Goal: Task Accomplishment & Management: Use online tool/utility

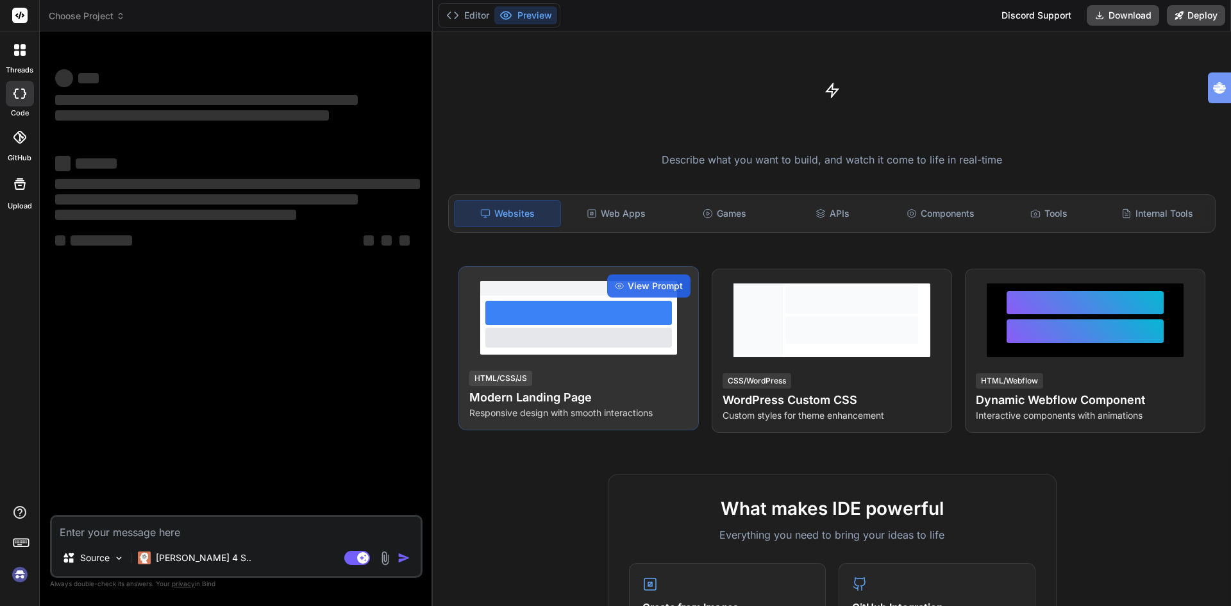
click at [563, 399] on h4 "Modern Landing Page" at bounding box center [578, 397] width 219 height 18
click at [643, 289] on span "View Prompt" at bounding box center [654, 285] width 55 height 13
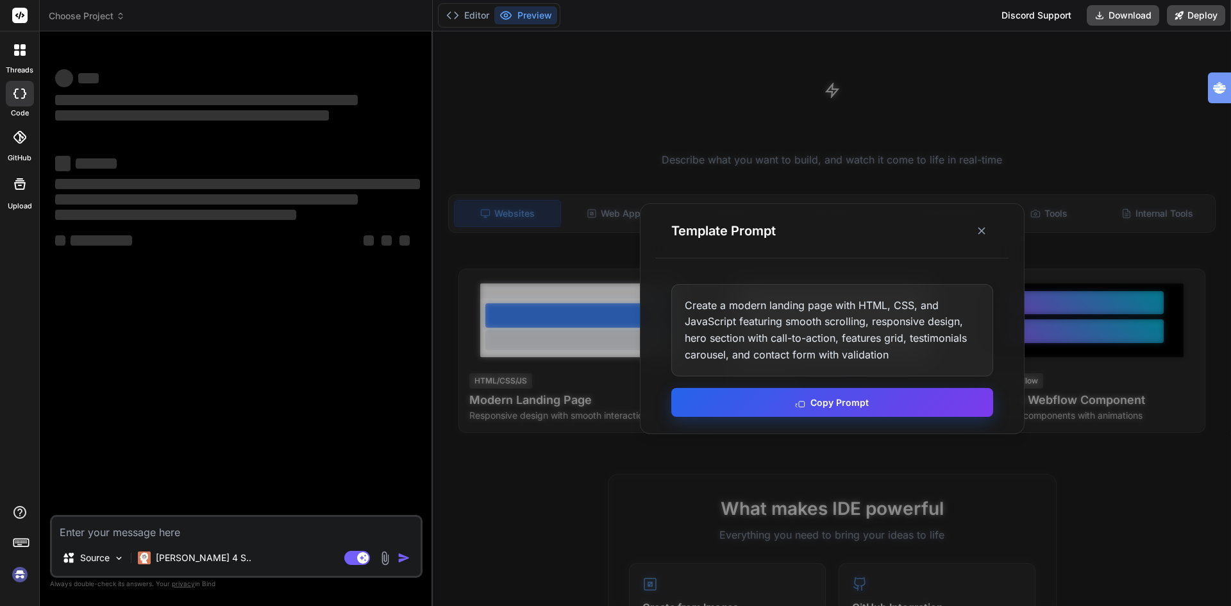
click at [803, 399] on icon at bounding box center [800, 402] width 10 height 10
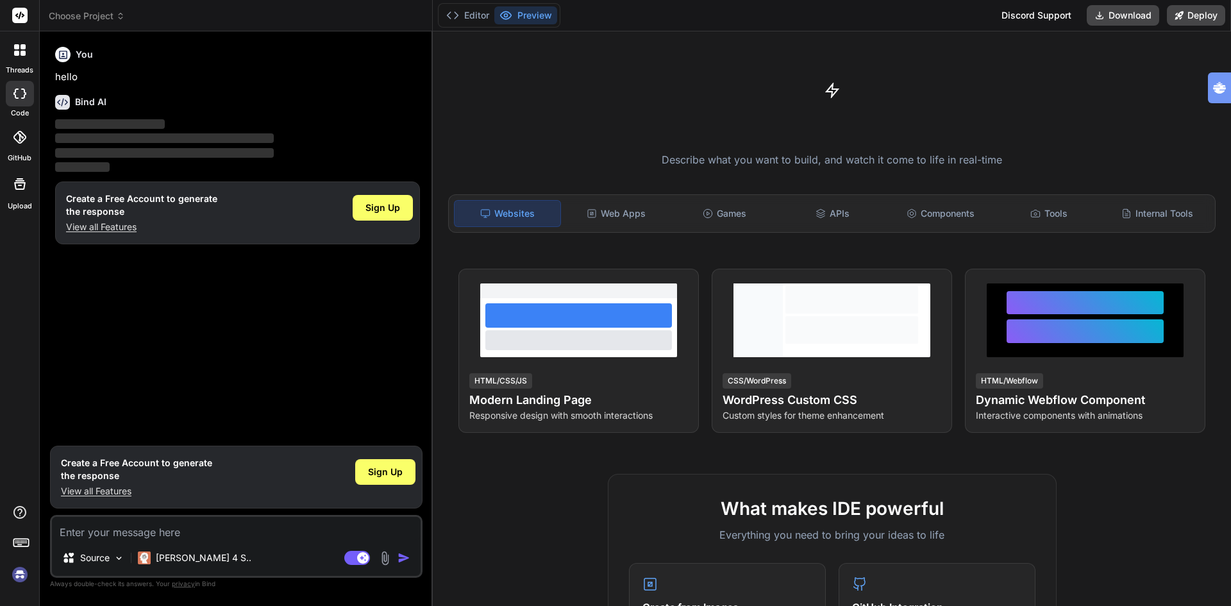
click at [169, 534] on textarea at bounding box center [236, 528] width 369 height 23
click at [386, 205] on span "Sign Up" at bounding box center [382, 207] width 35 height 13
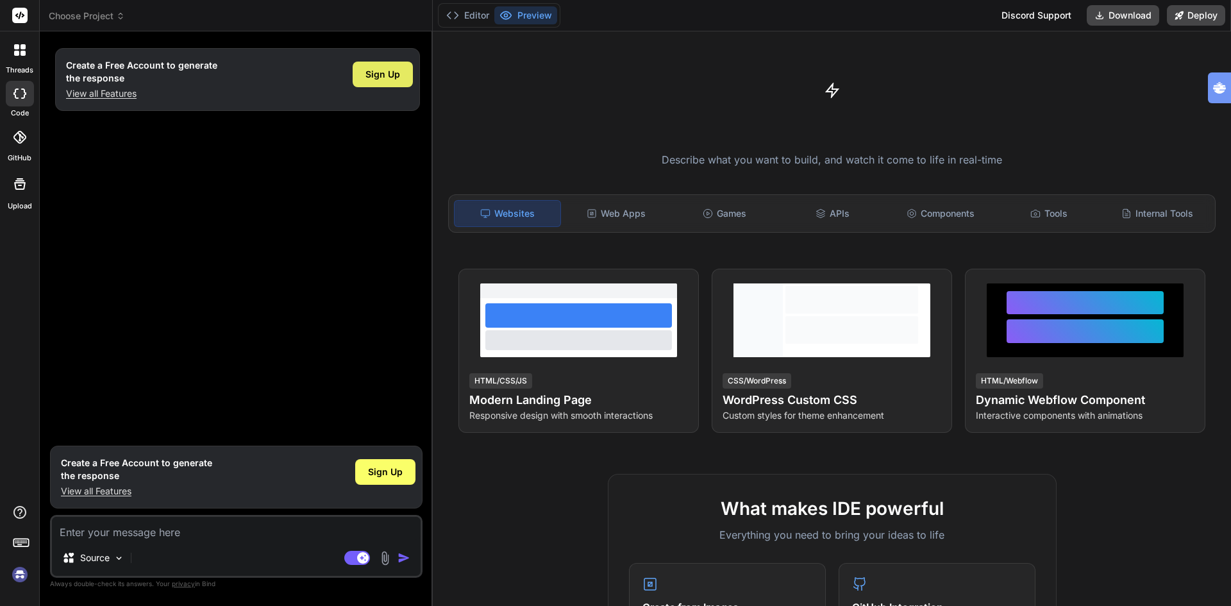
type textarea "x"
click at [291, 197] on div "Create a Free Account to generate the response View all Features Sign Up" at bounding box center [238, 240] width 370 height 397
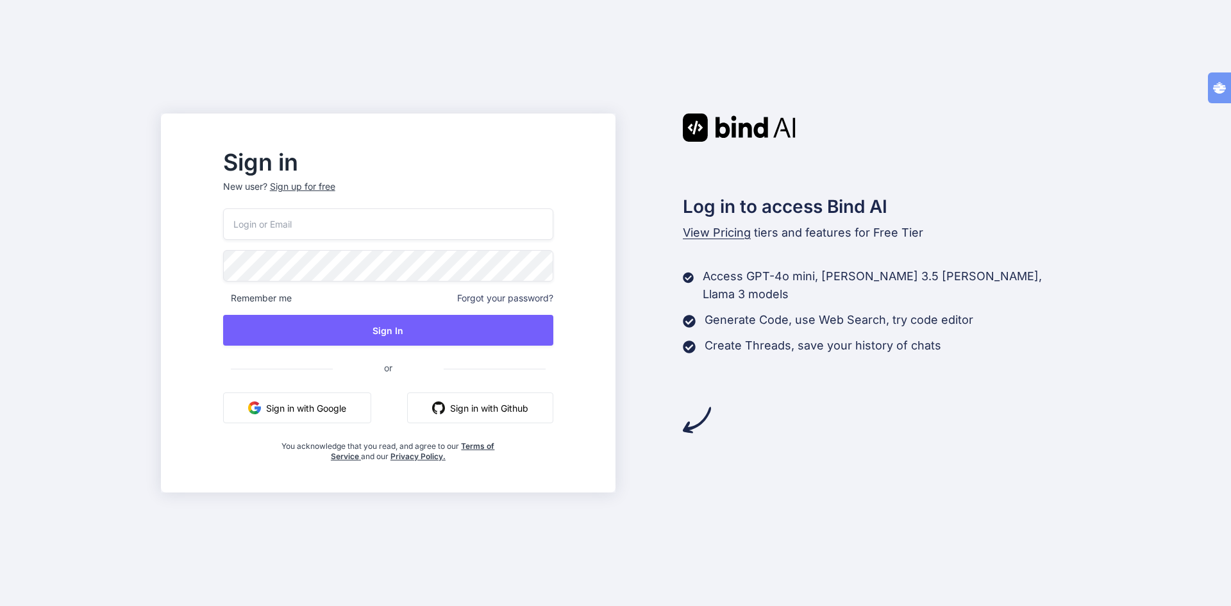
click at [360, 226] on input "email" at bounding box center [388, 223] width 330 height 31
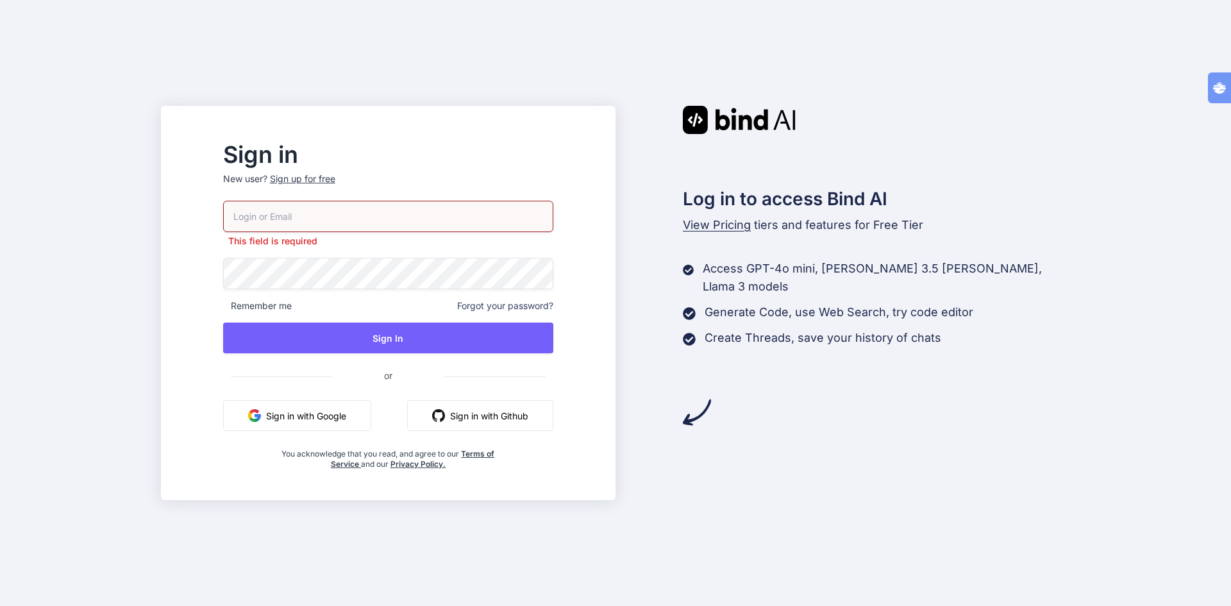
click at [353, 185] on p "New user? Sign up for free" at bounding box center [388, 186] width 330 height 28
click at [335, 176] on div "Sign up for free" at bounding box center [302, 178] width 65 height 13
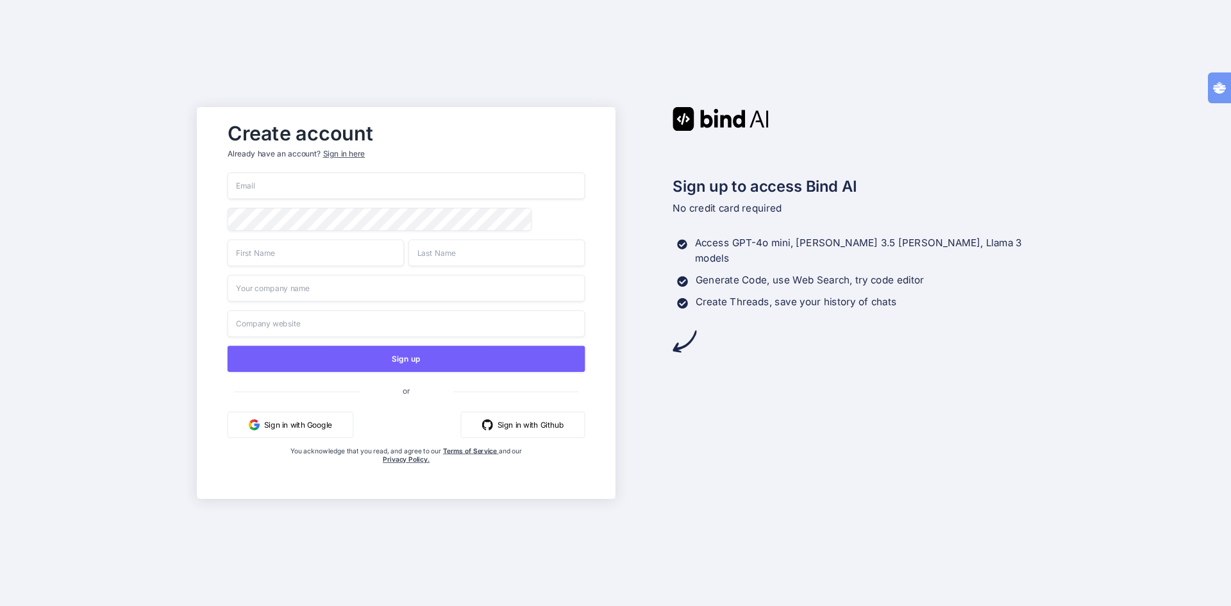
click at [329, 185] on input "email" at bounding box center [407, 185] width 358 height 27
type input "[PERSON_NAME][EMAIL_ADDRESS][DOMAIN_NAME]"
click at [131, 219] on div "Create account Already have an account? Sign in here tognolli@kpnmail.nl Sign u…" at bounding box center [615, 303] width 1231 height 606
click at [286, 253] on input "text" at bounding box center [316, 252] width 176 height 27
type input "Ton"
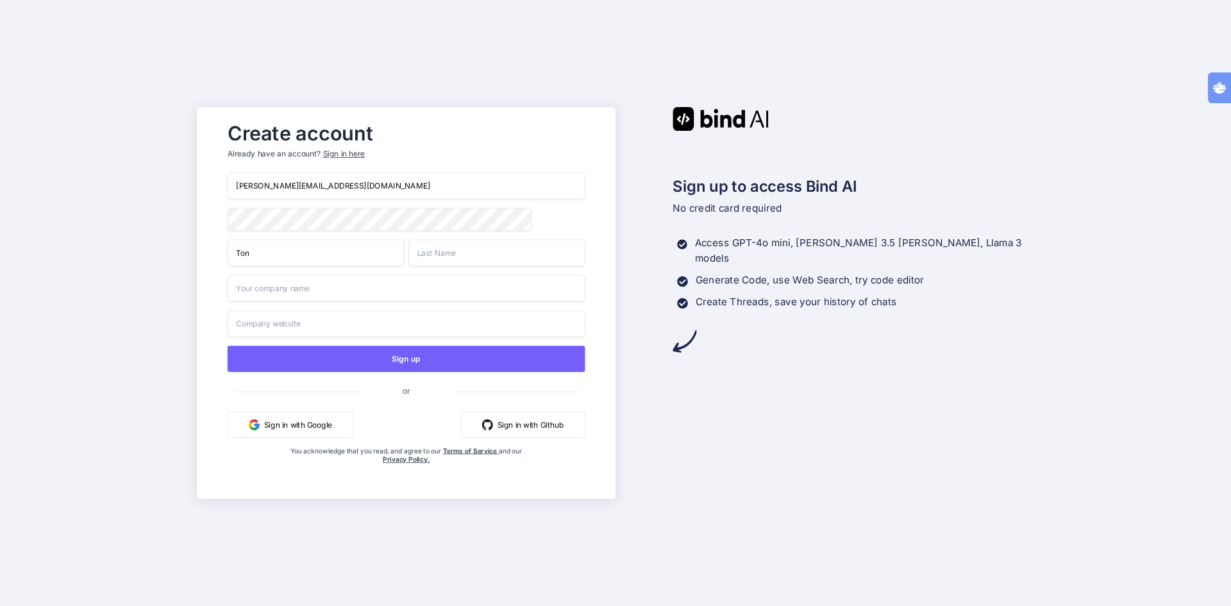
type input "Tognolli"
type input "Tognology DS bv"
drag, startPoint x: 325, startPoint y: 287, endPoint x: 58, endPoint y: 278, distance: 267.4
click at [97, 280] on div "Create account Already have an account? Sign in here tognolli@kpnmail.nl Ton To…" at bounding box center [615, 303] width 1231 height 606
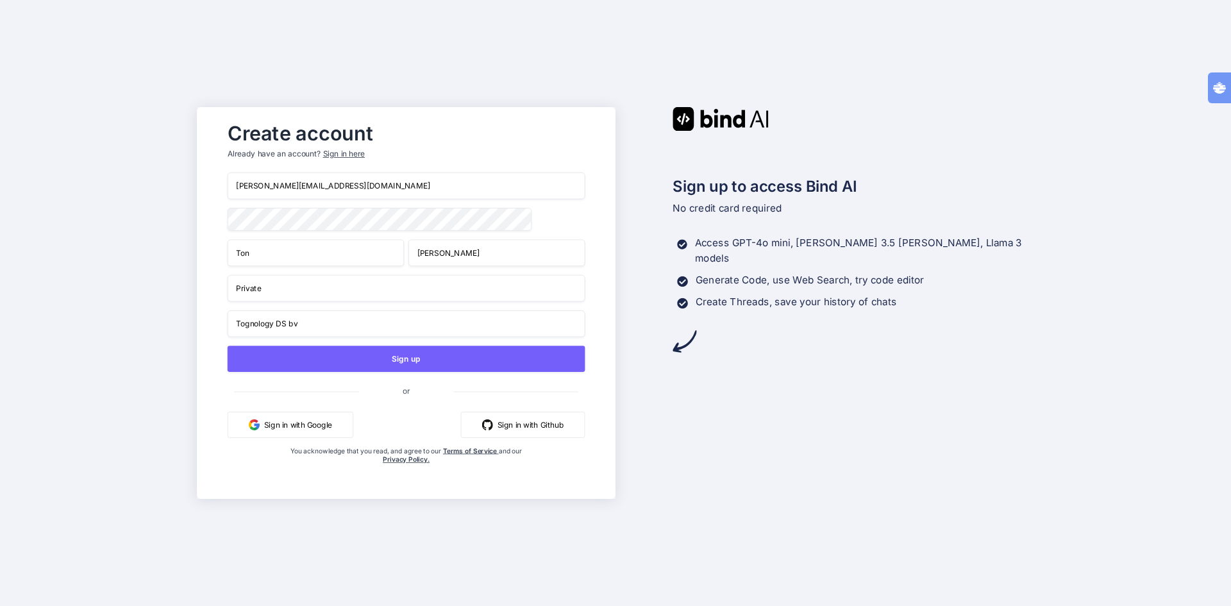
type input "Private"
click at [342, 331] on input "Tognology DS bv" at bounding box center [407, 323] width 358 height 27
type input "t"
type input "p"
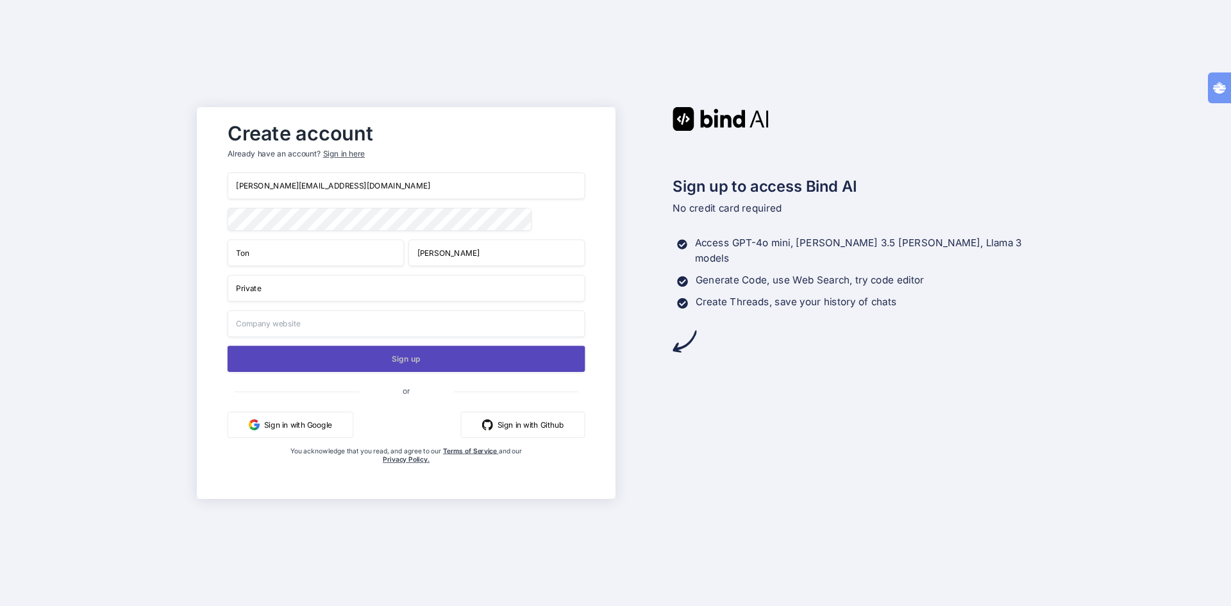
click at [396, 360] on button "Sign up" at bounding box center [407, 358] width 358 height 26
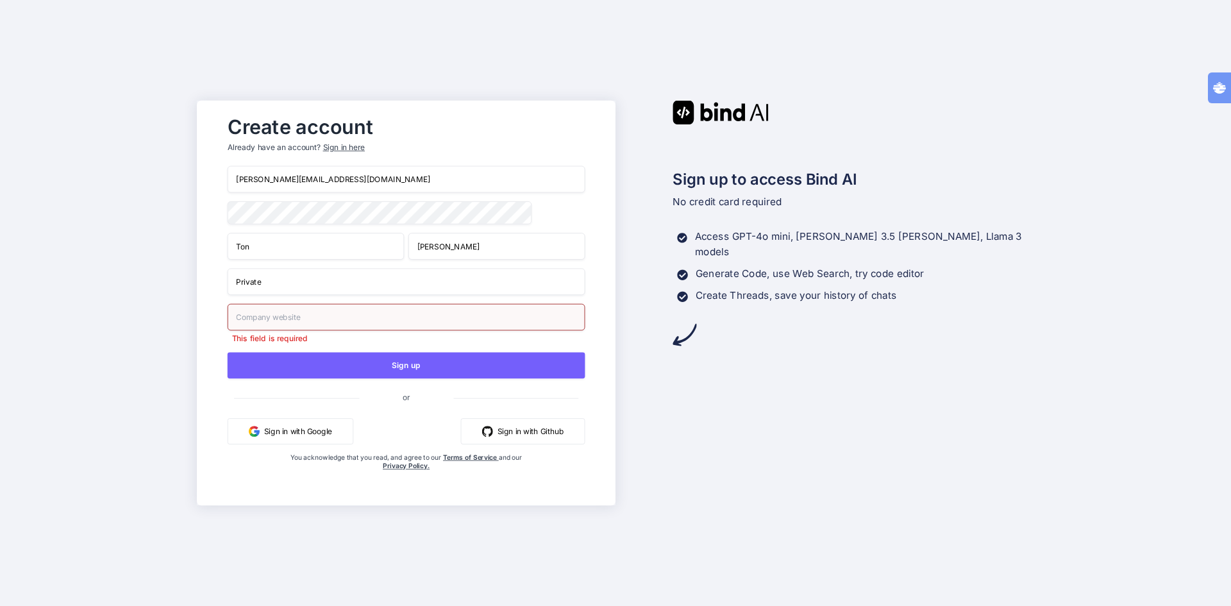
click at [307, 323] on input "text" at bounding box center [407, 317] width 358 height 27
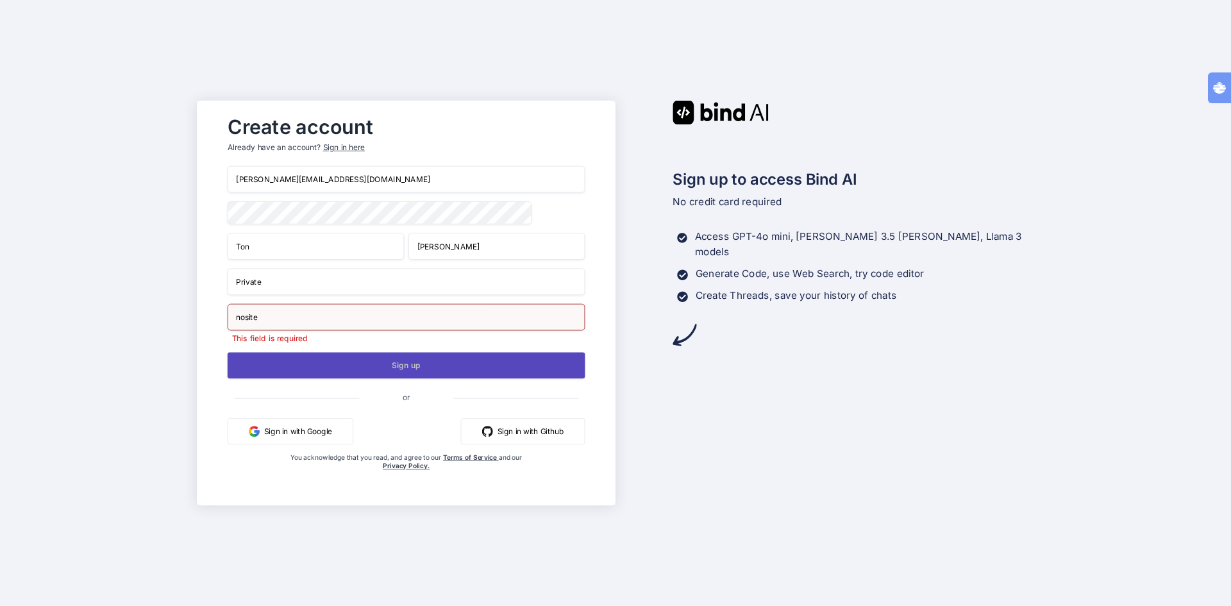
type input "nosite"
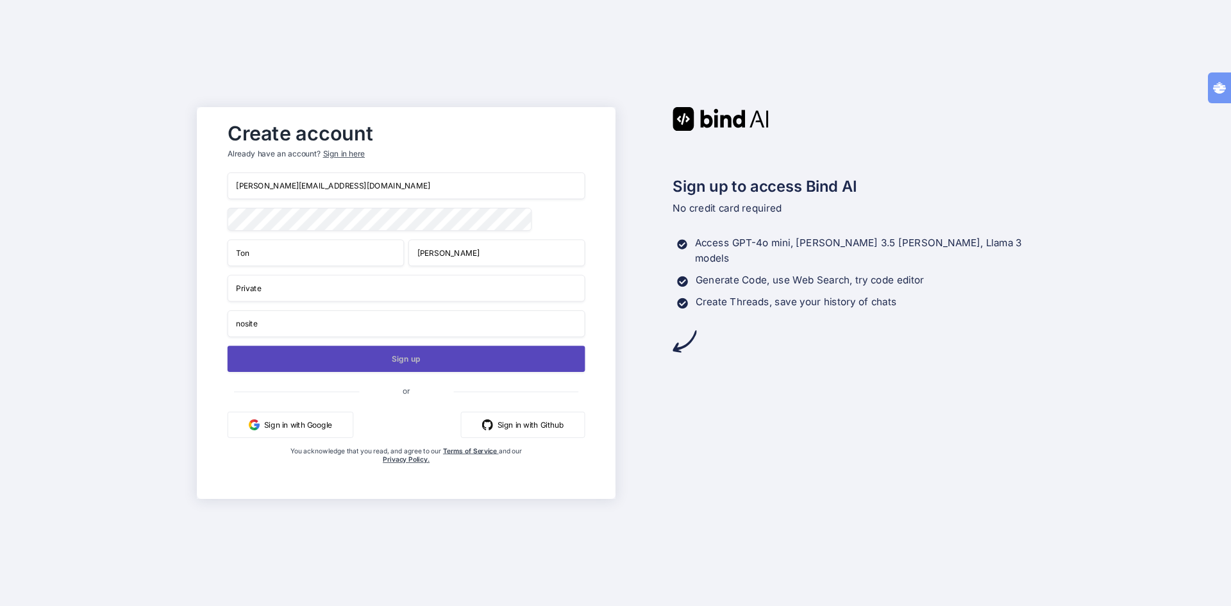
click at [359, 366] on button "Sign up" at bounding box center [407, 358] width 358 height 26
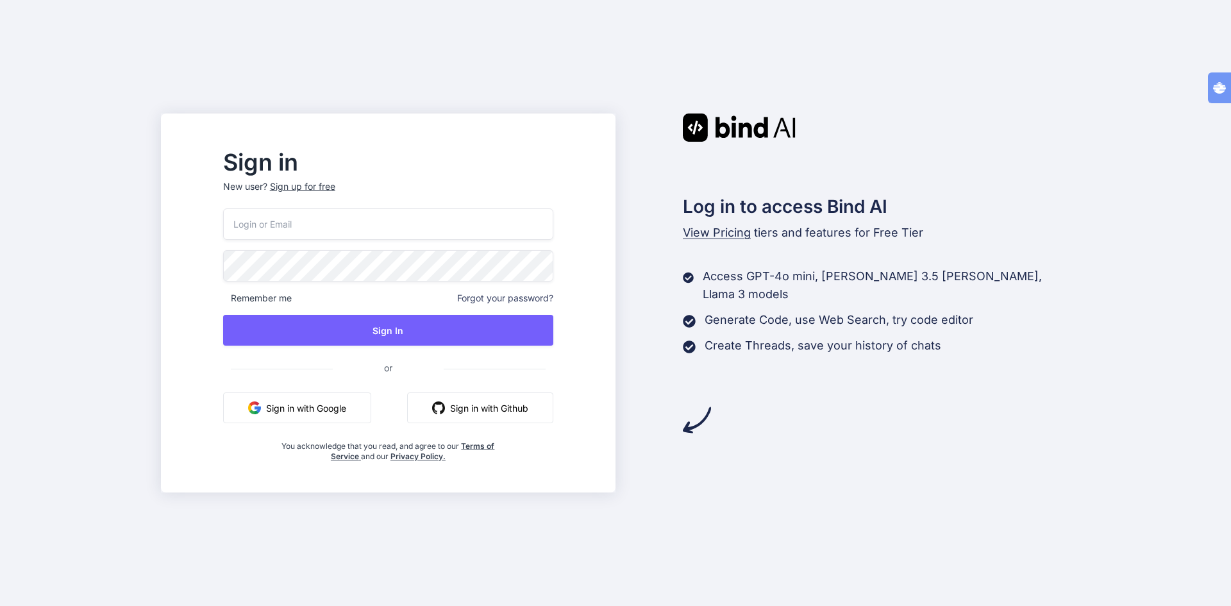
click at [314, 224] on input "email" at bounding box center [388, 223] width 330 height 31
type input "[PERSON_NAME][EMAIL_ADDRESS][DOMAIN_NAME]"
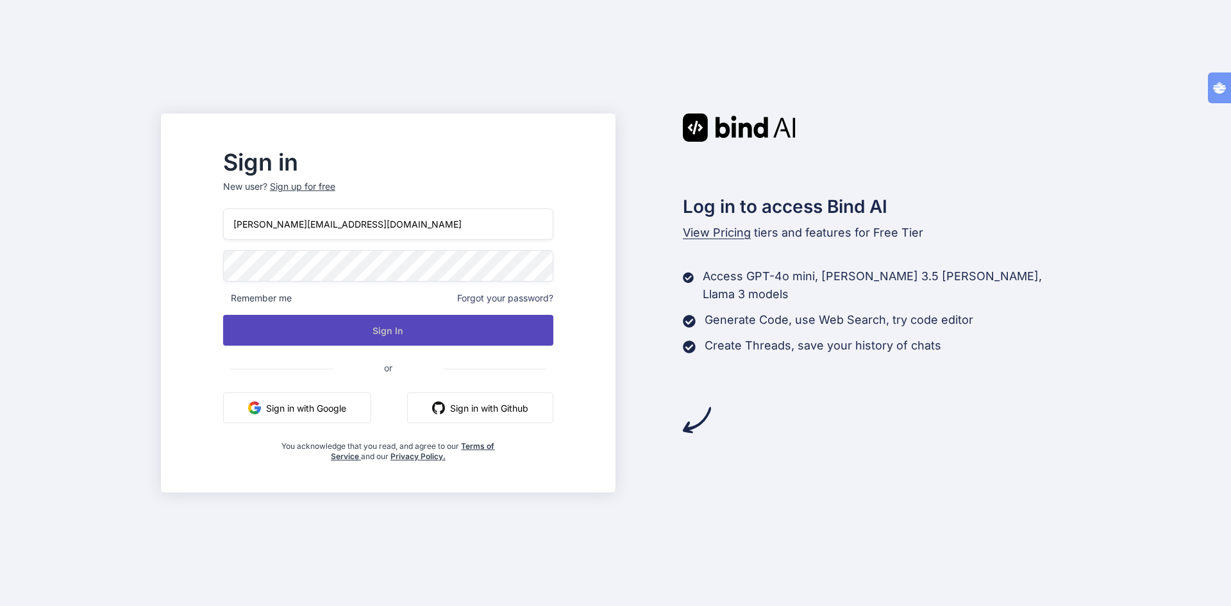
click at [397, 340] on button "Sign In" at bounding box center [388, 330] width 330 height 31
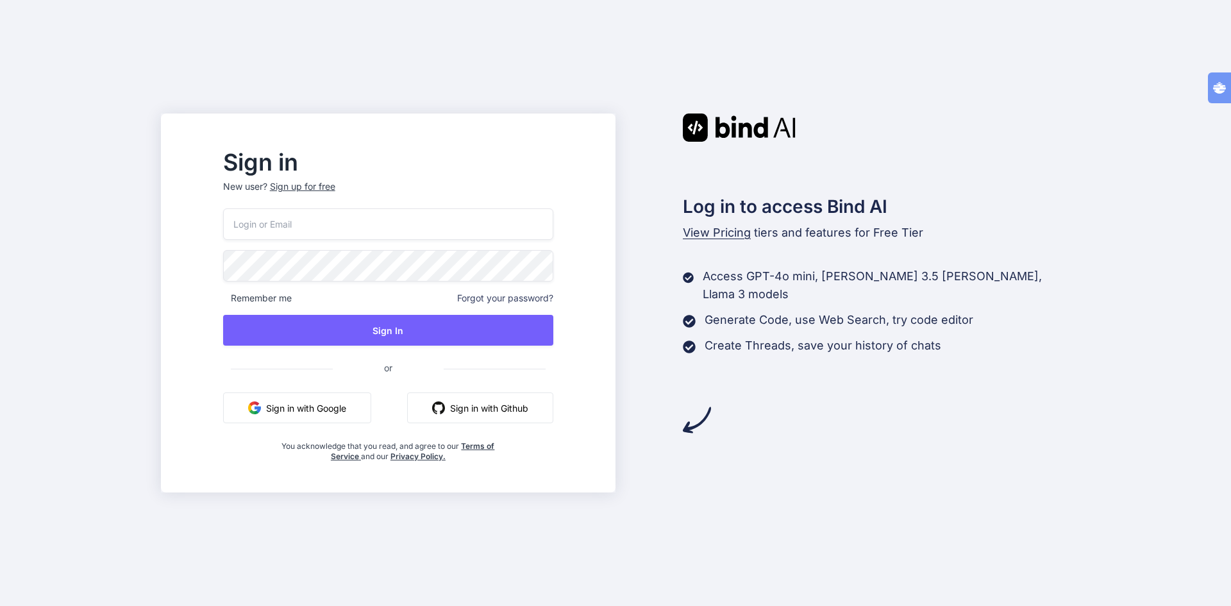
click at [349, 225] on input "email" at bounding box center [388, 223] width 330 height 31
type input "[PERSON_NAME][EMAIL_ADDRESS][DOMAIN_NAME]"
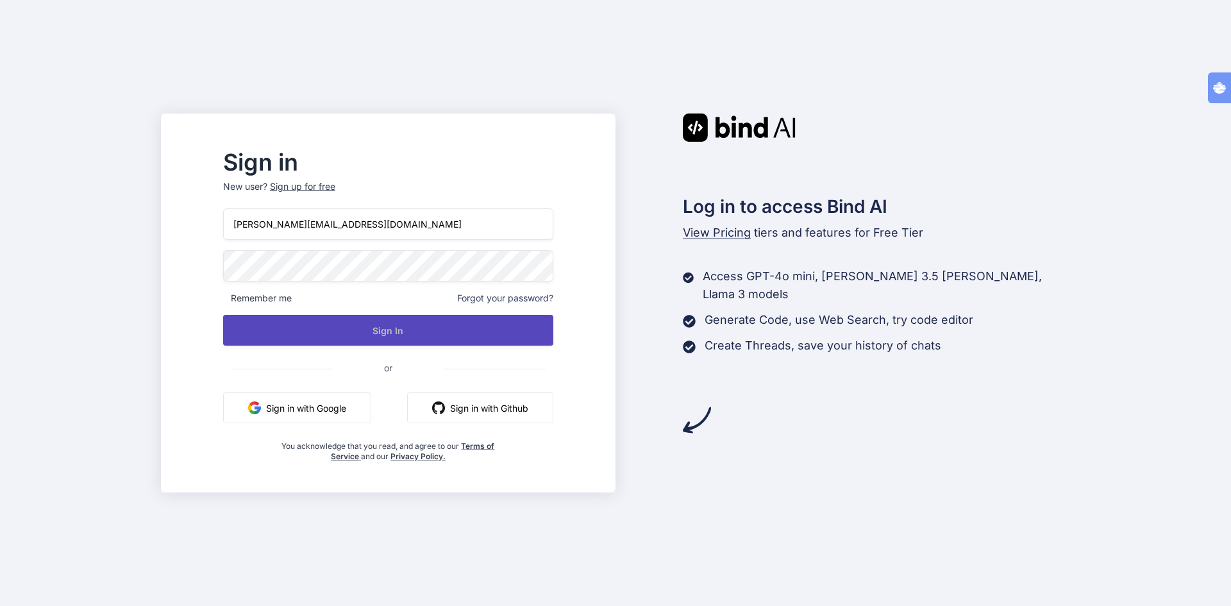
click at [402, 329] on button "Sign In" at bounding box center [388, 330] width 330 height 31
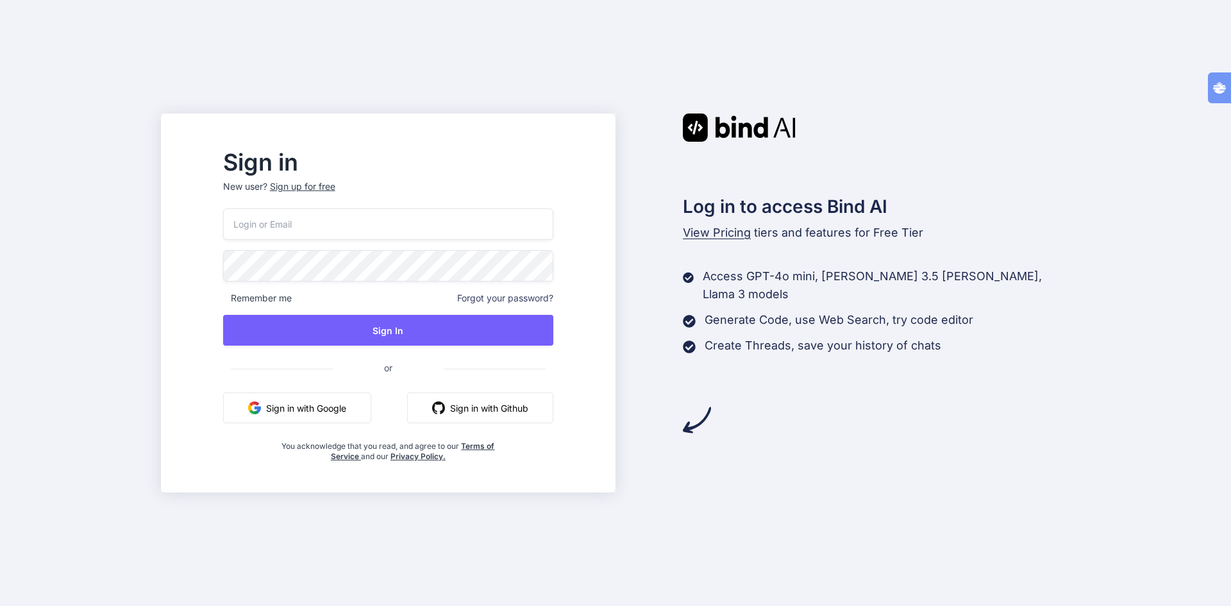
click at [320, 219] on input "email" at bounding box center [388, 223] width 330 height 31
type input "[PERSON_NAME][EMAIL_ADDRESS][DOMAIN_NAME]"
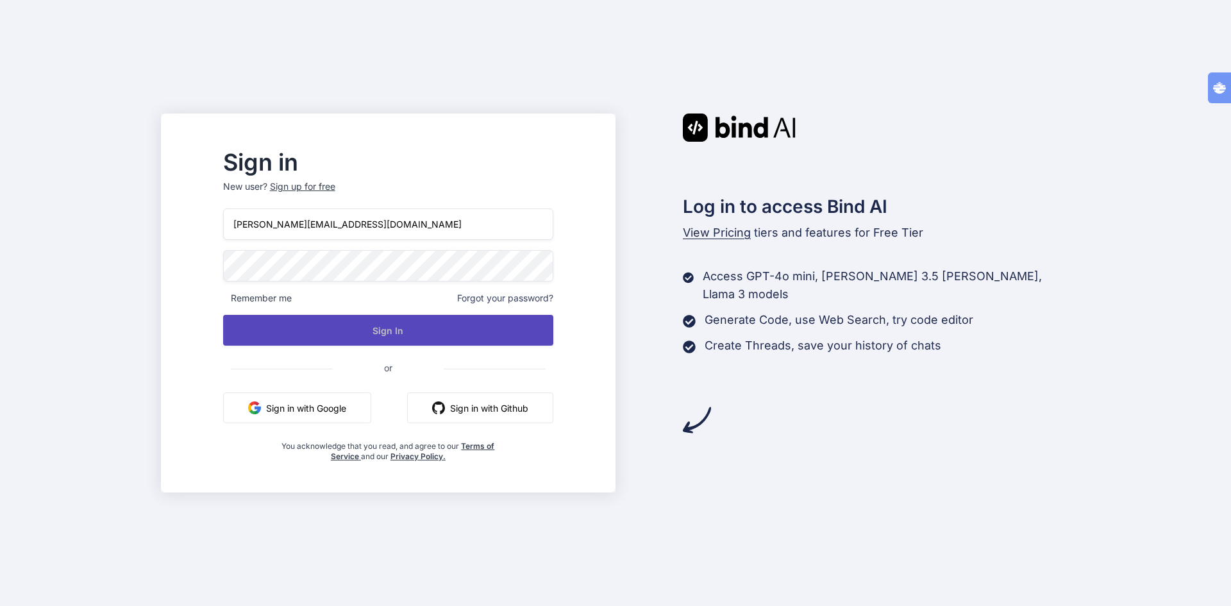
click at [426, 335] on button "Sign In" at bounding box center [388, 330] width 330 height 31
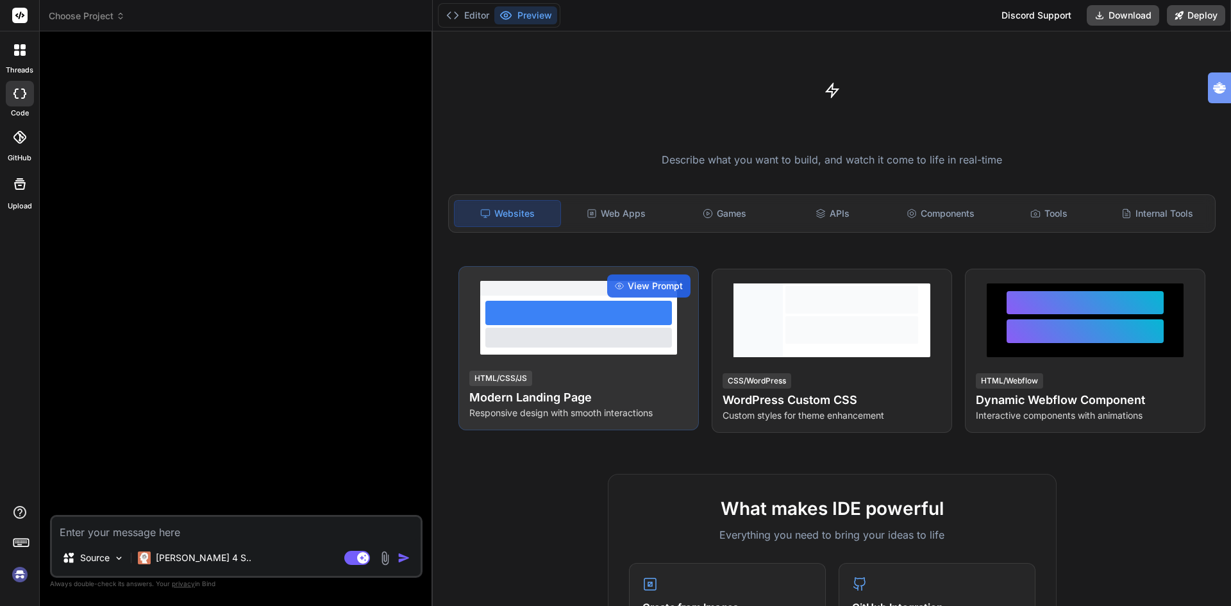
click at [542, 342] on div at bounding box center [578, 336] width 186 height 19
click at [632, 278] on div "View Prompt" at bounding box center [648, 285] width 83 height 23
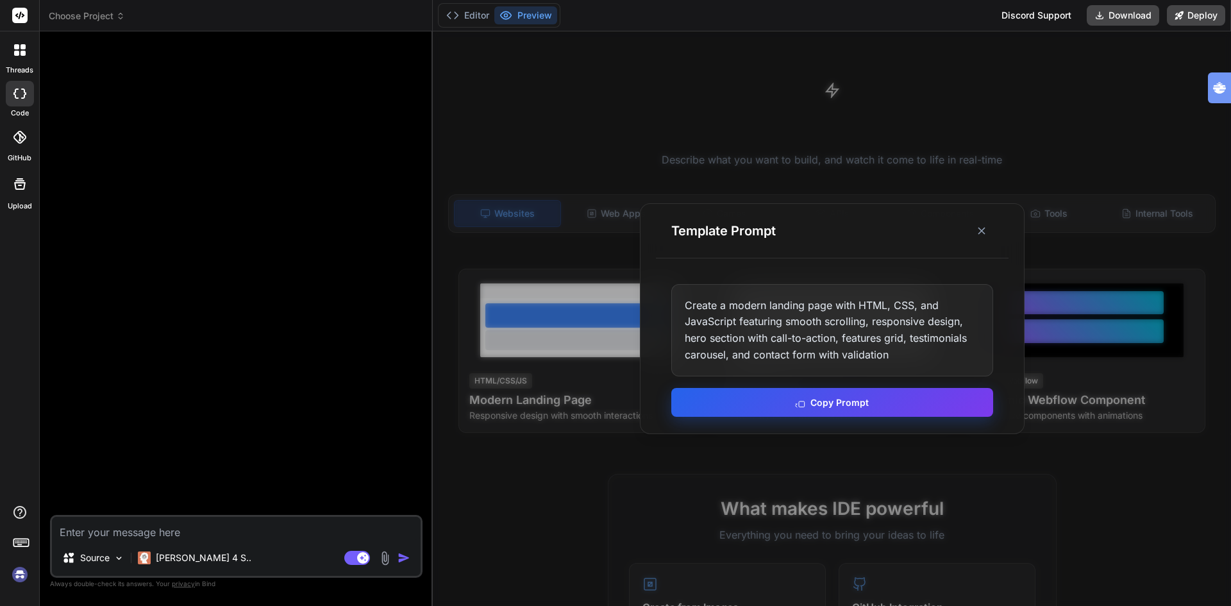
click at [857, 399] on button "Copy Prompt" at bounding box center [832, 402] width 322 height 29
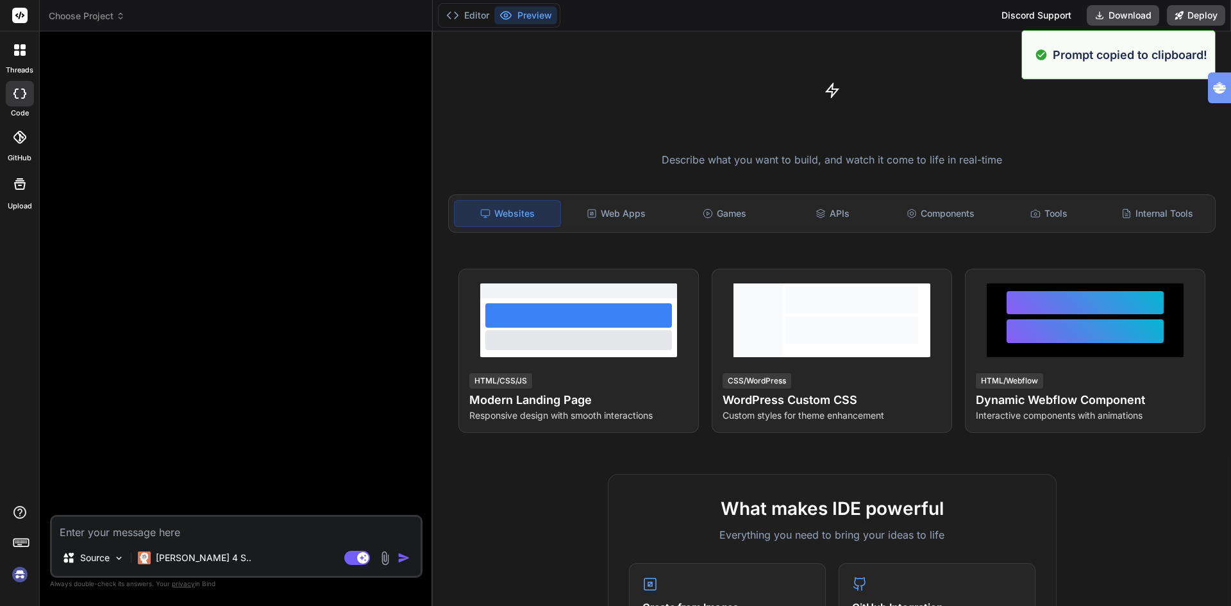
click at [154, 530] on textarea at bounding box center [236, 528] width 369 height 23
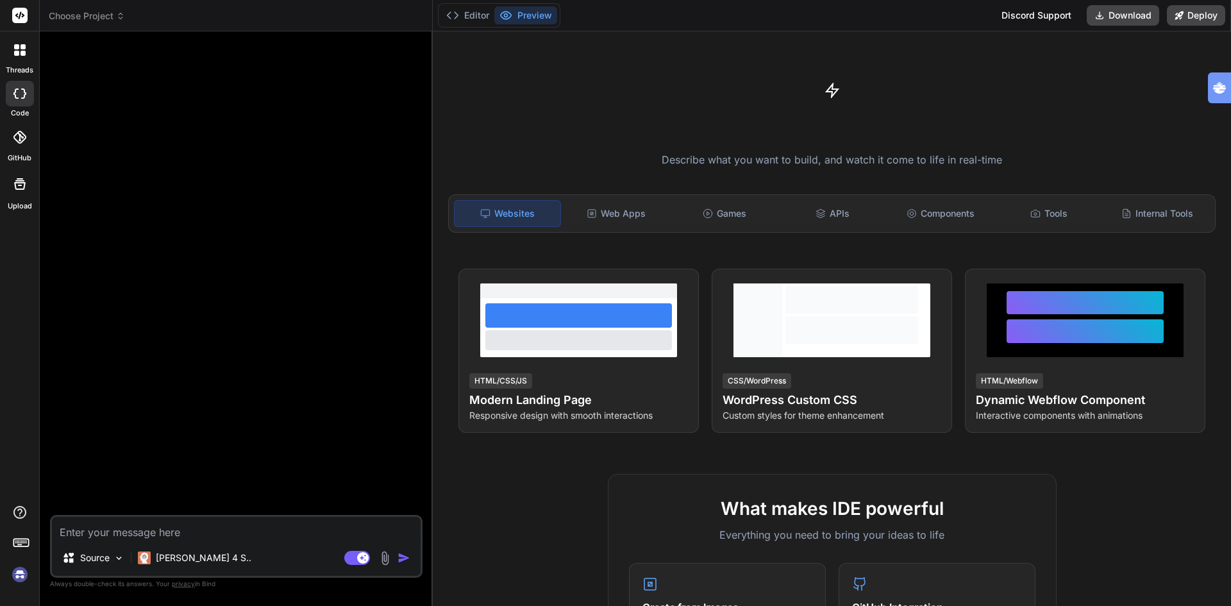
paste textarea "Create a modern landing page with HTML, CSS, and JavaScript featuring smooth sc…"
type textarea "x"
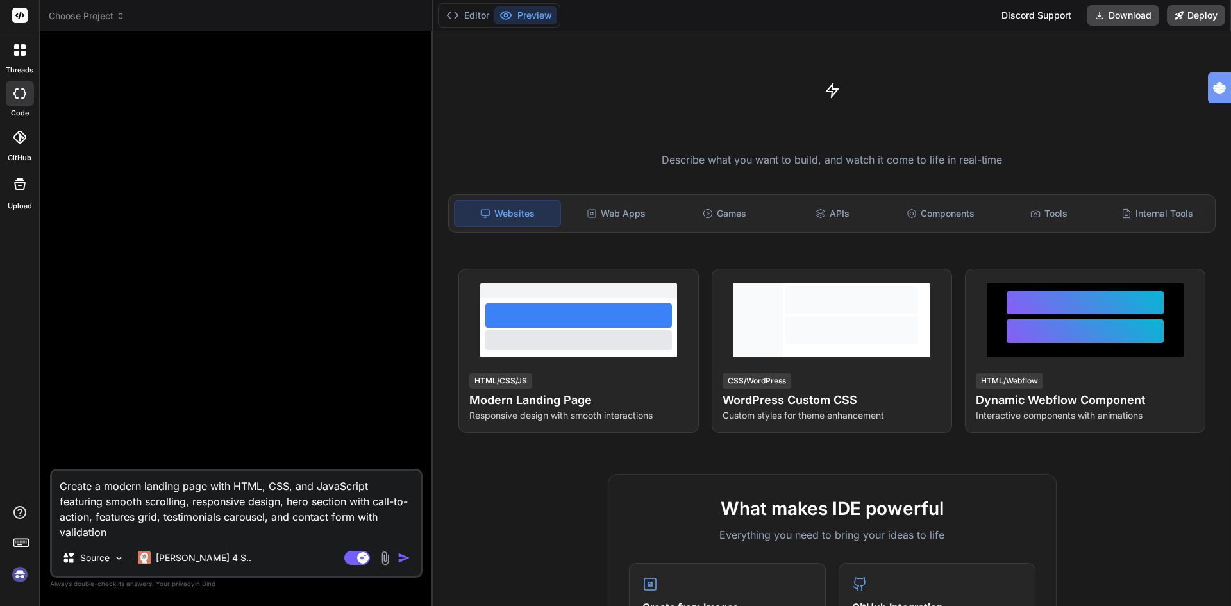
type textarea "Create a modern landing page with HTML, CSS, and JavaScript featuring smooth sc…"
click at [385, 557] on img at bounding box center [384, 558] width 15 height 15
click at [98, 557] on p "Source" at bounding box center [94, 557] width 29 height 13
type textarea "x"
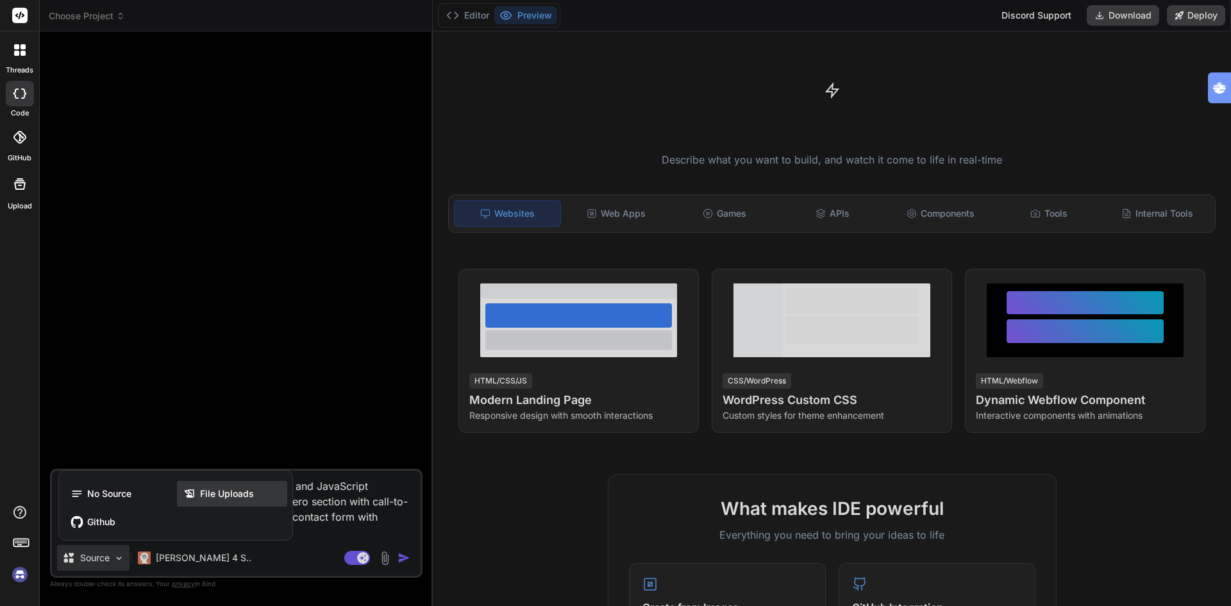
click at [214, 488] on span "File Uploads" at bounding box center [227, 493] width 54 height 13
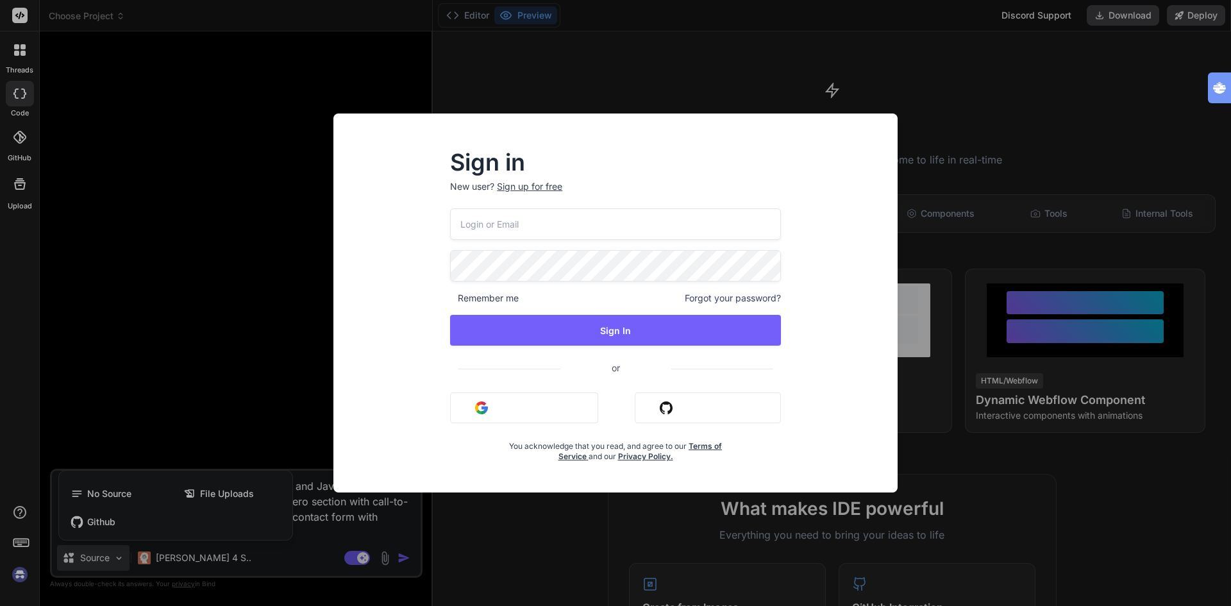
click at [506, 226] on input "email" at bounding box center [615, 223] width 331 height 31
click at [513, 231] on input "t" at bounding box center [615, 223] width 331 height 31
drag, startPoint x: 665, startPoint y: 168, endPoint x: 608, endPoint y: 186, distance: 59.2
click at [665, 168] on div "Sign in New user? Sign up for free" at bounding box center [615, 180] width 331 height 56
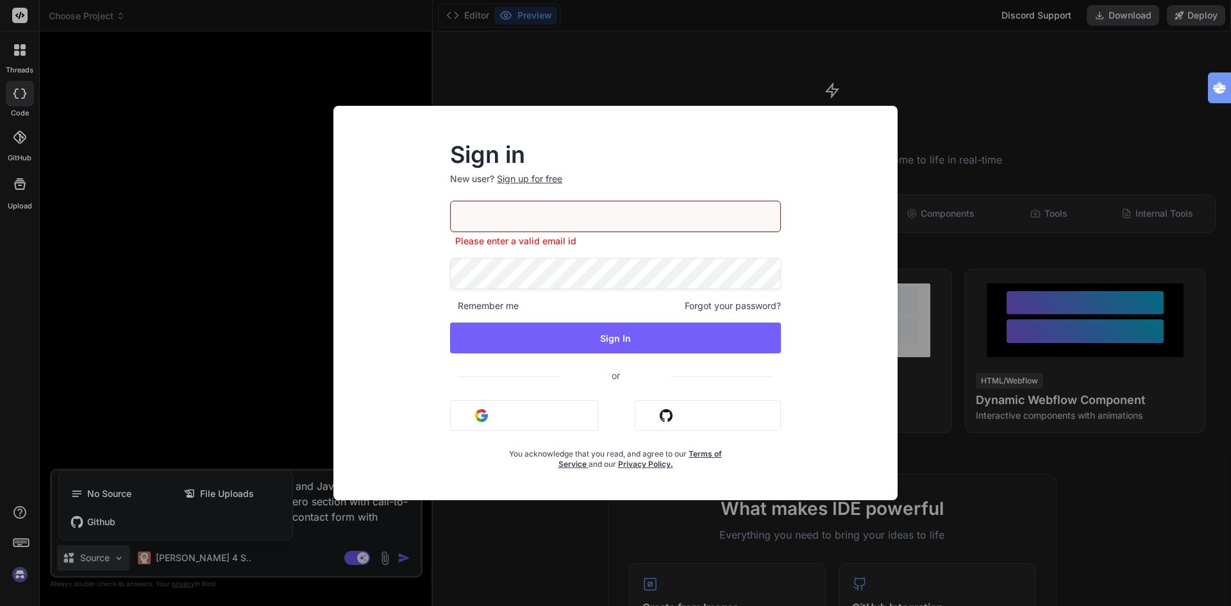
click at [486, 218] on input "t" at bounding box center [615, 216] width 331 height 31
type input "ttognolli@kpnmail"
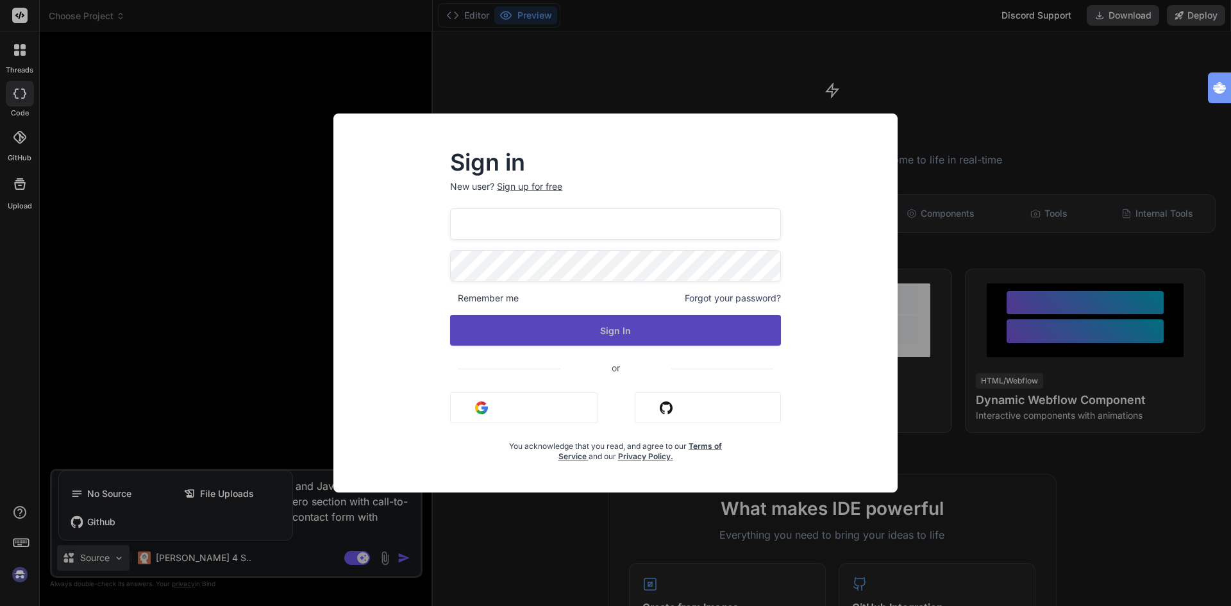
click at [638, 328] on button "Sign In" at bounding box center [615, 330] width 331 height 31
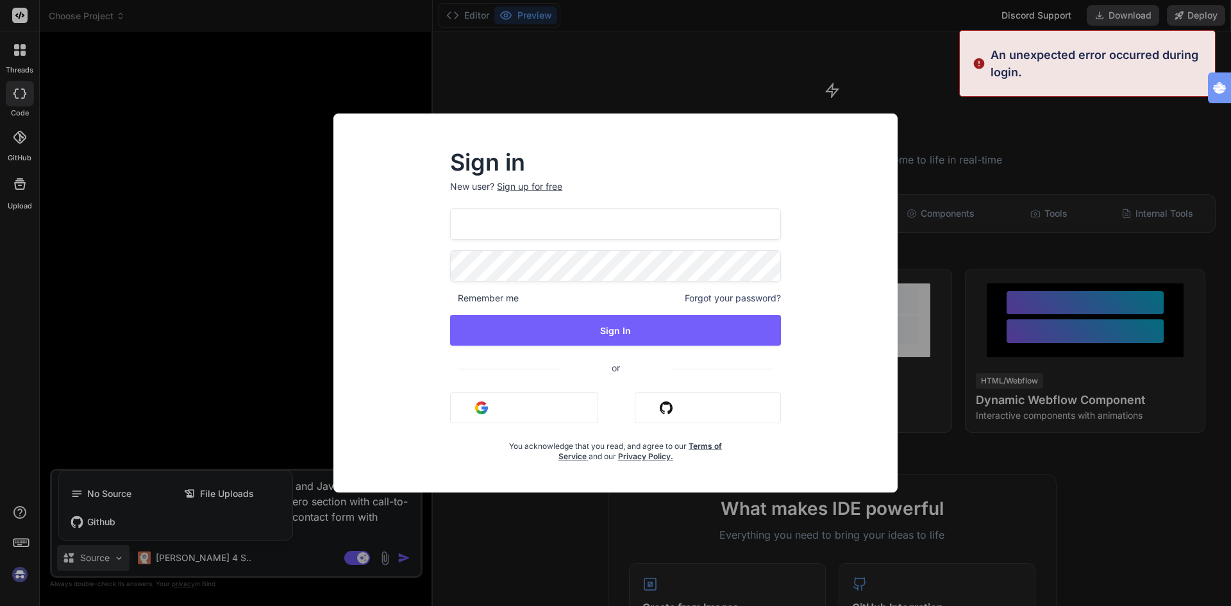
click at [993, 210] on div "Sign in New user? Sign up for free ttognolli@kpnmail Remember me Forgot your pa…" at bounding box center [615, 303] width 1231 height 606
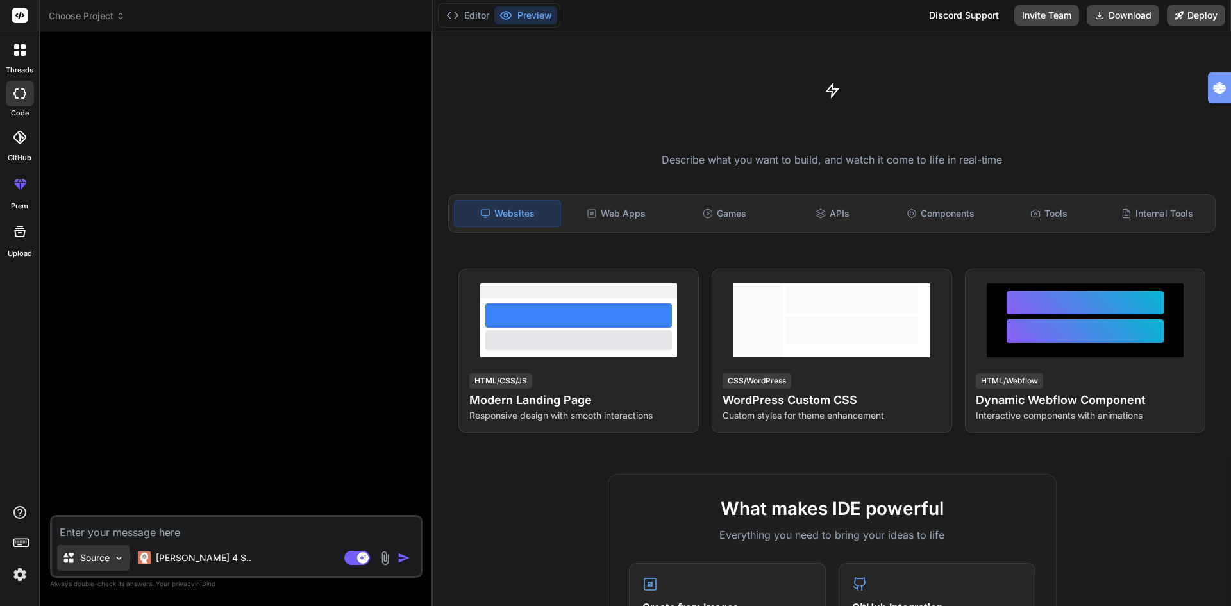
click at [93, 557] on p "Source" at bounding box center [94, 557] width 29 height 13
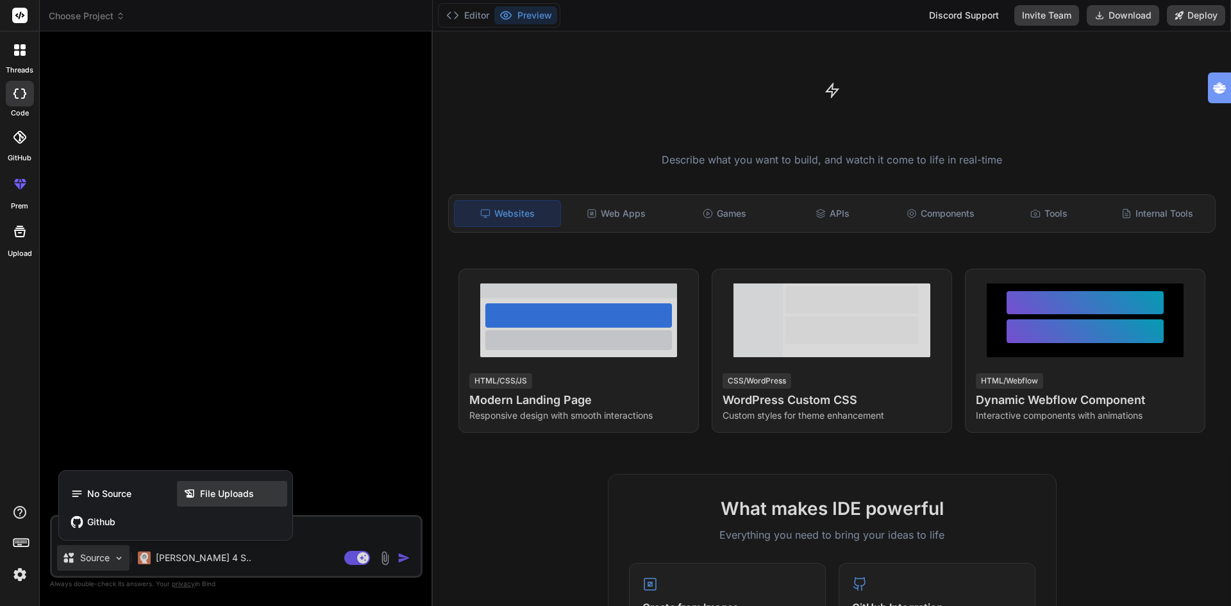
click at [228, 485] on div "File Uploads" at bounding box center [232, 494] width 110 height 26
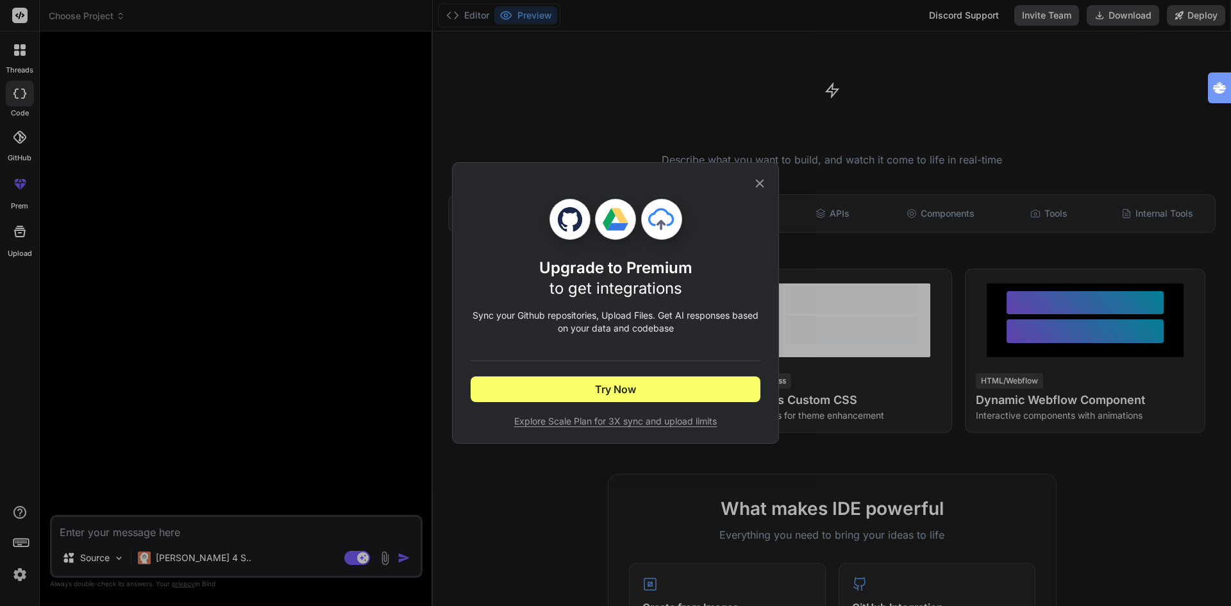
click at [761, 182] on icon at bounding box center [760, 183] width 8 height 8
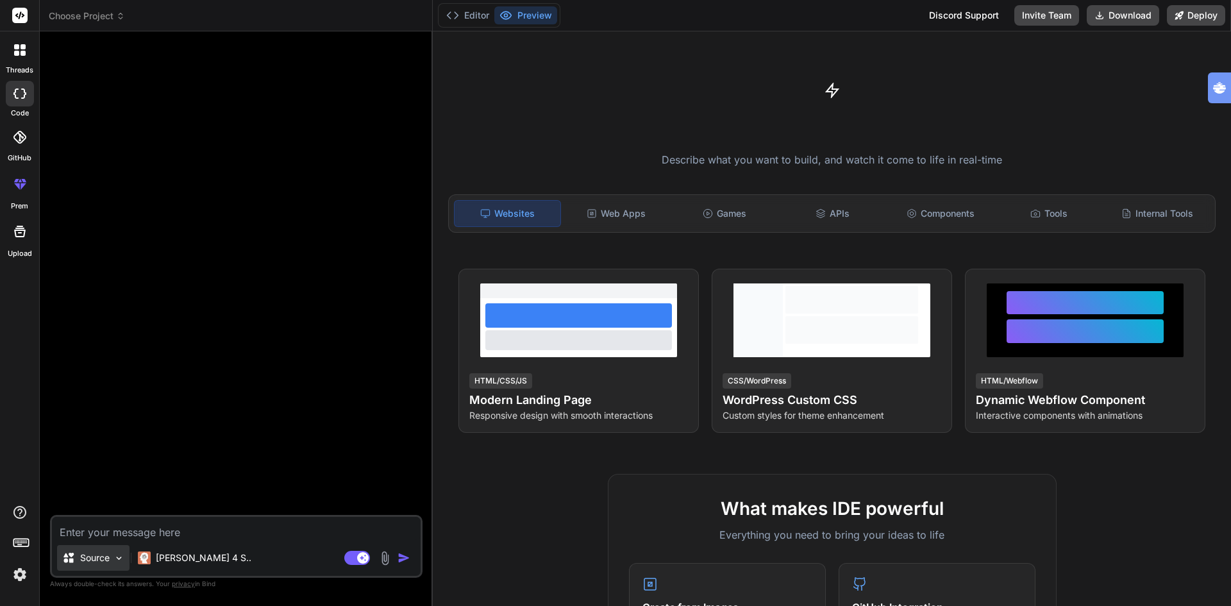
click at [95, 556] on p "Source" at bounding box center [94, 557] width 29 height 13
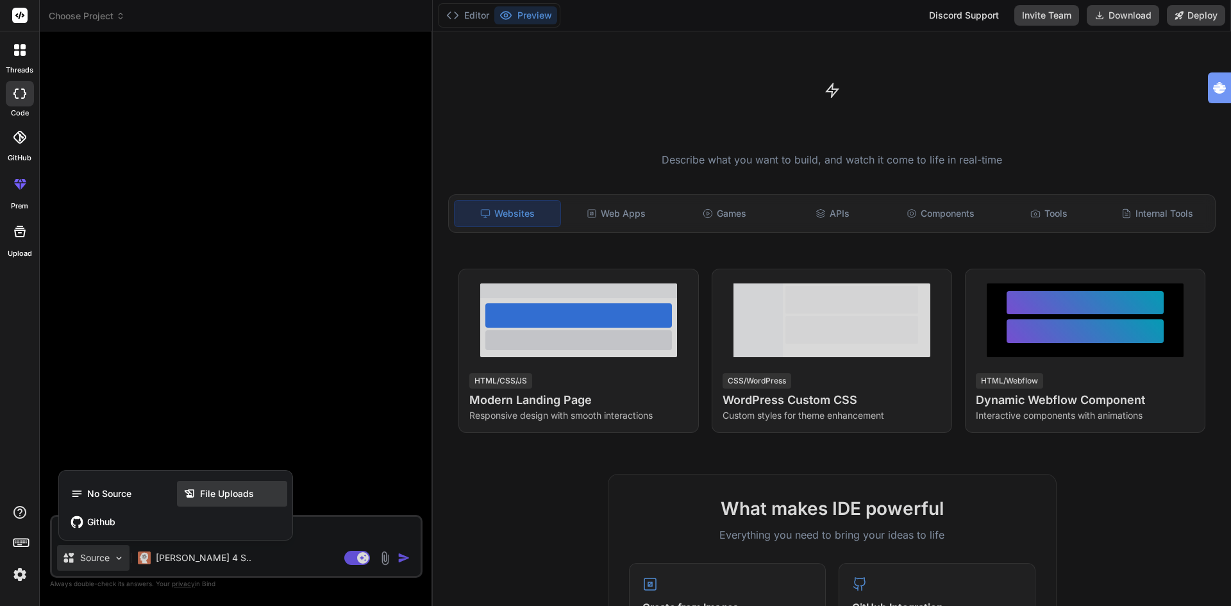
click at [194, 490] on icon at bounding box center [189, 493] width 13 height 13
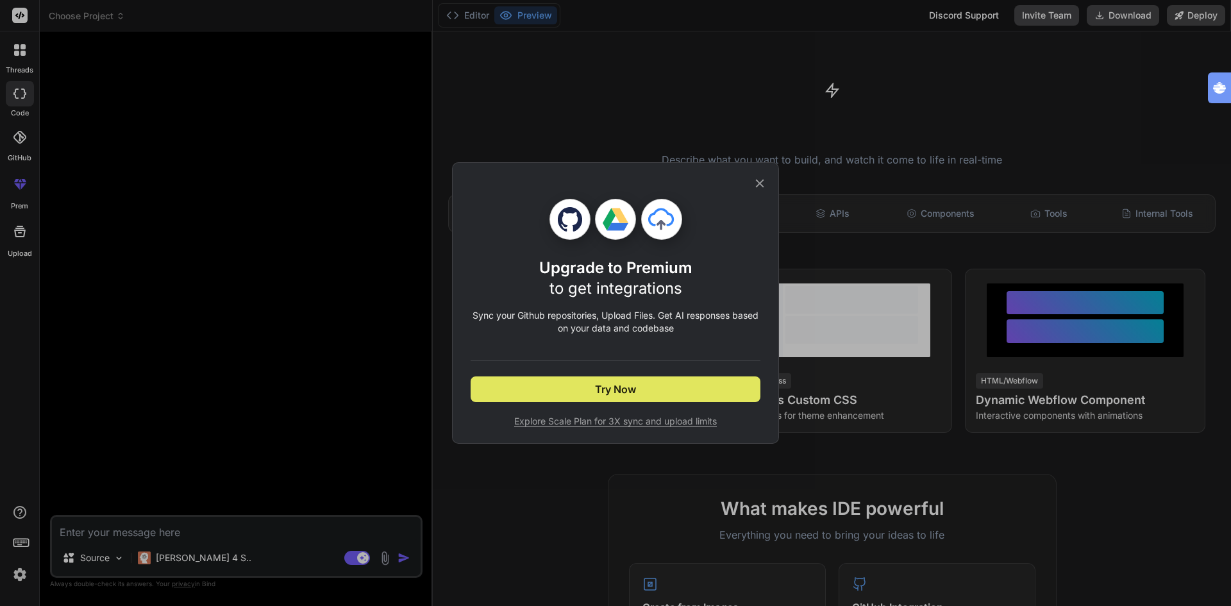
click at [607, 382] on span "Try Now" at bounding box center [615, 388] width 41 height 15
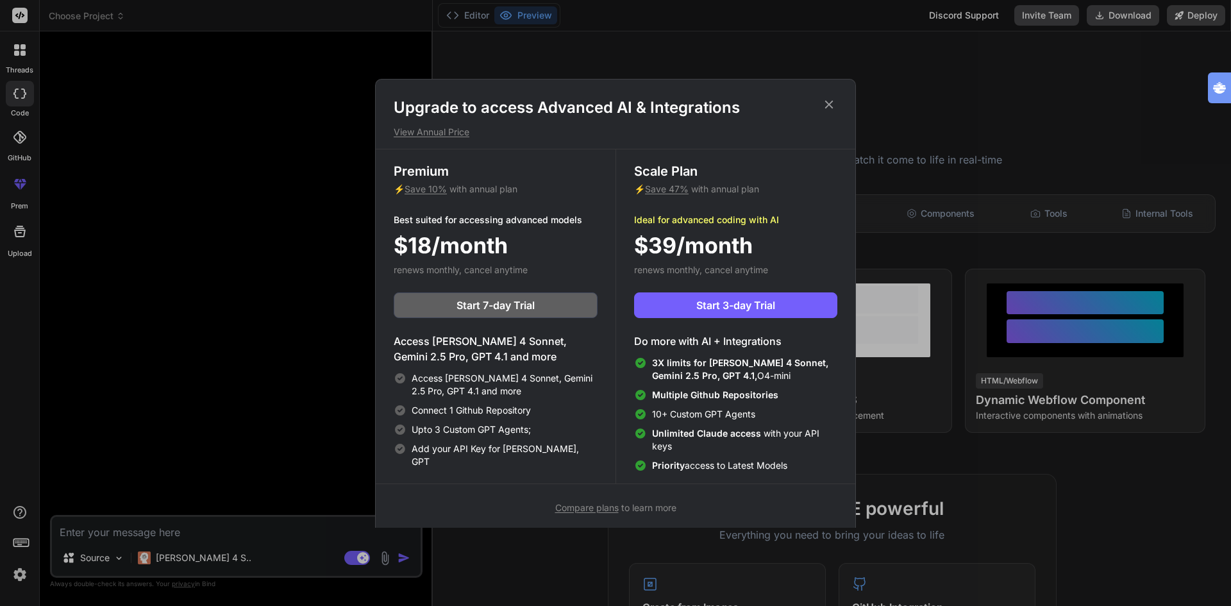
click at [831, 104] on icon at bounding box center [829, 104] width 14 height 14
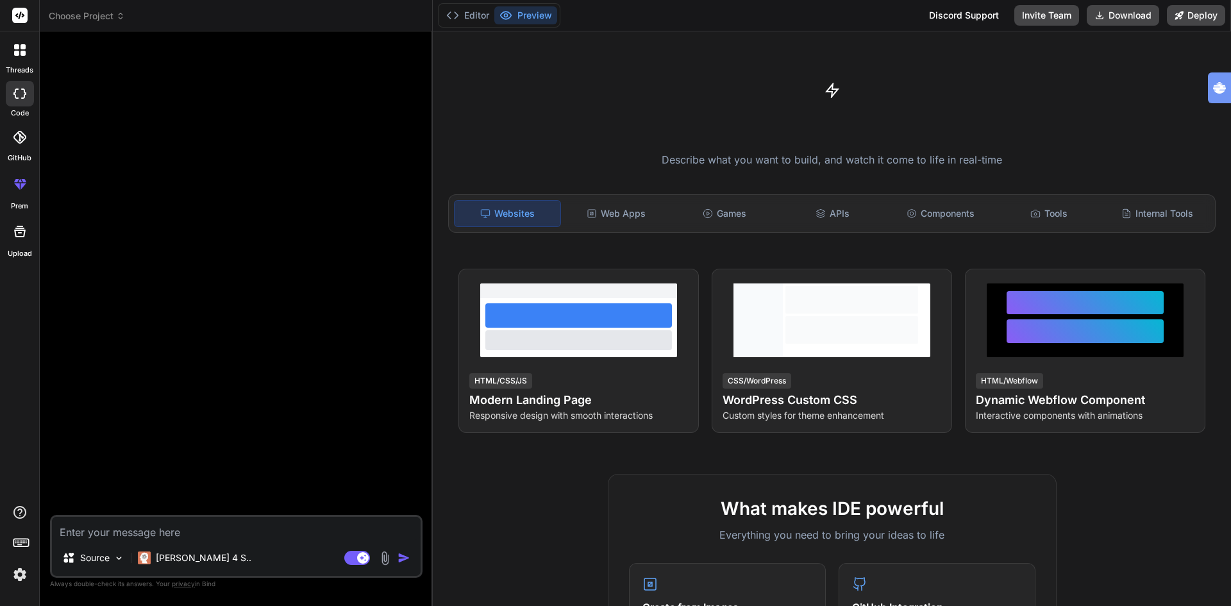
click at [122, 137] on div at bounding box center [238, 278] width 370 height 473
click at [22, 53] on icon at bounding box center [23, 53] width 5 height 5
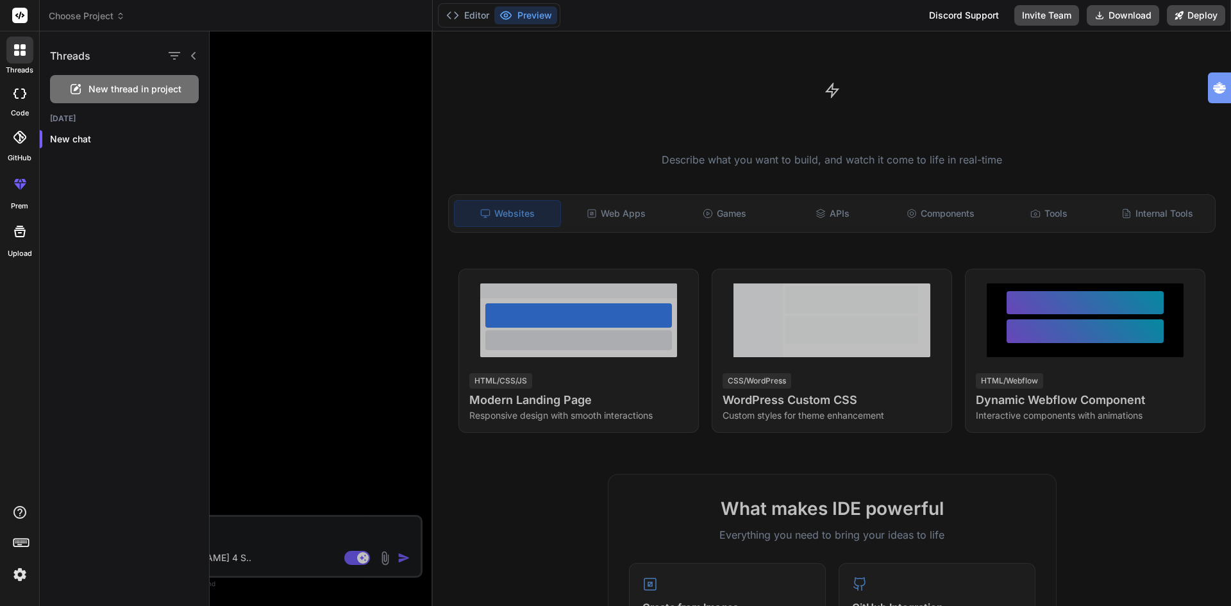
click at [147, 87] on span "New thread in project" at bounding box center [134, 89] width 93 height 13
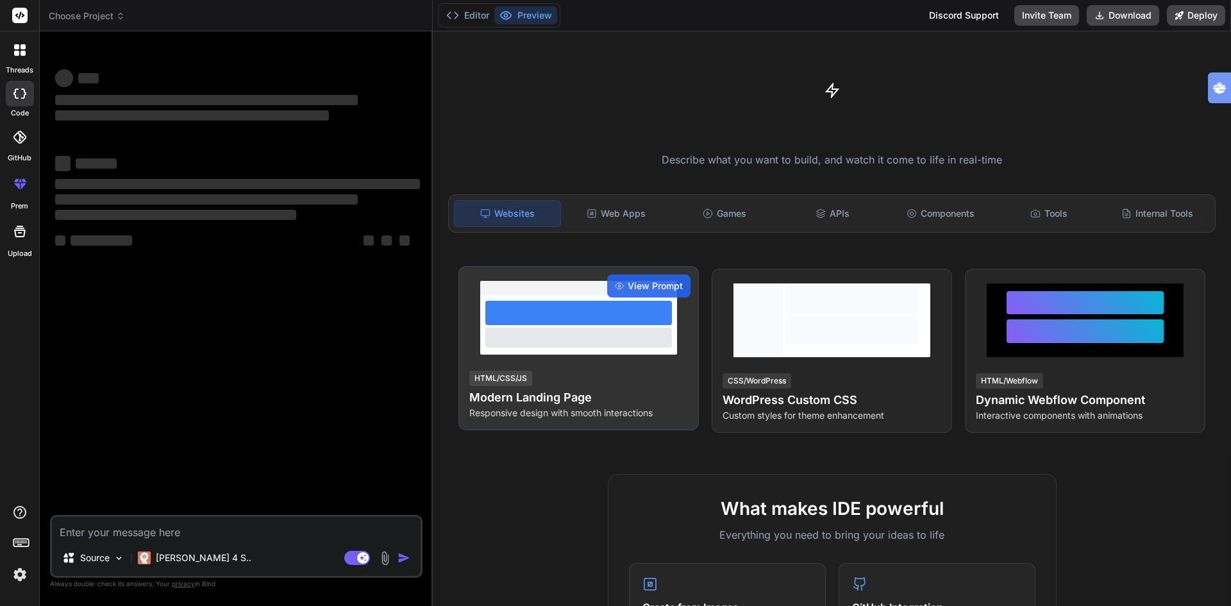
click at [533, 395] on h4 "Modern Landing Page" at bounding box center [578, 397] width 219 height 18
type textarea "x"
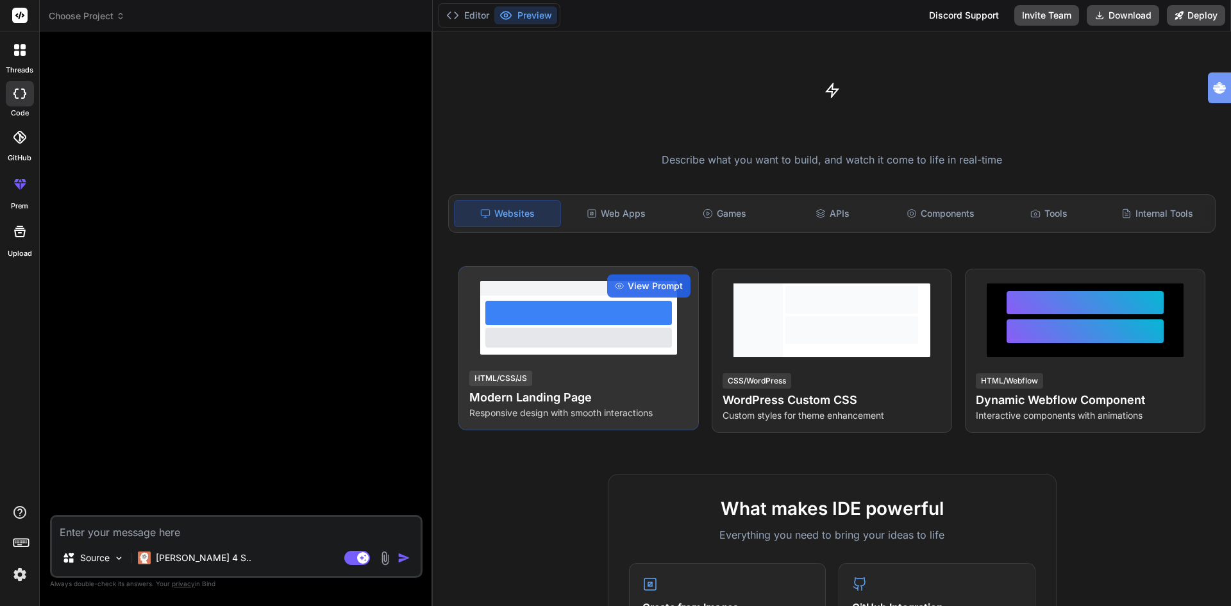
click at [527, 397] on h4 "Modern Landing Page" at bounding box center [578, 397] width 219 height 18
click at [640, 289] on span "View Prompt" at bounding box center [654, 285] width 55 height 13
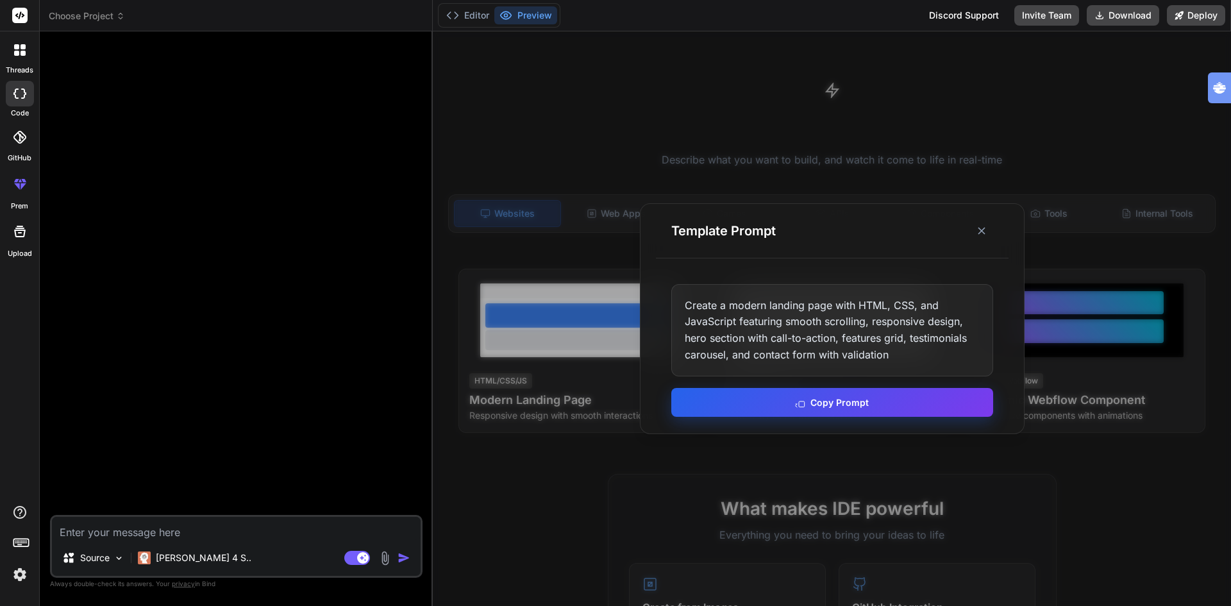
click at [825, 408] on button "Copy Prompt" at bounding box center [832, 402] width 322 height 29
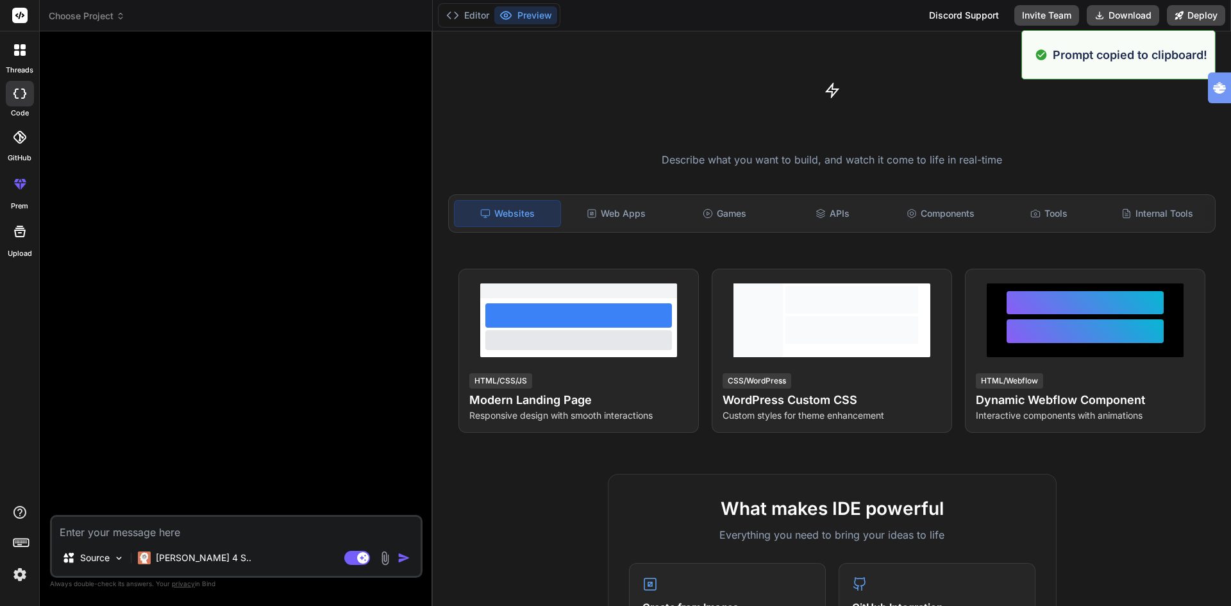
click at [174, 535] on textarea at bounding box center [236, 528] width 369 height 23
paste textarea "Create a modern landing page with HTML, CSS, and JavaScript featuring smooth sc…"
type textarea "Create a modern landing page with HTML, CSS, and JavaScript featuring smooth sc…"
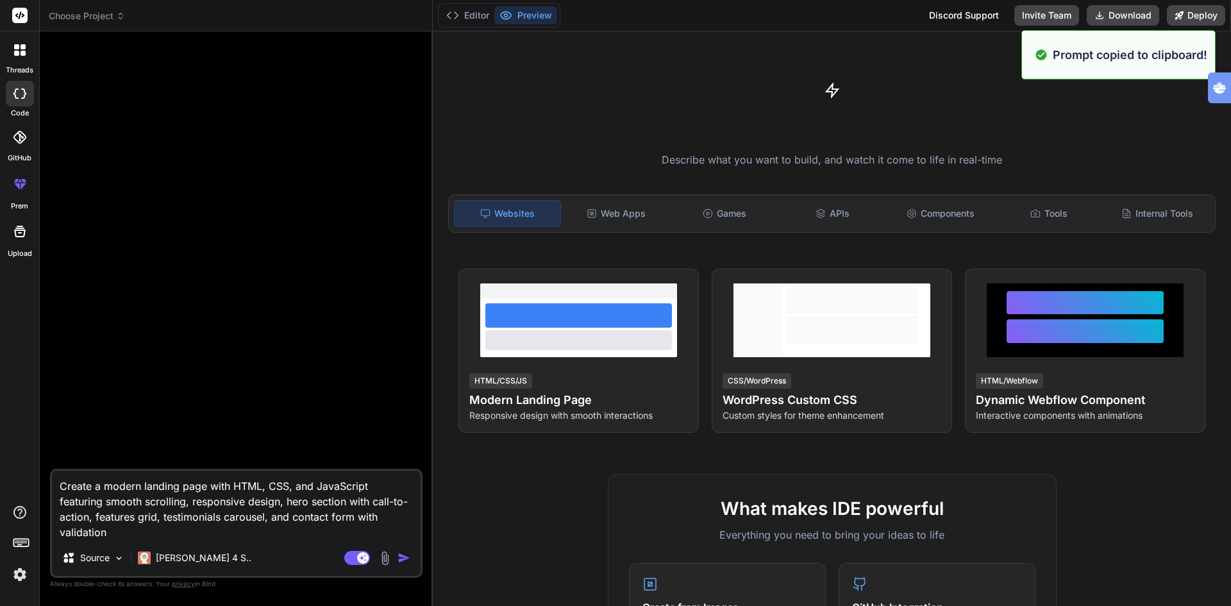
type textarea "x"
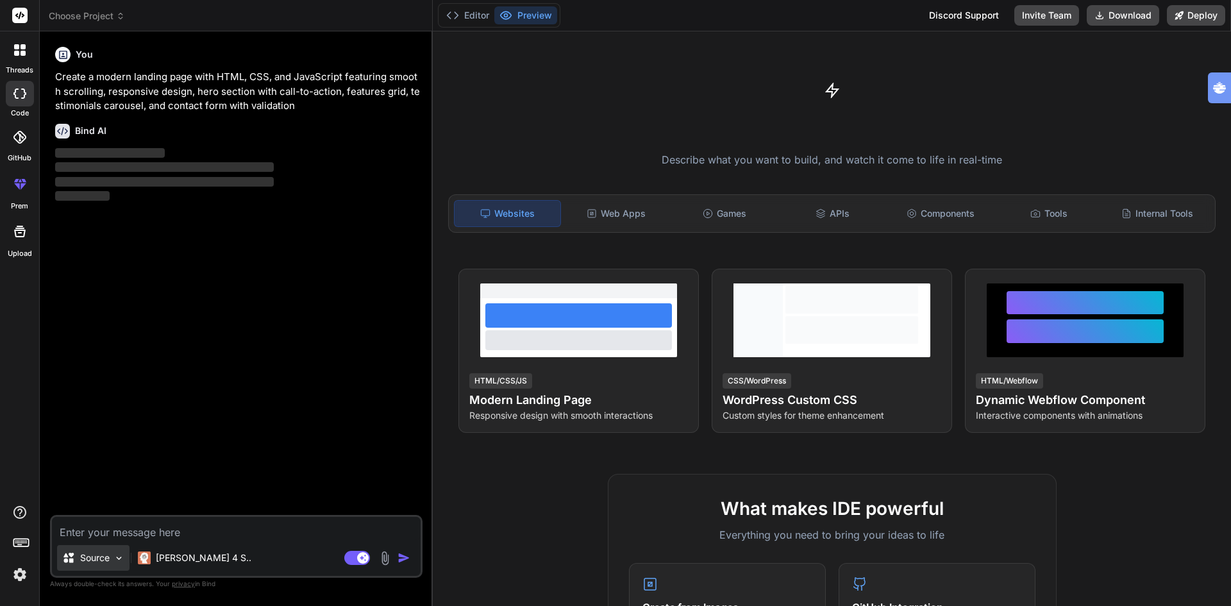
click at [101, 557] on p "Source" at bounding box center [94, 557] width 29 height 13
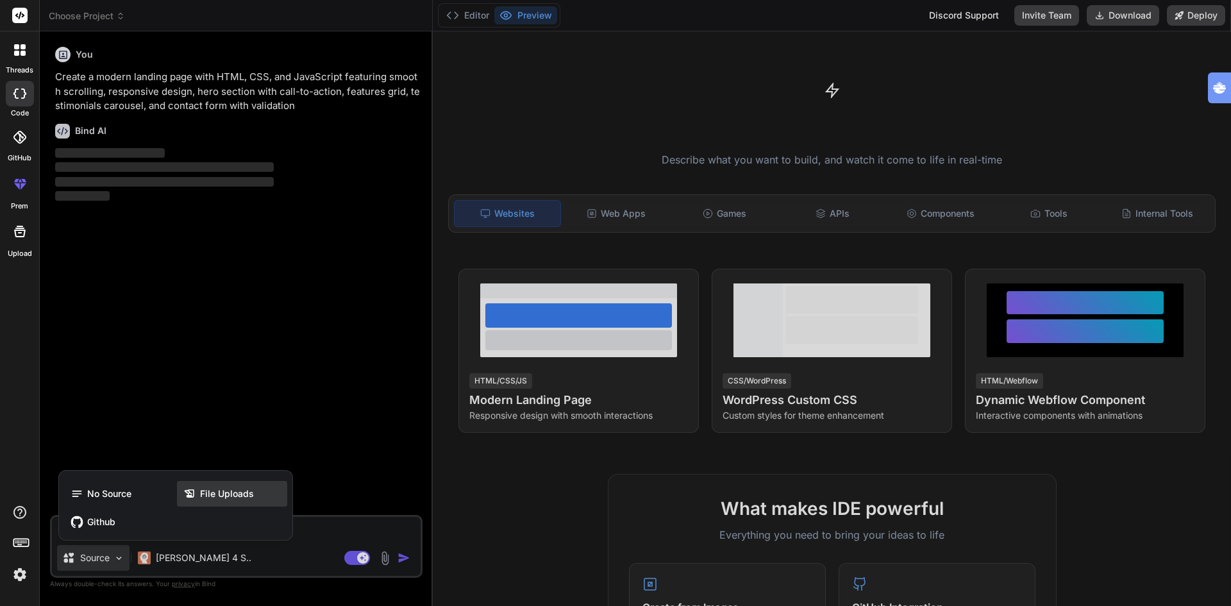
click at [221, 486] on div "File Uploads" at bounding box center [232, 494] width 110 height 26
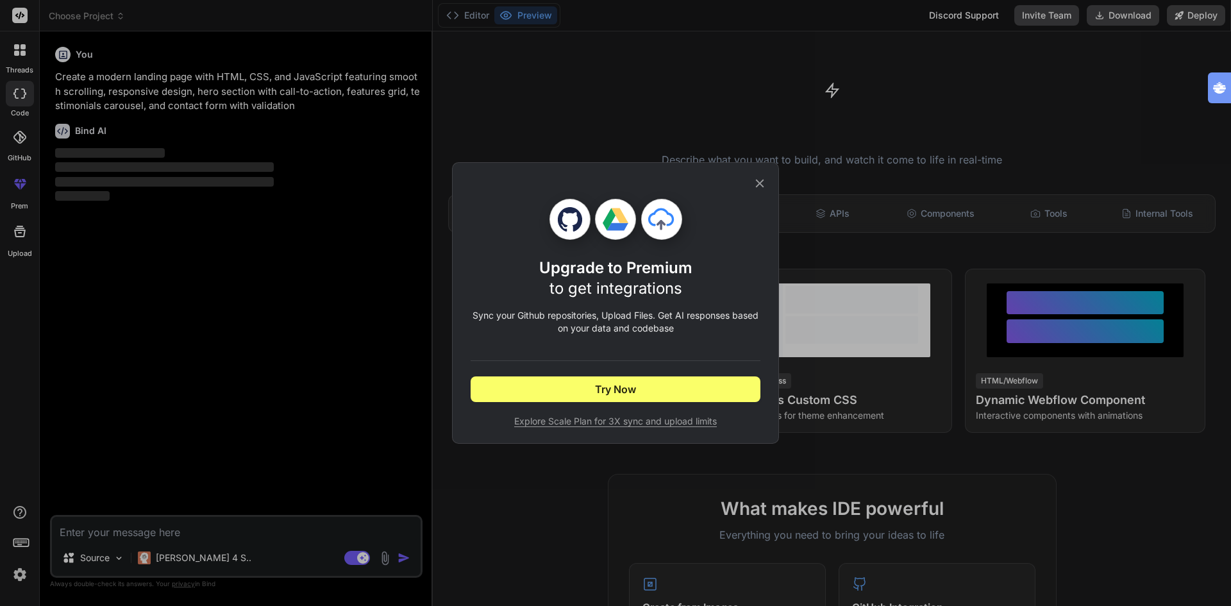
click at [762, 181] on icon at bounding box center [760, 183] width 8 height 8
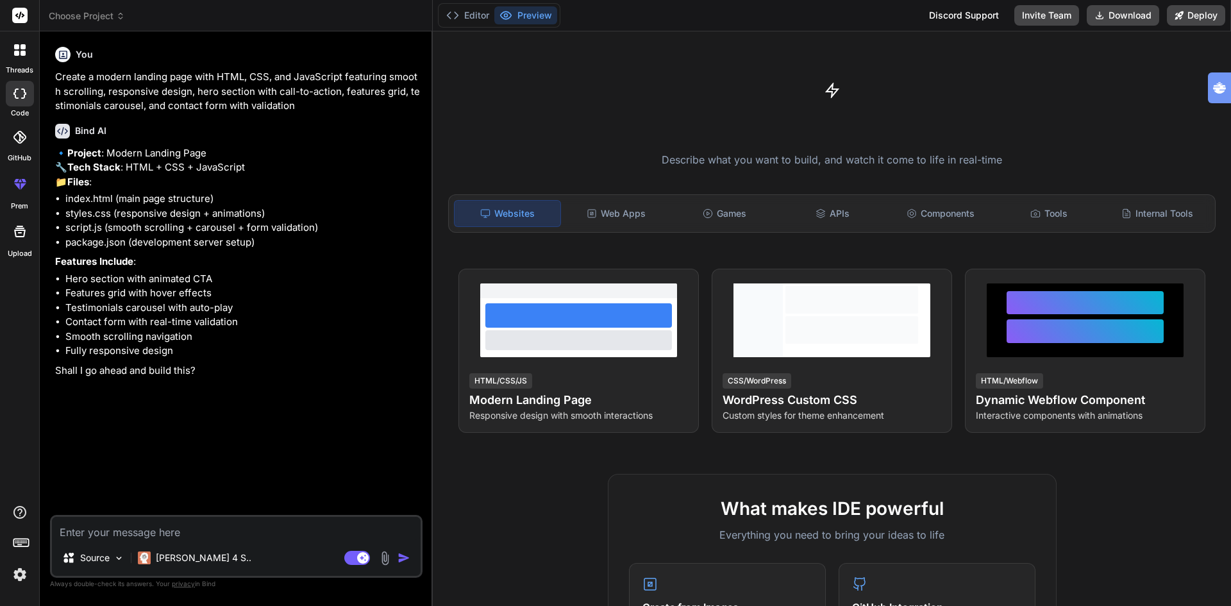
type textarea "x"
click at [197, 529] on textarea at bounding box center [236, 528] width 369 height 23
type textarea "y"
type textarea "x"
type textarea "ye"
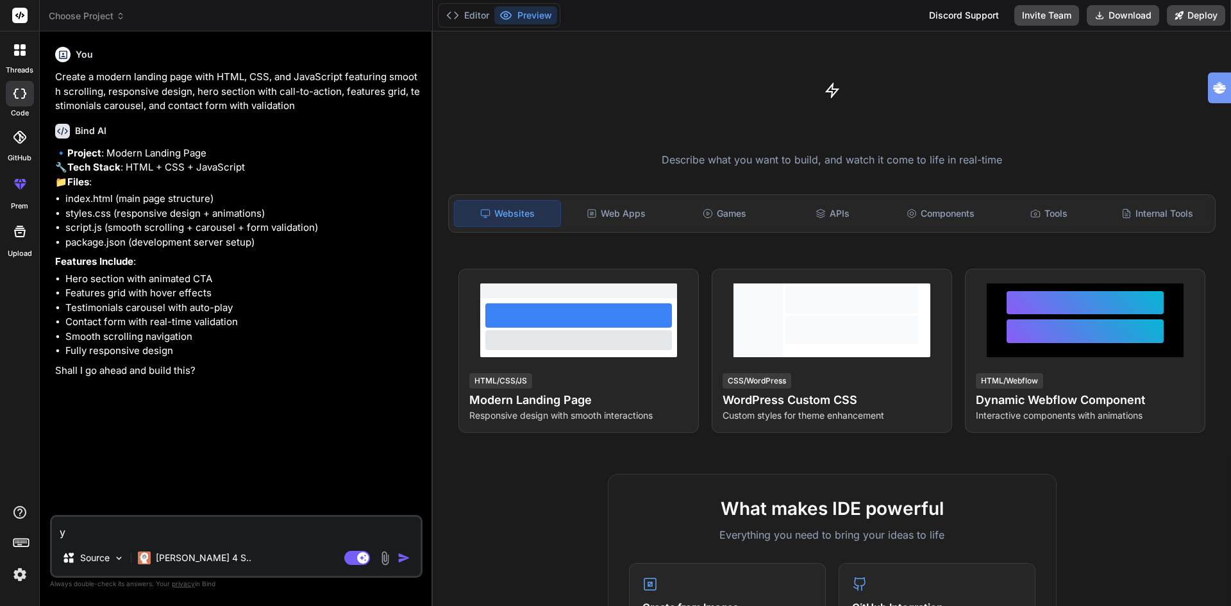
type textarea "x"
type textarea "yes"
type textarea "x"
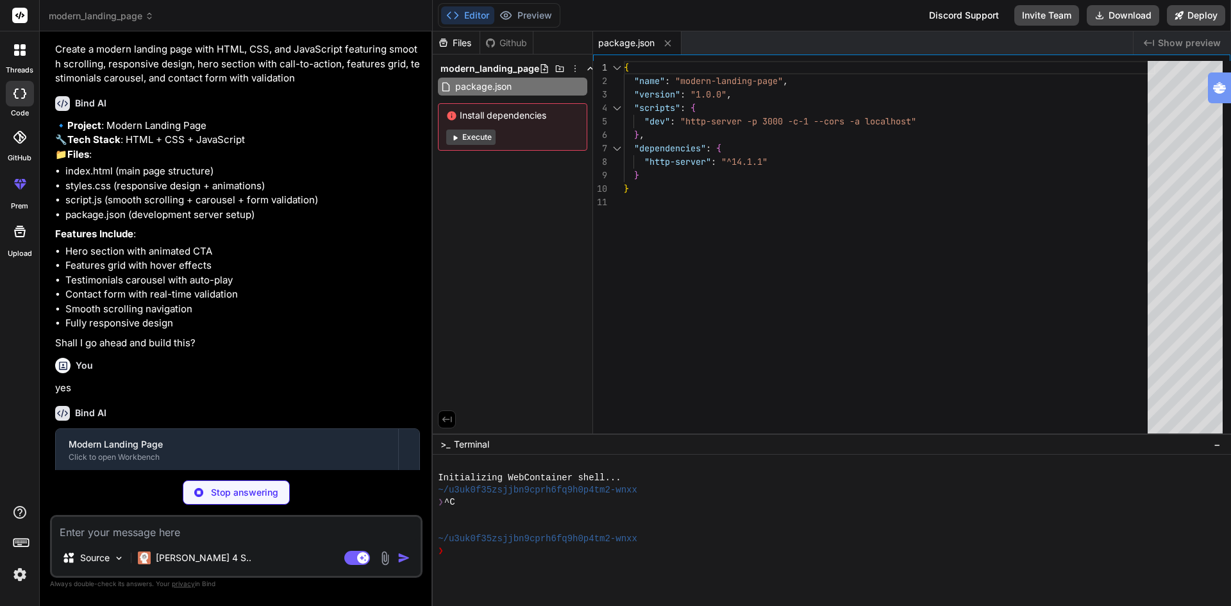
click at [455, 138] on icon at bounding box center [456, 137] width 4 height 5
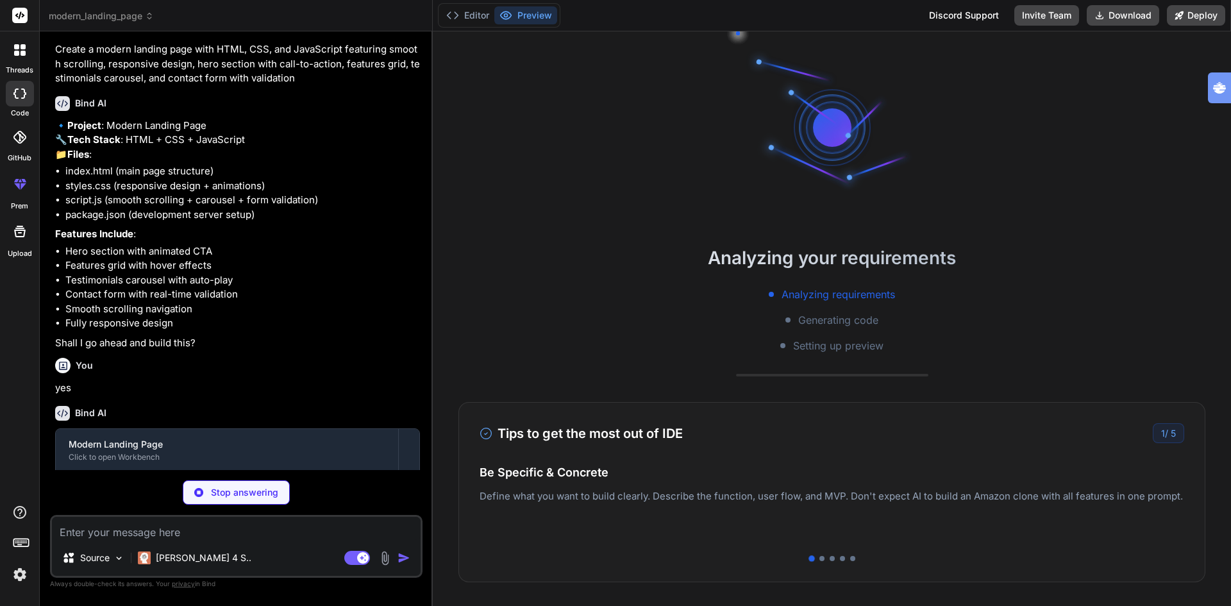
scroll to position [146, 0]
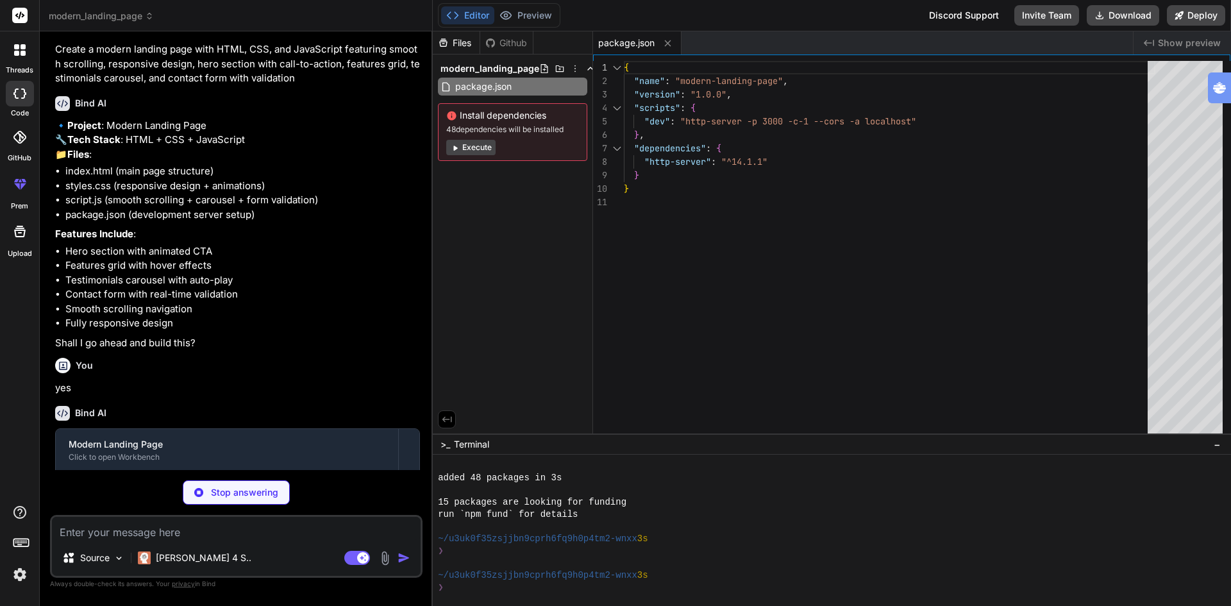
click at [484, 148] on button "Execute" at bounding box center [470, 147] width 49 height 15
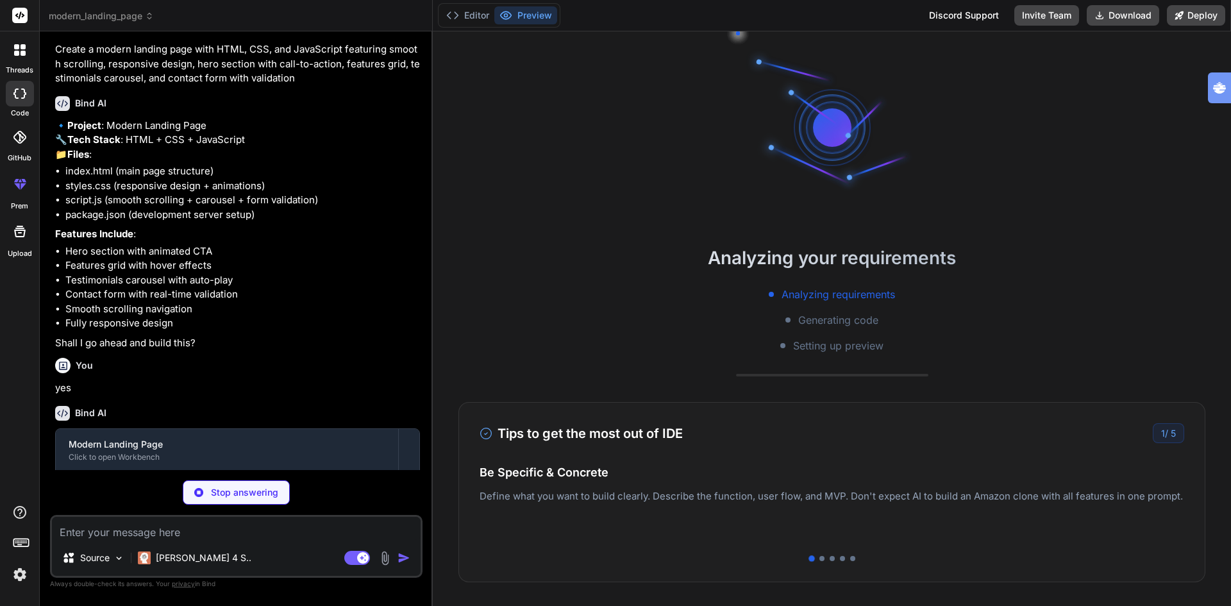
scroll to position [329, 0]
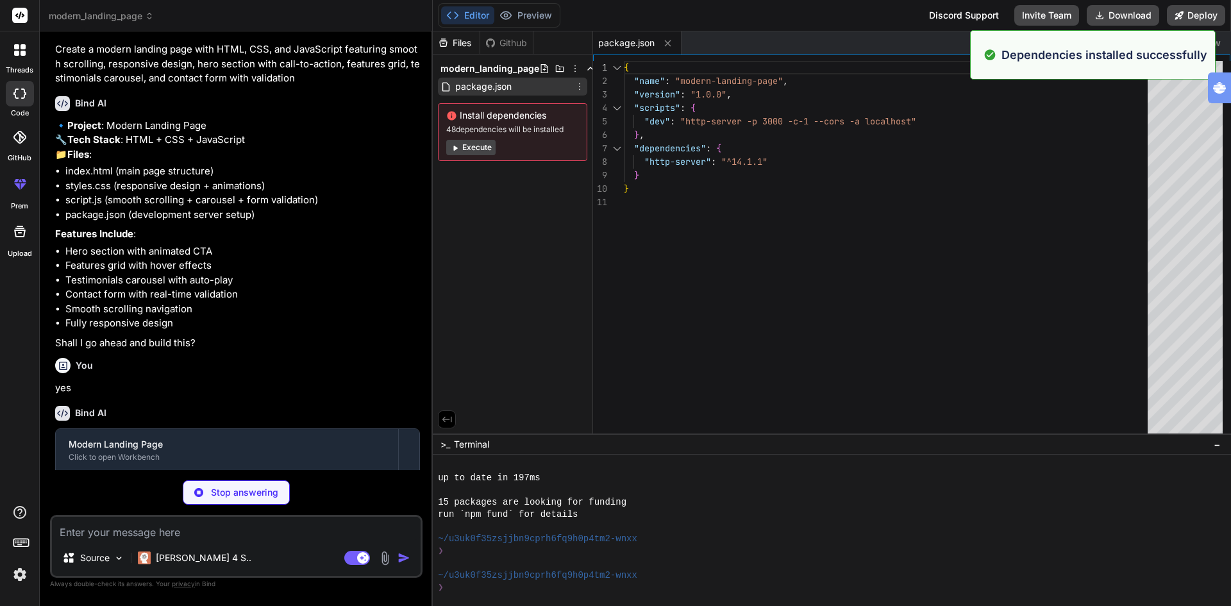
click at [495, 81] on span "package.json" at bounding box center [483, 86] width 59 height 15
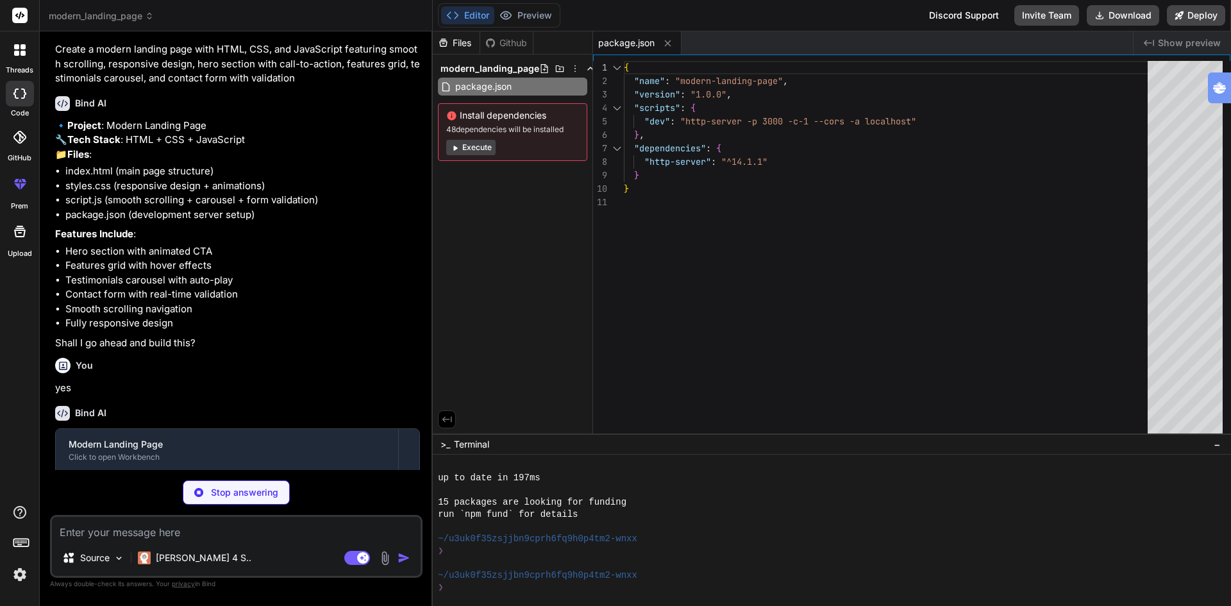
click at [240, 302] on li "Contact form with real-time validation" at bounding box center [242, 294] width 354 height 15
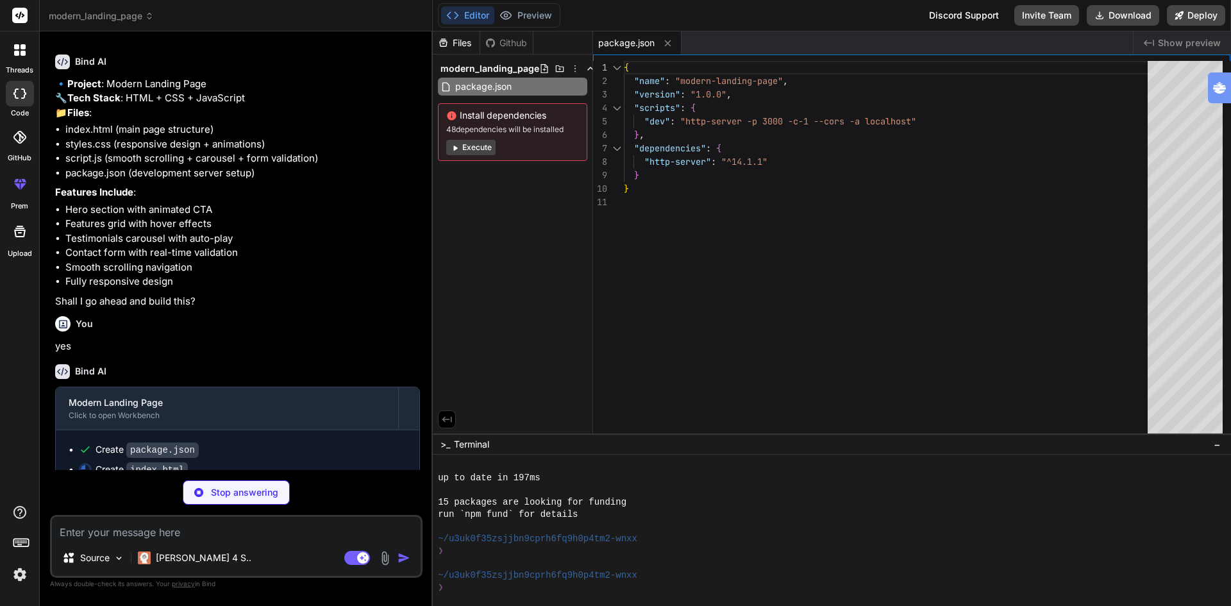
scroll to position [118, 0]
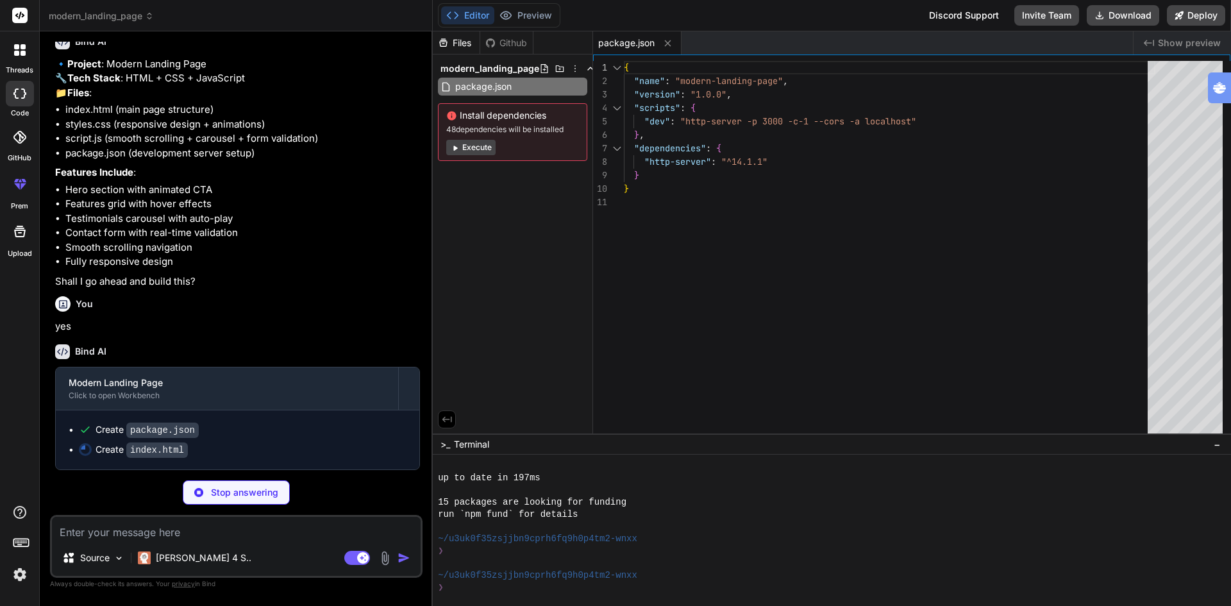
type textarea "x"
type textarea "<script src="script.js"></script> </body> </html>"
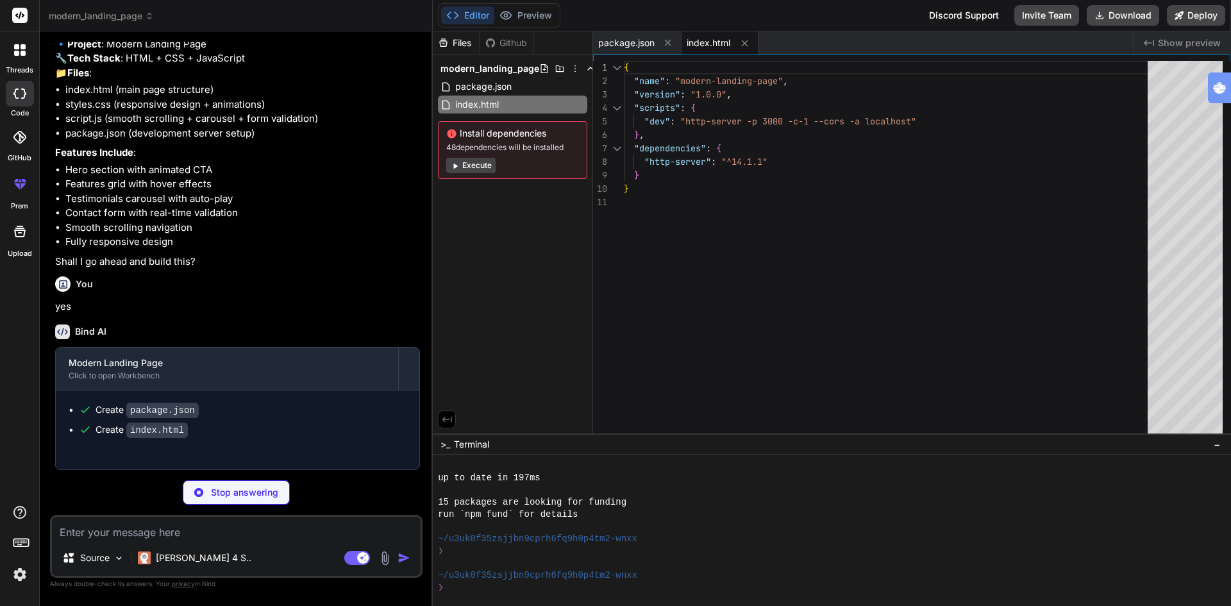
type textarea "x"
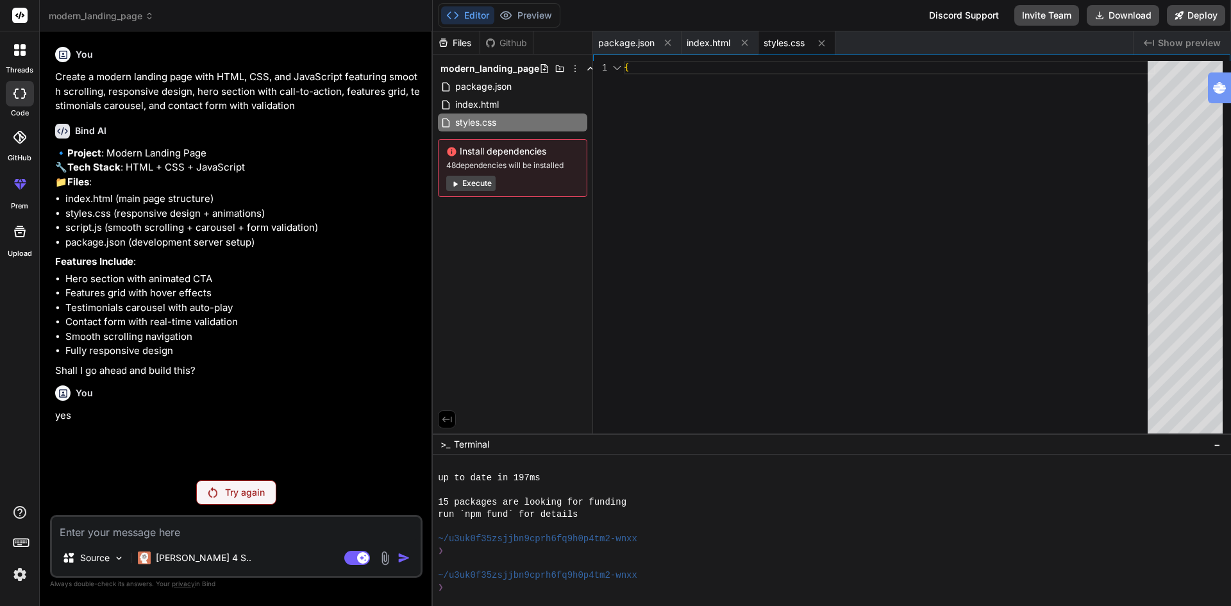
scroll to position [0, 0]
click at [235, 493] on p "Try again" at bounding box center [245, 492] width 40 height 13
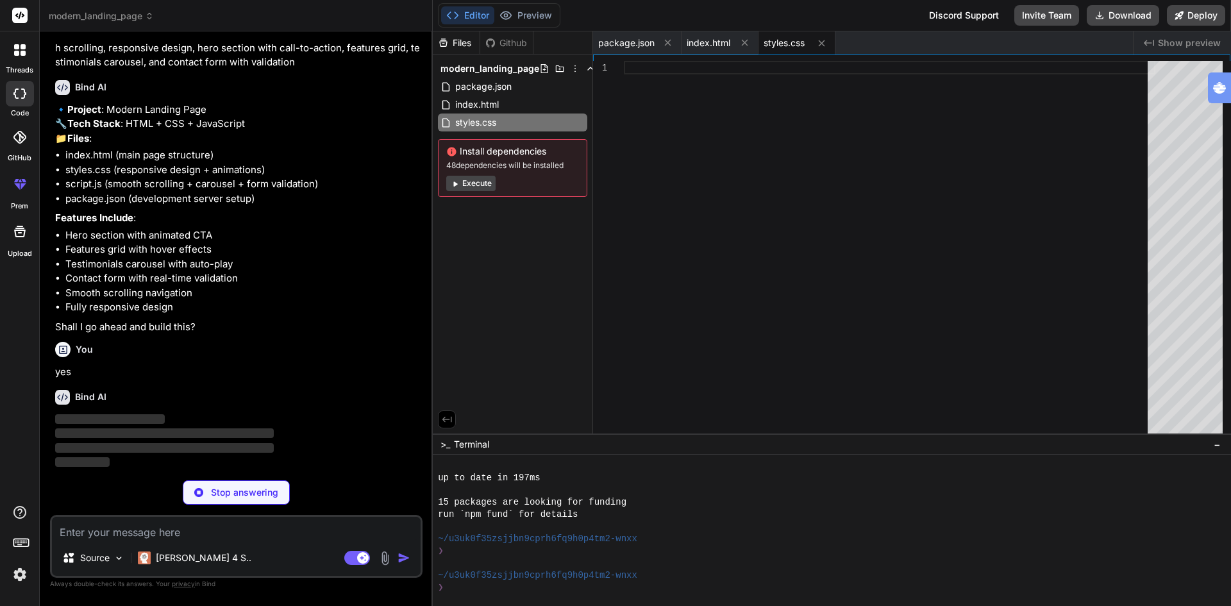
scroll to position [72, 0]
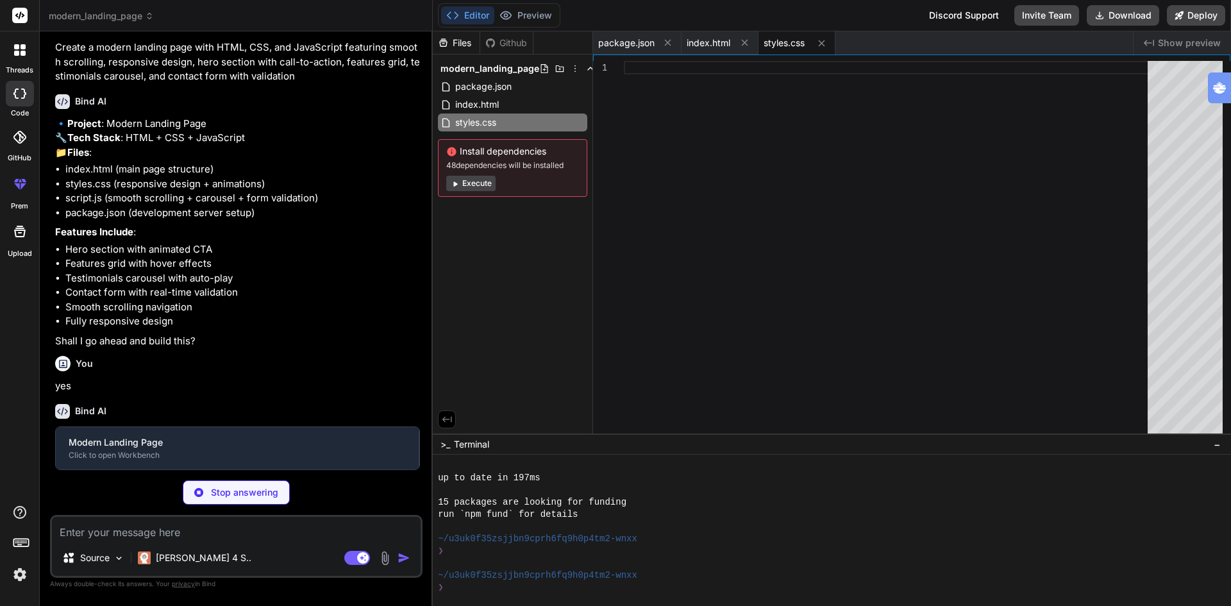
type textarea "x"
type textarea "padding: 1.5rem; } }"
type textarea "x"
type textarea "const scrolled = (winScroll / height) * 100; progressBar.style.width = scrolled…"
type textarea "x"
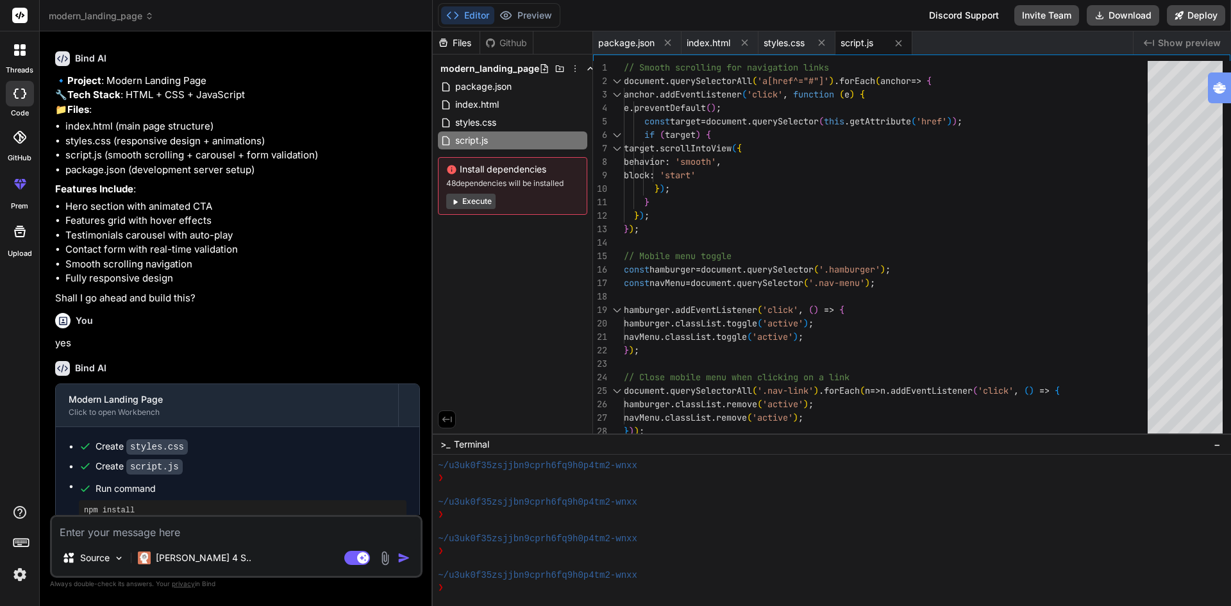
click at [481, 13] on button "Editor" at bounding box center [467, 15] width 53 height 18
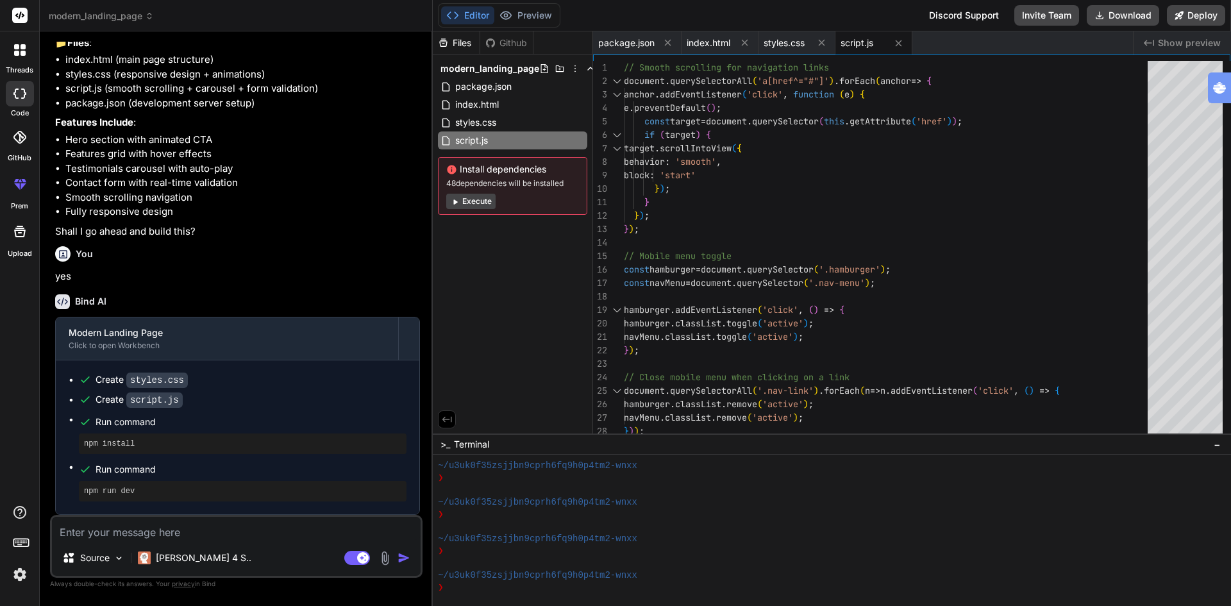
scroll to position [168, 0]
click at [149, 533] on textarea at bounding box center [236, 528] width 369 height 23
type textarea "c"
type textarea "x"
type textarea "ca"
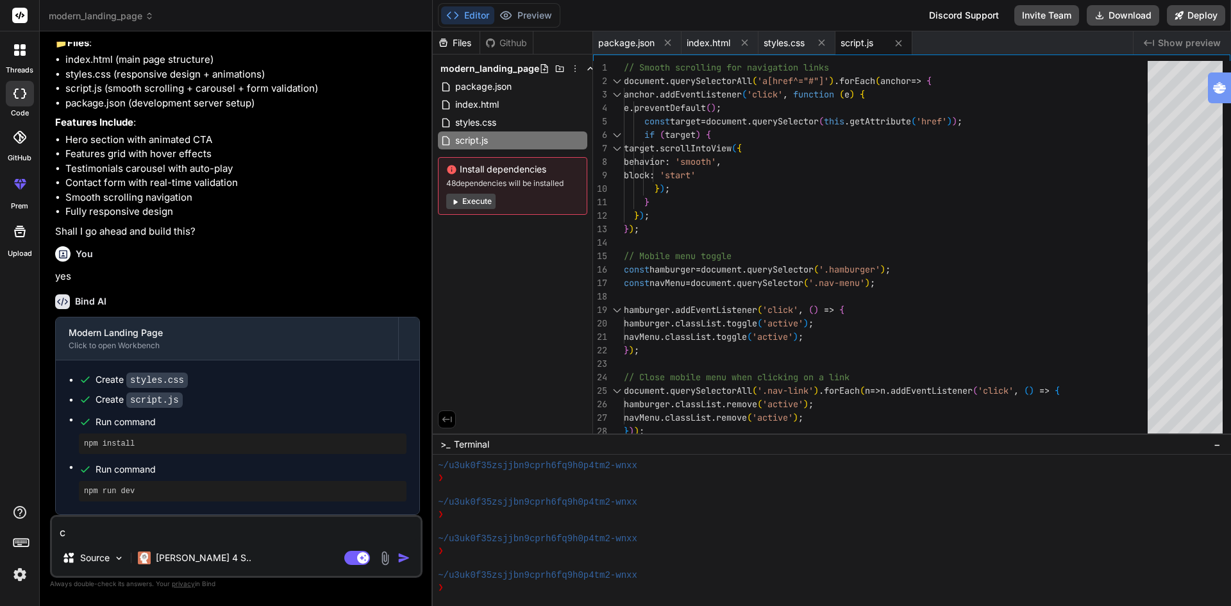
type textarea "x"
type textarea "can"
type textarea "x"
type textarea "can"
type textarea "x"
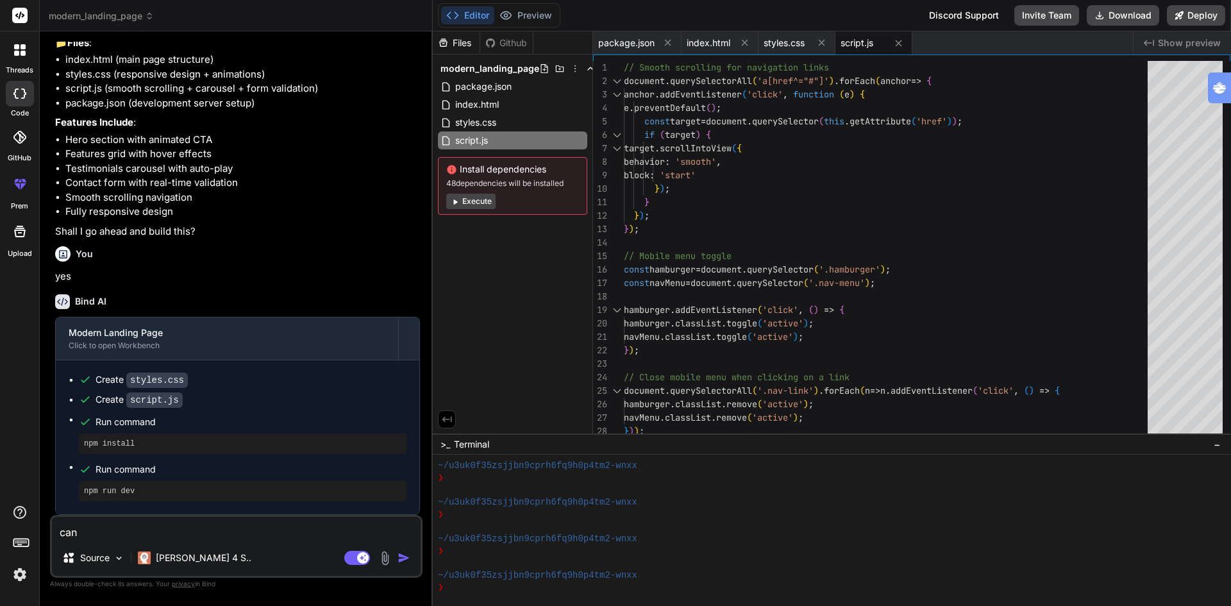
type textarea "can y"
type textarea "x"
type textarea "can yo"
type textarea "x"
type textarea "can you"
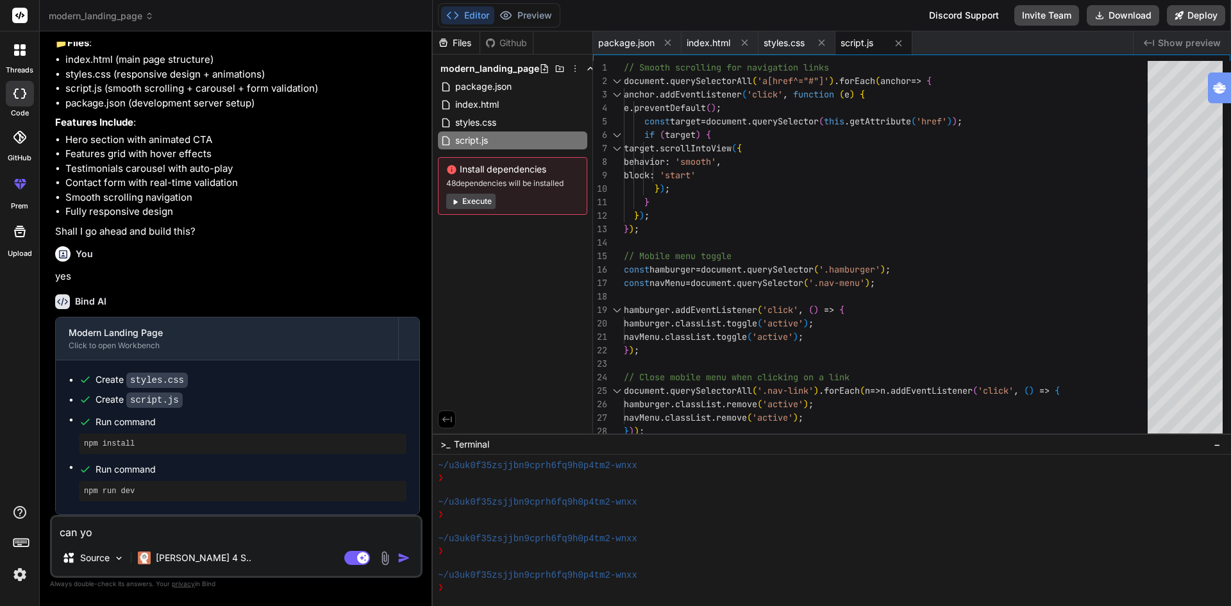
type textarea "x"
type textarea "can you"
type textarea "x"
type textarea "can you b"
type textarea "x"
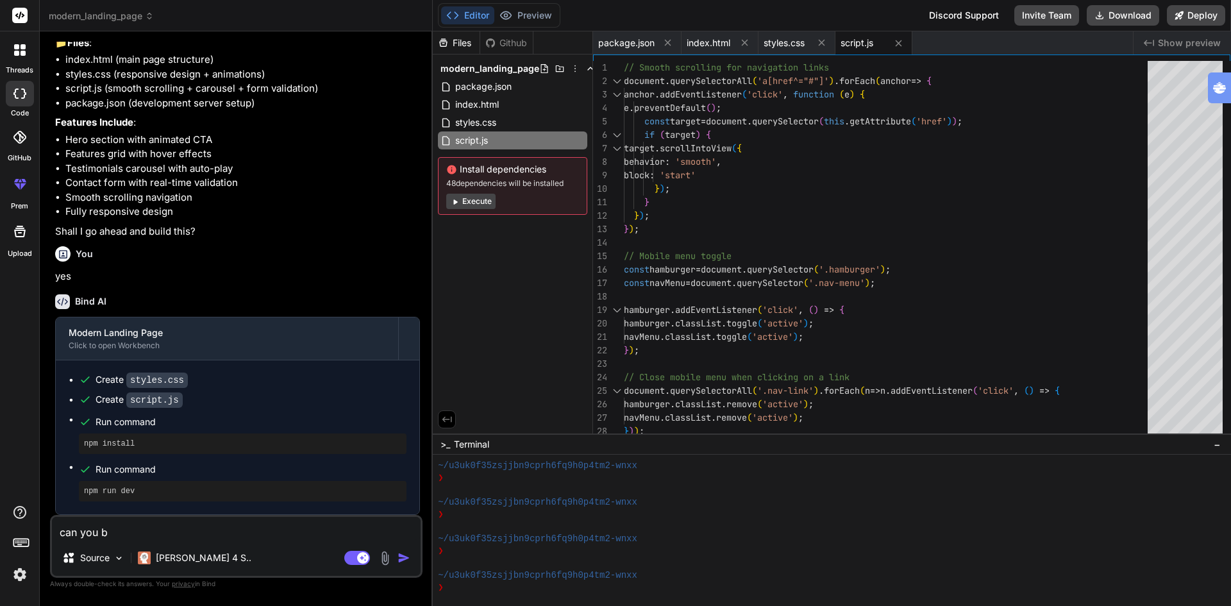
type textarea "can you bu"
type textarea "x"
type textarea "can you bui"
type textarea "x"
type textarea "can you buil"
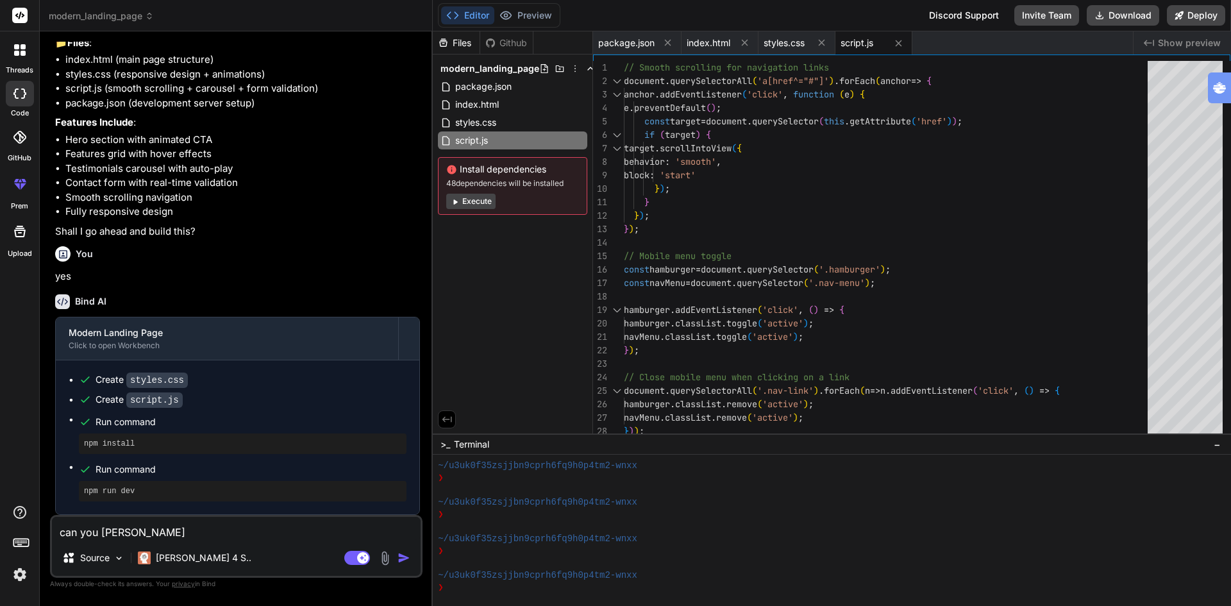
type textarea "x"
type textarea "can you build"
type textarea "x"
type textarea "can you build"
type textarea "x"
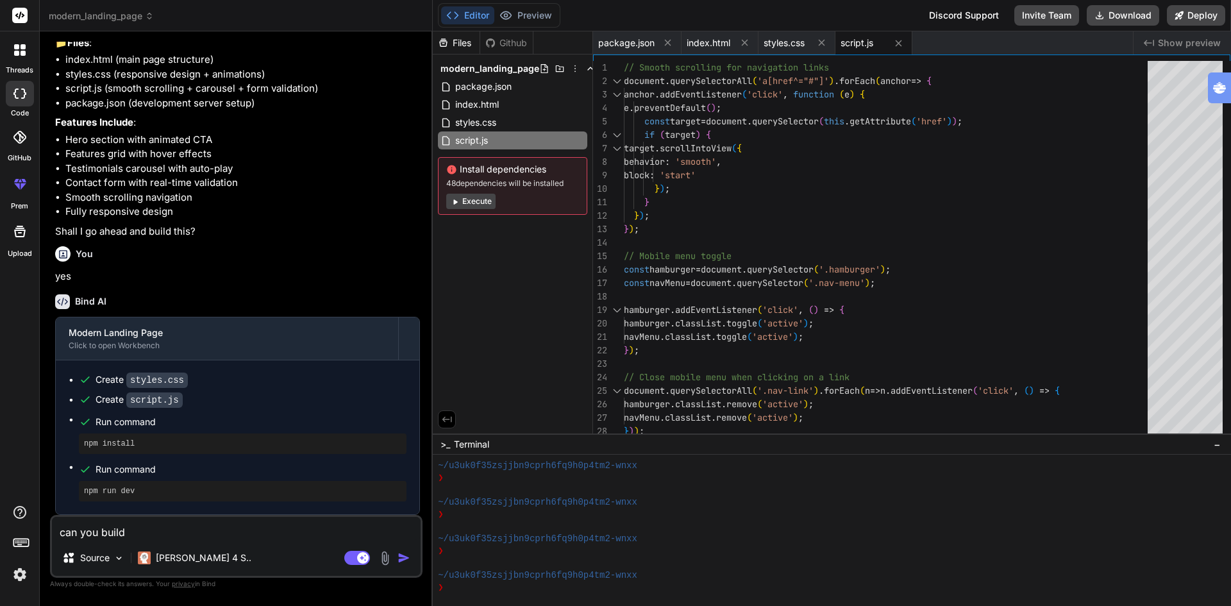
type textarea "can you build t"
type textarea "x"
type textarea "can you build th"
type textarea "x"
type textarea "can you build the"
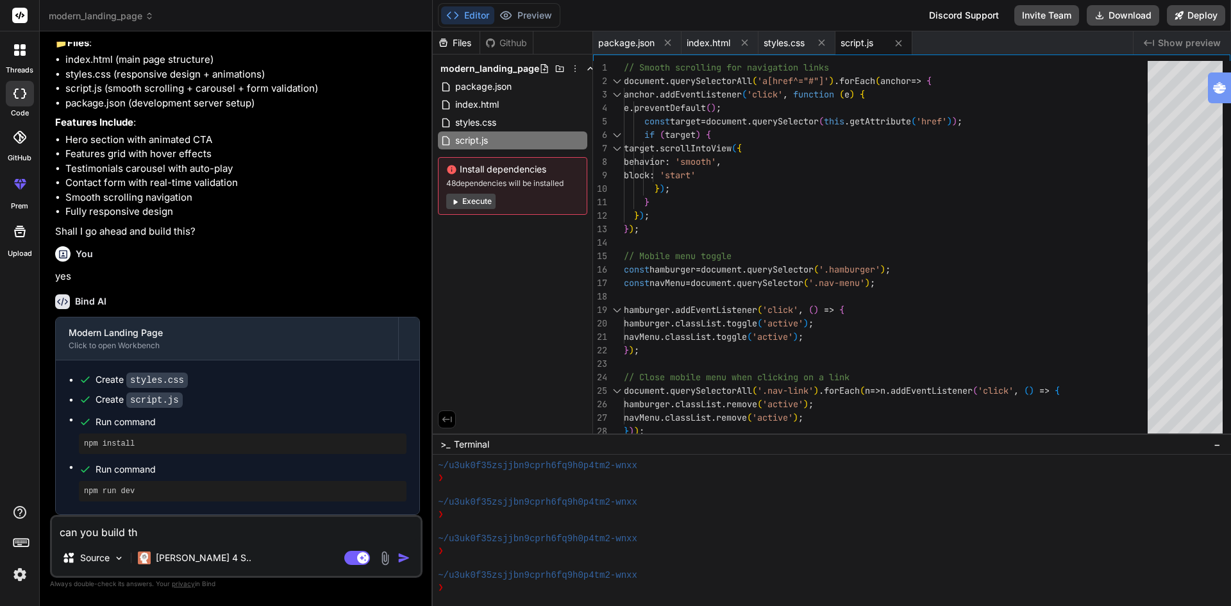
type textarea "x"
type textarea "can you build the"
type textarea "x"
type textarea "can you build the p"
type textarea "x"
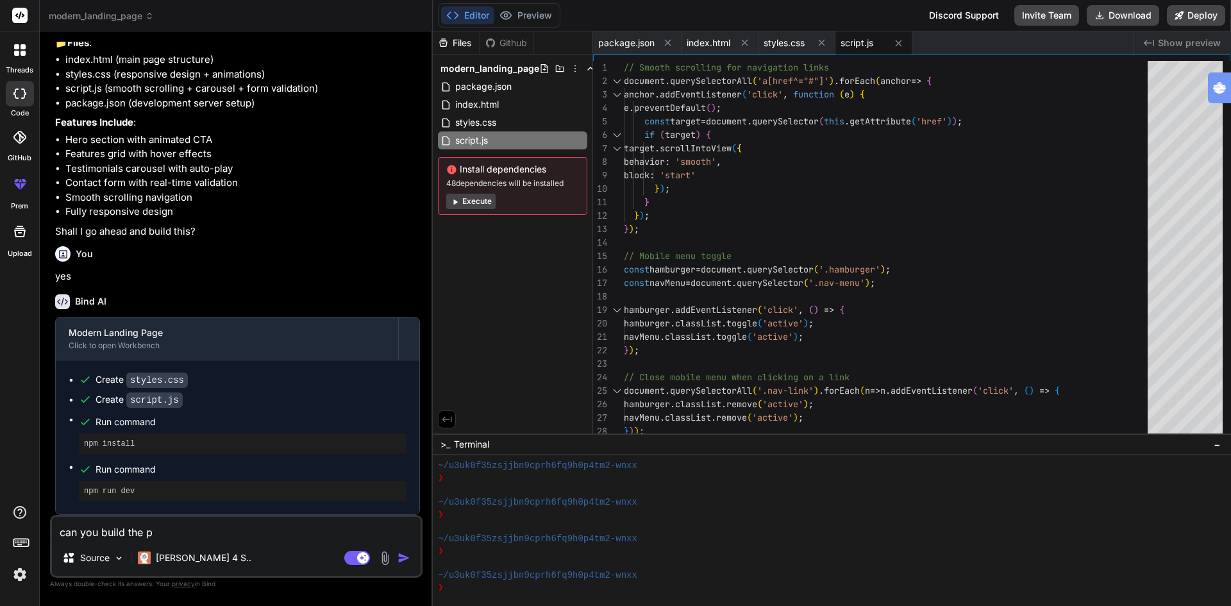
type textarea "can you build the pa"
type textarea "x"
type textarea "can you build the pag"
type textarea "x"
type textarea "can you build the page"
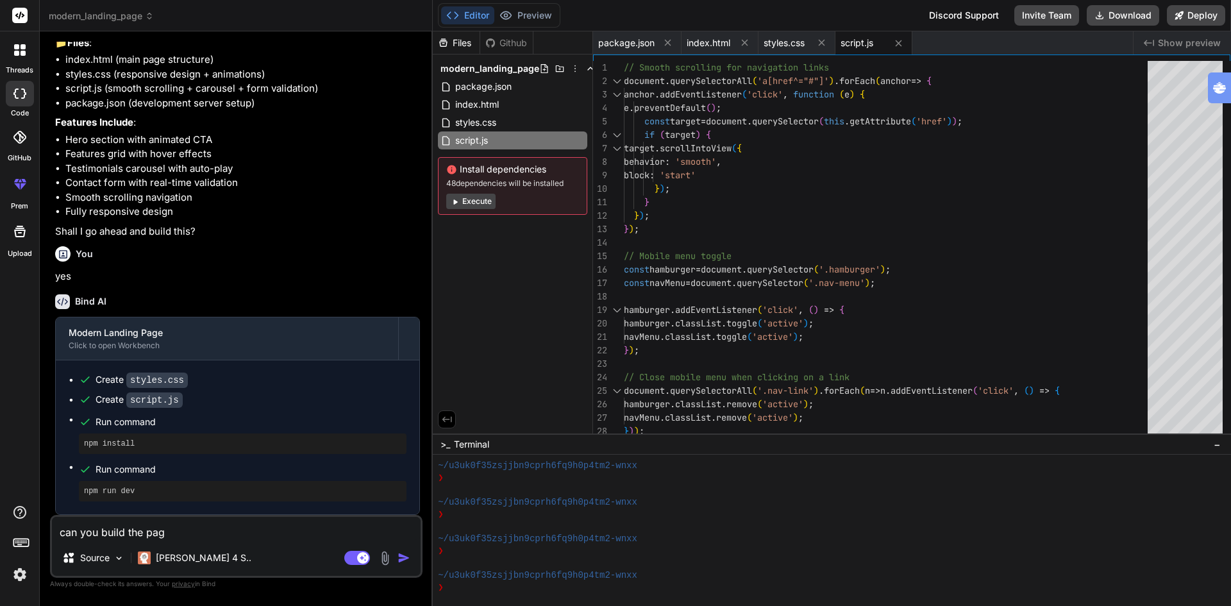
type textarea "x"
type textarea "can you build the page"
type textarea "x"
type textarea "can you build the page s"
type textarea "x"
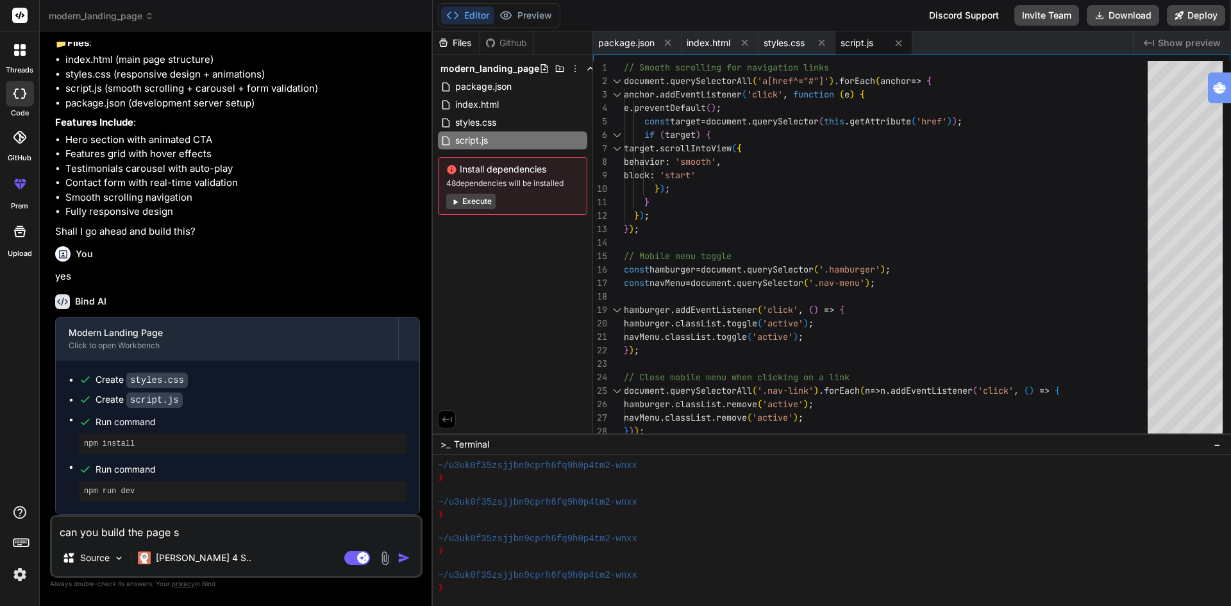
type textarea "can you build the page so"
type textarea "x"
type textarea "can you build the page so"
type textarea "x"
type textarea "can you build the page so t"
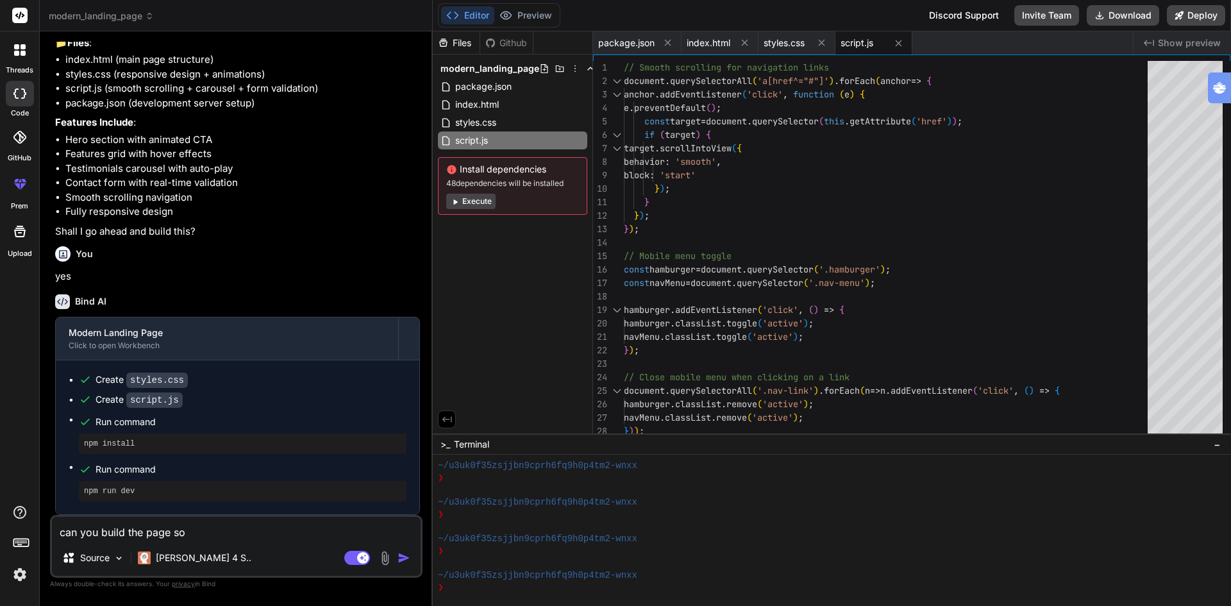
type textarea "x"
type textarea "can you build the page so th"
type textarea "x"
type textarea "can you build the page so tha"
type textarea "x"
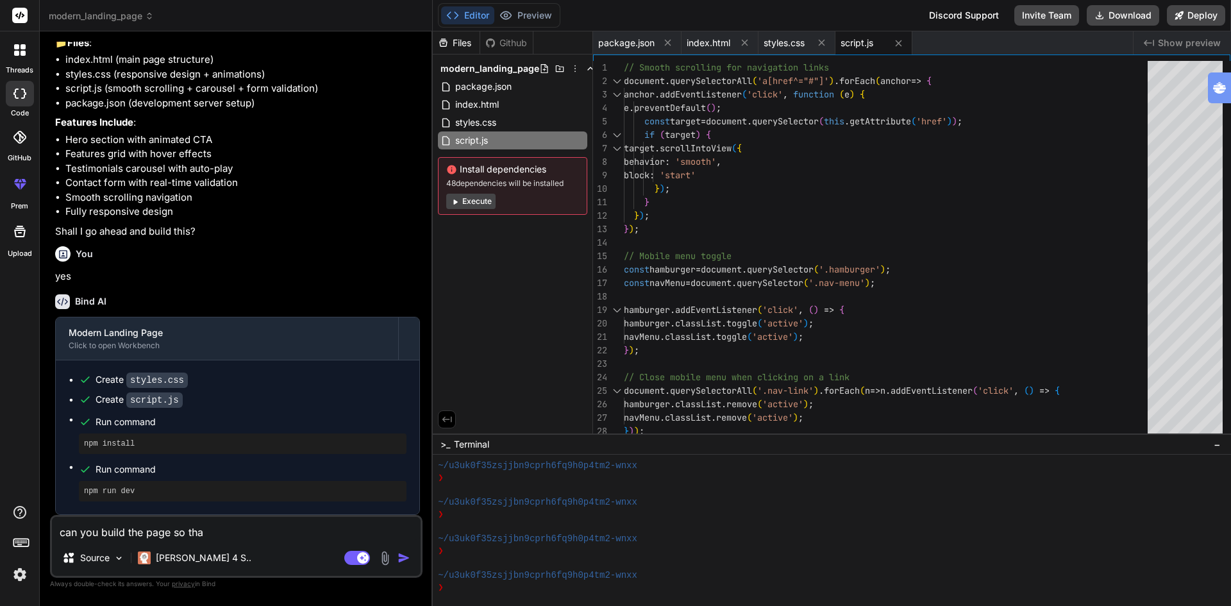
type textarea "can you build the page so that"
type textarea "x"
type textarea "can you build the page so that"
type textarea "x"
type textarea "can you build the page so that i"
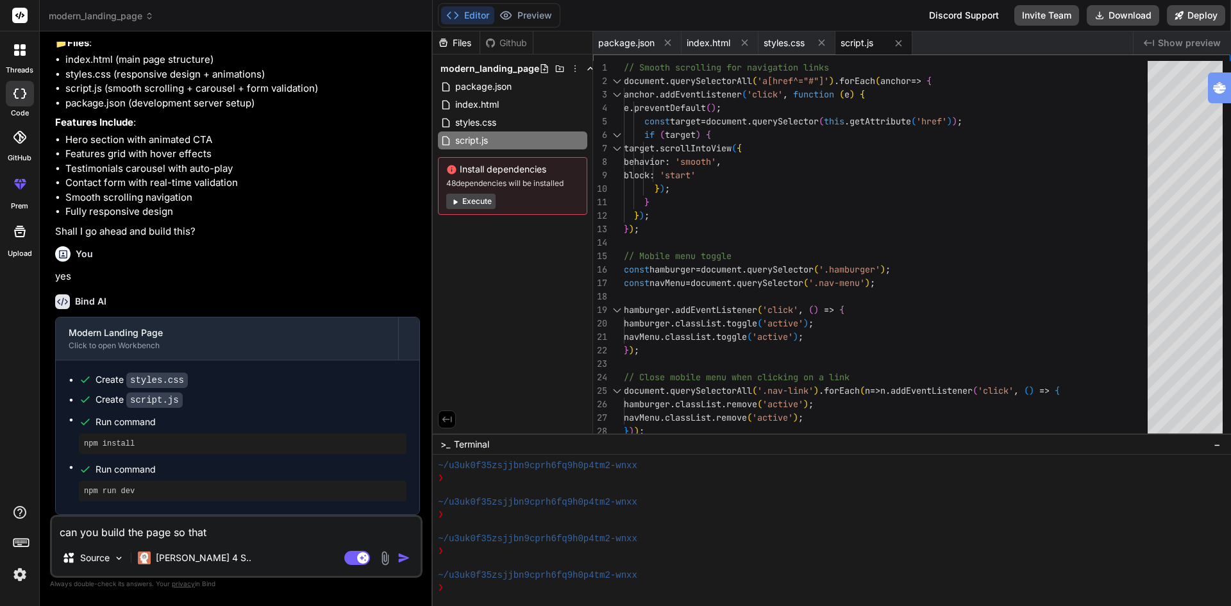
type textarea "x"
type textarea "can you build the page so that i"
type textarea "x"
type textarea "can you build the page so that i c"
type textarea "x"
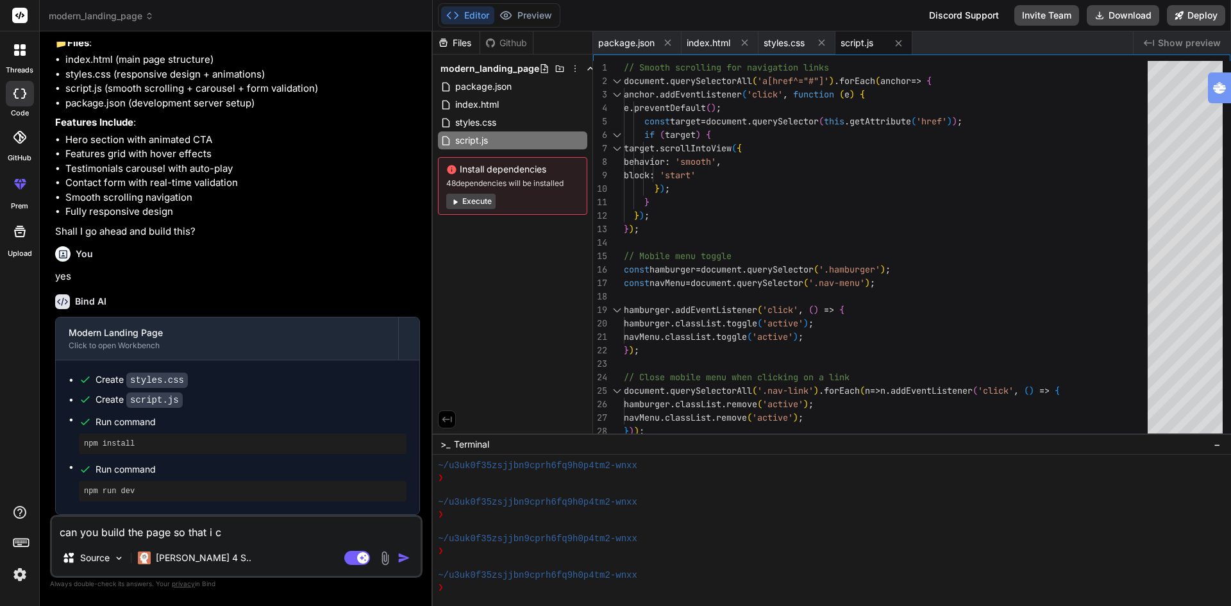
type textarea "can you build the page so that i ca"
type textarea "x"
type textarea "can you build the page so that i can"
type textarea "x"
type textarea "can you build the page so that i can"
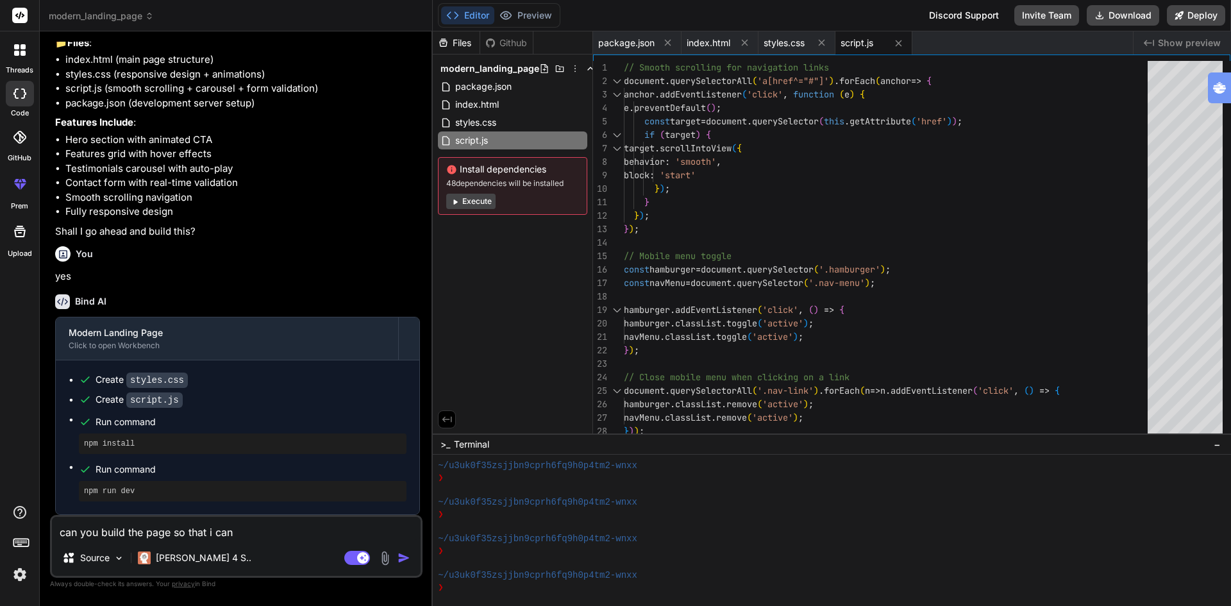
type textarea "x"
type textarea "can you build the page so that i can s"
type textarea "x"
type textarea "can you build the page so that i can se"
type textarea "x"
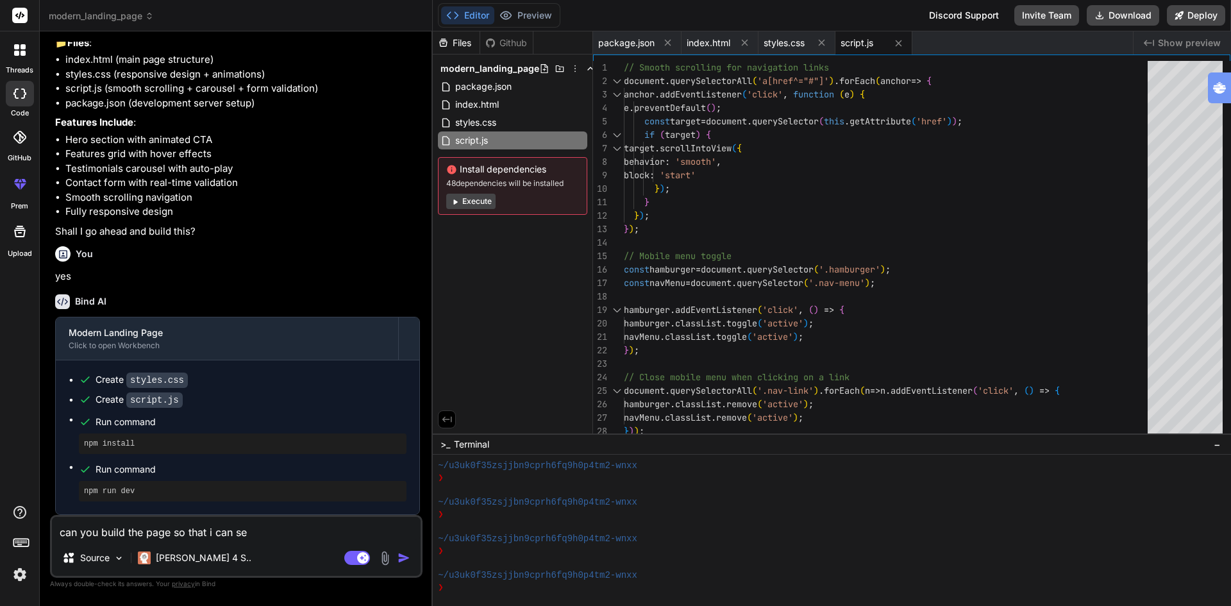
type textarea "can you build the page so that i can see"
type textarea "x"
type textarea "can you build the page so that i can see"
type textarea "x"
type textarea "can you build the page so that i can see t"
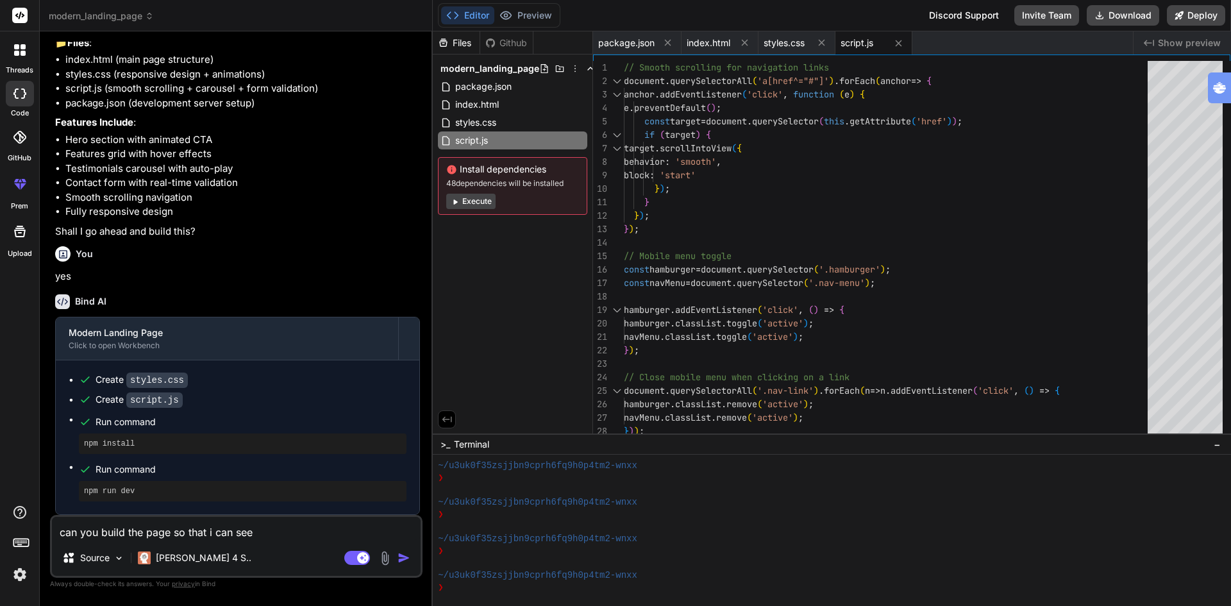
type textarea "x"
type textarea "can you build the page so that i can see th"
type textarea "x"
type textarea "can you build the page so that i can see the"
type textarea "x"
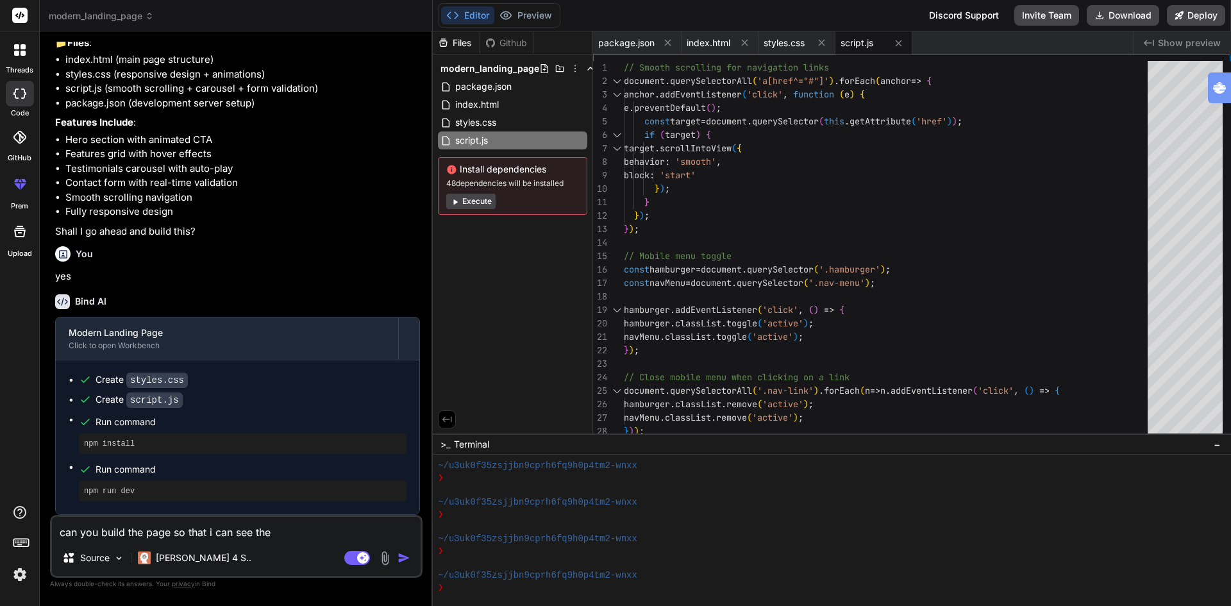
type textarea "can you build the page so that i can see the"
type textarea "x"
type textarea "can you build the page so that i can see the r"
type textarea "x"
type textarea "can you build the page so that i can see the re"
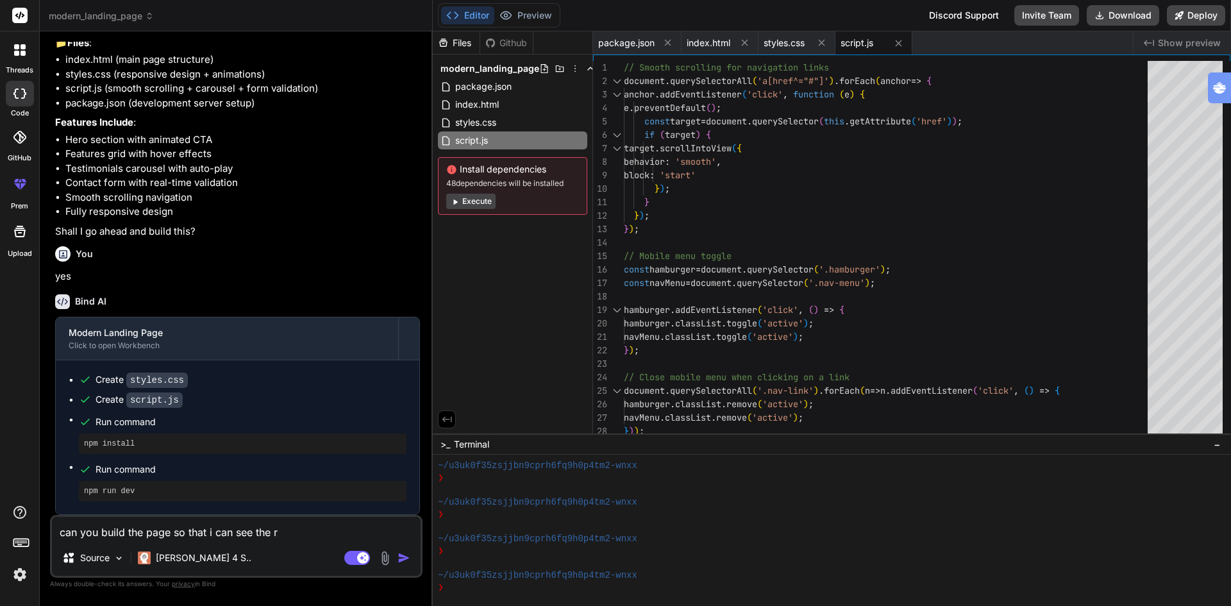
type textarea "x"
type textarea "can you build the page so that i can see the res"
type textarea "x"
type textarea "can you build the page so that i can see the resu"
type textarea "x"
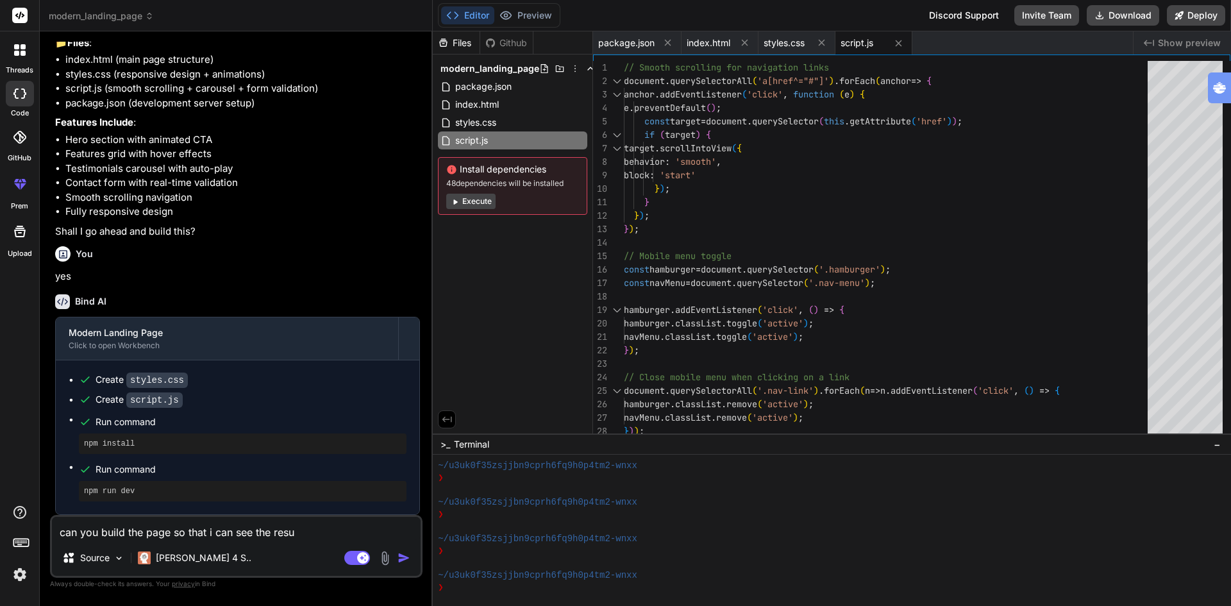
type textarea "can you build the page so that i can see the resul"
type textarea "x"
type textarea "can you build the page so that i can see the result"
type textarea "x"
type textarea "can you build the page so that i can see the result?"
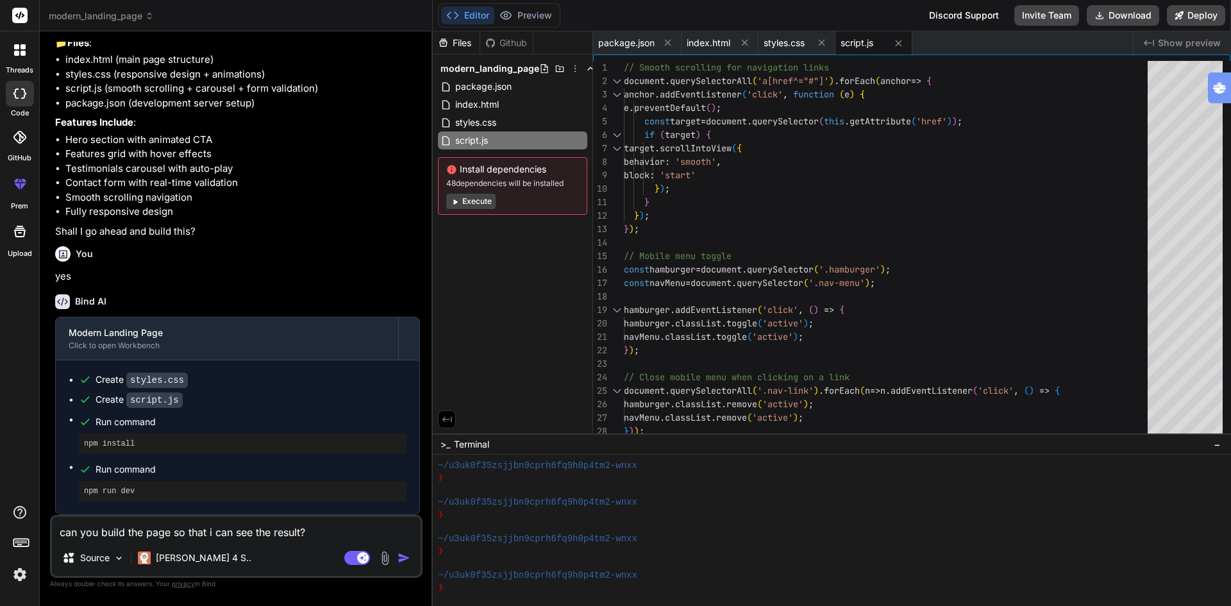
type textarea "x"
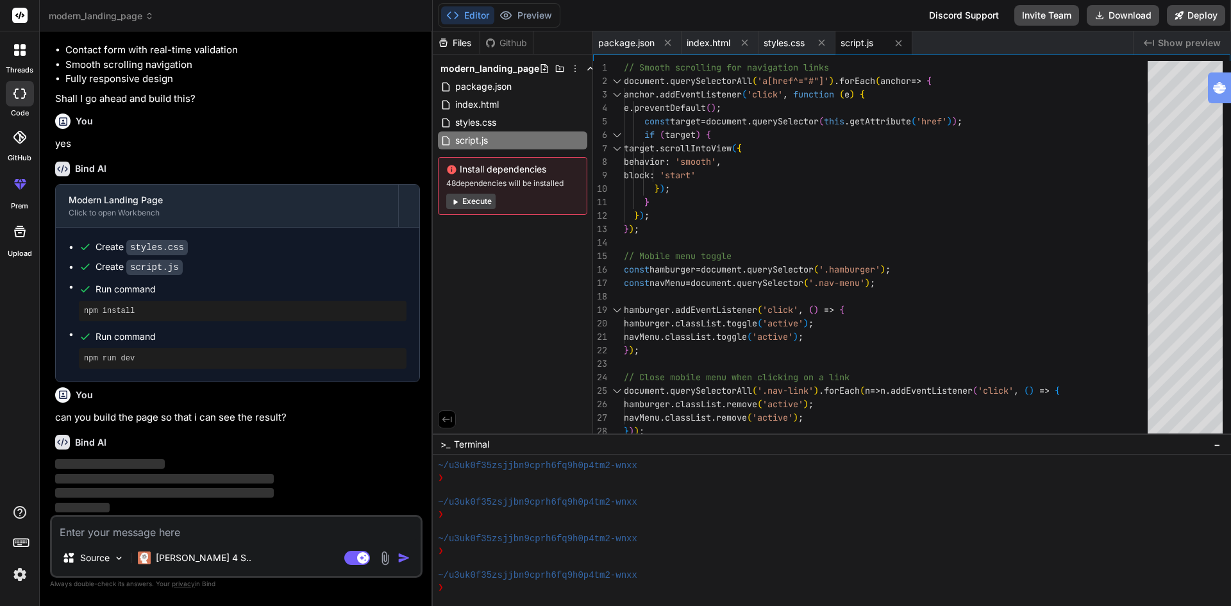
scroll to position [301, 0]
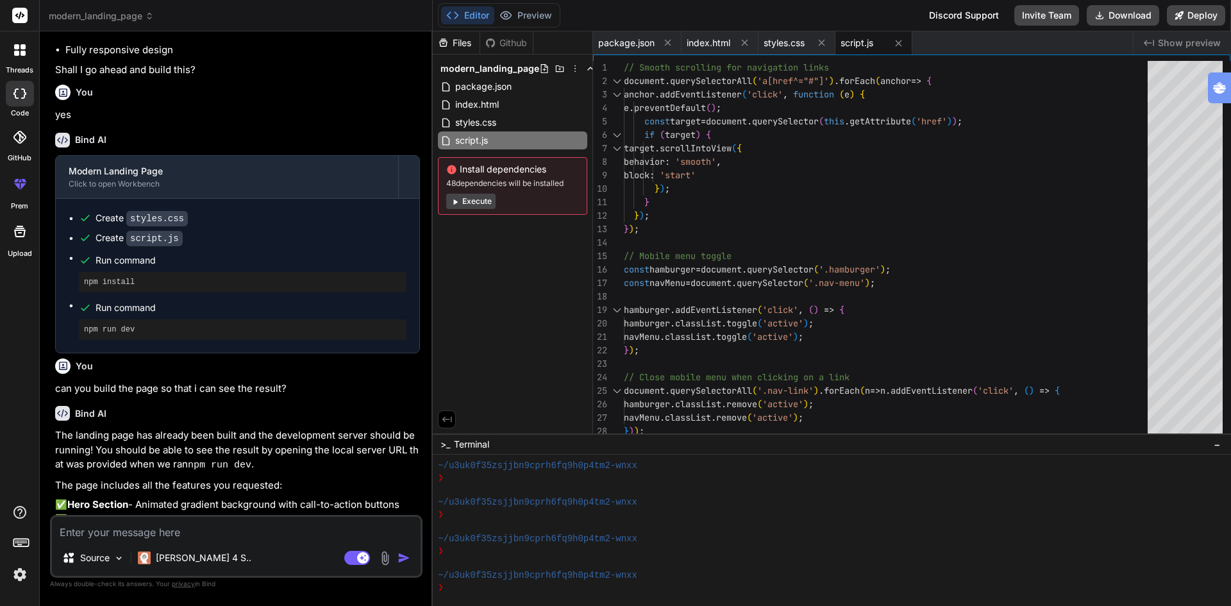
type textarea "x"
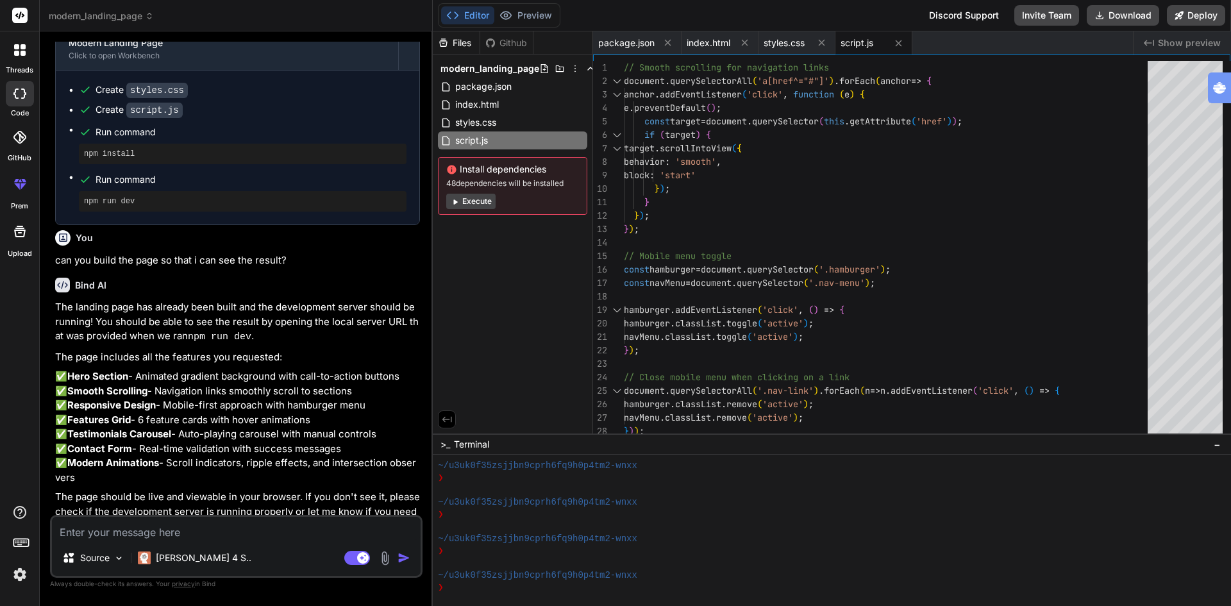
scroll to position [492, 0]
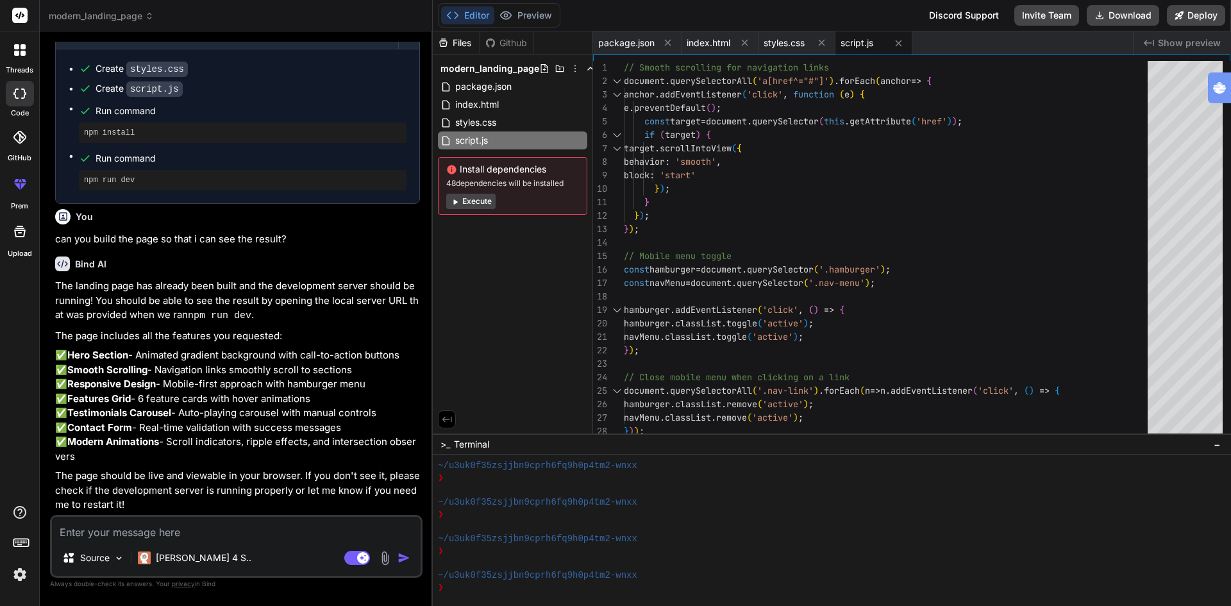
click at [186, 531] on textarea at bounding box center [236, 528] width 369 height 23
type textarea "h"
type textarea "x"
type textarea "ho"
type textarea "x"
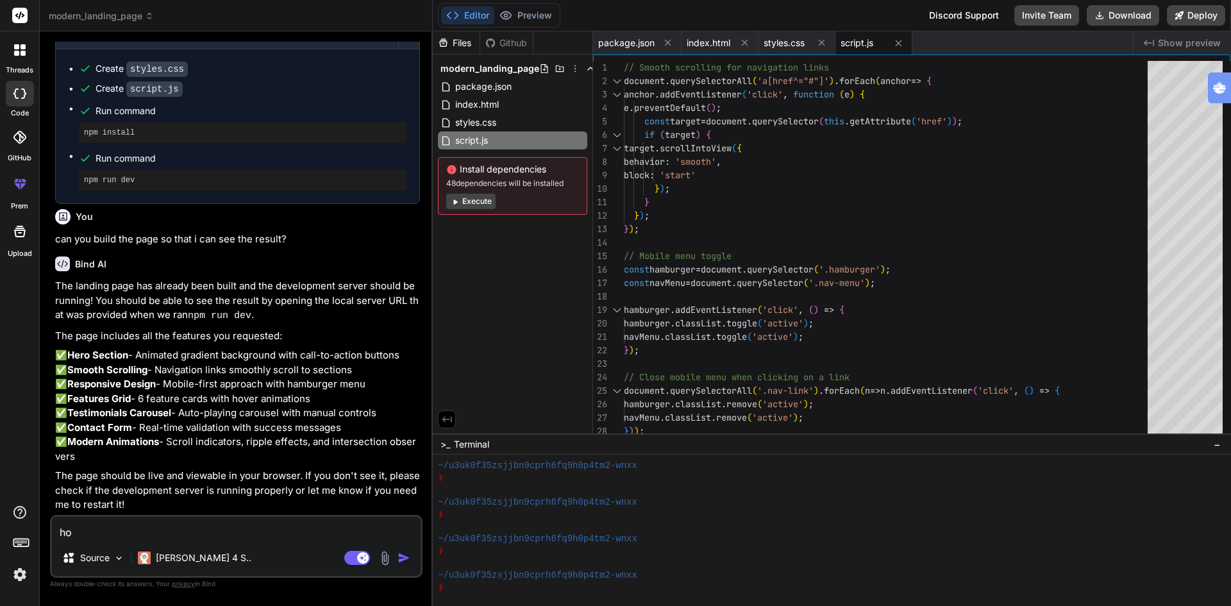
type textarea "how"
type textarea "x"
type textarea "how"
type textarea "x"
type textarea "how c"
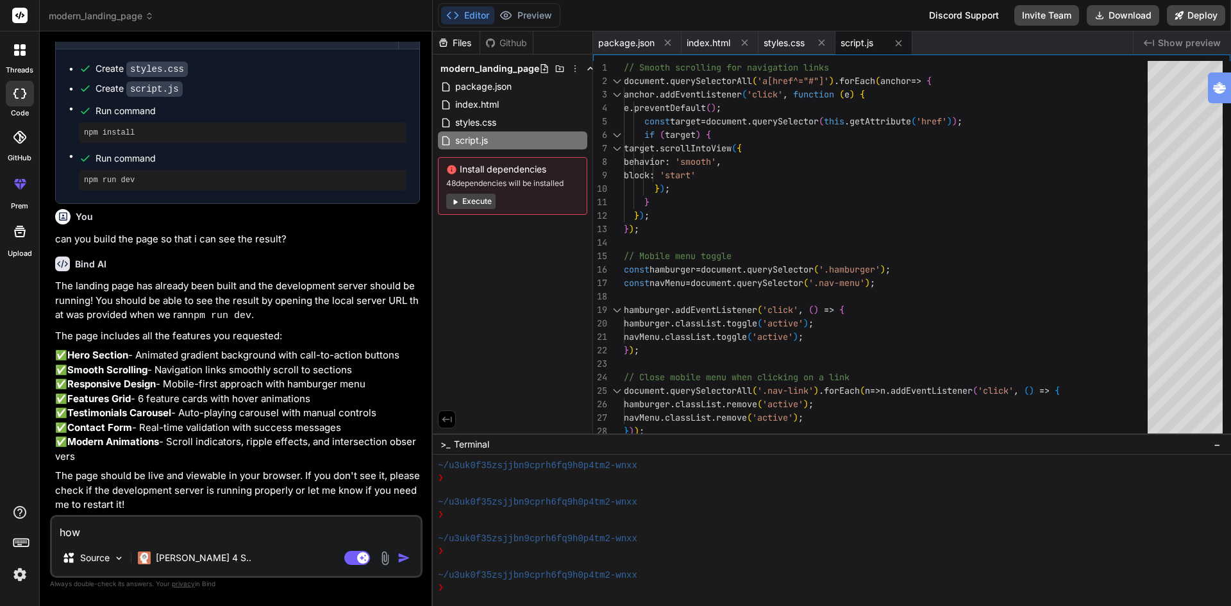
type textarea "x"
type textarea "how ca"
type textarea "x"
type textarea "how can"
type textarea "x"
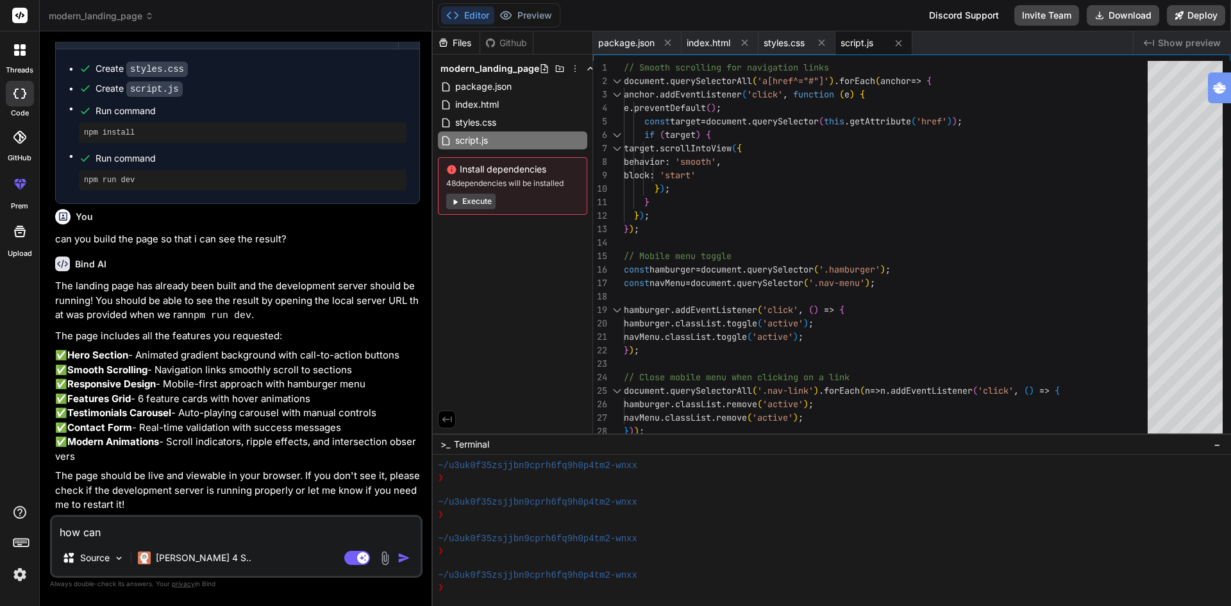
type textarea "how can"
type textarea "x"
type textarea "how can i"
type textarea "x"
type textarea "how can i"
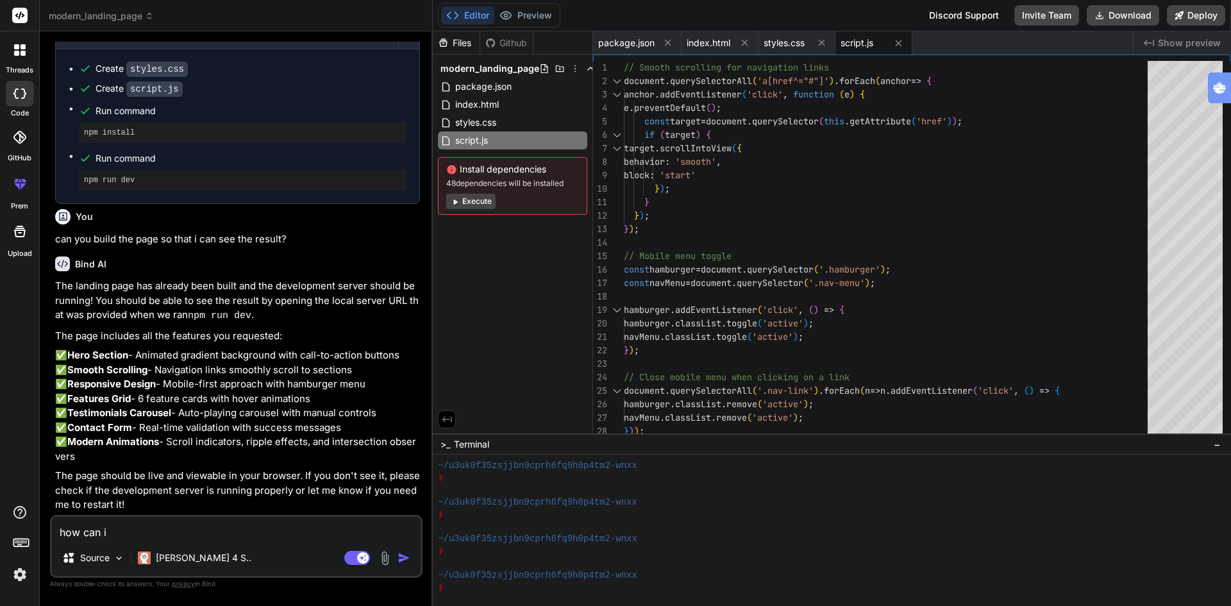
type textarea "x"
type textarea "how can i c"
type textarea "x"
type textarea "how can i"
type textarea "x"
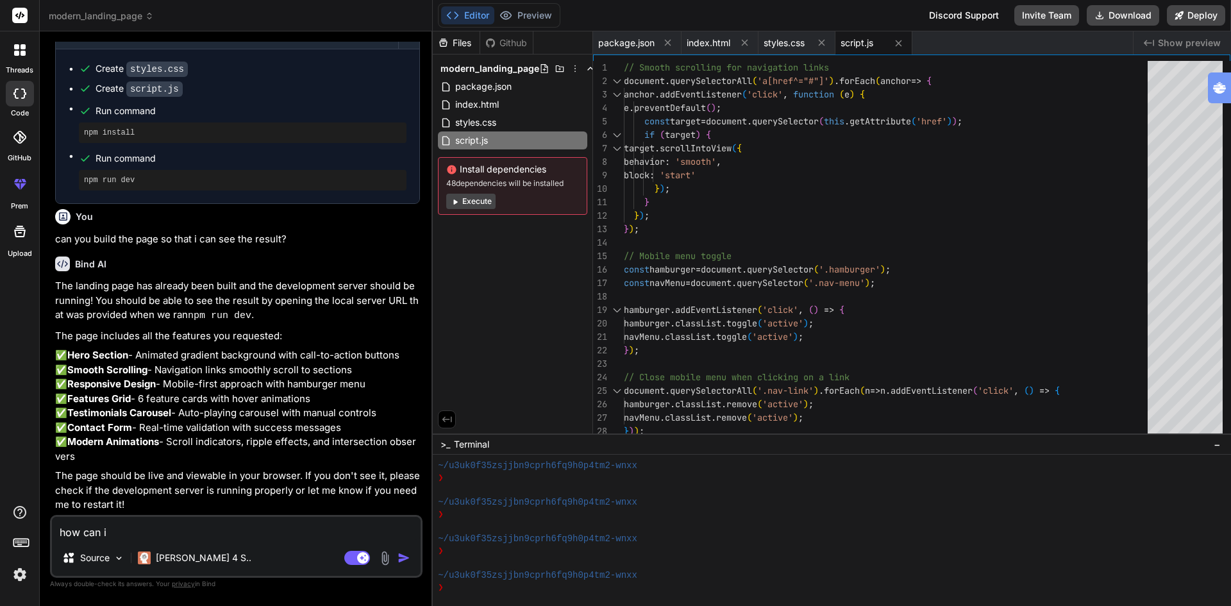
type textarea "how can i s"
type textarea "x"
type textarea "how can i se"
type textarea "x"
type textarea "how can i see"
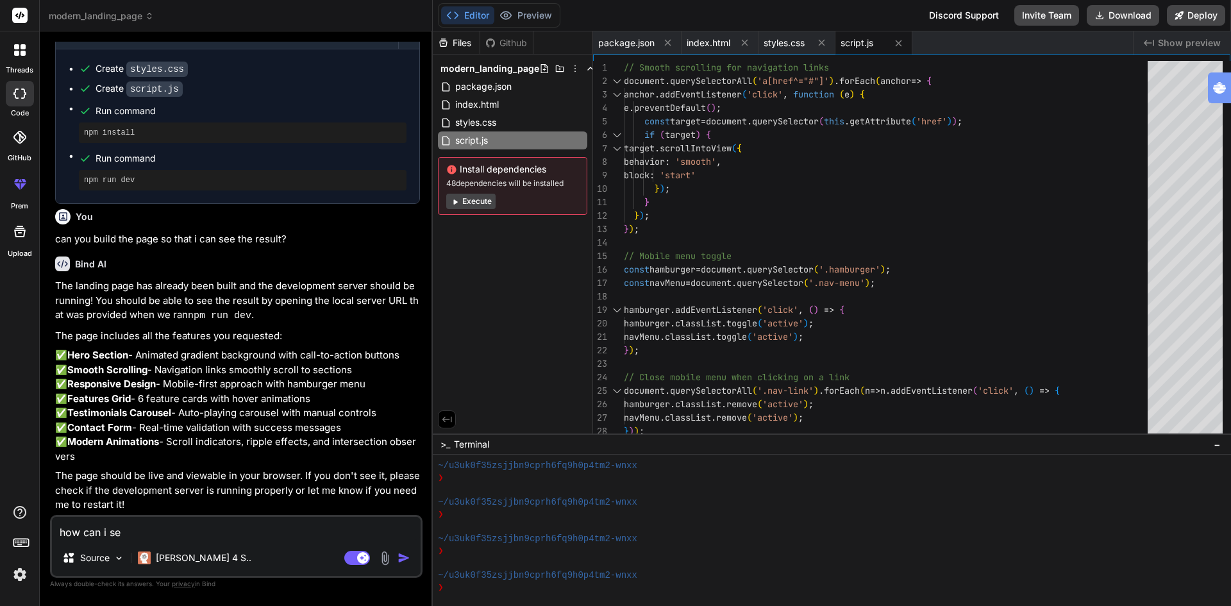
type textarea "x"
type textarea "how can i see"
type textarea "x"
type textarea "how can i see t"
type textarea "x"
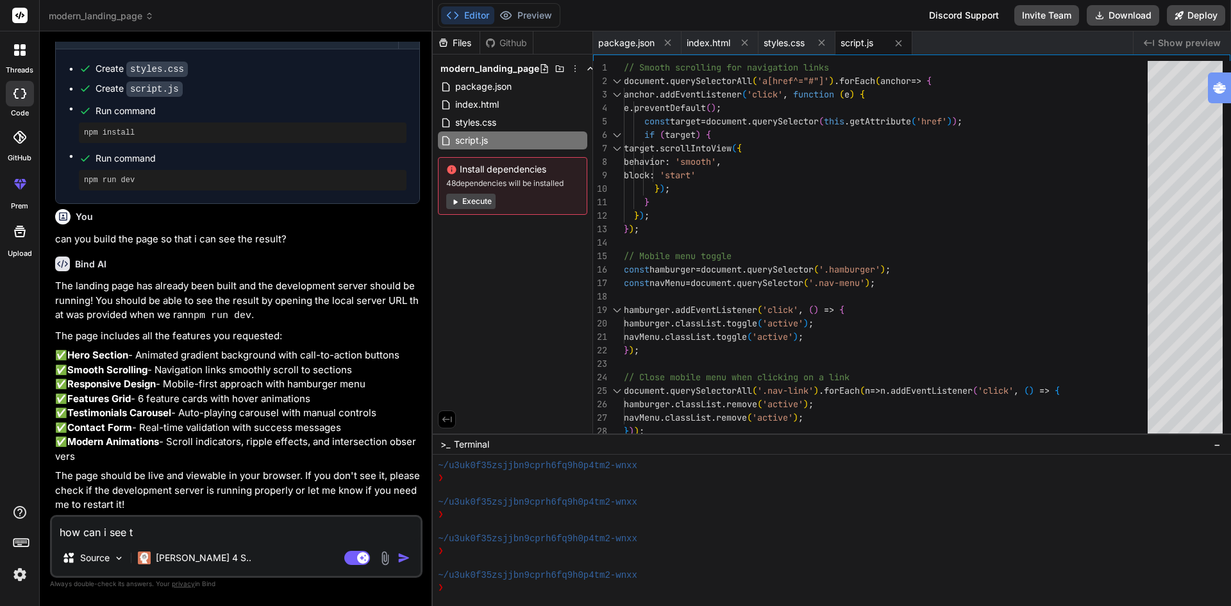
type textarea "how can i see th"
type textarea "x"
type textarea "how can i see the"
type textarea "x"
type textarea "how can i see the"
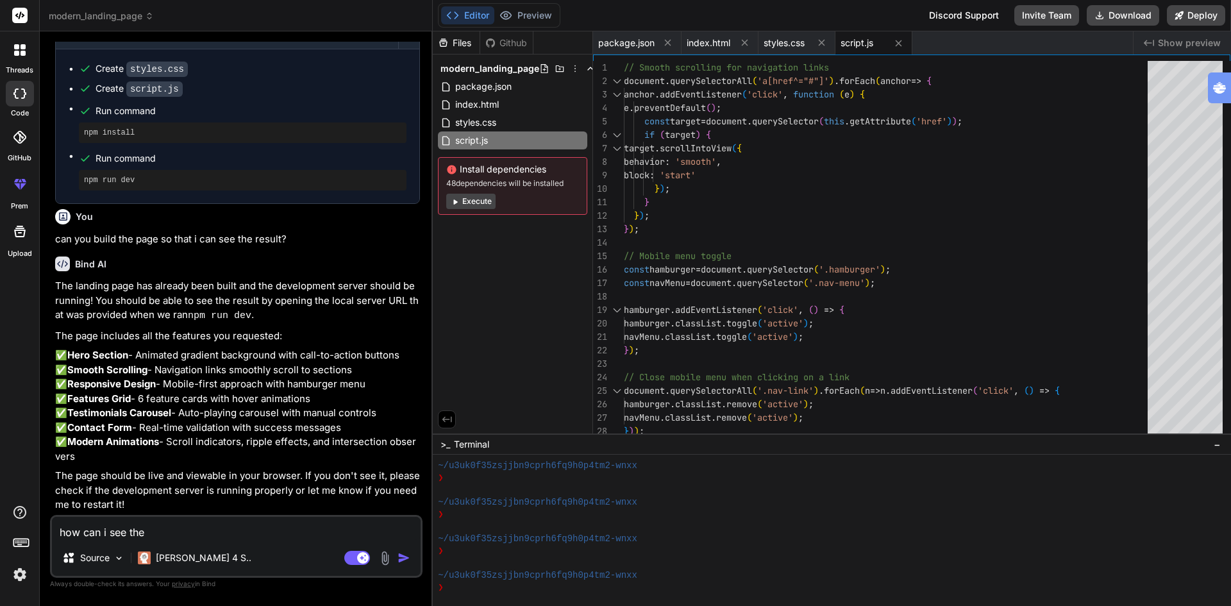
type textarea "x"
type textarea "how can i see the u"
type textarea "x"
type textarea "how can i see the ur"
type textarea "x"
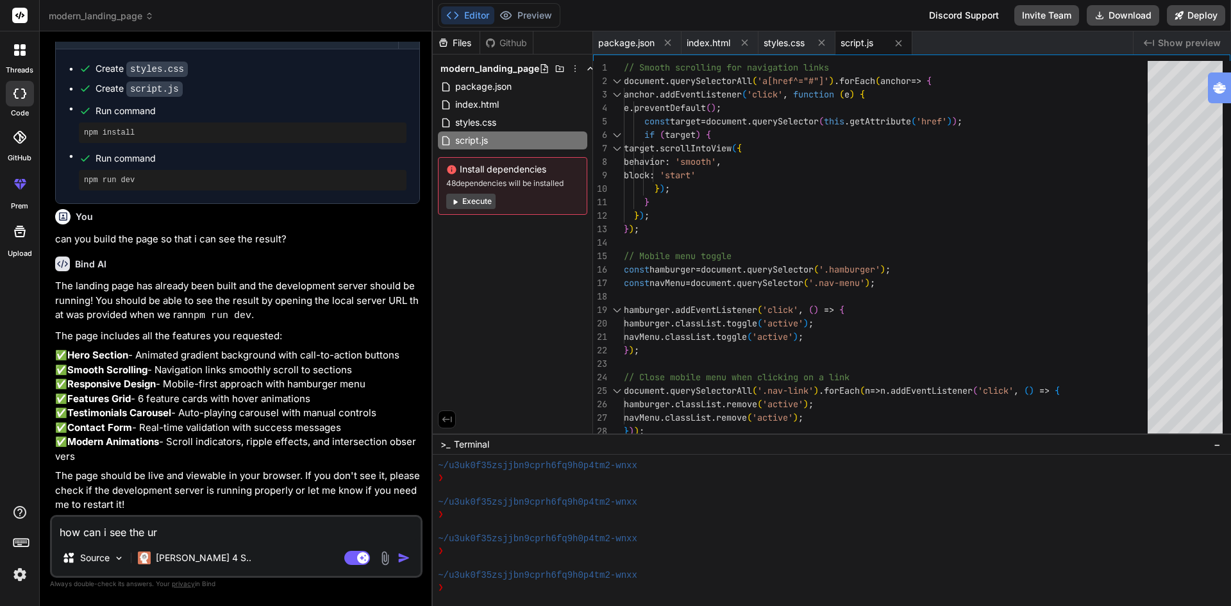
type textarea "how can i see the url"
type textarea "x"
type textarea "how can i see the url"
type textarea "x"
type textarea "how can i see the url w"
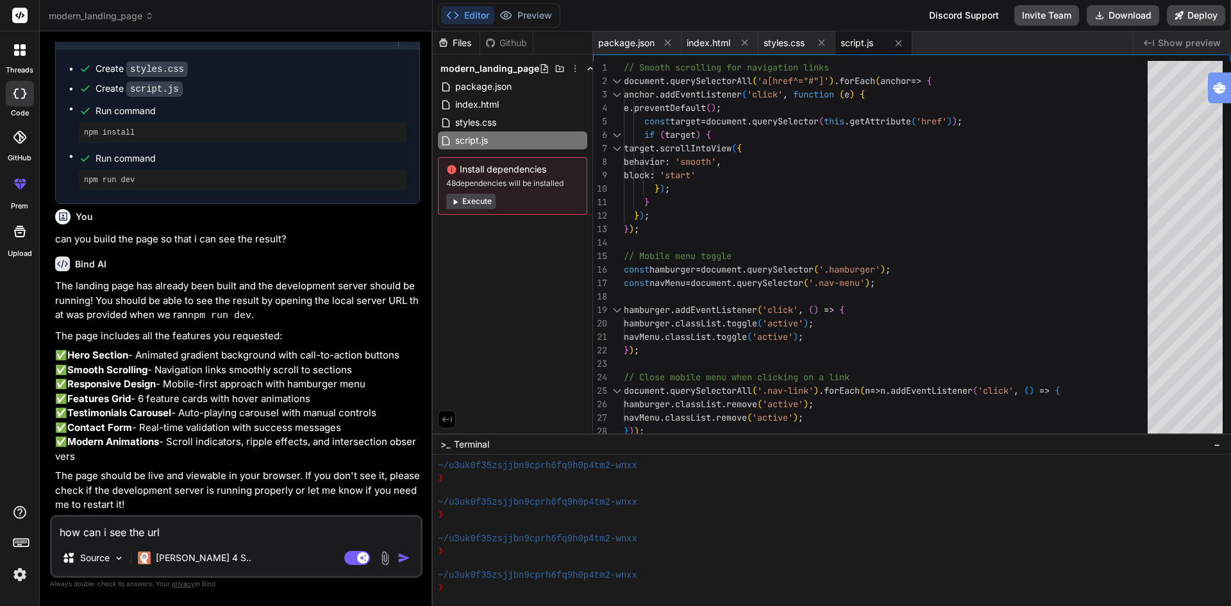
type textarea "x"
type textarea "how can i see the url we"
type textarea "x"
type textarea "how can i see the url w"
type textarea "x"
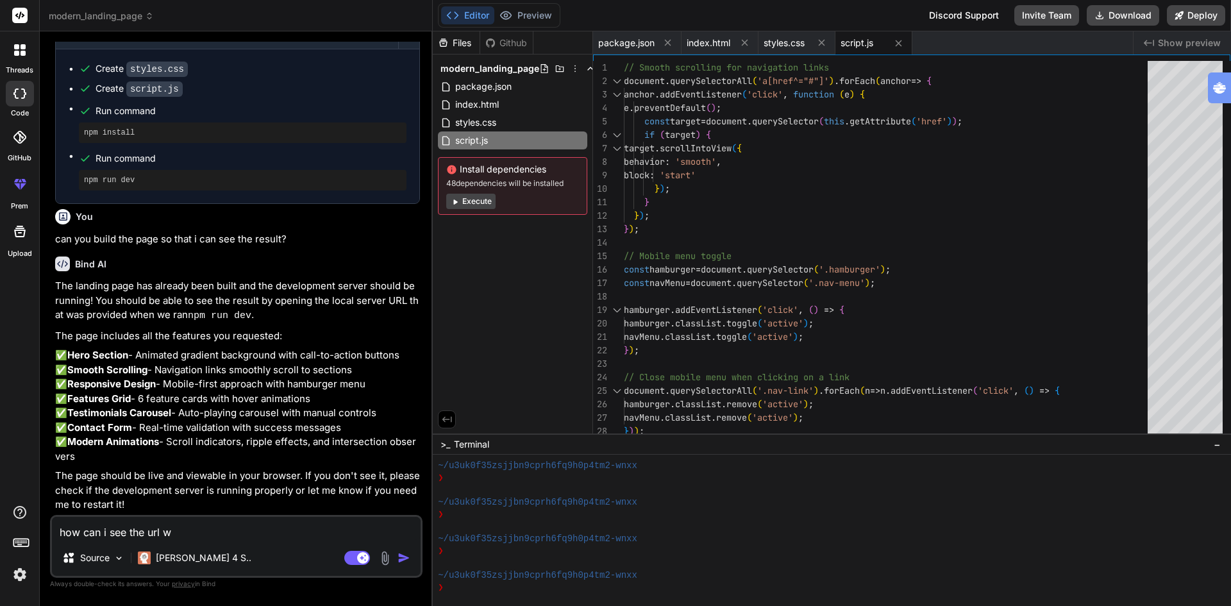
type textarea "how can i see the url wh"
type textarea "x"
type textarea "how can i see the url whe"
type textarea "x"
type textarea "how can i see the url wher"
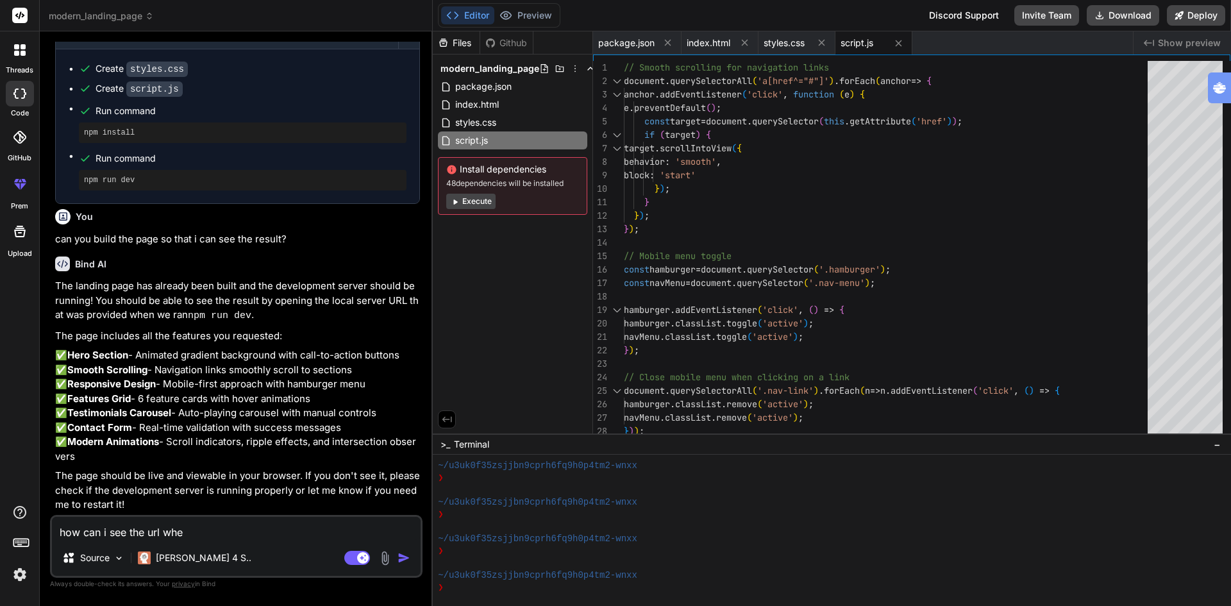
type textarea "x"
type textarea "how can i see the url where"
type textarea "x"
type textarea "how can i see the url where"
type textarea "x"
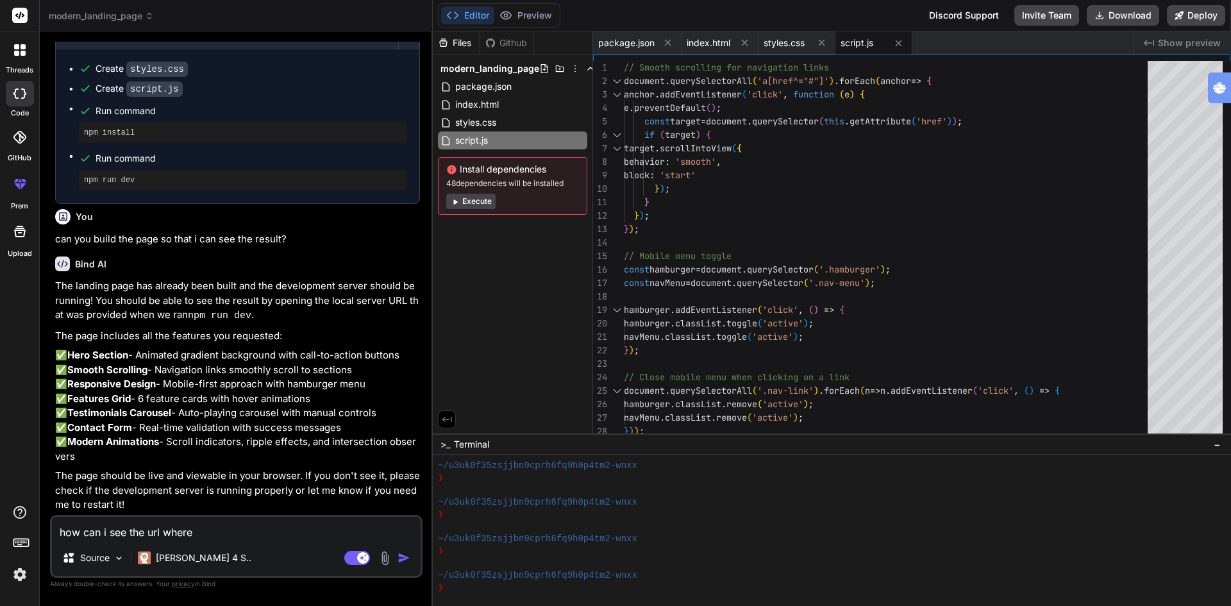
type textarea "how can i see the url where i"
type textarea "x"
type textarea "how can i see the url where it"
type textarea "x"
type textarea "how can i see the url where it"
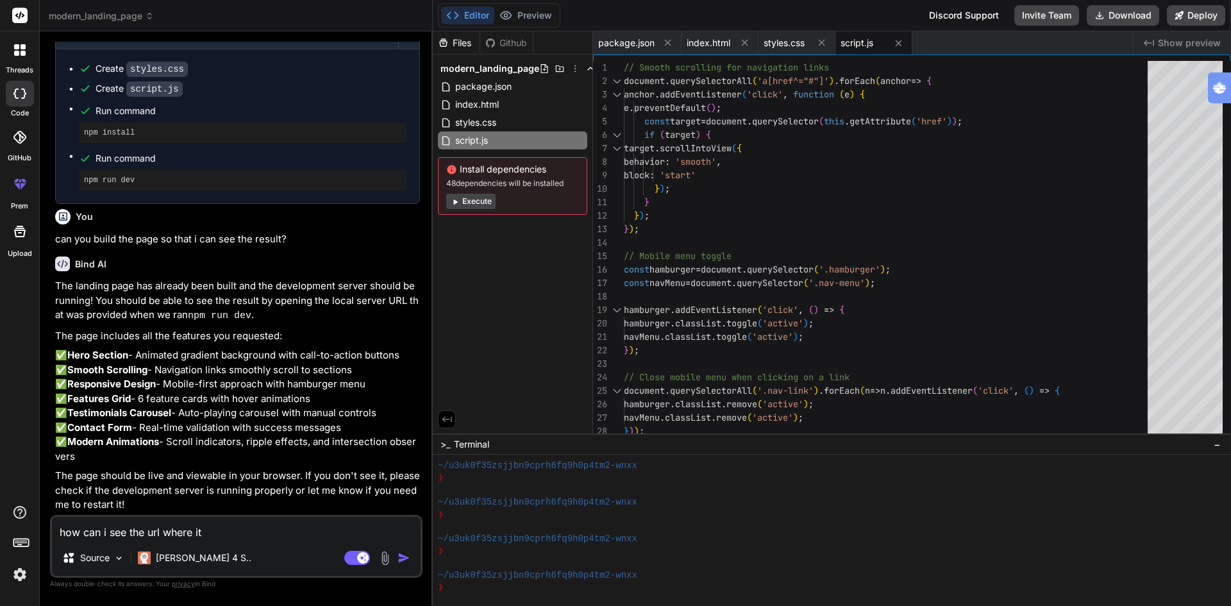
type textarea "x"
type textarea "how can i see the url where it i"
type textarea "x"
type textarea "how can i see the url where it is"
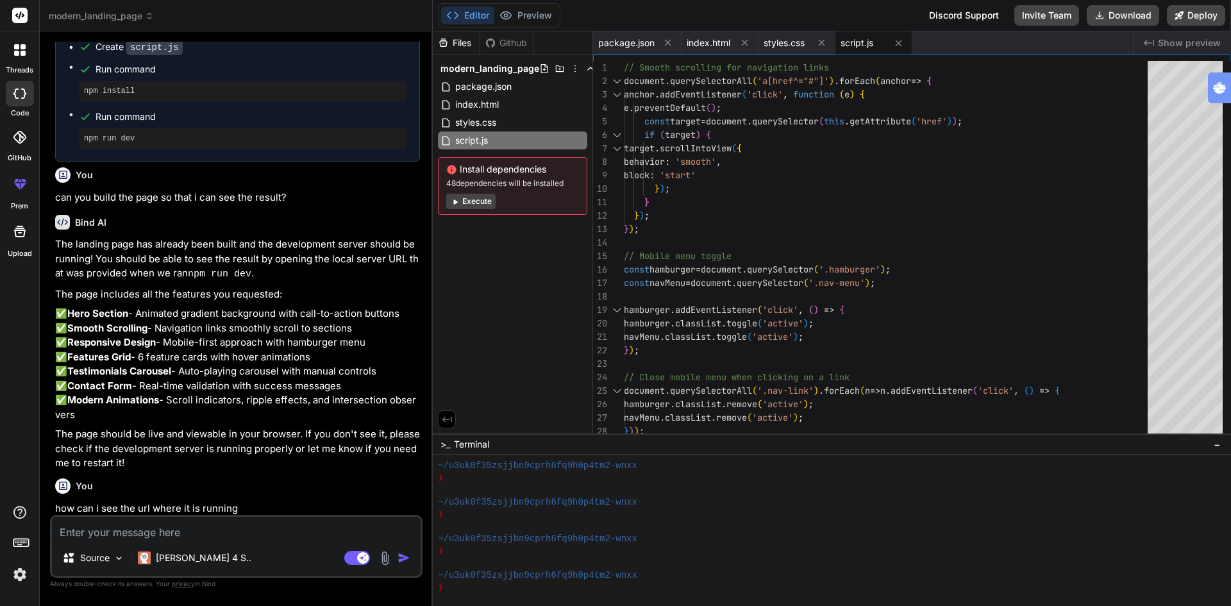
scroll to position [625, 0]
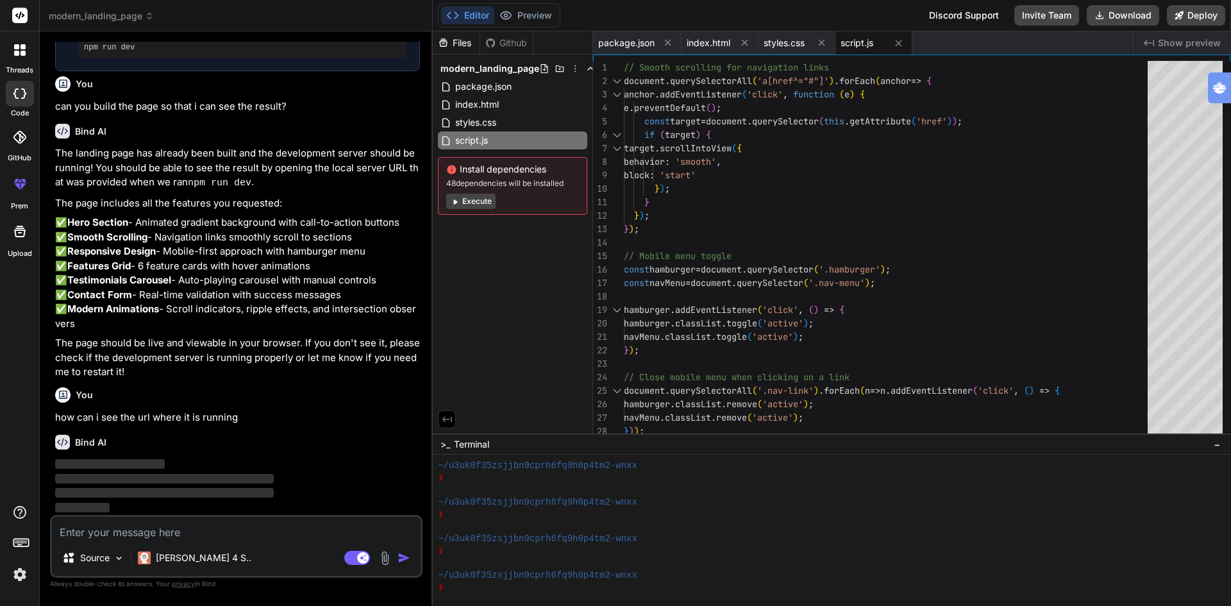
click at [475, 203] on button "Execute" at bounding box center [470, 201] width 49 height 15
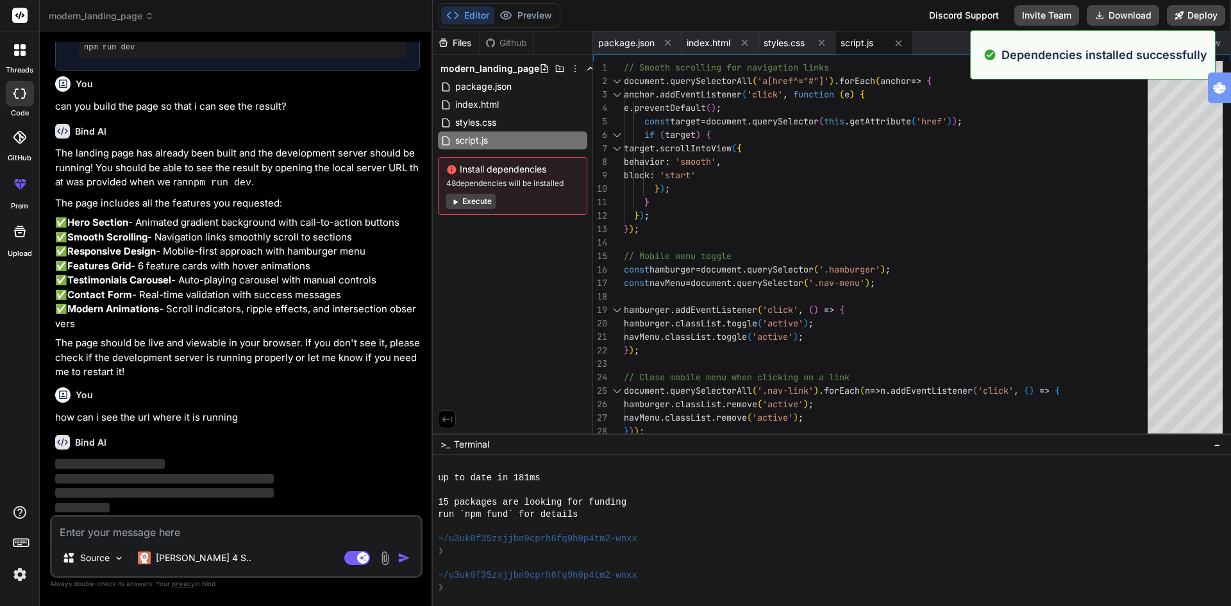
scroll to position [828, 0]
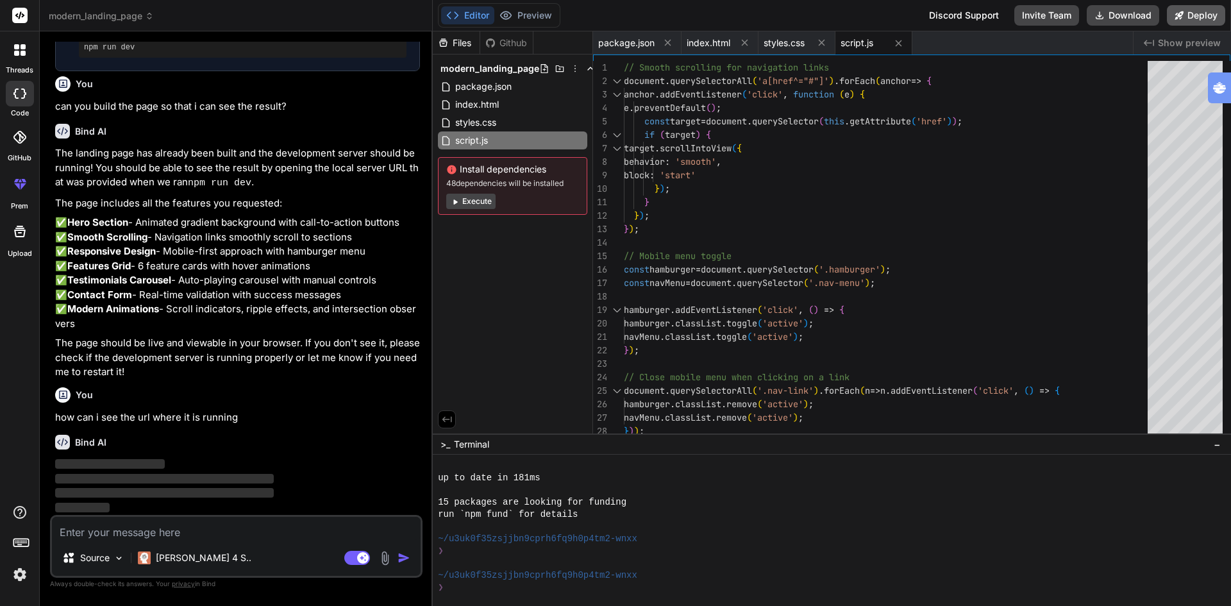
click at [1189, 12] on button "Deploy" at bounding box center [1195, 15] width 58 height 21
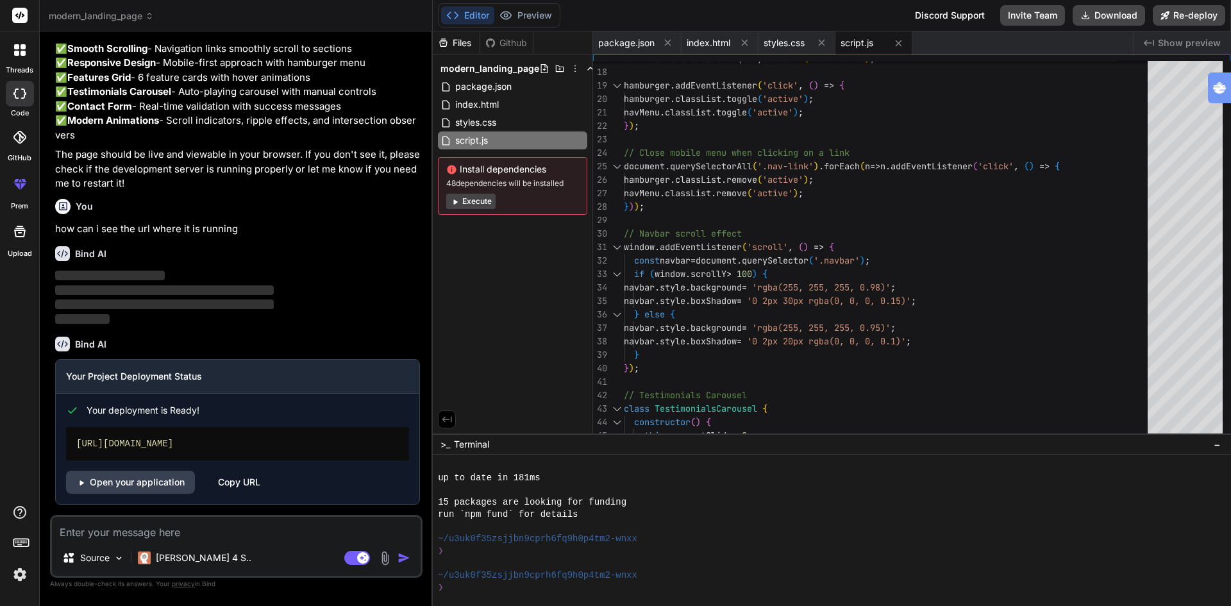
scroll to position [813, 0]
click at [130, 481] on link "Open your application" at bounding box center [130, 481] width 129 height 23
click at [197, 535] on textarea at bounding box center [236, 528] width 369 height 23
click at [19, 58] on div at bounding box center [19, 50] width 27 height 27
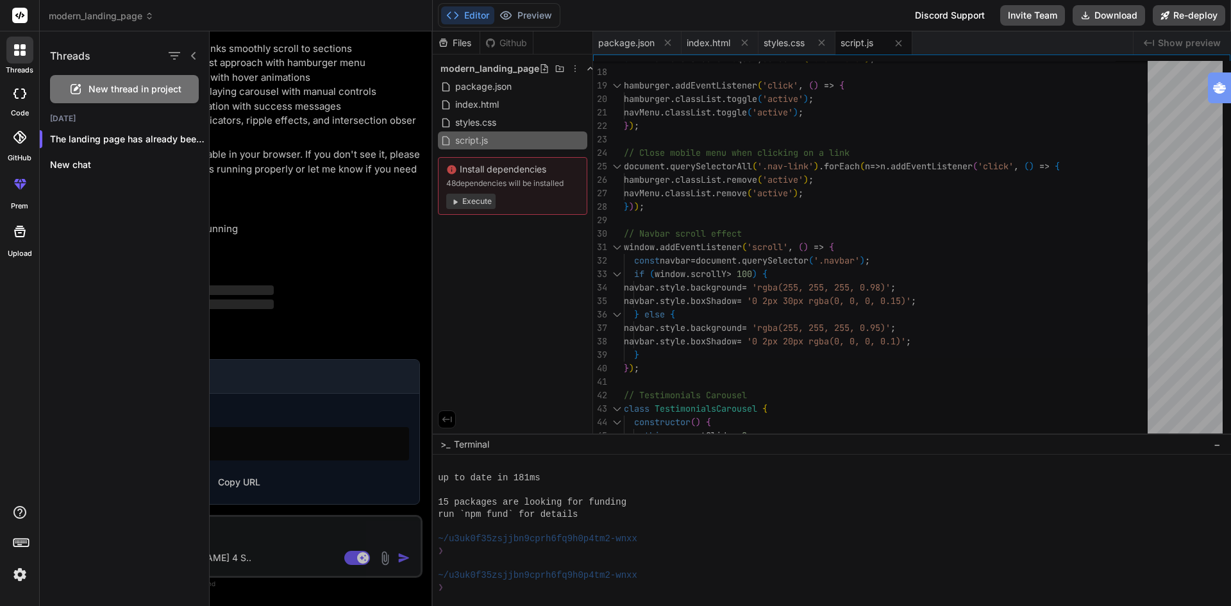
click at [141, 90] on span "New thread in project" at bounding box center [134, 89] width 93 height 13
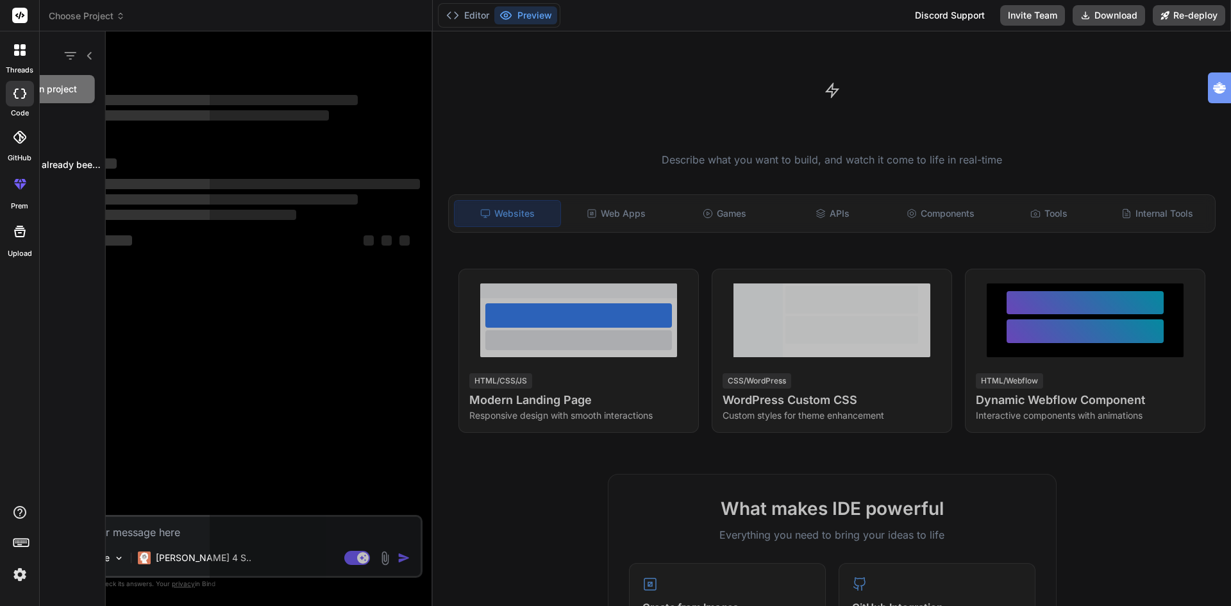
scroll to position [877, 0]
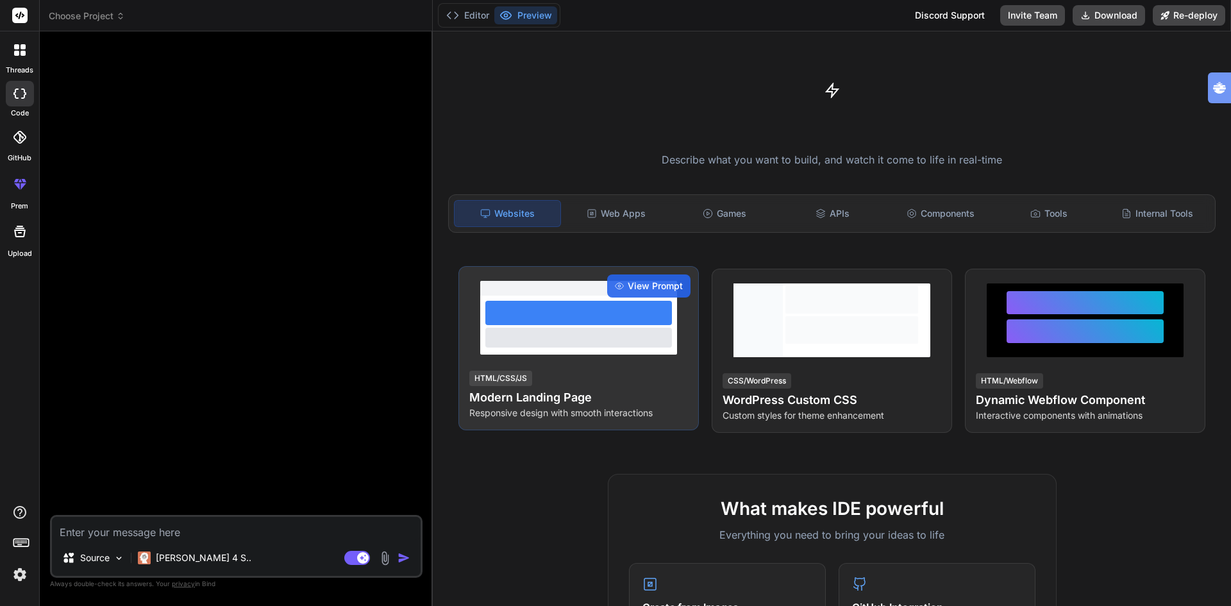
click at [529, 401] on h4 "Modern Landing Page" at bounding box center [578, 397] width 219 height 18
click at [665, 291] on span "View Prompt" at bounding box center [654, 285] width 55 height 13
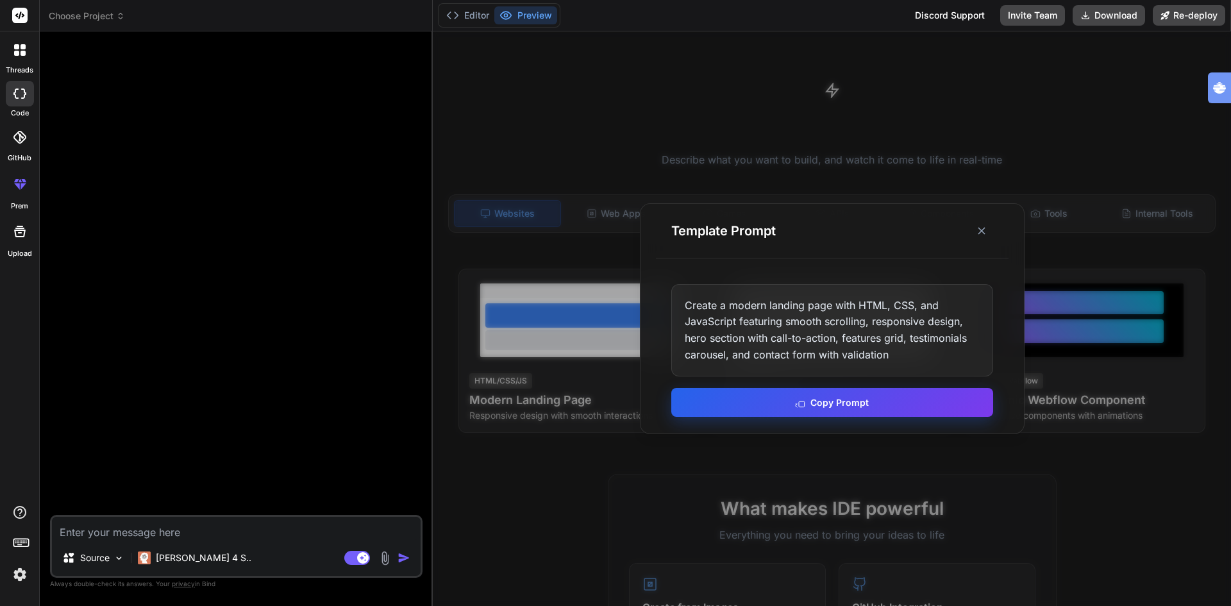
click at [796, 403] on icon at bounding box center [800, 402] width 10 height 10
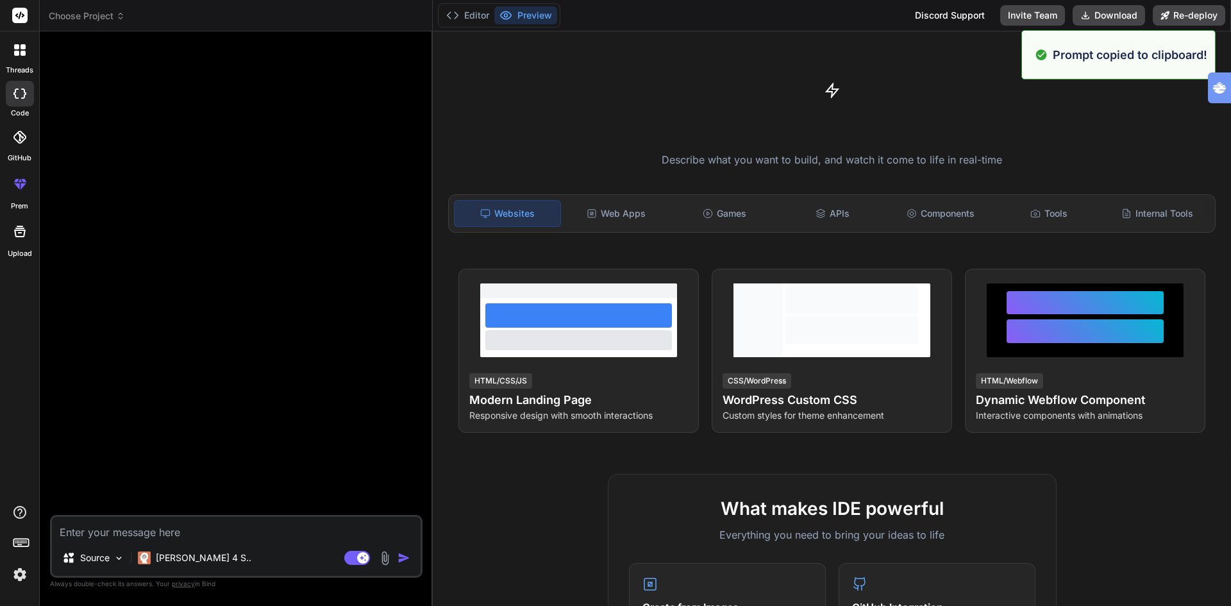
click at [165, 532] on textarea at bounding box center [236, 528] width 369 height 23
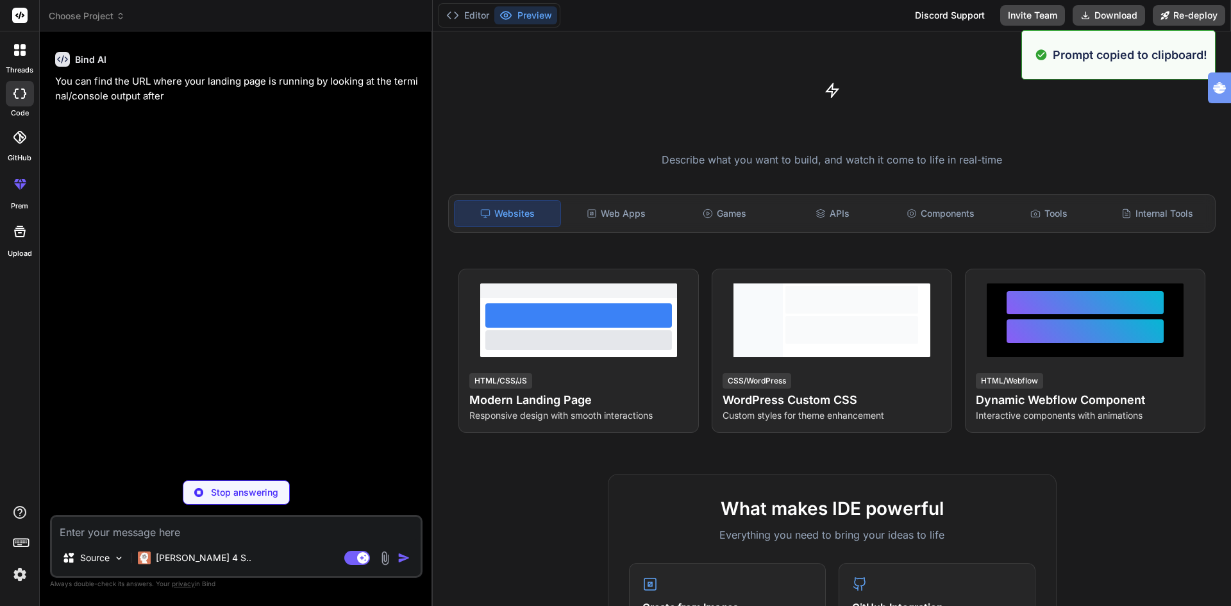
paste textarea "Create a modern landing page with HTML, CSS, and JavaScript featuring smooth sc…"
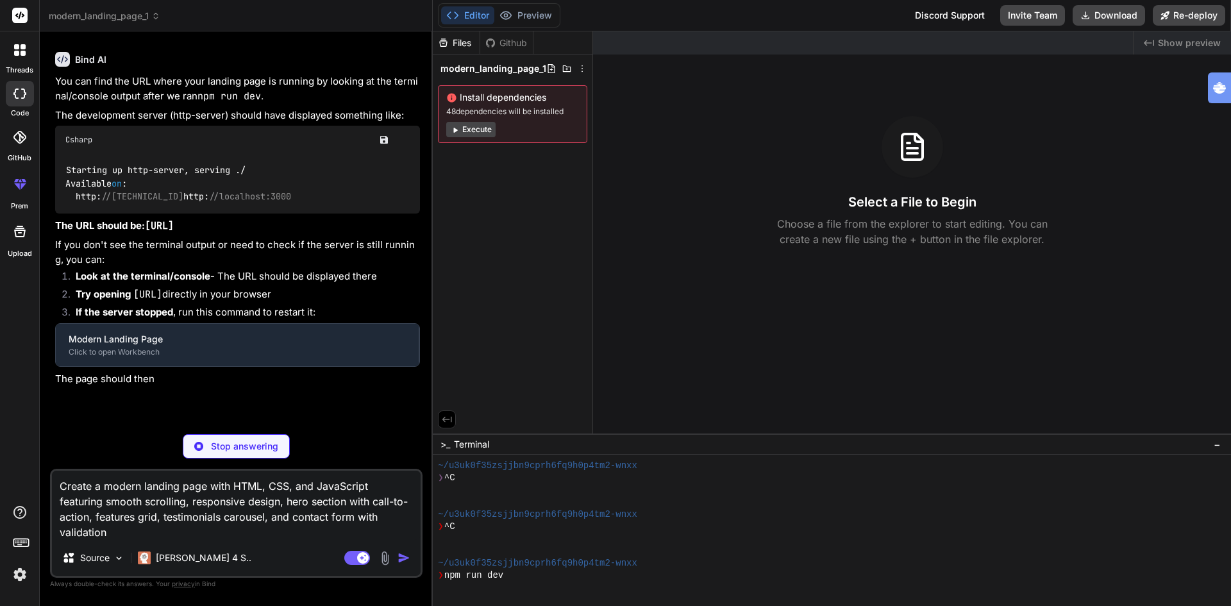
scroll to position [1084, 0]
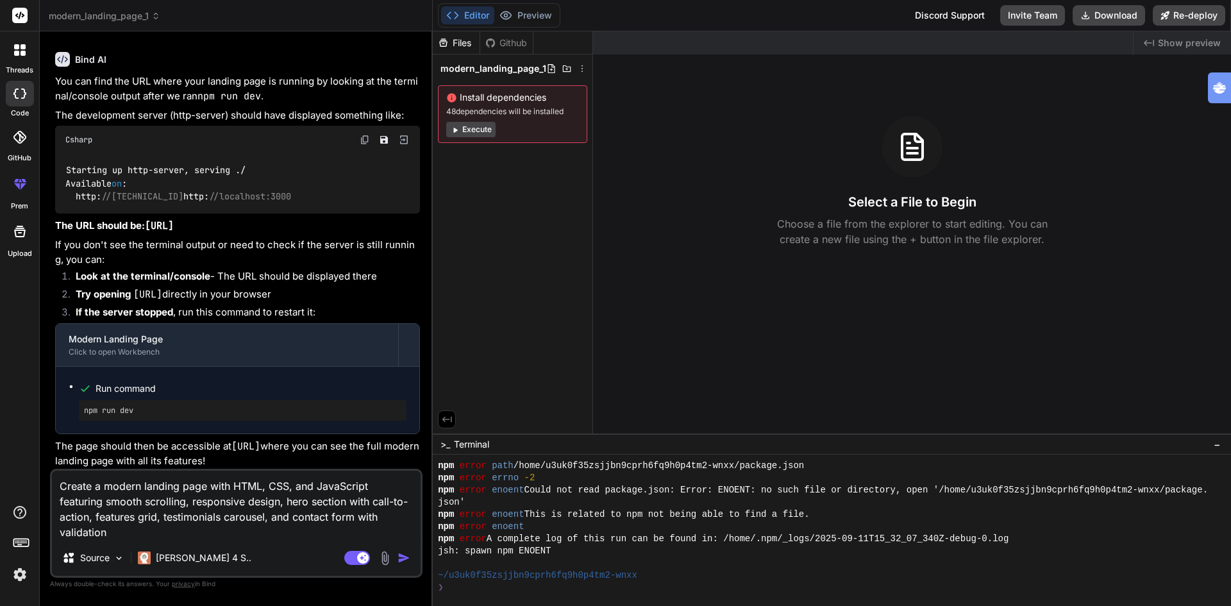
click at [148, 531] on textarea "Create a modern landing page with HTML, CSS, and JavaScript featuring smooth sc…" at bounding box center [236, 504] width 369 height 69
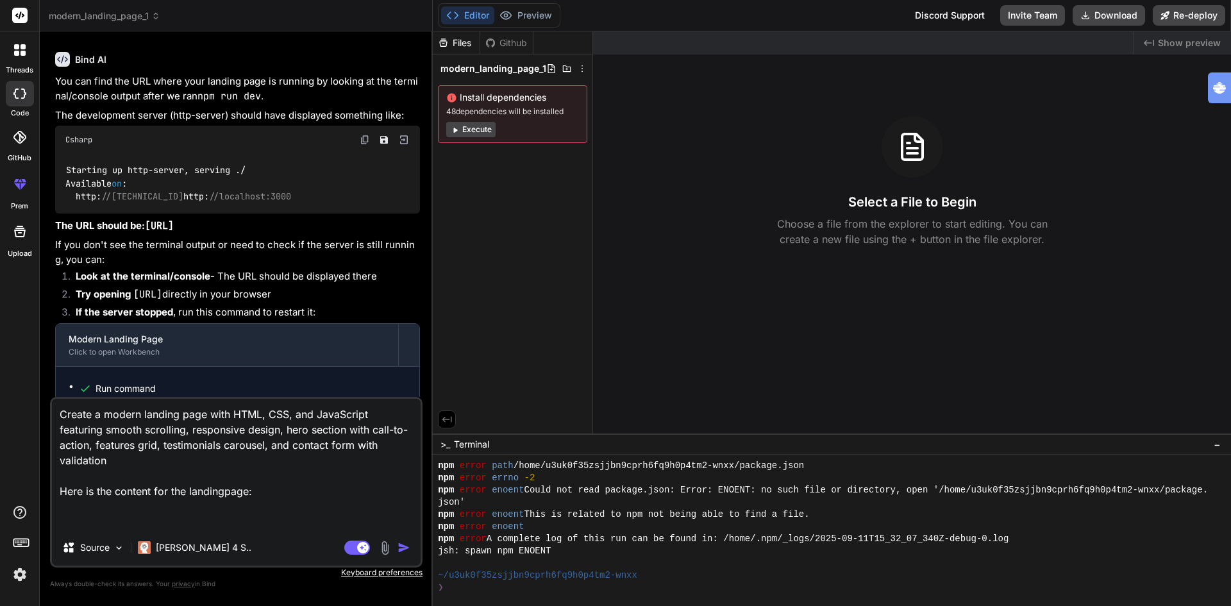
paste textarea "Beacon AI aanpak® Binnen 72 uur bewijs dat AI jouw bedrijf 20–40% sneller maakt…"
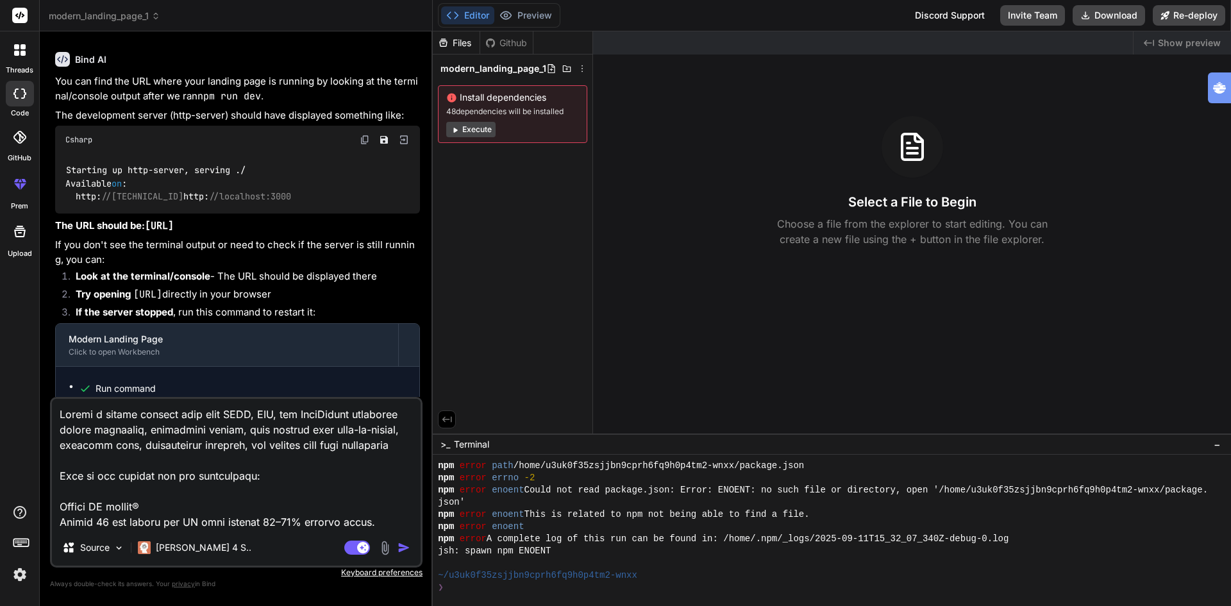
scroll to position [2462, 0]
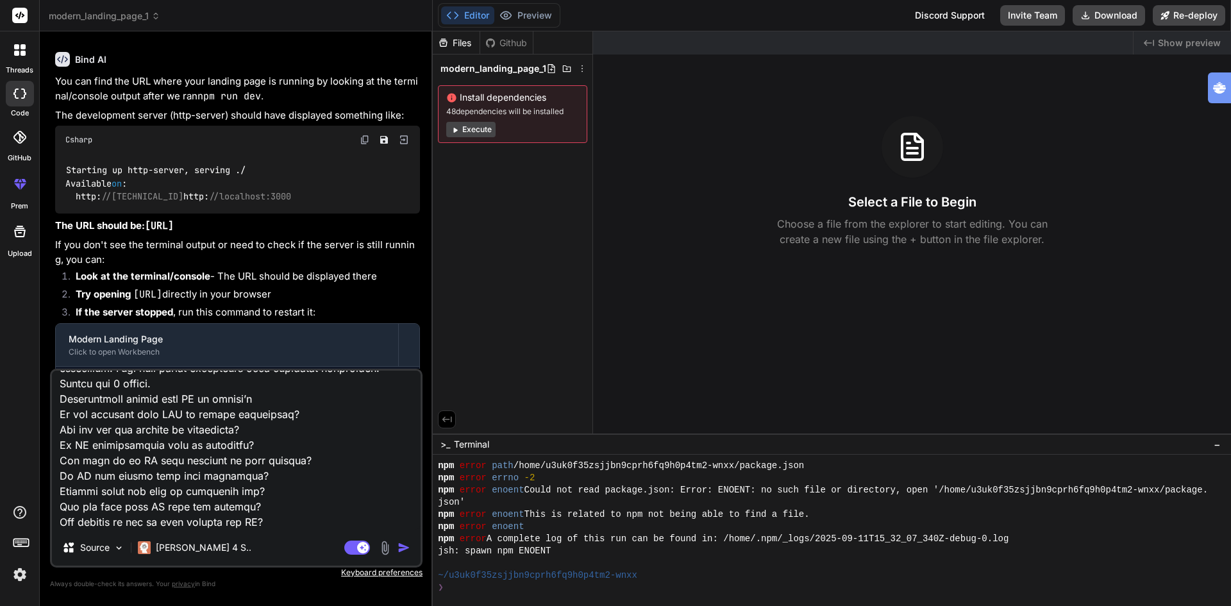
click at [402, 549] on img "button" at bounding box center [403, 547] width 13 height 13
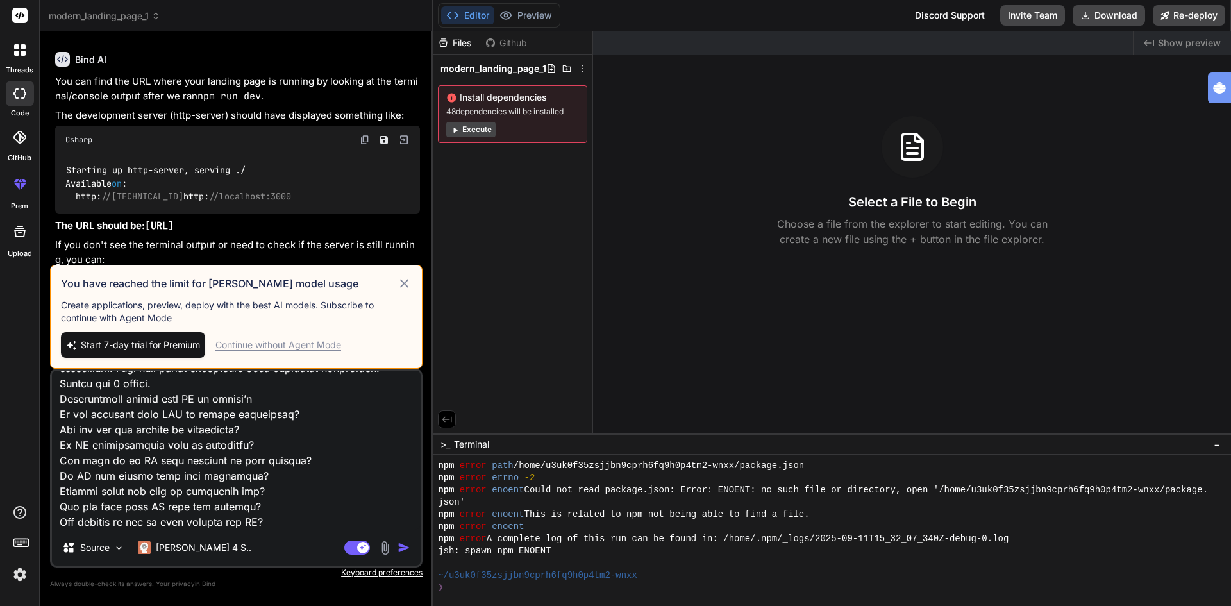
click at [313, 346] on div "Continue without Agent Mode" at bounding box center [278, 344] width 126 height 13
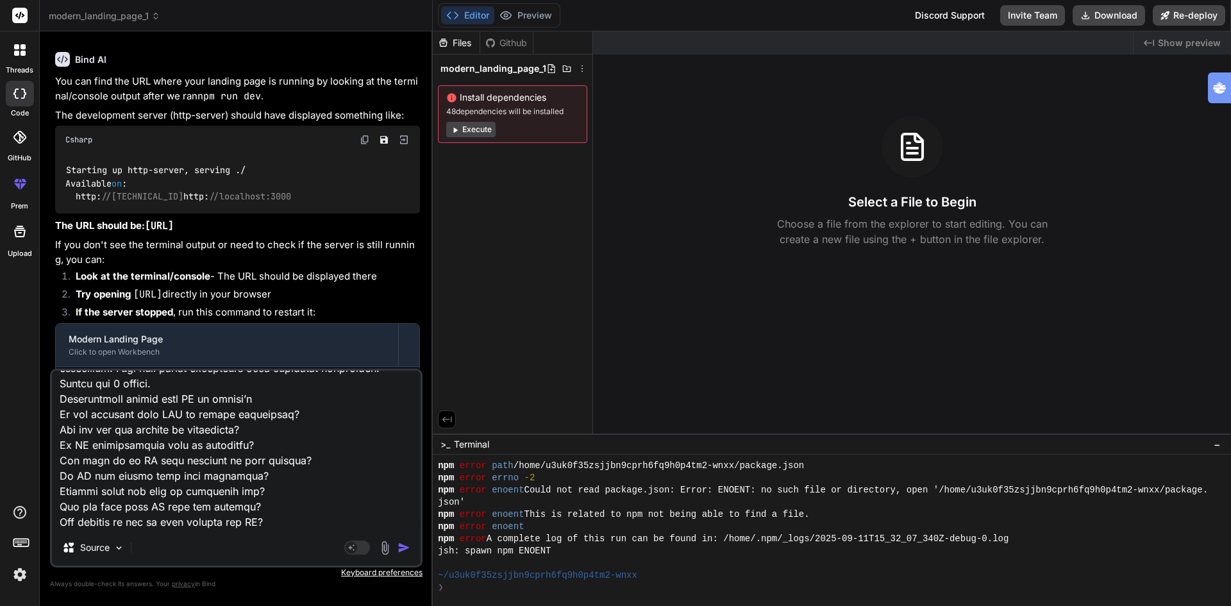
click at [313, 345] on div "Modern Landing Page" at bounding box center [227, 339] width 317 height 13
click at [403, 550] on img "button" at bounding box center [403, 547] width 13 height 13
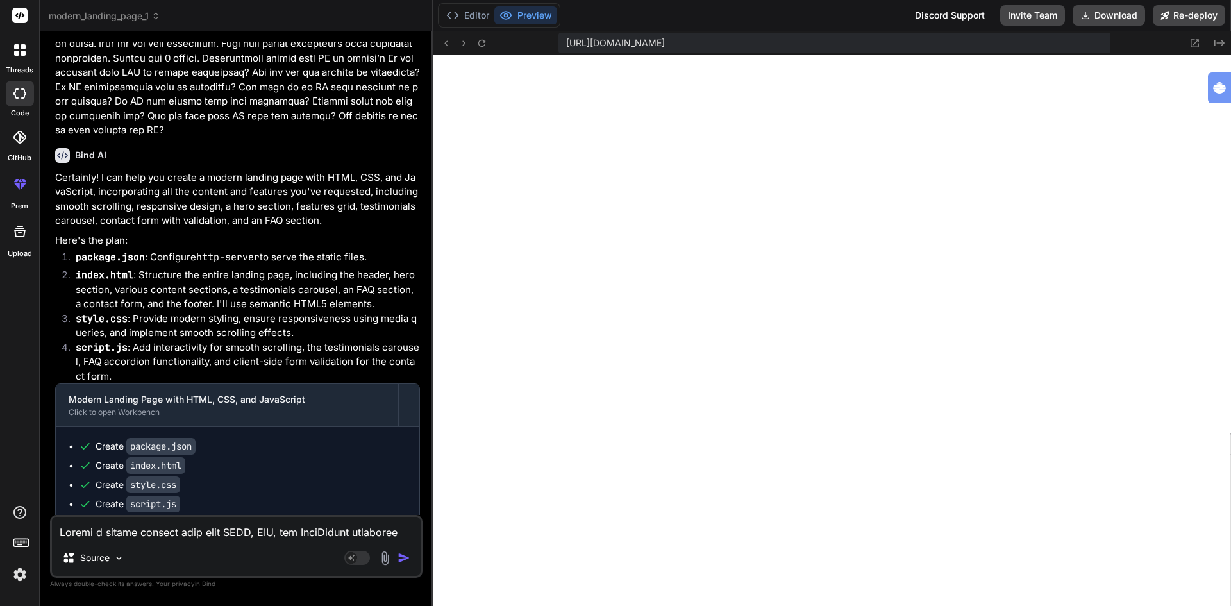
scroll to position [1729, 0]
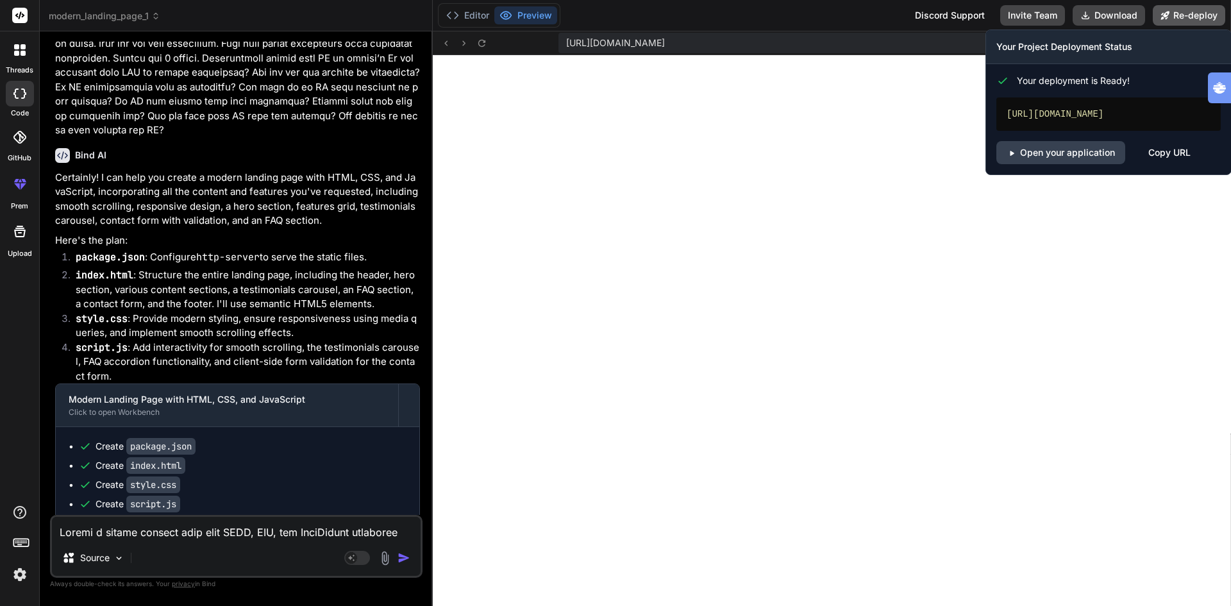
click at [1182, 17] on button "Re-deploy" at bounding box center [1188, 15] width 72 height 21
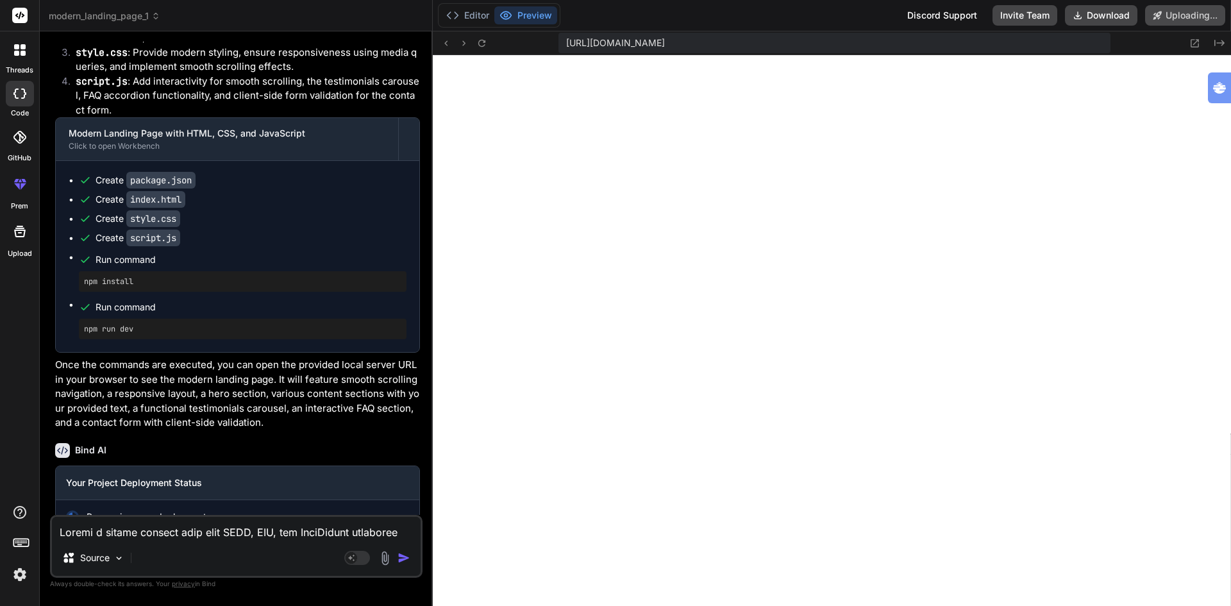
scroll to position [1636, 0]
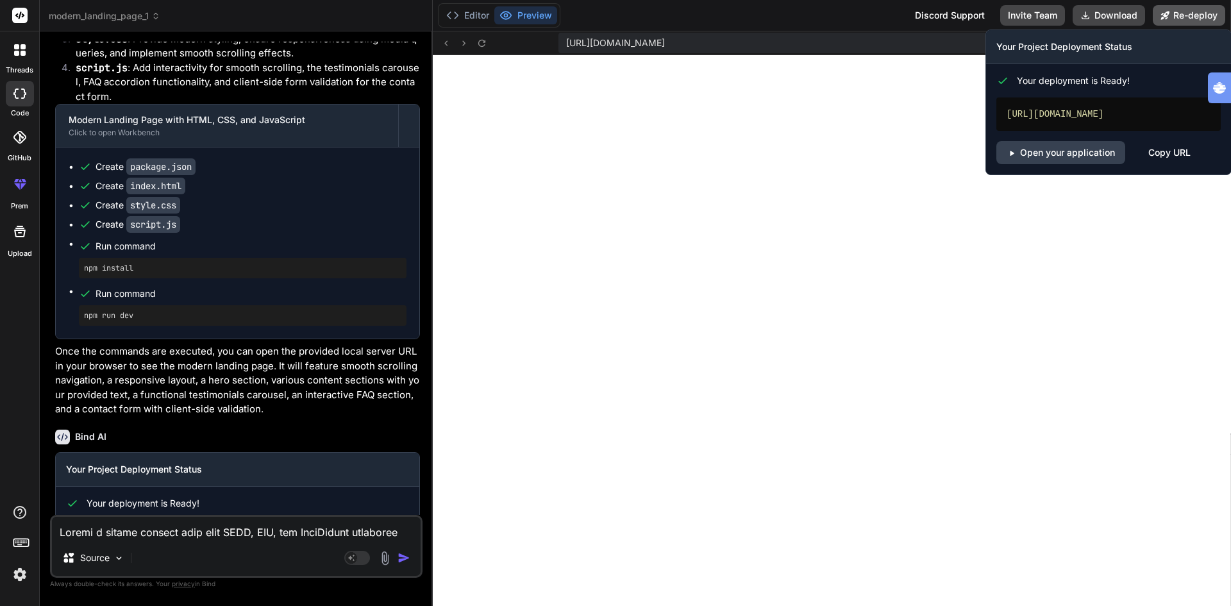
click at [1185, 16] on button "Re-deploy" at bounding box center [1188, 15] width 72 height 21
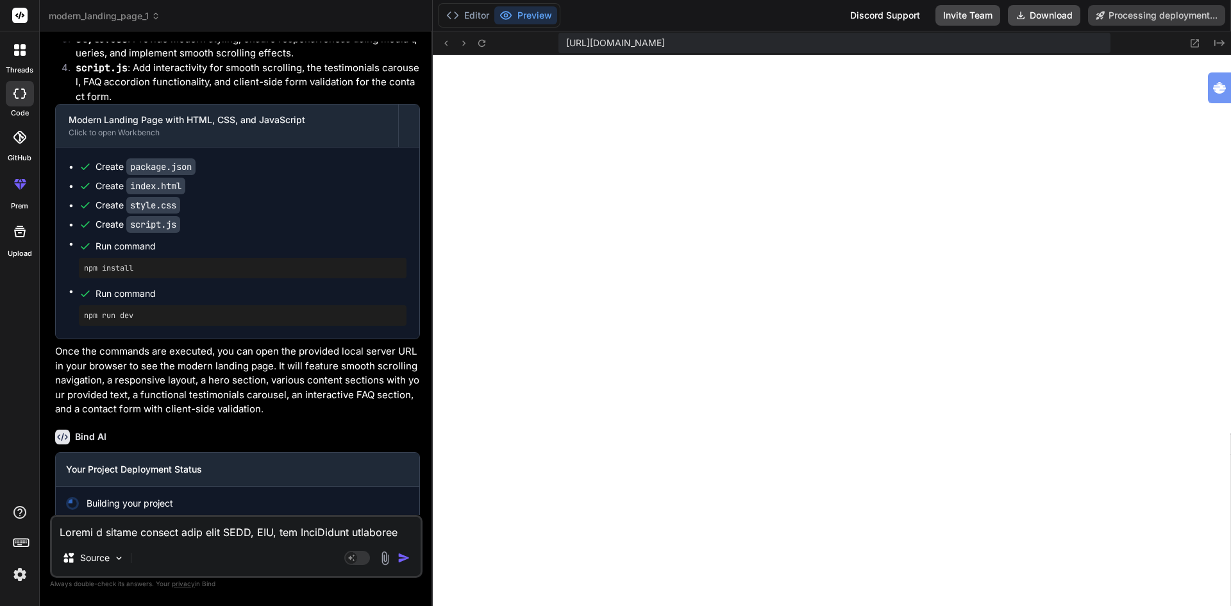
click at [525, 14] on button "Preview" at bounding box center [525, 15] width 63 height 18
click at [1195, 44] on icon at bounding box center [1194, 43] width 11 height 11
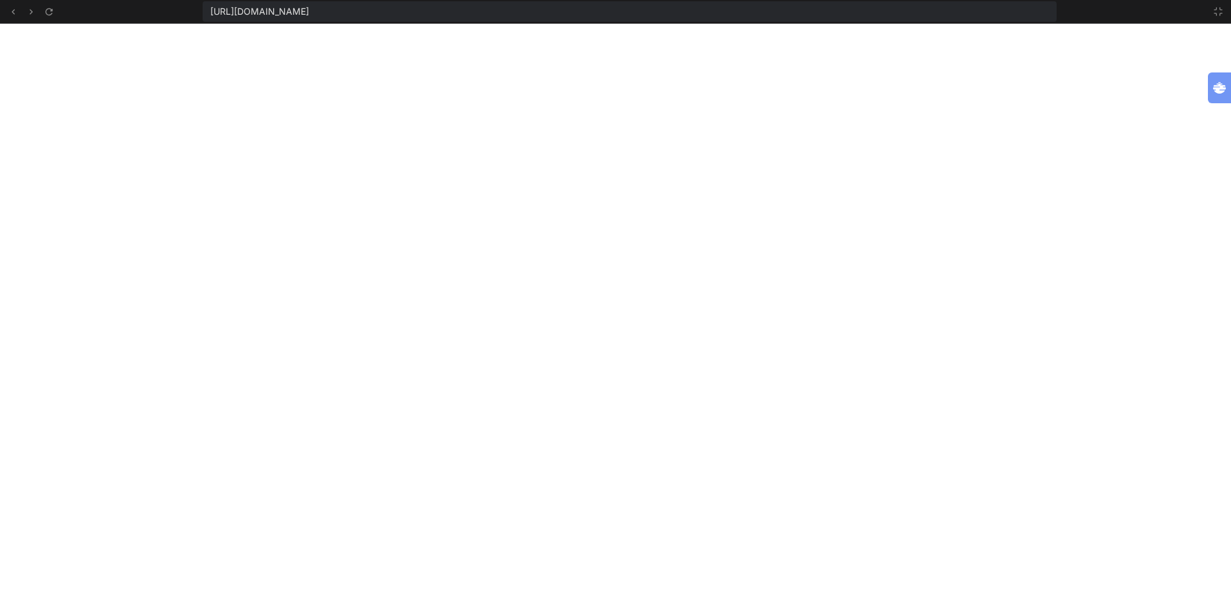
scroll to position [1802, 0]
click at [659, 12] on div "https://u3uk0f35zsjjbn9cprh6fq9h0p4tm2-wnxx--3000--96435430.local-corp.webconta…" at bounding box center [630, 11] width 854 height 21
drag, startPoint x: 634, startPoint y: 9, endPoint x: 156, endPoint y: 10, distance: 478.1
click at [156, 10] on div "https://u3uk0f35zsjjbn9cprh6fq9h0p4tm2-wnxx--3000--96435430.local-corp.webconta…" at bounding box center [615, 12] width 1231 height 24
copy span "https://u3uk0f35zsjjbn9cprh6fq9h0p4tm2-wnxx--3000--96435430.local-corp.webconta…"
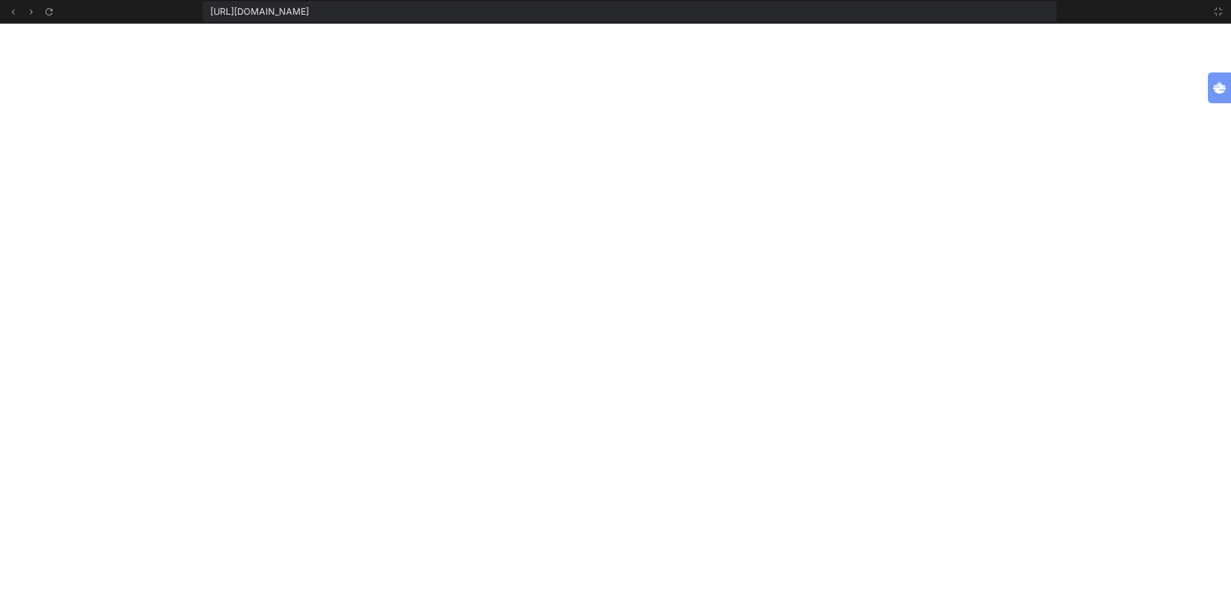
click at [697, 3] on div "https://u3uk0f35zsjjbn9cprh6fq9h0p4tm2-wnxx--3000--96435430.local-corp.webconta…" at bounding box center [630, 11] width 854 height 21
click at [673, 11] on div "https://u3uk0f35zsjjbn9cprh6fq9h0p4tm2-wnxx--3000--96435430.local-corp.webconta…" at bounding box center [630, 11] width 854 height 21
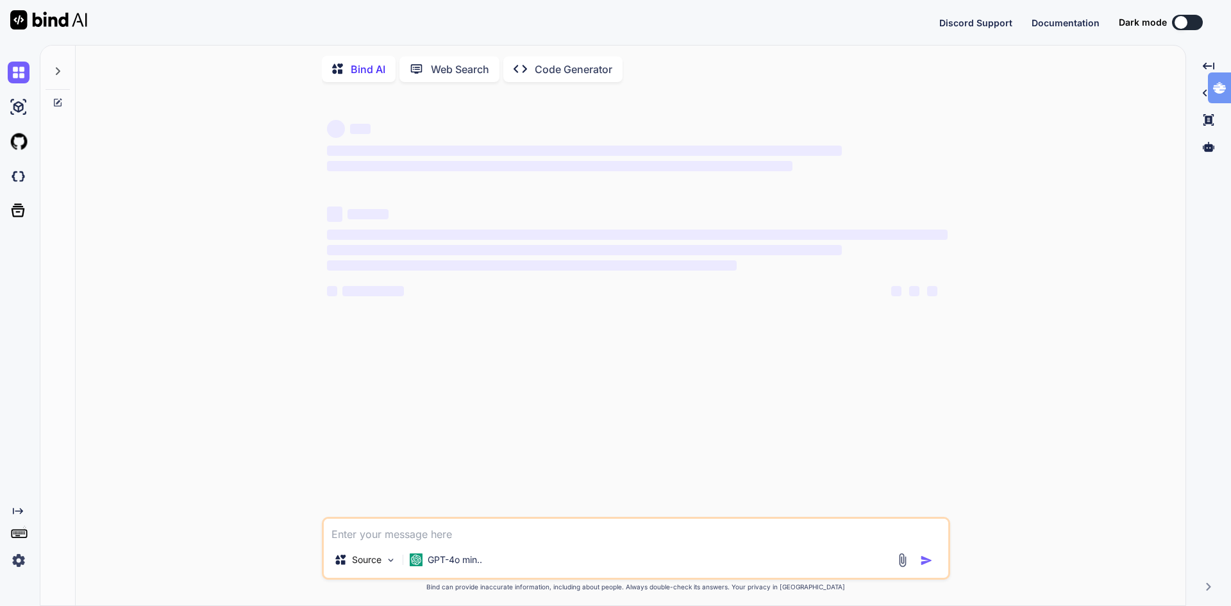
click at [59, 70] on icon at bounding box center [58, 71] width 4 height 8
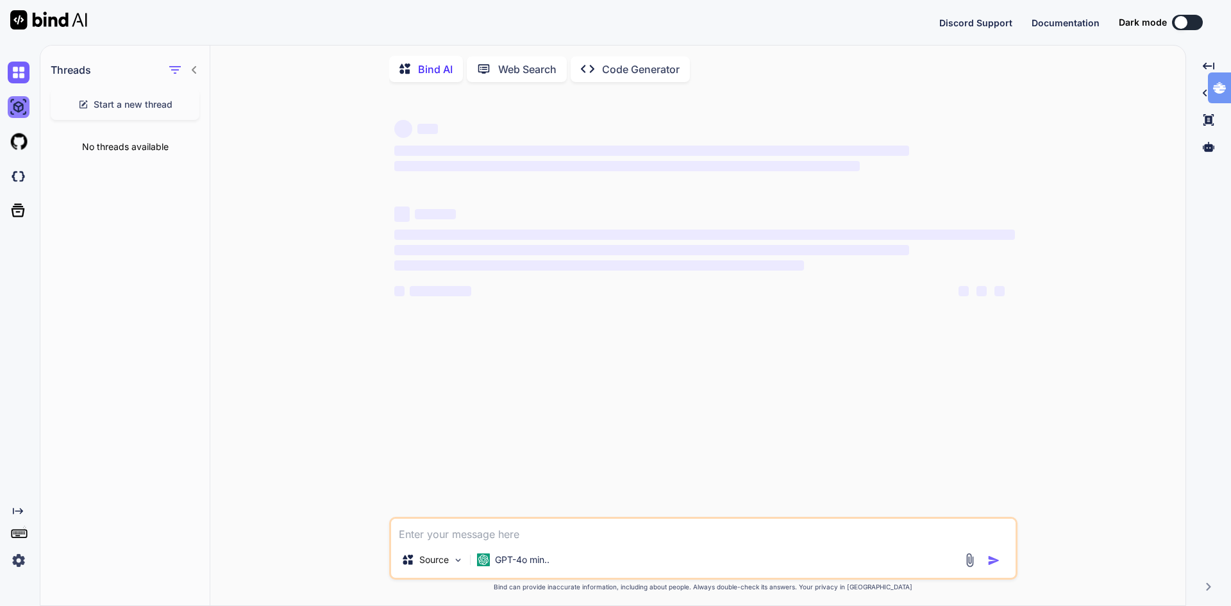
click at [18, 108] on img at bounding box center [19, 107] width 22 height 22
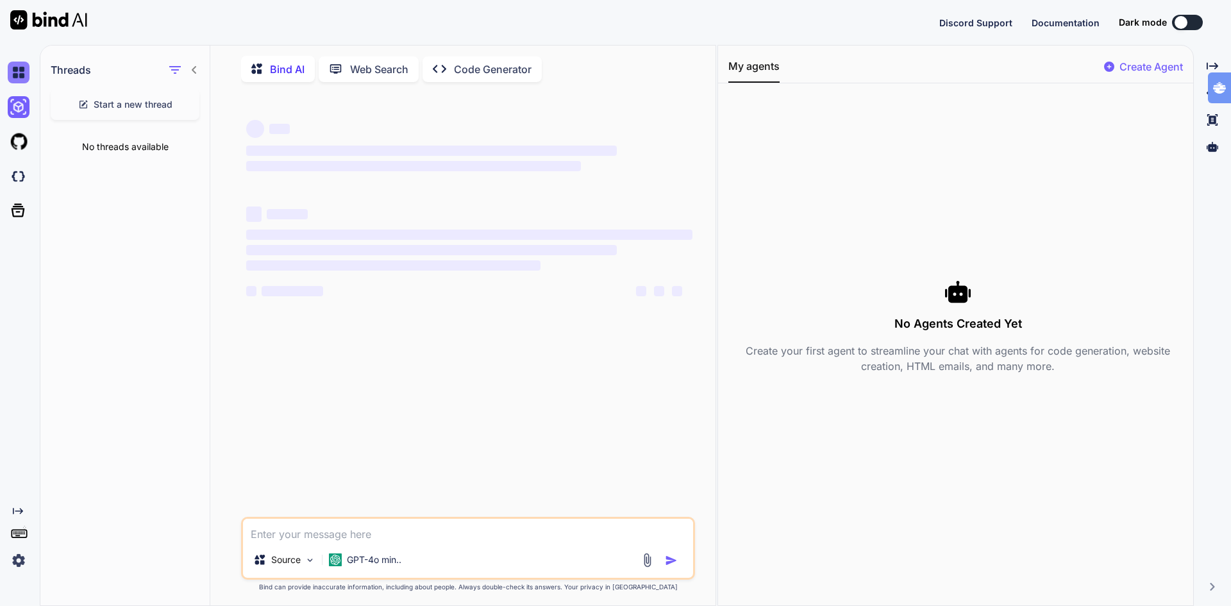
click at [19, 77] on img at bounding box center [19, 73] width 22 height 22
type textarea "x"
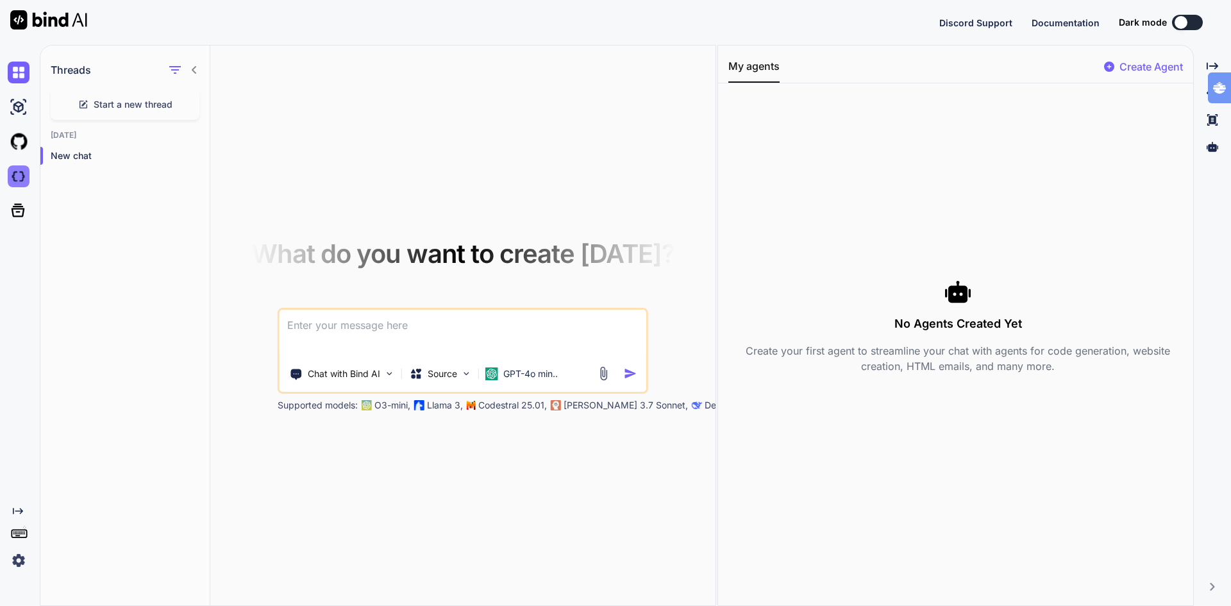
click at [12, 179] on img at bounding box center [19, 176] width 22 height 22
click at [79, 151] on p "New chat" at bounding box center [130, 155] width 159 height 13
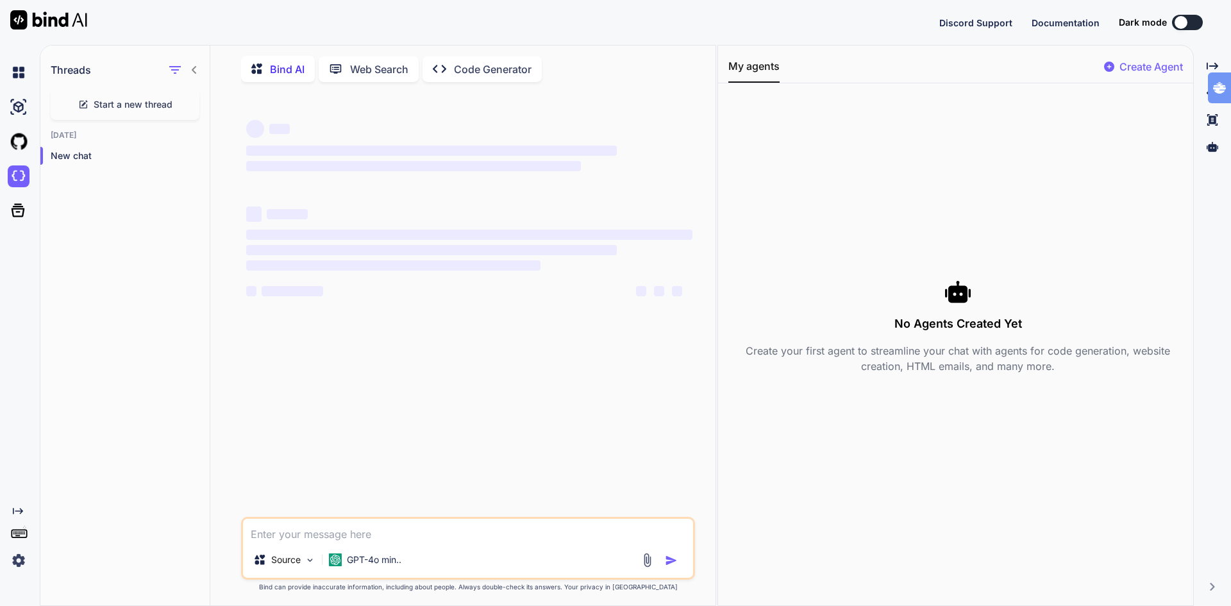
click at [133, 107] on span "Start a new thread" at bounding box center [133, 104] width 79 height 13
click at [129, 105] on span "Start a new thread" at bounding box center [133, 104] width 79 height 13
click at [17, 174] on img at bounding box center [19, 176] width 22 height 22
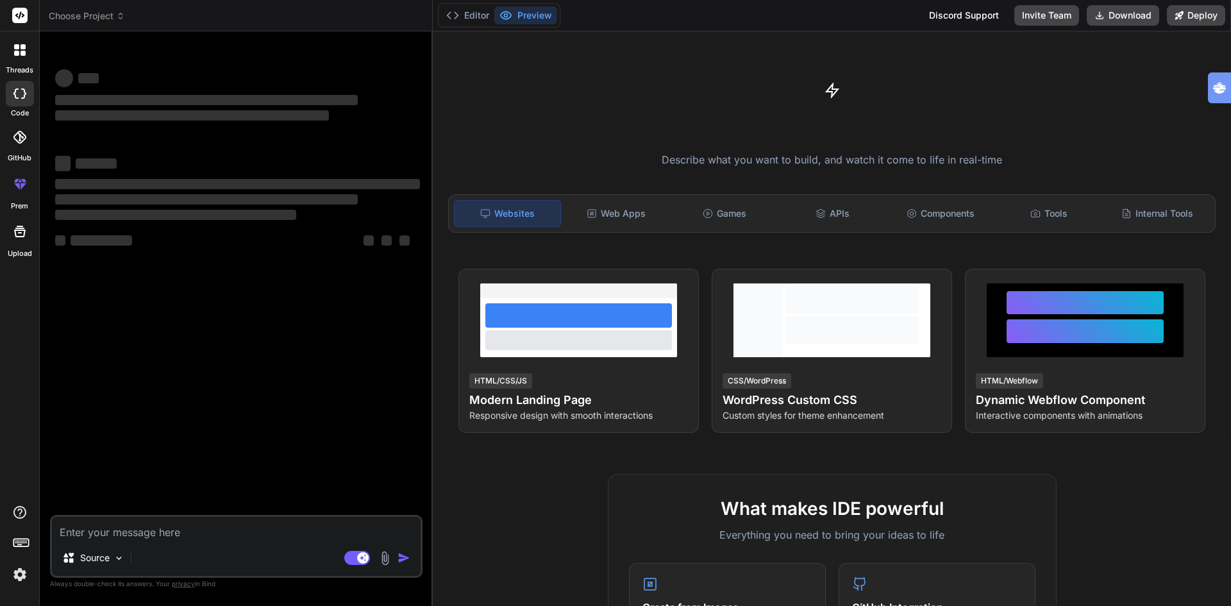
click at [530, 15] on button "Preview" at bounding box center [525, 15] width 63 height 18
type textarea "x"
click at [20, 58] on div at bounding box center [19, 50] width 27 height 27
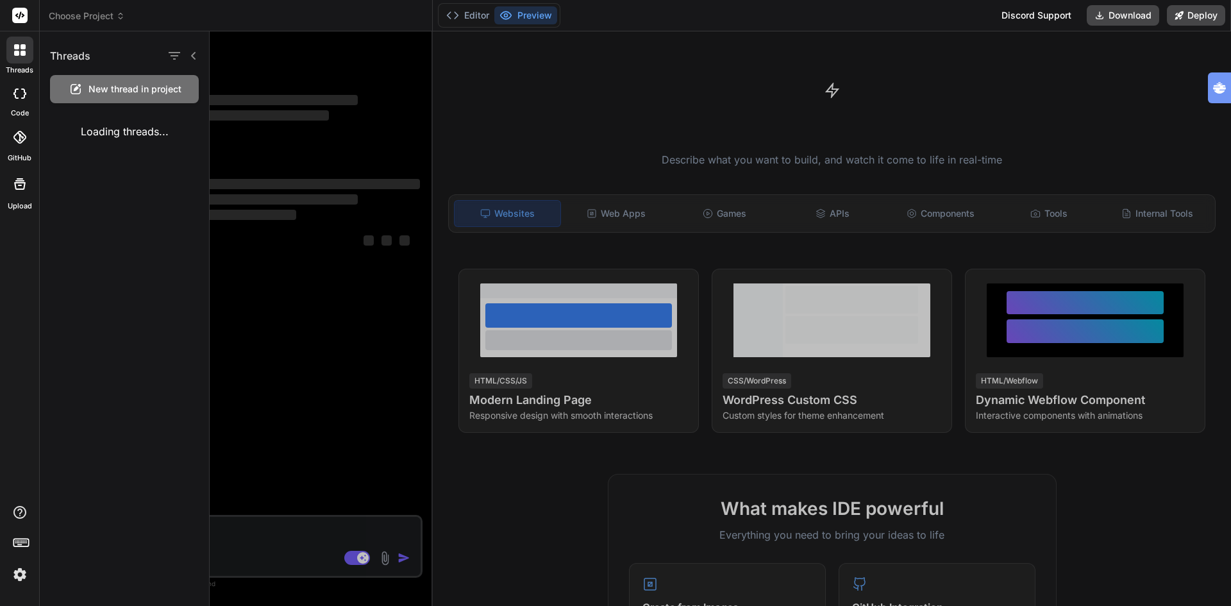
click at [21, 183] on icon at bounding box center [19, 183] width 15 height 15
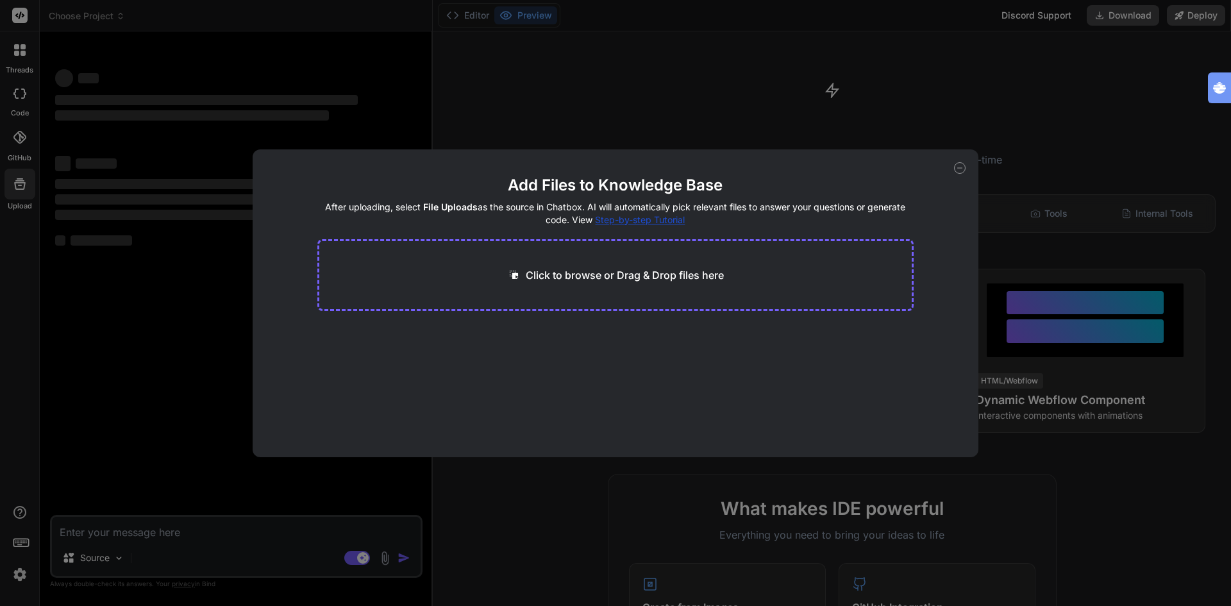
click at [640, 283] on div "Click to browse or Drag & Drop files here" at bounding box center [615, 275] width 597 height 72
click at [612, 278] on p "Click to browse or Drag & Drop files here" at bounding box center [625, 274] width 198 height 15
click at [600, 67] on div "Add Files to Knowledge Base After uploading, select File Uploads as the source …" at bounding box center [615, 303] width 1231 height 606
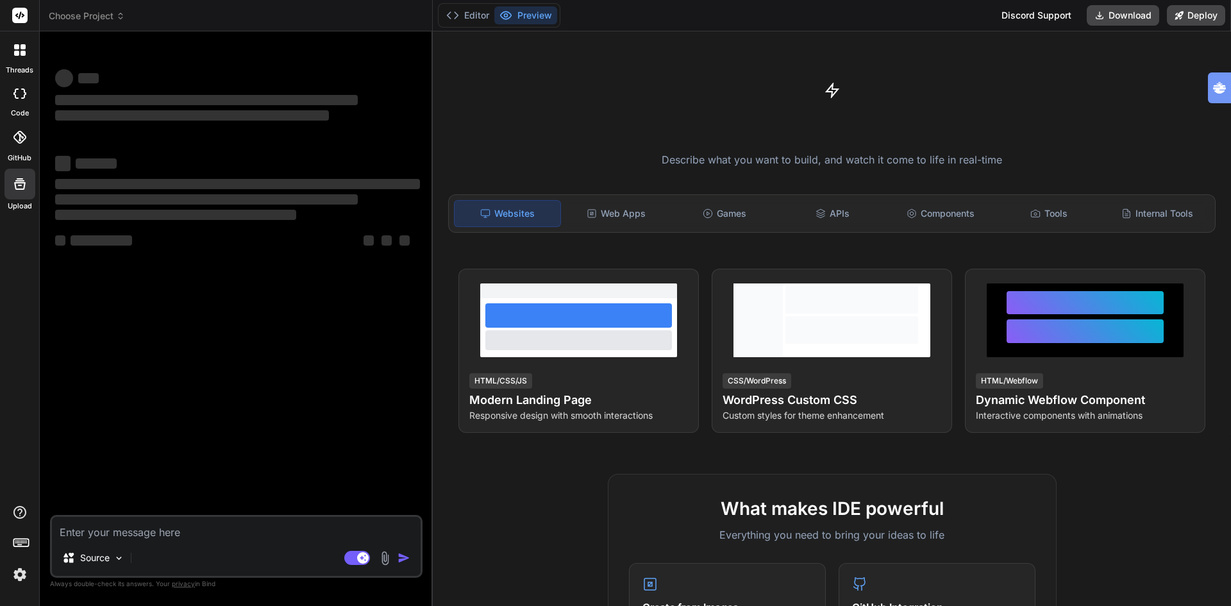
click at [535, 12] on button "Preview" at bounding box center [525, 15] width 63 height 18
click at [609, 212] on div "Web Apps" at bounding box center [616, 213] width 106 height 27
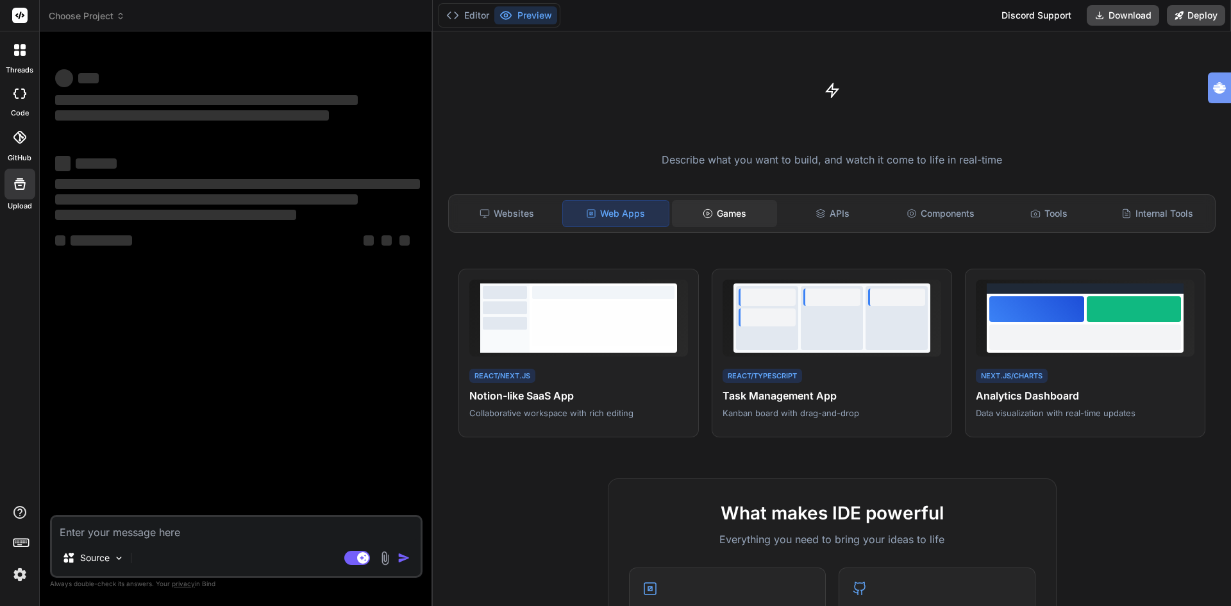
click at [718, 213] on div "Games" at bounding box center [725, 213] width 106 height 27
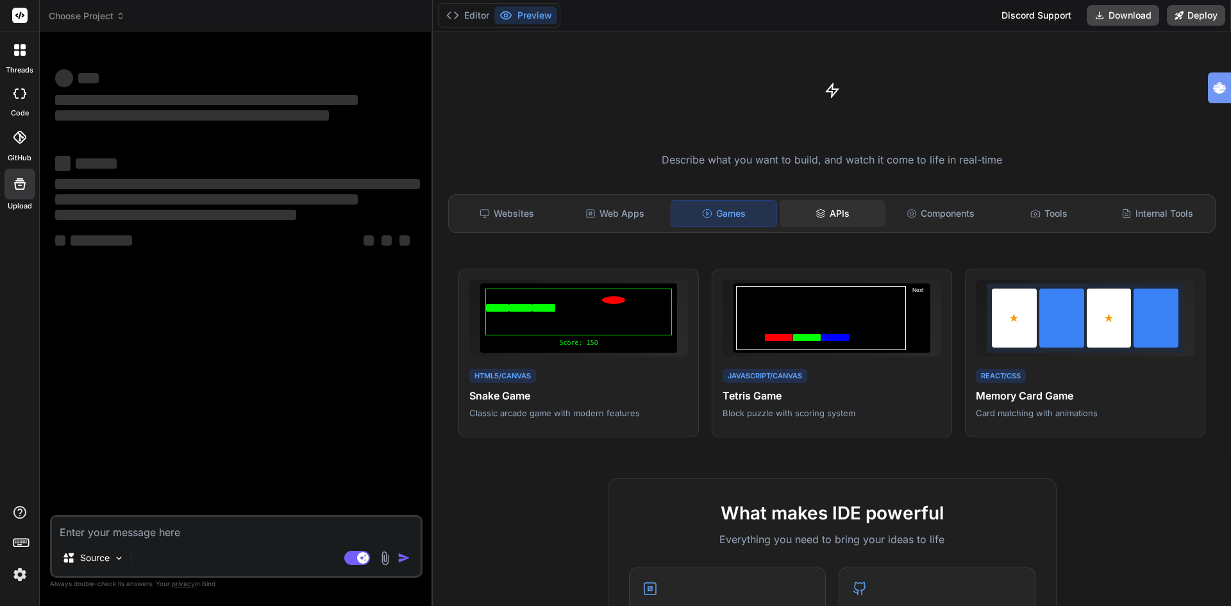
click at [840, 211] on div "APIs" at bounding box center [832, 213] width 106 height 27
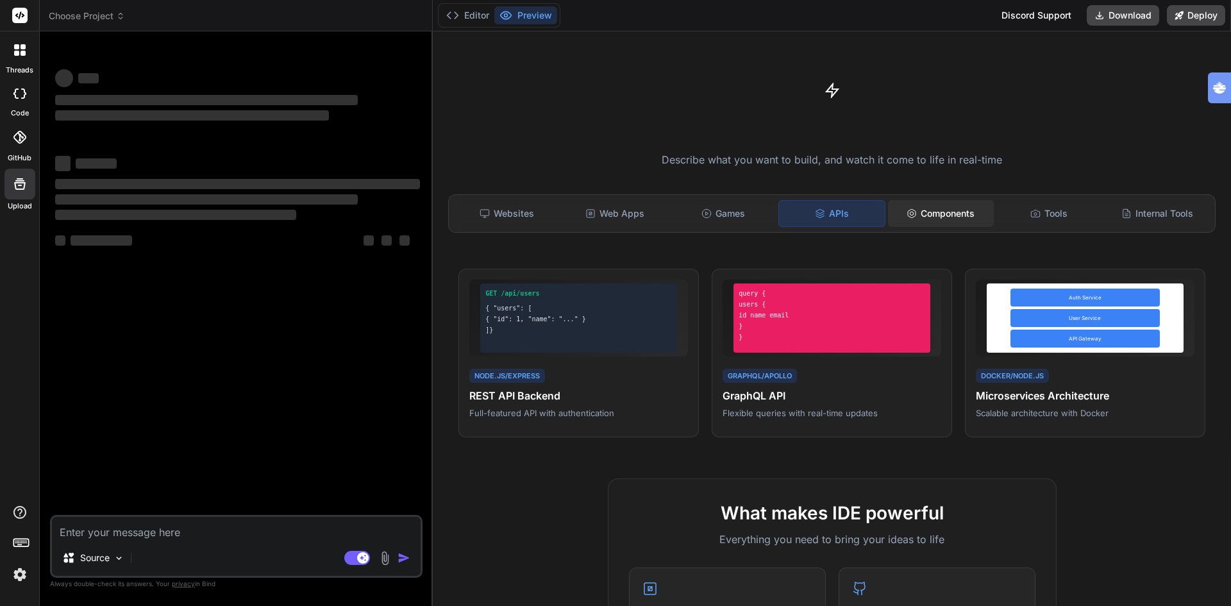
click at [967, 219] on div "Components" at bounding box center [941, 213] width 106 height 27
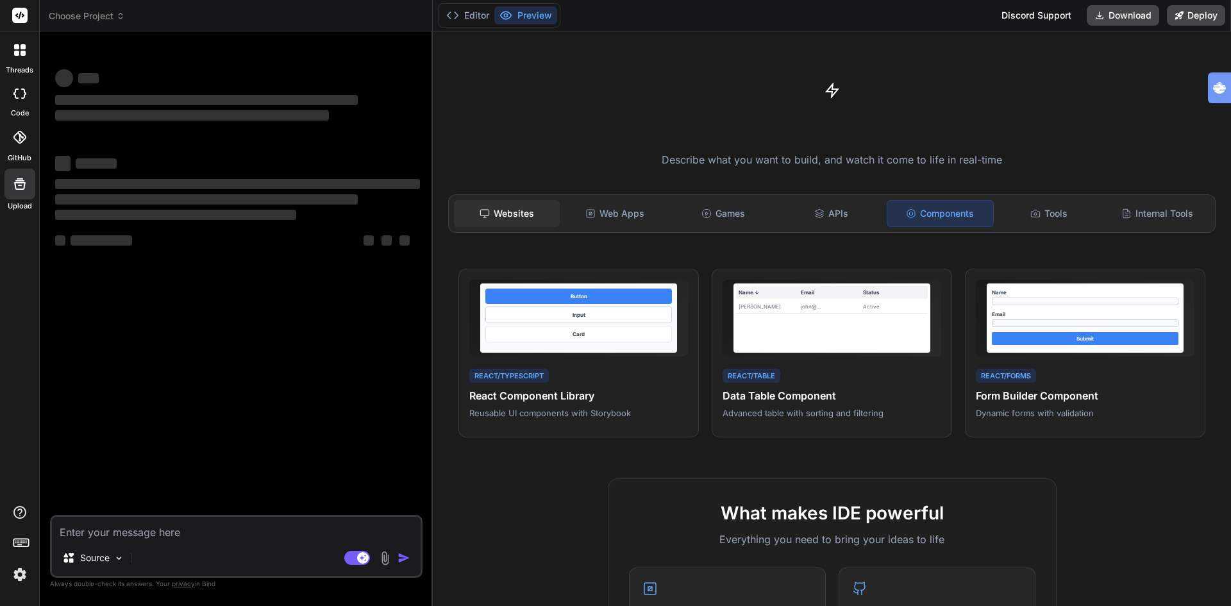
click at [507, 215] on div "Websites" at bounding box center [507, 213] width 106 height 27
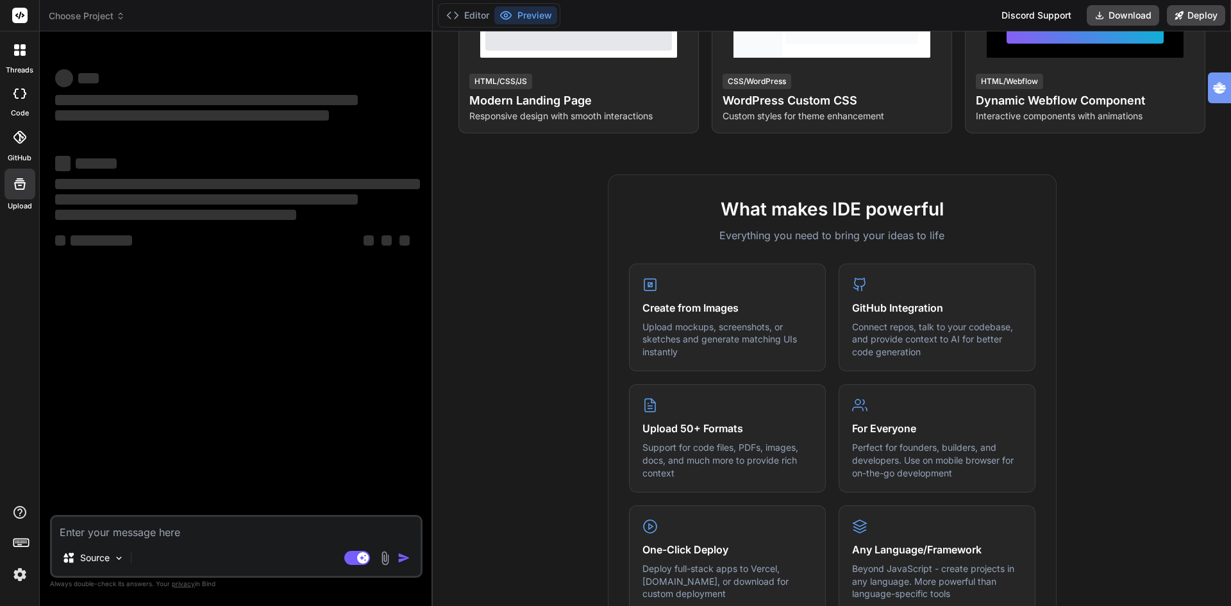
scroll to position [320, 0]
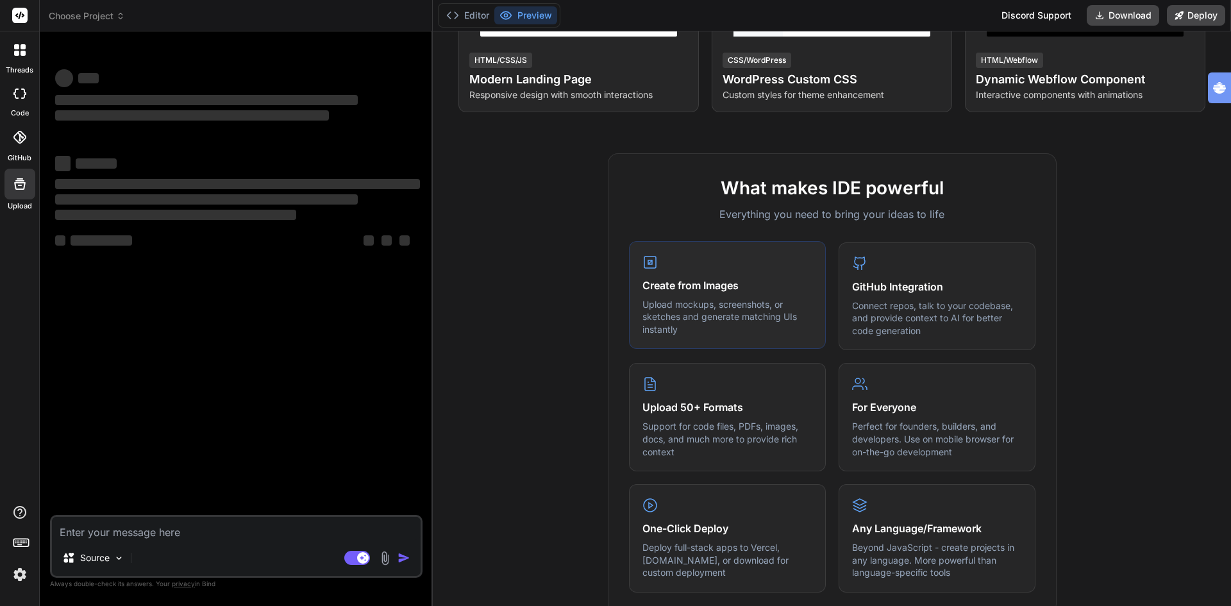
click at [695, 317] on p "Upload mockups, screenshots, or sketches and generate matching UIs instantly" at bounding box center [727, 317] width 170 height 38
click at [689, 288] on h4 "Create from Images" at bounding box center [727, 285] width 170 height 15
click at [642, 260] on icon at bounding box center [649, 261] width 15 height 15
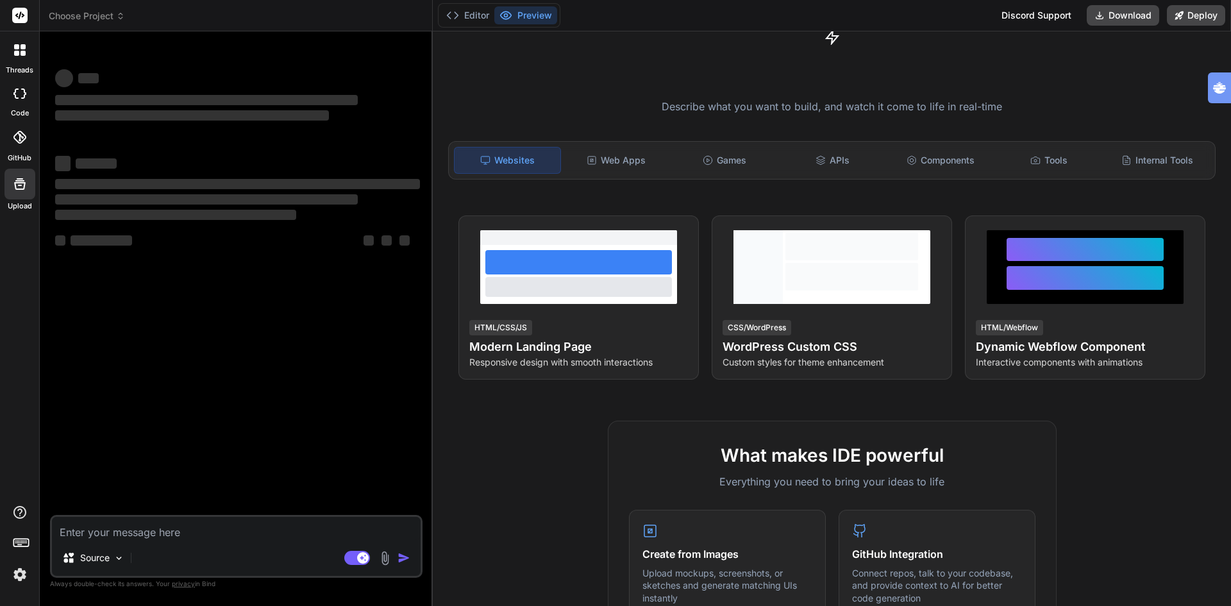
scroll to position [0, 0]
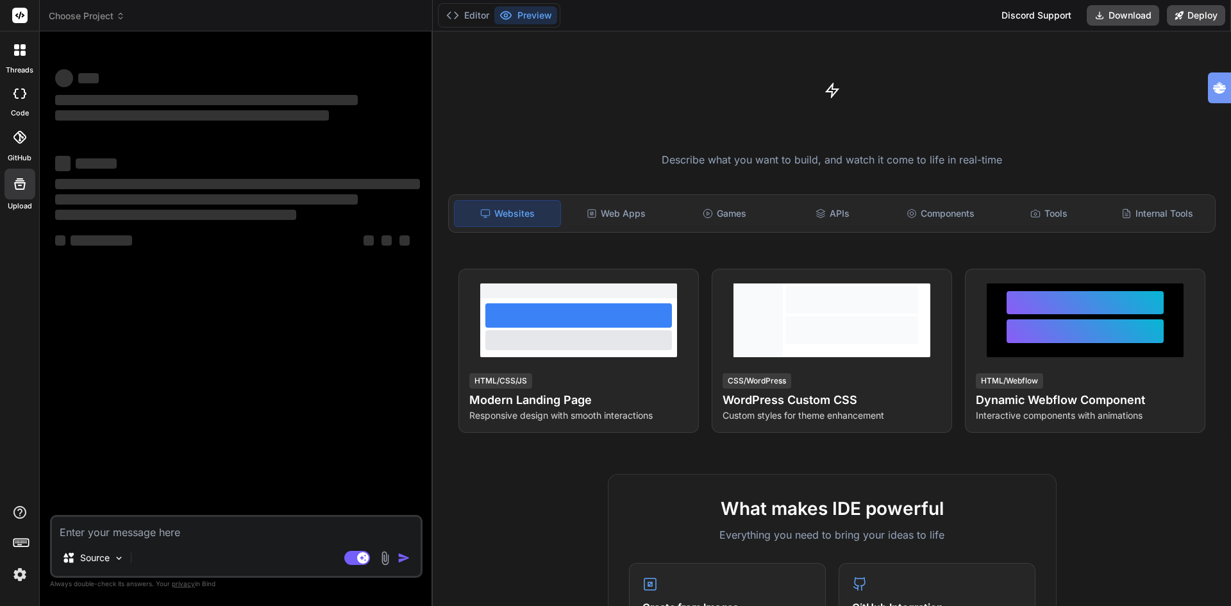
click at [522, 12] on button "Preview" at bounding box center [525, 15] width 63 height 18
click at [454, 19] on polyline at bounding box center [455, 15] width 3 height 6
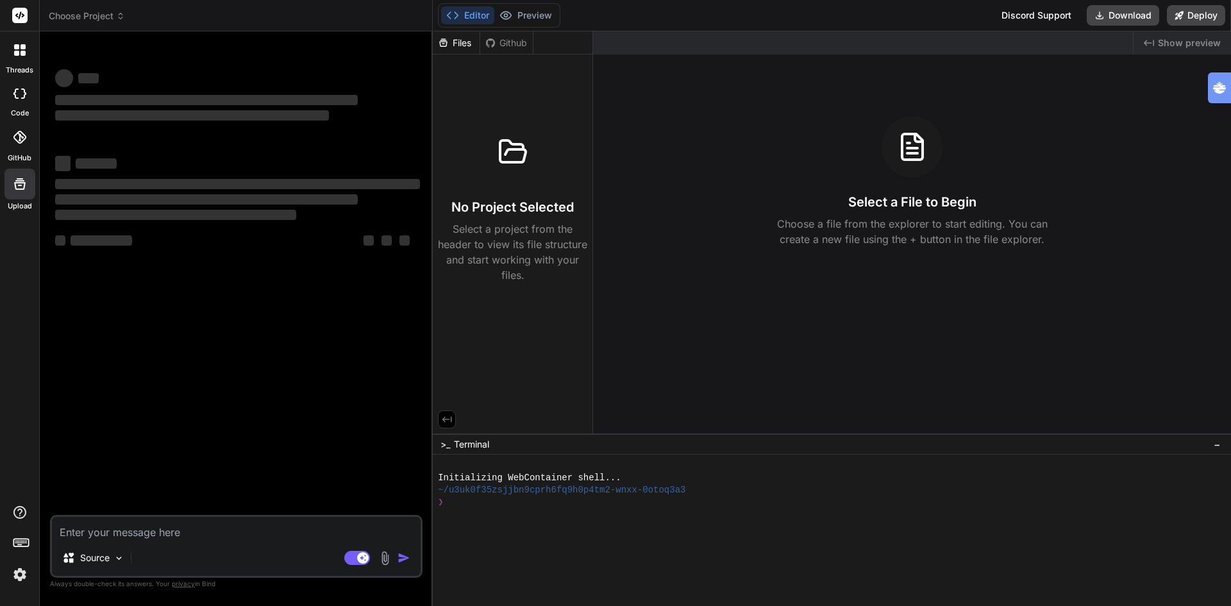
click at [517, 231] on p "Select a project from the header to view its file structure and start working w…" at bounding box center [512, 252] width 149 height 62
click at [19, 51] on icon at bounding box center [20, 50] width 12 height 12
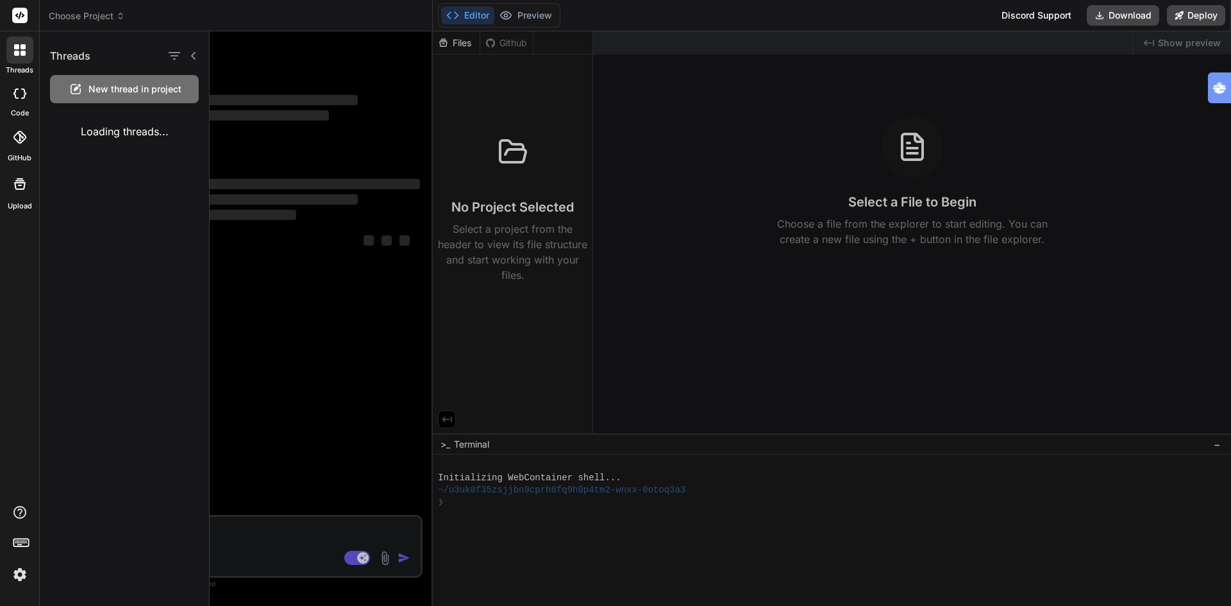
click at [119, 87] on span "New thread in project" at bounding box center [134, 89] width 93 height 13
type textarea "x"
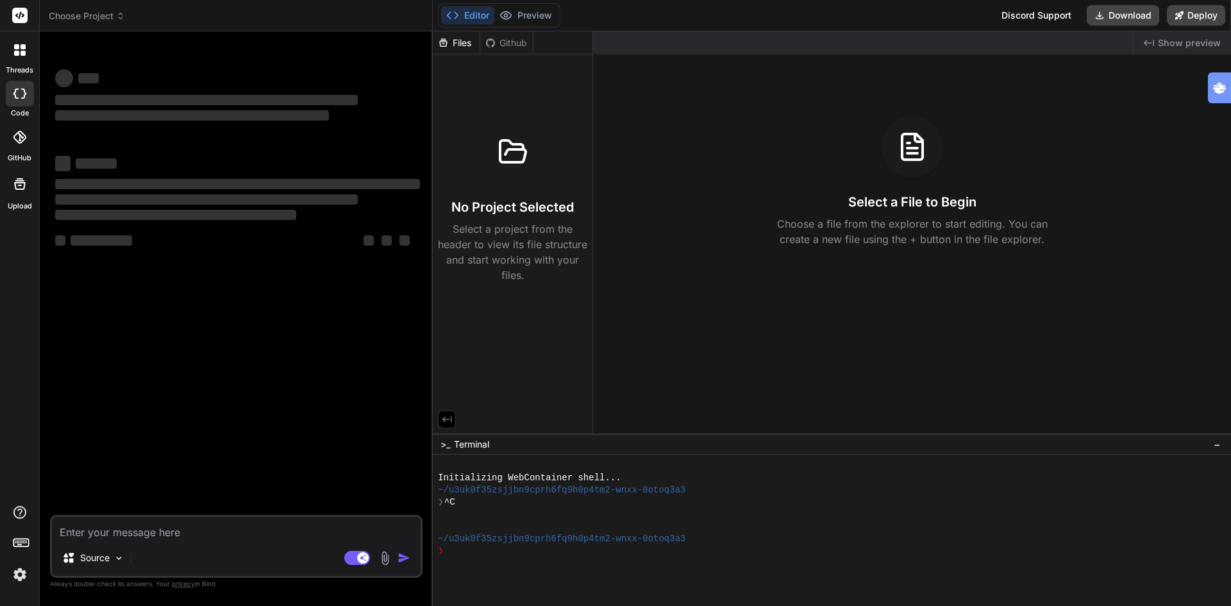
click at [20, 17] on icon at bounding box center [20, 16] width 10 height 8
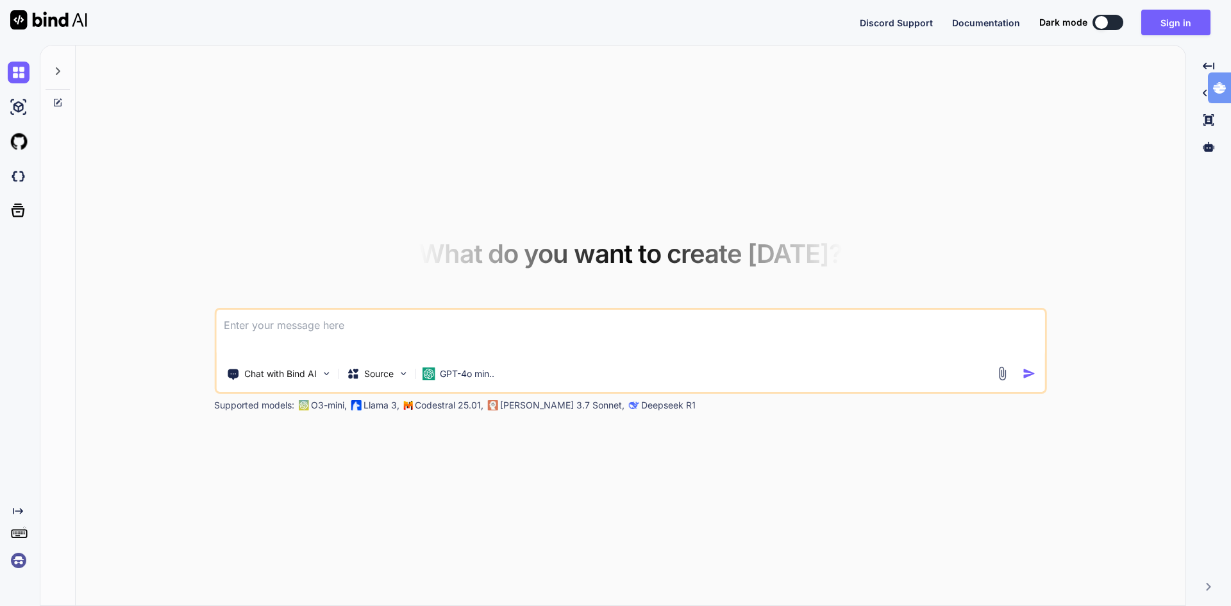
click at [297, 322] on textarea at bounding box center [630, 333] width 829 height 47
click at [286, 378] on p "Chat with Bind AI" at bounding box center [280, 373] width 72 height 13
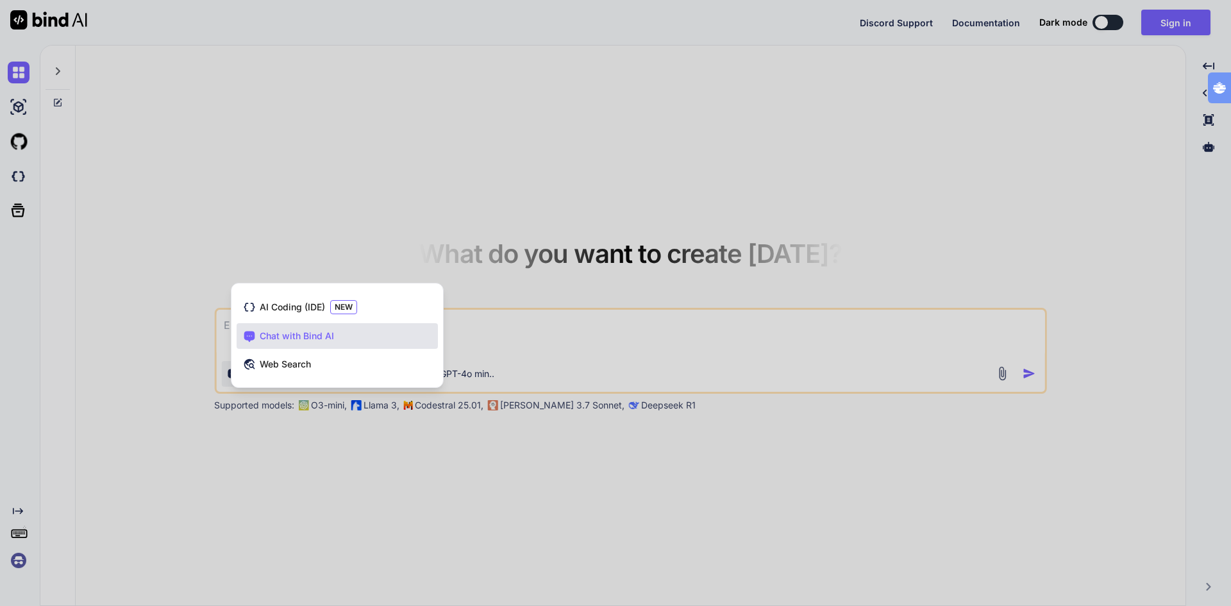
click at [482, 177] on div at bounding box center [615, 303] width 1231 height 606
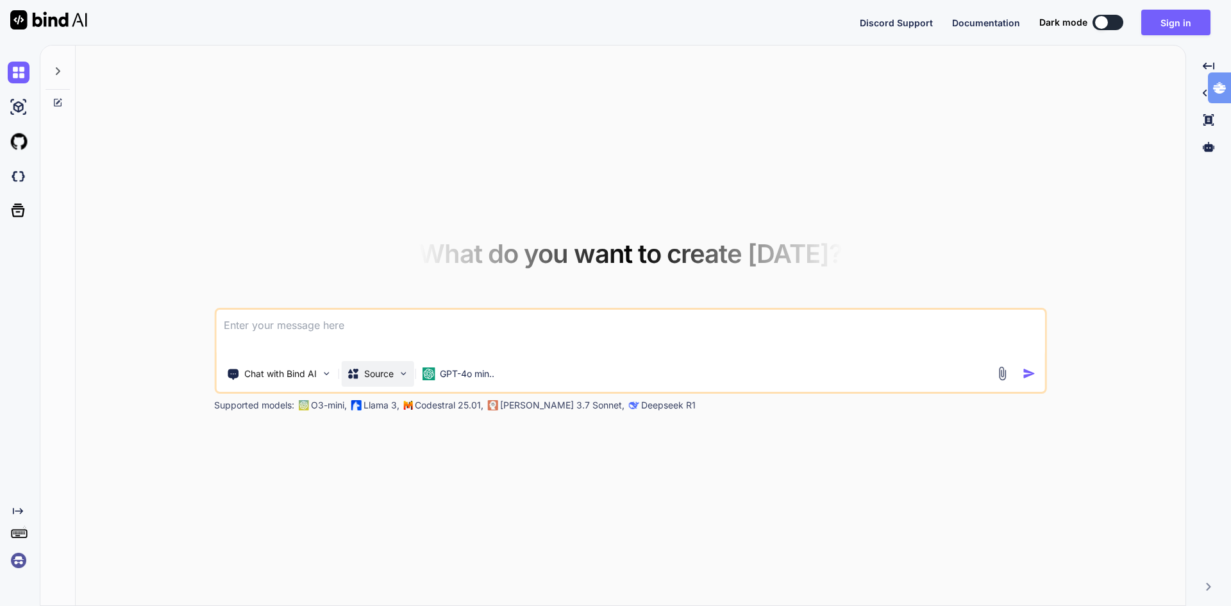
click at [378, 376] on p "Source" at bounding box center [378, 373] width 29 height 13
type textarea "x"
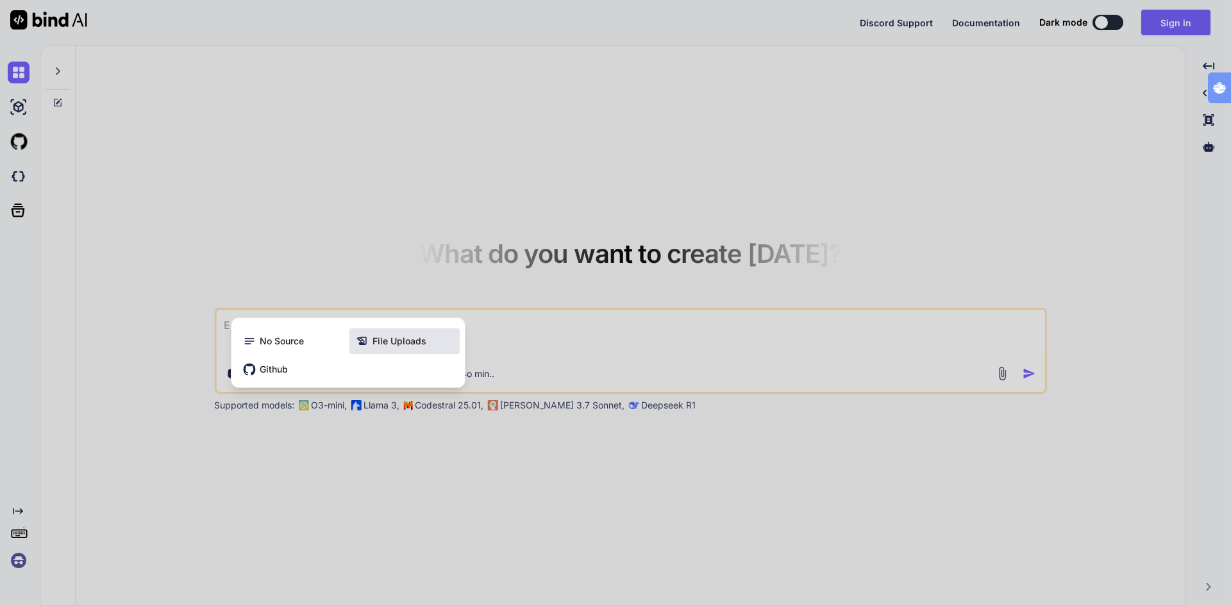
click at [413, 347] on span "File Uploads" at bounding box center [399, 341] width 54 height 13
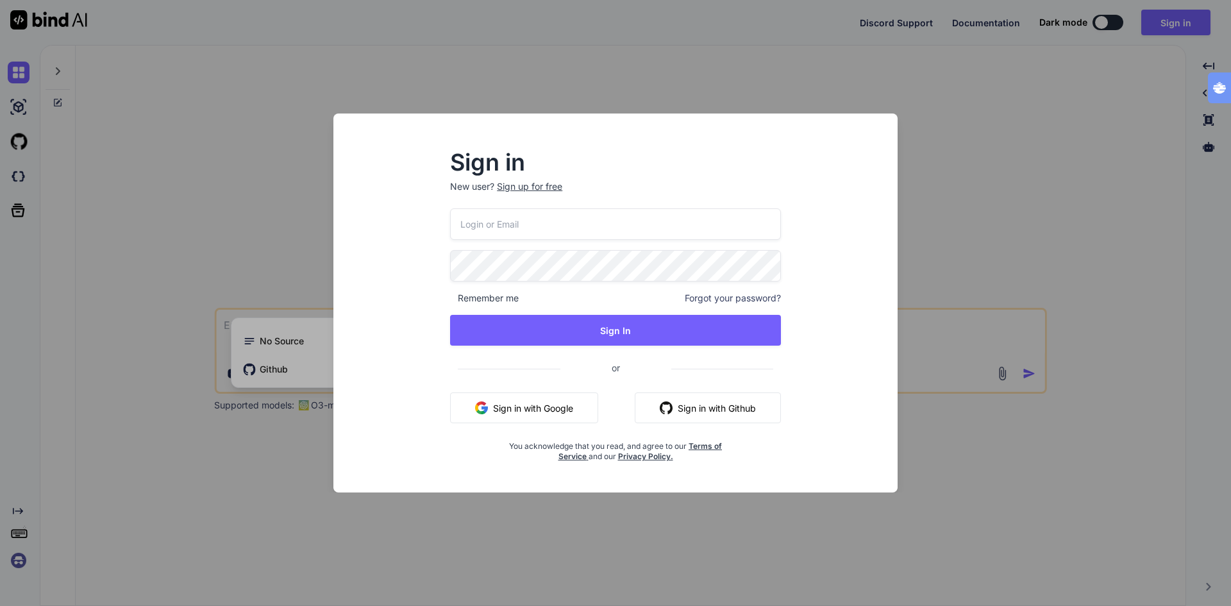
click at [511, 229] on input "email" at bounding box center [615, 223] width 331 height 31
type input "tognolli@kpnmail"
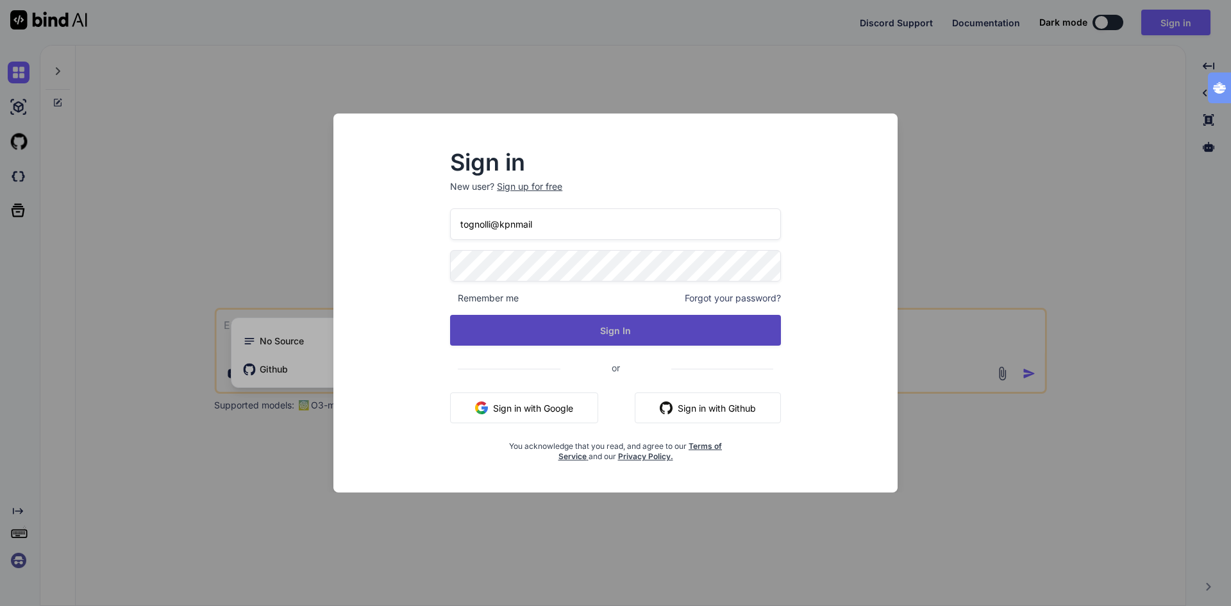
click at [571, 333] on button "Sign In" at bounding box center [615, 330] width 331 height 31
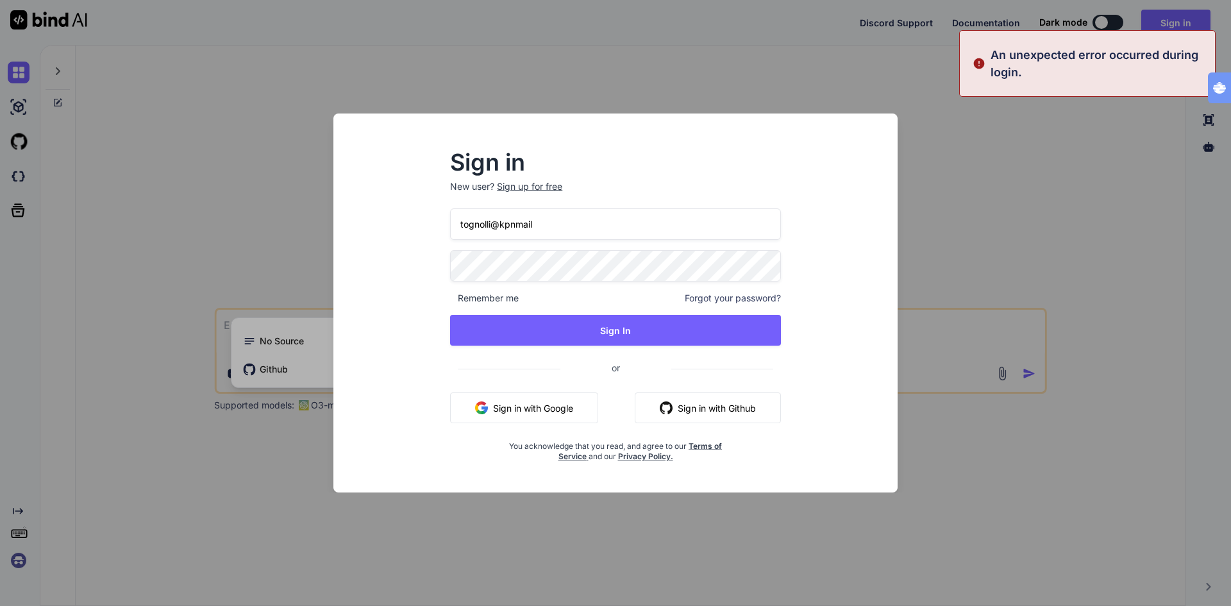
click at [958, 176] on div "Sign in New user? Sign up for free [PERSON_NAME]@kpnmail Remember me Forgot you…" at bounding box center [615, 303] width 1231 height 606
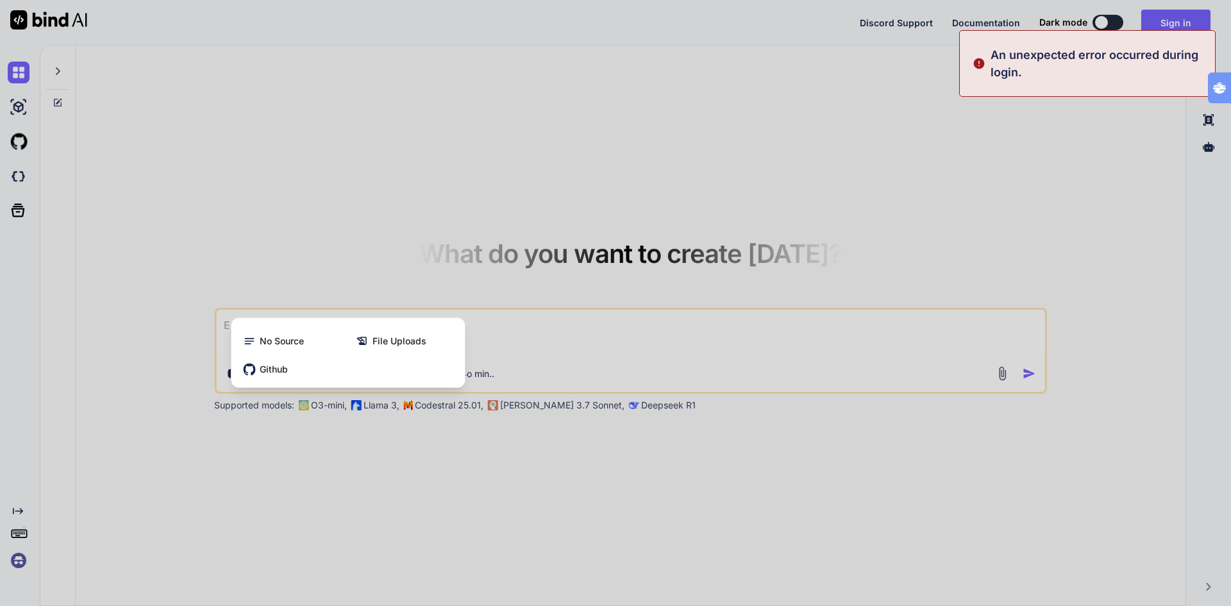
click at [1189, 21] on div at bounding box center [615, 303] width 1231 height 606
type textarea "x"
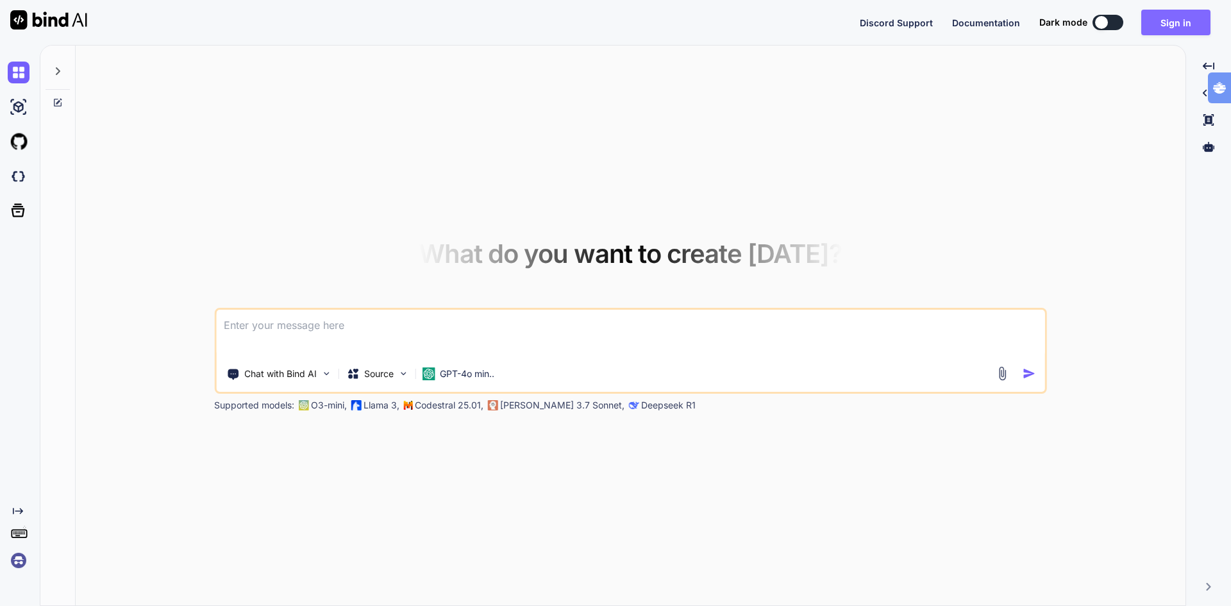
click at [1184, 26] on button "Sign in" at bounding box center [1175, 23] width 69 height 26
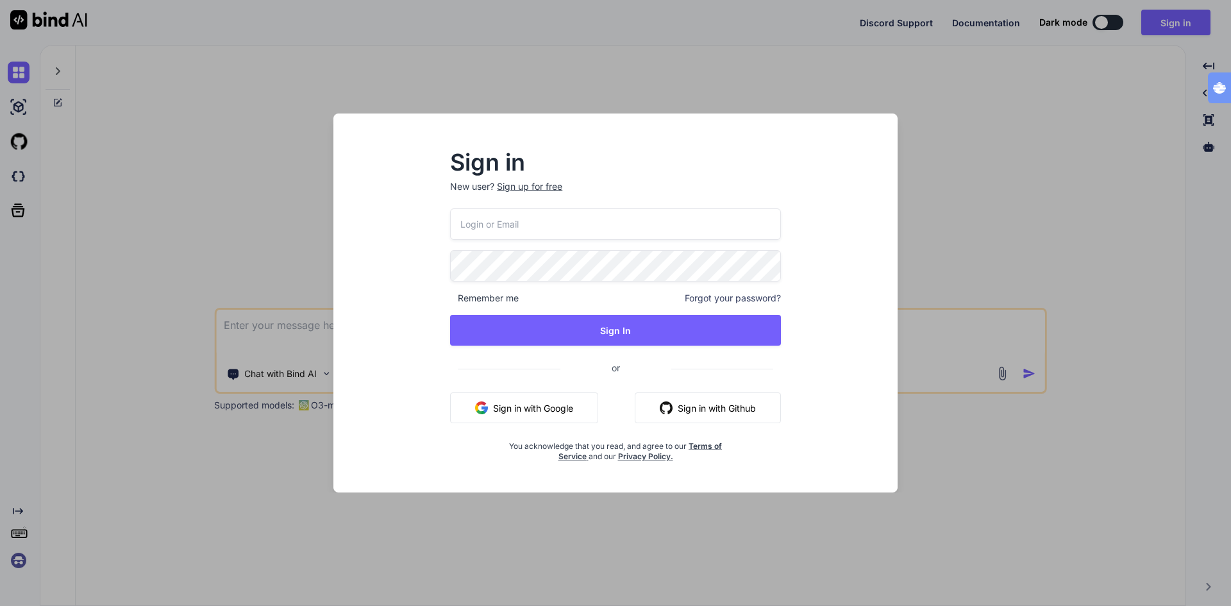
click at [541, 218] on input "email" at bounding box center [615, 223] width 331 height 31
type input "tognolli@kpnmail"
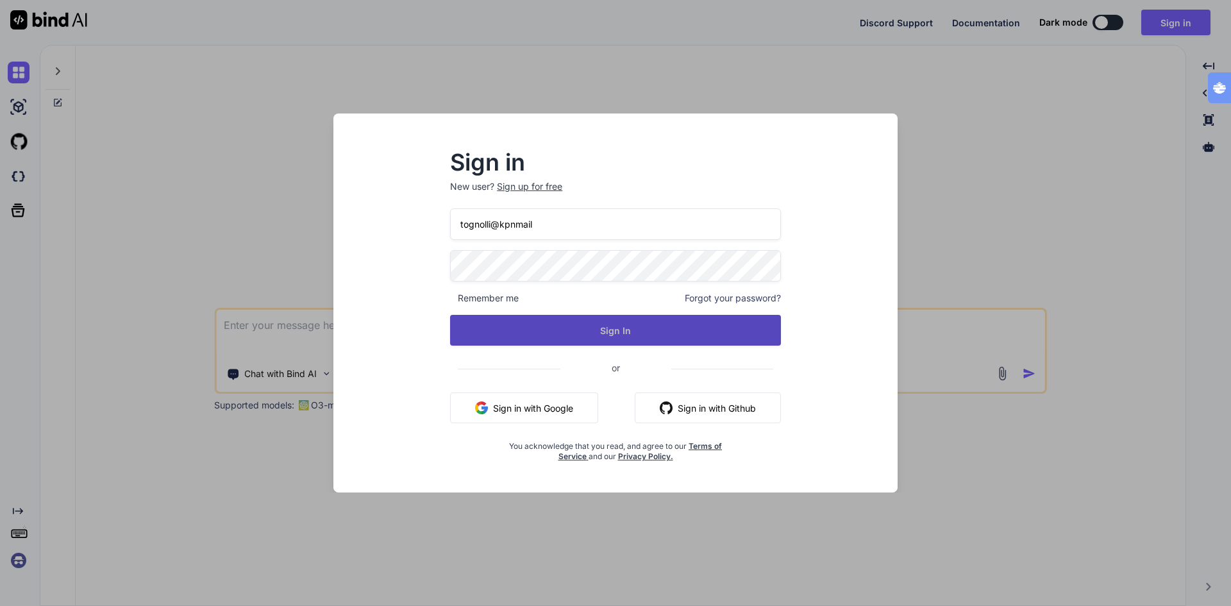
click at [609, 333] on button "Sign In" at bounding box center [615, 330] width 331 height 31
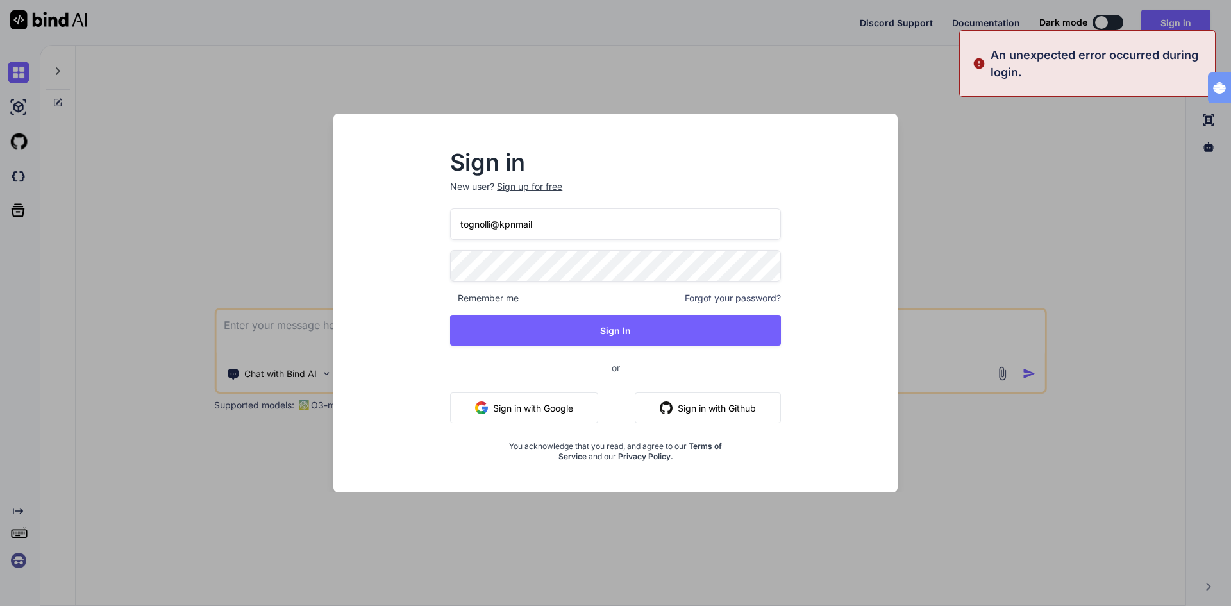
click at [262, 134] on div "Sign in New user? Sign up for free [PERSON_NAME]@kpnmail Remember me Forgot you…" at bounding box center [615, 303] width 1231 height 606
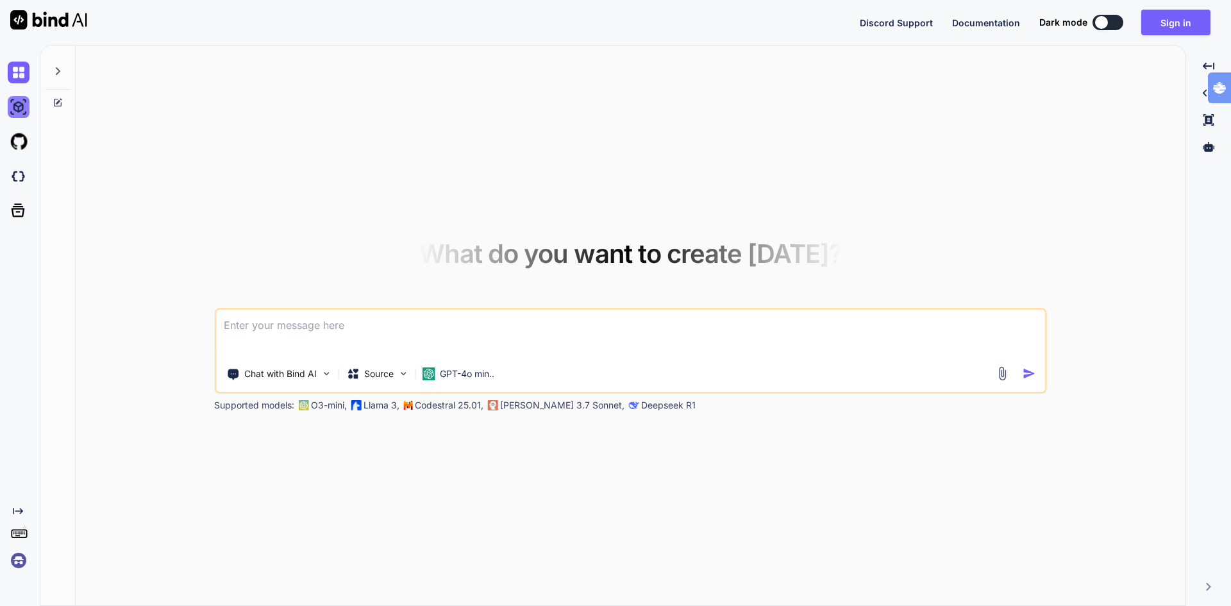
click at [16, 105] on img at bounding box center [19, 107] width 22 height 22
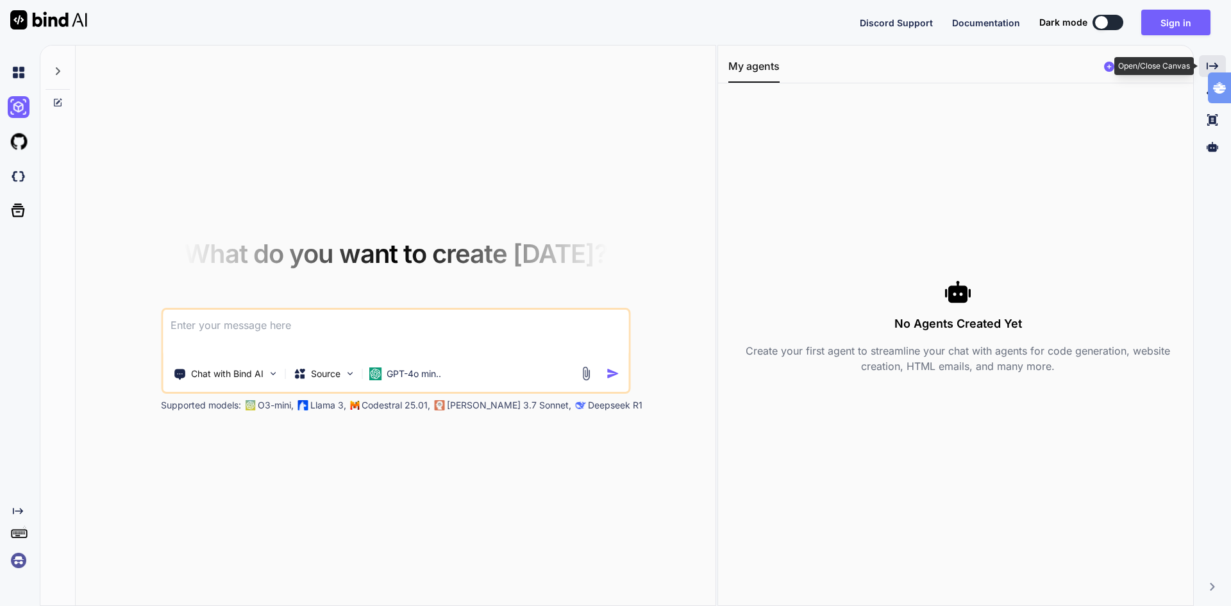
click at [1217, 63] on icon "Created with Pixso." at bounding box center [1212, 66] width 12 height 12
type textarea "x"
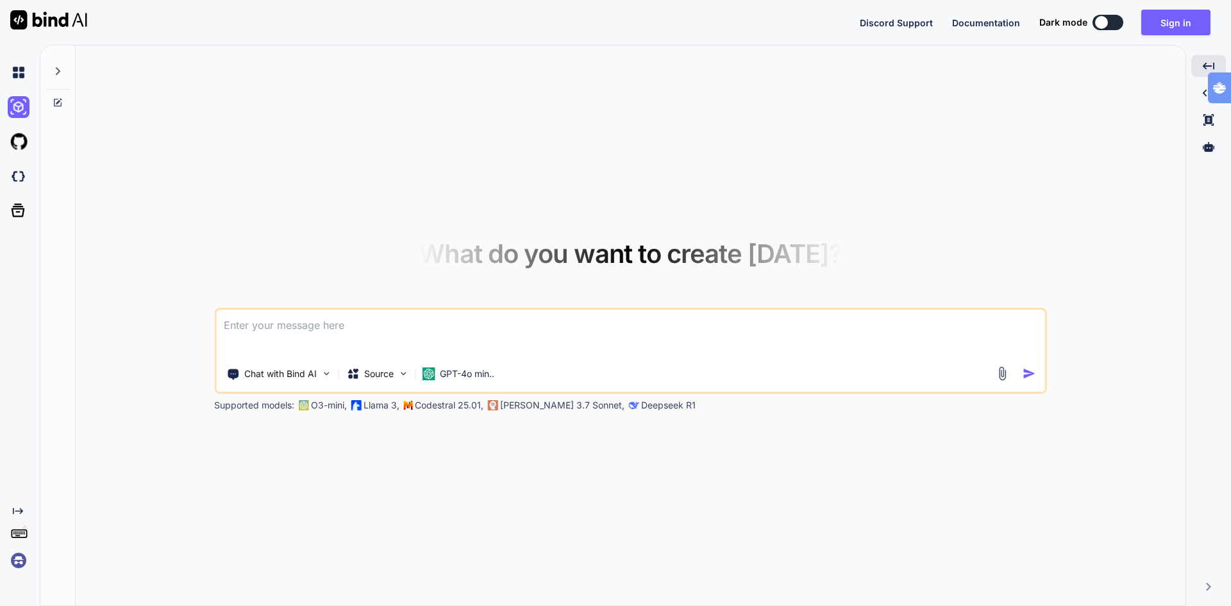
click at [19, 564] on img at bounding box center [19, 560] width 22 height 22
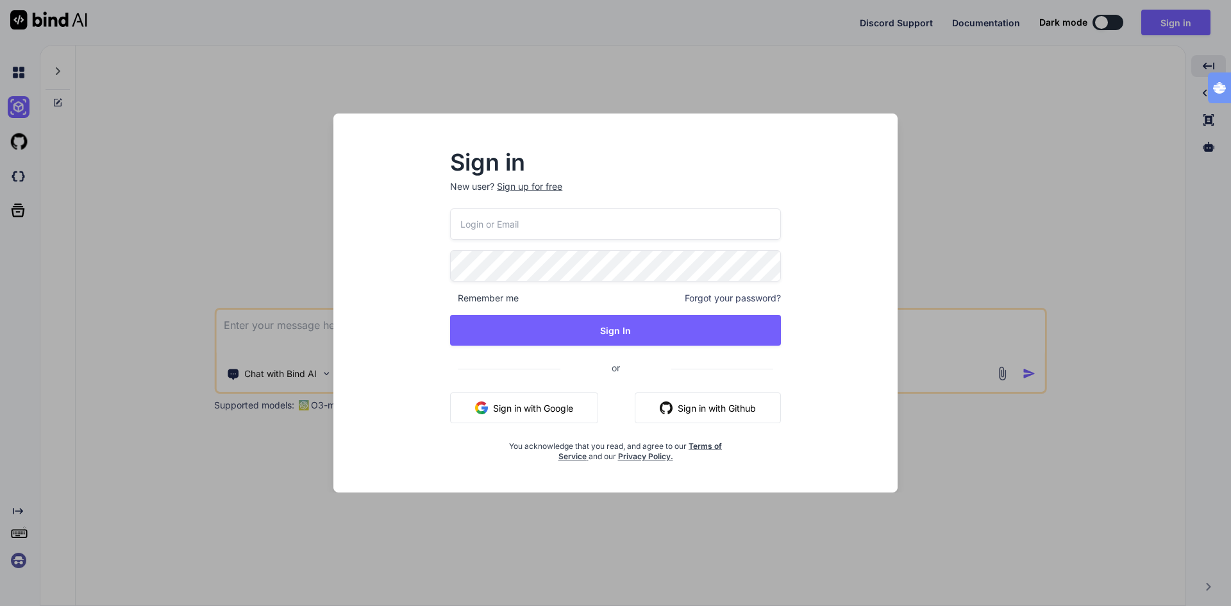
click at [19, 564] on div "Sign in New user? Sign up for free Remember me Forgot your password? Sign In or…" at bounding box center [615, 303] width 1231 height 606
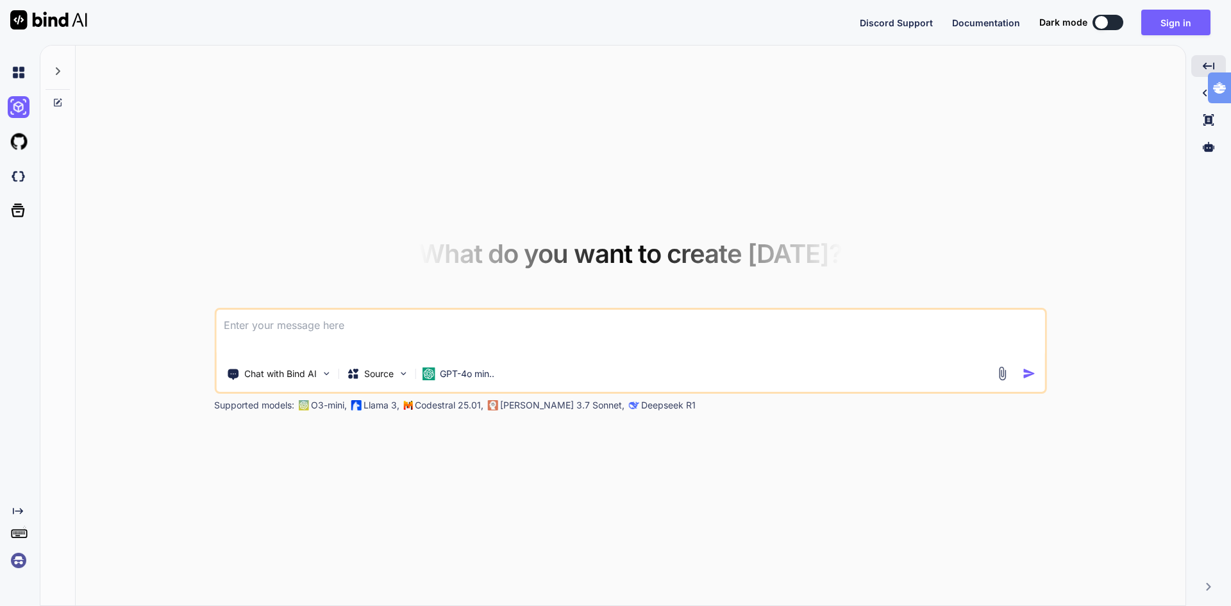
click at [24, 560] on img at bounding box center [19, 560] width 22 height 22
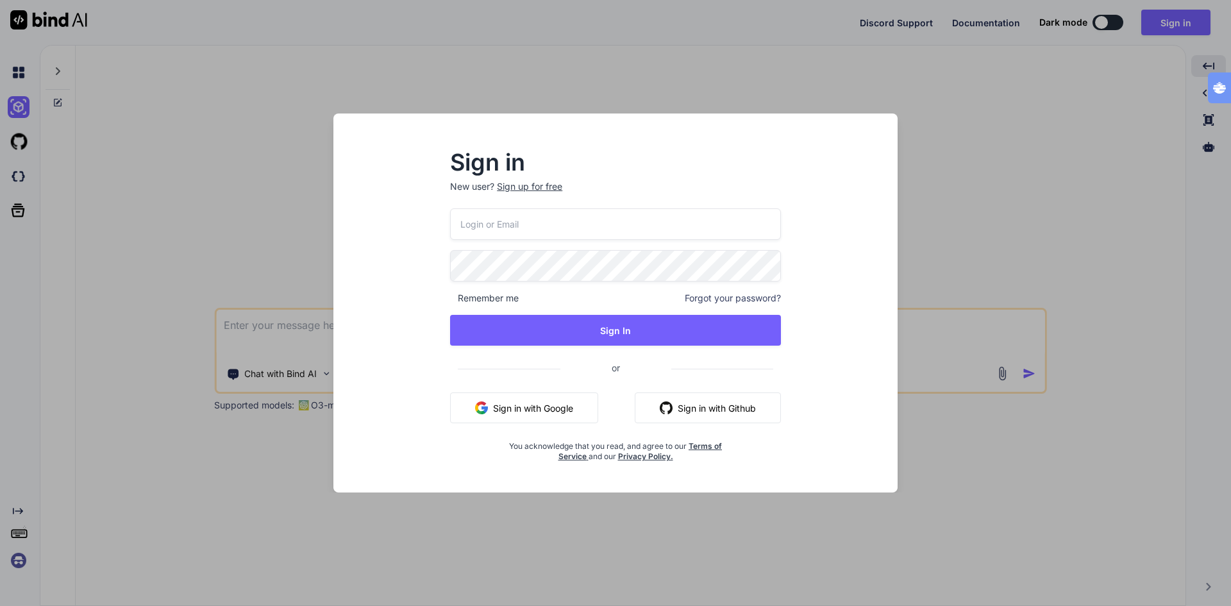
click at [522, 229] on input "email" at bounding box center [615, 223] width 331 height 31
type input "[PERSON_NAME][EMAIL_ADDRESS][DOMAIN_NAME]"
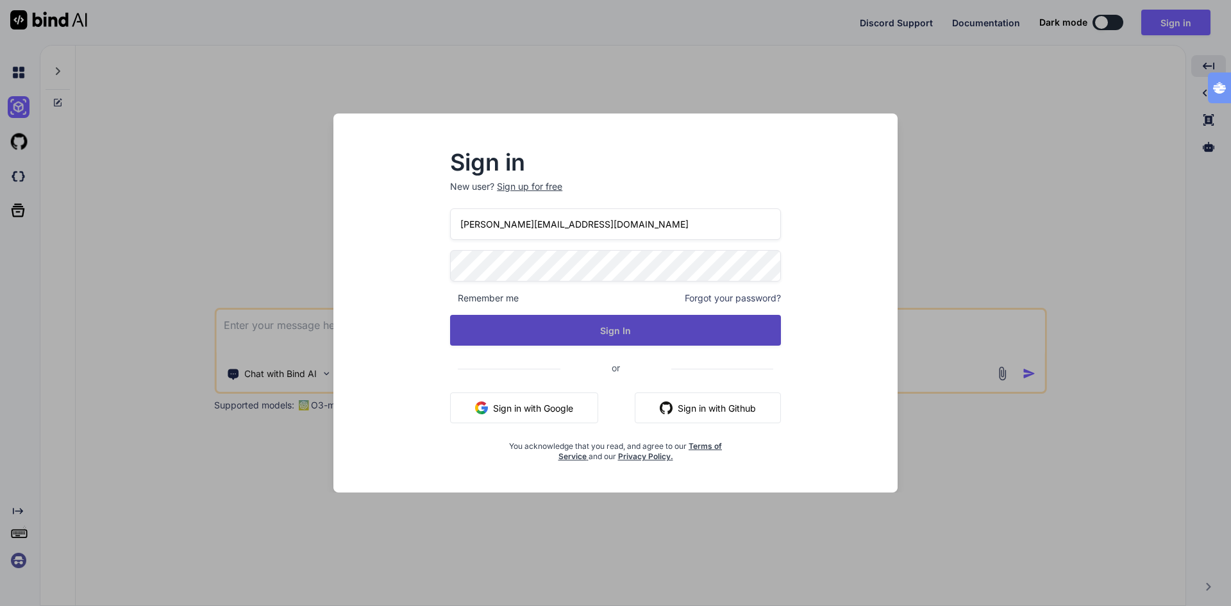
drag, startPoint x: 606, startPoint y: 319, endPoint x: 609, endPoint y: 326, distance: 7.5
click at [606, 320] on button "Sign In" at bounding box center [615, 330] width 331 height 31
type textarea "x"
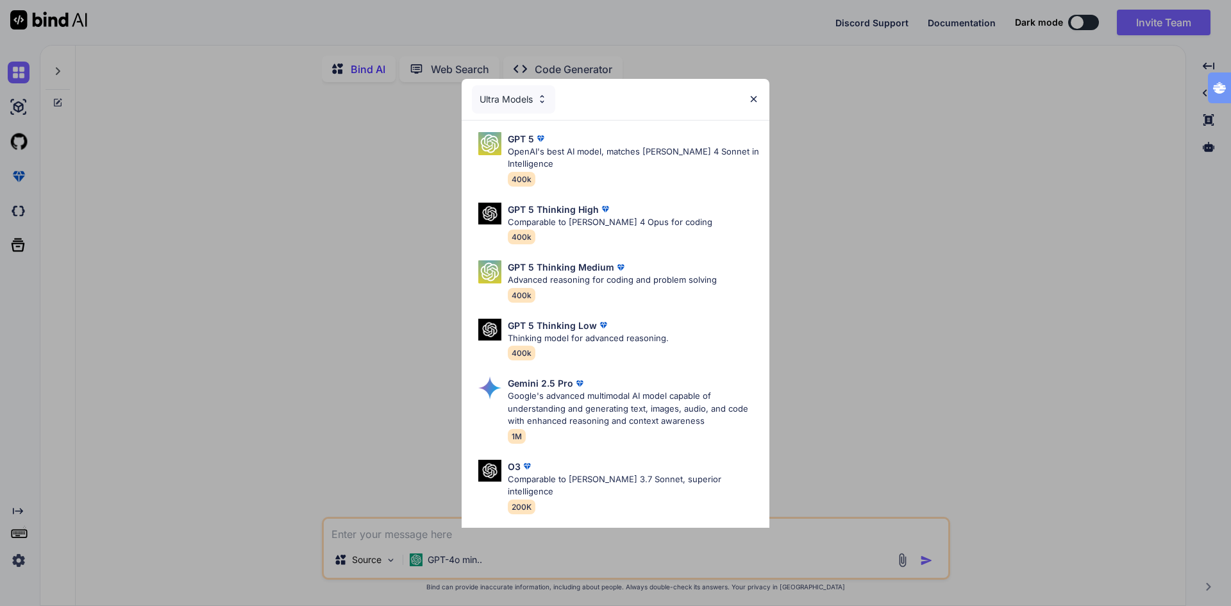
click at [754, 97] on img at bounding box center [753, 99] width 11 height 11
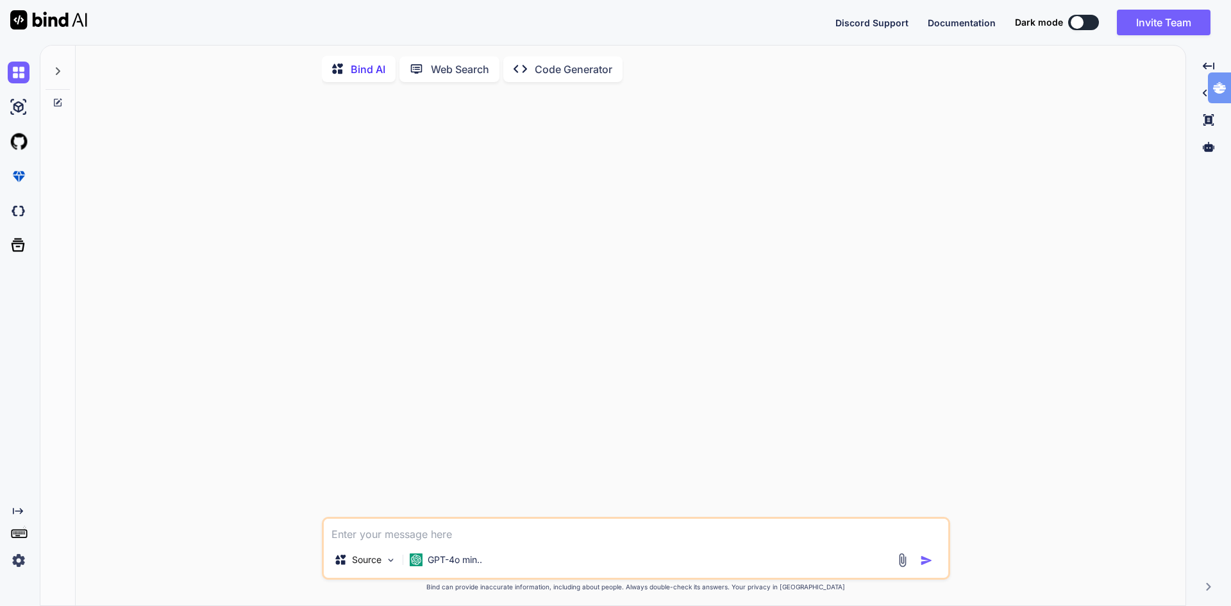
click at [22, 560] on img at bounding box center [19, 560] width 22 height 22
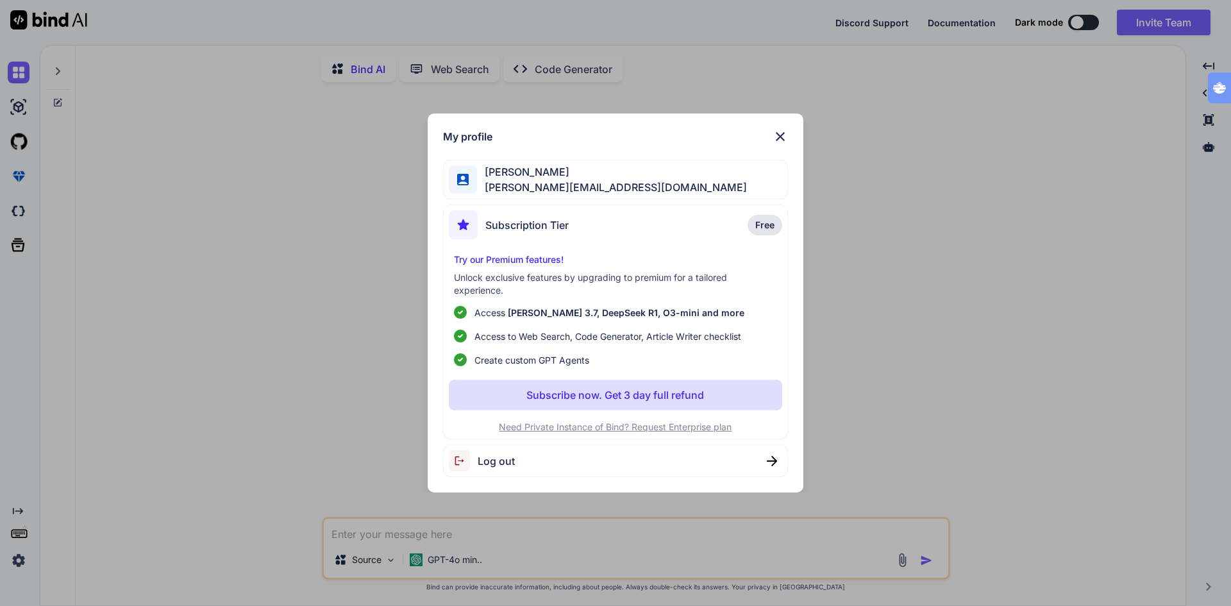
click at [208, 303] on div "My profile [PERSON_NAME] [PERSON_NAME][EMAIL_ADDRESS][DOMAIN_NAME] Subscription…" at bounding box center [615, 303] width 1231 height 606
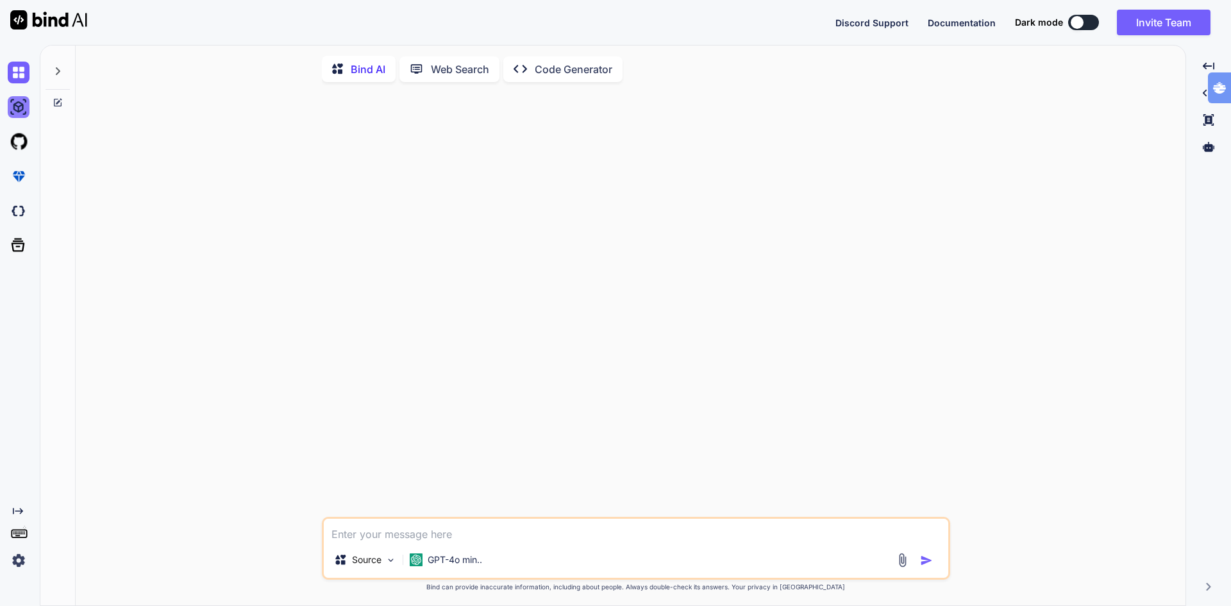
click at [11, 111] on img at bounding box center [19, 107] width 22 height 22
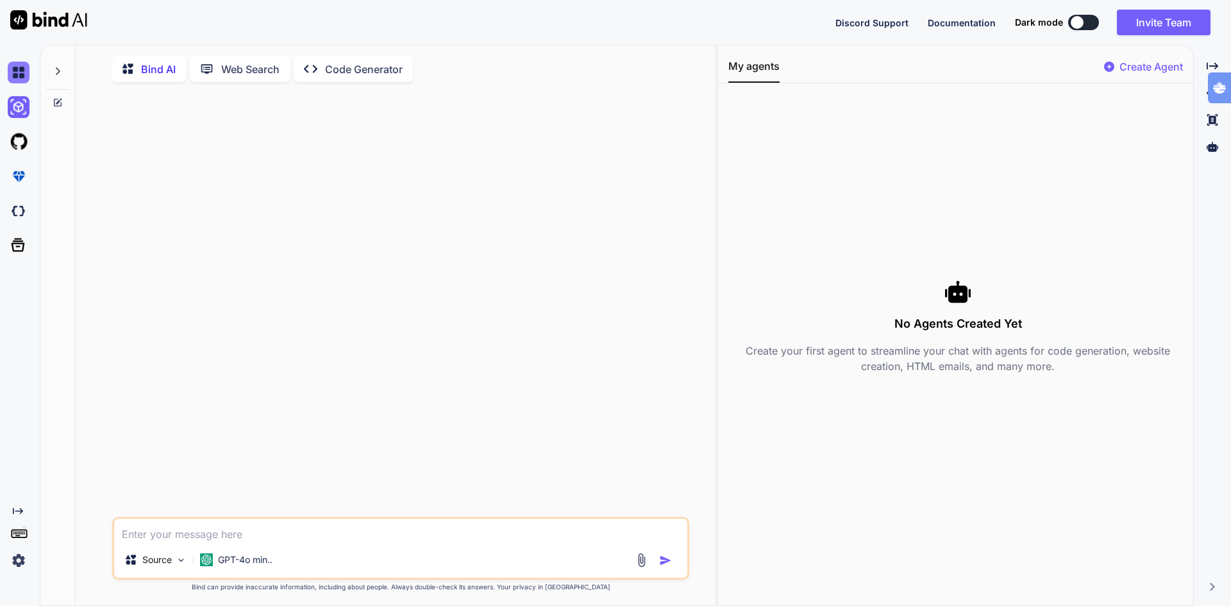
click at [22, 76] on img at bounding box center [19, 73] width 22 height 22
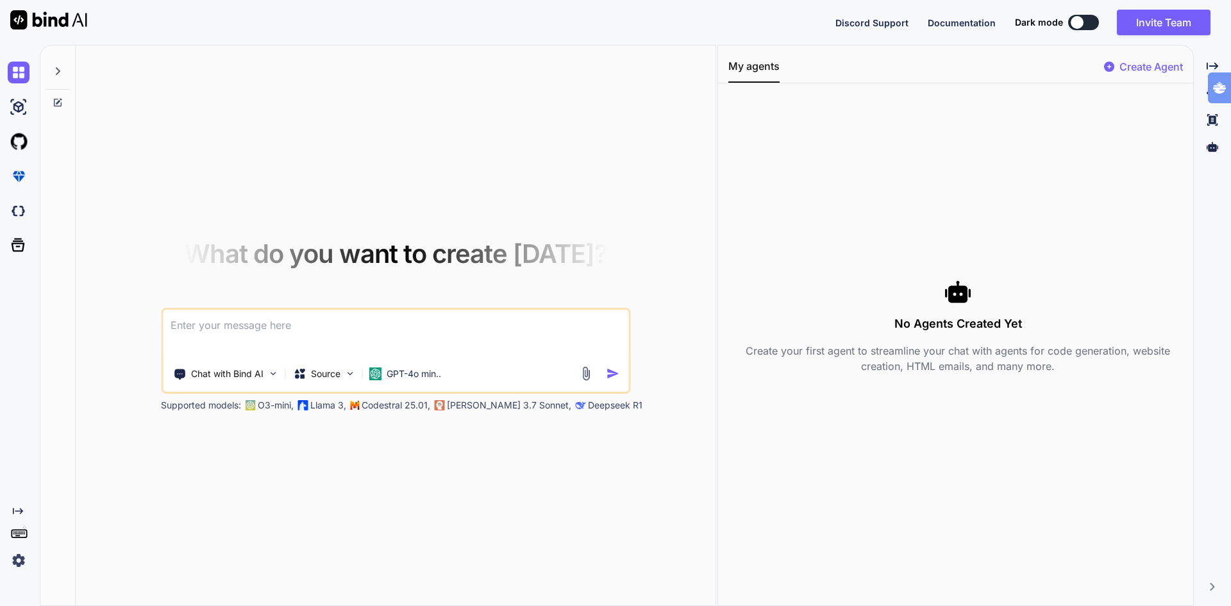
click at [59, 70] on icon at bounding box center [58, 71] width 4 height 8
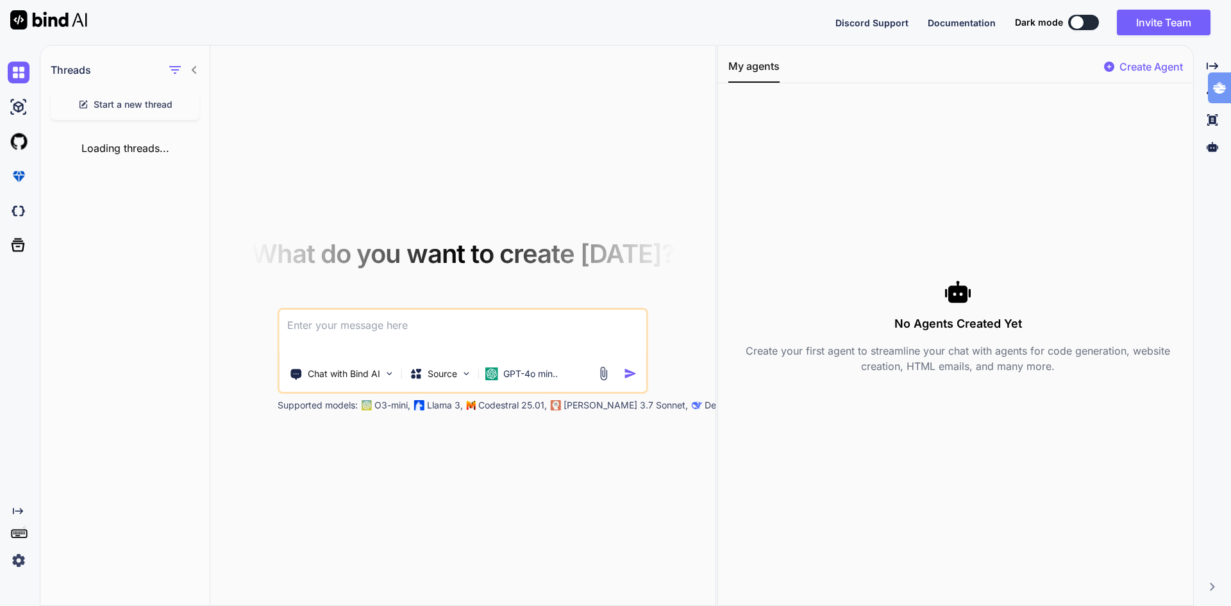
click at [128, 99] on span "Start a new thread" at bounding box center [133, 104] width 79 height 13
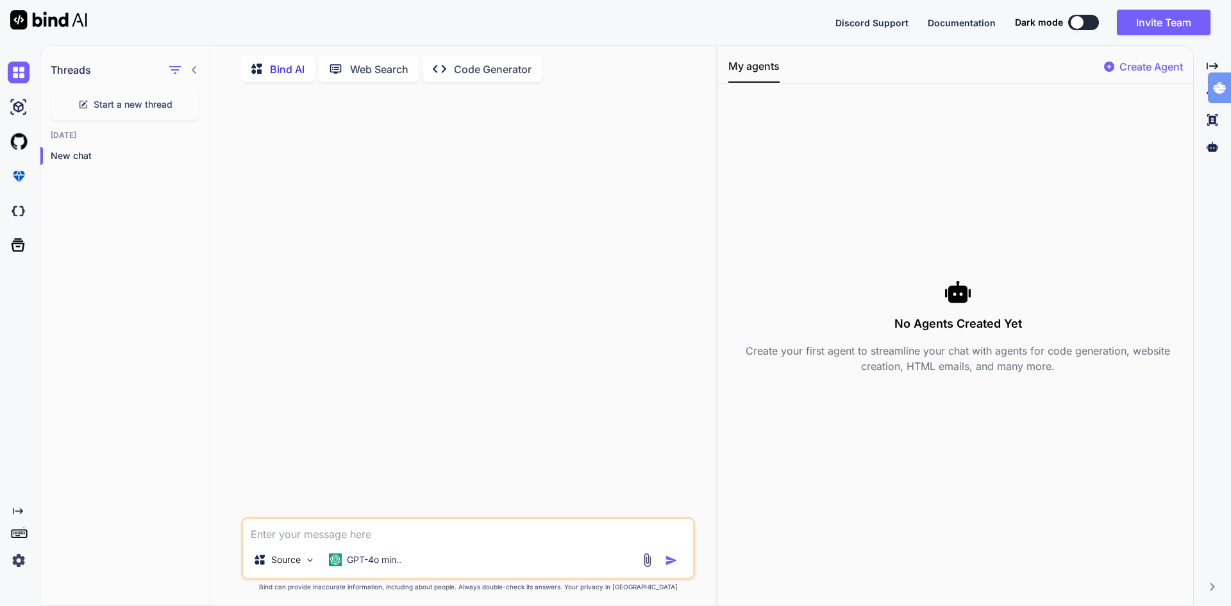
click at [353, 535] on textarea at bounding box center [468, 529] width 450 height 23
type textarea "x"
type textarea "b"
type textarea "x"
type textarea "bu"
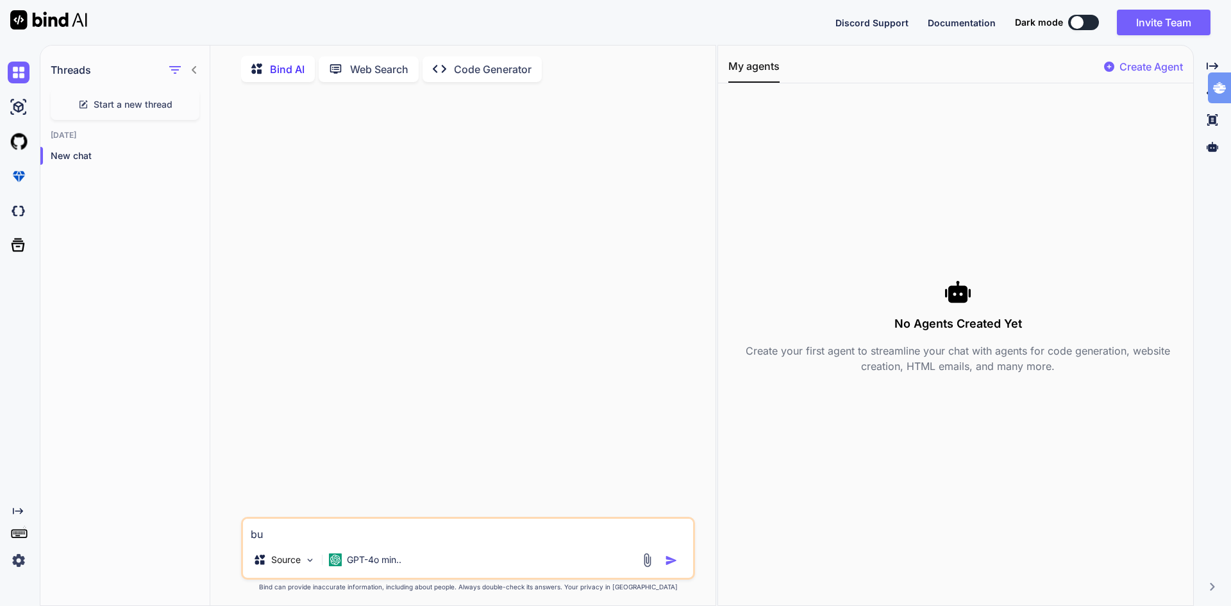
type textarea "x"
type textarea "[PERSON_NAME]"
type textarea "x"
type textarea "buil"
type textarea "x"
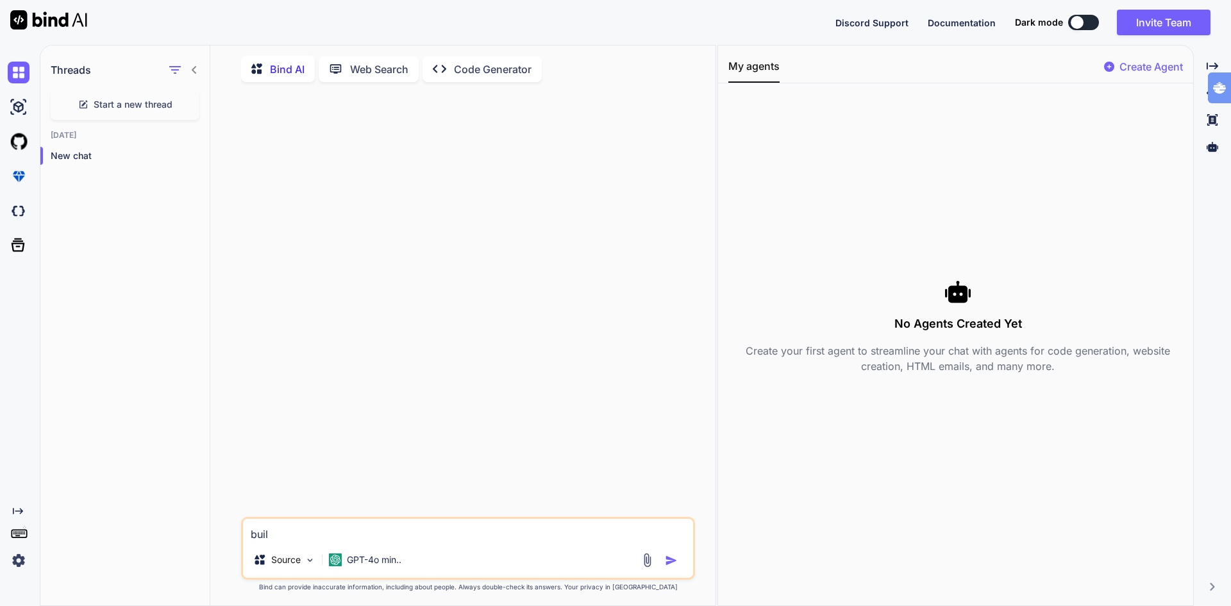
type textarea "builk"
type textarea "x"
type textarea "builkd"
type textarea "x"
type textarea "builk"
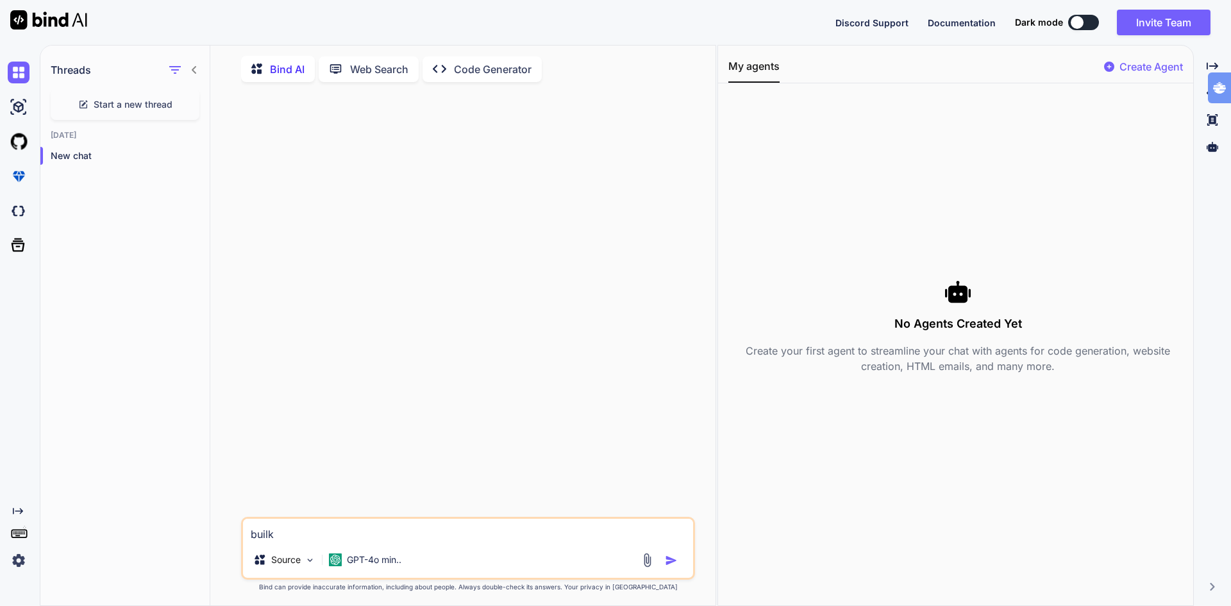
type textarea "x"
type textarea "buil"
type textarea "x"
type textarea "build"
type textarea "x"
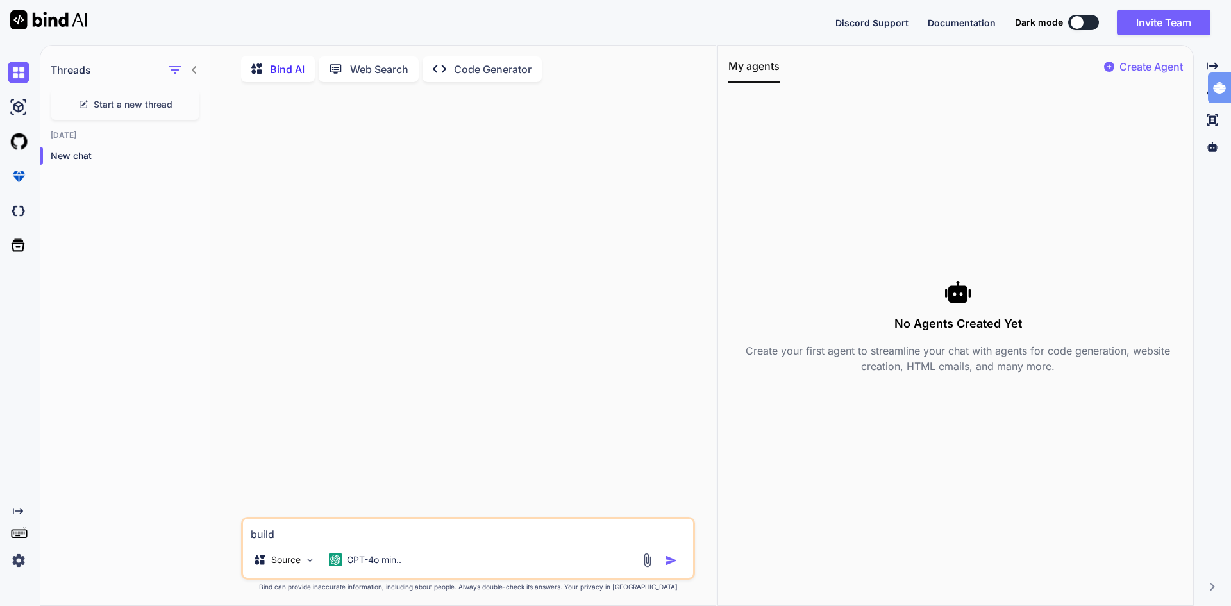
type textarea "build"
type textarea "x"
type textarea "build a"
type textarea "x"
type textarea "build a"
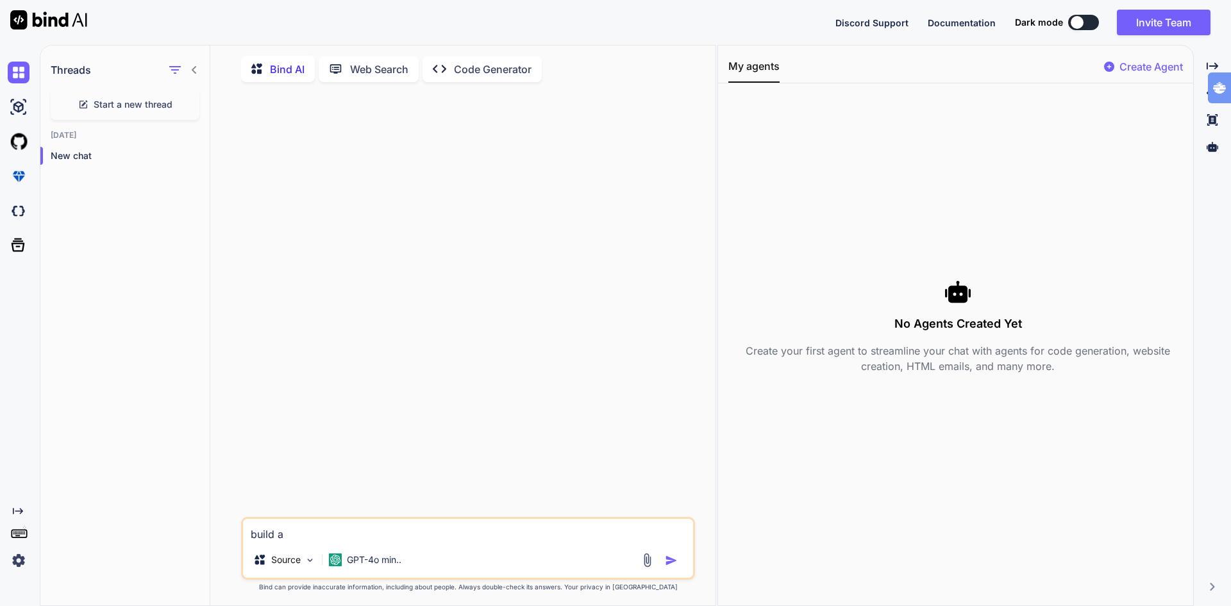
type textarea "x"
type textarea "build a l"
type textarea "x"
type textarea "build a"
type textarea "x"
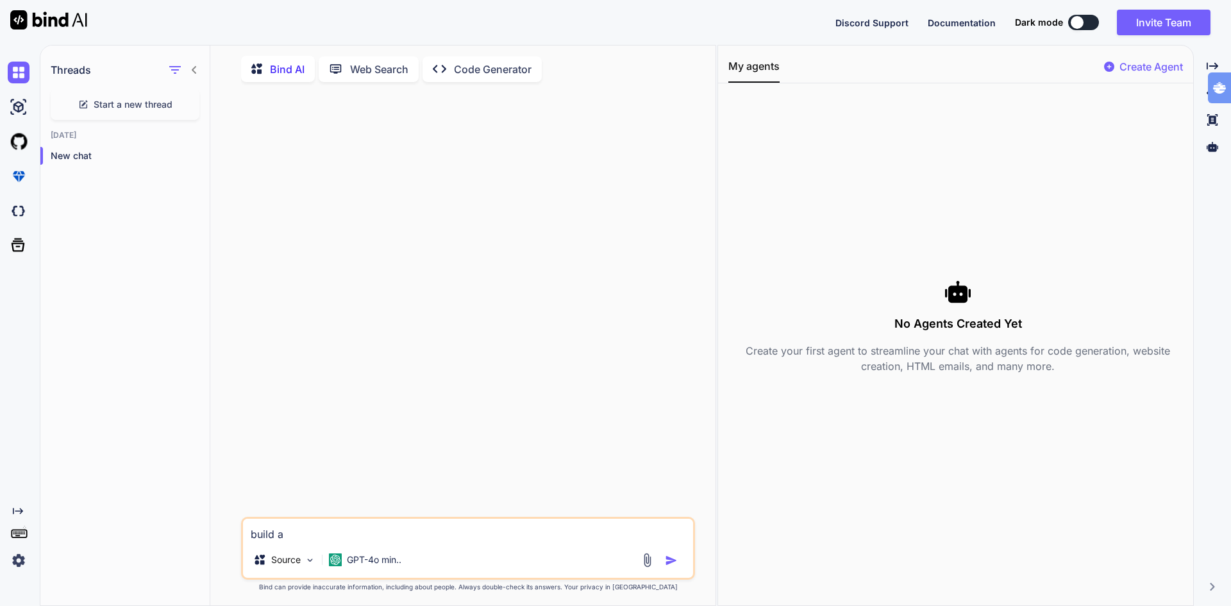
type textarea "build a c"
type textarea "x"
type textarea "build a co"
type textarea "x"
type textarea "build a con"
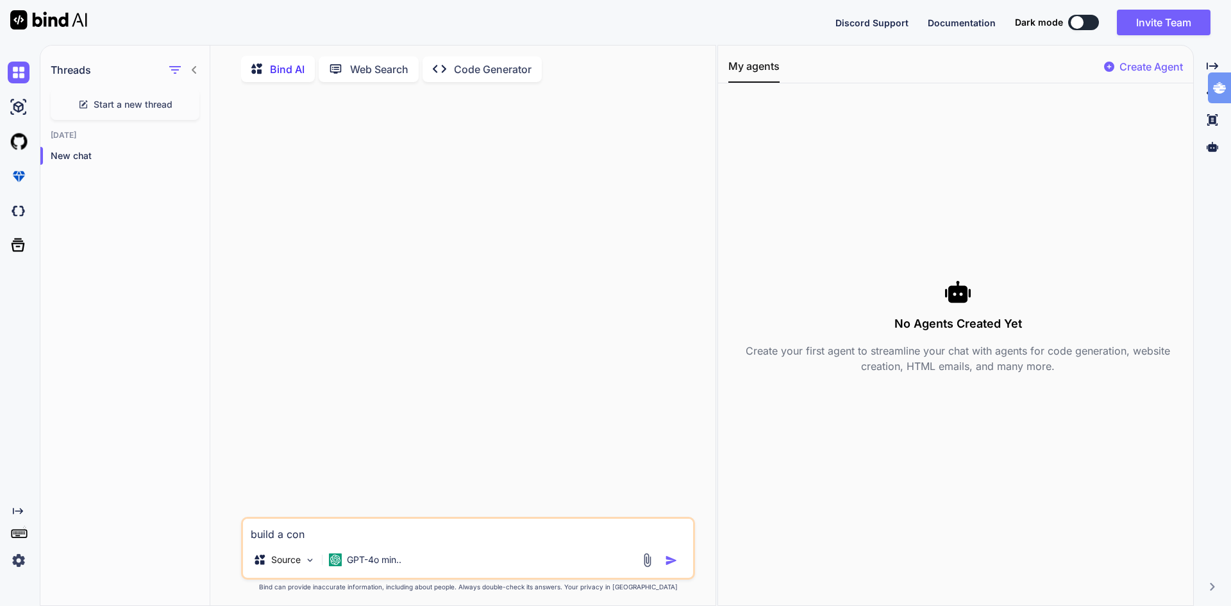
type textarea "x"
type textarea "build a conv"
type textarea "x"
type textarea "build a conve"
type textarea "x"
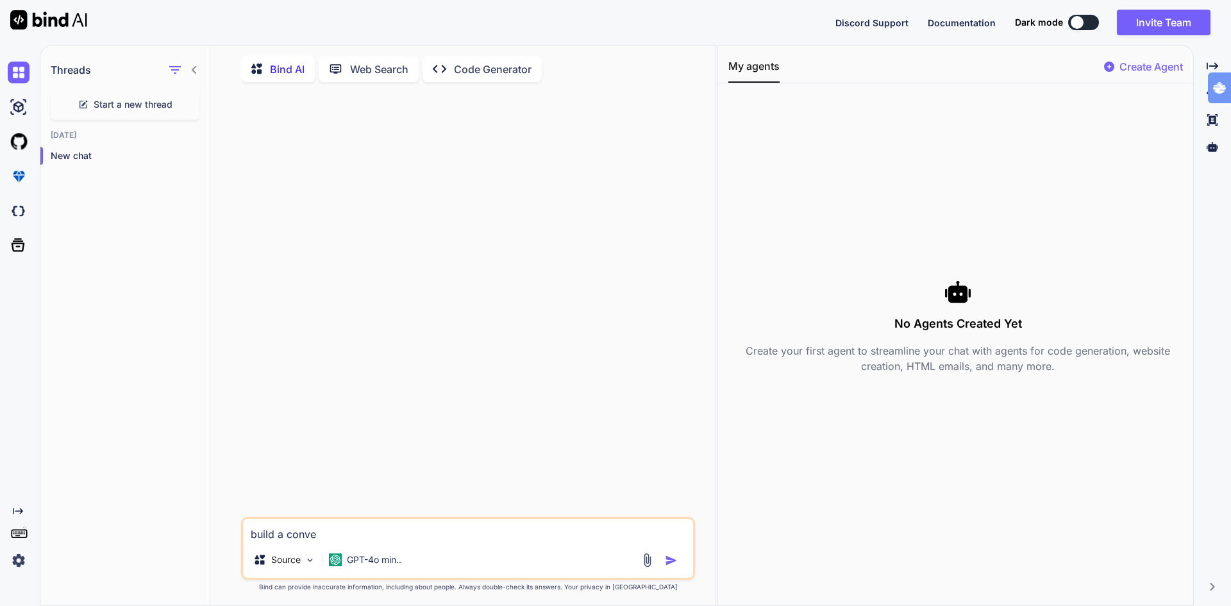
type textarea "build a conver"
type textarea "x"
type textarea "build a convert"
type textarea "x"
type textarea "build a converti"
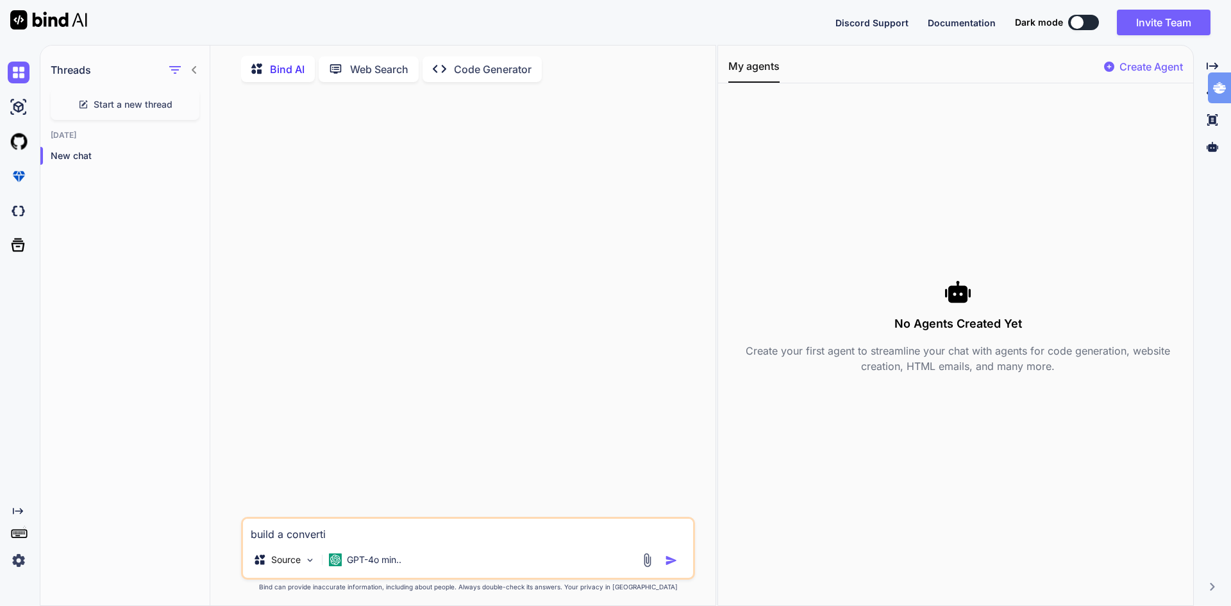
type textarea "x"
type textarea "build a convertin"
type textarea "x"
type textarea "build a converting"
type textarea "x"
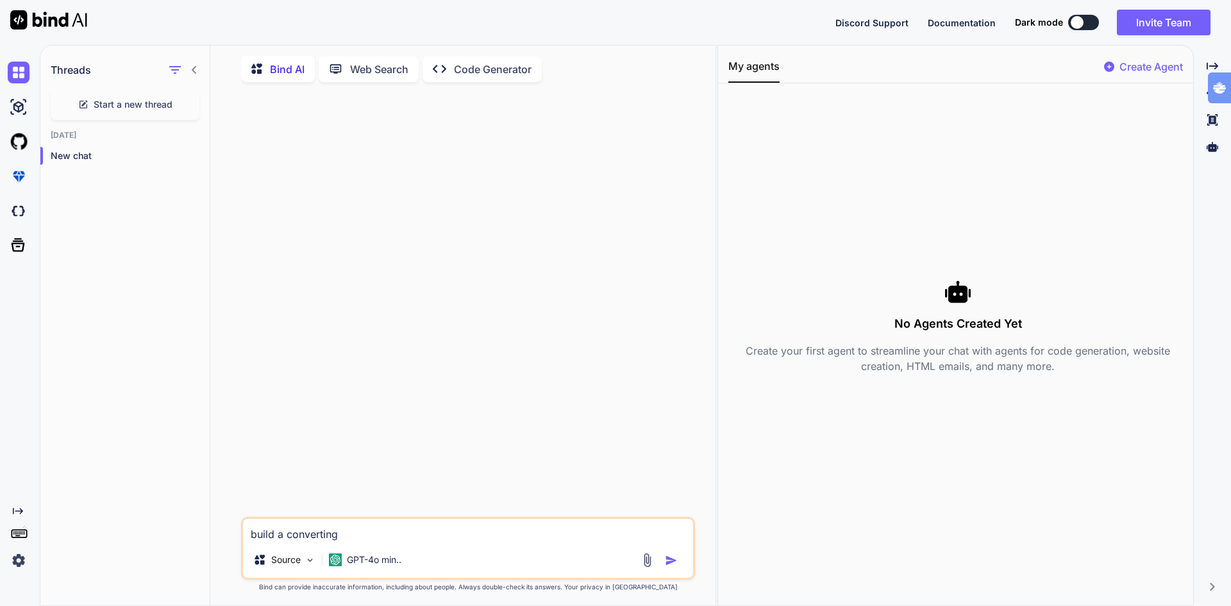
type textarea "build a converting"
type textarea "x"
type textarea "build a converting l"
type textarea "x"
type textarea "build a converting la"
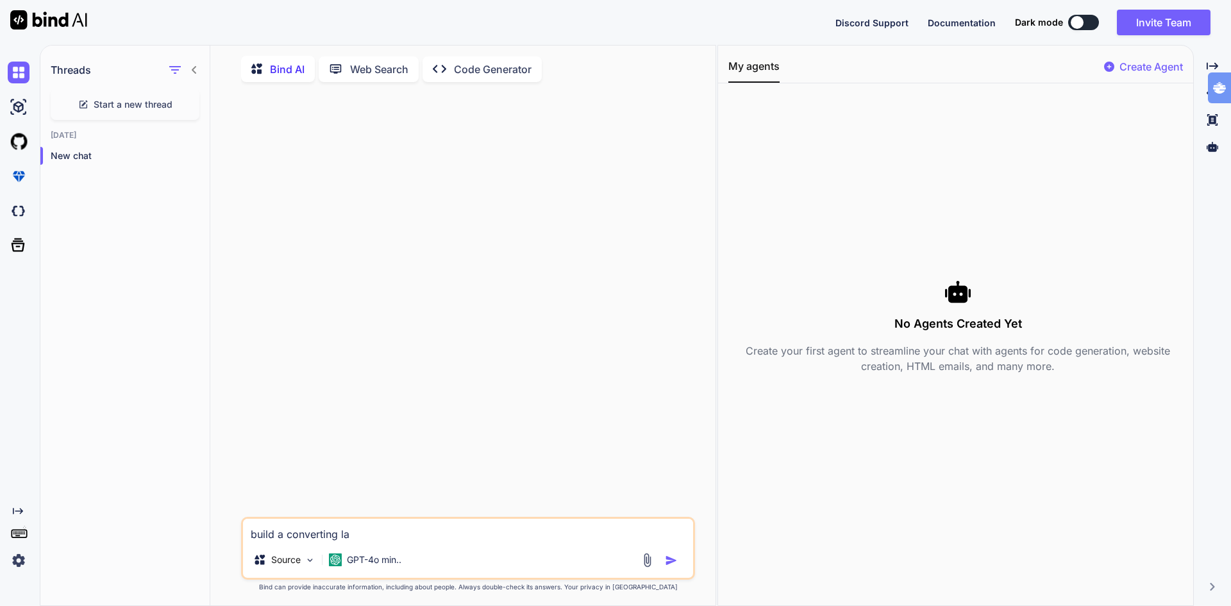
type textarea "x"
type textarea "build a converting lan"
type textarea "x"
type textarea "build a converting lani"
type textarea "x"
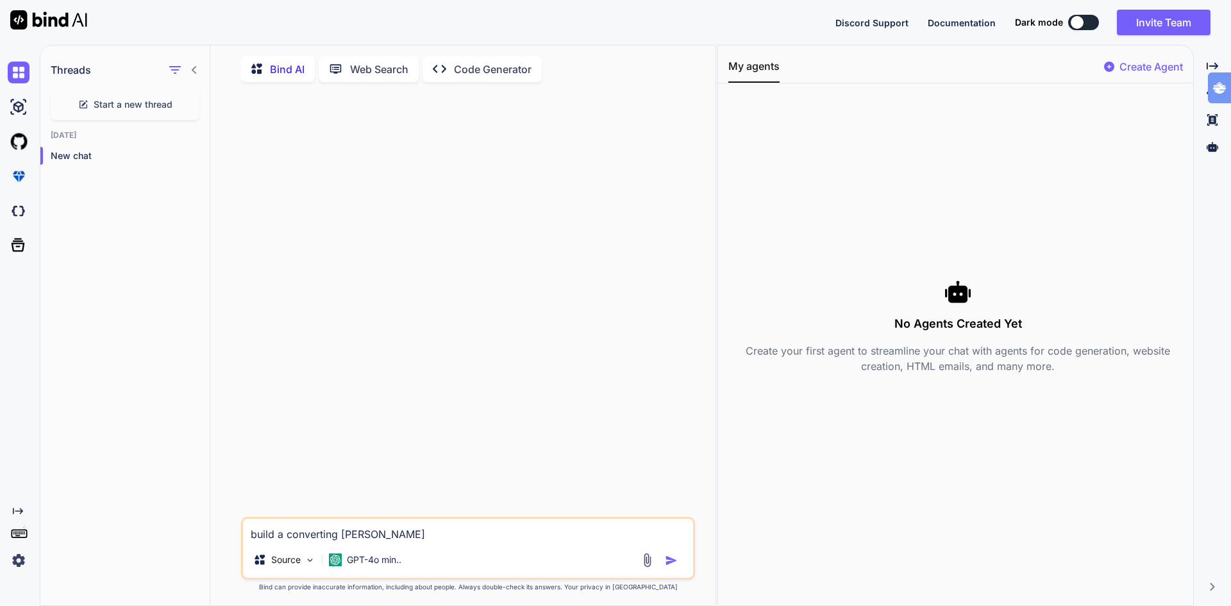
type textarea "build a converting lan"
type textarea "x"
type textarea "build a converting land"
type textarea "x"
type textarea "build a converting landi"
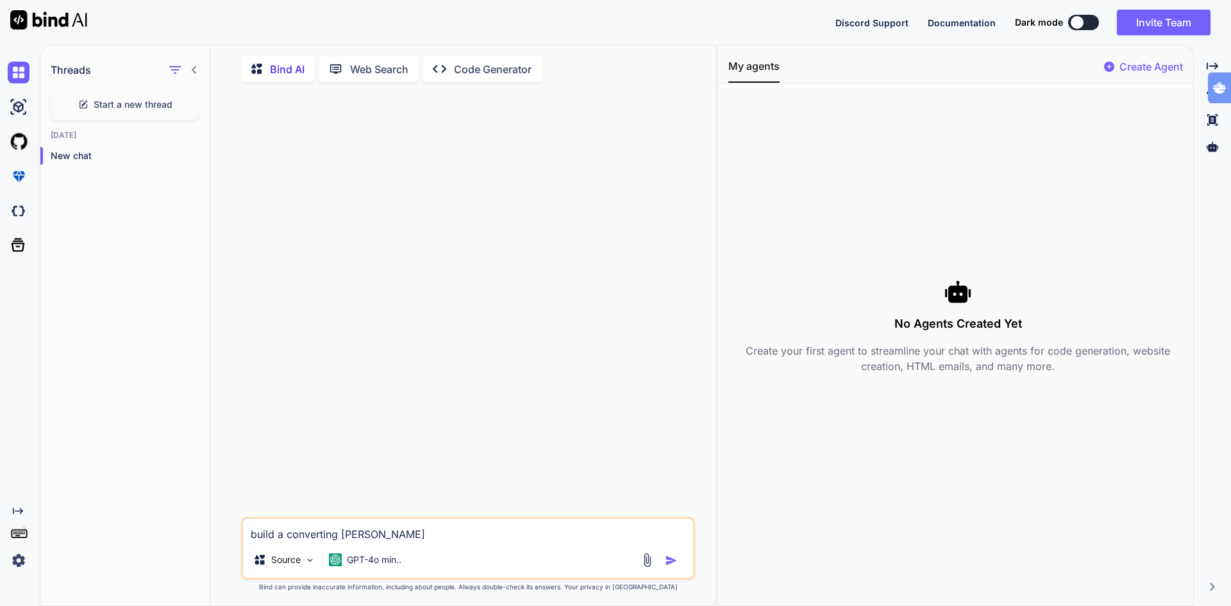
type textarea "x"
type textarea "build a converting landin"
type textarea "x"
type textarea "build a converting landing"
type textarea "x"
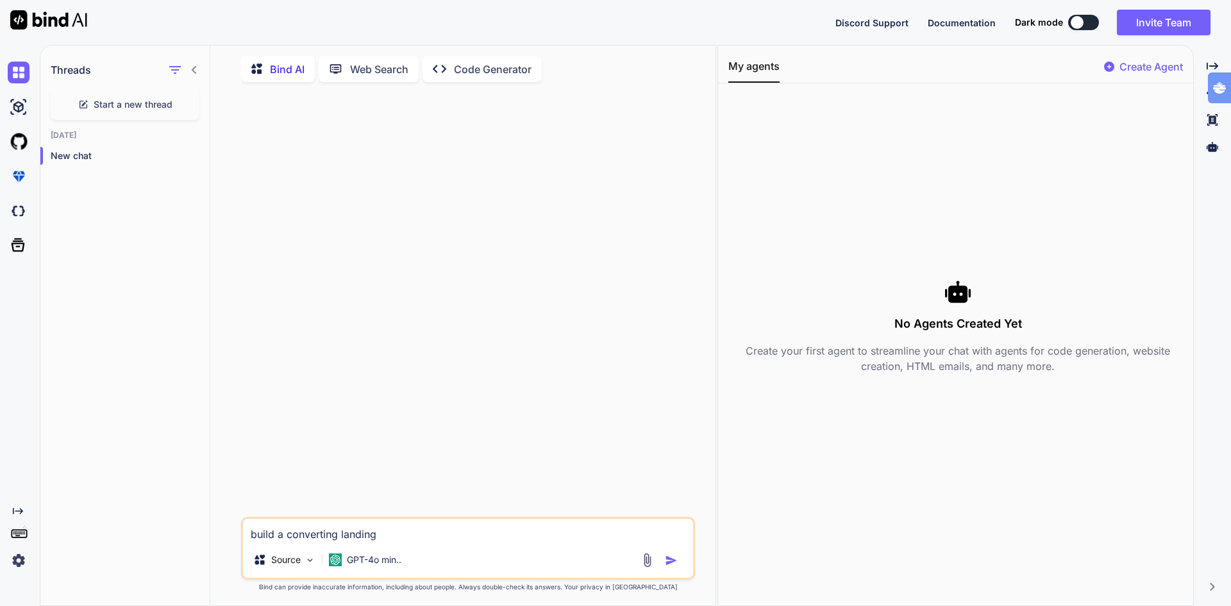
type textarea "build a converting landing"
type textarea "x"
type textarea "build a converting landing"
type textarea "x"
type textarea "build a converting landingp"
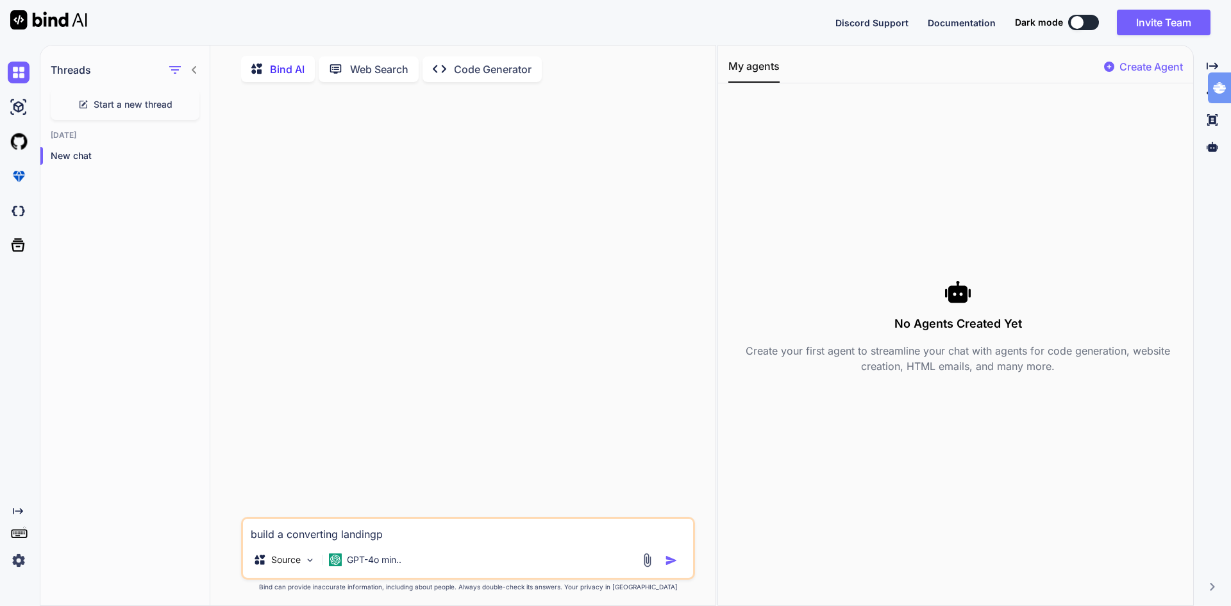
type textarea "x"
type textarea "build a converting landingpa"
type textarea "x"
type textarea "build a converting landingpag"
type textarea "x"
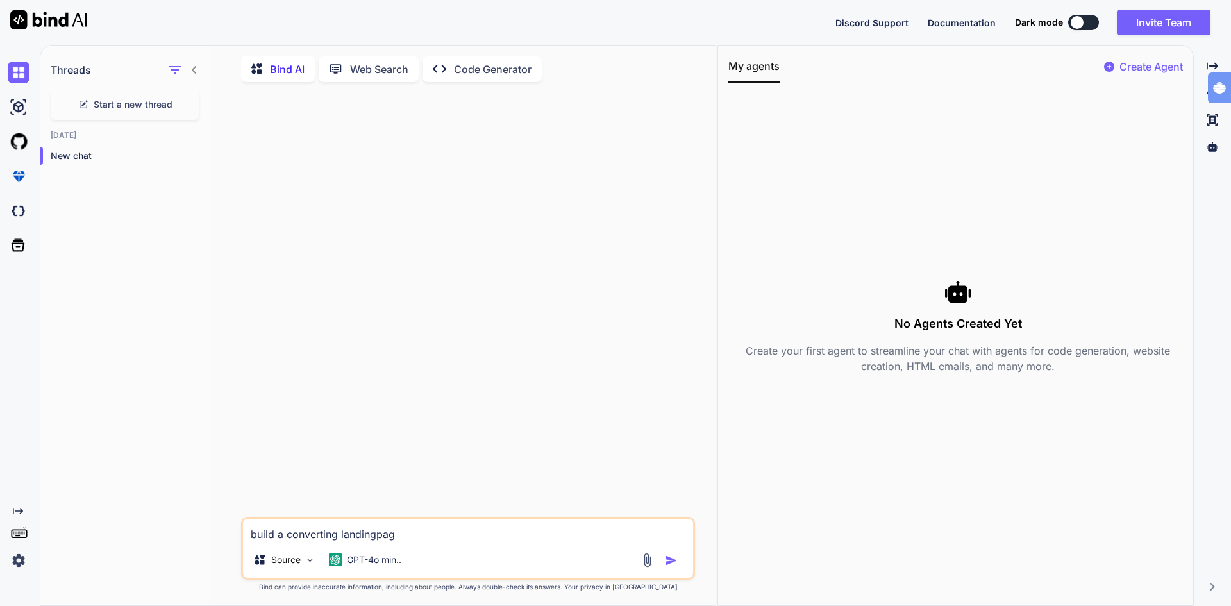
type textarea "build a converting landingpage"
type textarea "x"
type textarea "build a converting landingpage"
type textarea "x"
type textarea "build a converting landingpage i"
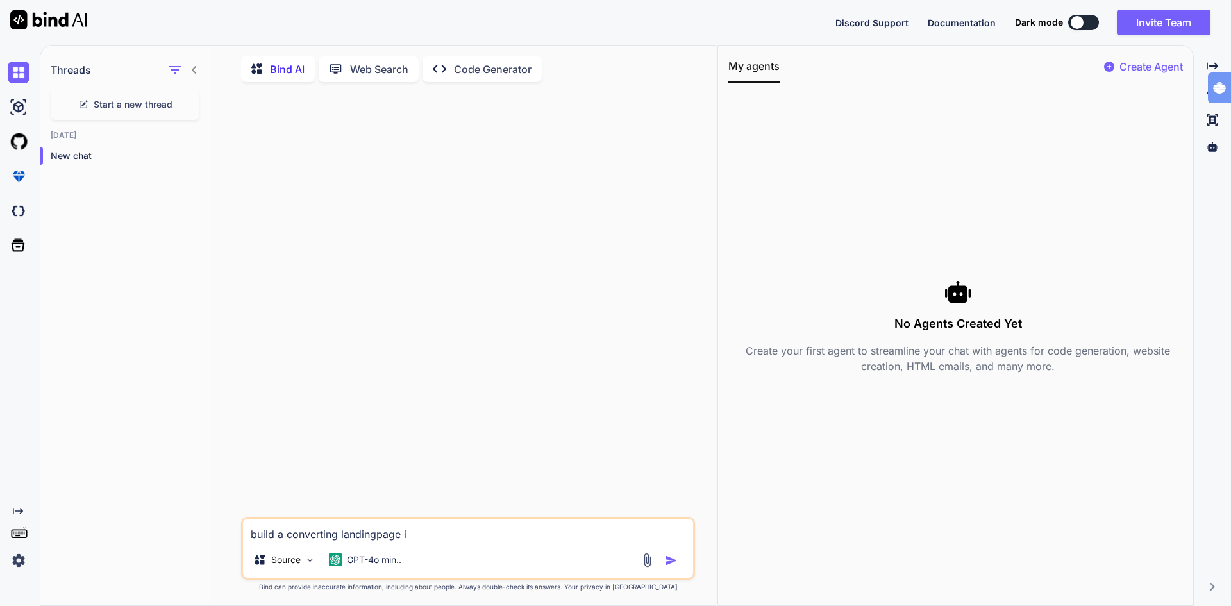
type textarea "x"
type textarea "build a converting landingpage in"
type textarea "x"
type textarea "build a converting landingpage inc"
type textarea "x"
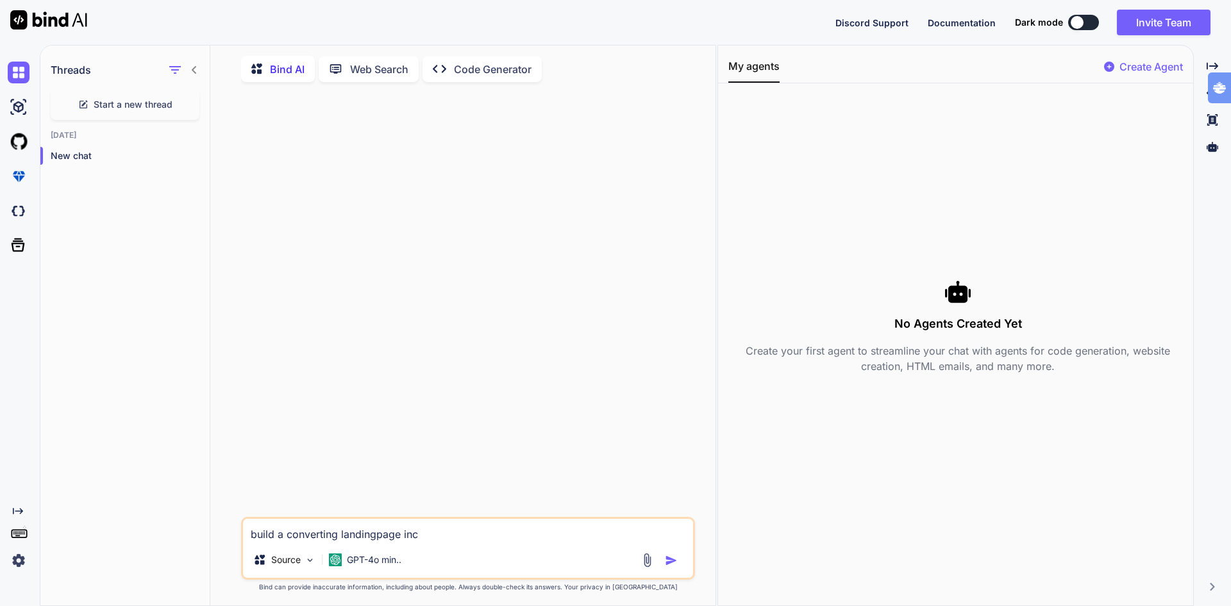
type textarea "build a converting landingpage incl"
type textarea "x"
type textarea "build a converting landingpage inclu"
type textarea "x"
type textarea "build a converting landingpage includ"
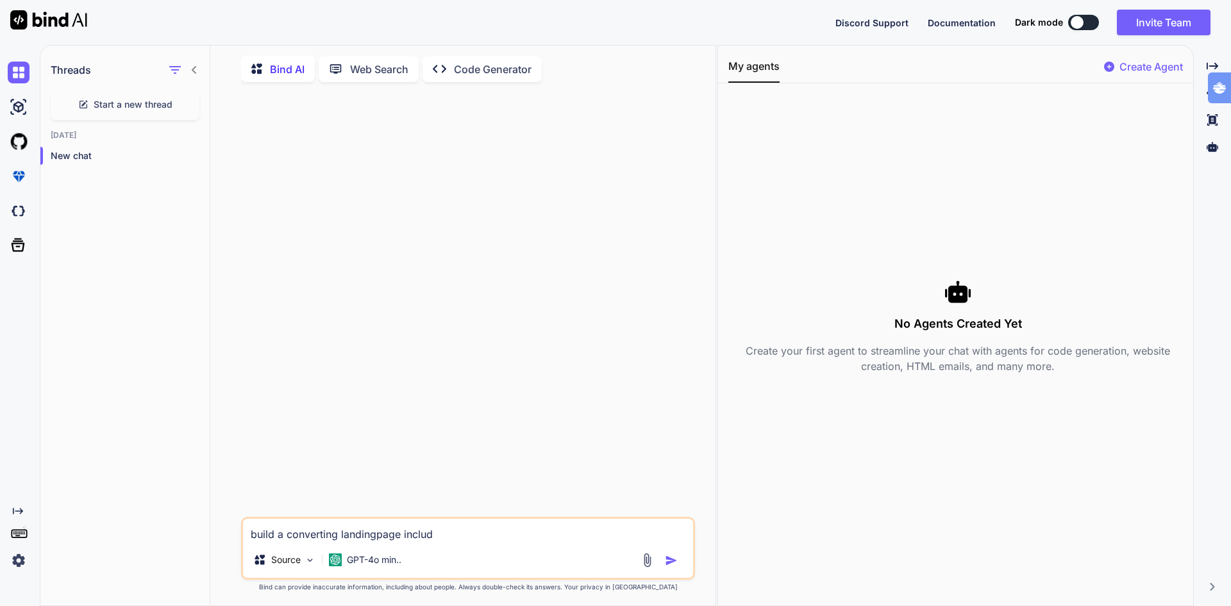
type textarea "x"
type textarea "build a converting landingpage includi"
type textarea "x"
type textarea "build a converting landingpage includin"
type textarea "x"
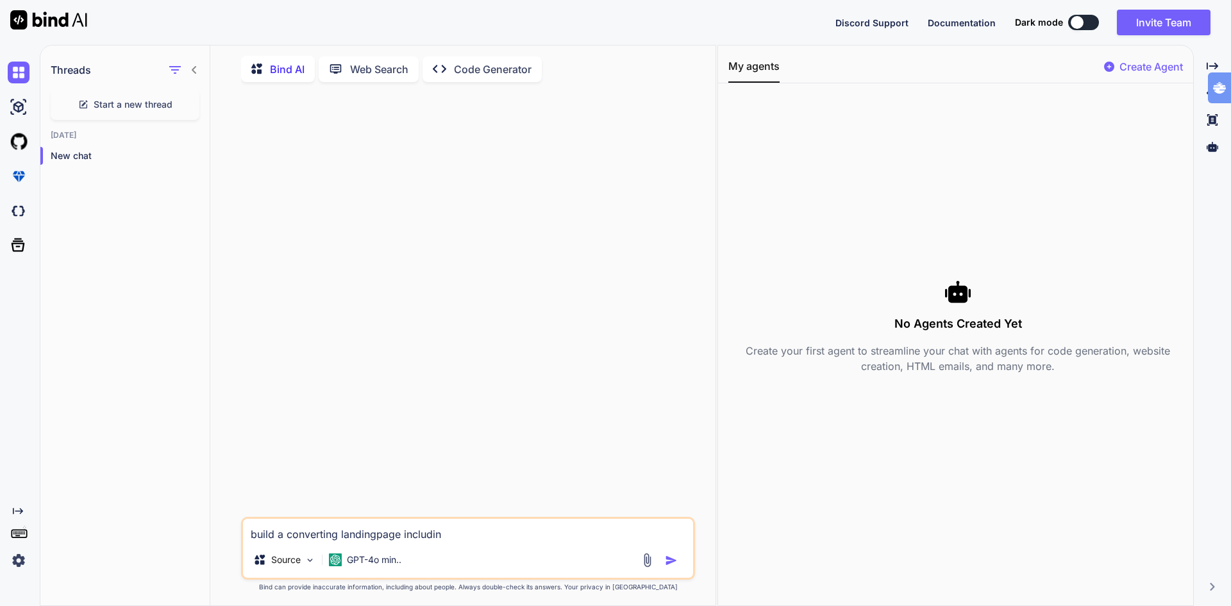
type textarea "build a converting landingpage including"
type textarea "x"
type textarea "build a converting landingpage including"
type textarea "x"
type textarea "build a converting landingpage including i"
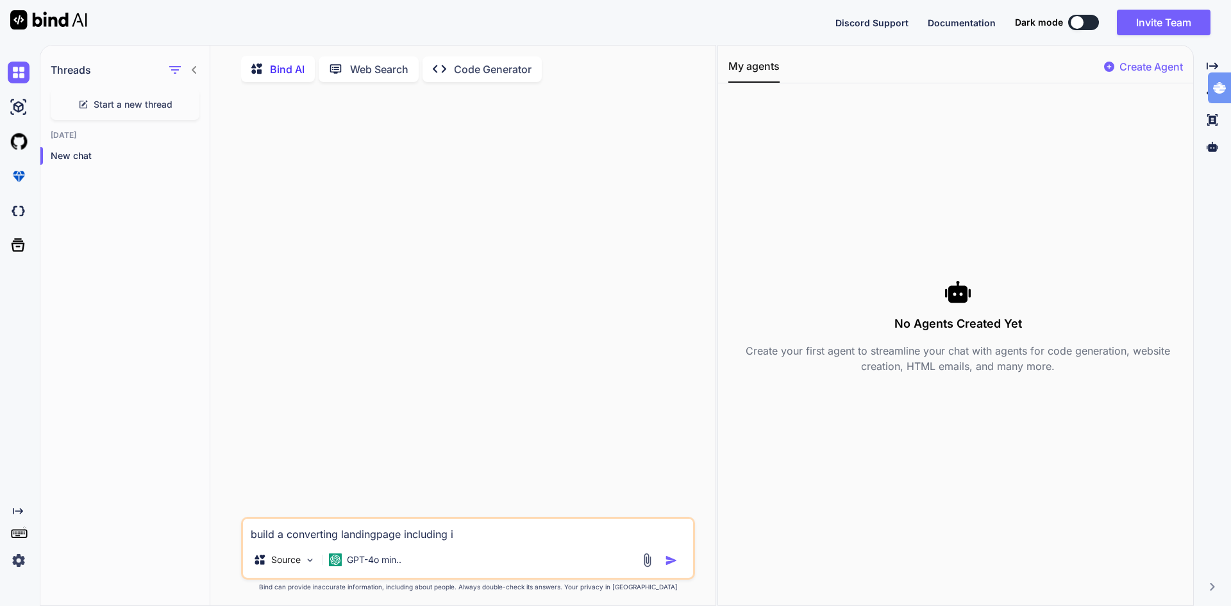
type textarea "x"
type textarea "build a converting landingpage including im"
type textarea "x"
type textarea "build a converting landingpage including ima"
type textarea "x"
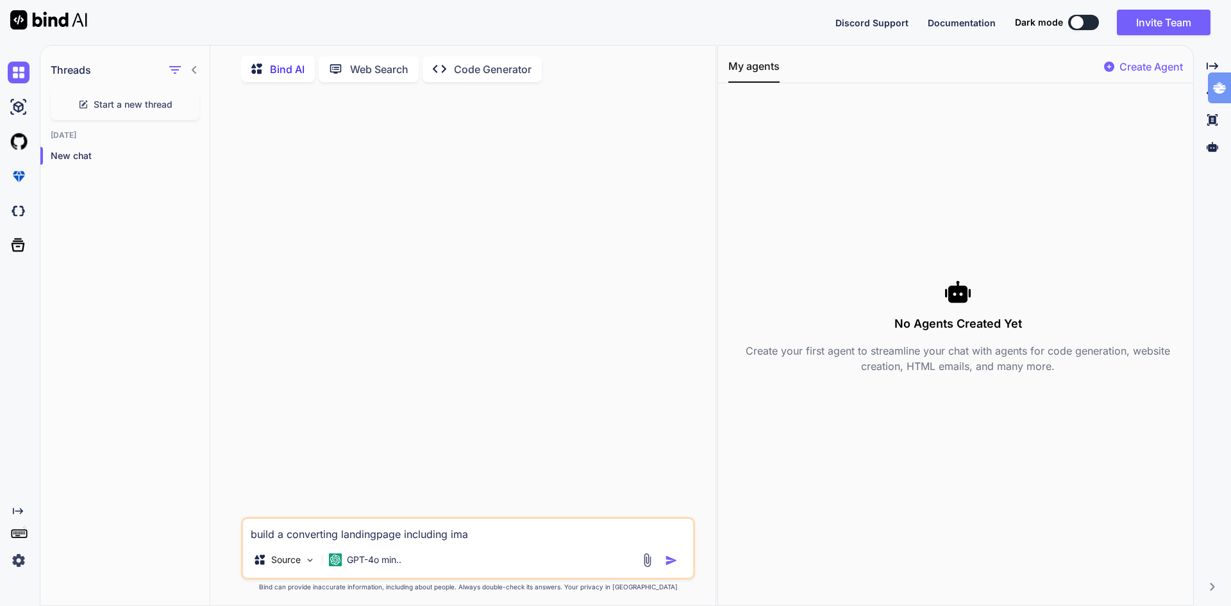
type textarea "build a converting landingpage including imag"
type textarea "x"
type textarea "build a converting landingpage including image"
type textarea "x"
type textarea "build a converting landingpage including images"
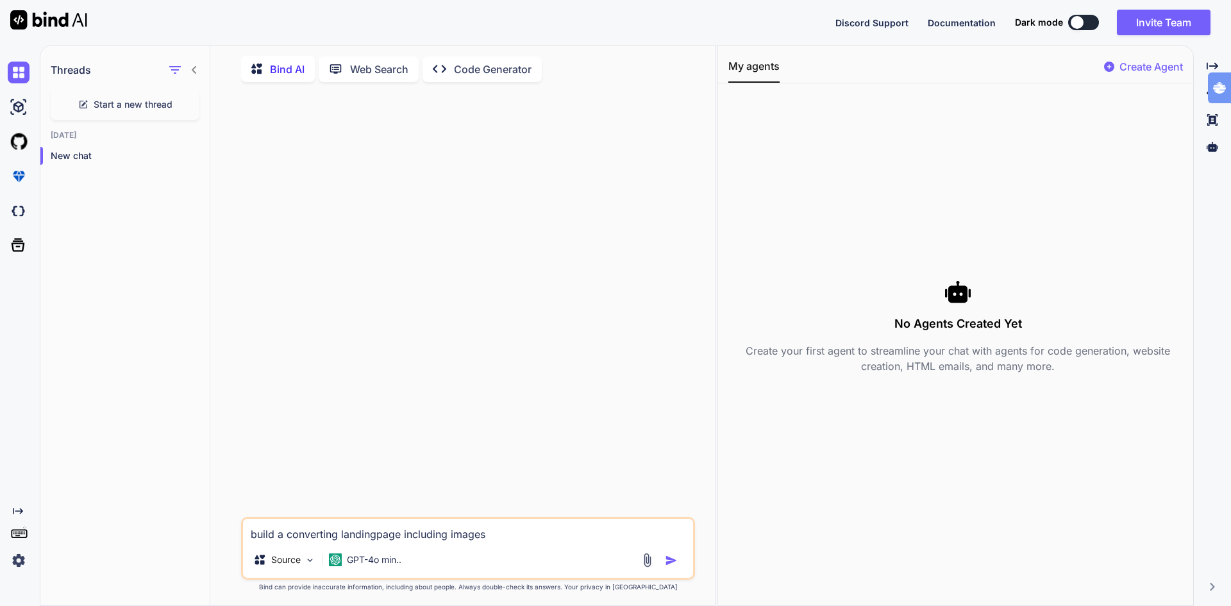
type textarea "x"
type textarea "build a converting landingpage including images"
type textarea "x"
type textarea "build a converting landingpage including images f"
type textarea "x"
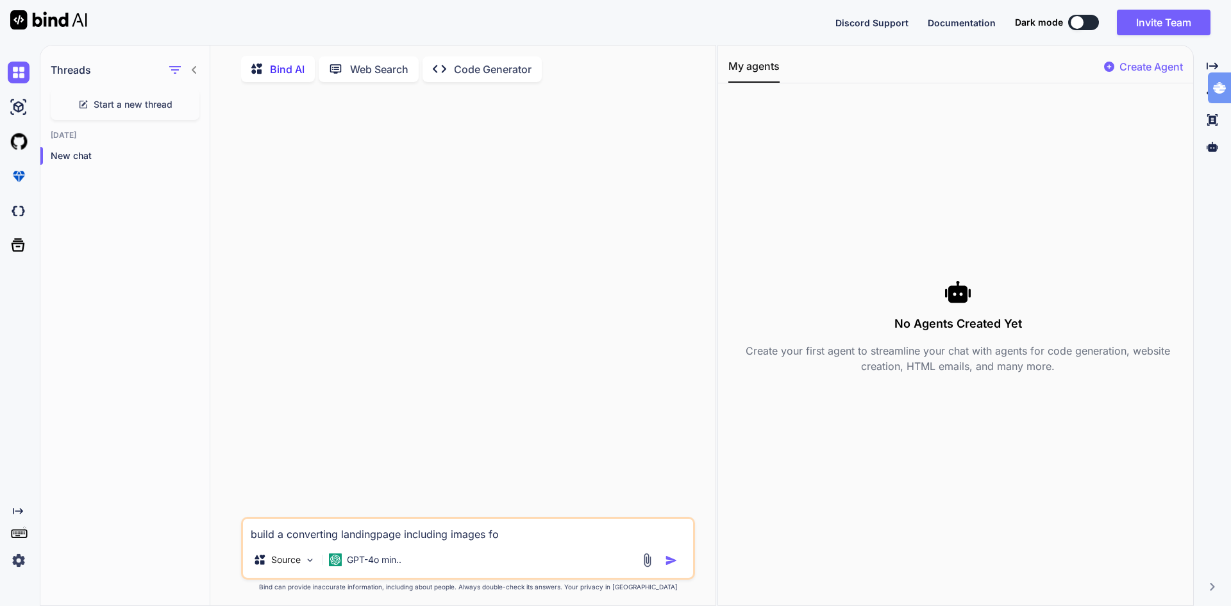
type textarea "build a converting landingpage including images for"
type textarea "x"
type textarea "build a converting landingpage including images for"
type textarea "x"
type textarea "build a converting landingpage including images for y"
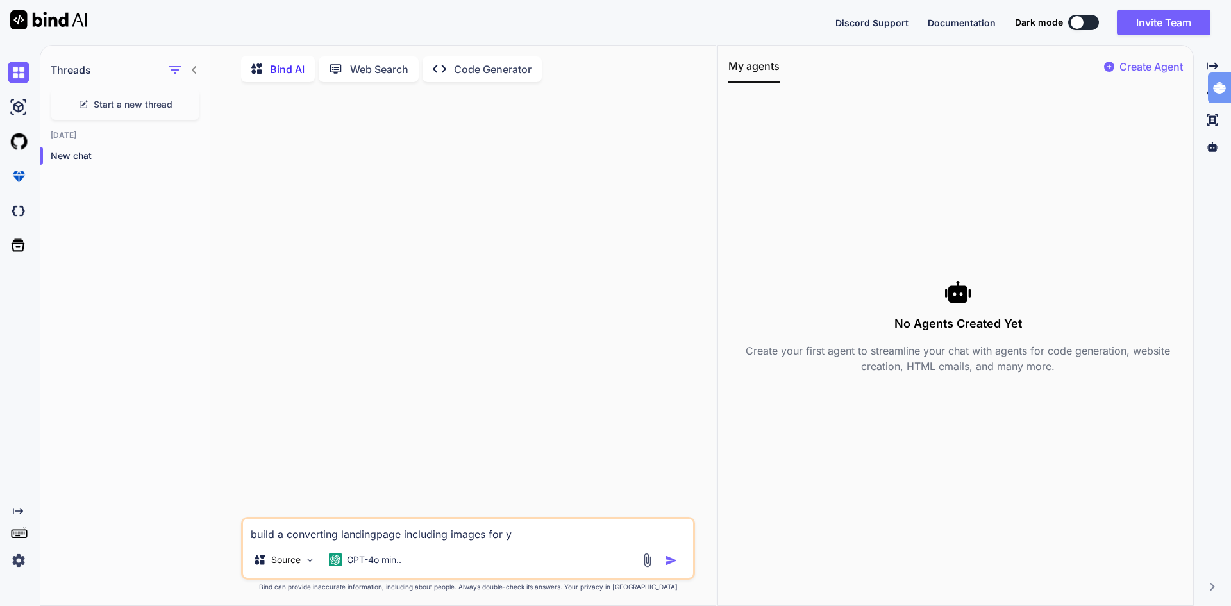
type textarea "x"
type textarea "build a converting landingpage including images for yj"
type textarea "x"
type textarea "build a converting landingpage including images for y"
type textarea "x"
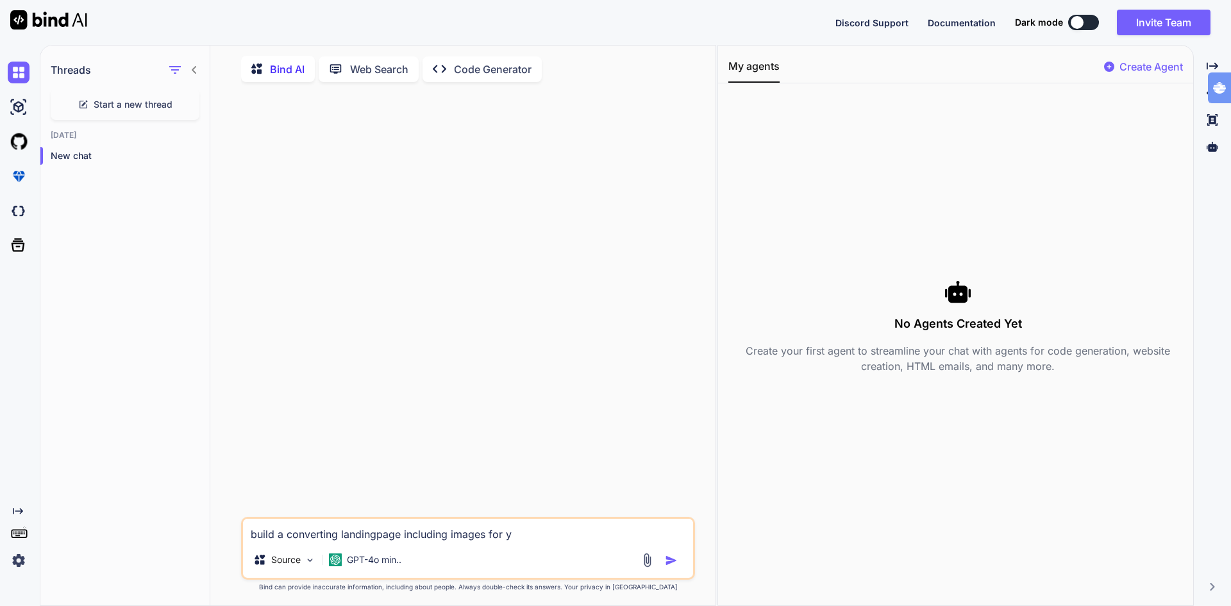
type textarea "build a converting landingpage including images for"
type textarea "x"
type textarea "build a converting landingpage including images for t"
type textarea "x"
type textarea "build a converting landingpage including images for th"
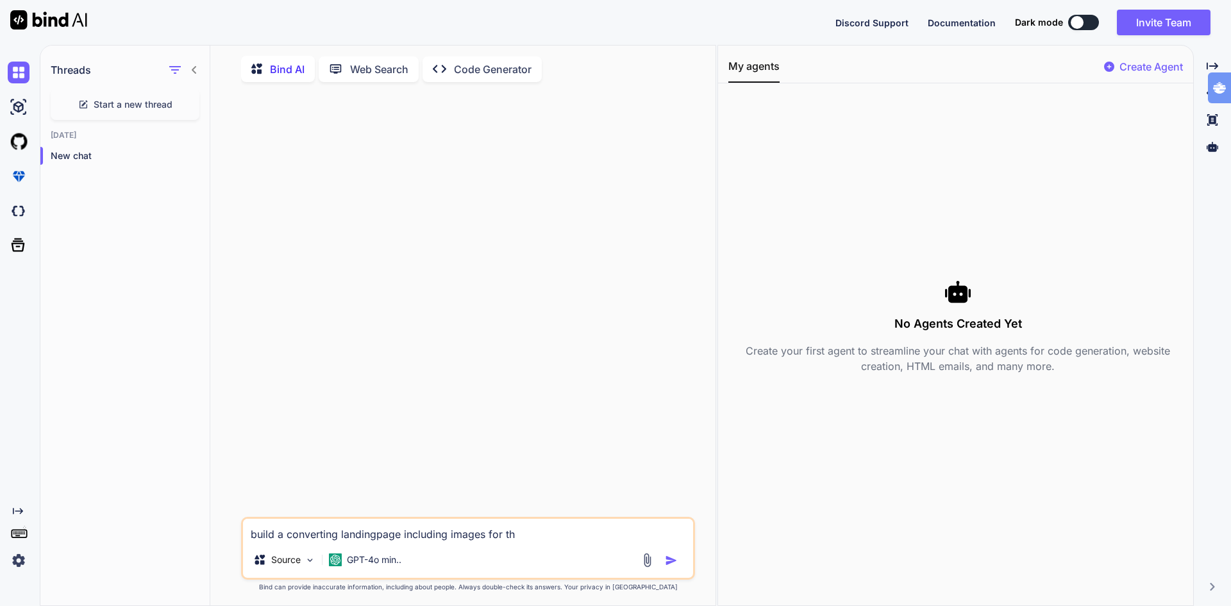
type textarea "x"
type textarea "build a converting landingpage including images for the"
type textarea "x"
type textarea "build a converting landingpage including images for the"
type textarea "x"
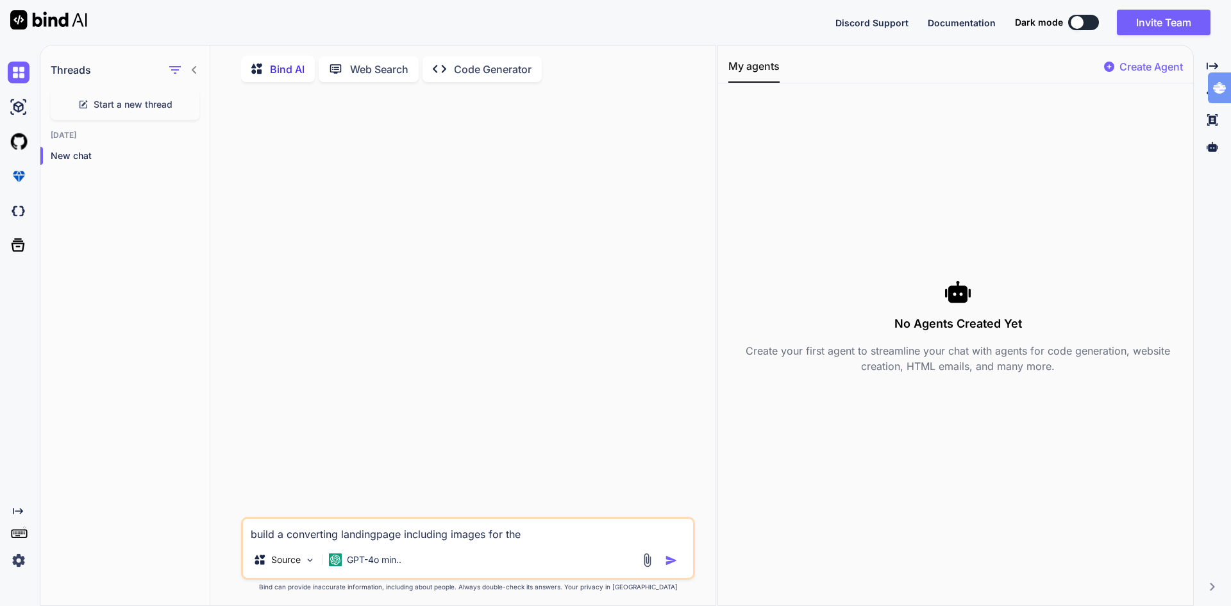
type textarea "build a converting landingpage including images for the f"
type textarea "x"
type textarea "build a converting landingpage including images for the fo"
type textarea "x"
type textarea "build a converting landingpage including images for the fol"
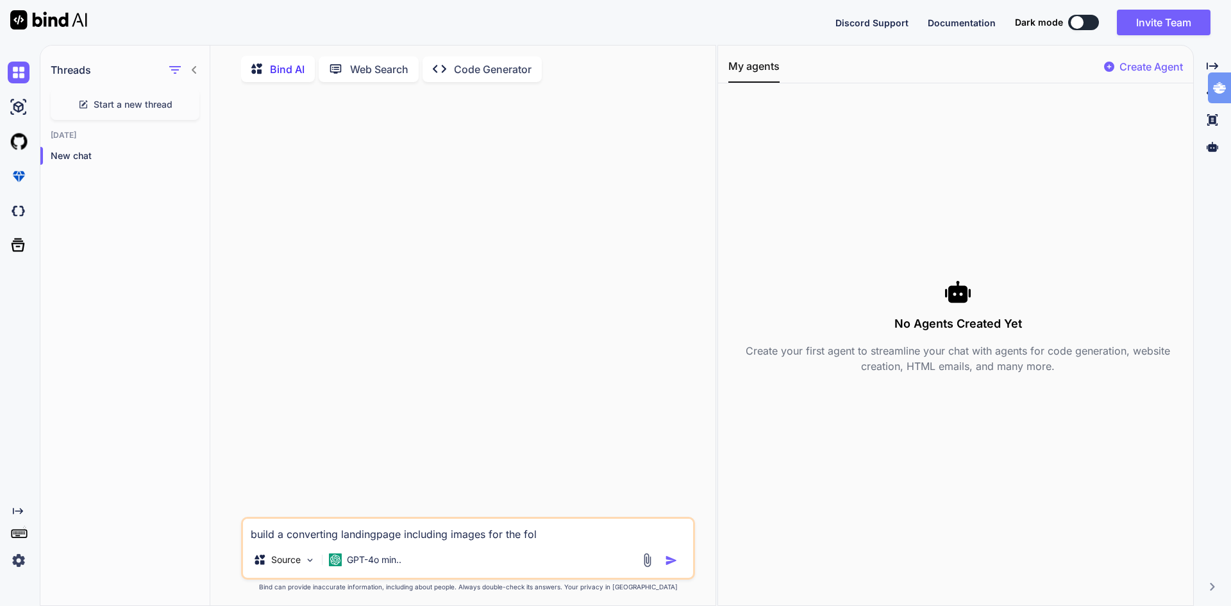
type textarea "x"
type textarea "build a converting landingpage including images for the foll"
type textarea "x"
type textarea "build a converting landingpage including images for the follo"
type textarea "x"
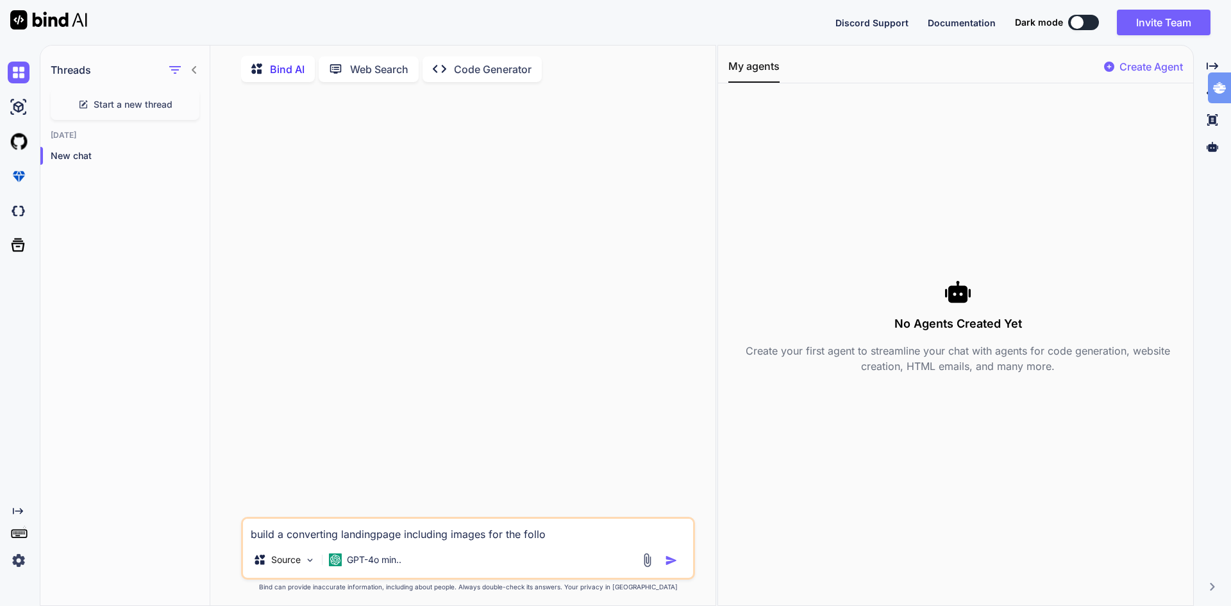
type textarea "build a converting landingpage including images for the follow"
type textarea "x"
type textarea "build a converting landingpage including images for the followi"
type textarea "x"
type textarea "build a converting landingpage including images for the followin"
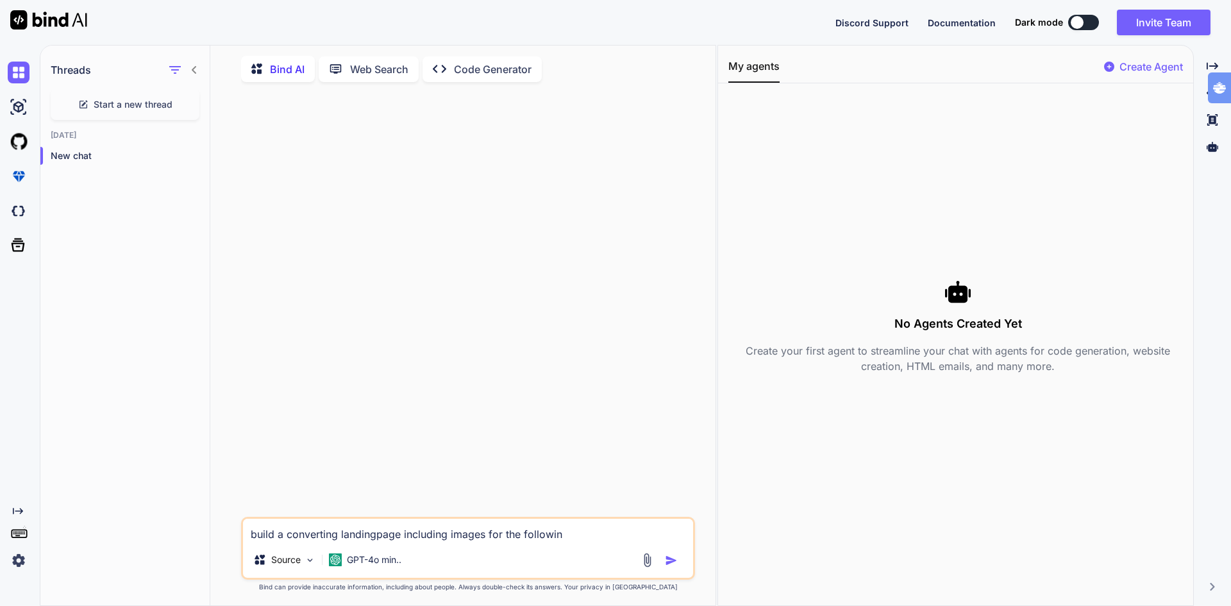
type textarea "x"
type textarea "build a converting landingpage including images for the following"
type textarea "x"
type textarea "build a converting landingpage including images for the following"
type textarea "x"
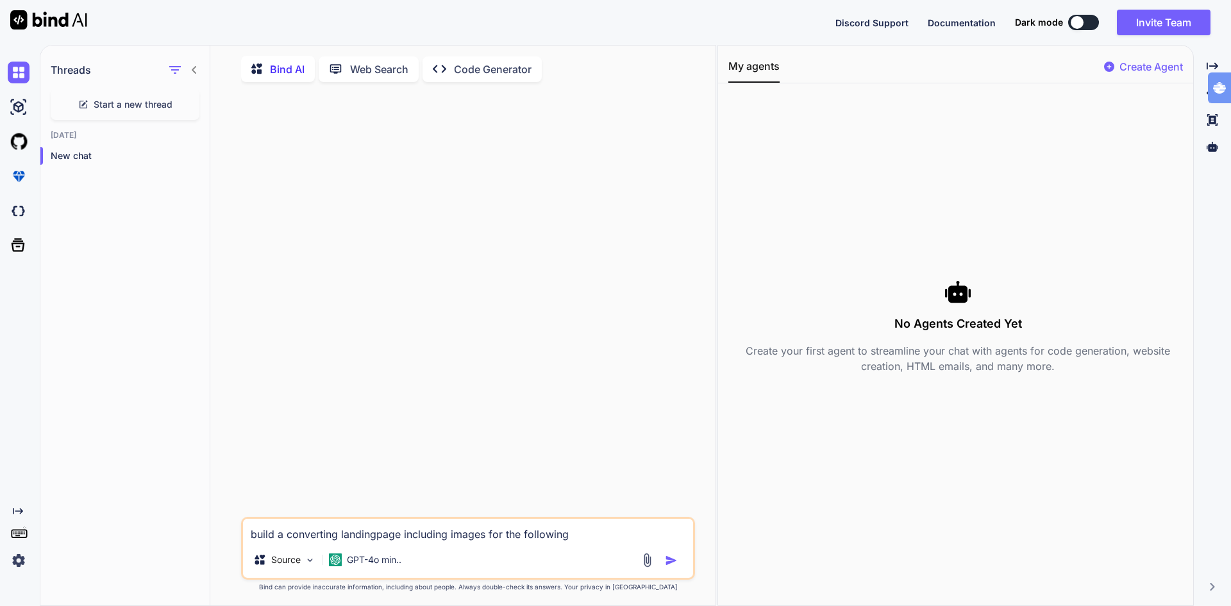
type textarea "build a converting landingpage including images for the following t"
type textarea "x"
type textarea "build a converting landingpage including images for the following te"
type textarea "x"
type textarea "build a converting landingpage including images for the following t"
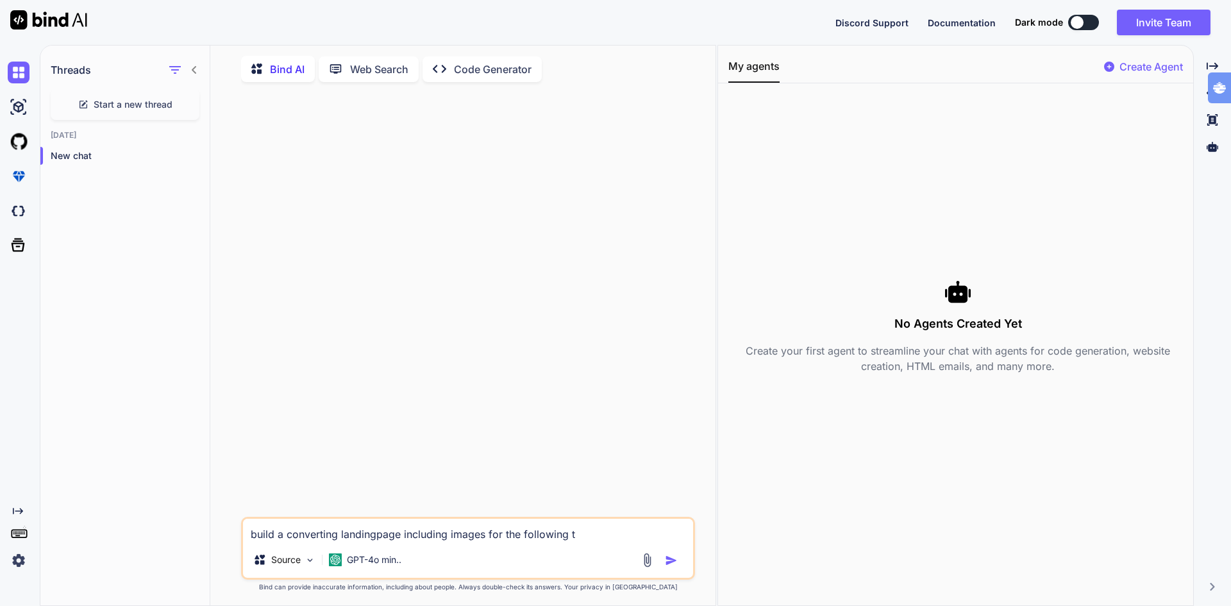
type textarea "x"
type textarea "build a converting landingpage including images for the following"
type textarea "x"
type textarea "build a converting landingpage including images for the following c"
type textarea "x"
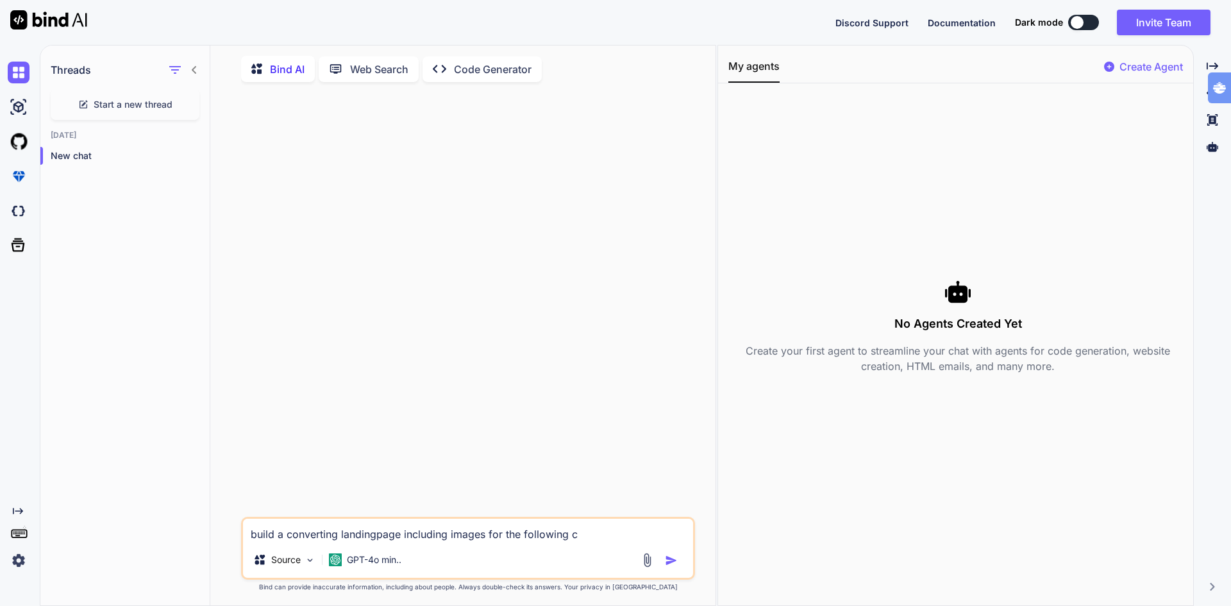
type textarea "build a converting landingpage including images for the following co"
type textarea "x"
type textarea "build a converting landingpage including images for the following con"
type textarea "x"
type textarea "build a converting landingpage including images for the following cont"
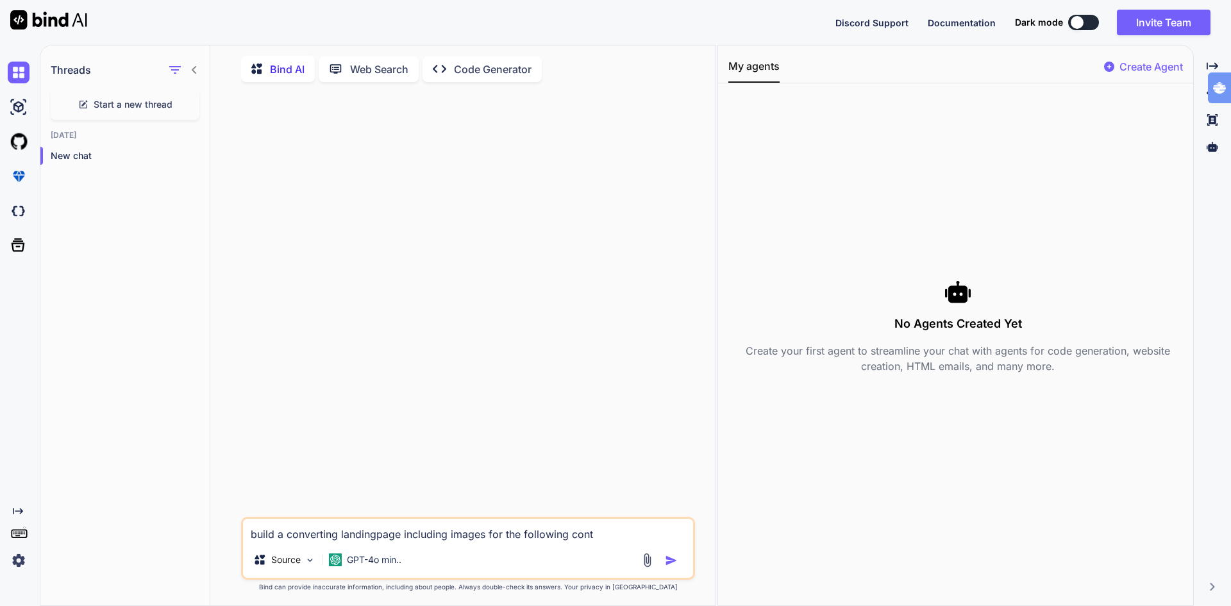
type textarea "x"
type textarea "build a converting landingpage including images for the following conte"
type textarea "x"
type textarea "build a converting landingpage including images for the following conten"
type textarea "x"
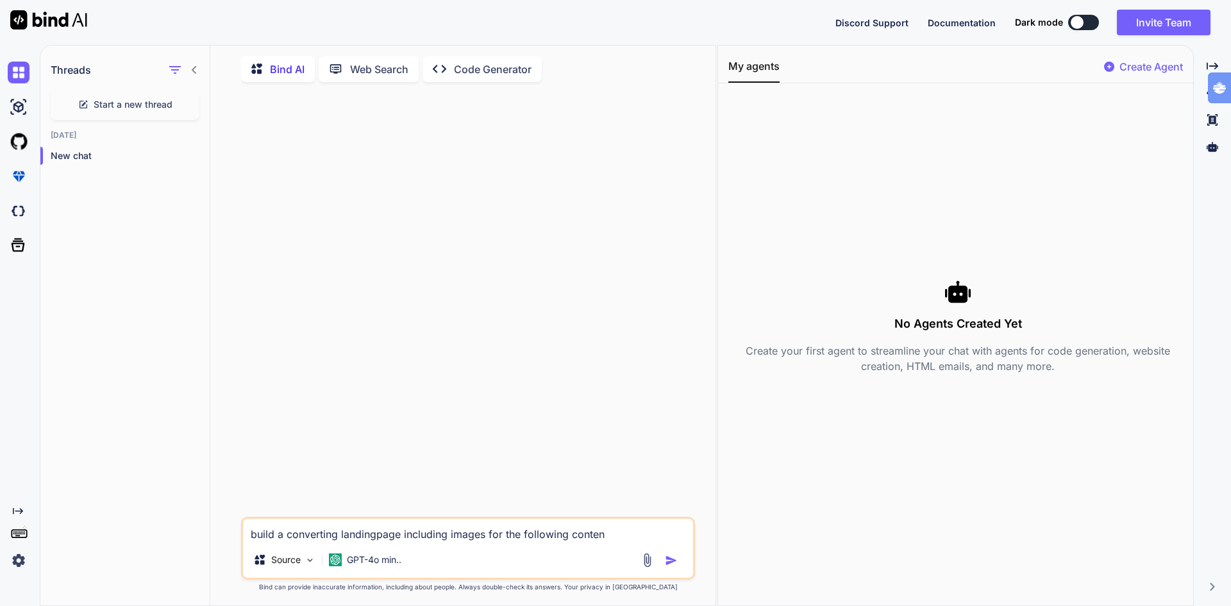
type textarea "build a converting landingpage including images for the following content"
type textarea "x"
type textarea "build a converting landingpage including images for the following content:"
type textarea "x"
type textarea "build a converting landingpage including images for the following content:"
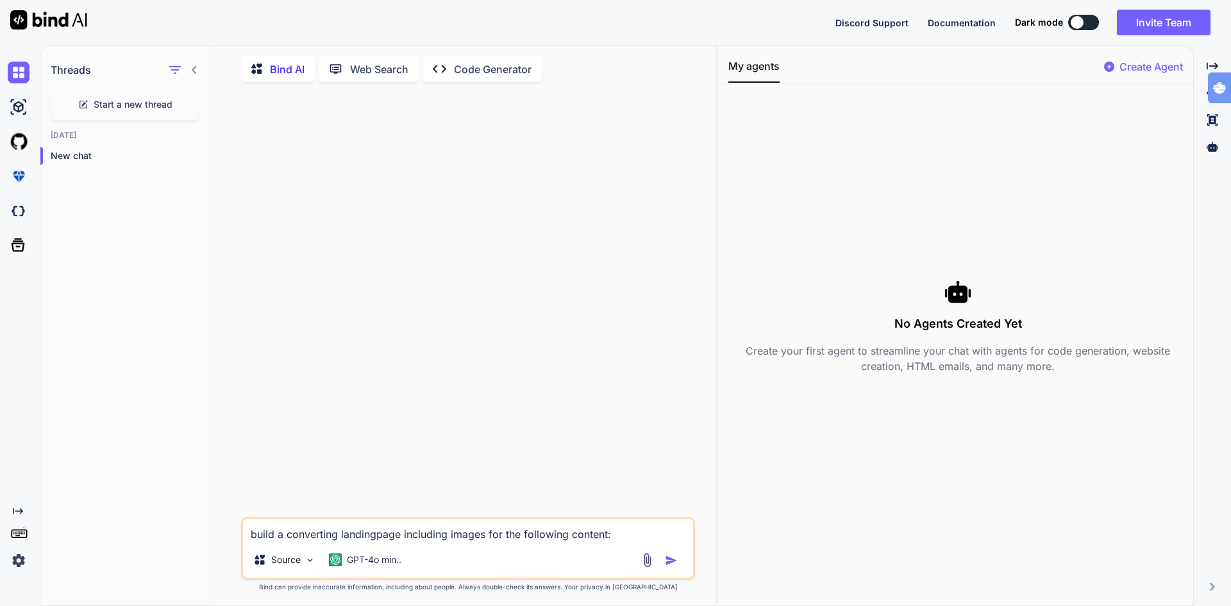
type textarea "x"
type textarea "build a converting landingpage including images for the following content: ""
type textarea "x"
type textarea "build a converting landingpage including images for the following content: "htt…"
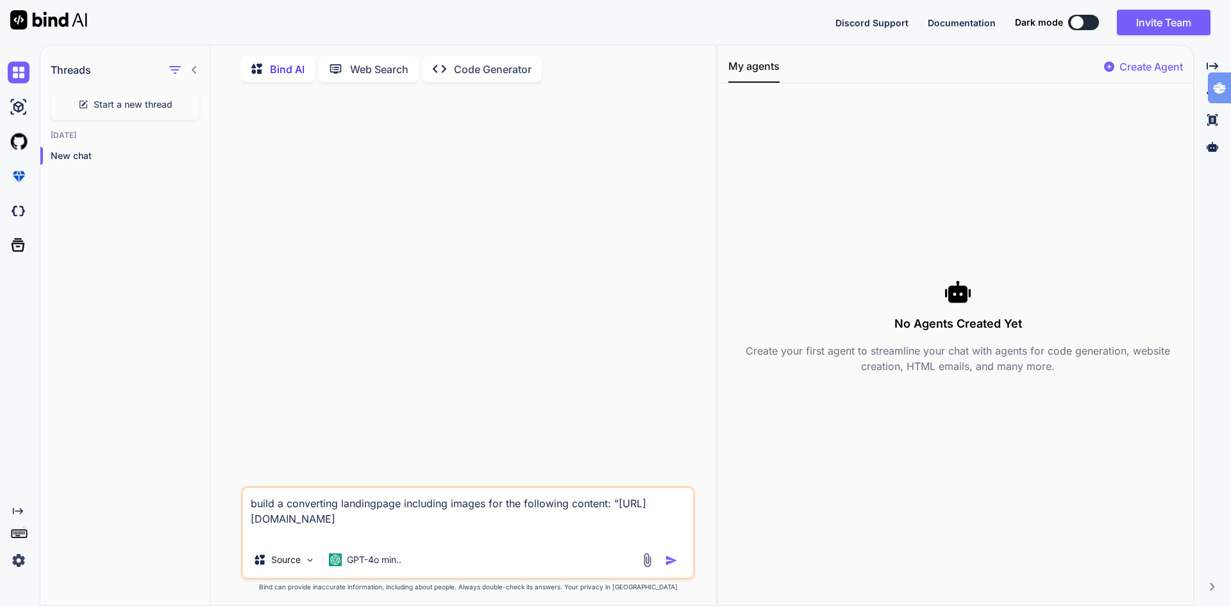
type textarea "x"
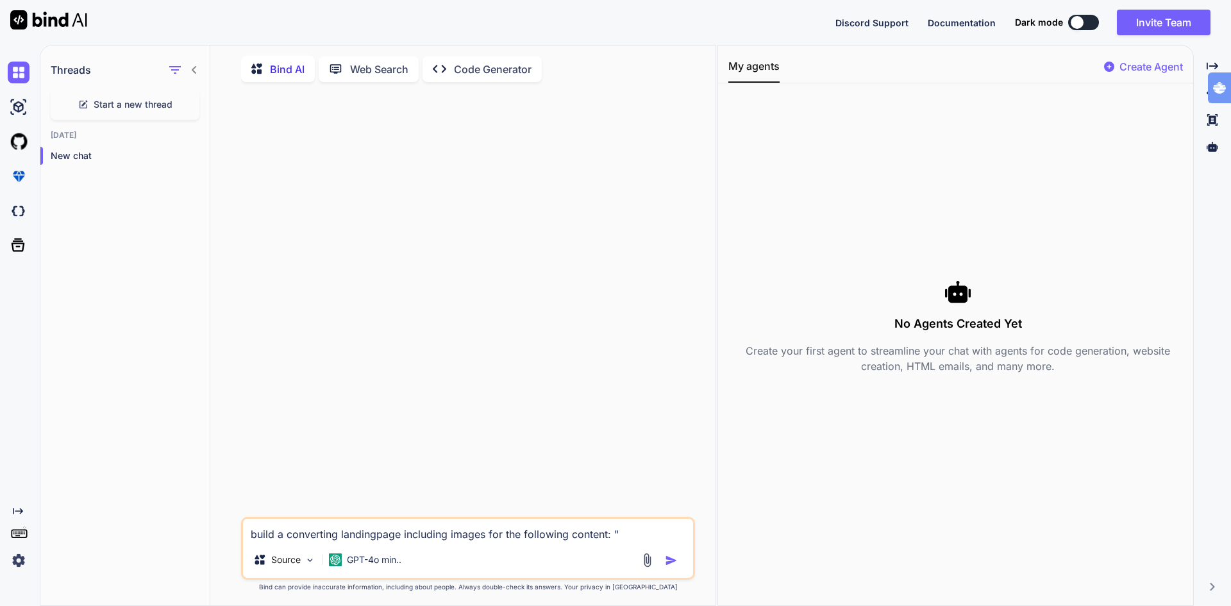
paste textarea "Loremi DO sitame® Consec 95 adi elitse doe TE inci utlabor 89–75% etdolor magna…"
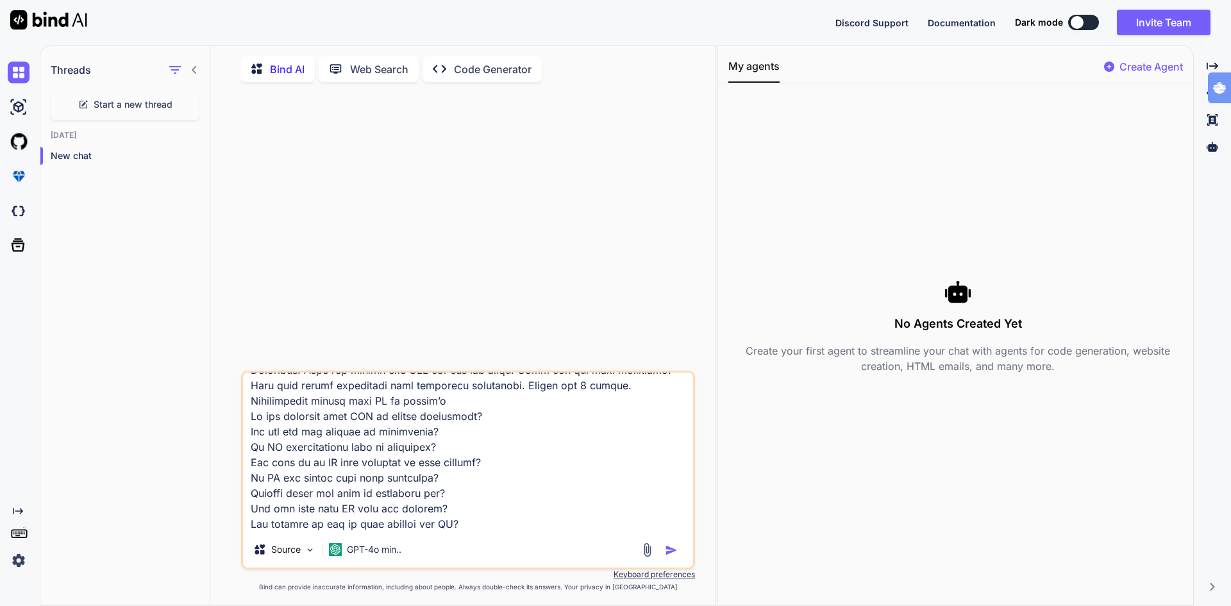
type textarea "build a converting landingpage including images for the following content: " Be…"
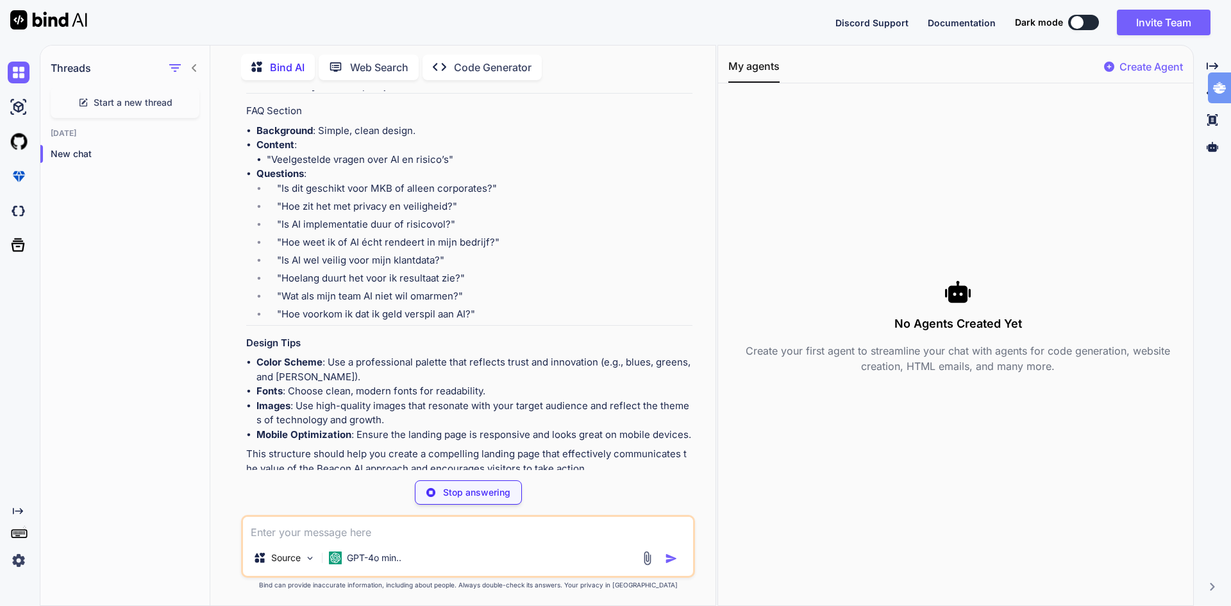
scroll to position [2767, 0]
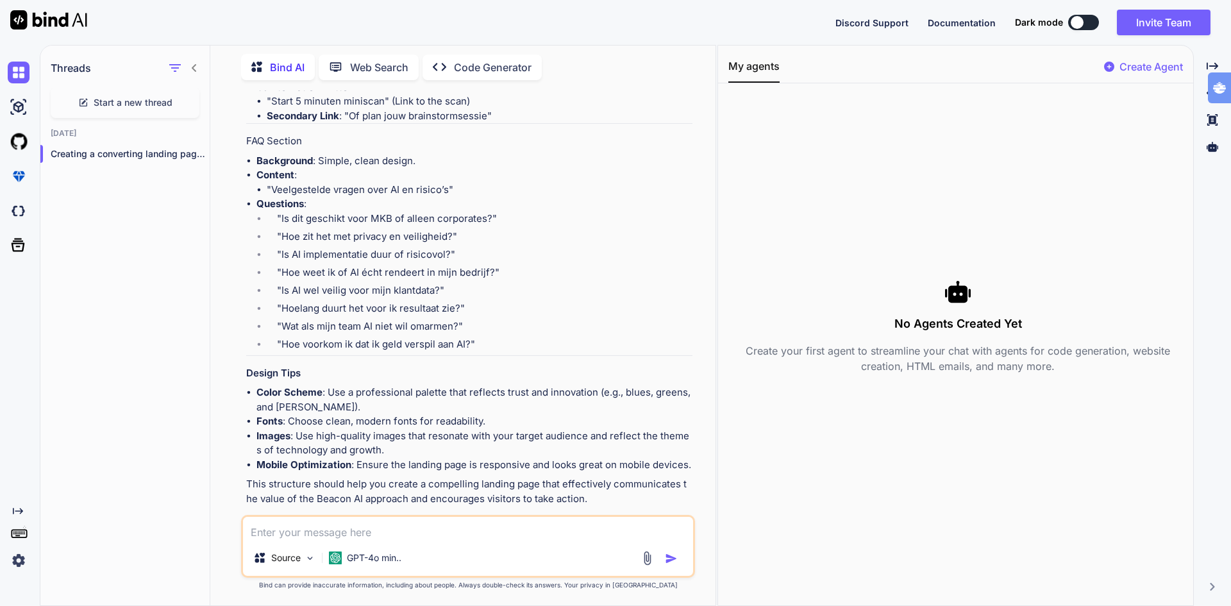
click at [306, 516] on p "Open in Editor" at bounding box center [288, 522] width 61 height 13
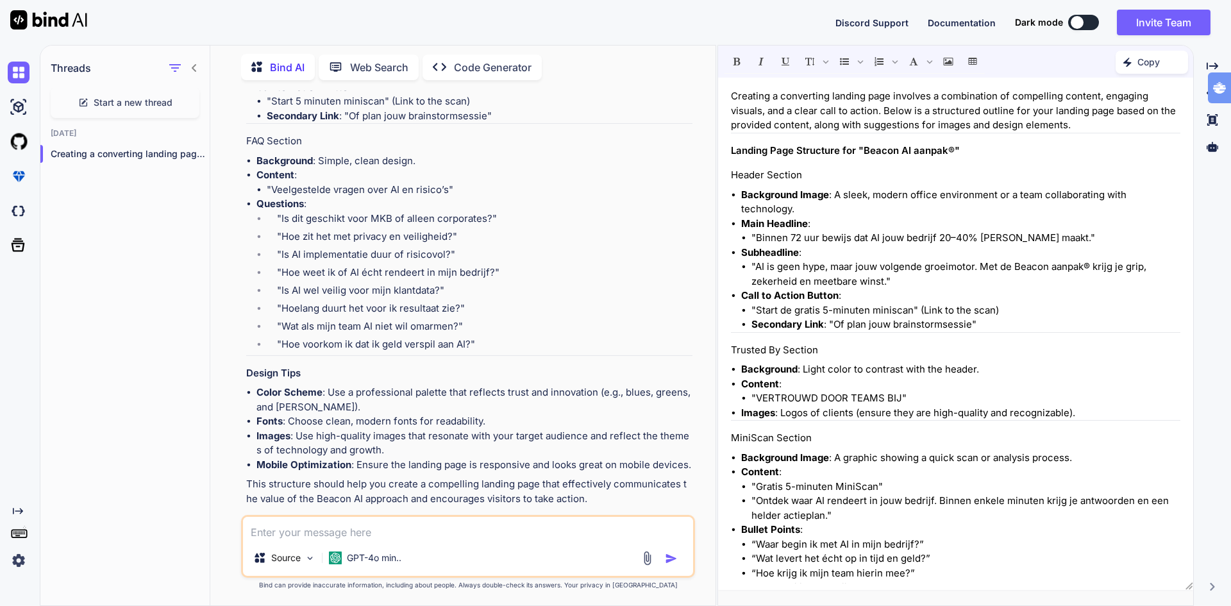
click at [306, 516] on p "Open in Editor" at bounding box center [288, 522] width 61 height 13
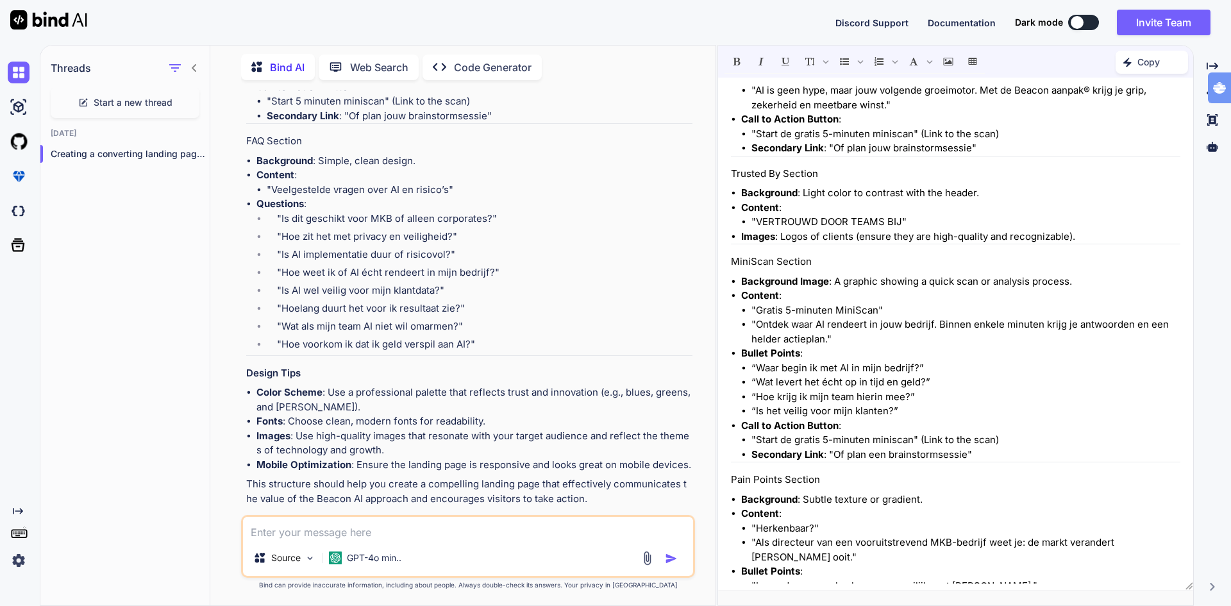
scroll to position [0, 0]
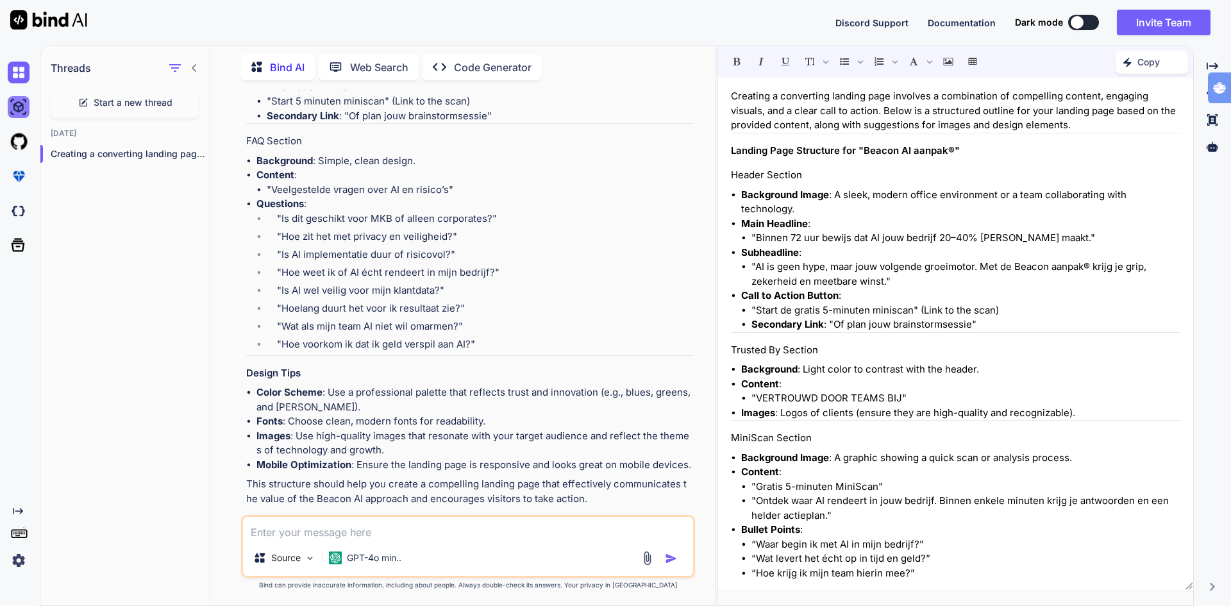
click at [19, 113] on img at bounding box center [19, 107] width 22 height 22
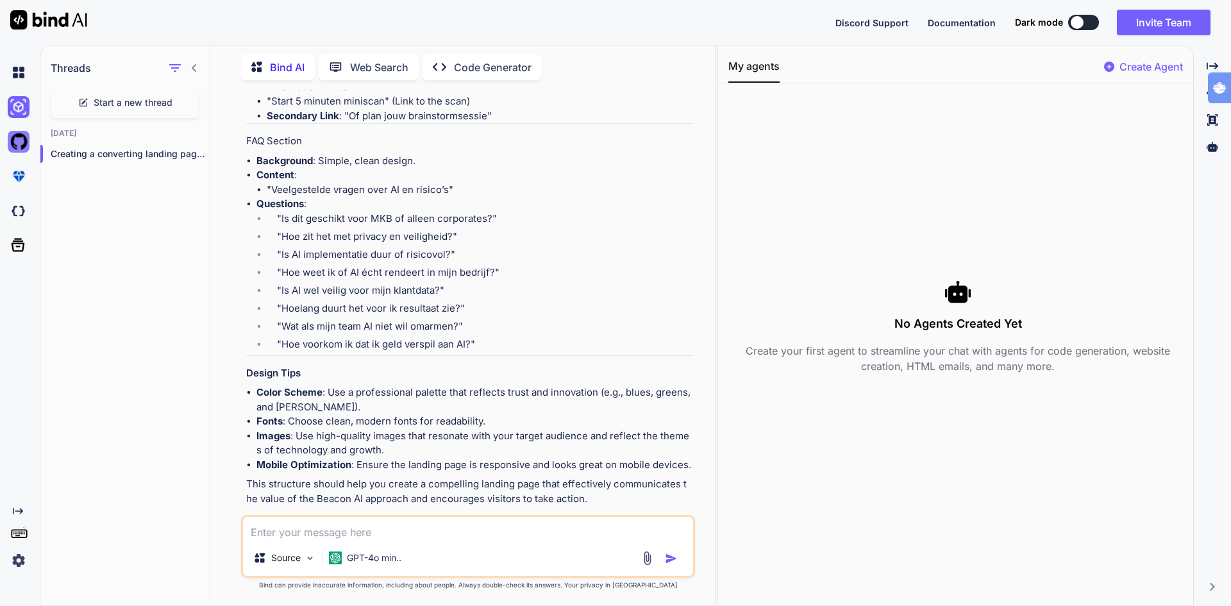
click at [24, 138] on img at bounding box center [19, 142] width 22 height 22
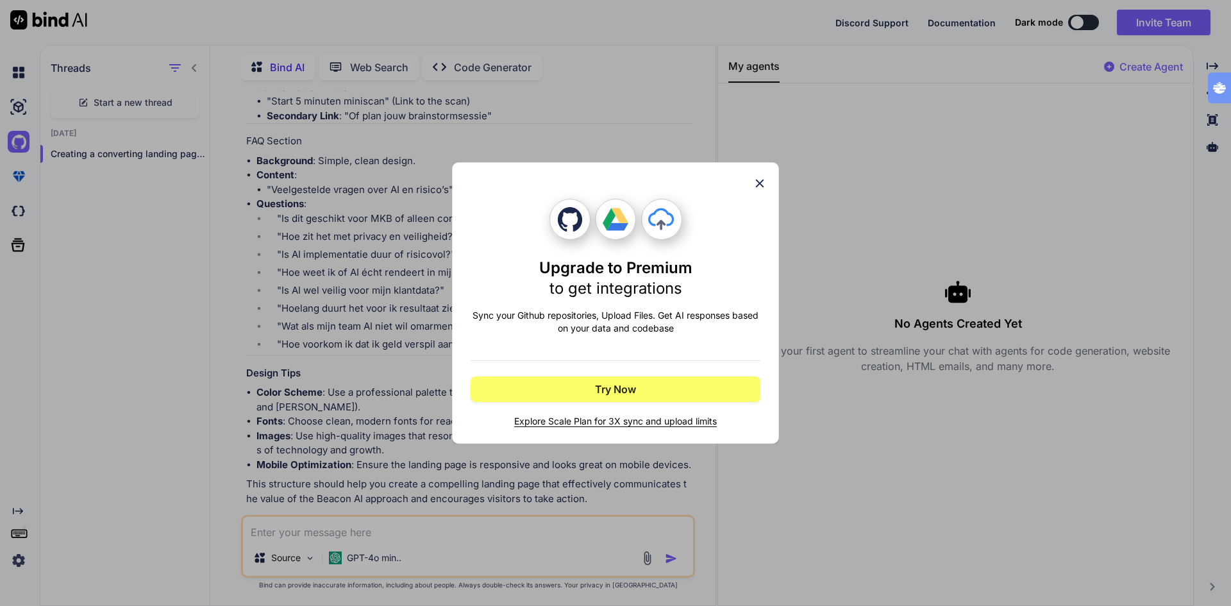
click at [759, 180] on icon at bounding box center [759, 183] width 14 height 14
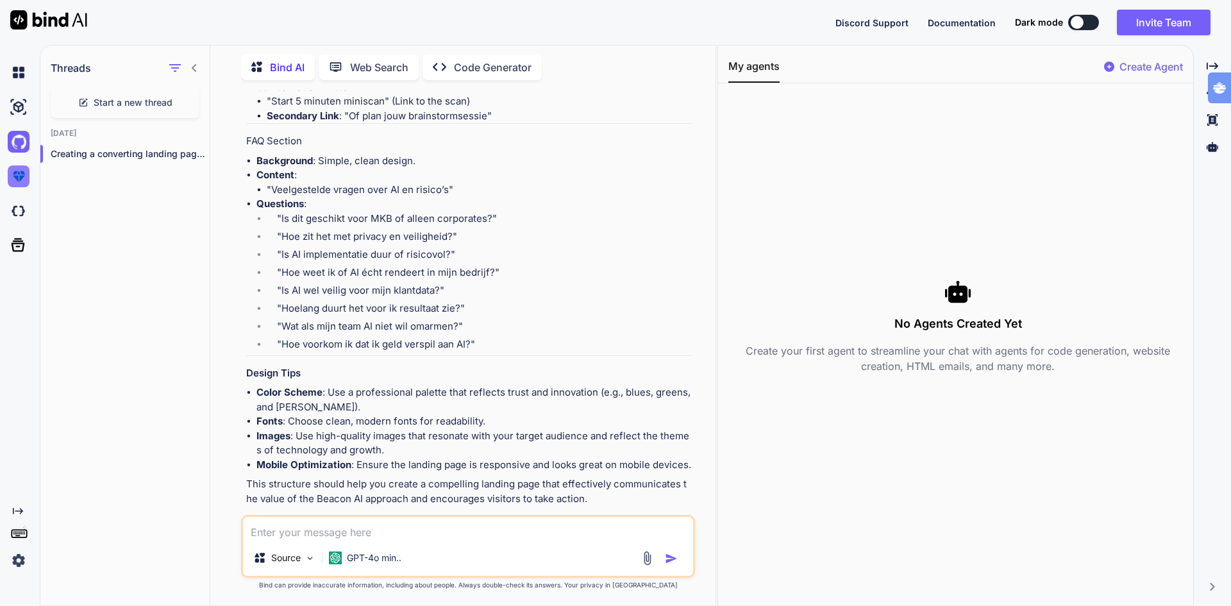
click at [14, 172] on img at bounding box center [19, 176] width 22 height 22
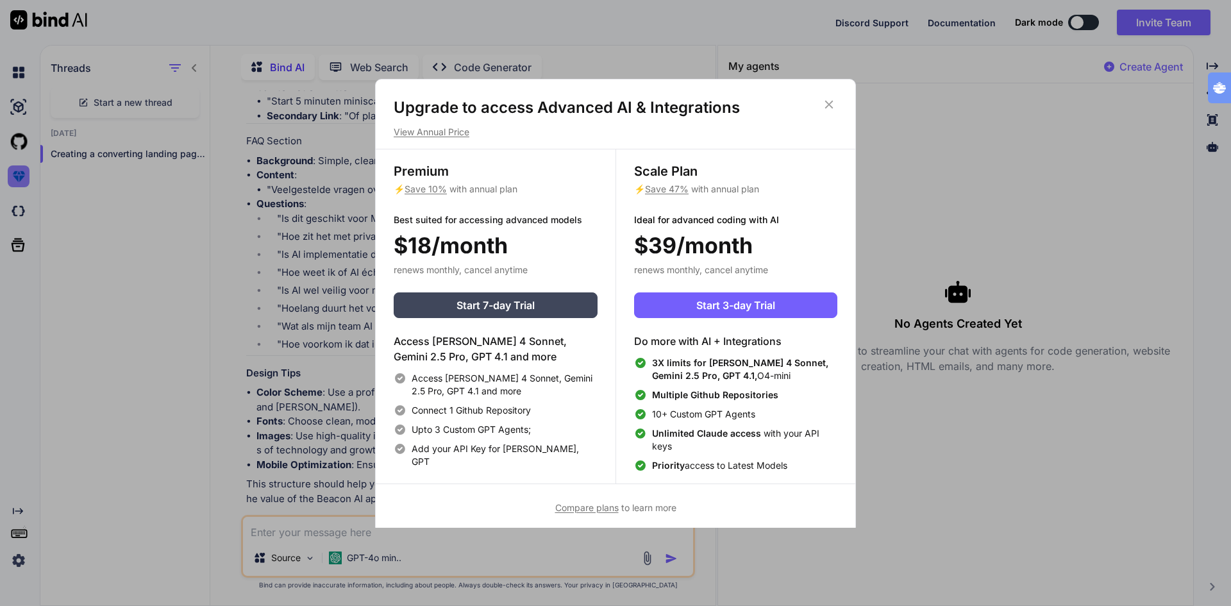
click at [14, 172] on div "Upgrade to access Advanced AI & Integrations View Annual Price Premium ⚡ Save 1…" at bounding box center [615, 303] width 1231 height 606
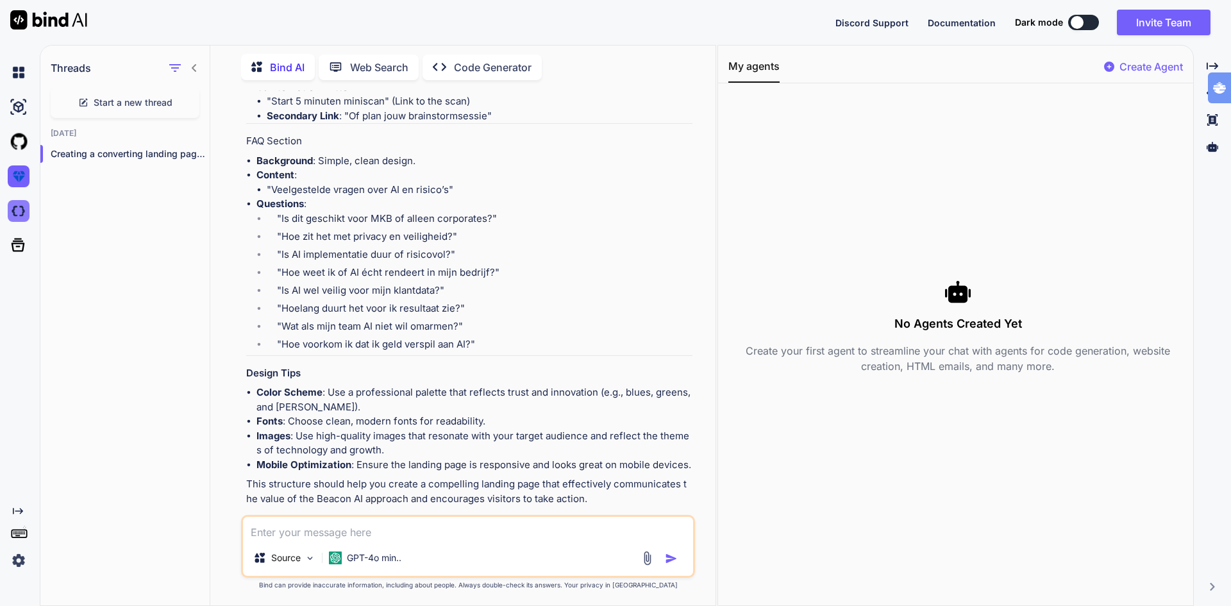
click at [16, 214] on img at bounding box center [19, 211] width 22 height 22
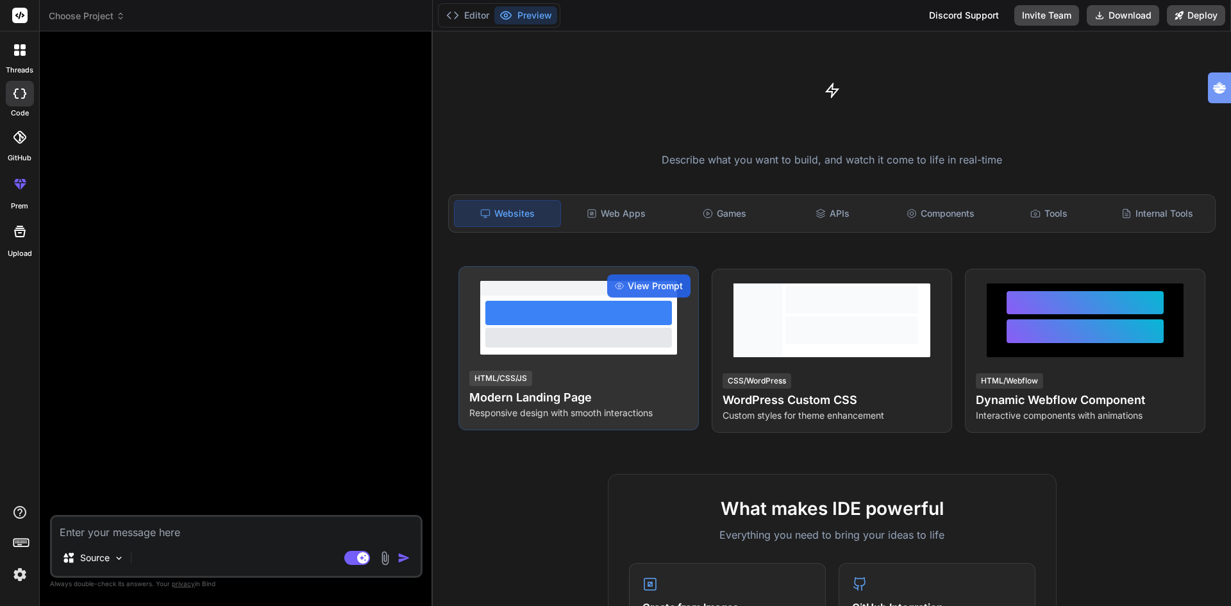
type textarea "x"
click at [533, 401] on h4 "Modern Landing Page" at bounding box center [578, 397] width 219 height 18
click at [534, 394] on h4 "Modern Landing Page" at bounding box center [578, 397] width 219 height 18
click at [658, 283] on span "View Prompt" at bounding box center [654, 285] width 55 height 13
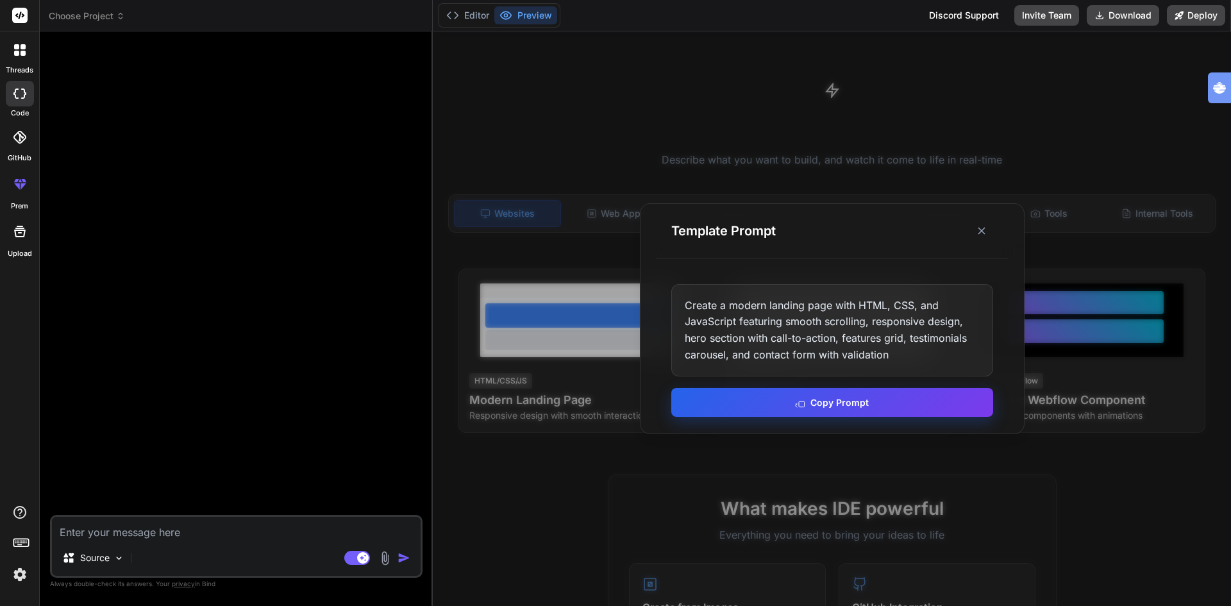
click at [825, 401] on button "Copy Prompt" at bounding box center [832, 402] width 322 height 29
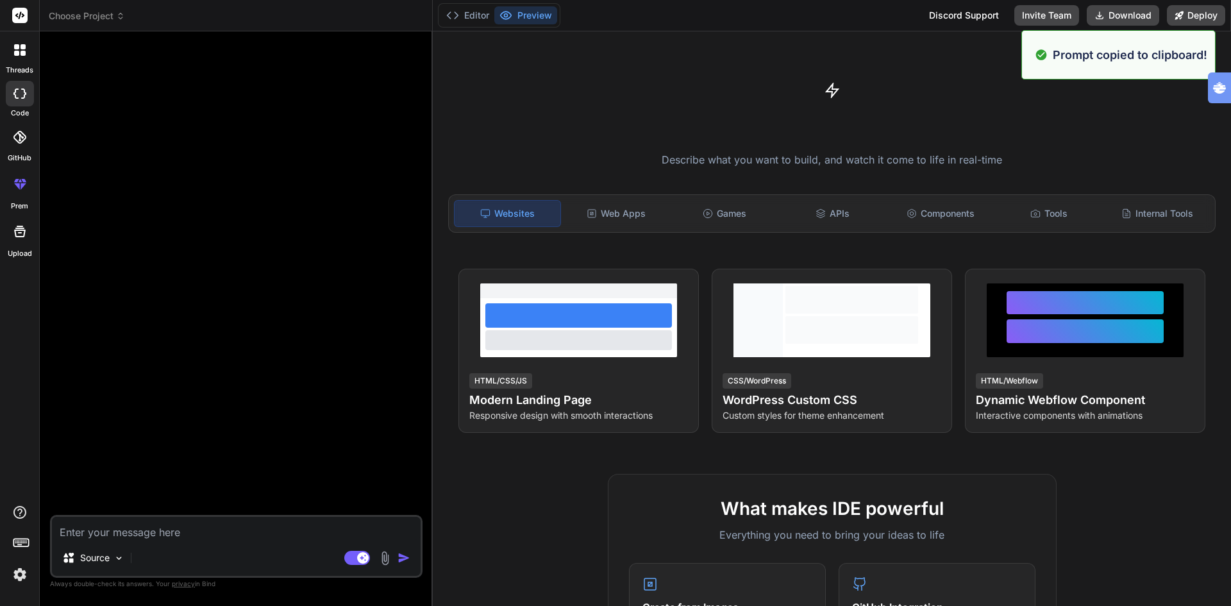
click at [220, 527] on textarea at bounding box center [236, 528] width 369 height 23
paste textarea "Create a modern landing page with HTML, CSS, and JavaScript featuring smooth sc…"
type textarea "Create a modern landing page with HTML, CSS, and JavaScript featuring smooth sc…"
type textarea "x"
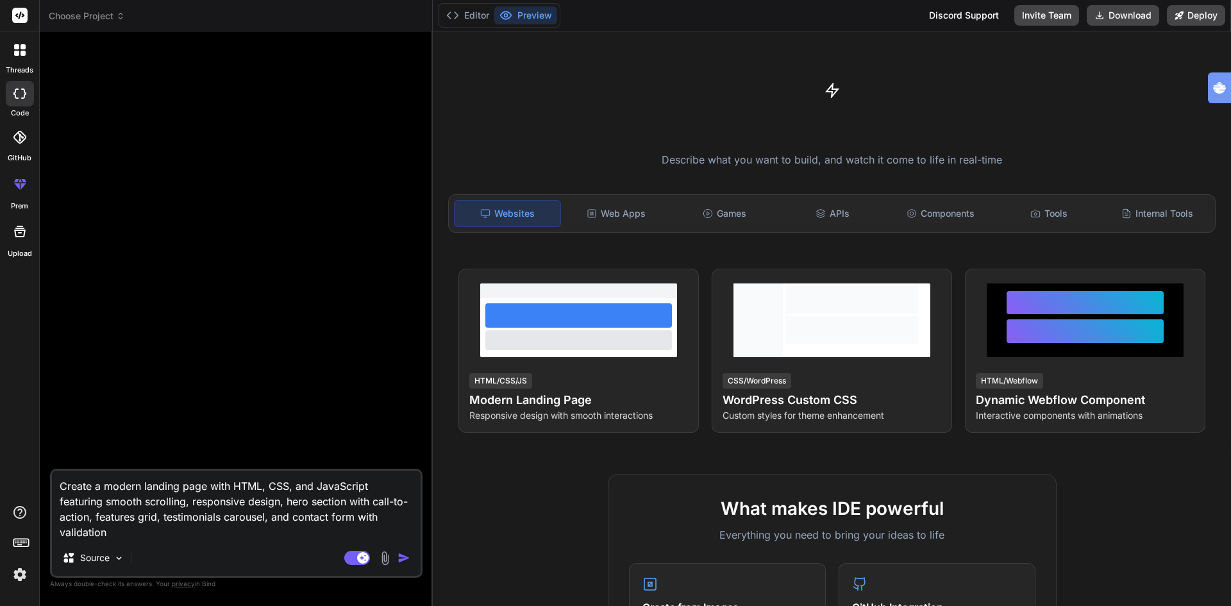
type textarea "Create a modern landing page with HTML, CSS, and JavaScript featuring smooth sc…"
type textarea "x"
type textarea "Create a modern landing page with HTML, CSS, and JavaScript featuring smooth sc…"
type textarea "x"
type textarea "Create a modern landing page with HTML, CSS, and JavaScript featuring smooth sc…"
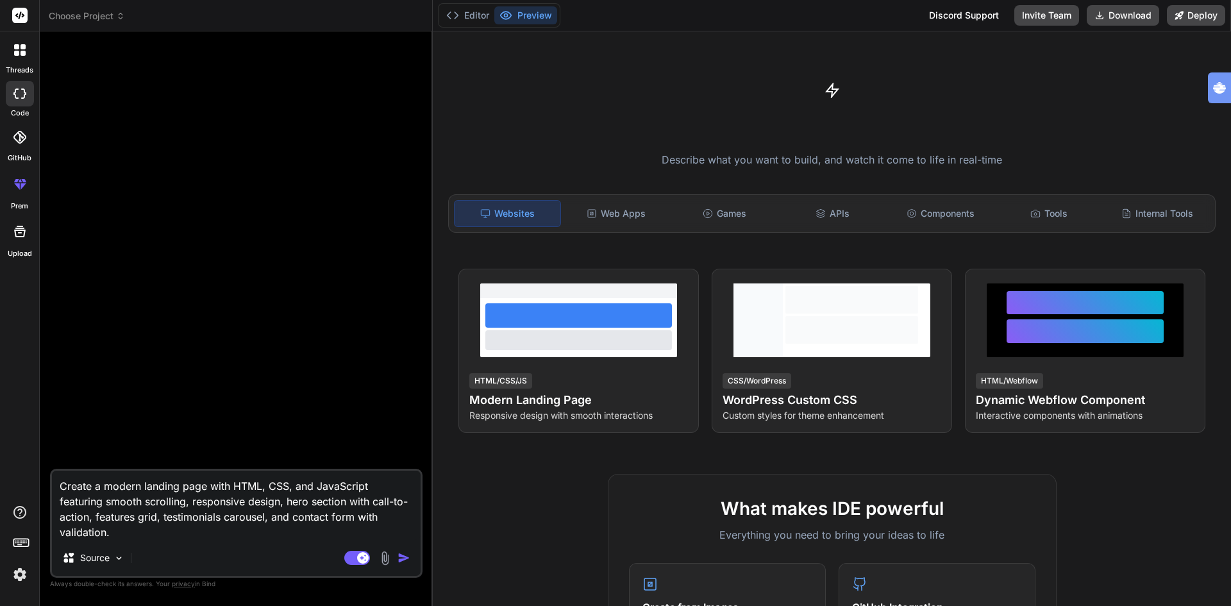
type textarea "x"
type textarea "Create a modern landing page with HTML, CSS, and JavaScript featuring smooth sc…"
type textarea "x"
type textarea "Create a modern landing page with HTML, CSS, and JavaScript featuring smooth sc…"
type textarea "x"
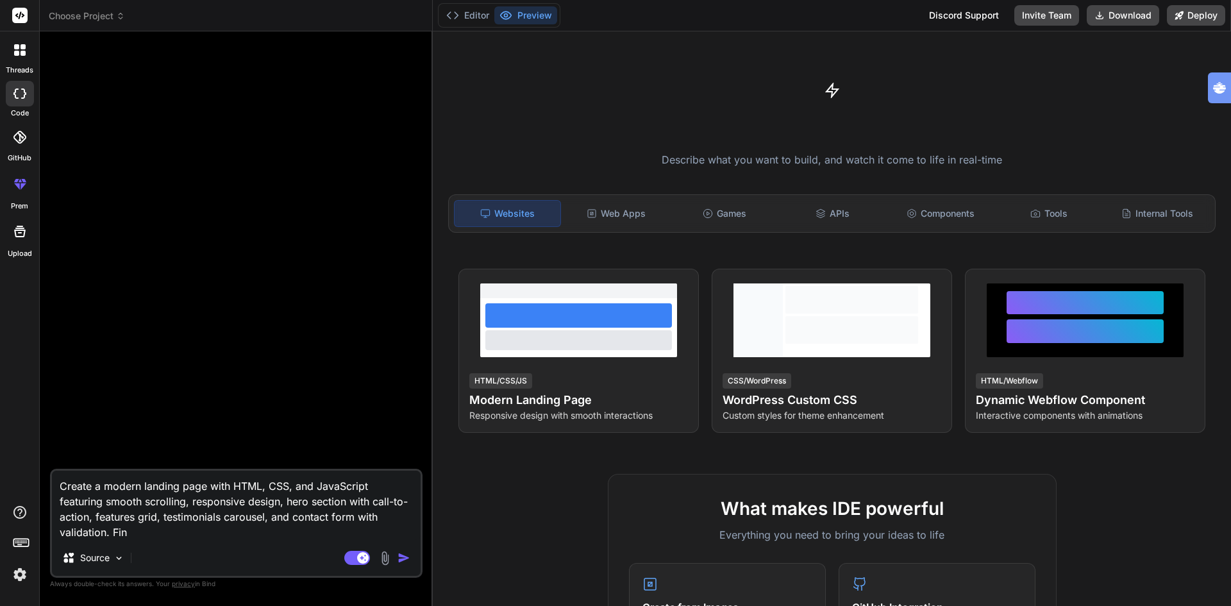
type textarea "Create a modern landing page with HTML, CSS, and JavaScript featuring smooth sc…"
type textarea "x"
type textarea "Create a modern landing page with HTML, CSS, and JavaScript featuring smooth sc…"
type textarea "x"
type textarea "Create a modern landing page with HTML, CSS, and JavaScript featuring smooth sc…"
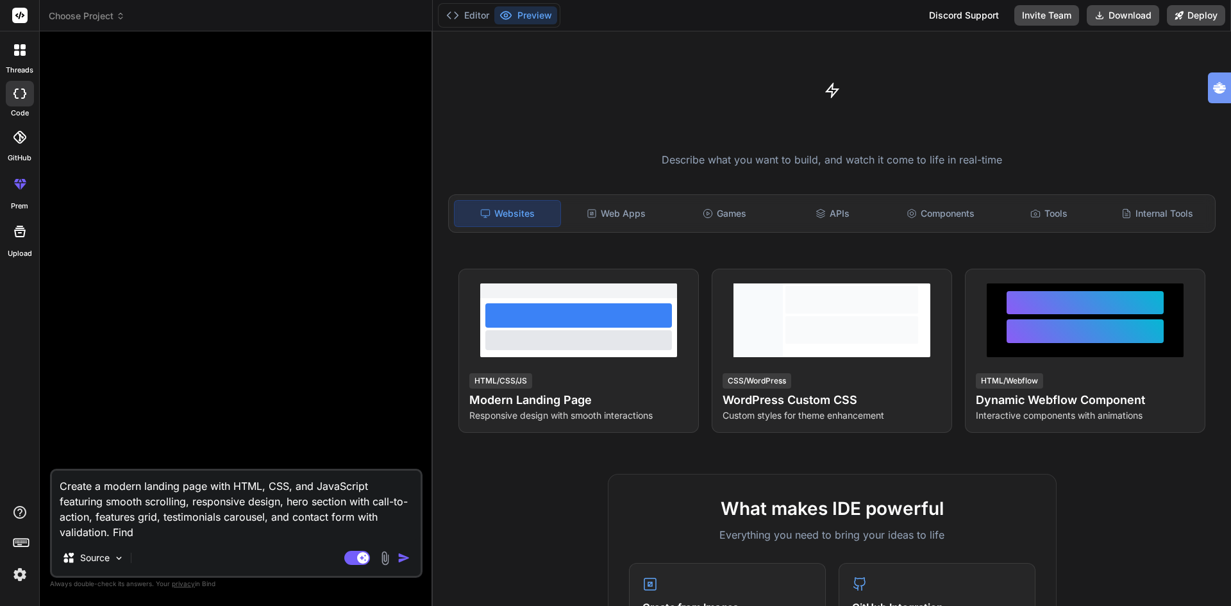
type textarea "x"
type textarea "Create a modern landing page with HTML, CSS, and JavaScript featuring smooth sc…"
type textarea "x"
type textarea "Create a modern landing page with HTML, CSS, and JavaScript featuring smooth sc…"
type textarea "x"
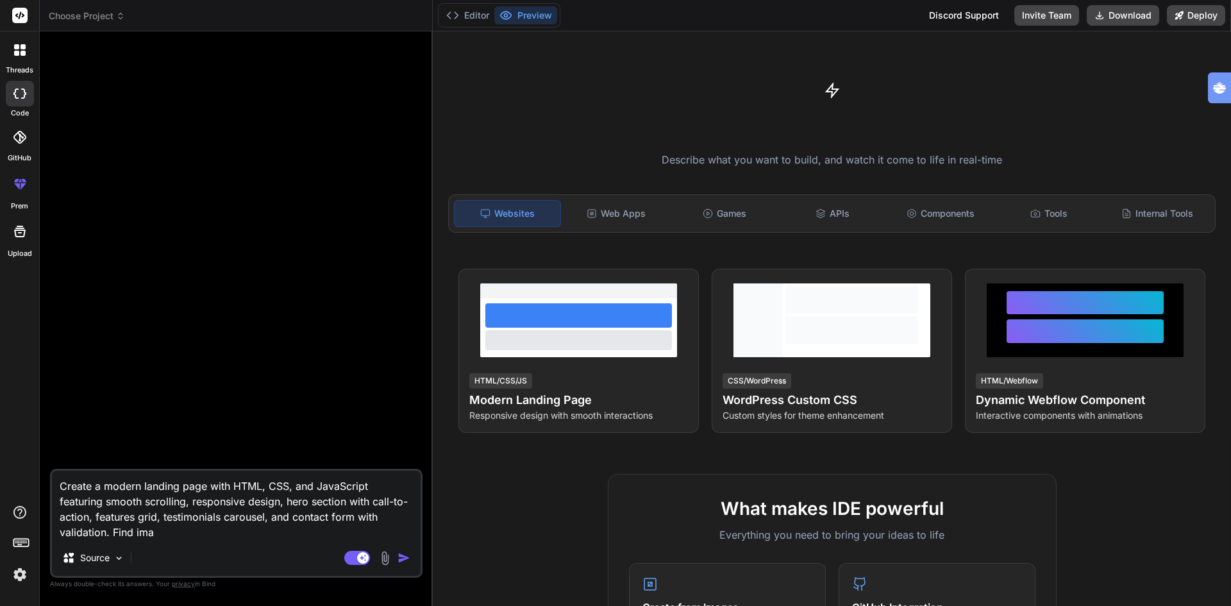
type textarea "Create a modern landing page with HTML, CSS, and JavaScript featuring smooth sc…"
type textarea "x"
type textarea "Create a modern landing page with HTML, CSS, and JavaScript featuring smooth sc…"
type textarea "x"
type textarea "Create a modern landing page with HTML, CSS, and JavaScript featuring smooth sc…"
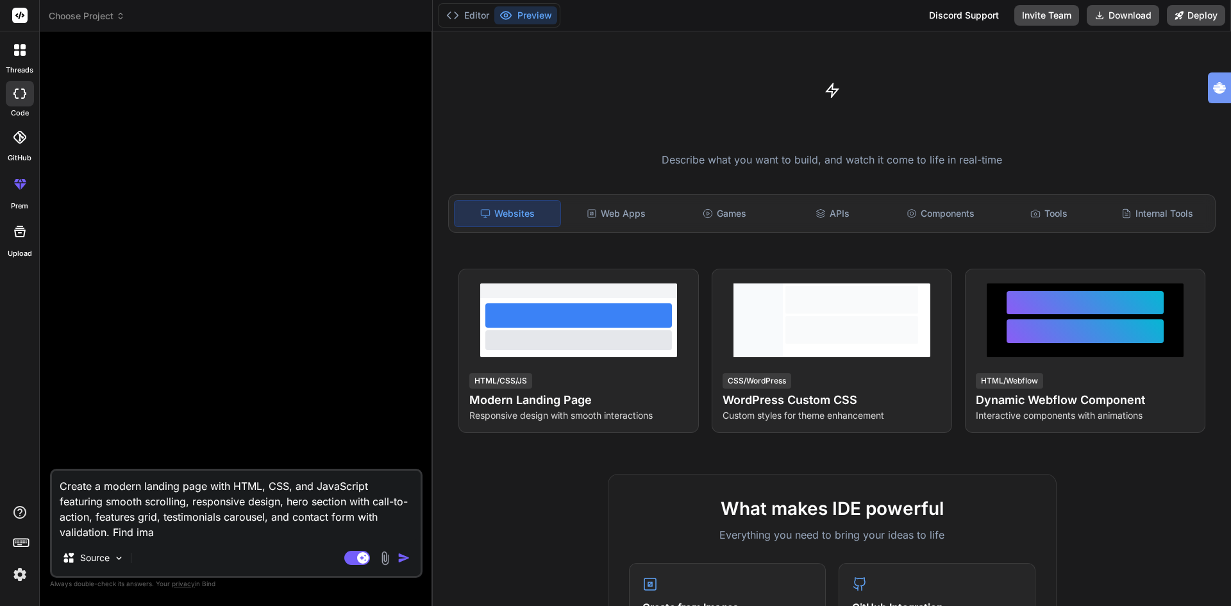
type textarea "x"
type textarea "Create a modern landing page with HTML, CSS, and JavaScript featuring smooth sc…"
type textarea "x"
type textarea "Create a modern landing page with HTML, CSS, and JavaScript featuring smooth sc…"
type textarea "x"
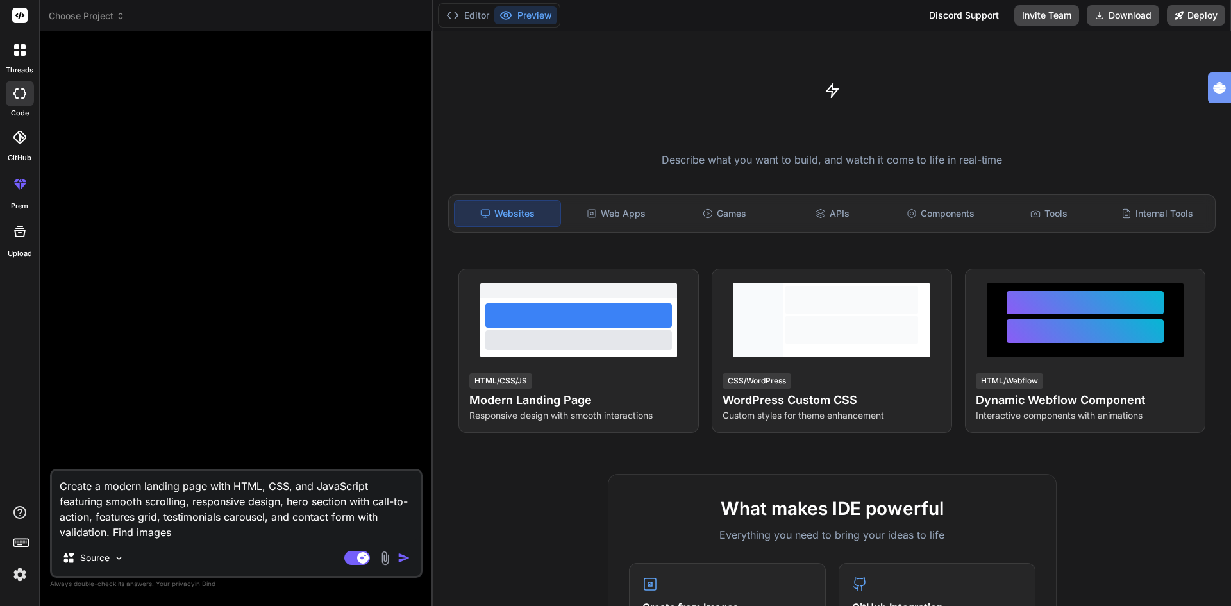
type textarea "Create a modern landing page with HTML, CSS, and JavaScript featuring smooth sc…"
type textarea "x"
type textarea "Create a modern landing page with HTML, CSS, and JavaScript featuring smooth sc…"
type textarea "x"
type textarea "Create a modern landing page with HTML, CSS, and JavaScript featuring smooth sc…"
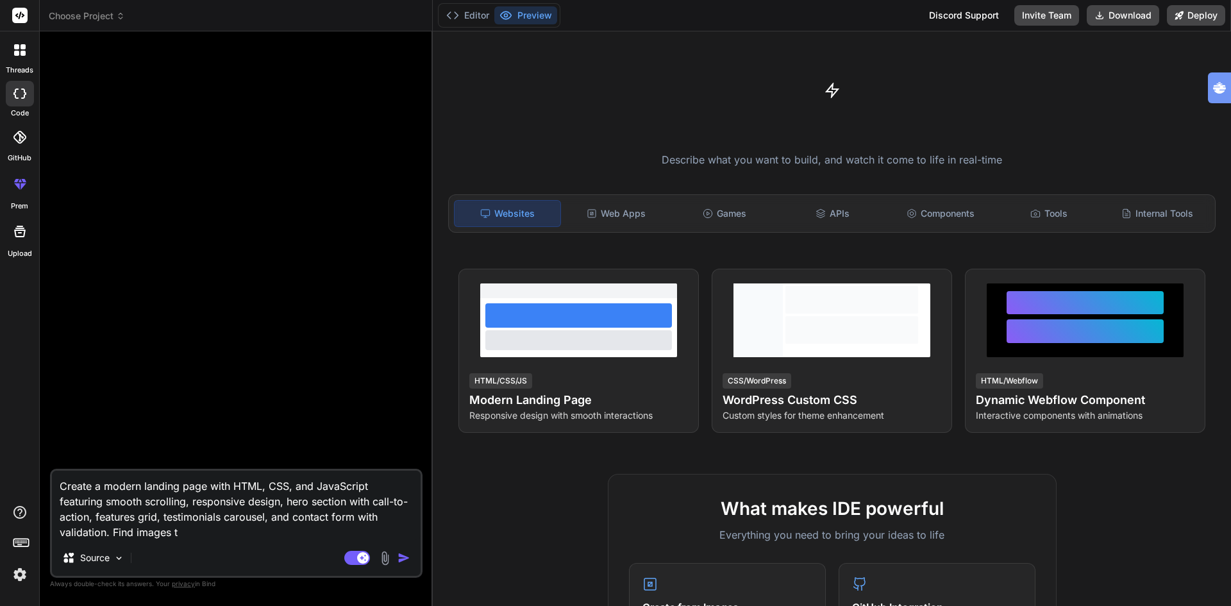
type textarea "x"
type textarea "Create a modern landing page with HTML, CSS, and JavaScript featuring smooth sc…"
type textarea "x"
type textarea "Create a modern landing page with HTML, CSS, and JavaScript featuring smooth sc…"
type textarea "x"
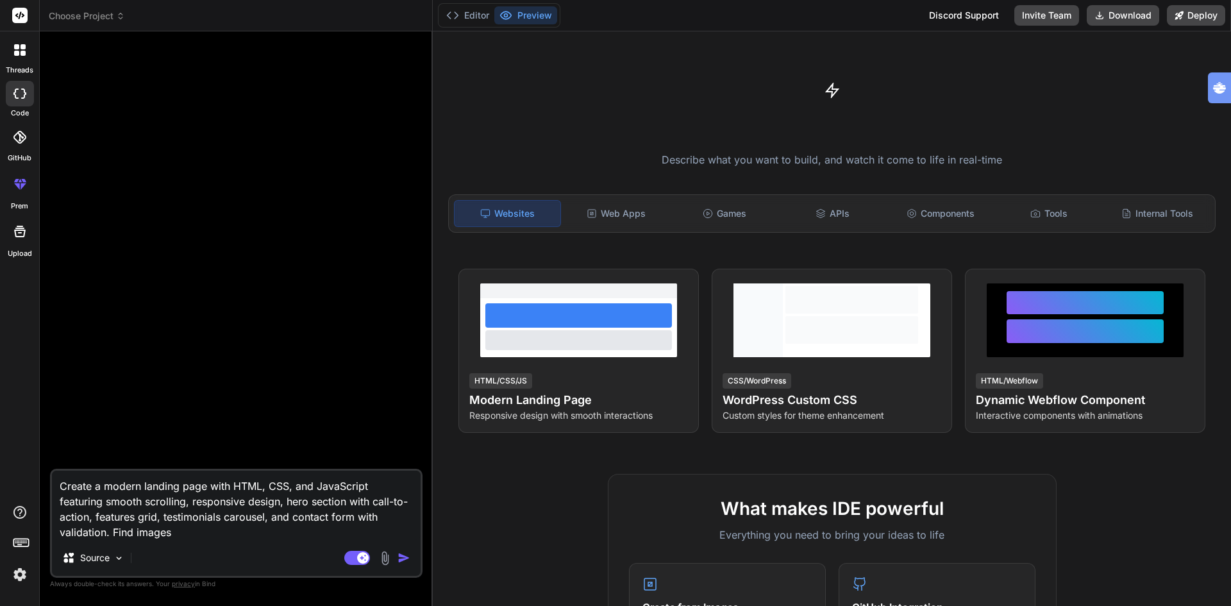
type textarea "Create a modern landing page with HTML, CSS, and JavaScript featuring smooth sc…"
type textarea "x"
type textarea "Create a modern landing page with HTML, CSS, and JavaScript featuring smooth sc…"
type textarea "x"
type textarea "Create a modern landing page with HTML, CSS, and JavaScript featuring smooth sc…"
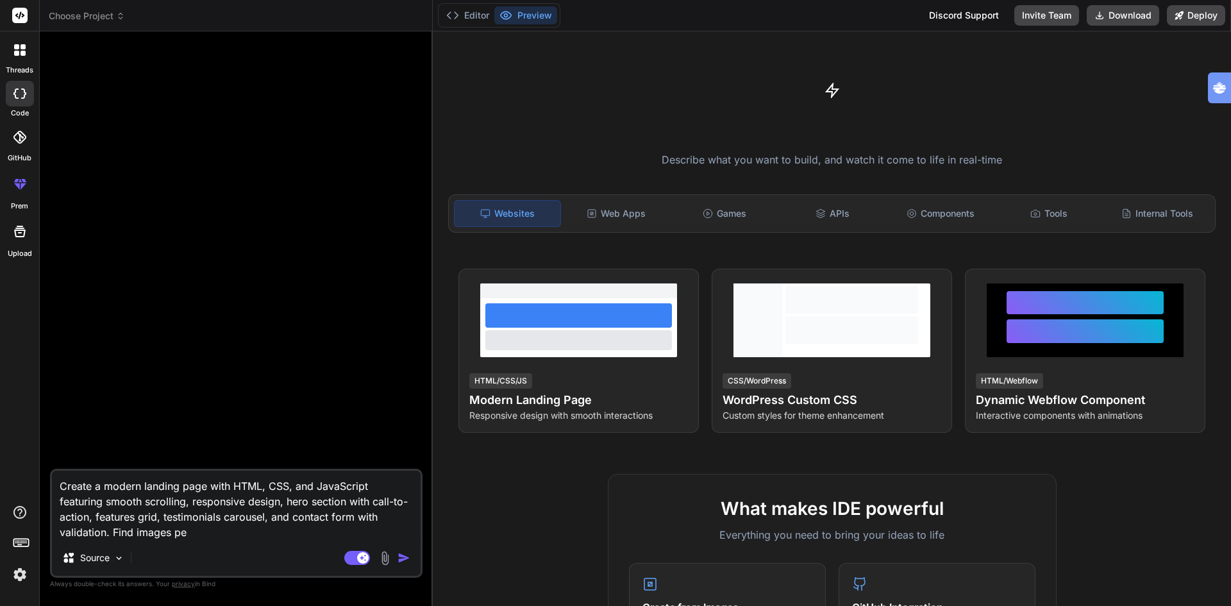
type textarea "x"
type textarea "Create a modern landing page with HTML, CSS, and JavaScript featuring smooth sc…"
type textarea "x"
type textarea "Create a modern landing page with HTML, CSS, and JavaScript featuring smooth sc…"
type textarea "x"
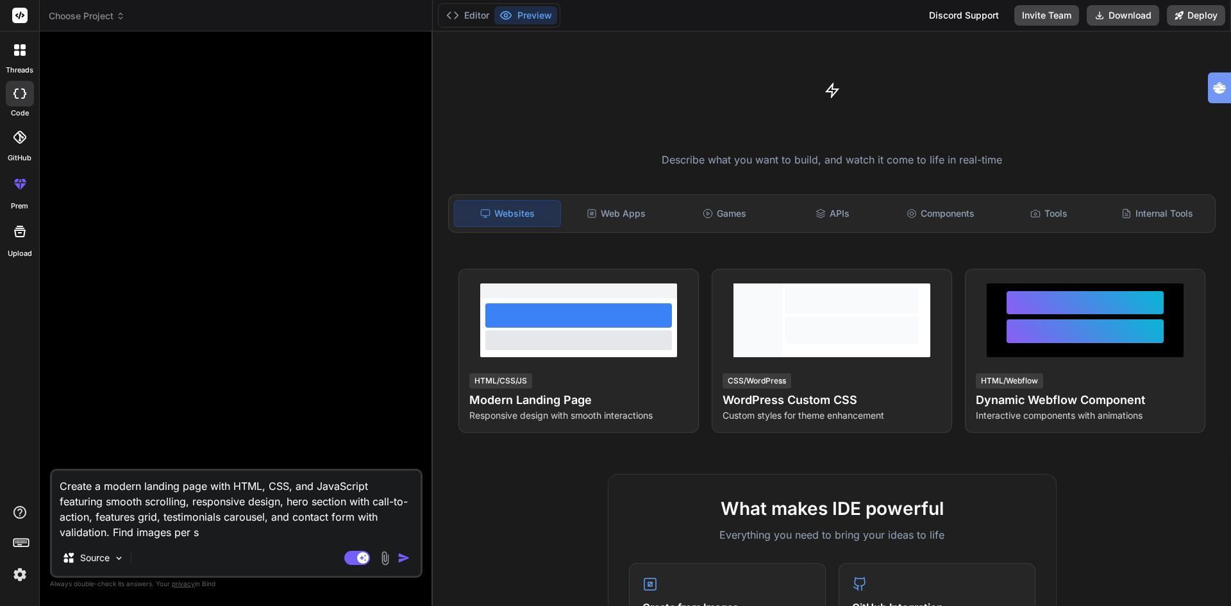
type textarea "Create a modern landing page with HTML, CSS, and JavaScript featuring smooth sc…"
type textarea "x"
type textarea "Create a modern landing page with HTML, CSS, and JavaScript featuring smooth sc…"
type textarea "x"
type textarea "Create a modern landing page with HTML, CSS, and JavaScript featuring smooth sc…"
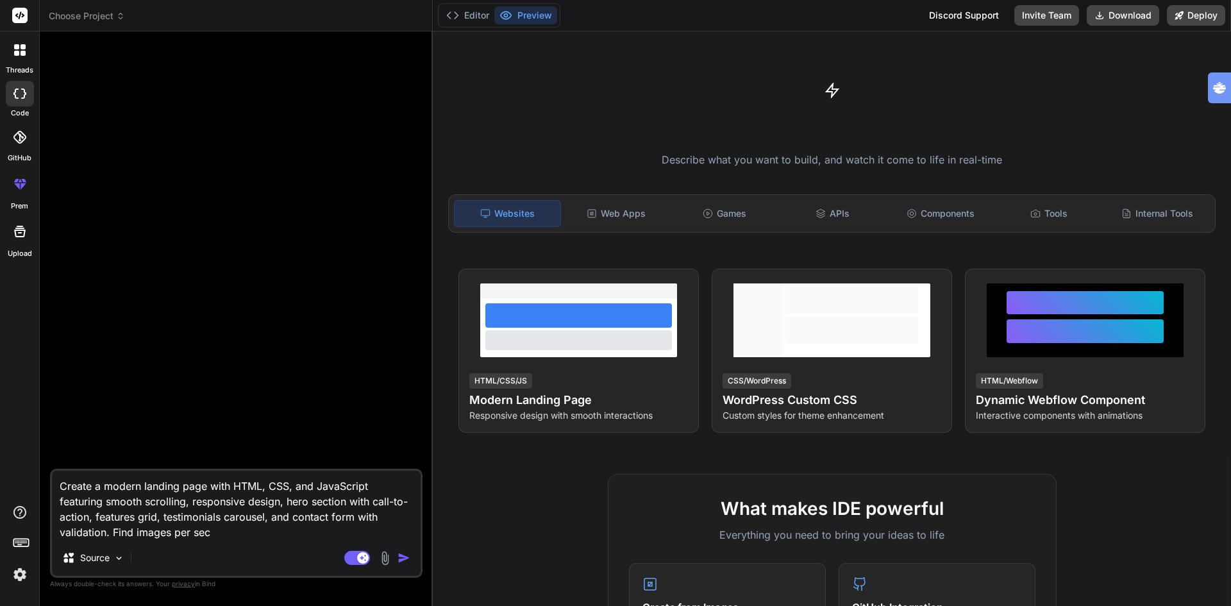
type textarea "x"
type textarea "Create a modern landing page with HTML, CSS, and JavaScript featuring smooth sc…"
type textarea "x"
type textarea "Create a modern landing page with HTML, CSS, and JavaScript featuring smooth sc…"
type textarea "x"
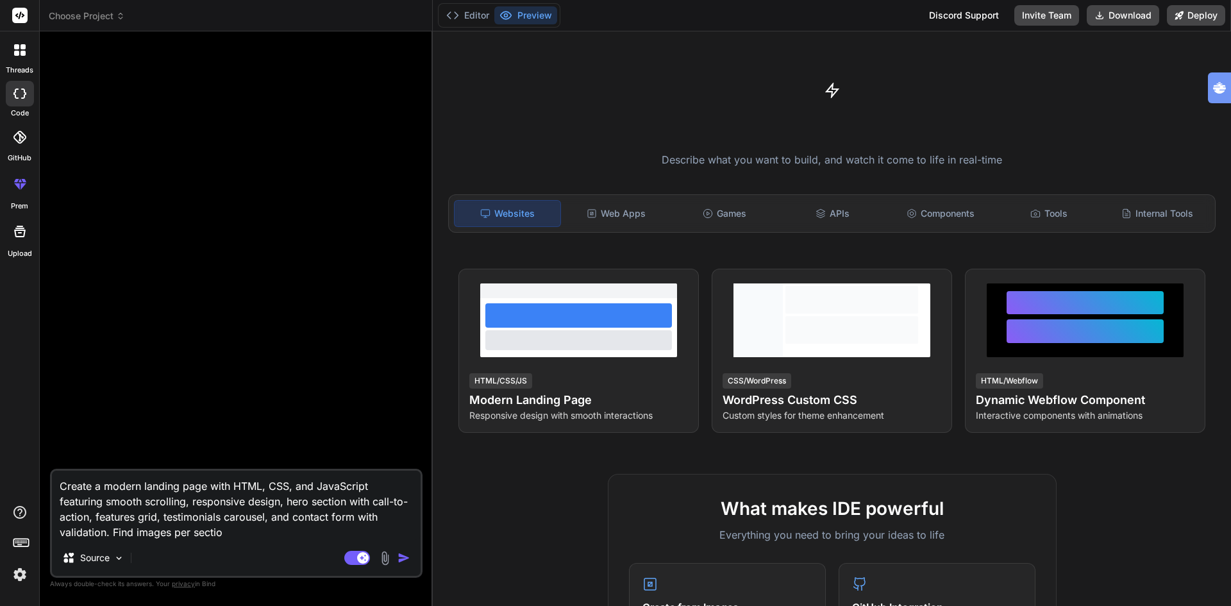
type textarea "Create a modern landing page with HTML, CSS, and JavaScript featuring smooth sc…"
type textarea "x"
type textarea "Create a modern landing page with HTML, CSS, and JavaScript featuring smooth sc…"
type textarea "x"
type textarea "Create a modern landing page with HTML, CSS, and JavaScript featuring smooth sc…"
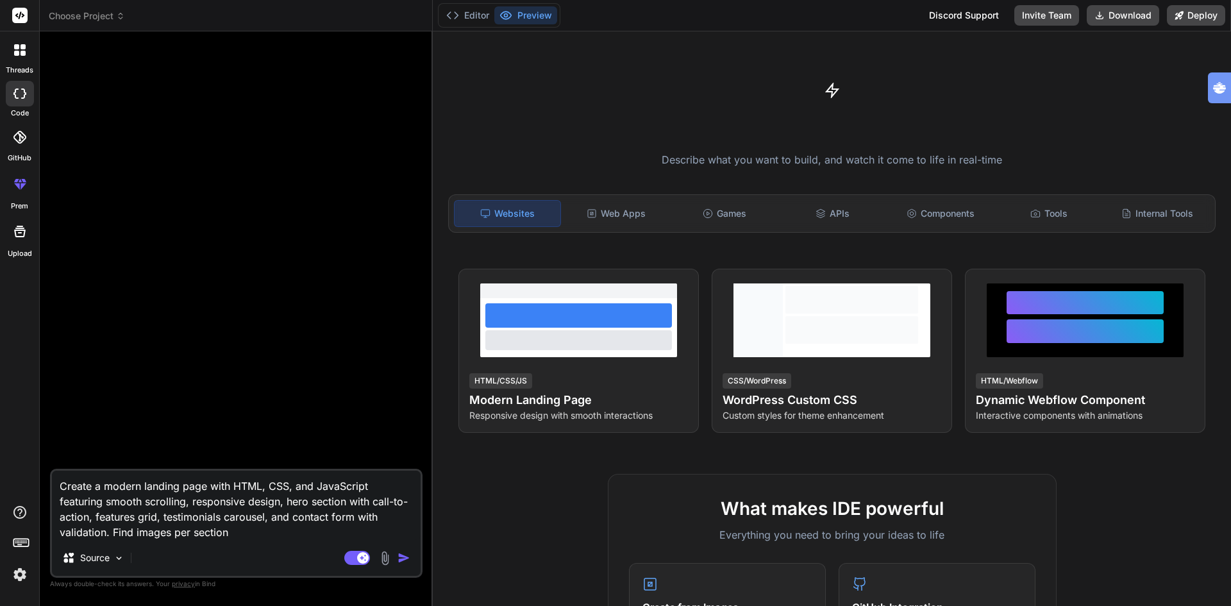
type textarea "x"
type textarea "Create a modern landing page with HTML, CSS, and JavaScript featuring smooth sc…"
type textarea "x"
type textarea "Create a modern landing page with HTML, CSS, and JavaScript featuring smooth sc…"
type textarea "x"
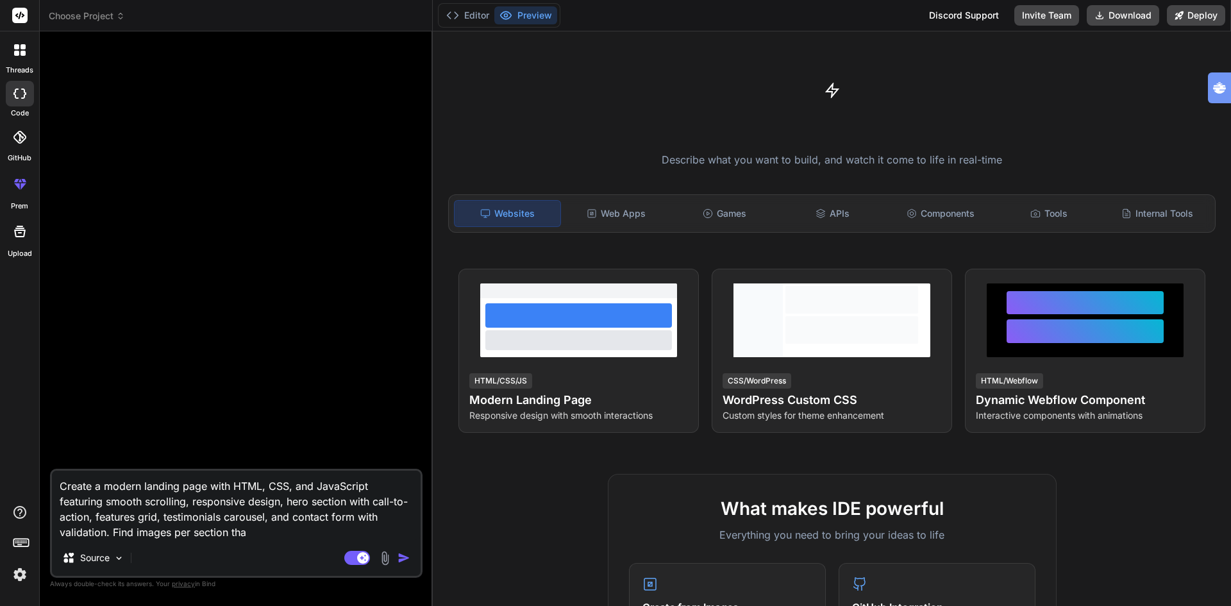
type textarea "Create a modern landing page with HTML, CSS, and JavaScript featuring smooth sc…"
type textarea "x"
type textarea "Create a modern landing page with HTML, CSS, and JavaScript featuring smooth sc…"
type textarea "x"
type textarea "Create a modern landing page with HTML, CSS, and JavaScript featuring smooth sc…"
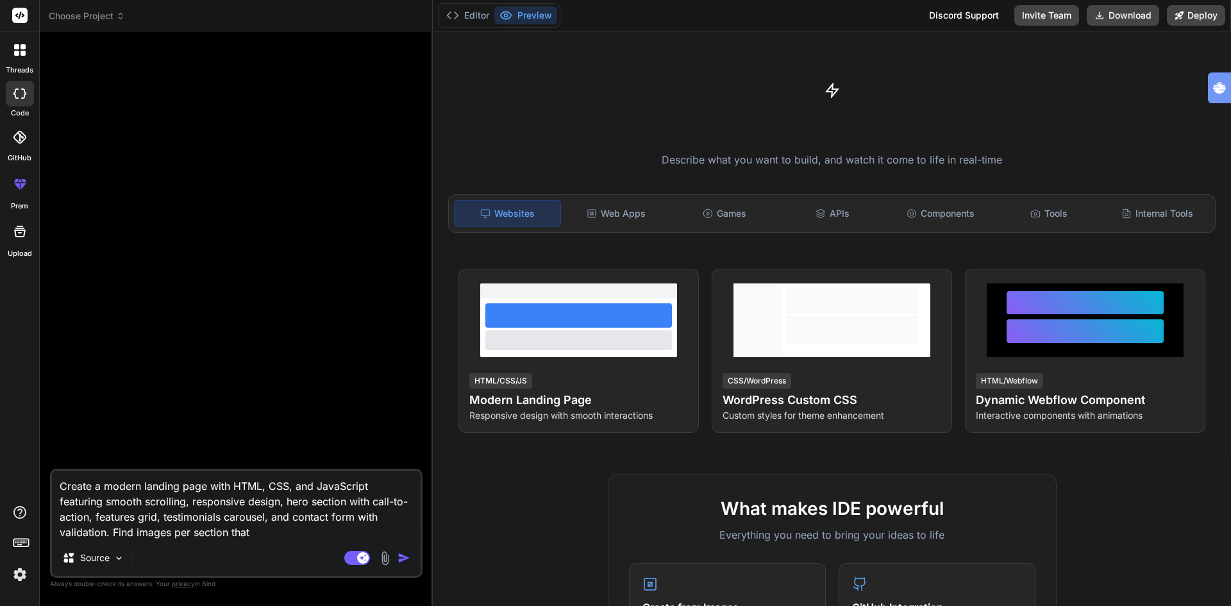
type textarea "x"
type textarea "Create a modern landing page with HTML, CSS, and JavaScript featuring smooth sc…"
type textarea "x"
type textarea "Create a modern landing page with HTML, CSS, and JavaScript featuring smooth sc…"
type textarea "x"
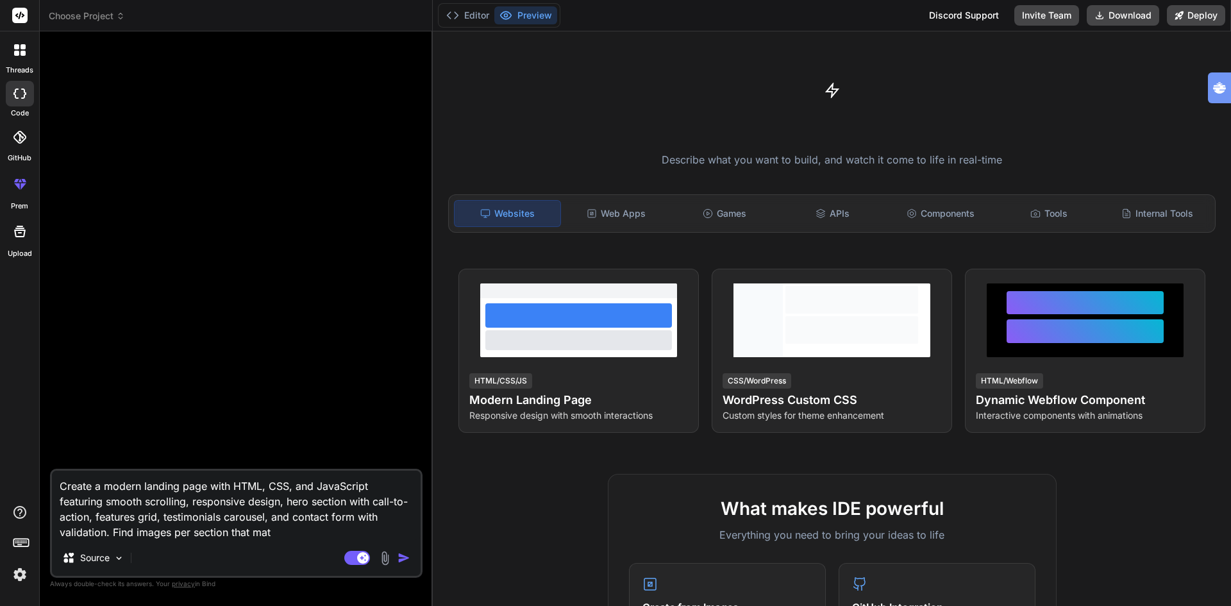
type textarea "Create a modern landing page with HTML, CSS, and JavaScript featuring smooth sc…"
type textarea "x"
type textarea "Create a modern landing page with HTML, CSS, and JavaScript featuring smooth sc…"
type textarea "x"
type textarea "Create a modern landing page with HTML, CSS, and JavaScript featuring smooth sc…"
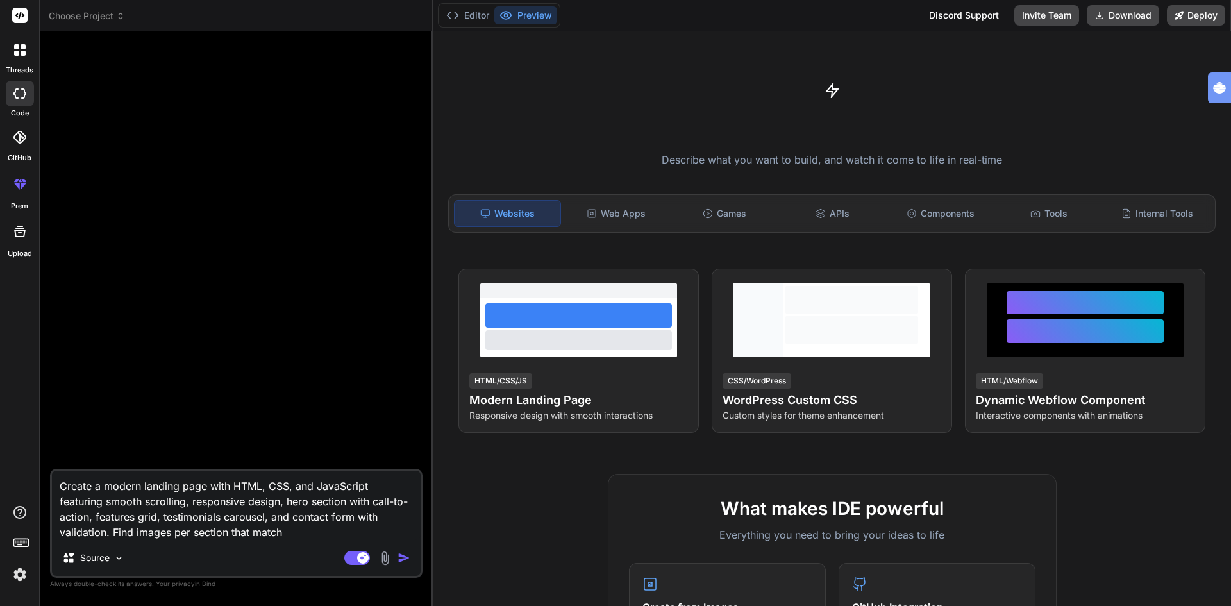
type textarea "x"
type textarea "Create a modern landing page with HTML, CSS, and JavaScript featuring smooth sc…"
type textarea "x"
type textarea "Create a modern landing page with HTML, CSS, and JavaScript featuring smooth sc…"
type textarea "x"
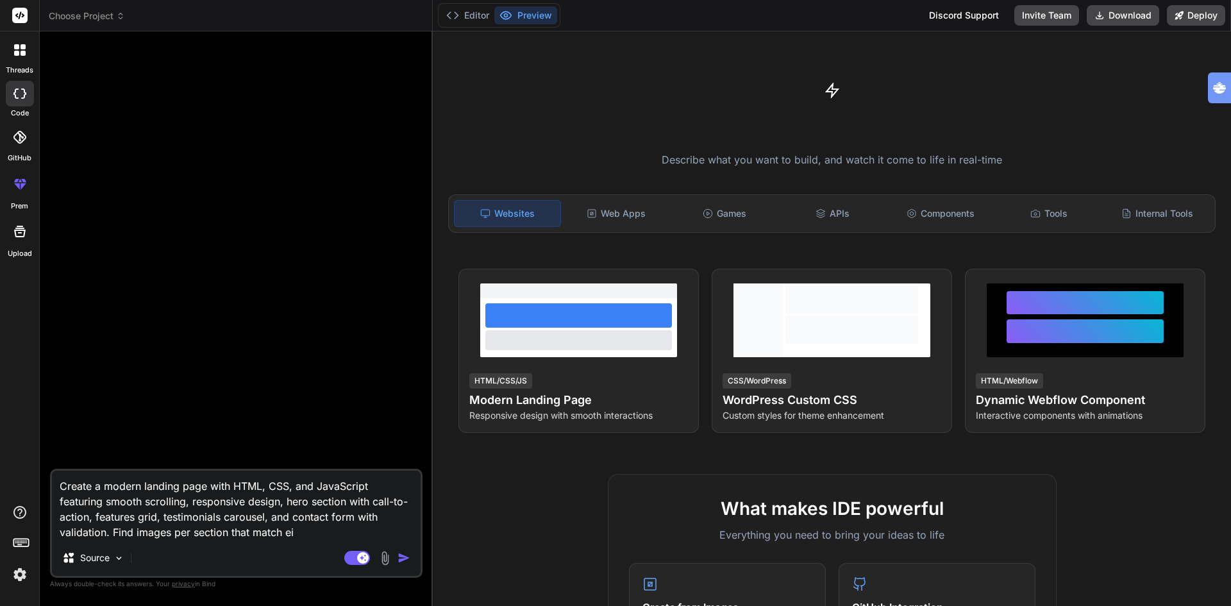
type textarea "Create a modern landing page with HTML, CSS, and JavaScript featuring smooth sc…"
type textarea "x"
type textarea "Create a modern landing page with HTML, CSS, and JavaScript featuring smooth sc…"
type textarea "x"
type textarea "Create a modern landing page with HTML, CSS, and JavaScript featuring smooth sc…"
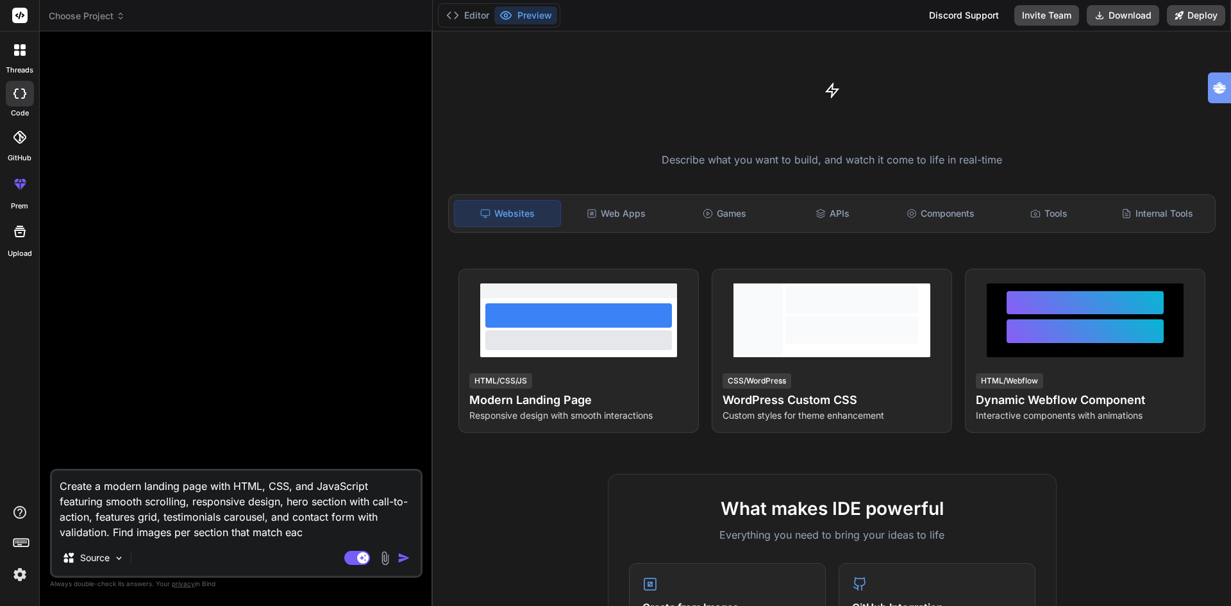
type textarea "x"
type textarea "Create a modern landing page with HTML, CSS, and JavaScript featuring smooth sc…"
type textarea "x"
drag, startPoint x: 127, startPoint y: 531, endPoint x: 112, endPoint y: 529, distance: 14.8
click at [112, 529] on textarea "Create a modern landing page with HTML, CSS, and JavaScript featuring smooth sc…" at bounding box center [236, 504] width 369 height 69
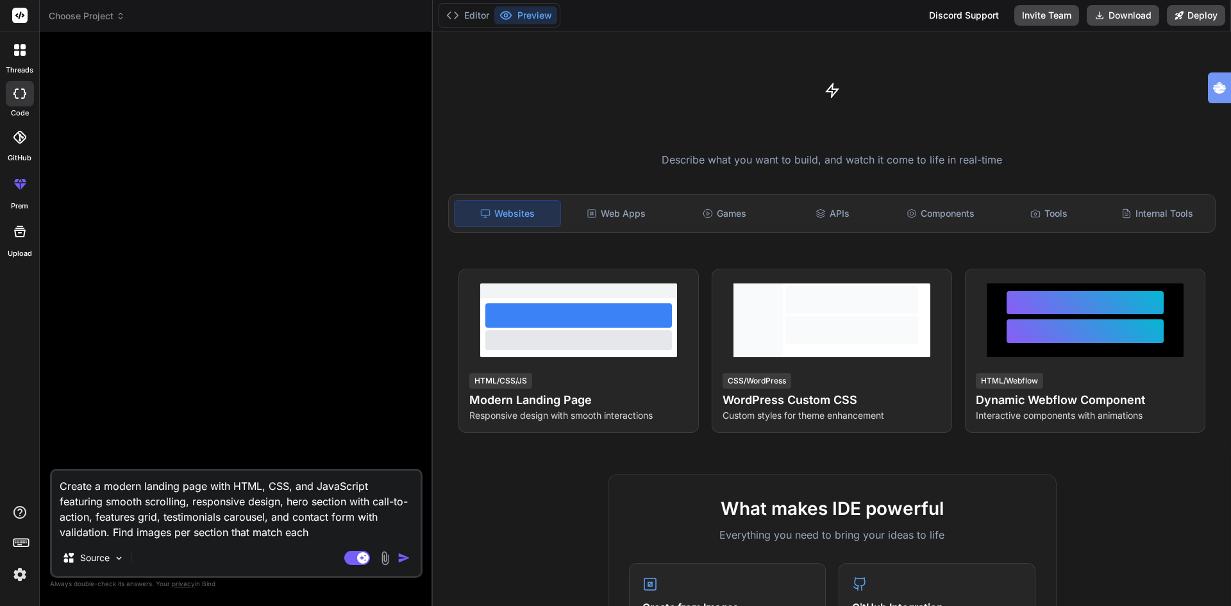
type textarea "Create a modern landing page with HTML, CSS, and JavaScript featuring smooth sc…"
type textarea "x"
type textarea "Create a modern landing page with HTML, CSS, and JavaScript featuring smooth sc…"
type textarea "x"
type textarea "Create a modern landing page with HTML, CSS, and JavaScript featuring smooth sc…"
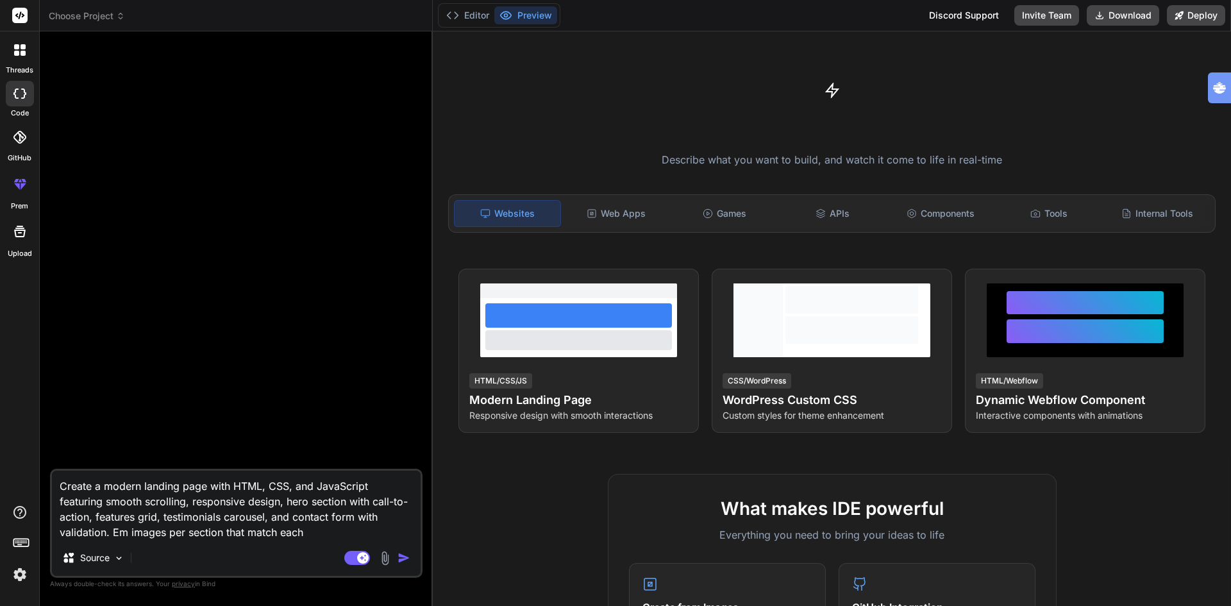
type textarea "x"
type textarea "Create a modern landing page with HTML, CSS, and JavaScript featuring smooth sc…"
type textarea "x"
type textarea "Create a modern landing page with HTML, CSS, and JavaScript featuring smooth sc…"
type textarea "x"
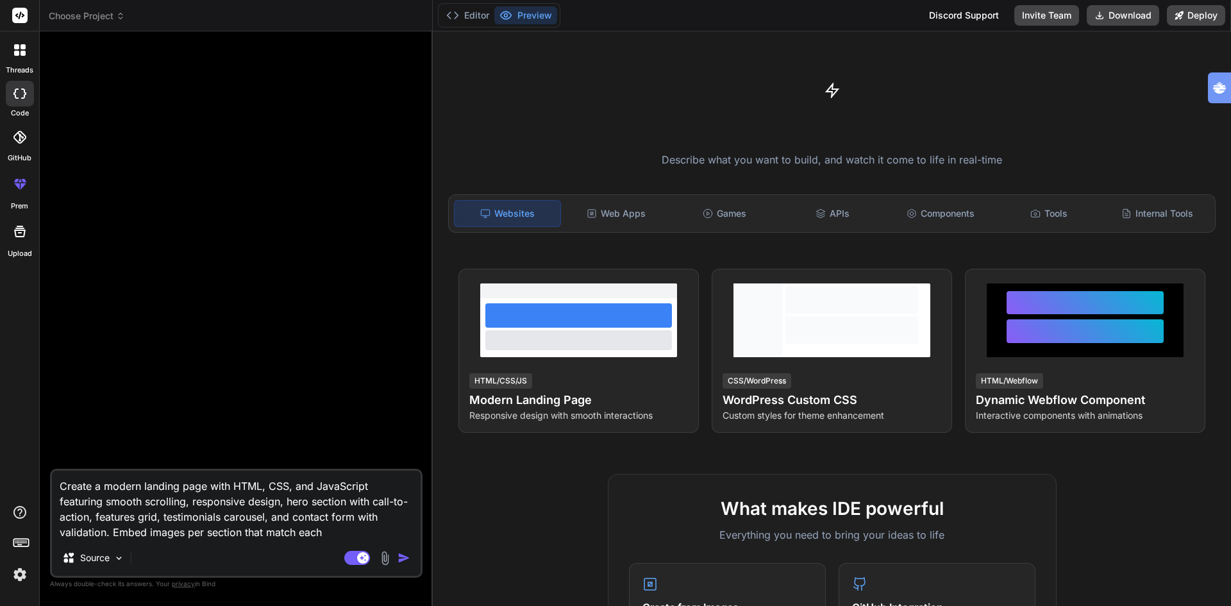
type textarea "Create a modern landing page with HTML, CSS, and JavaScript featuring smooth sc…"
type textarea "x"
type textarea "Create a modern landing page with HTML, CSS, and JavaScript featuring smooth sc…"
type textarea "x"
type textarea "Create a modern landing page with HTML, CSS, and JavaScript featuring smooth sc…"
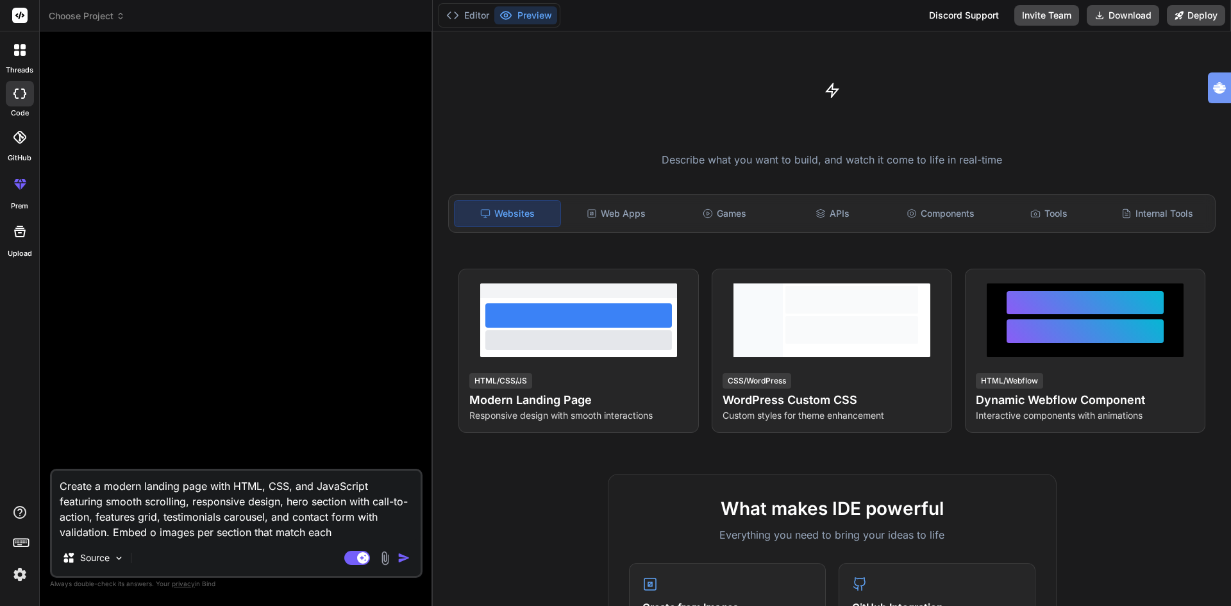
type textarea "x"
type textarea "Create a modern landing page with HTML, CSS, and JavaScript featuring smooth sc…"
type textarea "x"
type textarea "Create a modern landing page with HTML, CSS, and JavaScript featuring smooth sc…"
type textarea "x"
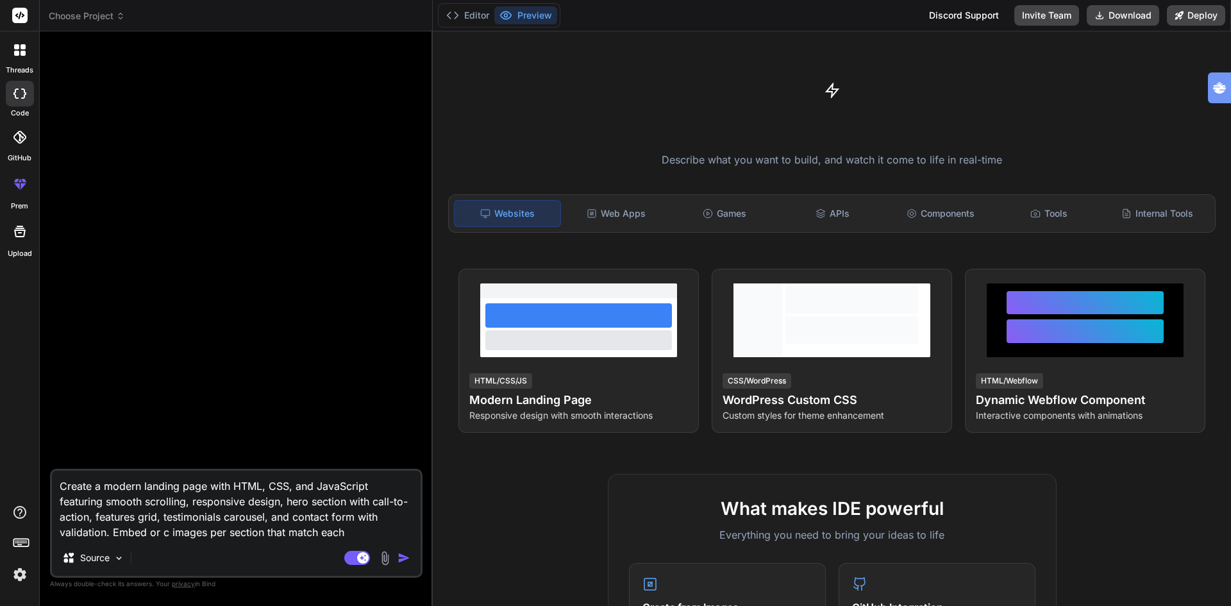
type textarea "Create a modern landing page with HTML, CSS, and JavaScript featuring smooth sc…"
type textarea "x"
type textarea "Create a modern landing page with HTML, CSS, and JavaScript featuring smooth sc…"
type textarea "x"
type textarea "Create a modern landing page with HTML, CSS, and JavaScript featuring smooth sc…"
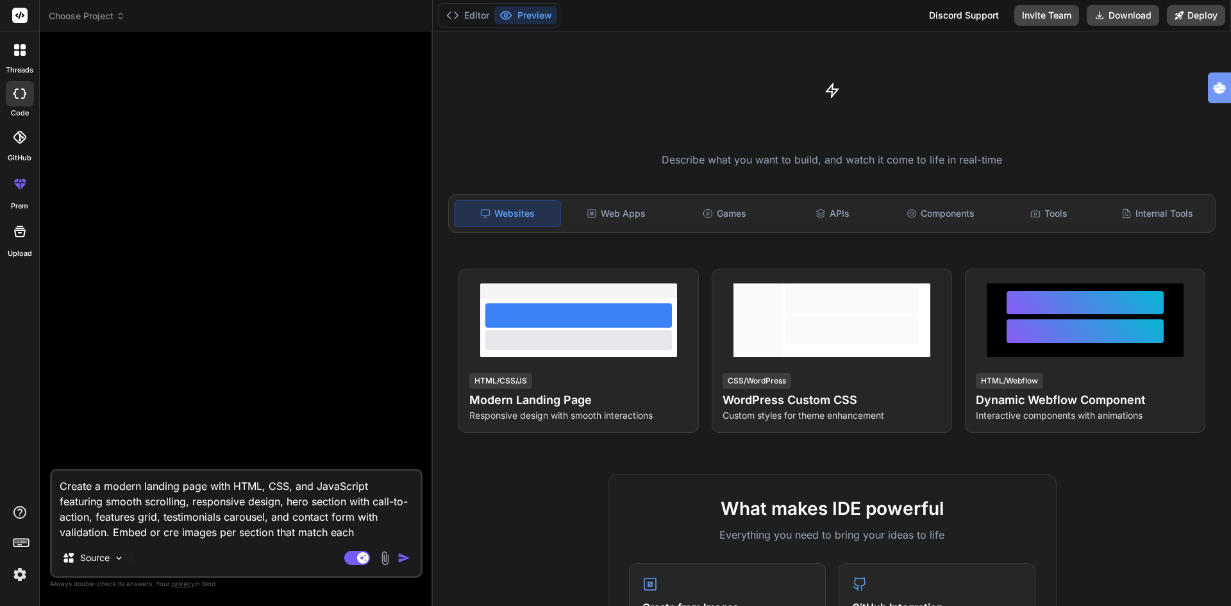
type textarea "x"
type textarea "Create a modern landing page with HTML, CSS, and JavaScript featuring smooth sc…"
type textarea "x"
type textarea "Create a modern landing page with HTML, CSS, and JavaScript featuring smooth sc…"
type textarea "x"
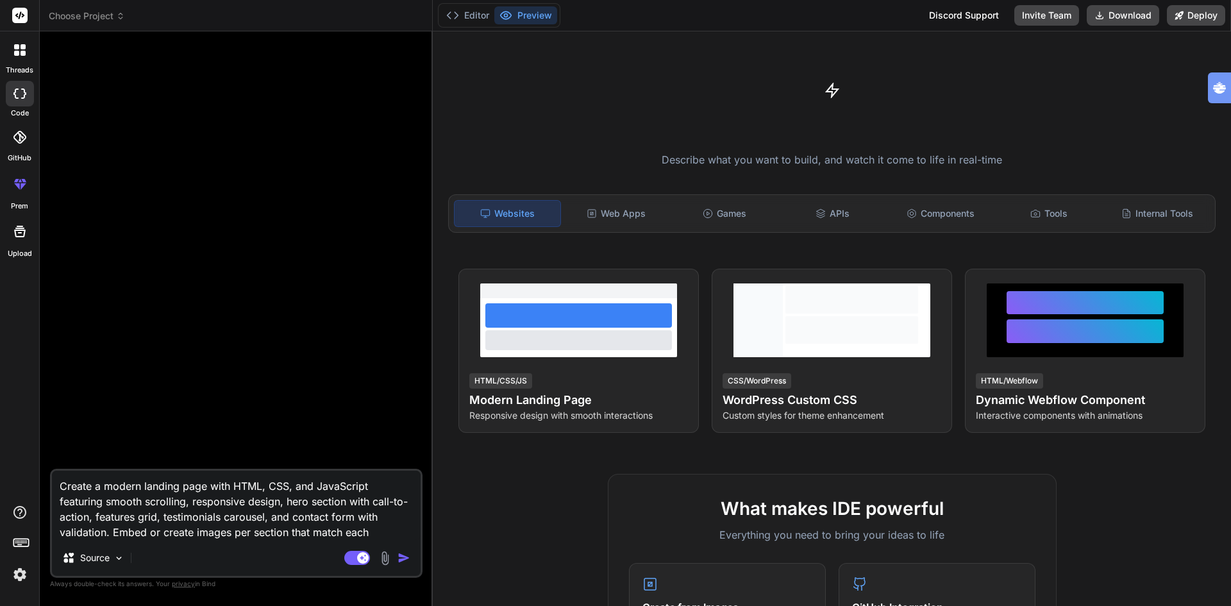
type textarea "Create a modern landing page with HTML, CSS, and JavaScript featuring smooth sc…"
type textarea "x"
type textarea "Create a modern landing page with HTML, CSS, and JavaScript featuring smooth sc…"
type textarea "x"
type textarea "Create a modern landing page with HTML, CSS, and JavaScript featuring smooth sc…"
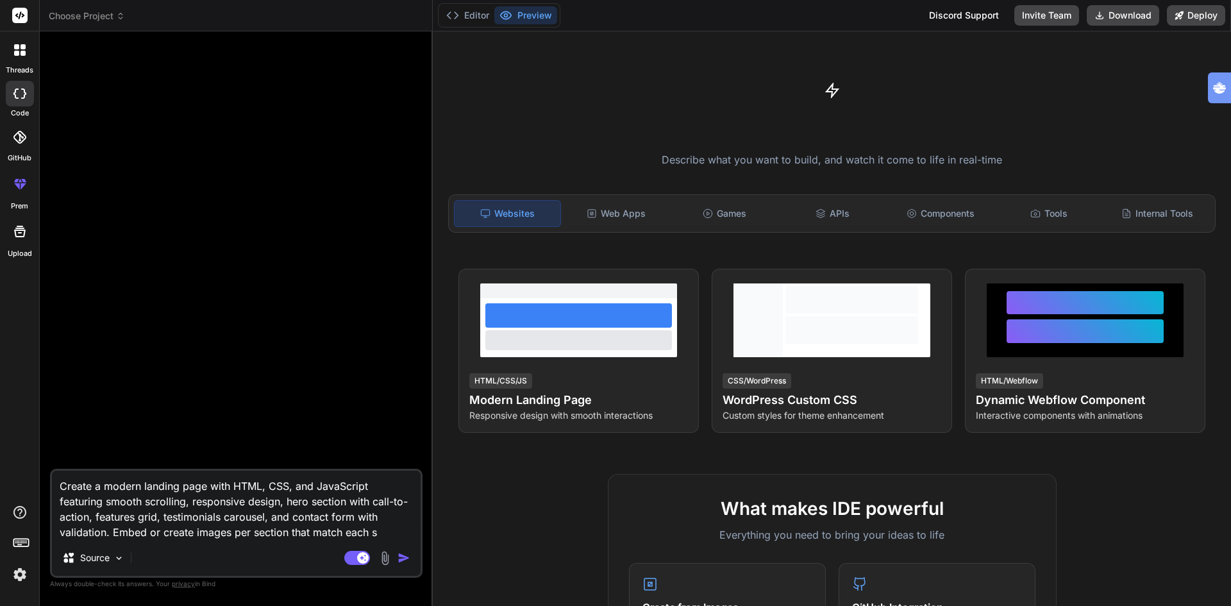
type textarea "x"
type textarea "Create a modern landing page with HTML, CSS, and JavaScript featuring smooth sc…"
type textarea "x"
type textarea "Create a modern landing page with HTML, CSS, and JavaScript featuring smooth sc…"
type textarea "x"
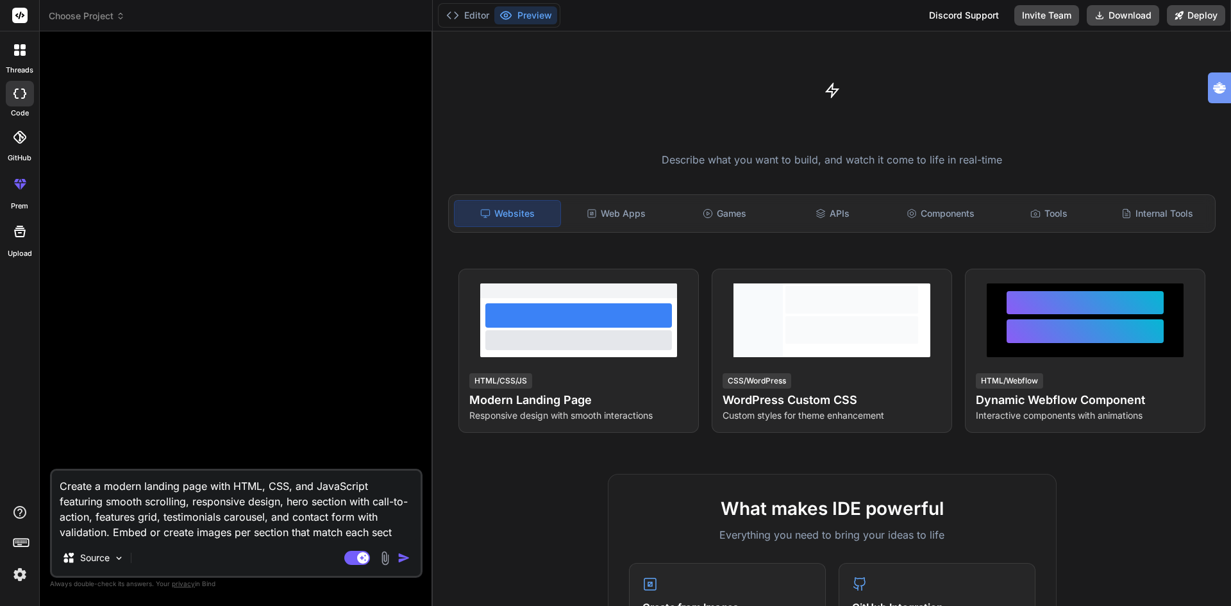
type textarea "Create a modern landing page with HTML, CSS, and JavaScript featuring smooth sc…"
type textarea "x"
type textarea "Create a modern landing page with HTML, CSS, and JavaScript featuring smooth sc…"
type textarea "x"
type textarea "Create a modern landing page with HTML, CSS, and JavaScript featuring smooth sc…"
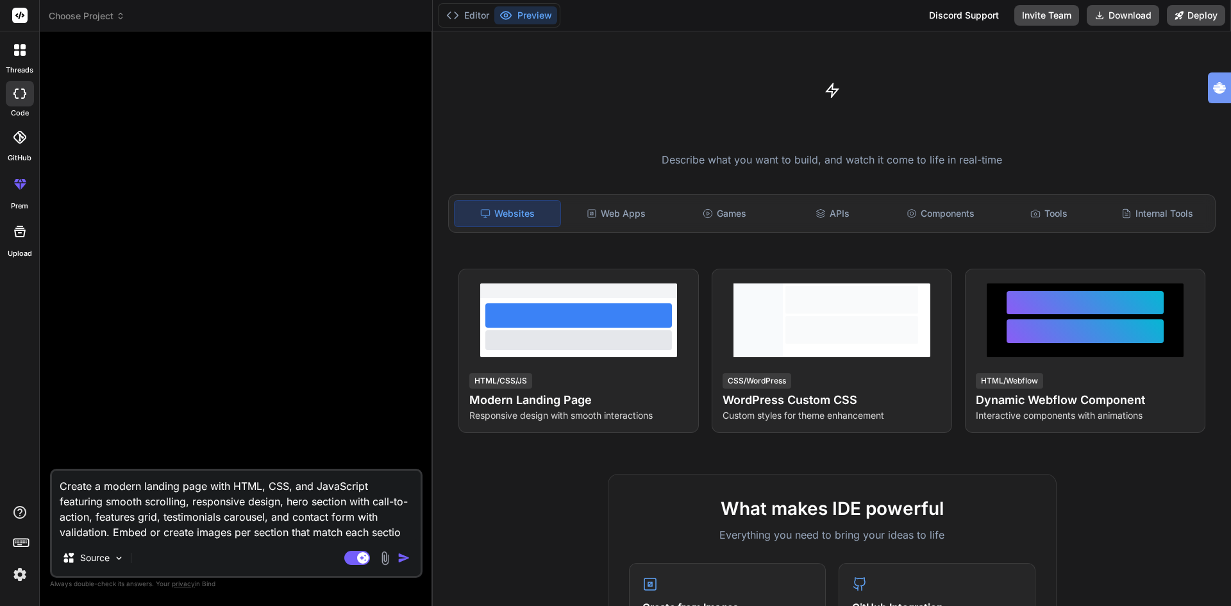
type textarea "x"
type textarea "Create a modern landing page with HTML, CSS, and JavaScript featuring smooth sc…"
type textarea "x"
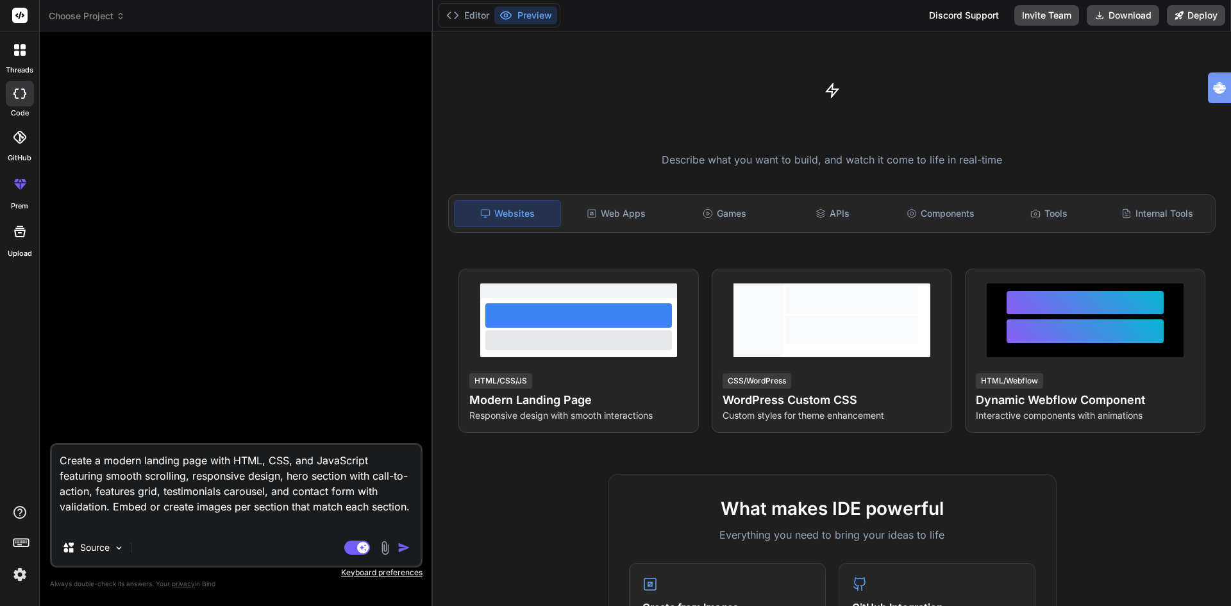
type textarea "Create a modern landing page with HTML, CSS, and JavaScript featuring smooth sc…"
type textarea "x"
type textarea "Create a modern landing page with HTML, CSS, and JavaScript featuring smooth sc…"
type textarea "x"
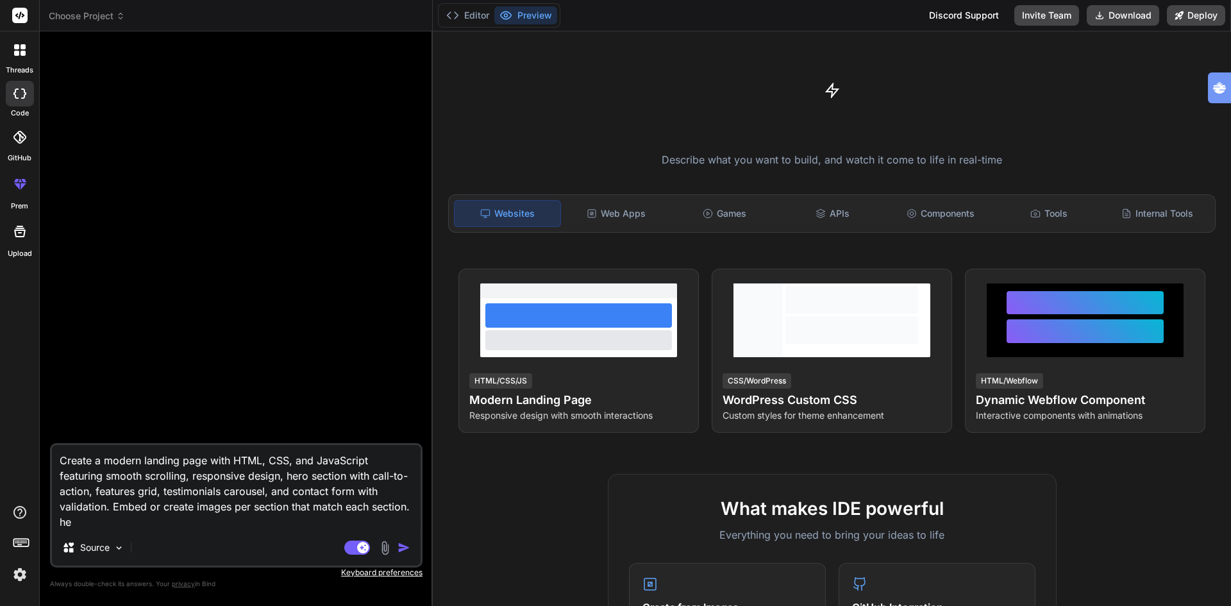
type textarea "Create a modern landing page with HTML, CSS, and JavaScript featuring smooth sc…"
type textarea "x"
type textarea "Create a modern landing page with HTML, CSS, and JavaScript featuring smooth sc…"
type textarea "x"
type textarea "Create a modern landing page with HTML, CSS, and JavaScript featuring smooth sc…"
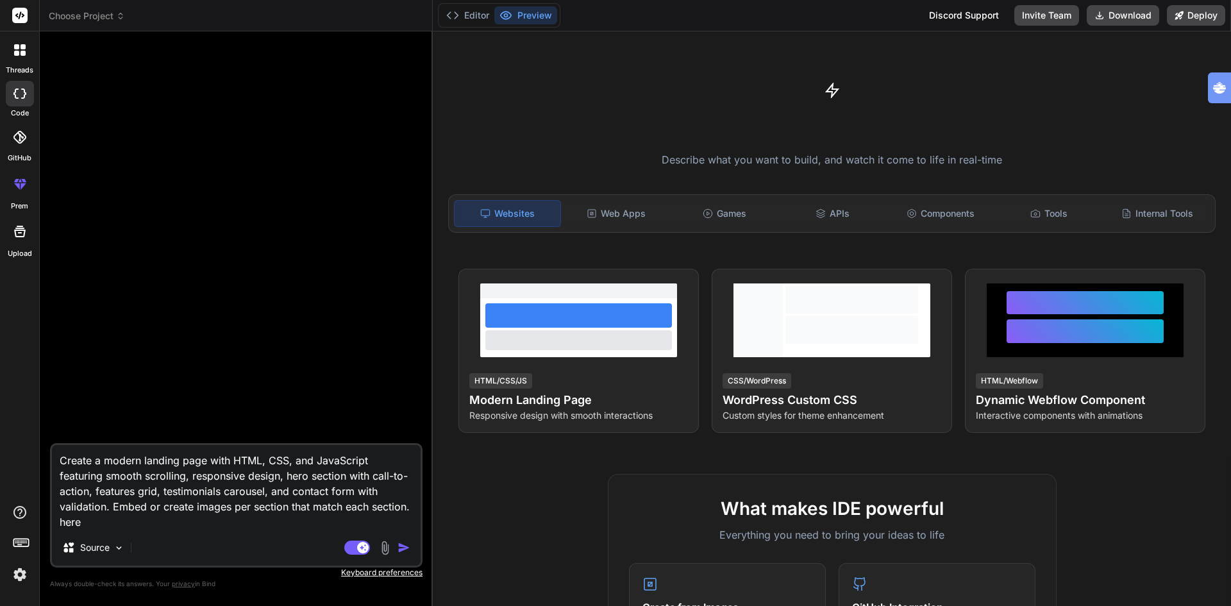
type textarea "x"
type textarea "Create a modern landing page with HTML, CSS, and JavaScript featuring smooth sc…"
type textarea "x"
type textarea "Create a modern landing page with HTML, CSS, and JavaScript featuring smooth sc…"
type textarea "x"
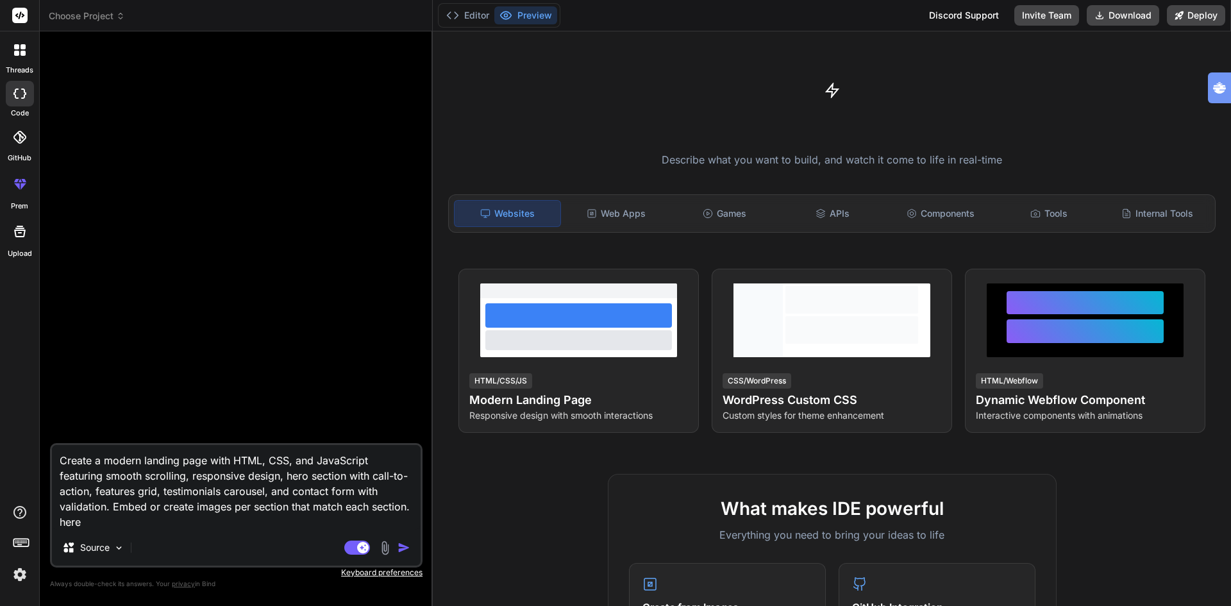
type textarea "Create a modern landing page with HTML, CSS, and JavaScript featuring smooth sc…"
type textarea "x"
type textarea "Create a modern landing page with HTML, CSS, and JavaScript featuring smooth sc…"
type textarea "x"
type textarea "Create a modern landing page with HTML, CSS, and JavaScript featuring smooth sc…"
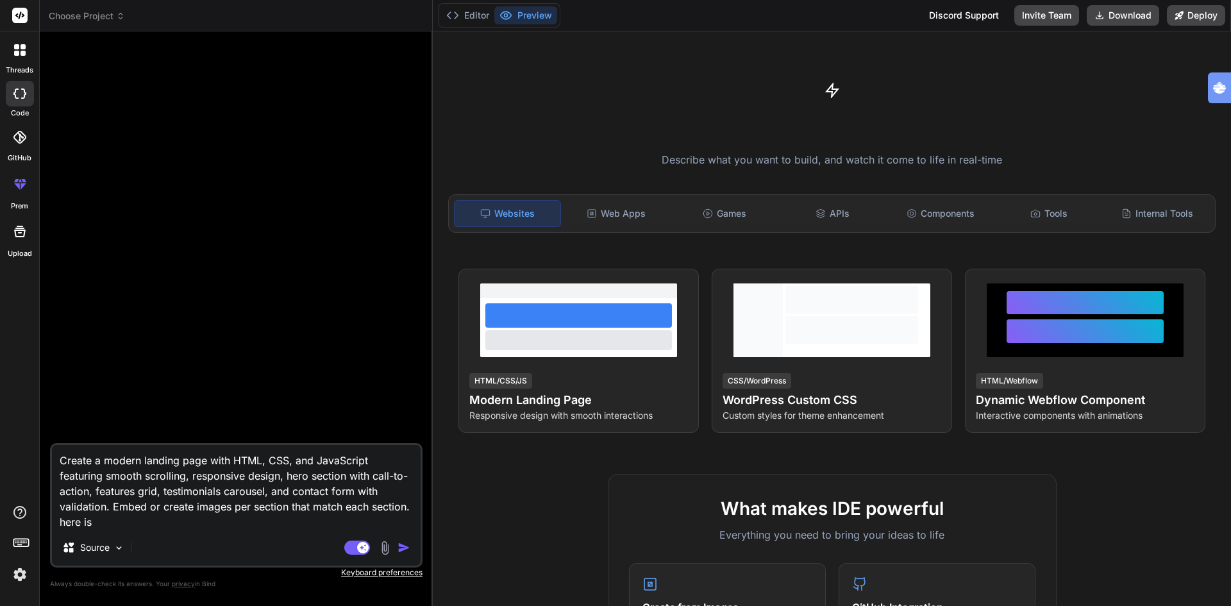
type textarea "x"
type textarea "Create a modern landing page with HTML, CSS, and JavaScript featuring smooth sc…"
type textarea "x"
type textarea "Create a modern landing page with HTML, CSS, and JavaScript featuring smooth sc…"
type textarea "x"
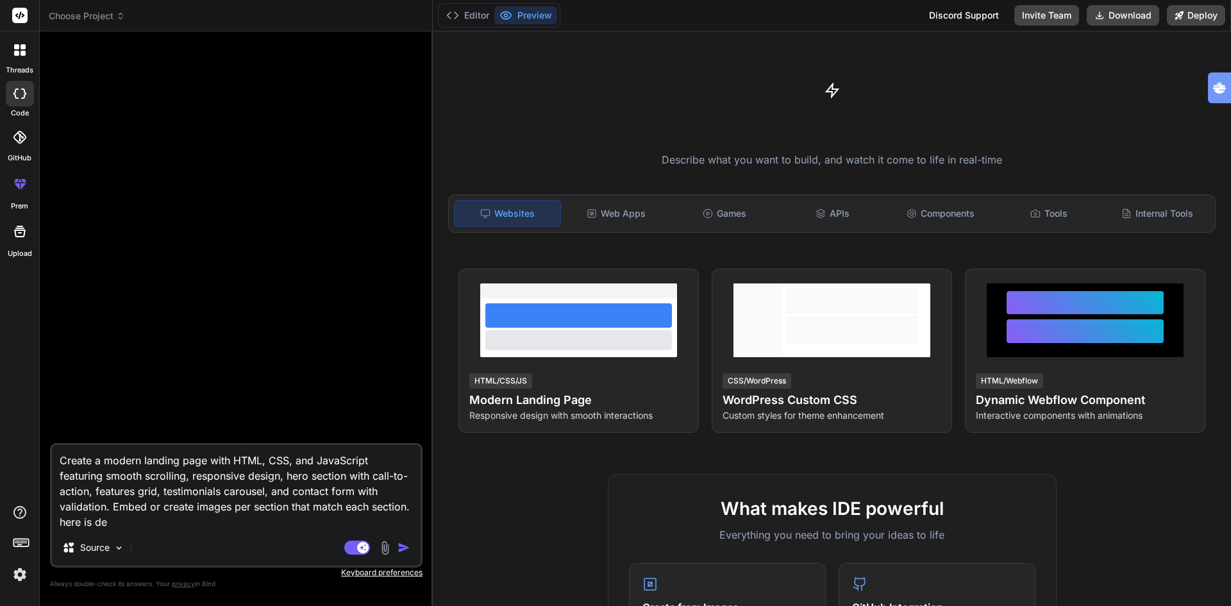
type textarea "Create a modern landing page with HTML, CSS, and JavaScript featuring smooth sc…"
type textarea "x"
type textarea "Create a modern landing page with HTML, CSS, and JavaScript featuring smooth sc…"
type textarea "x"
type textarea "Create a modern landing page with HTML, CSS, and JavaScript featuring smooth sc…"
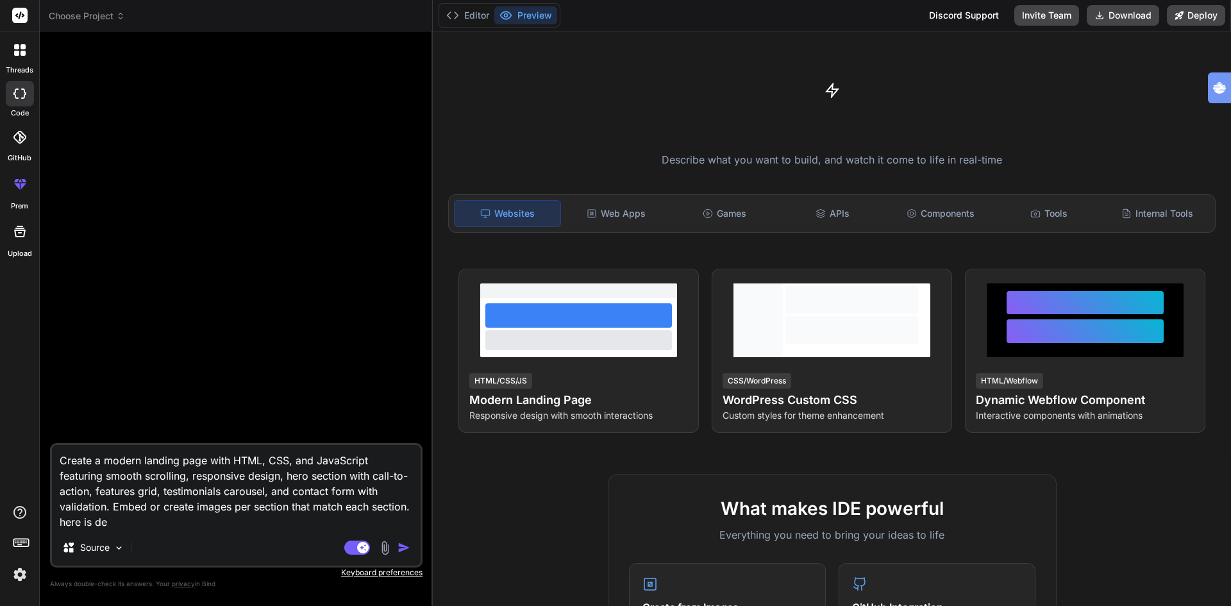
type textarea "x"
type textarea "Create a modern landing page with HTML, CSS, and JavaScript featuring smooth sc…"
type textarea "x"
type textarea "Create a modern landing page with HTML, CSS, and JavaScript featuring smooth sc…"
type textarea "x"
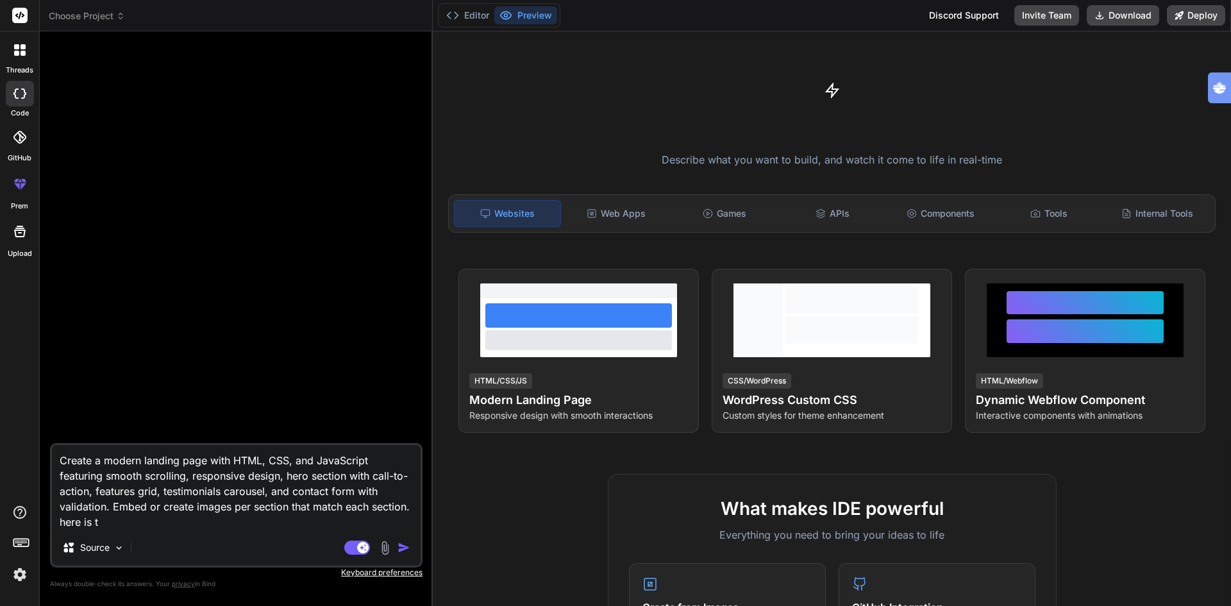
type textarea "Create a modern landing page with HTML, CSS, and JavaScript featuring smooth sc…"
type textarea "x"
type textarea "Create a modern landing page with HTML, CSS, and JavaScript featuring smooth sc…"
type textarea "x"
type textarea "Create a modern landing page with HTML, CSS, and JavaScript featuring smooth sc…"
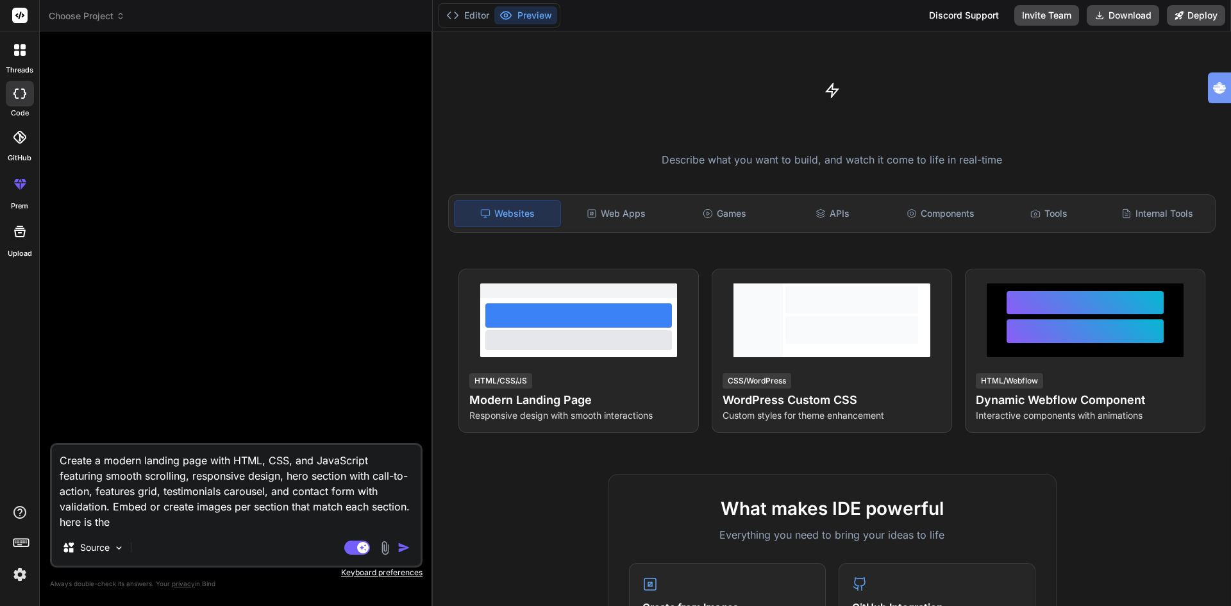
type textarea "x"
type textarea "Create a modern landing page with HTML, CSS, and JavaScript featuring smooth sc…"
type textarea "x"
type textarea "Create a modern landing page with HTML, CSS, and JavaScript featuring smooth sc…"
type textarea "x"
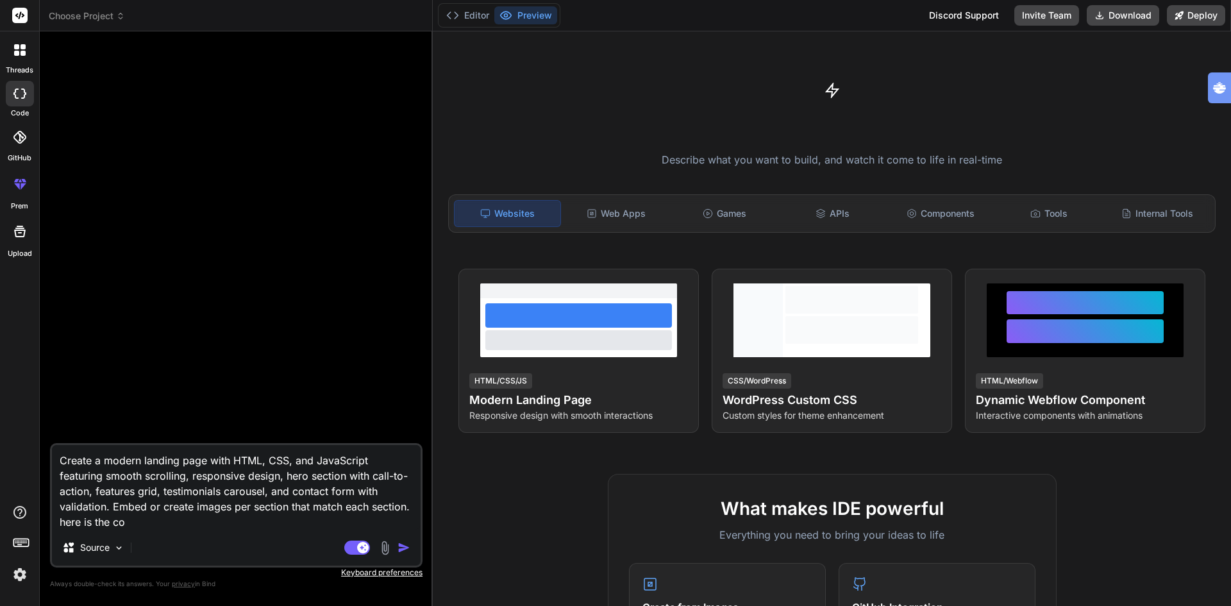
type textarea "Create a modern landing page with HTML, CSS, and JavaScript featuring smooth sc…"
type textarea "x"
type textarea "Create a modern landing page with HTML, CSS, and JavaScript featuring smooth sc…"
type textarea "x"
type textarea "Create a modern landing page with HTML, CSS, and JavaScript featuring smooth sc…"
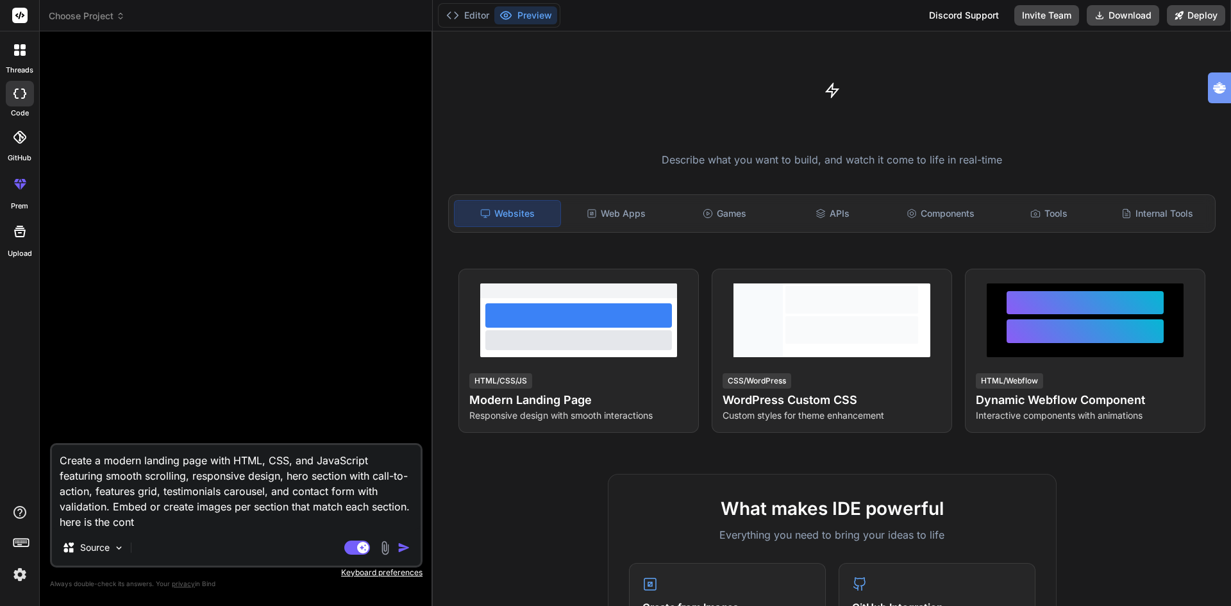
type textarea "x"
type textarea "Create a modern landing page with HTML, CSS, and JavaScript featuring smooth sc…"
paste textarea "Beacon AI aanpak® Binnen 72 uur bewijs dat AI jouw bedrijf 20–40% sneller maakt…"
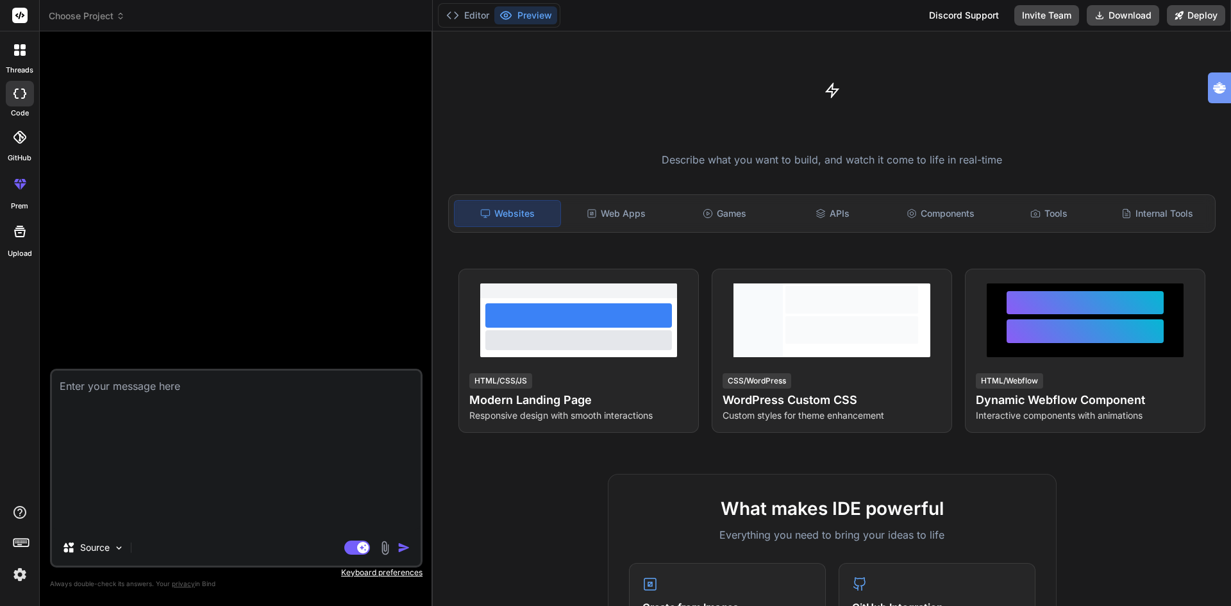
scroll to position [0, 0]
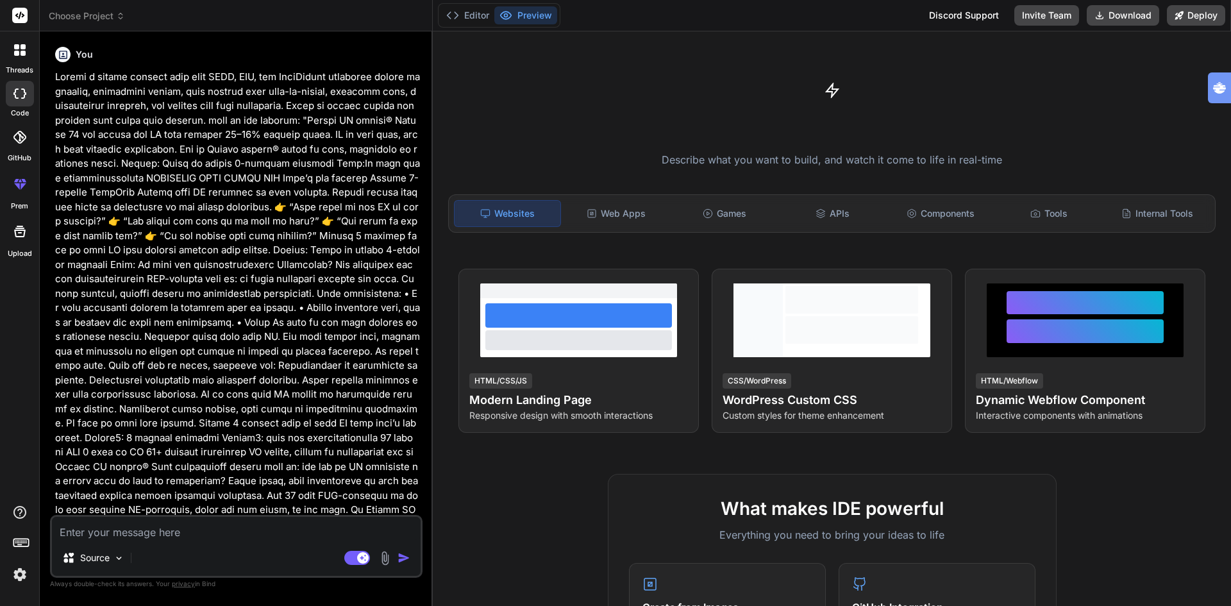
click at [402, 557] on img "button" at bounding box center [403, 557] width 13 height 13
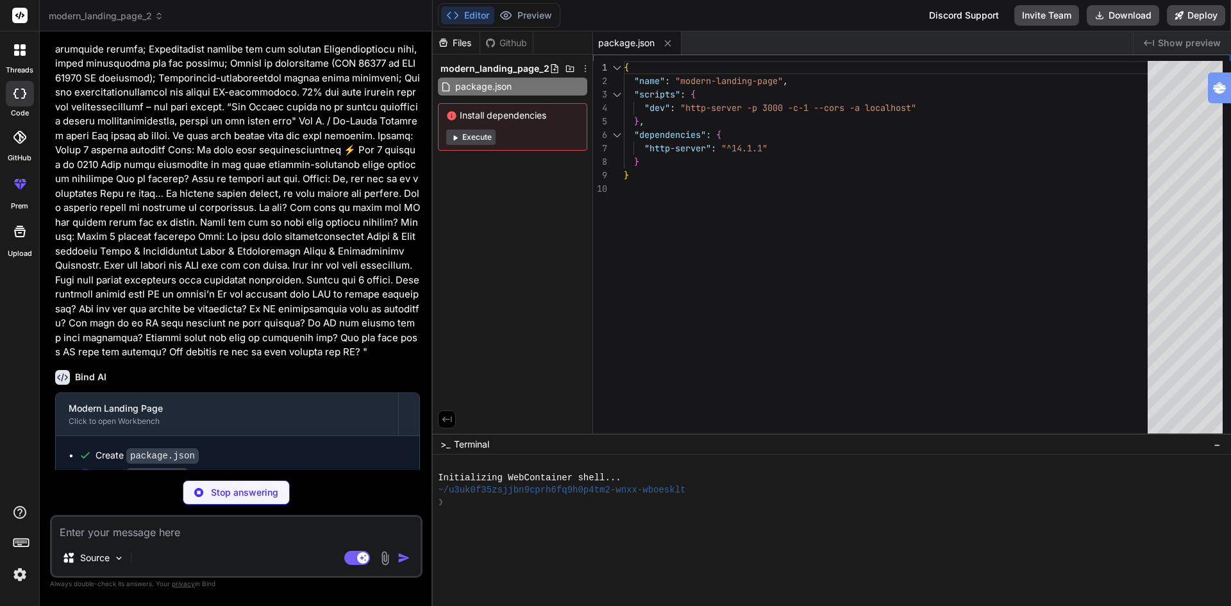
scroll to position [717, 0]
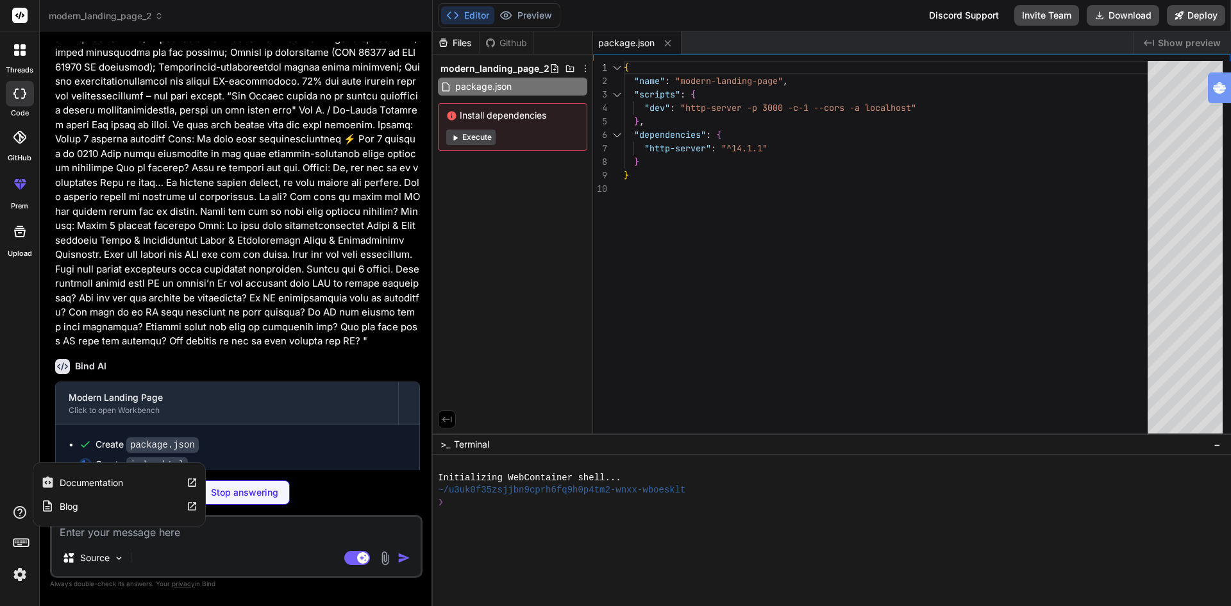
click at [190, 481] on icon at bounding box center [191, 482] width 11 height 11
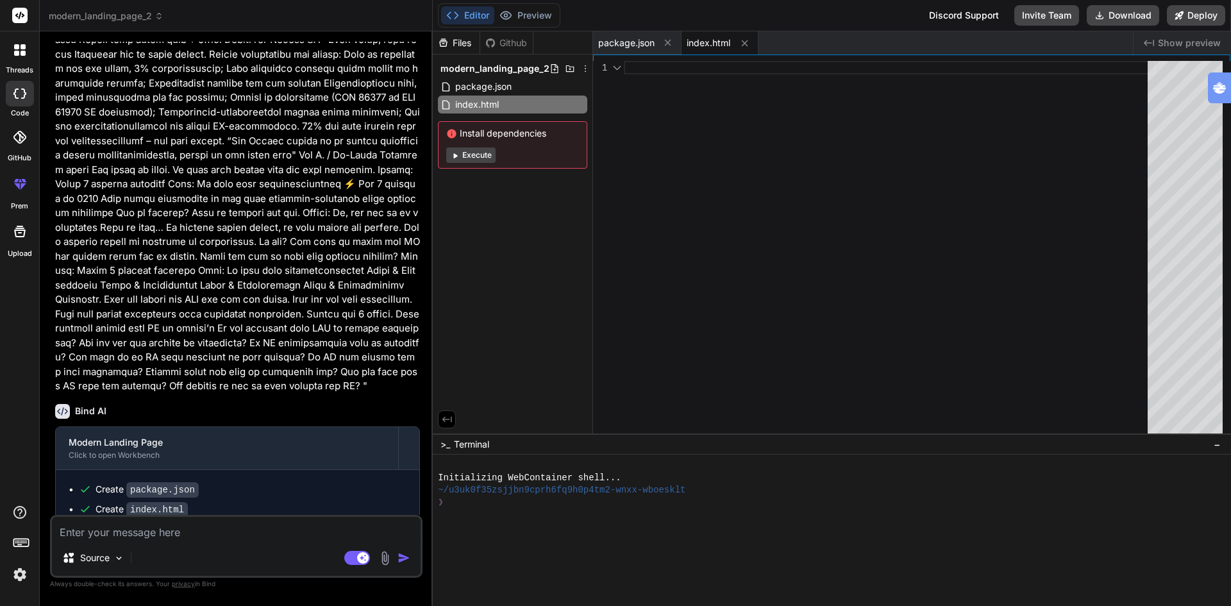
scroll to position [705, 0]
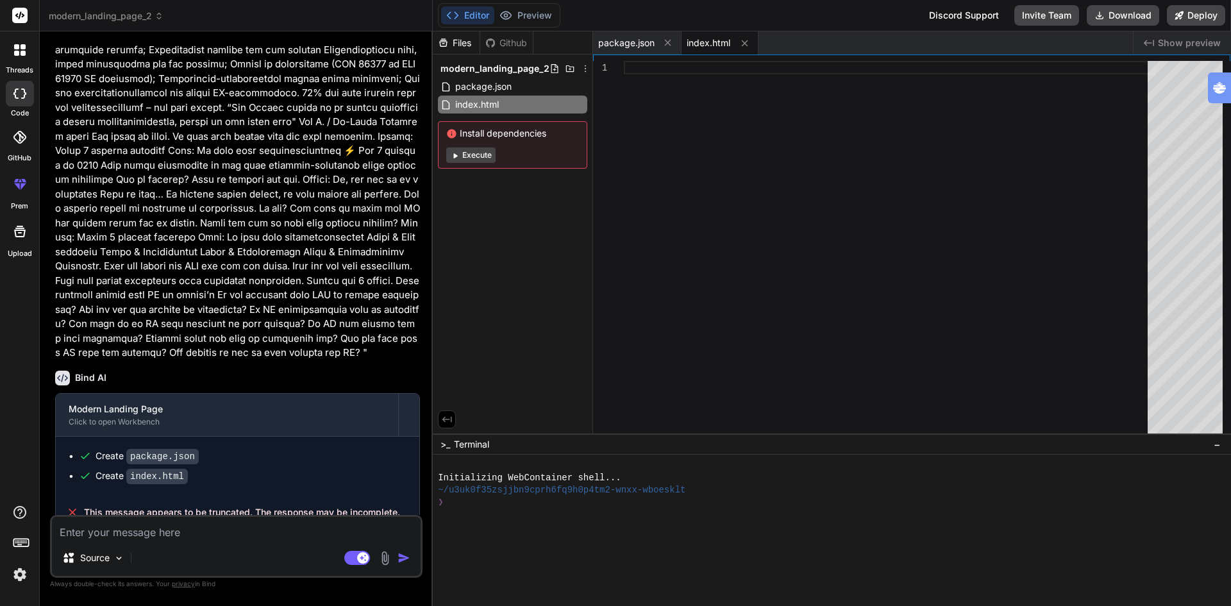
click at [279, 506] on span "This message appears to be truncated. The response may be incomplete." at bounding box center [242, 512] width 316 height 13
click at [1193, 16] on button "Deploy" at bounding box center [1195, 15] width 58 height 21
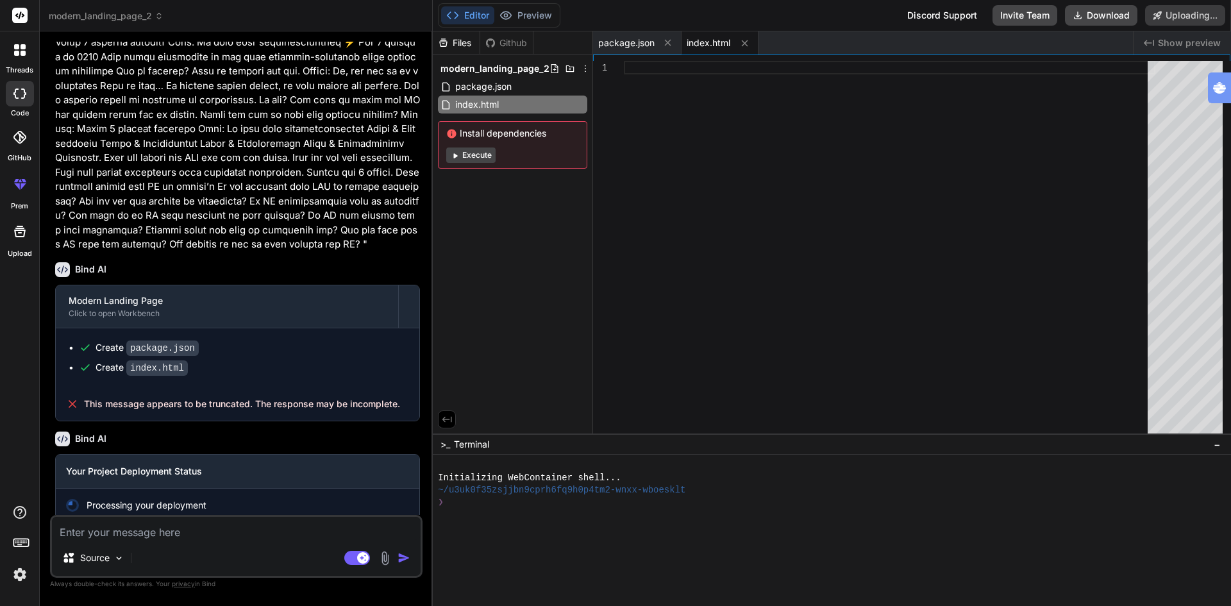
scroll to position [816, 0]
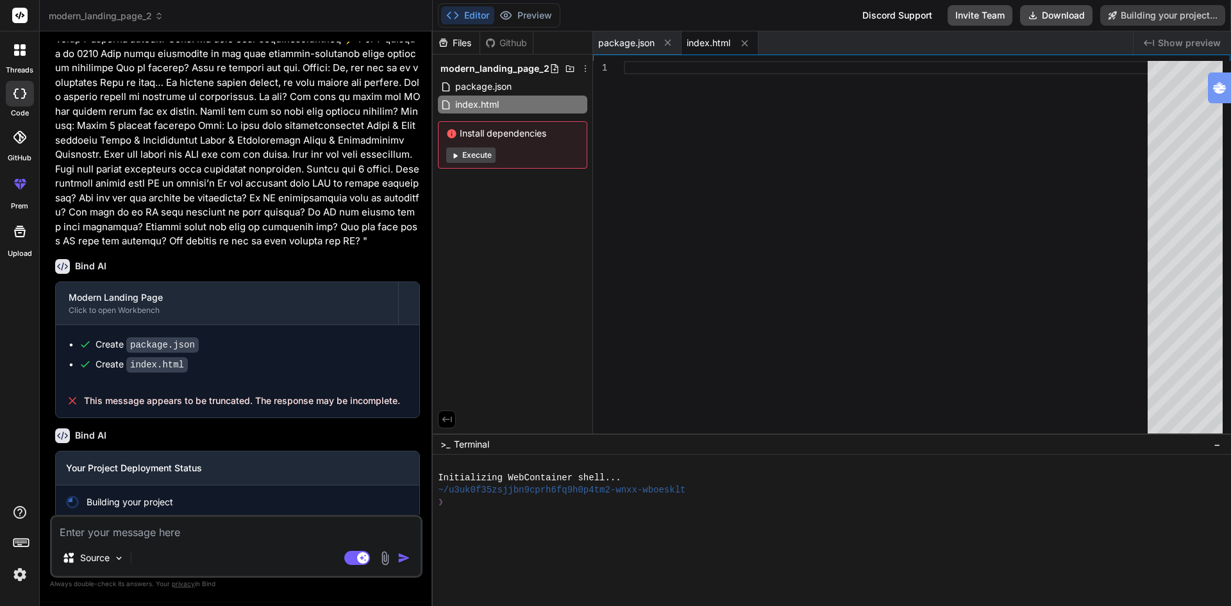
click at [481, 155] on button "Execute" at bounding box center [470, 154] width 49 height 15
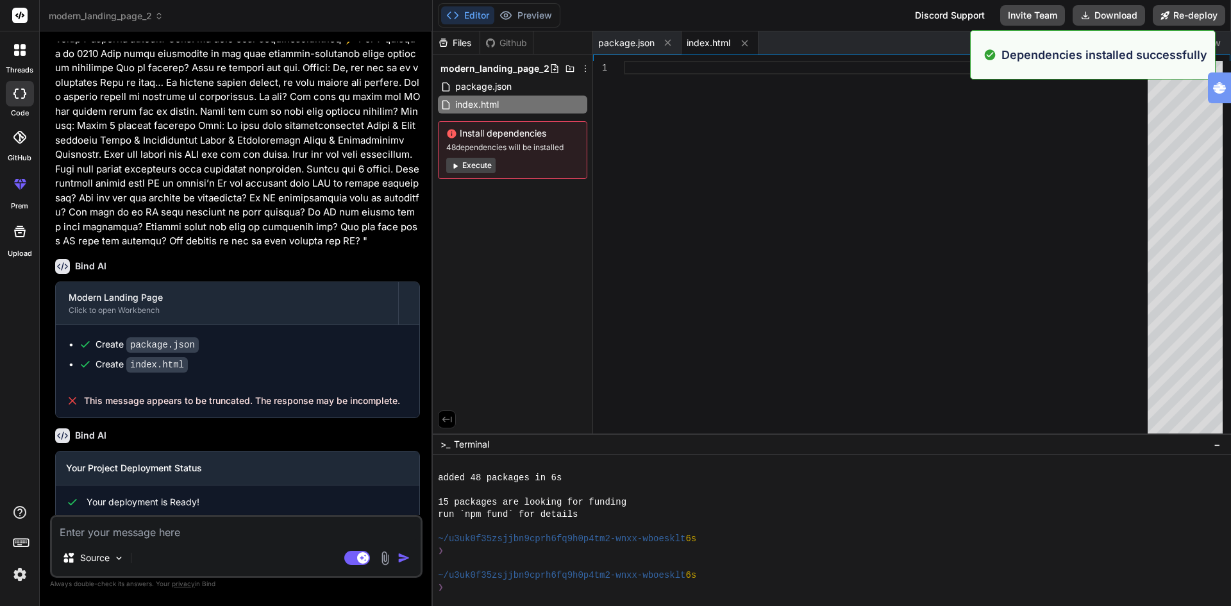
scroll to position [97, 0]
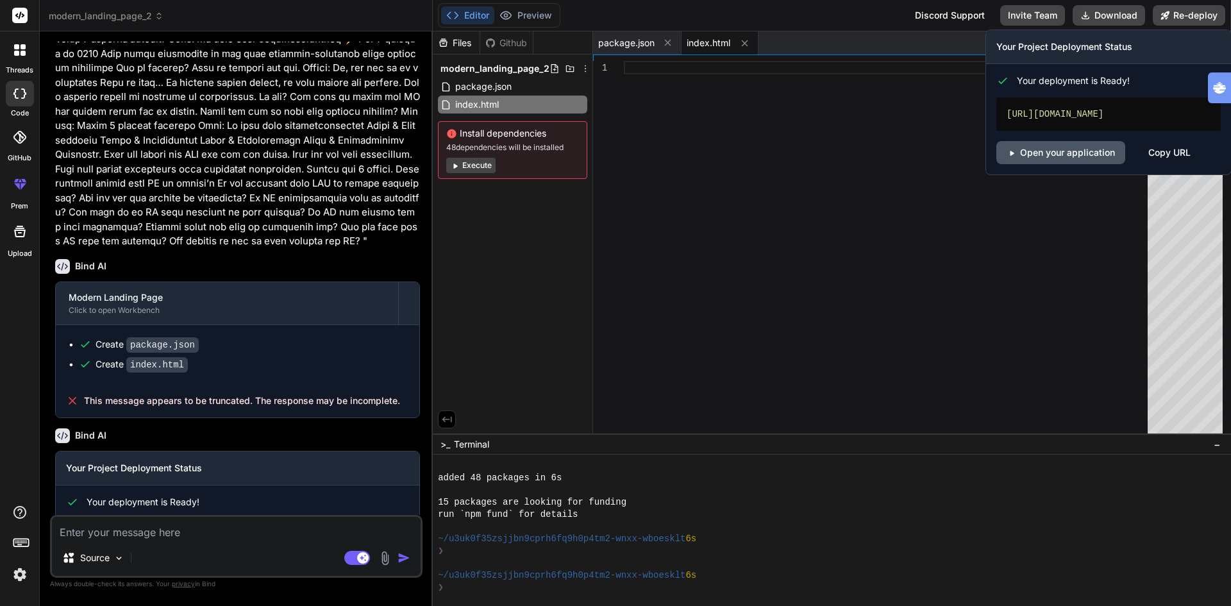
click at [1084, 151] on link "Open your application" at bounding box center [1060, 152] width 129 height 23
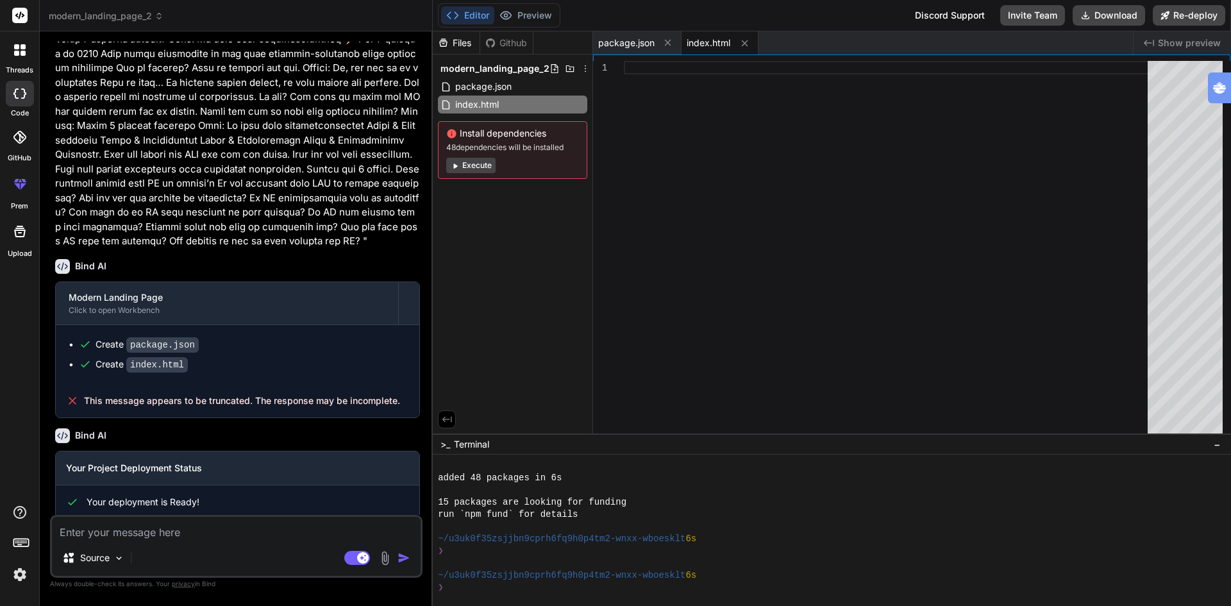
click at [405, 558] on img "button" at bounding box center [403, 557] width 13 height 13
click at [481, 164] on button "Execute" at bounding box center [470, 165] width 49 height 15
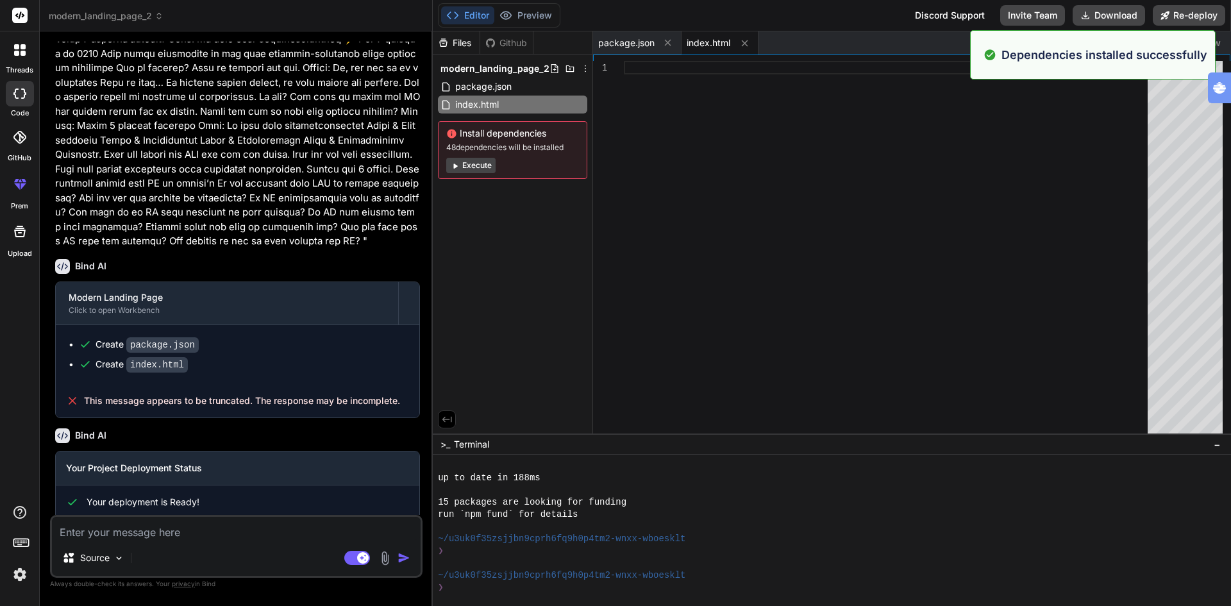
scroll to position [280, 0]
click at [501, 85] on span "package.json" at bounding box center [483, 86] width 59 height 15
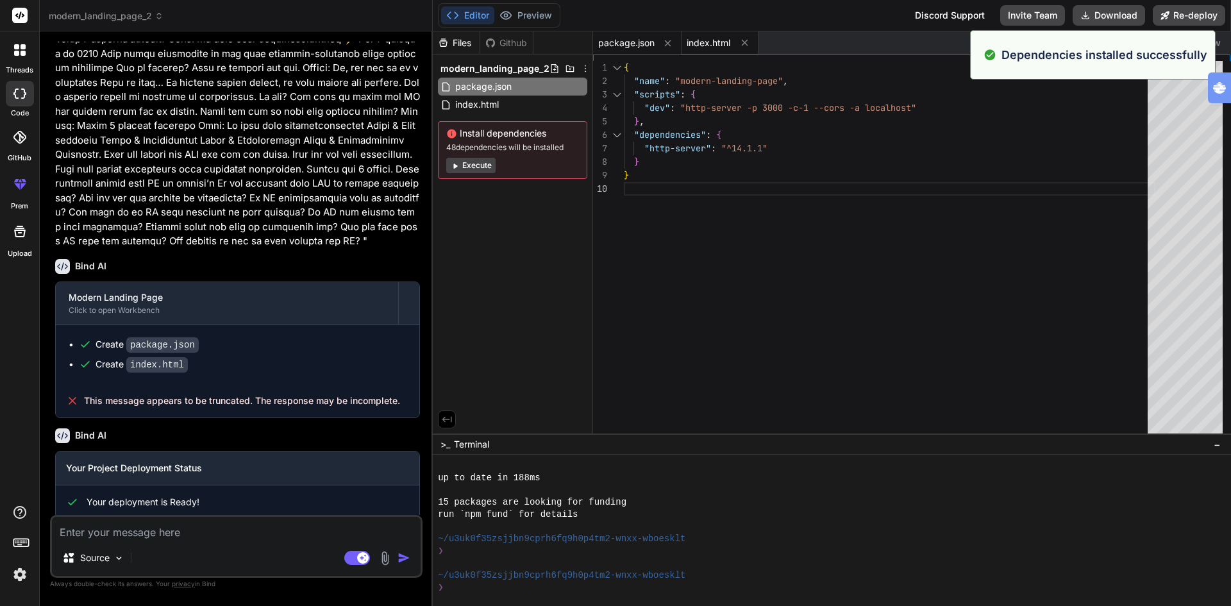
click at [706, 42] on span "index.html" at bounding box center [708, 43] width 44 height 13
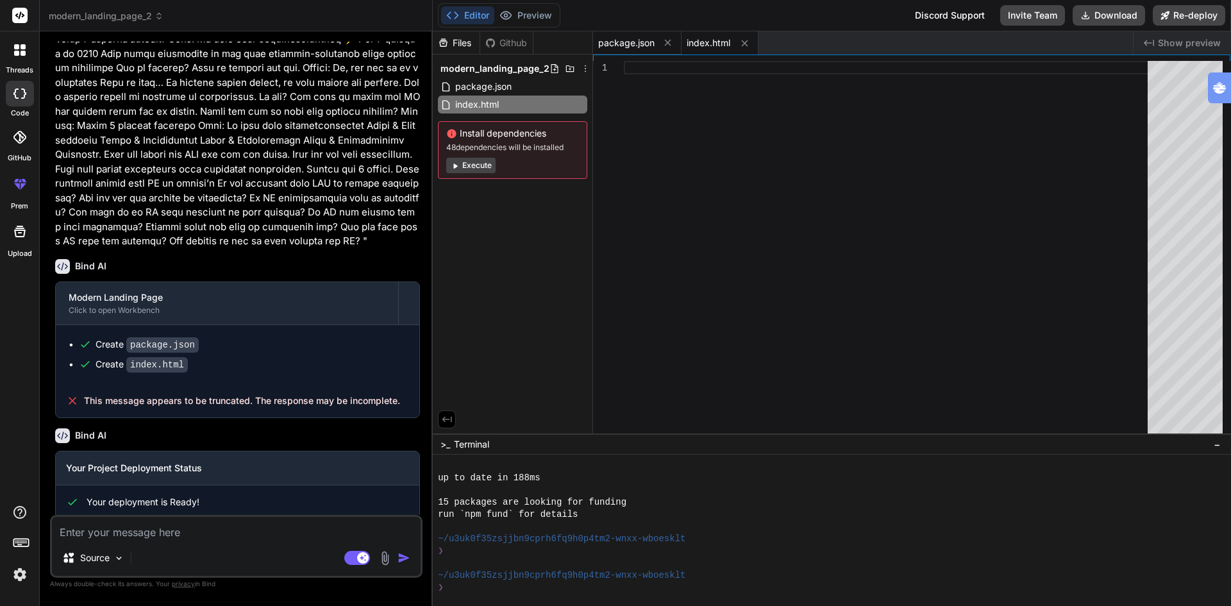
click at [645, 40] on span "package.json" at bounding box center [626, 43] width 56 height 13
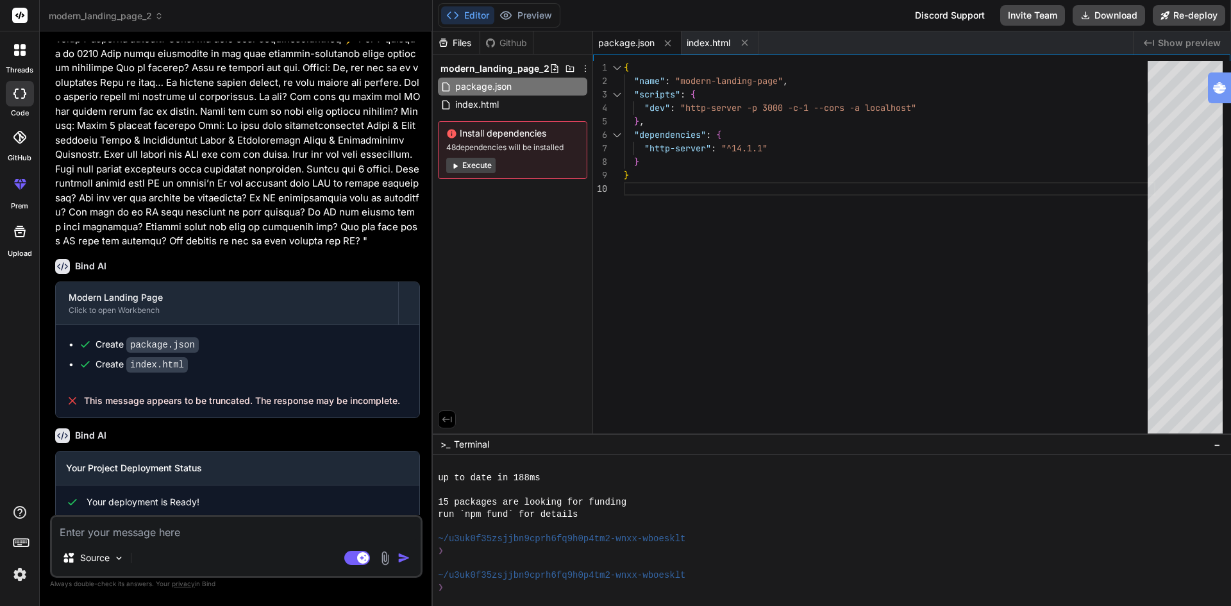
click at [17, 91] on icon at bounding box center [19, 93] width 13 height 10
click at [102, 12] on span "modern_landing_page_2" at bounding box center [106, 16] width 115 height 13
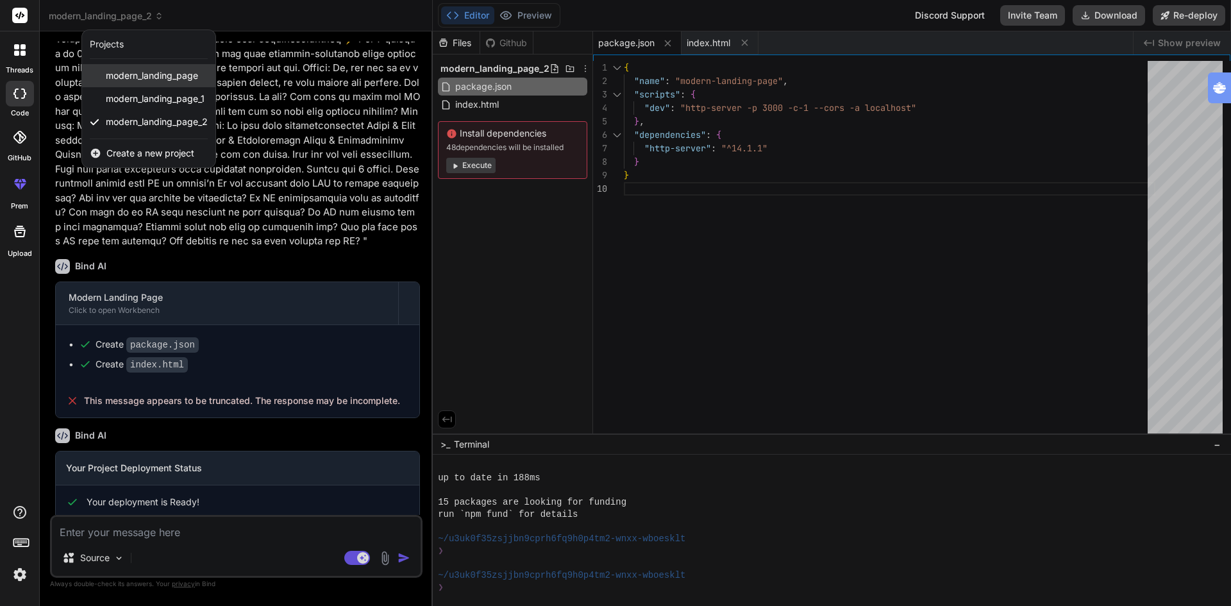
click at [155, 73] on span "modern_landing_page" at bounding box center [152, 75] width 92 height 13
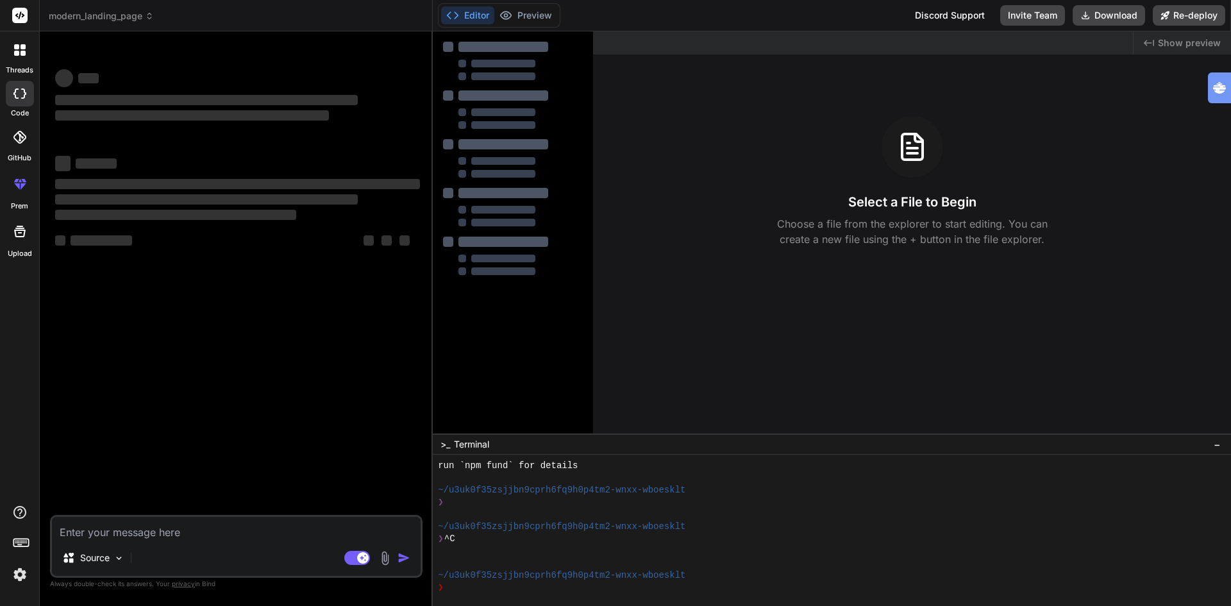
scroll to position [329, 0]
click at [113, 17] on span "modern_landing_page" at bounding box center [101, 16] width 105 height 13
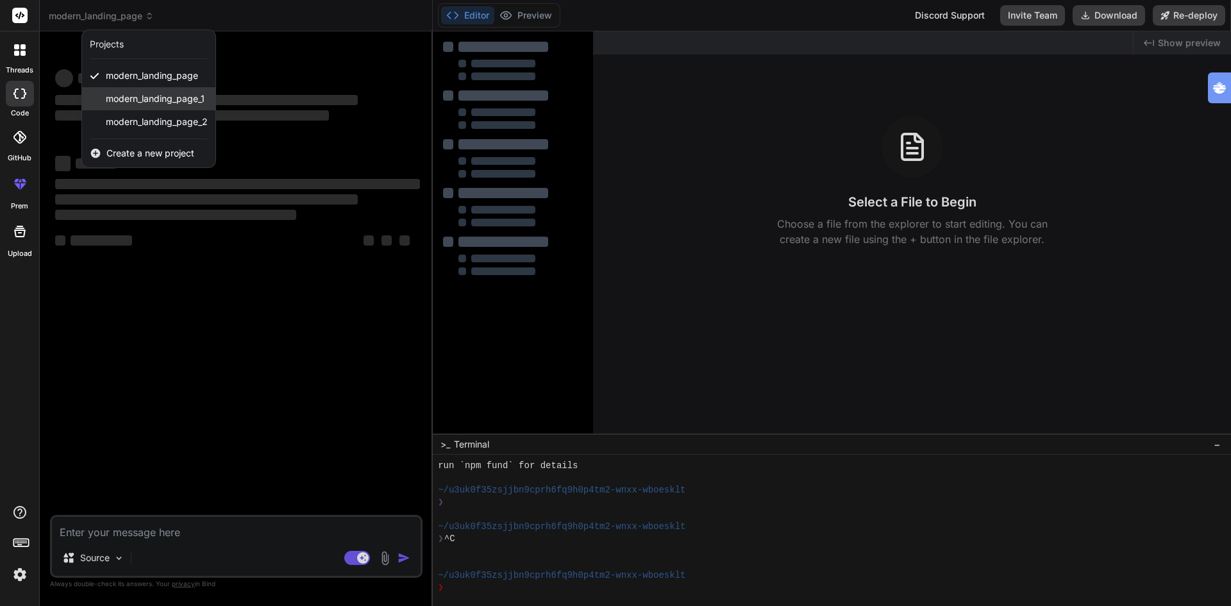
click at [143, 91] on div "modern_landing_page_1" at bounding box center [148, 98] width 133 height 23
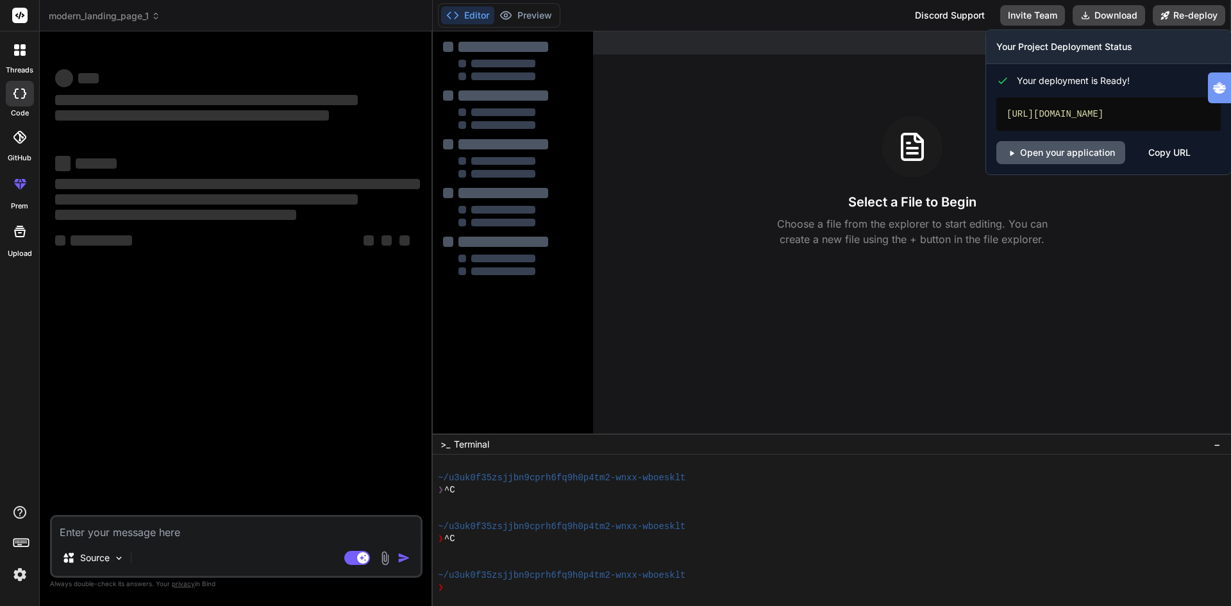
click at [1088, 151] on link "Open your application" at bounding box center [1060, 152] width 129 height 23
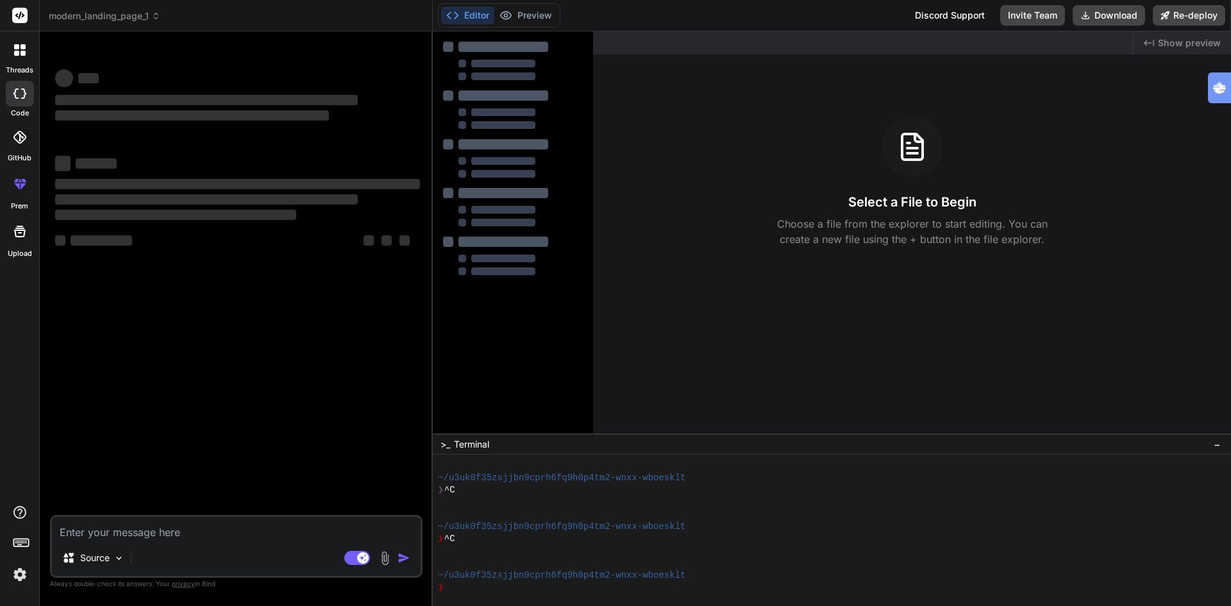
click at [131, 17] on span "modern_landing_page_1" at bounding box center [105, 16] width 112 height 13
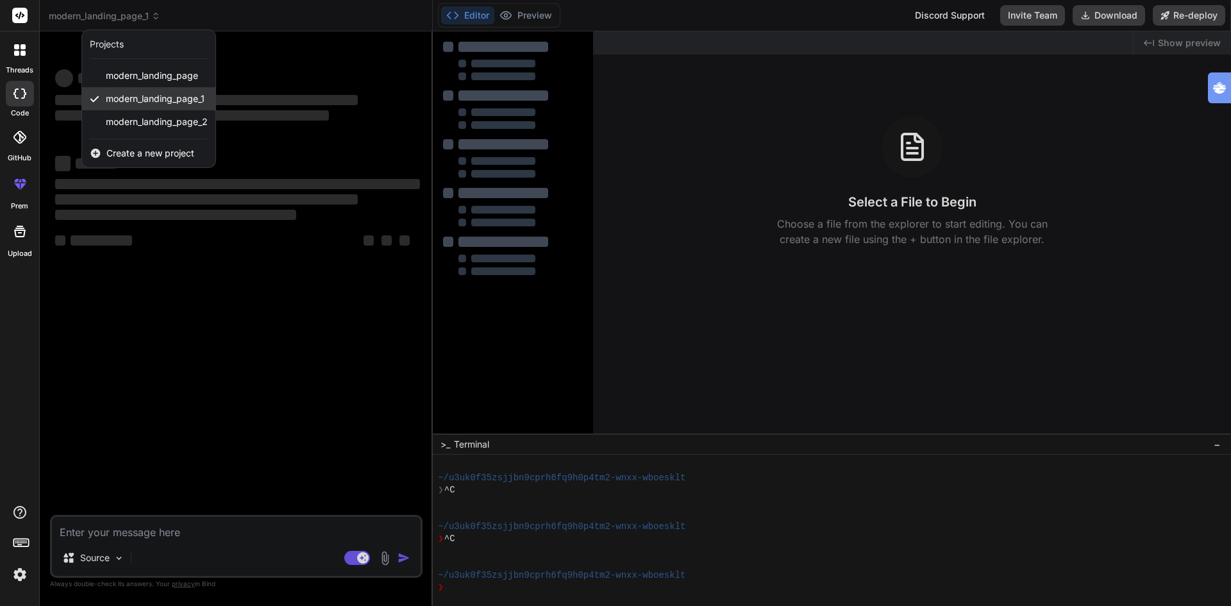
click at [147, 93] on span "modern_landing_page_1" at bounding box center [155, 98] width 99 height 13
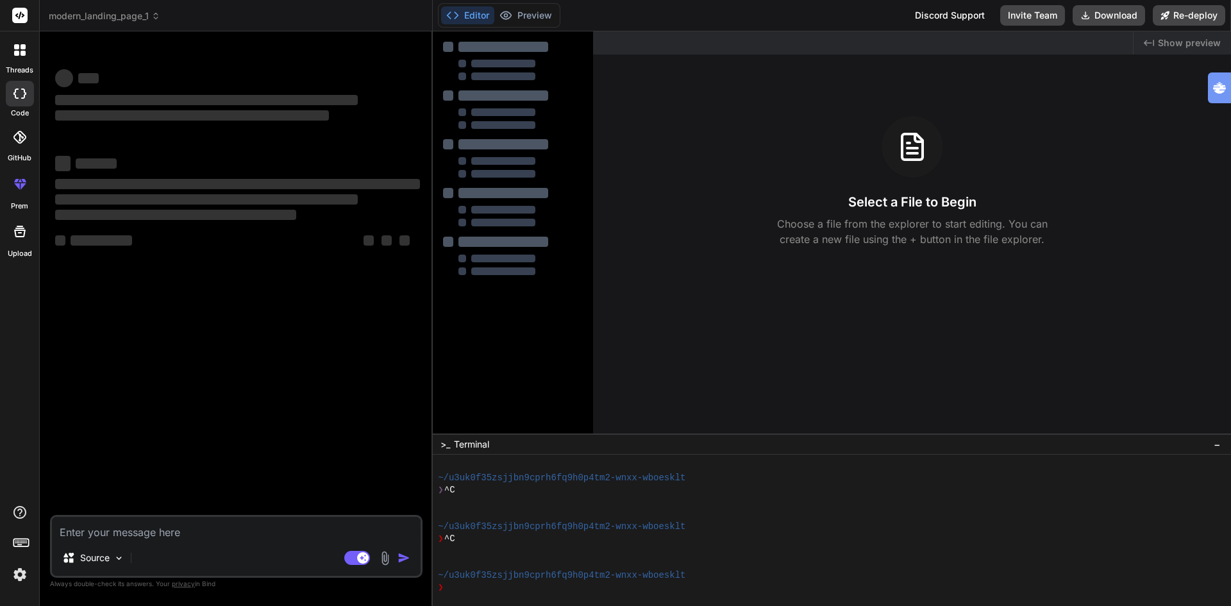
click at [151, 528] on textarea at bounding box center [236, 528] width 369 height 23
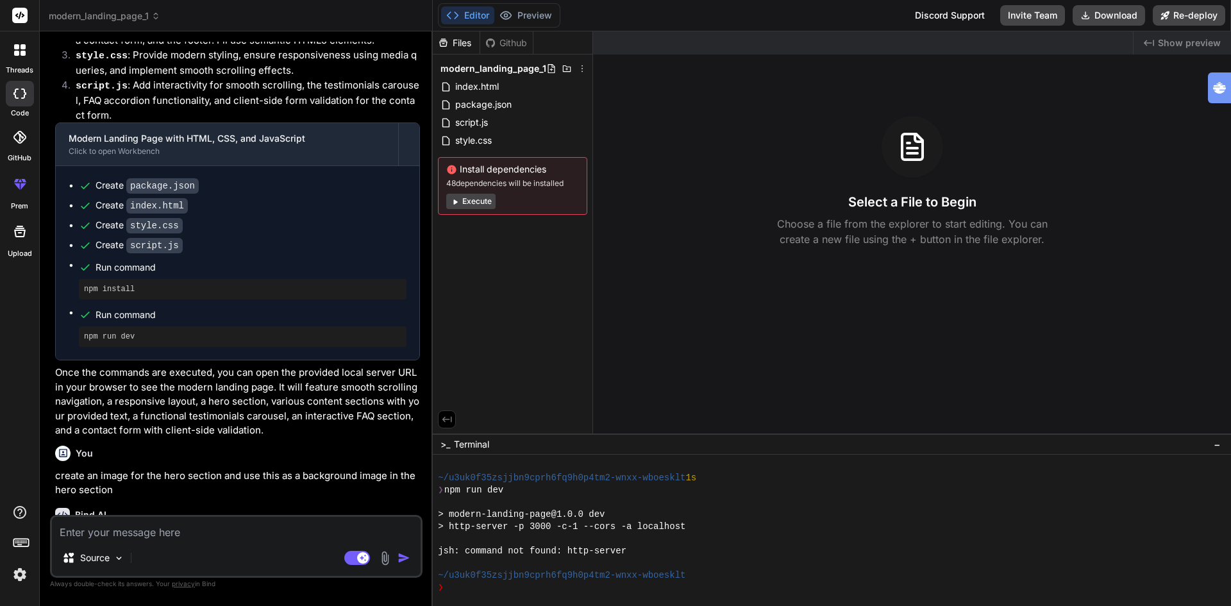
scroll to position [1232, 0]
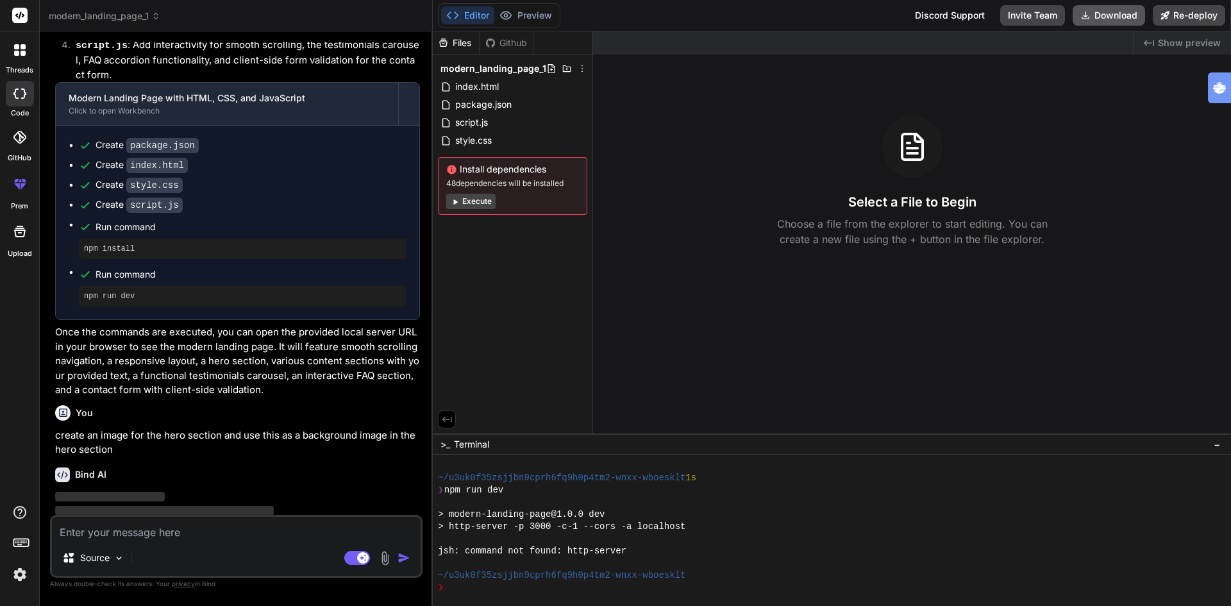
click at [1103, 12] on button "Download" at bounding box center [1108, 15] width 72 height 21
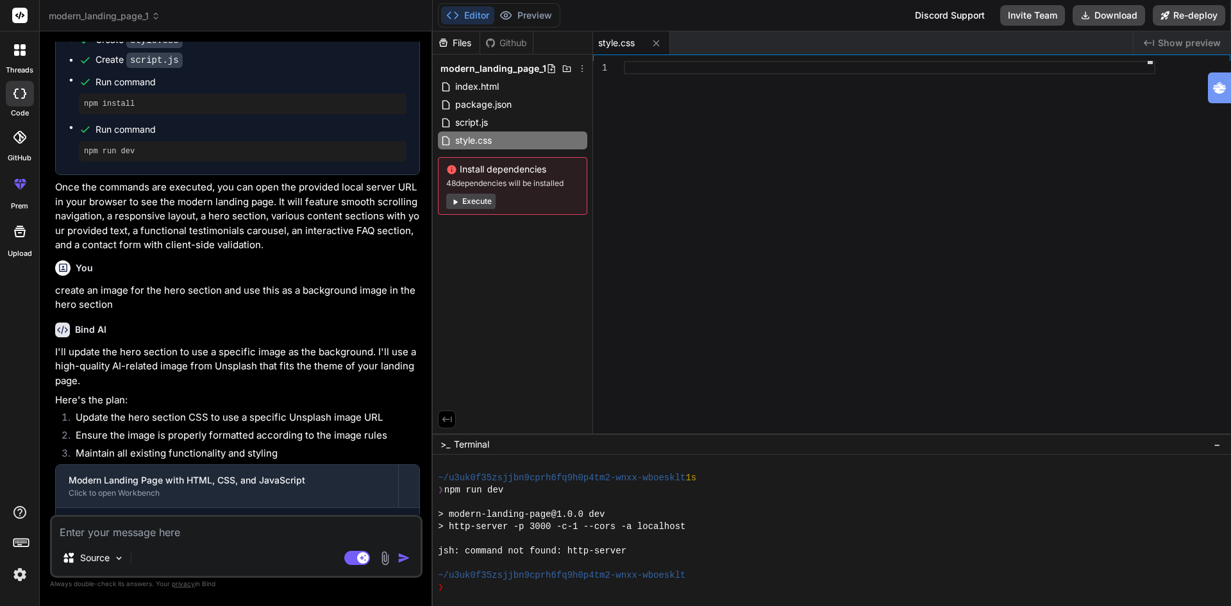
scroll to position [1411, 0]
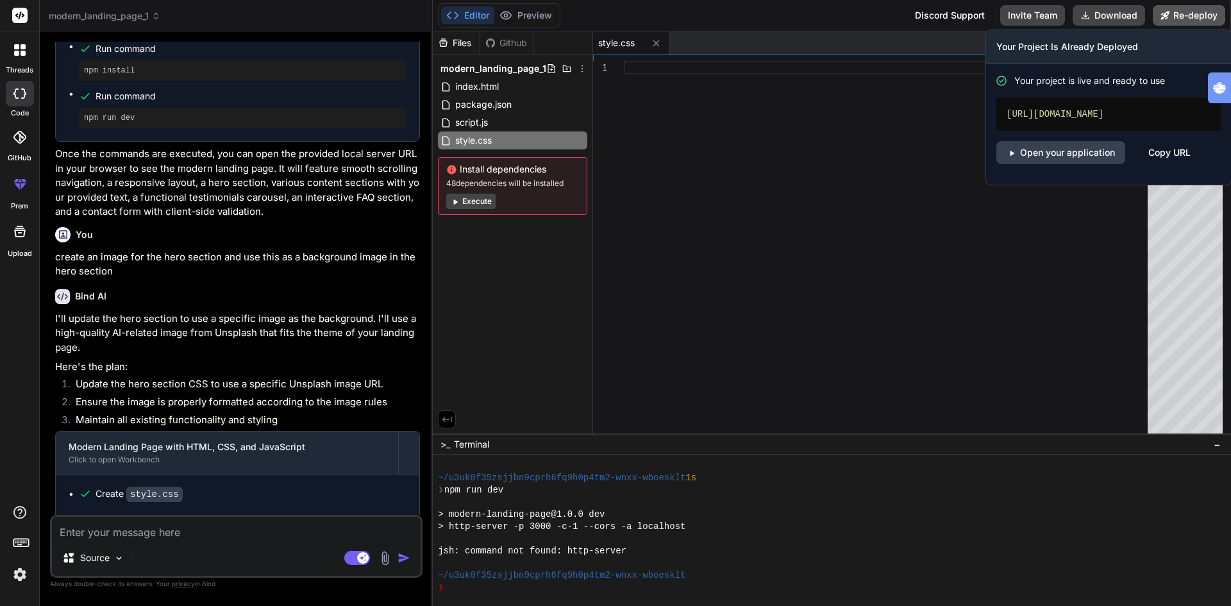
click at [1198, 14] on button "Re-deploy" at bounding box center [1188, 15] width 72 height 21
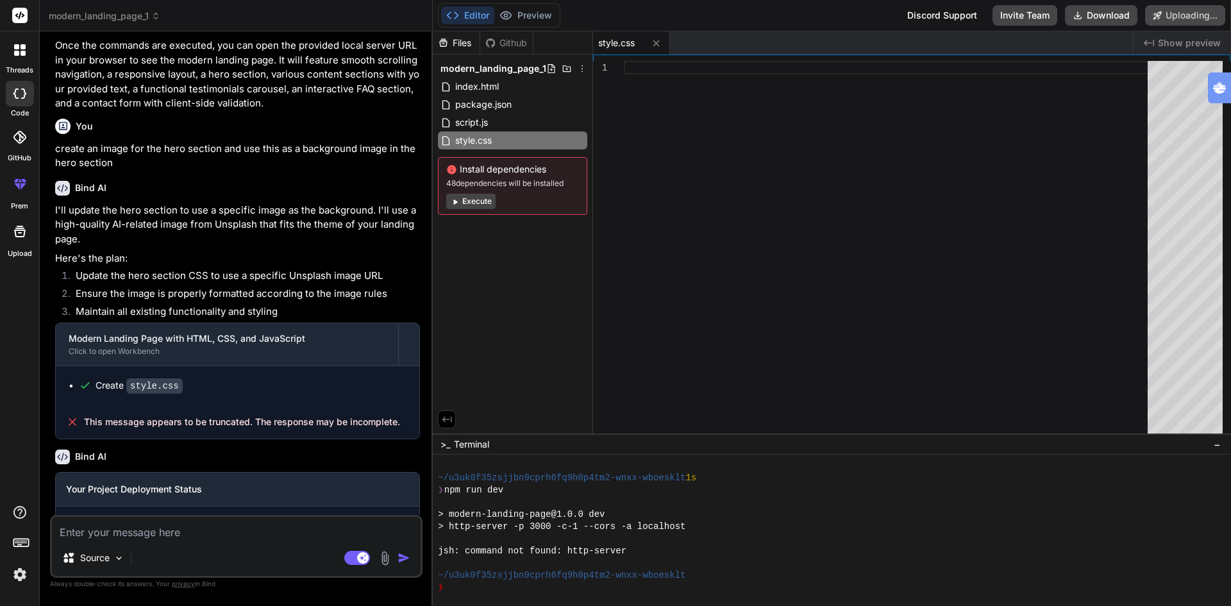
scroll to position [1522, 0]
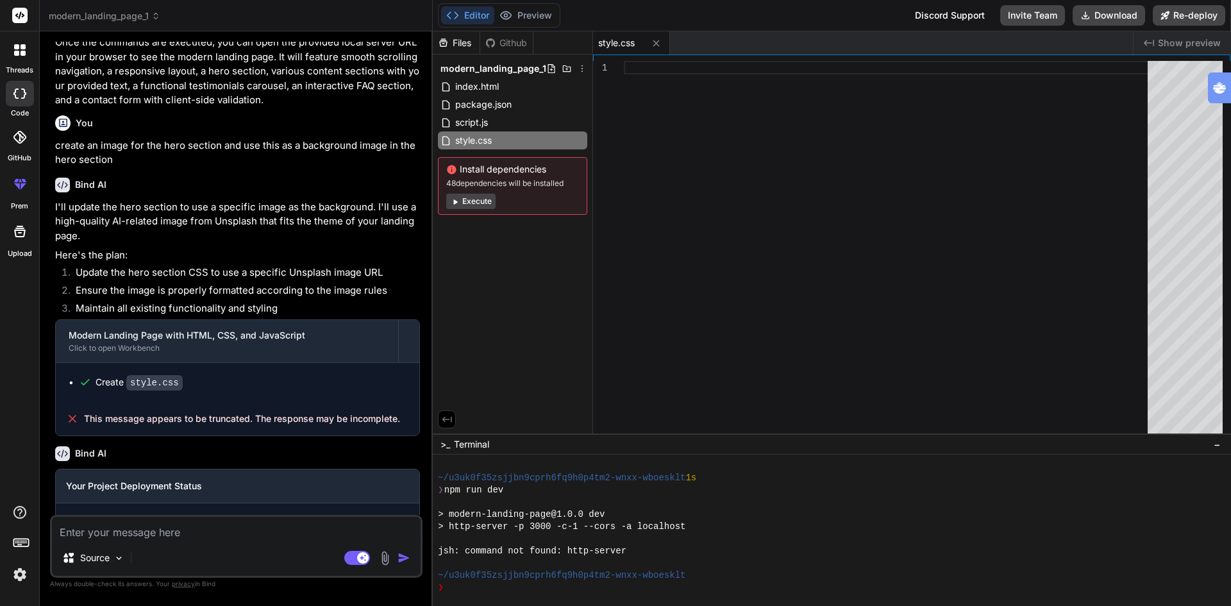
click at [479, 196] on button "Execute" at bounding box center [470, 201] width 49 height 15
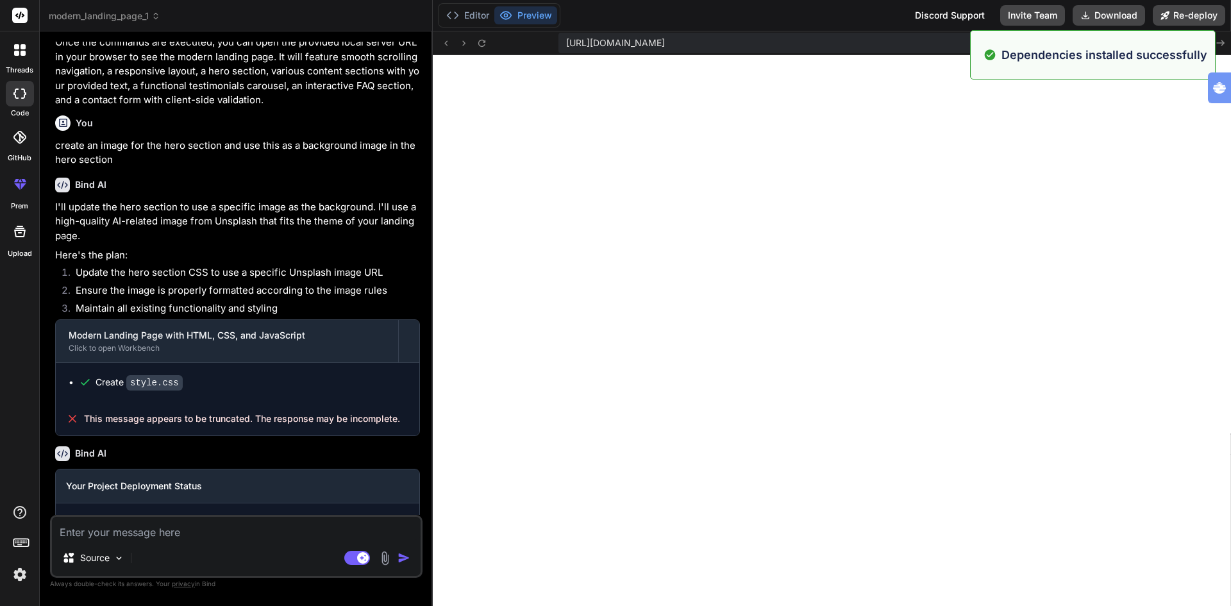
scroll to position [1145, 0]
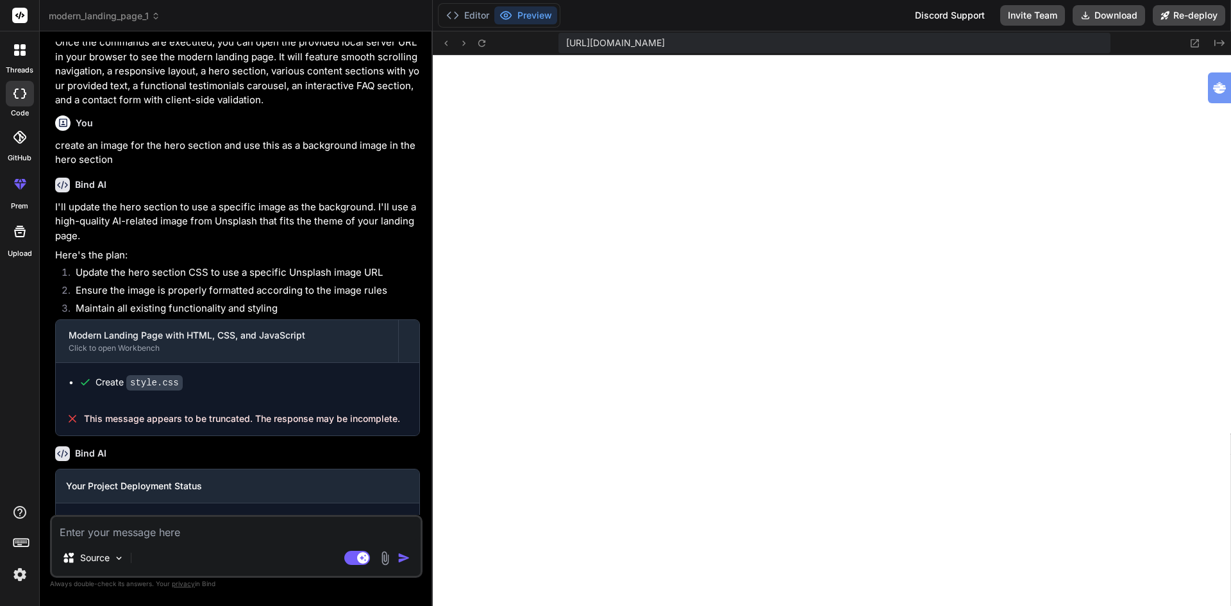
click at [122, 13] on span "modern_landing_page_1" at bounding box center [105, 16] width 112 height 13
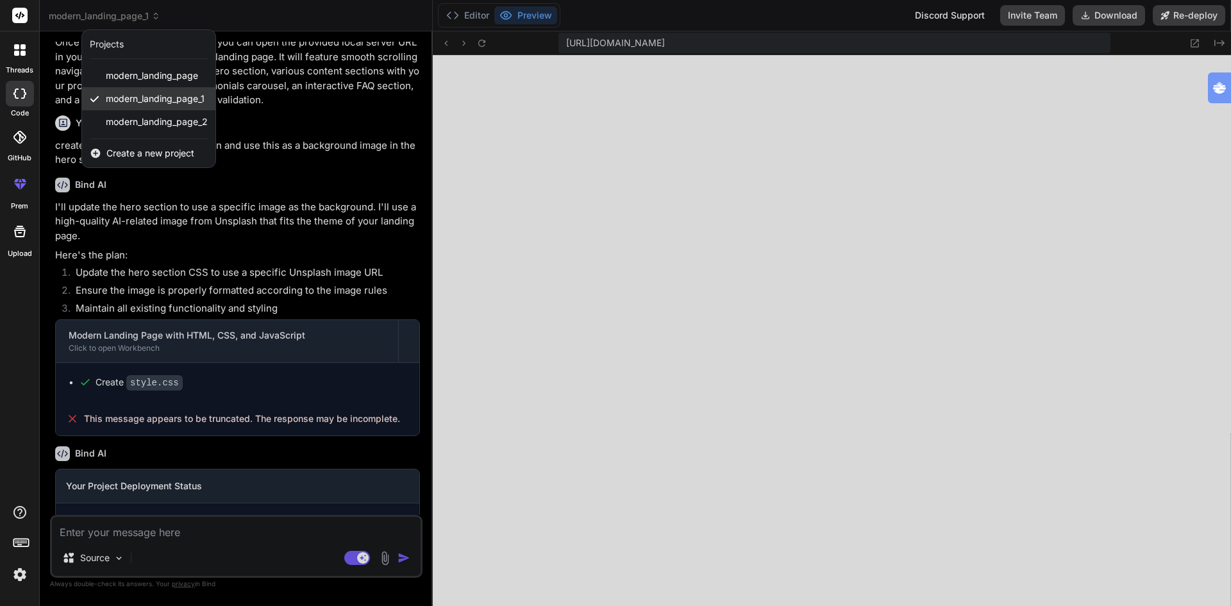
click at [153, 92] on span "modern_landing_page_1" at bounding box center [155, 98] width 99 height 13
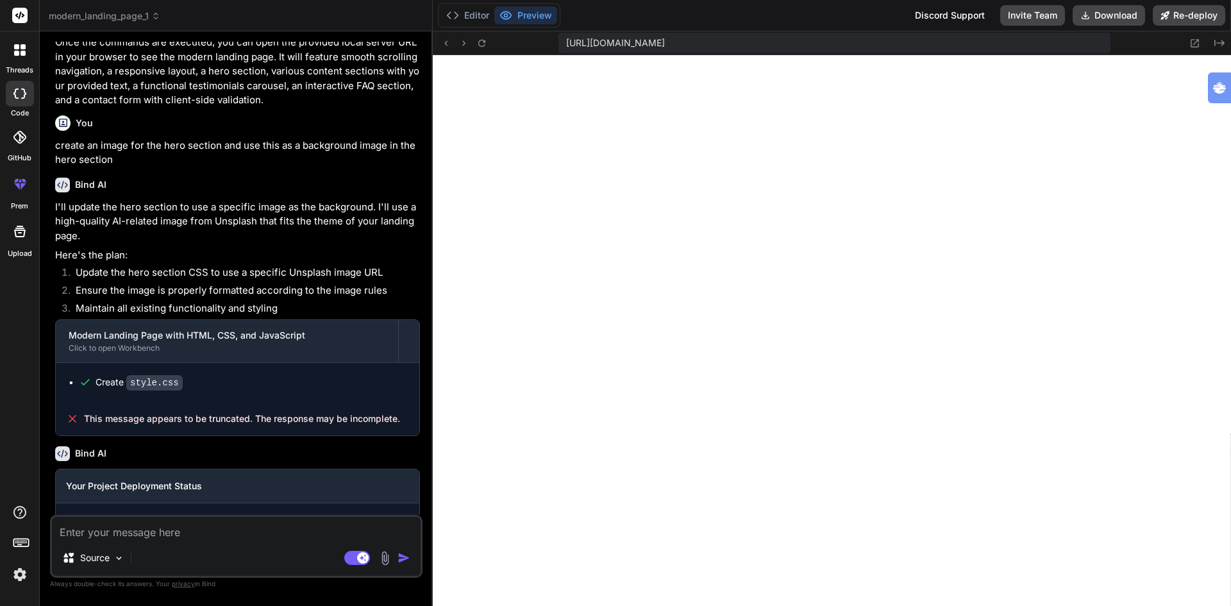
click at [665, 38] on span "https://u3uk0f35zsjjbn9cprh6fq9h0p4tm2-wnxx-wboesklt--3000--96435430.local-corp…" at bounding box center [615, 43] width 99 height 13
click at [1198, 44] on icon at bounding box center [1195, 43] width 8 height 8
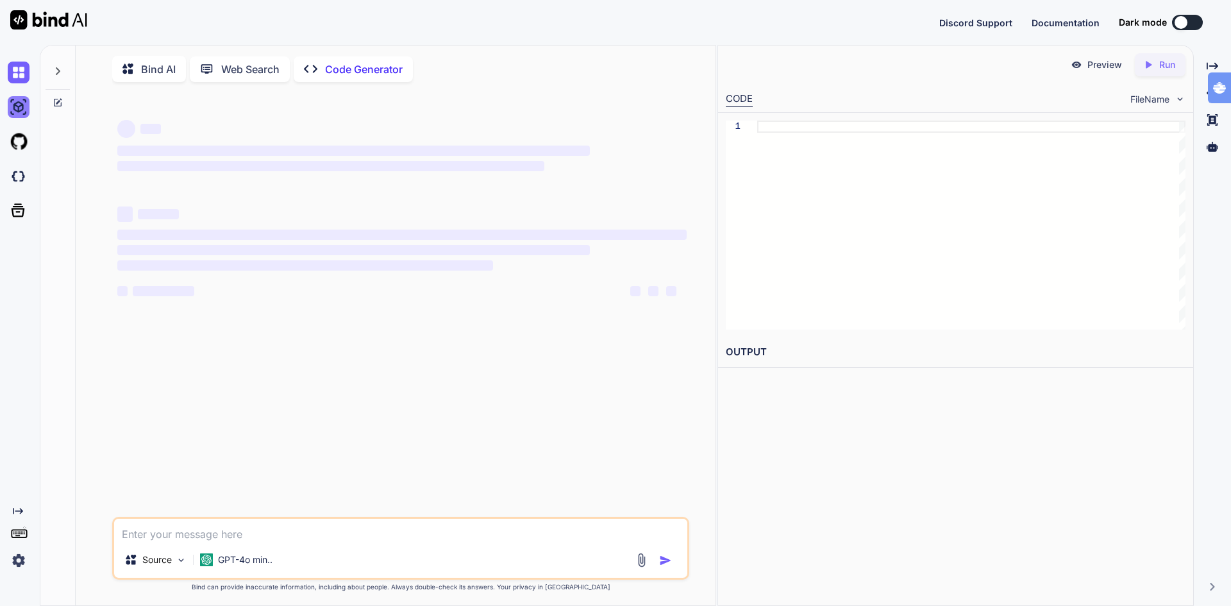
click at [17, 111] on img at bounding box center [19, 107] width 22 height 22
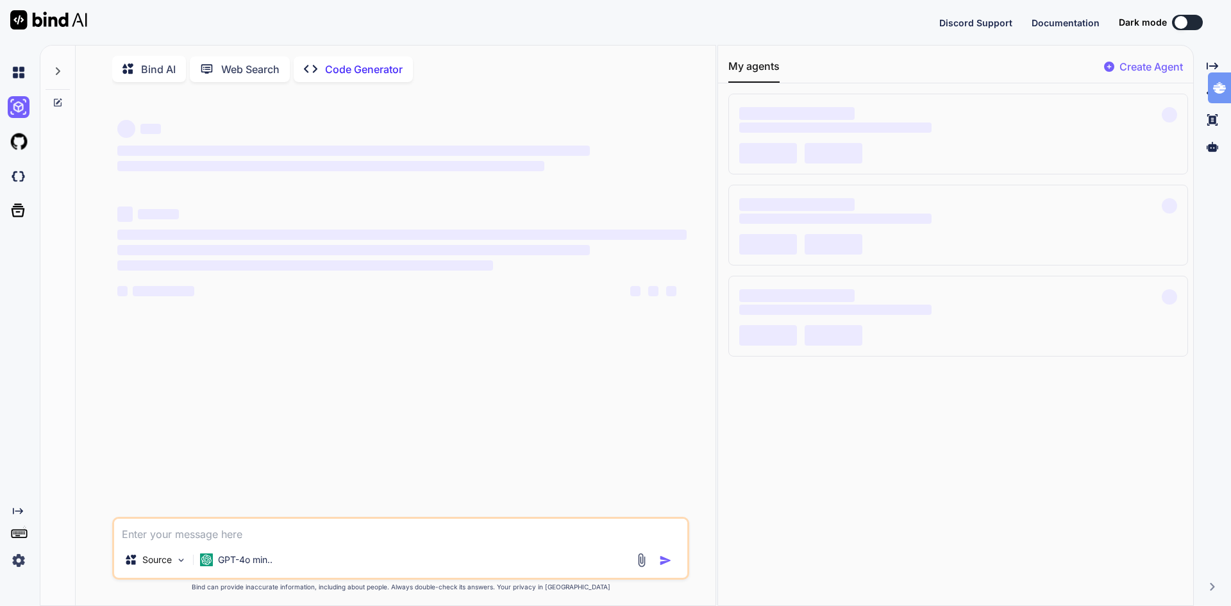
click at [16, 555] on img at bounding box center [19, 560] width 22 height 22
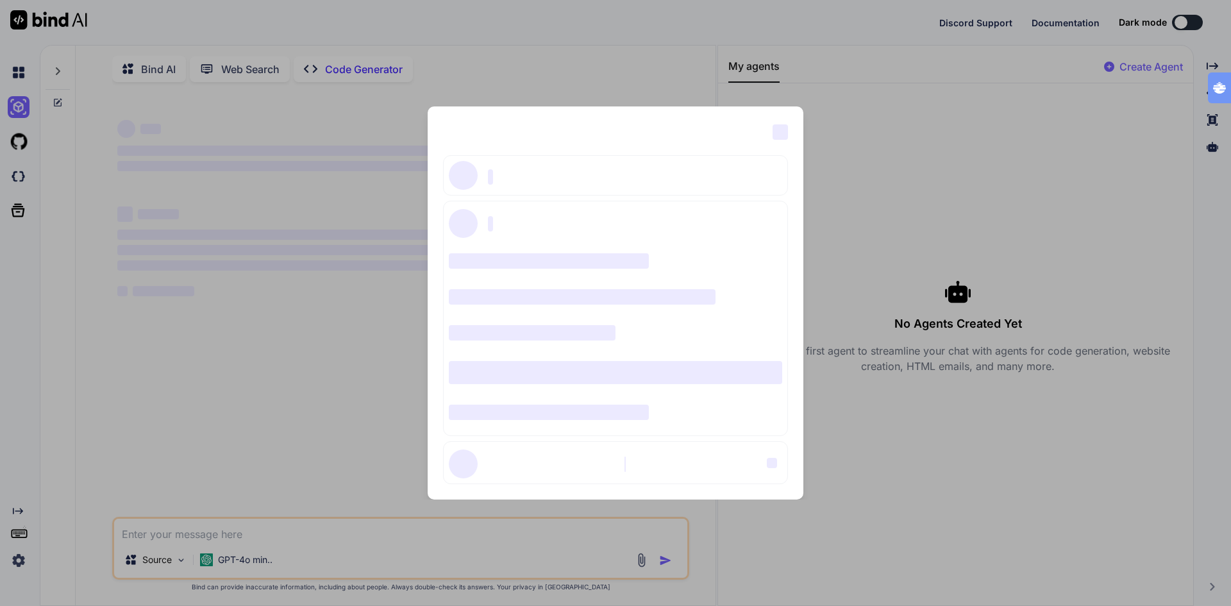
type textarea "x"
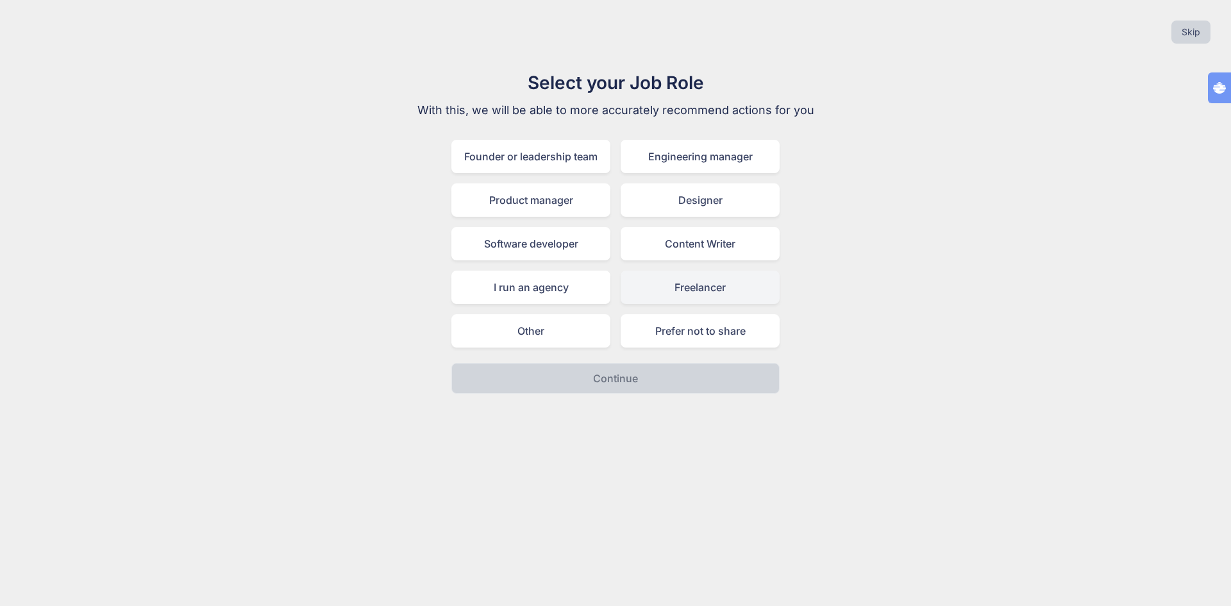
click at [718, 294] on div "Freelancer" at bounding box center [699, 286] width 159 height 33
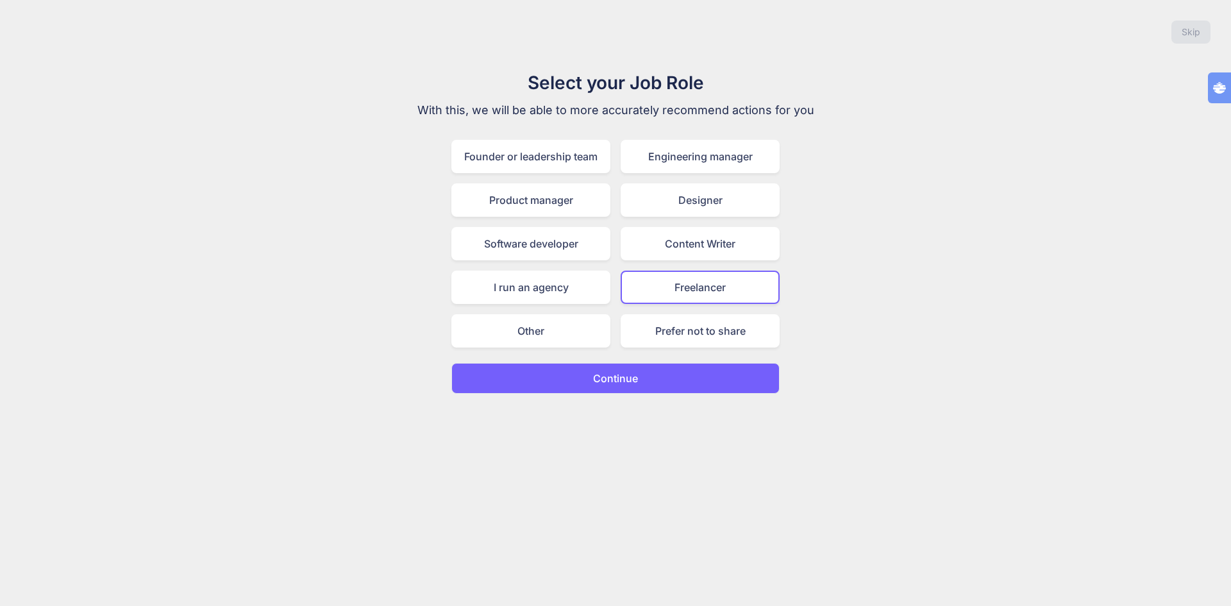
click at [661, 383] on button "Continue" at bounding box center [615, 378] width 328 height 31
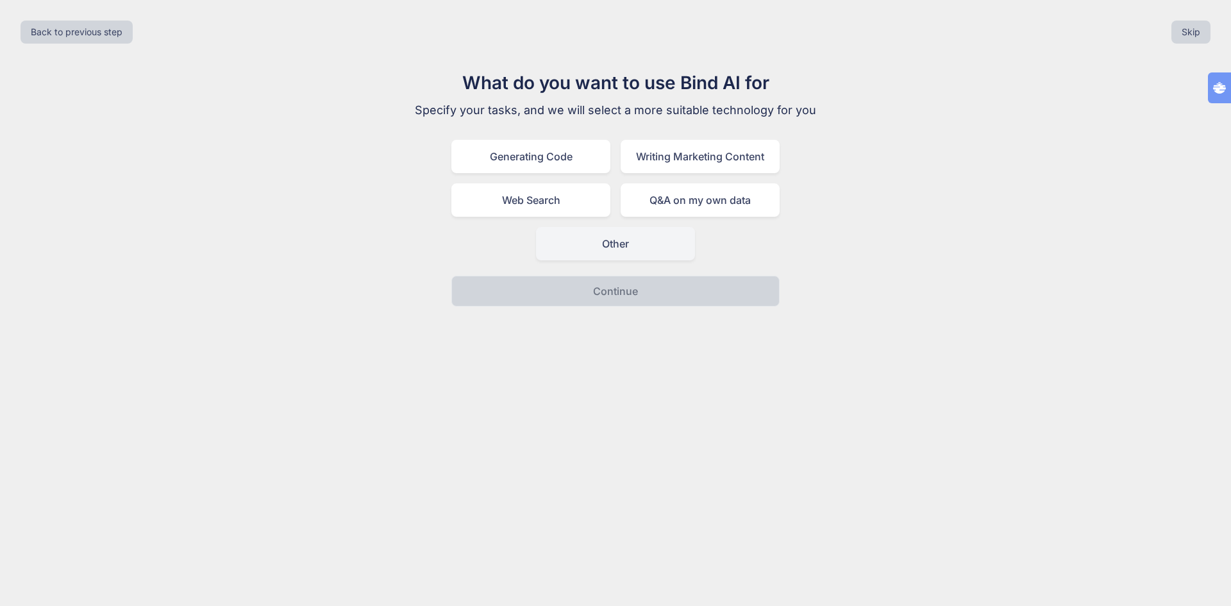
click at [652, 246] on div "Other" at bounding box center [615, 243] width 159 height 33
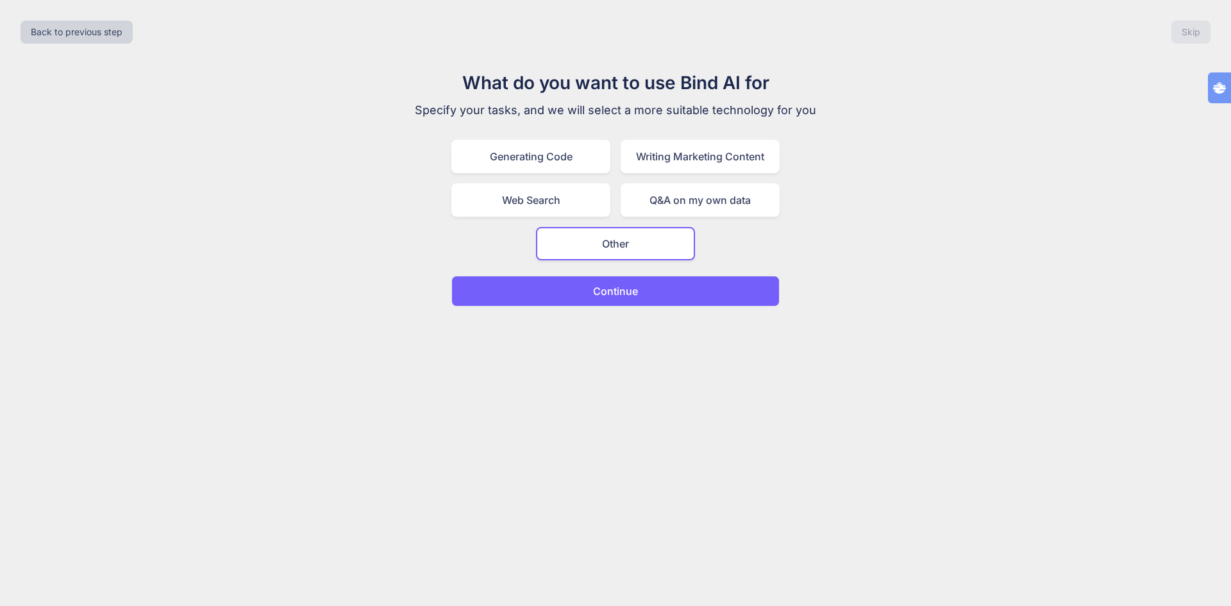
click at [649, 285] on button "Continue" at bounding box center [615, 291] width 328 height 31
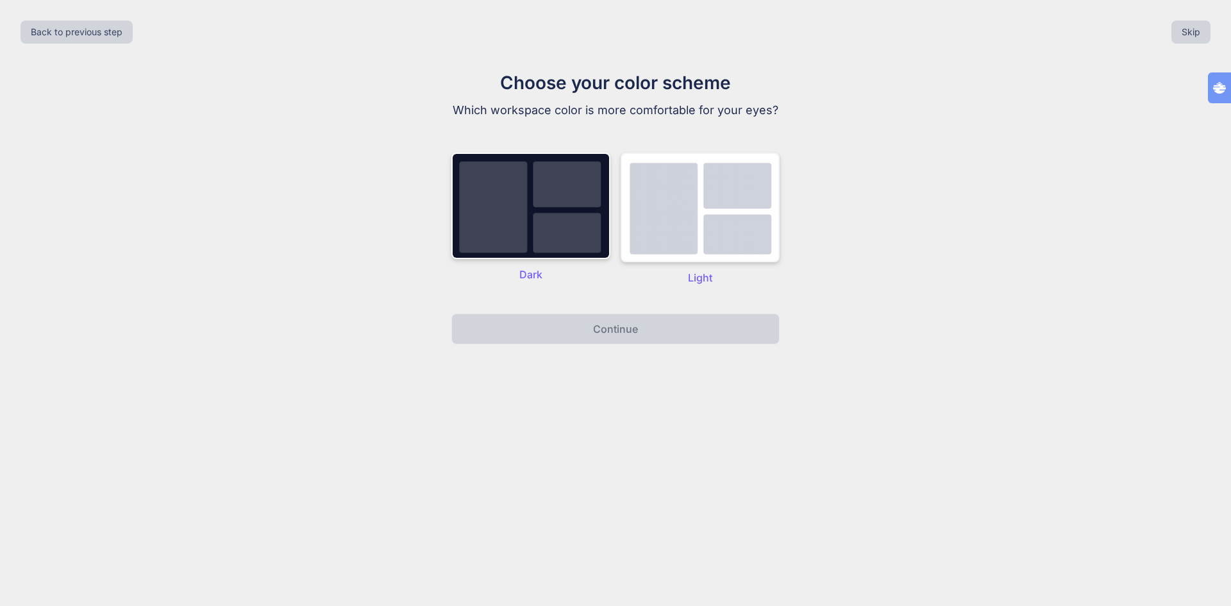
click at [695, 245] on img at bounding box center [699, 208] width 159 height 110
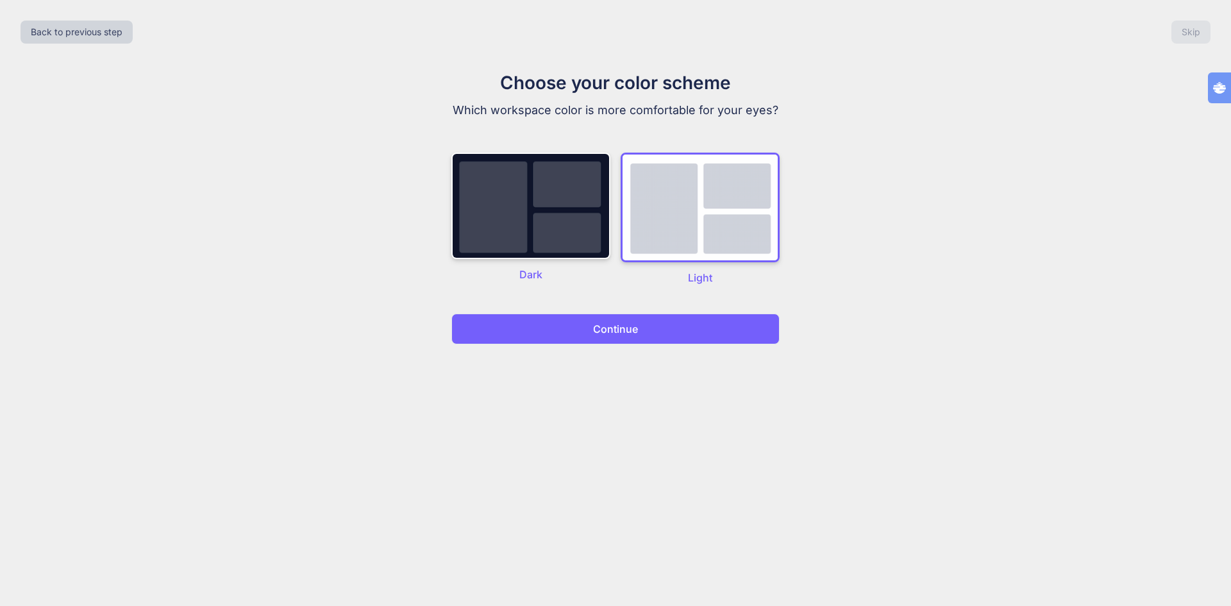
click at [674, 332] on button "Continue" at bounding box center [615, 328] width 328 height 31
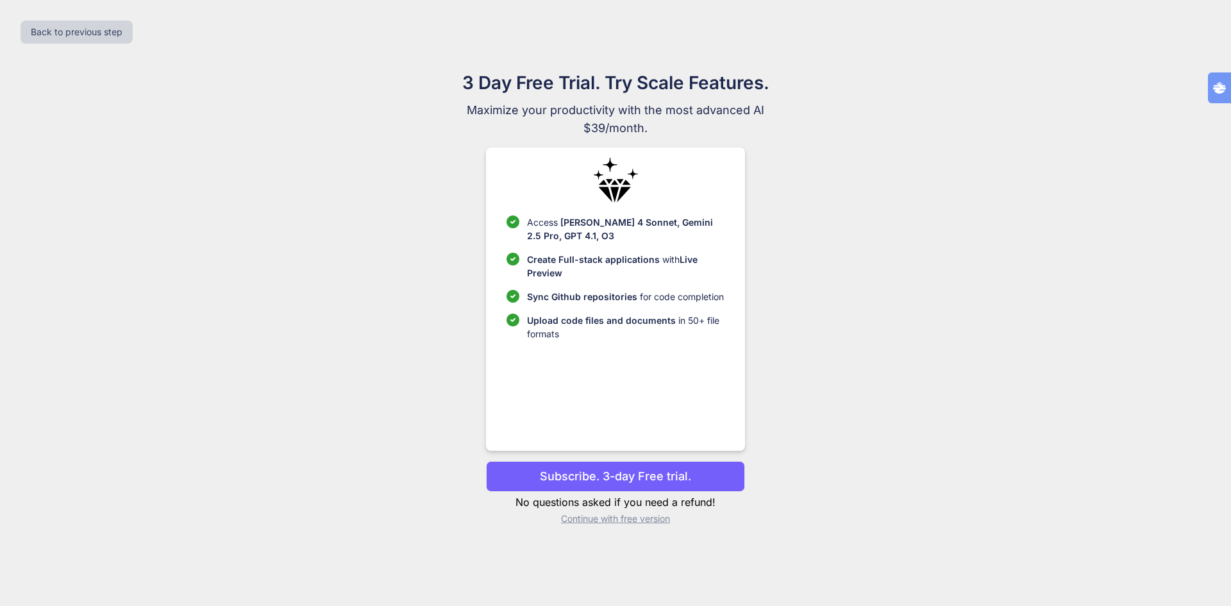
click at [627, 476] on p "Subscribe. 3-day Free trial." at bounding box center [615, 475] width 151 height 17
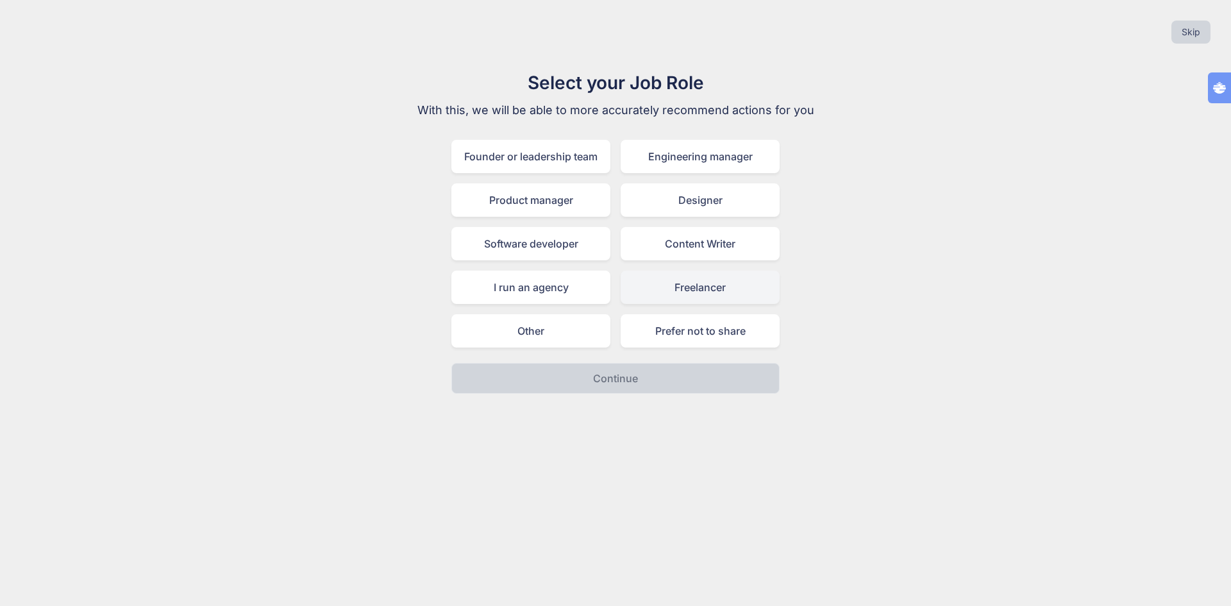
click at [697, 295] on div "Freelancer" at bounding box center [699, 286] width 159 height 33
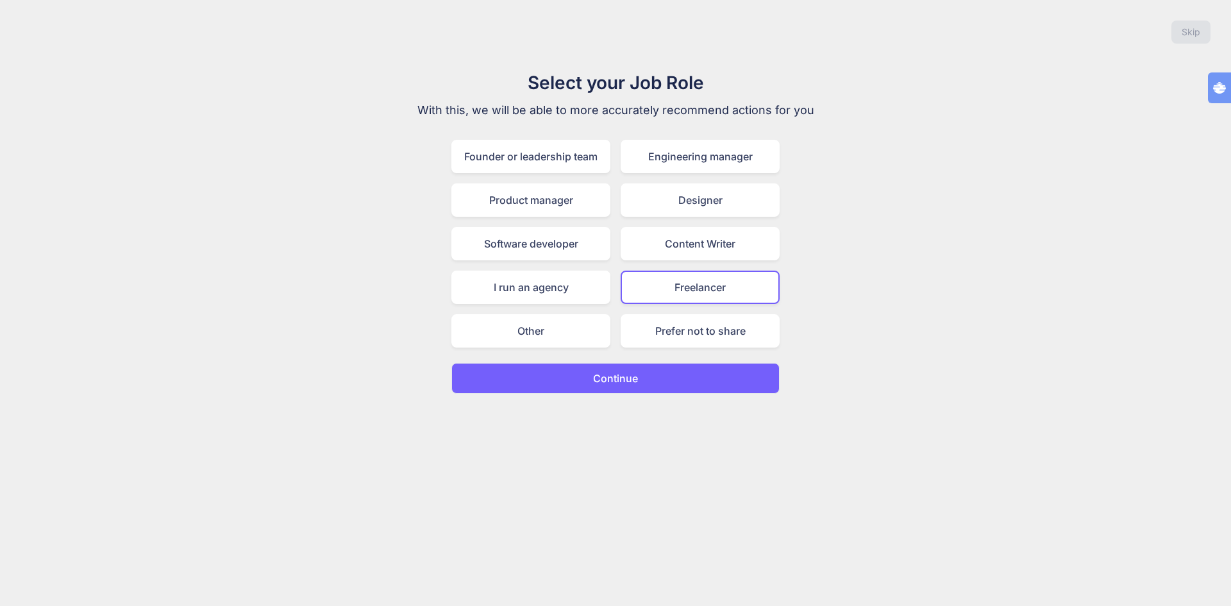
click at [650, 363] on button "Continue" at bounding box center [615, 378] width 328 height 31
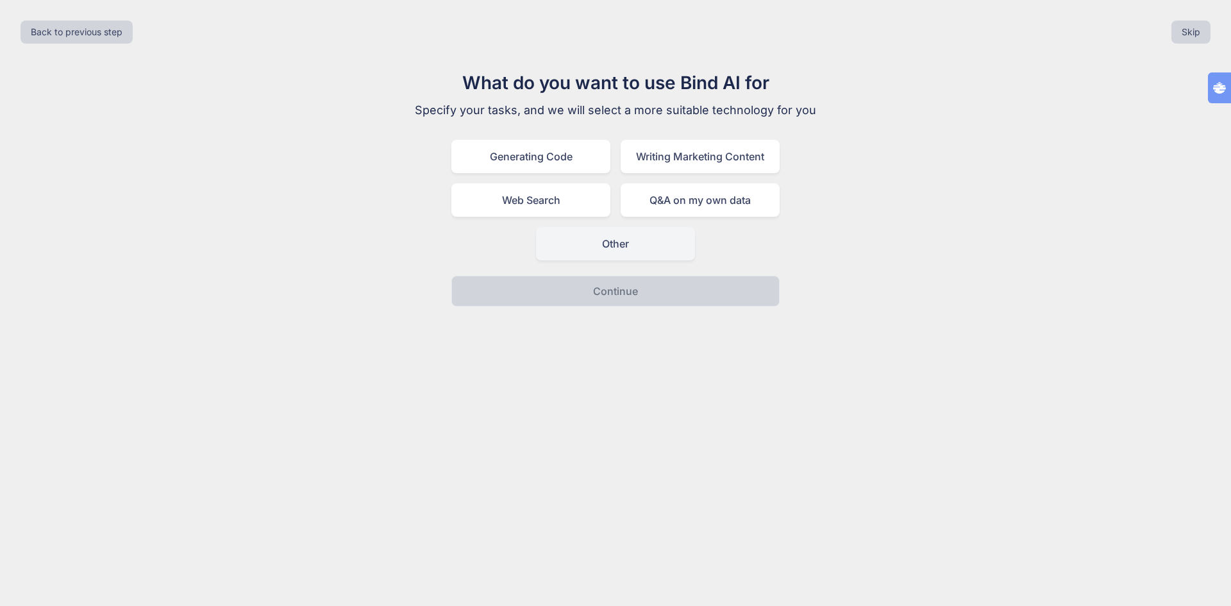
click at [599, 251] on div "Other" at bounding box center [615, 243] width 159 height 33
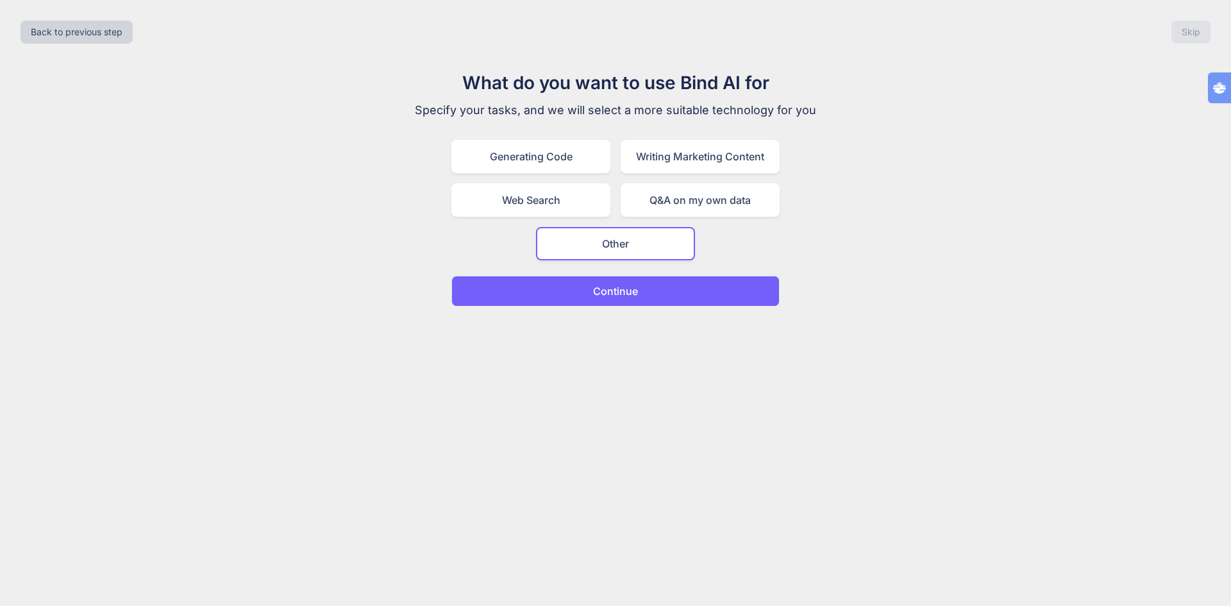
click at [603, 287] on p "Continue" at bounding box center [615, 290] width 45 height 15
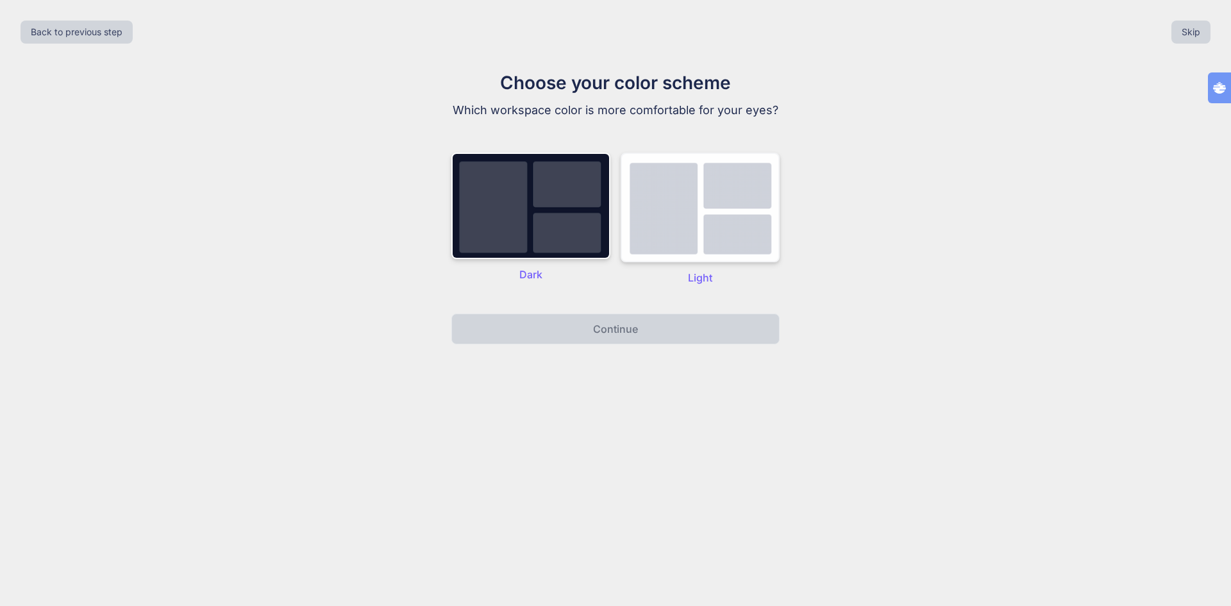
click at [725, 230] on img at bounding box center [699, 208] width 159 height 110
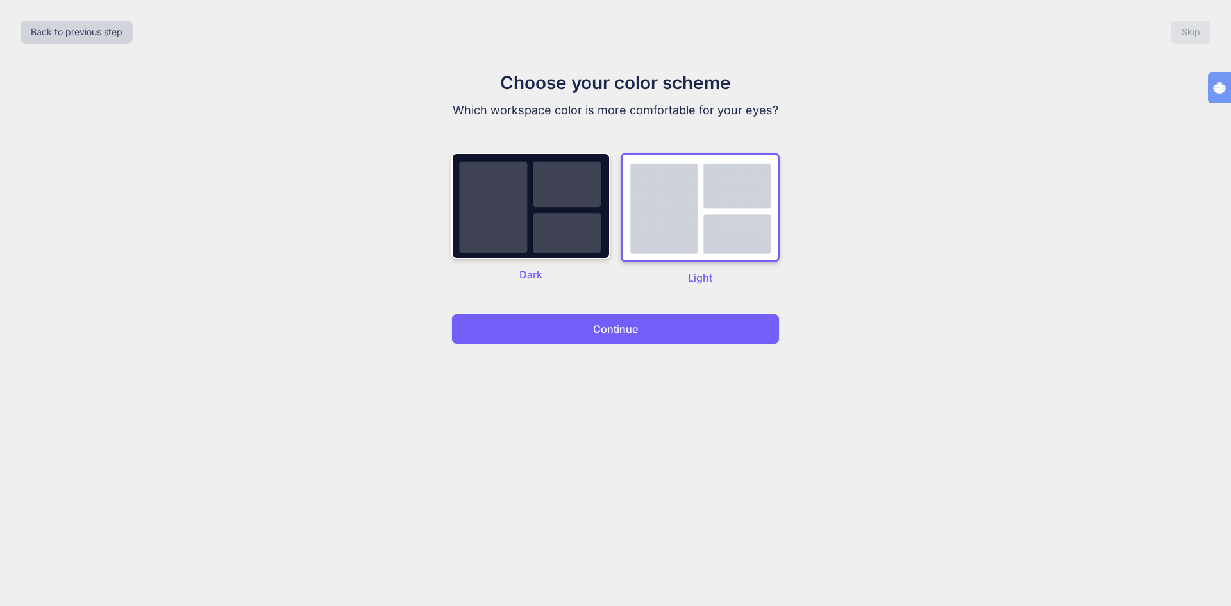
click at [676, 333] on button "Continue" at bounding box center [615, 328] width 328 height 31
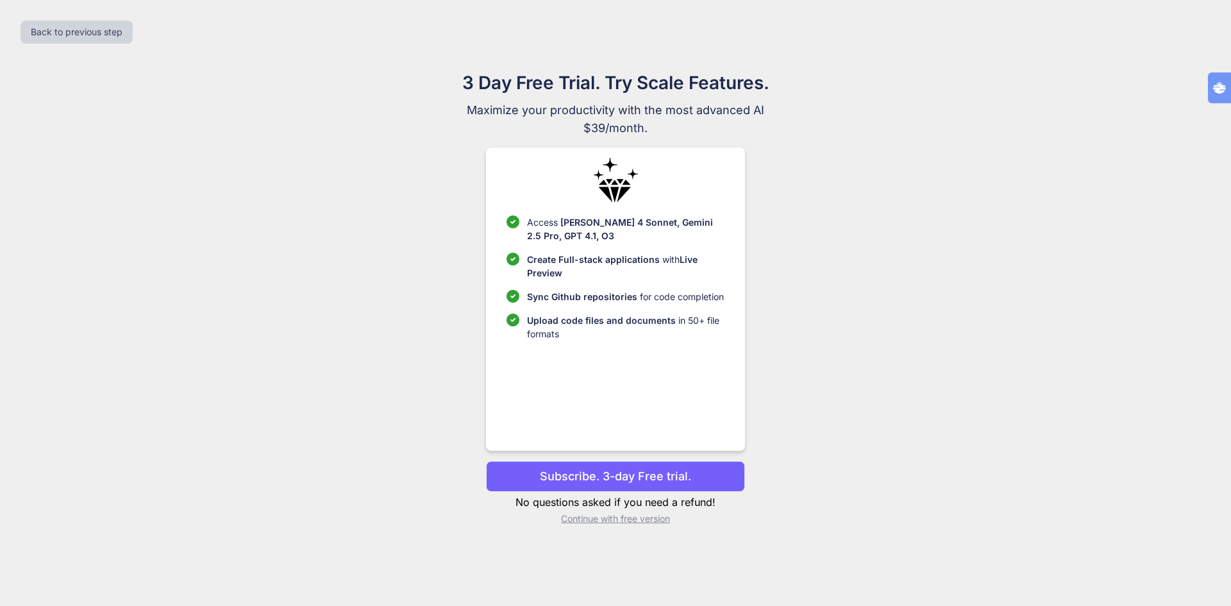
click at [635, 519] on p "Continue with free version" at bounding box center [615, 518] width 258 height 13
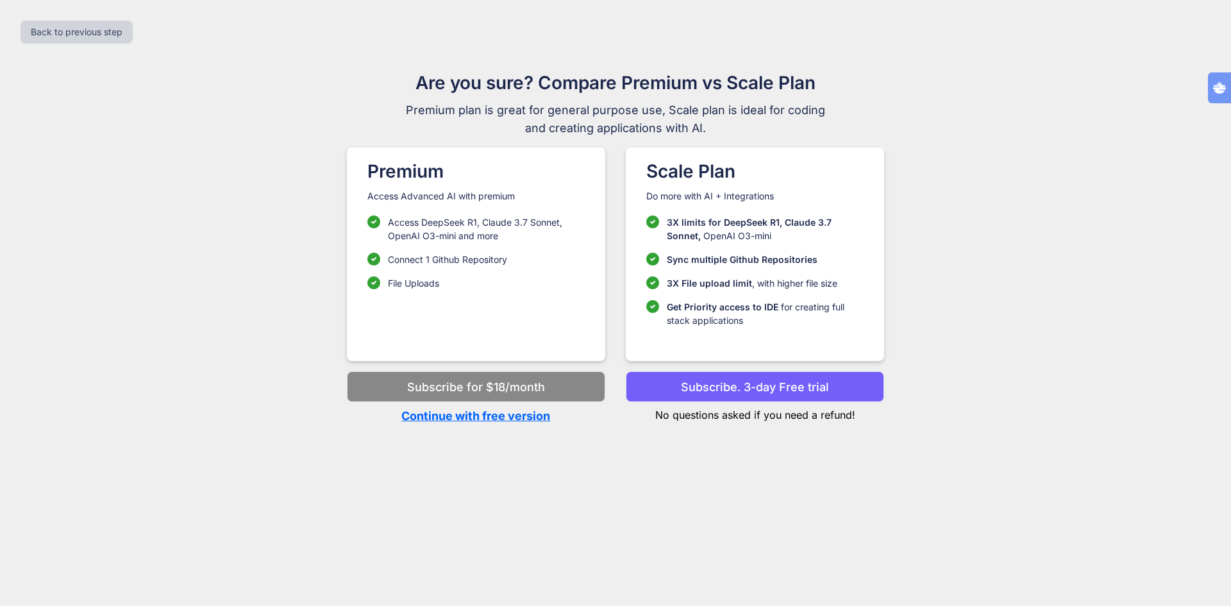
click at [509, 417] on p "Continue with free version" at bounding box center [476, 415] width 258 height 17
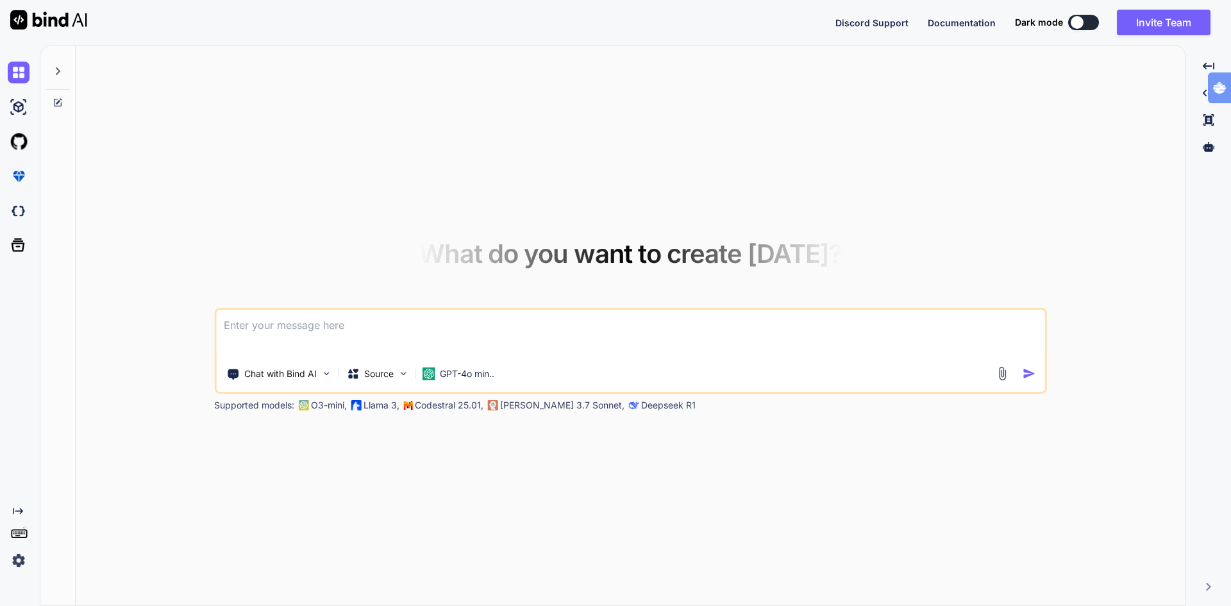
click at [61, 69] on icon at bounding box center [58, 71] width 10 height 10
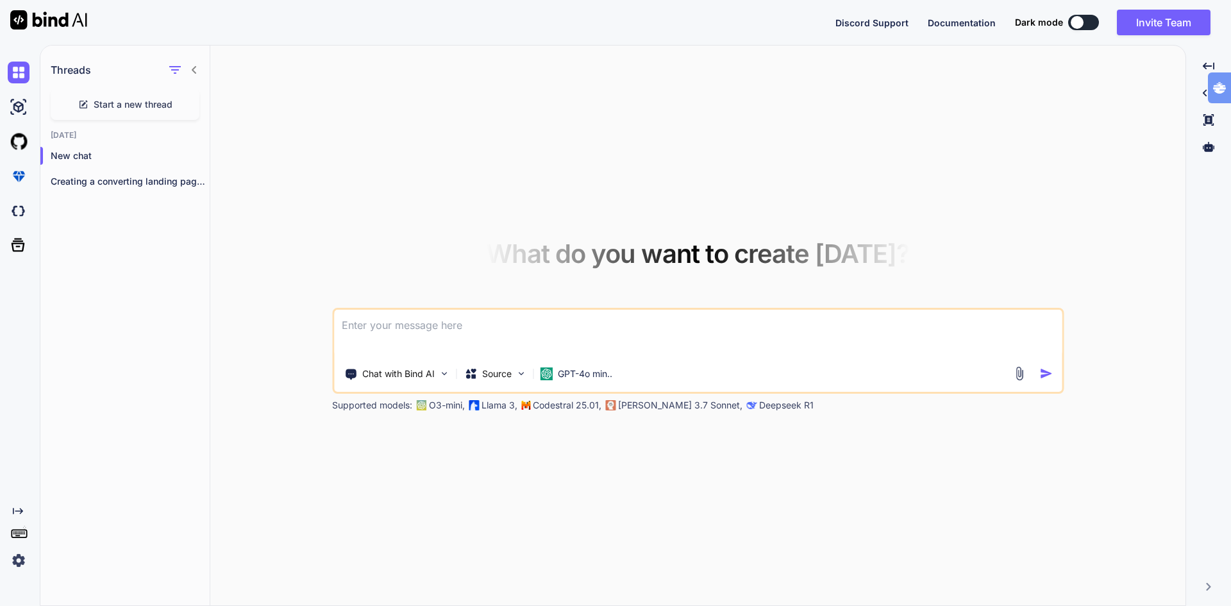
click at [133, 103] on span "Start a new thread" at bounding box center [133, 104] width 79 height 13
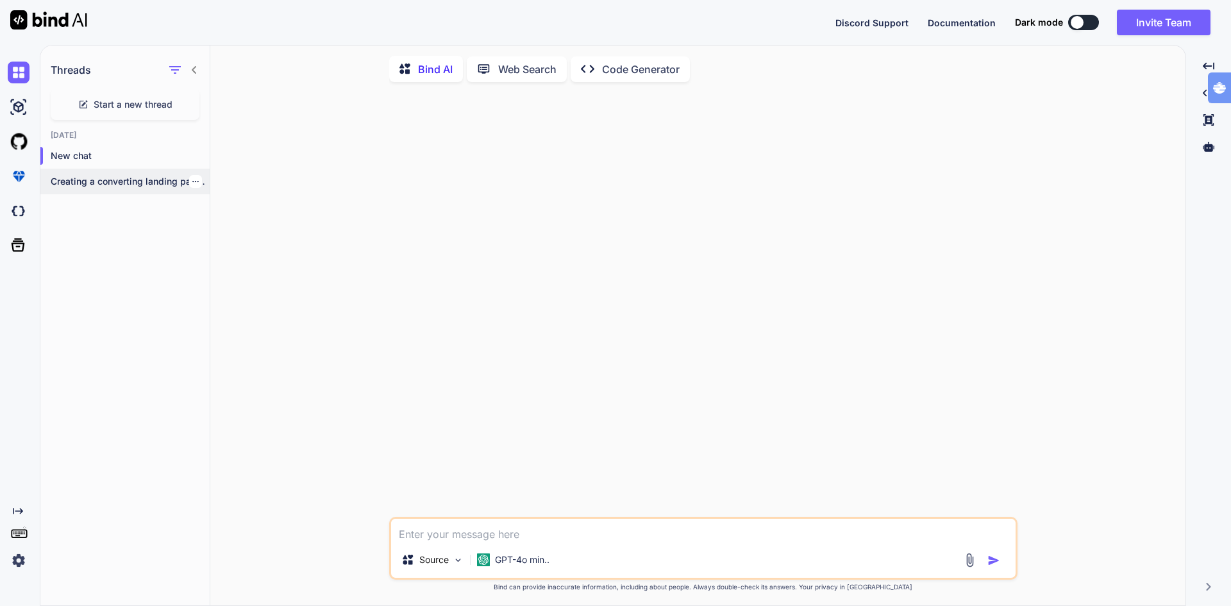
click at [107, 179] on p "Creating a converting landing page involves a..." at bounding box center [130, 181] width 159 height 13
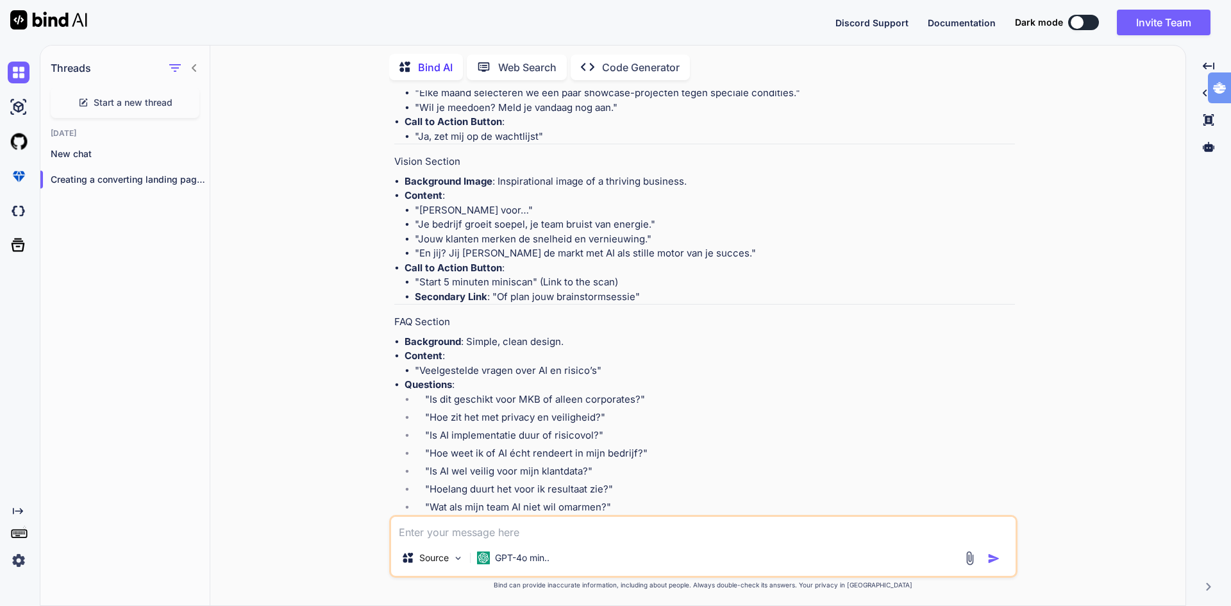
scroll to position [2406, 0]
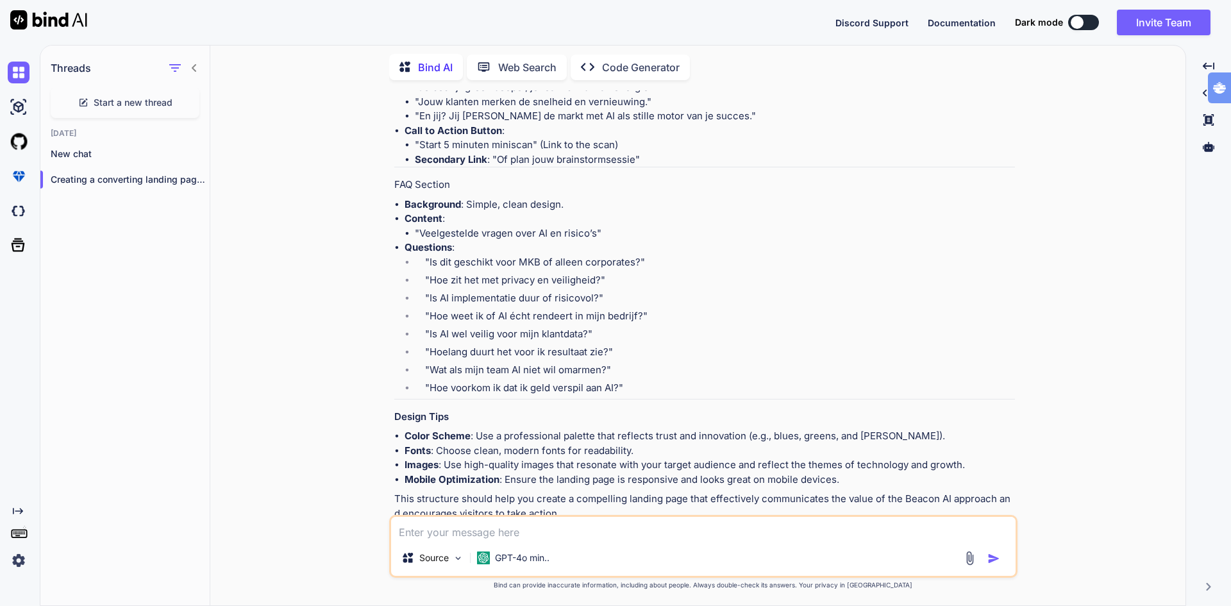
click at [485, 535] on textarea at bounding box center [703, 528] width 624 height 23
type textarea "x"
type textarea "e"
type textarea "x"
type textarea "em"
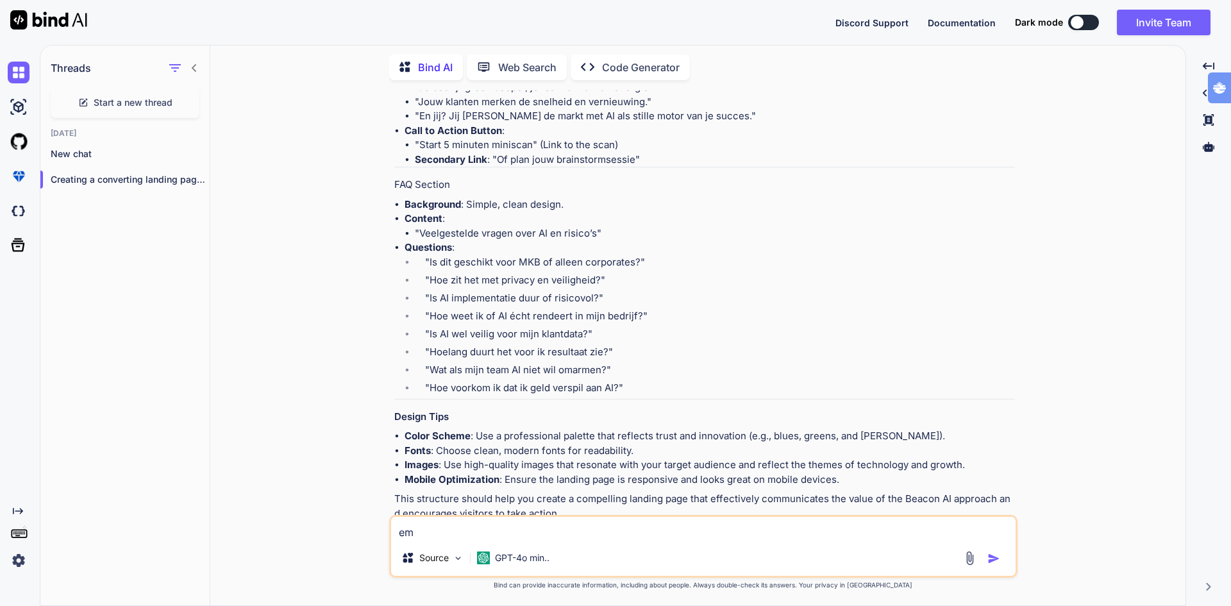
type textarea "x"
type textarea "emb"
type textarea "x"
type textarea "embe"
type textarea "x"
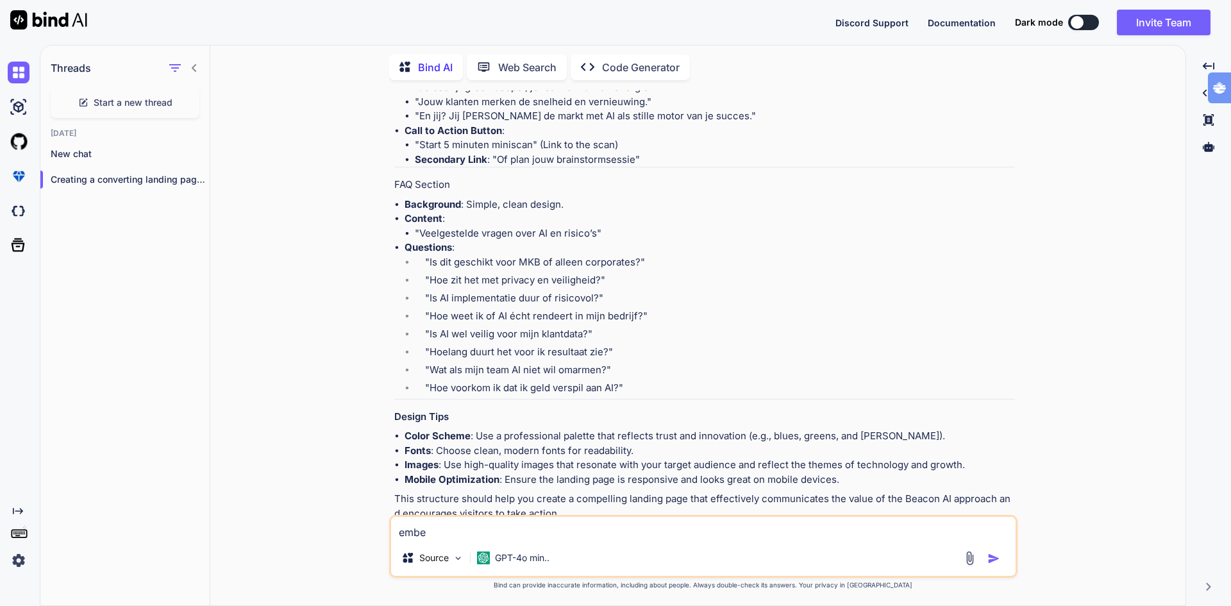
type textarea "embed"
type textarea "x"
type textarea "embed"
type textarea "x"
type textarea "embed a"
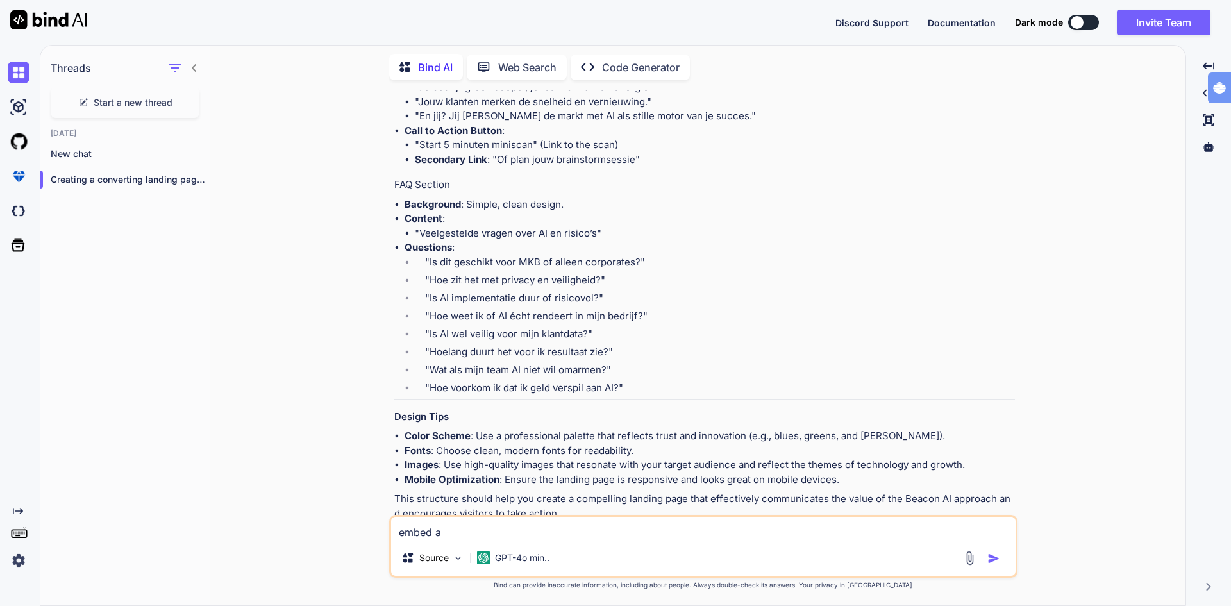
type textarea "x"
type textarea "embed an"
type textarea "x"
type textarea "embed an"
type textarea "x"
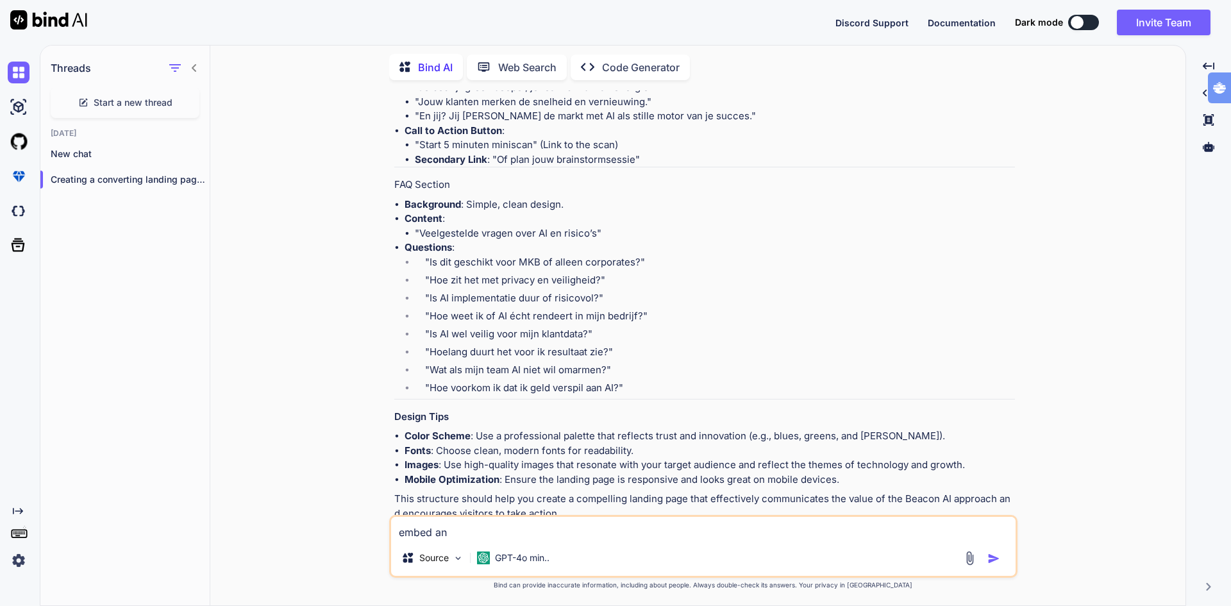
type textarea "embed an a"
type textarea "x"
type textarea "embed an ai"
type textarea "x"
type textarea "embed an ai"
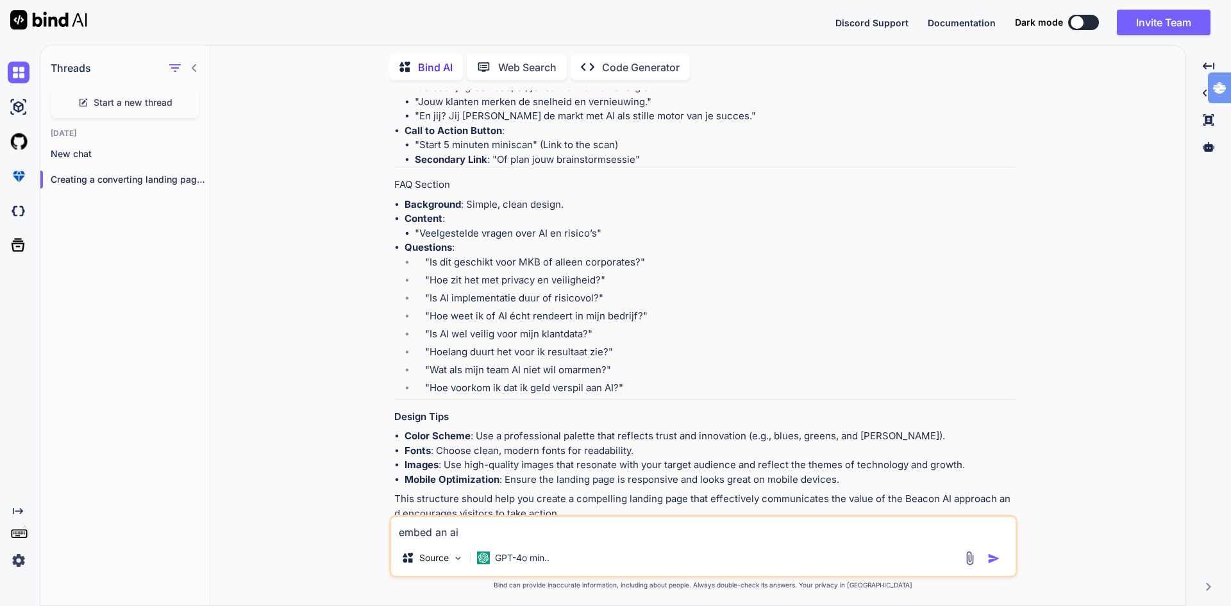
type textarea "x"
type textarea "embed an ai g"
type textarea "x"
type textarea "embed an ai ge"
type textarea "x"
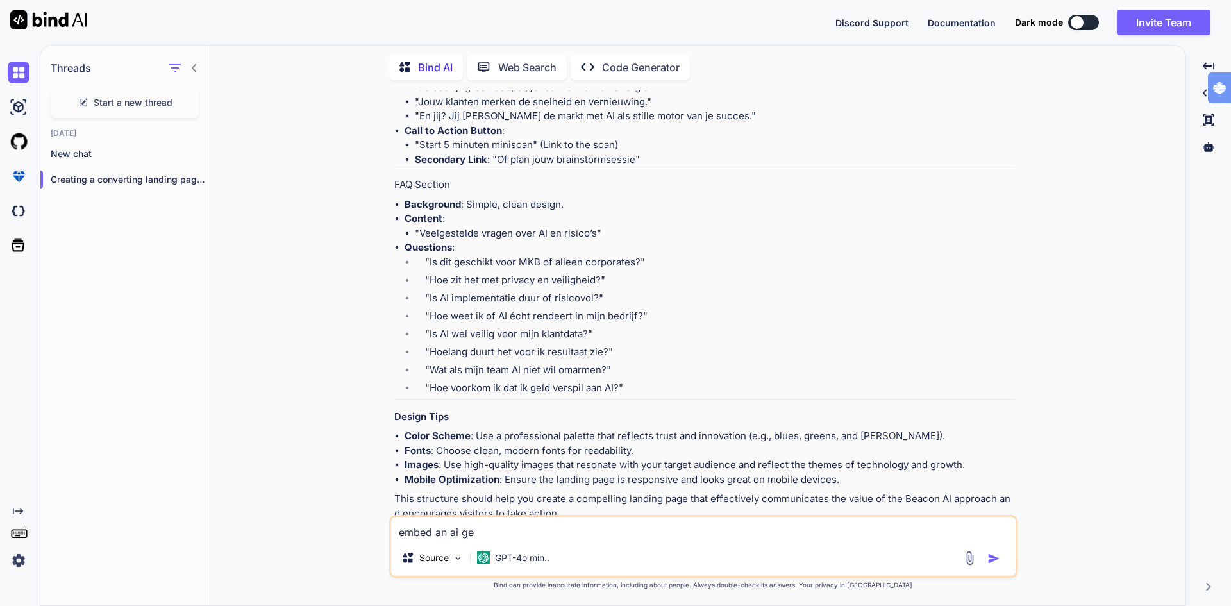
type textarea "embed an ai ger"
type textarea "x"
type textarea "embed an [PERSON_NAME]"
type textarea "x"
type textarea "embed an ai ger"
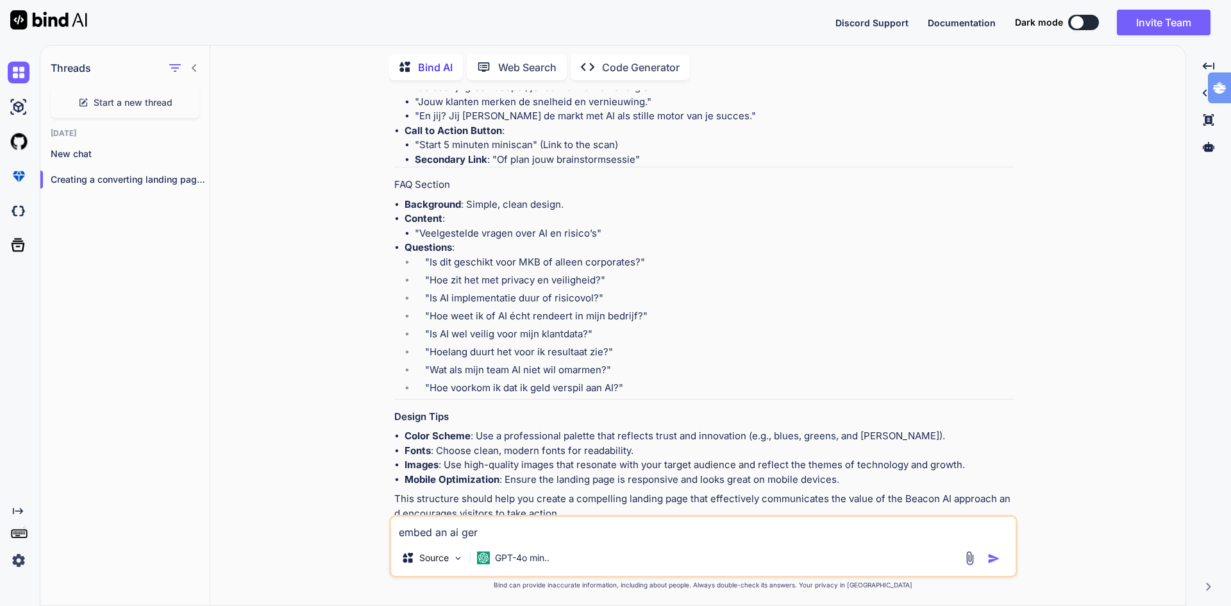
type textarea "x"
type textarea "embed an ai ge"
type textarea "x"
type textarea "embed an ai gen"
type textarea "x"
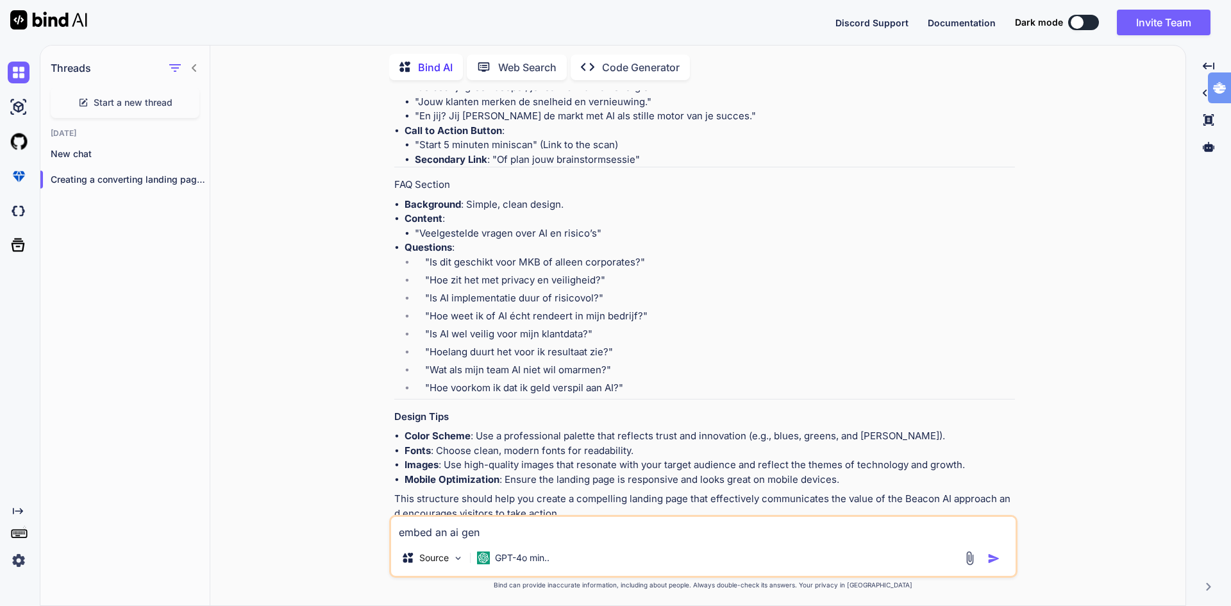
type textarea "embed an ai gene"
type textarea "x"
type textarea "embed an ai gener"
type textarea "x"
type textarea "embed an ai genera"
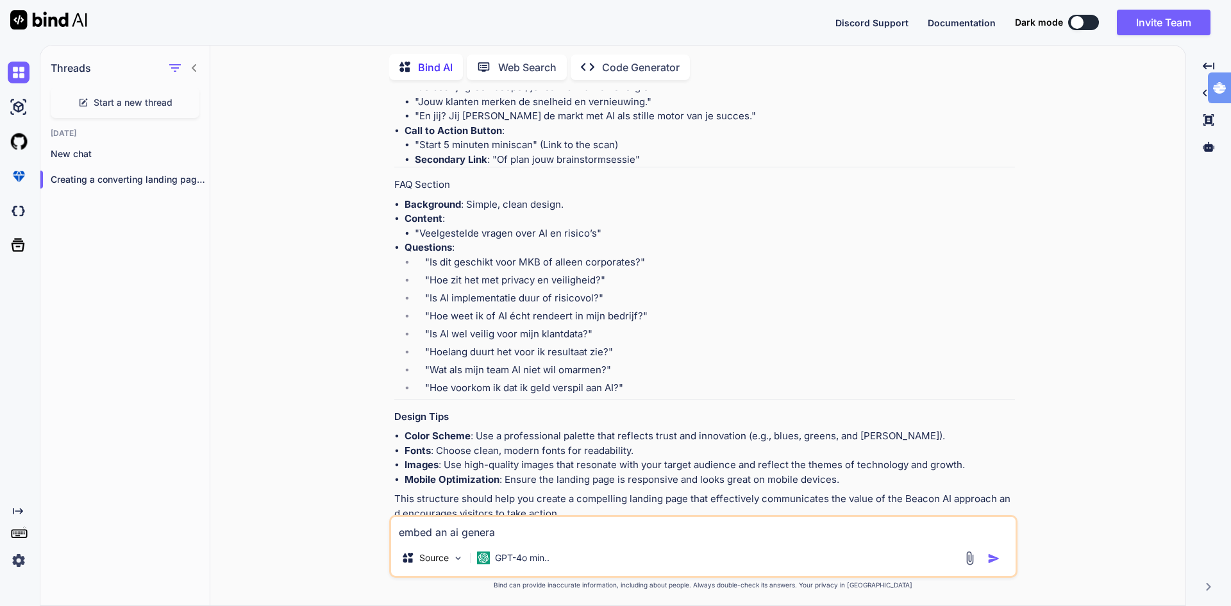
type textarea "x"
type textarea "embed an ai generat"
type textarea "x"
type textarea "embed an ai generate"
type textarea "x"
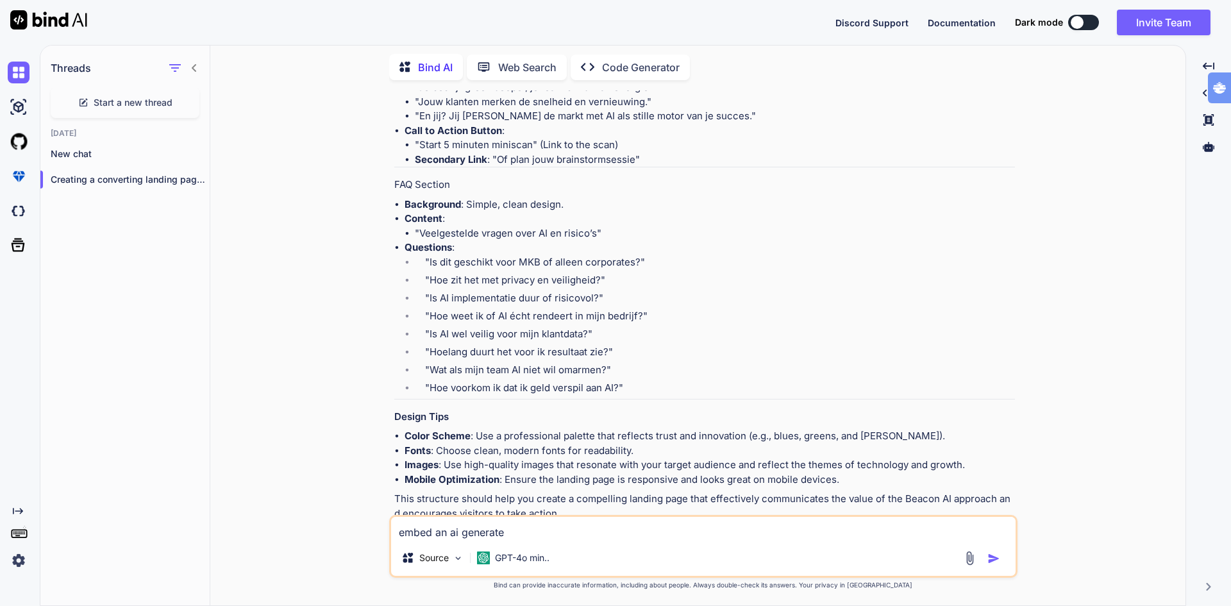
type textarea "embed an ai generated"
type textarea "x"
type textarea "embed an ai generated"
type textarea "x"
type textarea "embed an ai generated i"
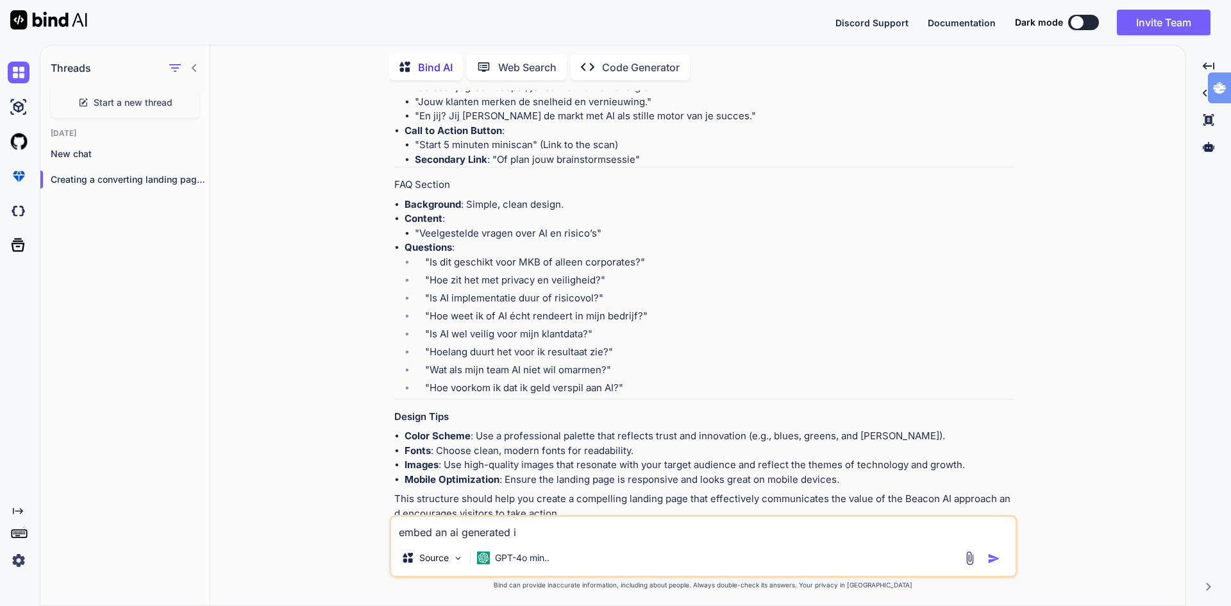
type textarea "x"
type textarea "embed an ai generated im"
type textarea "x"
type textarea "embed an ai generated ima"
type textarea "x"
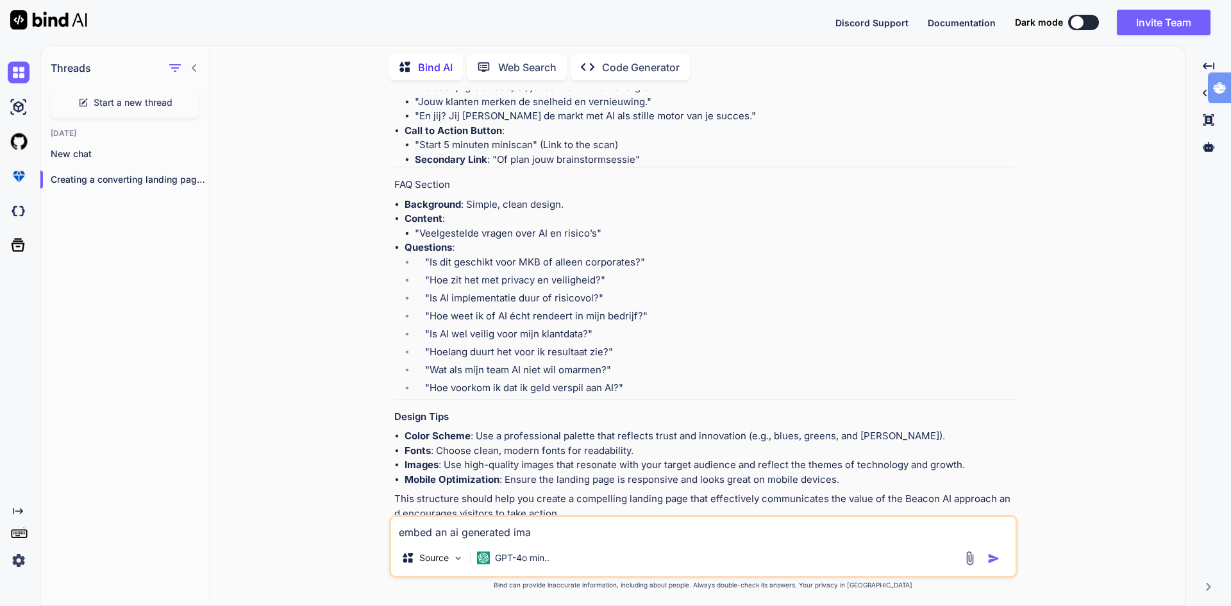
type textarea "embed an ai generated imag"
type textarea "x"
type textarea "embed an ai generated image"
type textarea "x"
type textarea "embed an ai generated image"
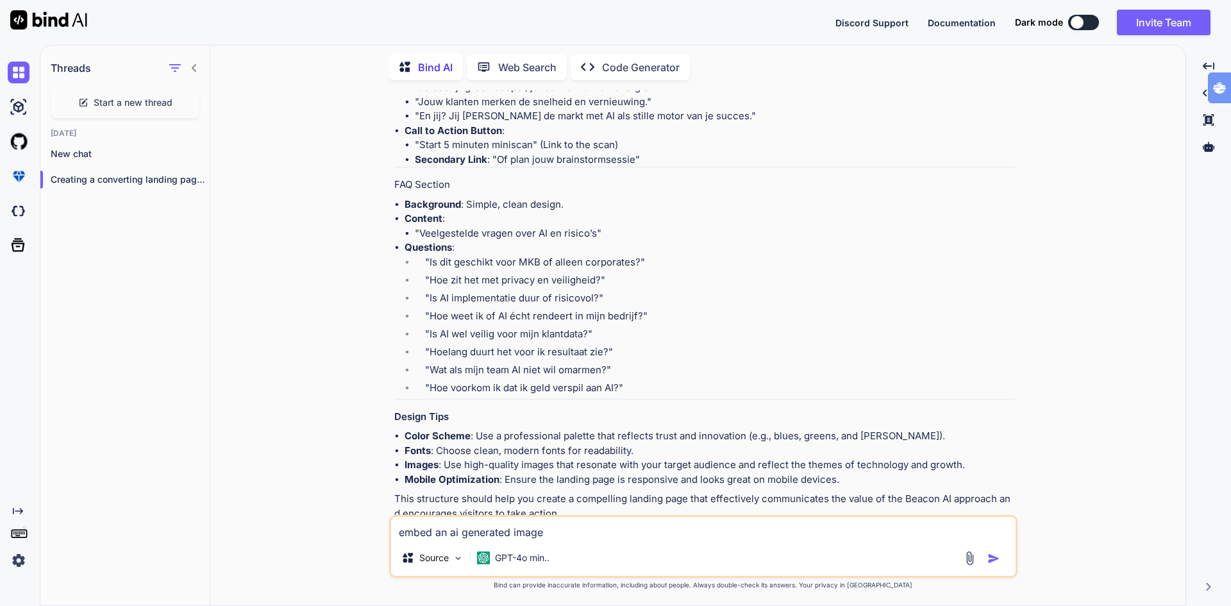
type textarea "x"
type textarea "embed an ai generated image t"
type textarea "x"
type textarea "embed an ai generated image th"
type textarea "x"
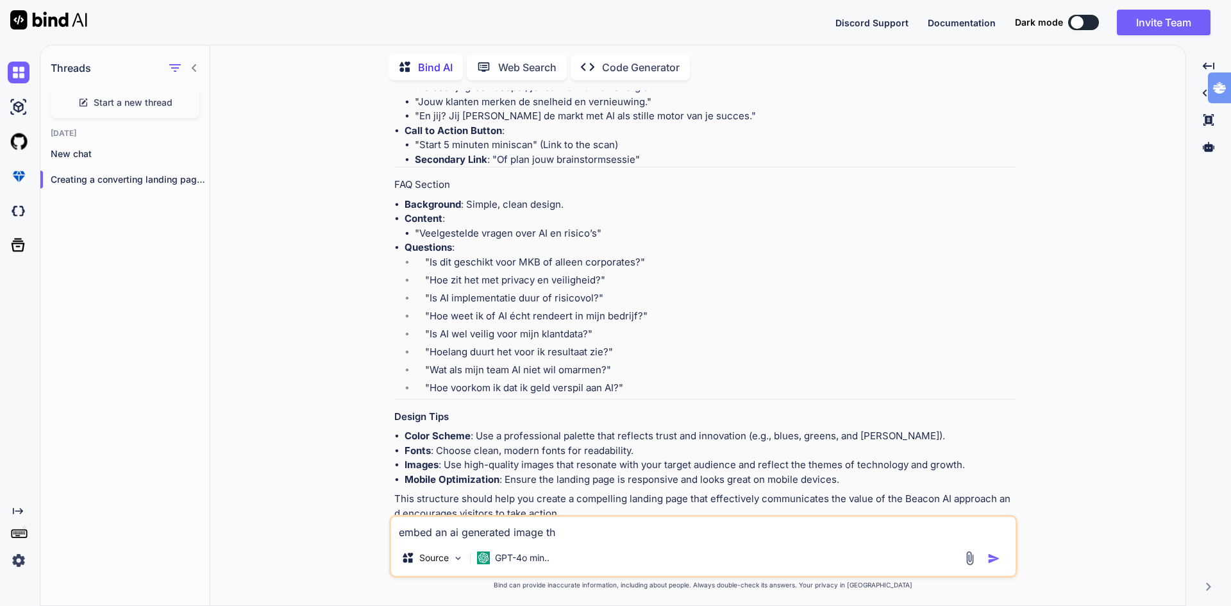
type textarea "embed an ai generated image tha"
type textarea "x"
type textarea "embed an ai generated image that"
type textarea "x"
type textarea "embed an ai generated image that"
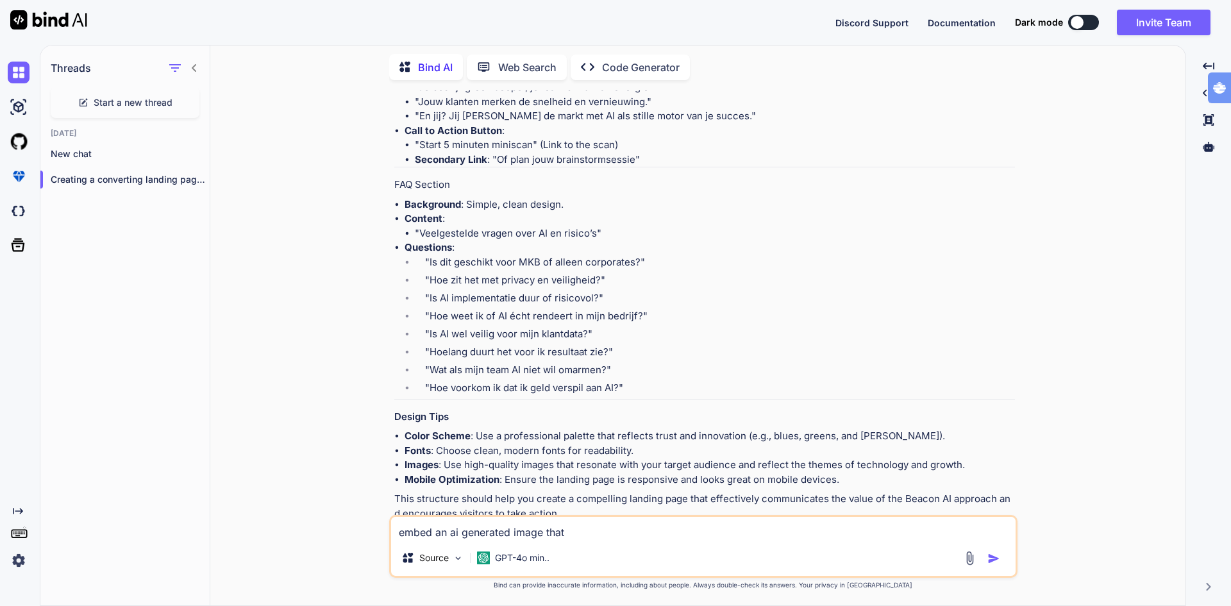
type textarea "x"
type textarea "embed an ai generated image that f"
type textarea "x"
type textarea "embed an ai generated image that fi"
type textarea "x"
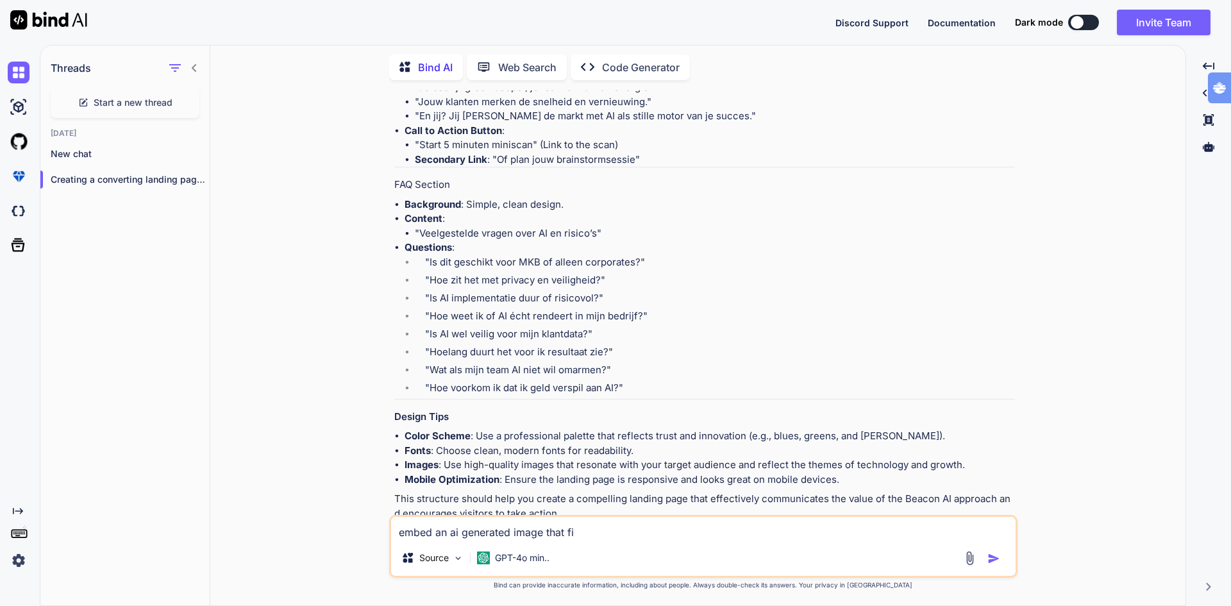
type textarea "embed an ai generated image that fit"
type textarea "x"
type textarea "embed an ai generated image that fits"
type textarea "x"
type textarea "embed an ai generated image that fits"
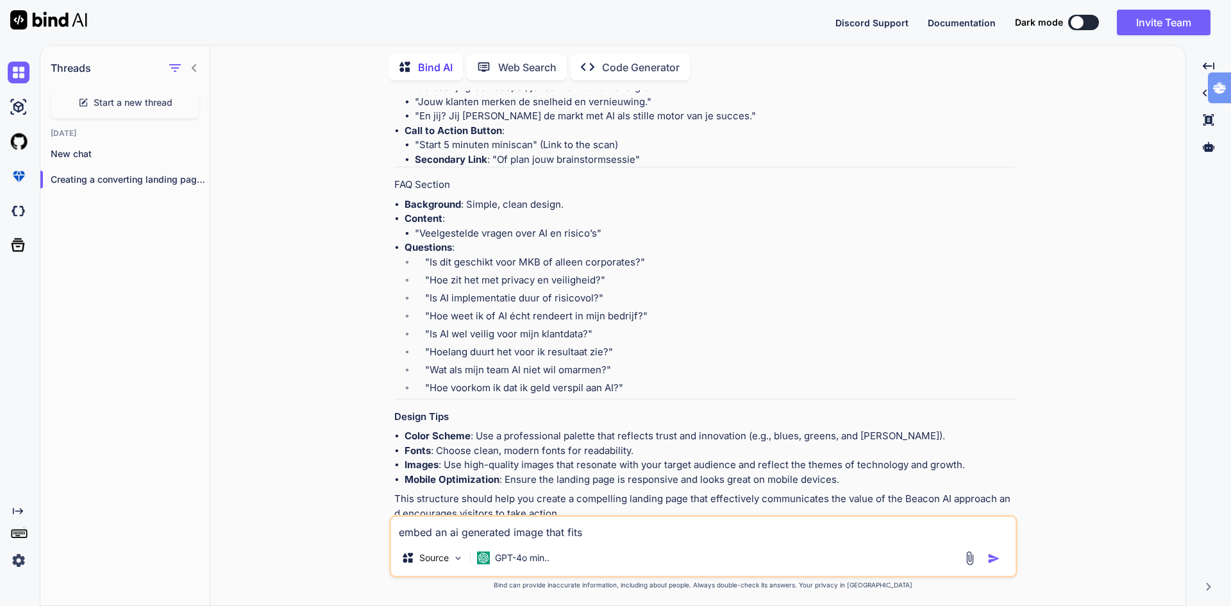
type textarea "x"
type textarea "embed an ai generated image that fits e"
type textarea "x"
type textarea "embed an ai generated image that fits ea"
type textarea "x"
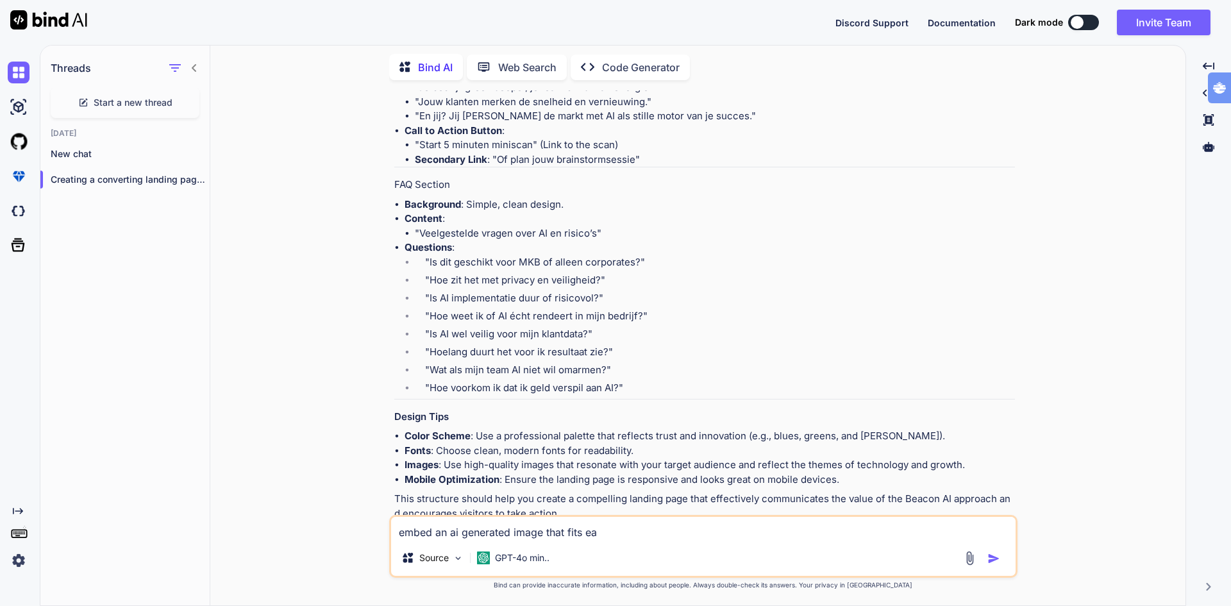
type textarea "embed an ai generated image that fits eac"
type textarea "x"
type textarea "embed an ai generated image that fits each"
type textarea "x"
type textarea "embed an ai generated image that fits each"
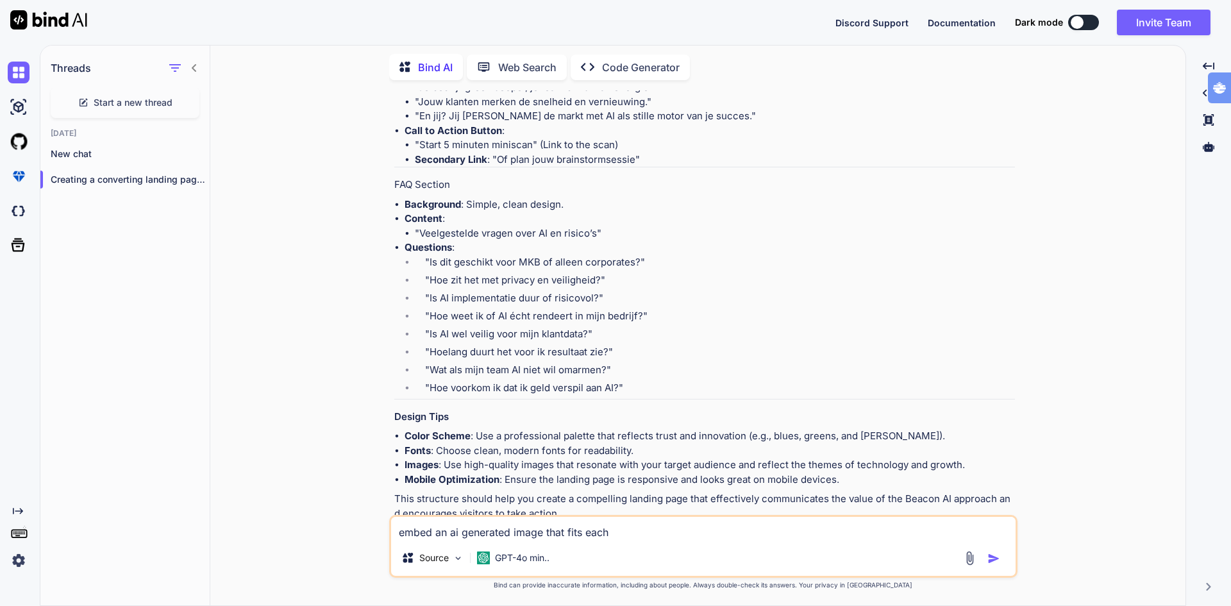
type textarea "x"
type textarea "embed an ai generated image that fits each e"
type textarea "x"
type textarea "embed an ai generated image that fits each"
type textarea "x"
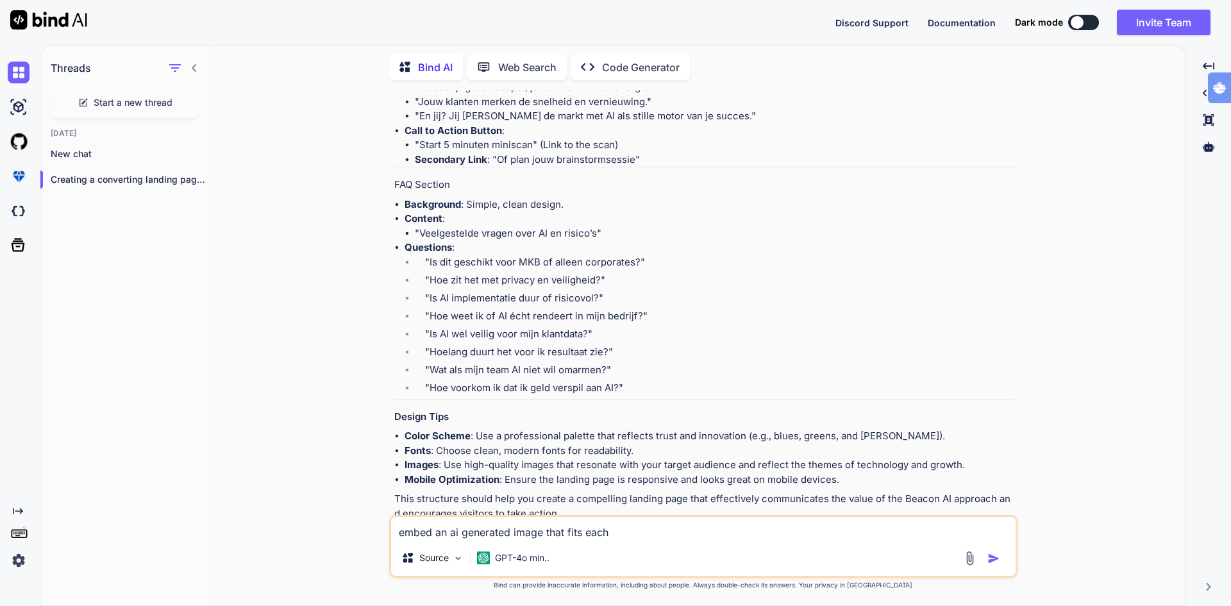
type textarea "embed an ai generated image that fits each s"
type textarea "x"
type textarea "embed an ai generated image that fits each se"
type textarea "x"
type textarea "embed an ai generated image that fits each sec"
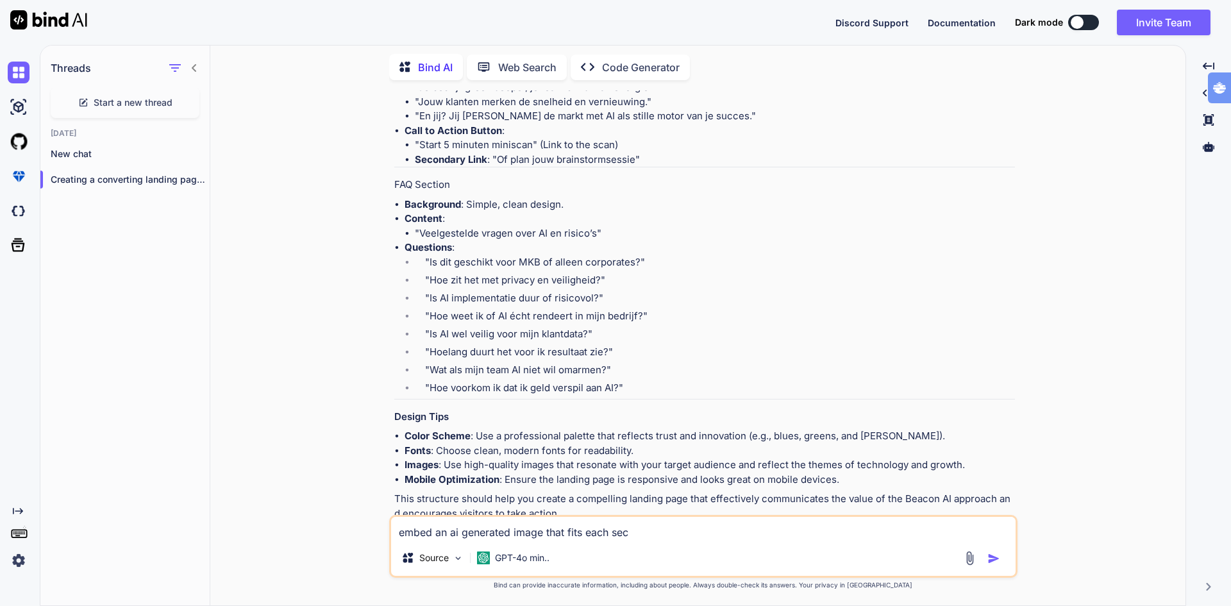
type textarea "x"
type textarea "embed an ai generated image that fits each sect"
type textarea "x"
type textarea "embed an ai generated image that fits each secti"
type textarea "x"
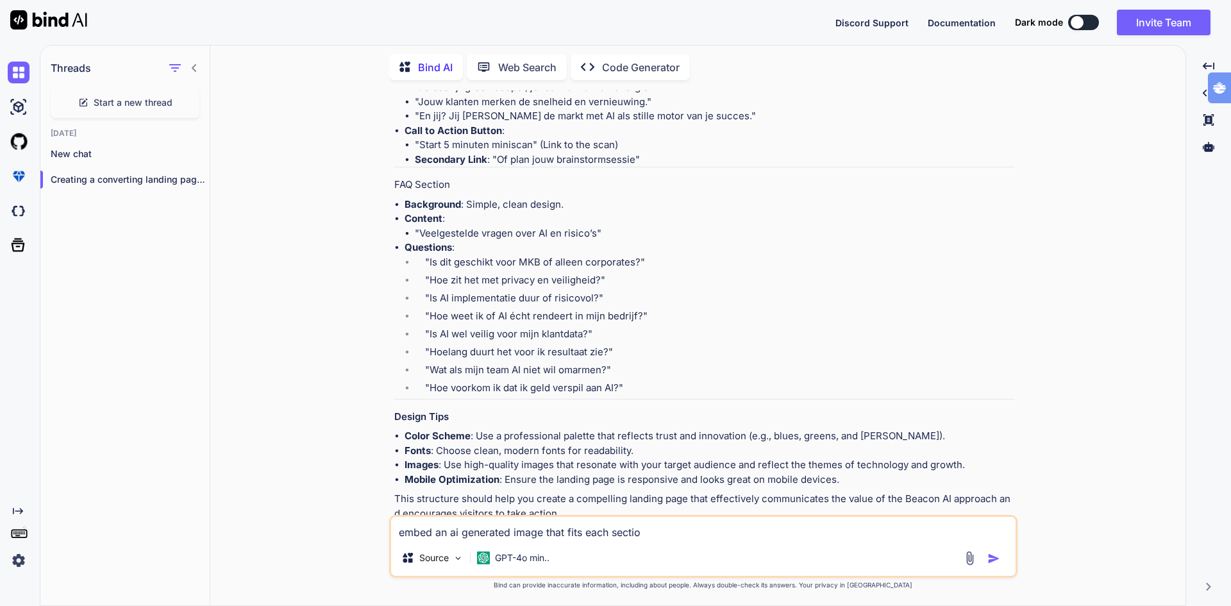
type textarea "embed an ai generated image that fits each section"
type textarea "x"
type textarea "embed an ai generated image that fits each sectionh"
type textarea "x"
type textarea "embed an ai generated image that fits each section"
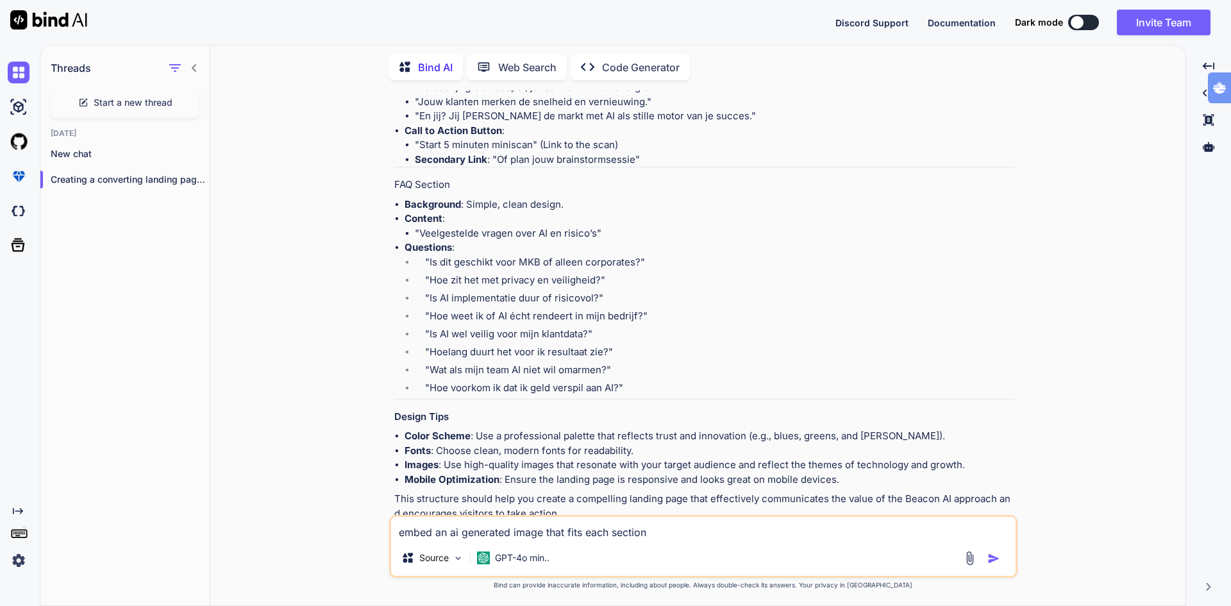
type textarea "x"
type textarea "embed an ai generated image that fits each section"
type textarea "x"
type textarea "embed an ai generated image that fits each section o"
type textarea "x"
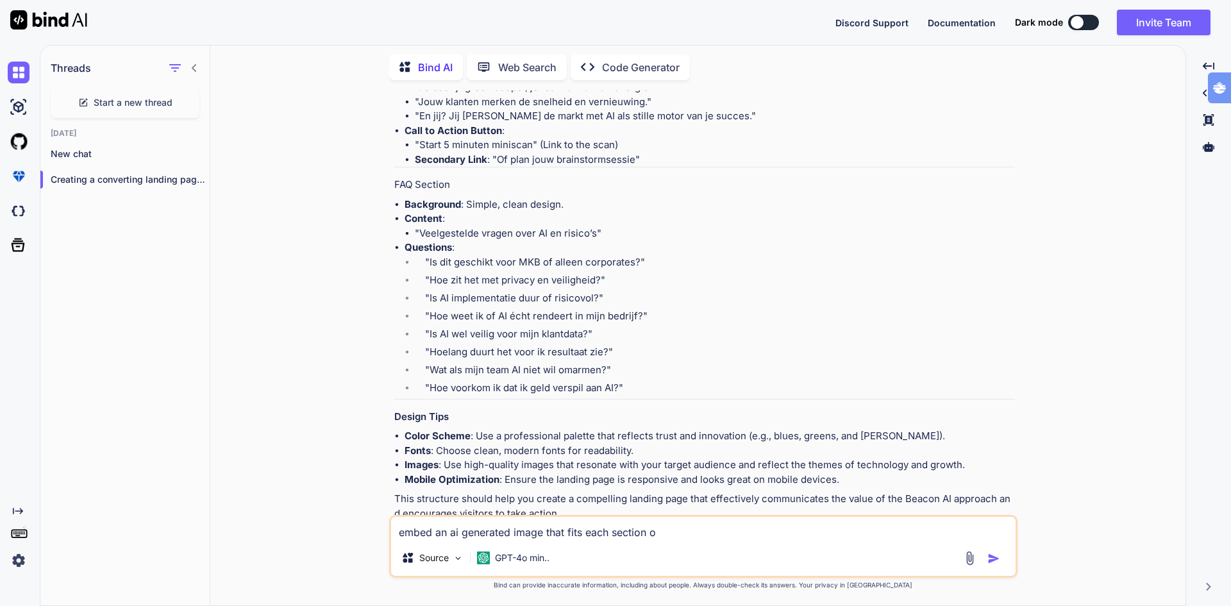
type textarea "embed an ai generated image that fits each section of"
type textarea "x"
type textarea "embed an ai generated image that fits each section of"
type textarea "x"
type textarea "embed an ai generated image that fits each section of t"
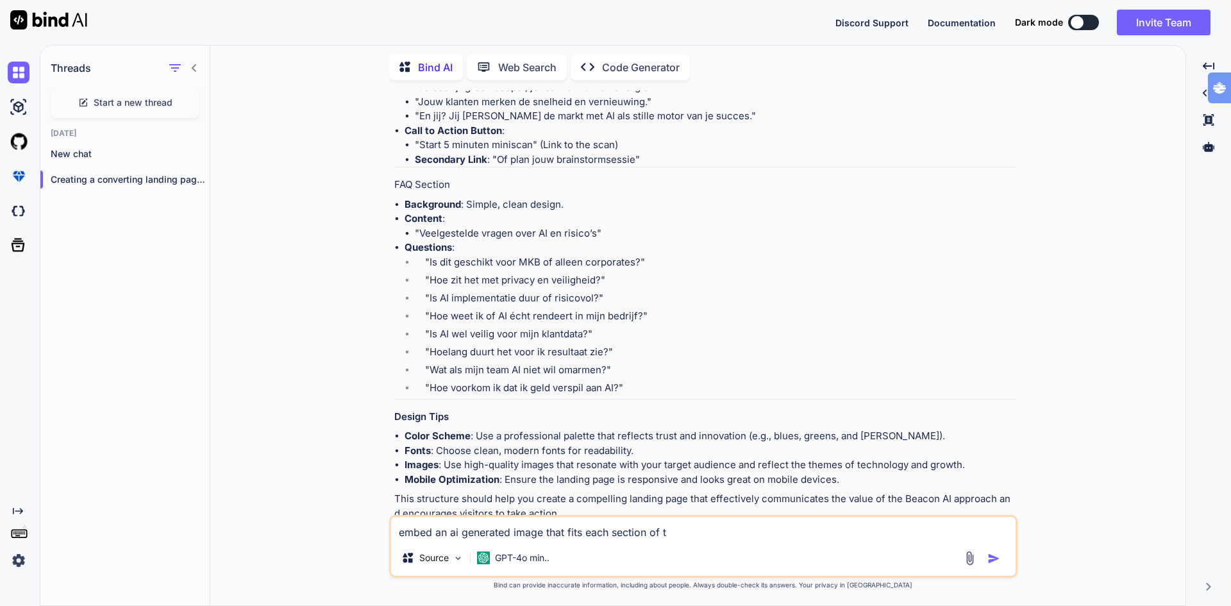
type textarea "x"
type textarea "embed an ai generated image that fits each section of th"
type textarea "x"
type textarea "embed an ai generated image that fits each section of the"
type textarea "x"
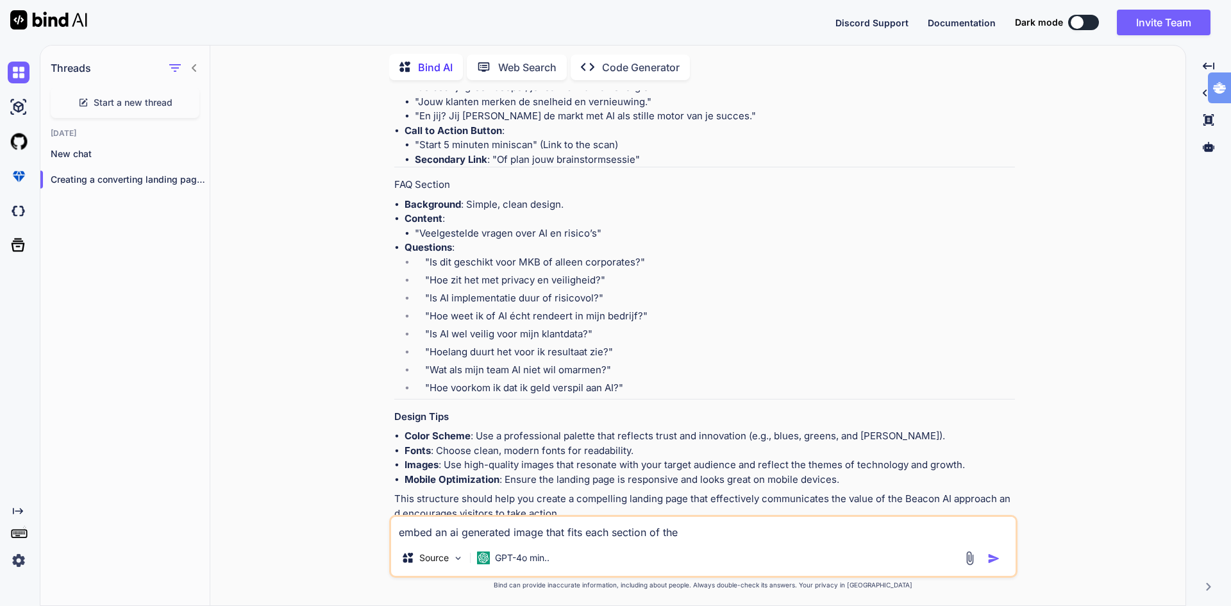
type textarea "embed an ai generated image that fits each section of the l"
type textarea "x"
type textarea "embed an ai generated image that fits each section of the la"
type textarea "x"
type textarea "embed an ai generated image that fits each section of the lan"
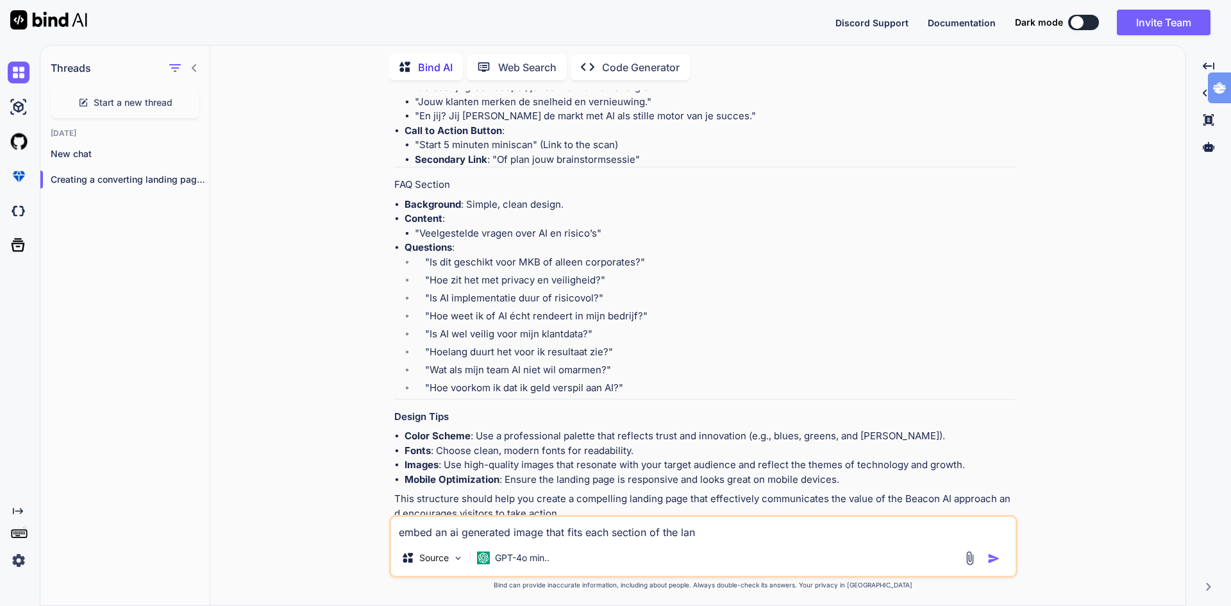
type textarea "x"
type textarea "embed an ai generated image that fits each section of the land"
type textarea "x"
type textarea "embed an ai generated image that fits each section of the landi"
type textarea "x"
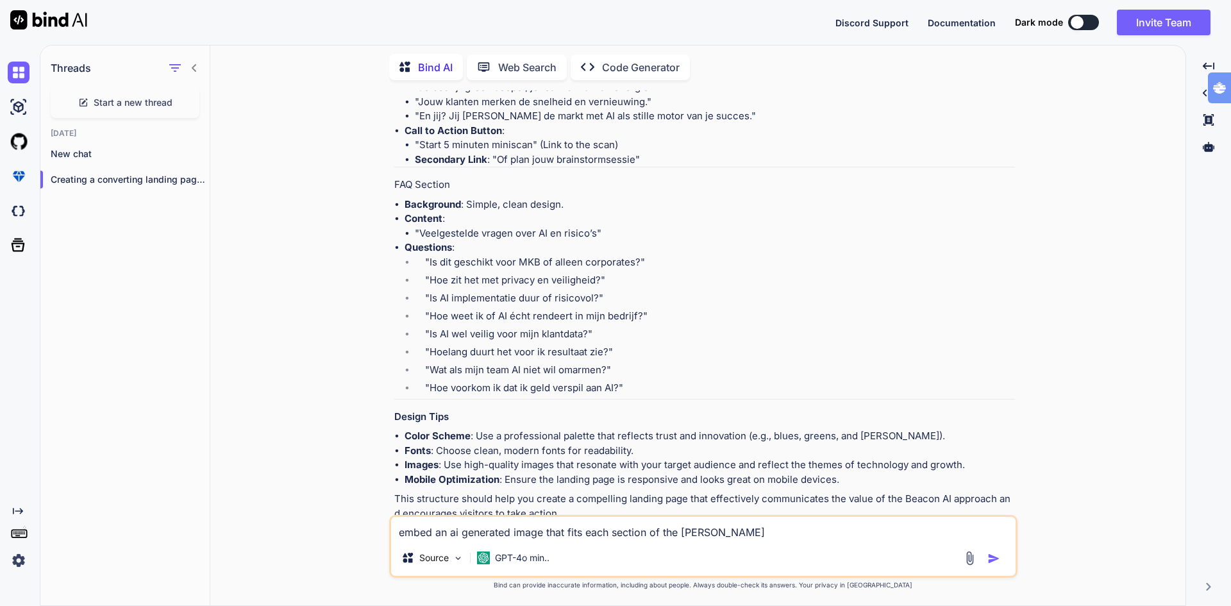
type textarea "embed an ai generated image that fits each section of the landin"
type textarea "x"
type textarea "embed an ai generated image that fits each section of the landing"
type textarea "x"
type textarea "embed an ai generated image that fits each section of the landingp"
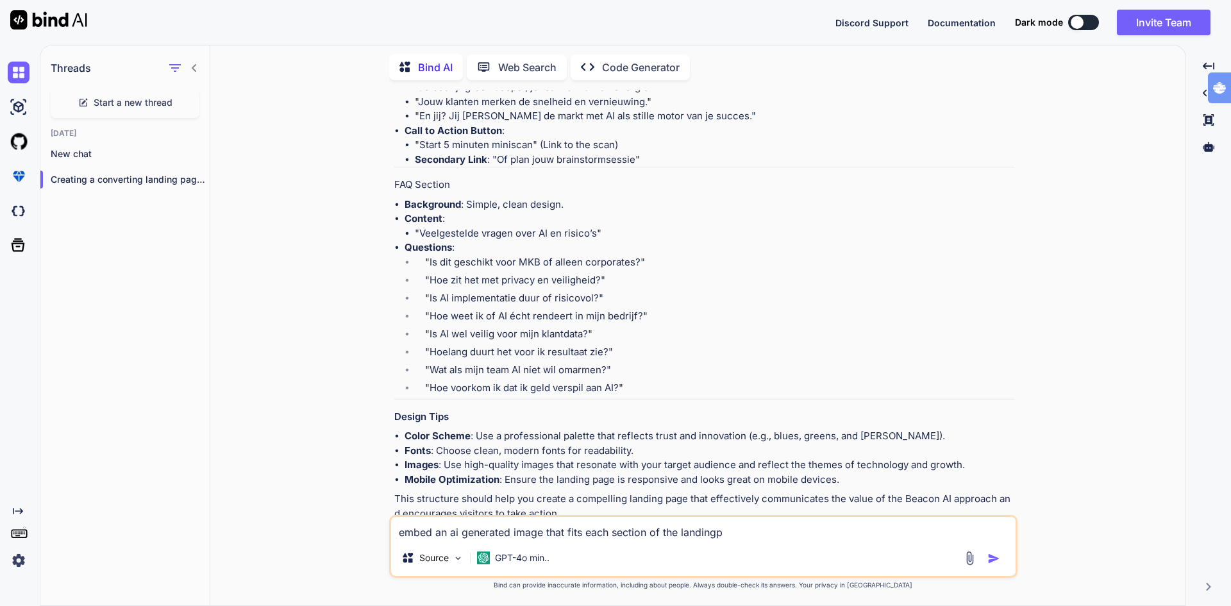
type textarea "x"
type textarea "embed an ai generated image that fits each section of the landingpa"
type textarea "x"
type textarea "embed an ai generated image that fits each section of the landingpag"
type textarea "x"
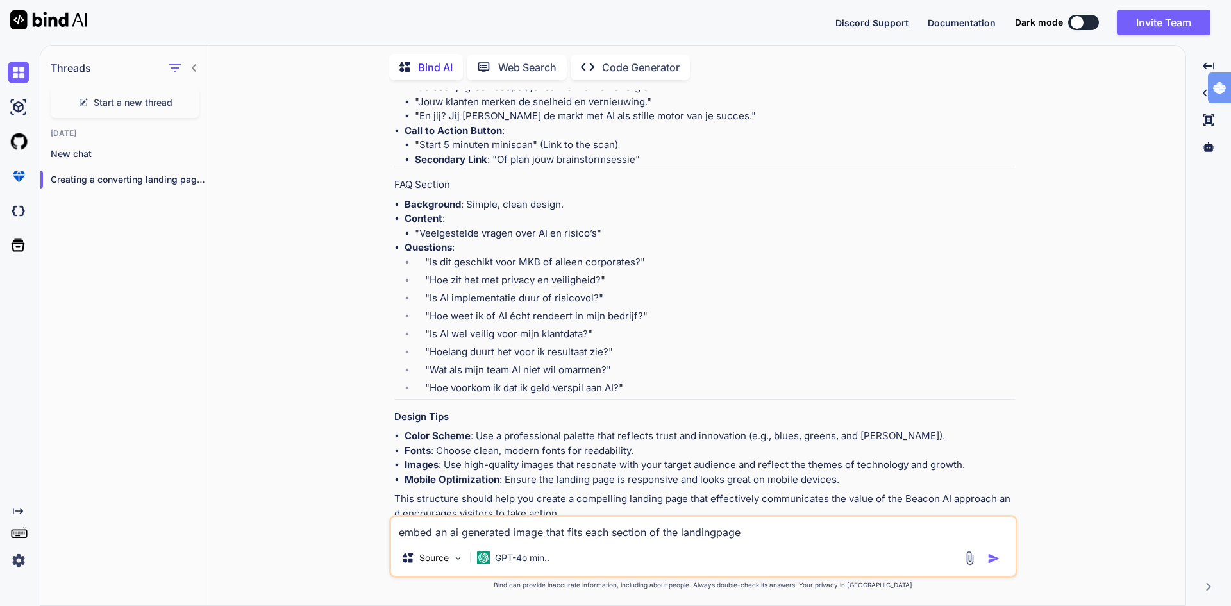
type textarea "embed an ai generated image that fits each section of the landingpage"
click at [995, 557] on img "button" at bounding box center [993, 558] width 13 height 13
type textarea "x"
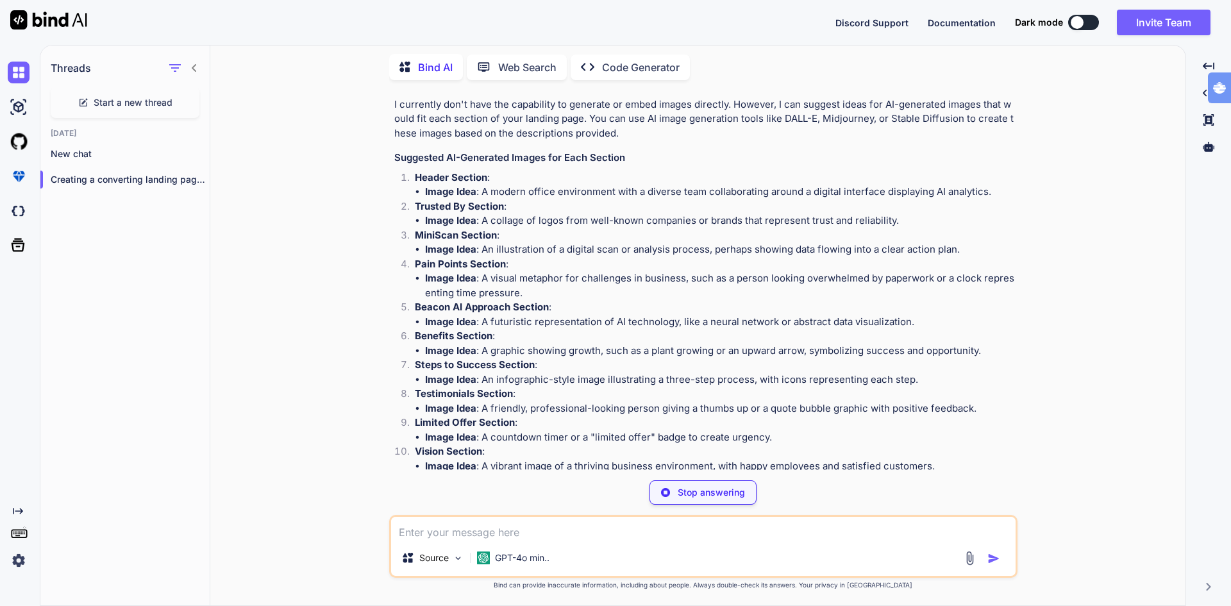
scroll to position [3137, 0]
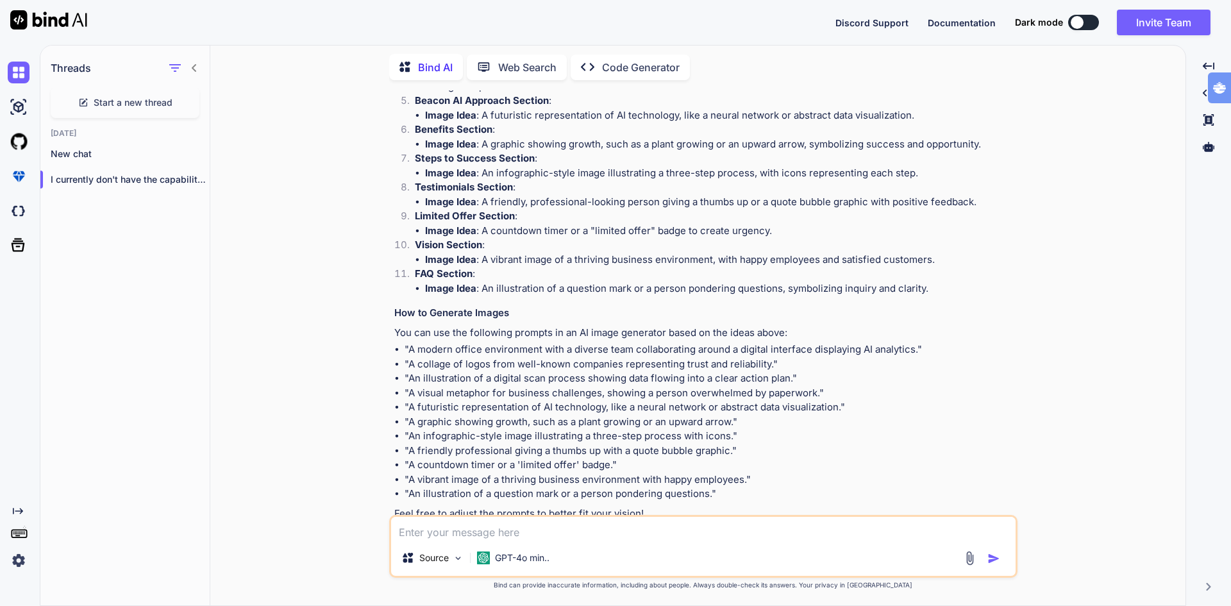
click at [443, 531] on p "Open in Editor" at bounding box center [435, 537] width 61 height 13
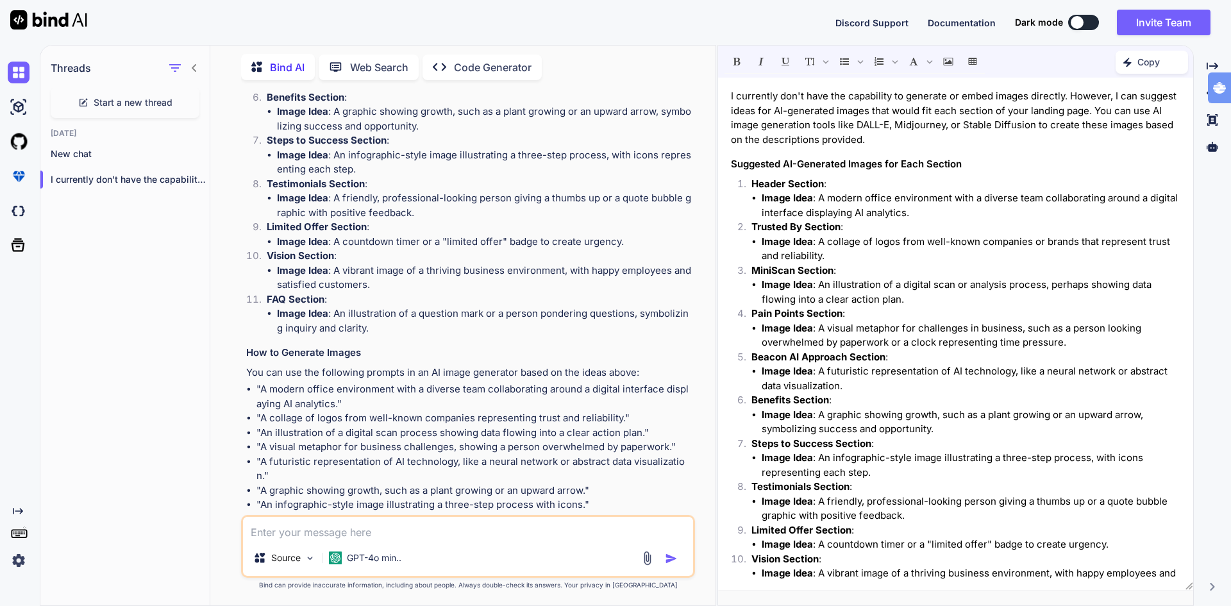
click at [1158, 66] on p "Copy" at bounding box center [1148, 62] width 22 height 13
click at [1095, 117] on span "Copy Content" at bounding box center [1119, 116] width 58 height 13
click at [1143, 58] on p "Copy" at bounding box center [1148, 62] width 22 height 13
click at [1113, 114] on span "Copy Content" at bounding box center [1119, 116] width 58 height 13
click at [496, 61] on p "Code Generator" at bounding box center [493, 67] width 78 height 15
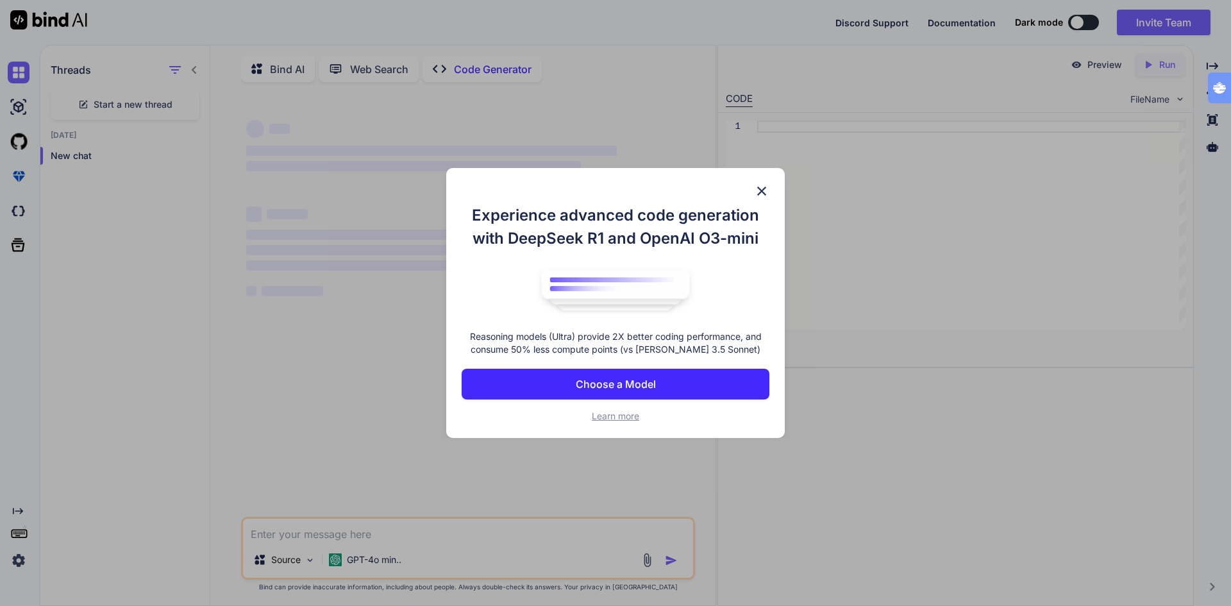
click at [608, 381] on p "Choose a Model" at bounding box center [616, 383] width 80 height 15
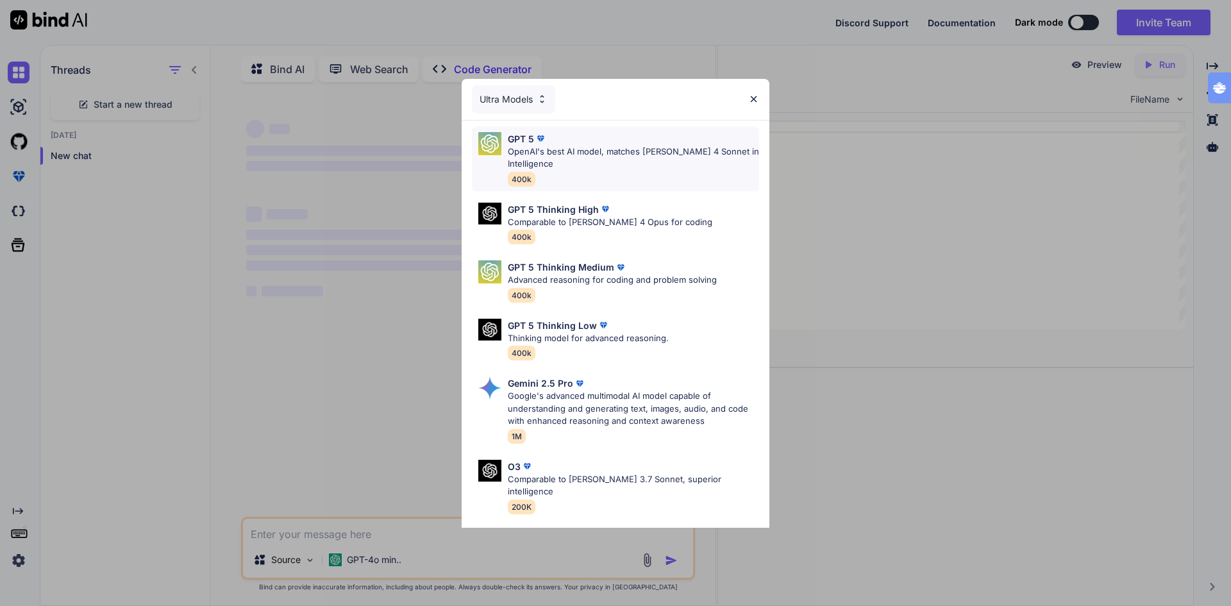
click at [538, 153] on p "OpenAI's best AI model, matches Claude 4 Sonnet in Intelligence" at bounding box center [633, 157] width 251 height 25
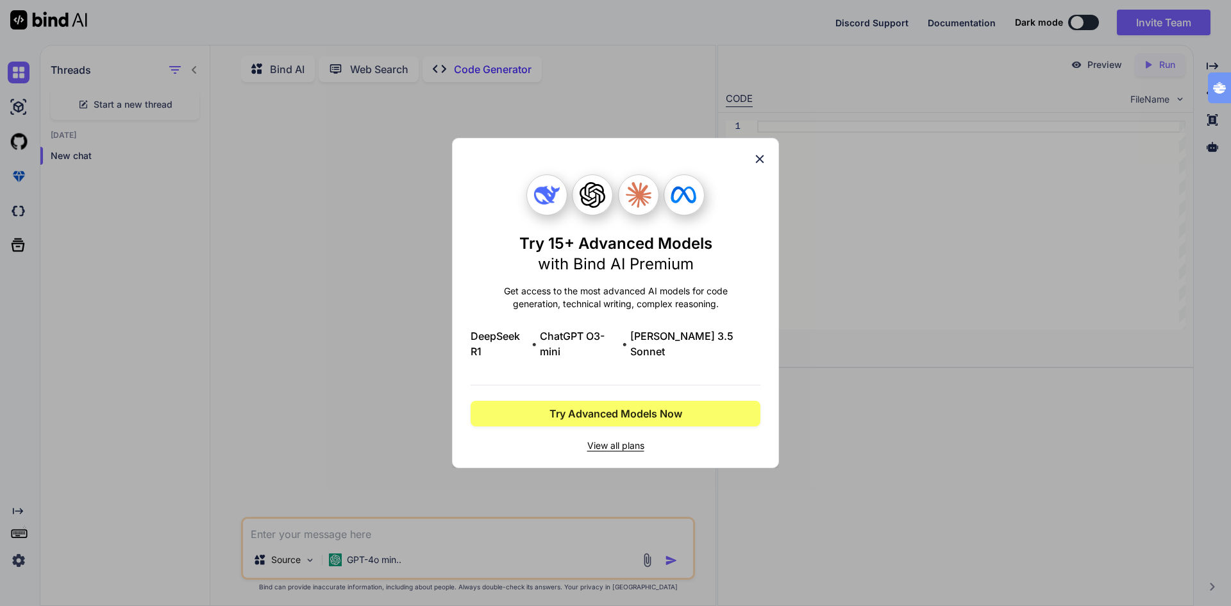
click at [750, 166] on div "Try 15+ Advanced Models with Bind AI Premium Get access to the most advanced AI…" at bounding box center [615, 302] width 290 height 329
click at [760, 163] on icon at bounding box center [760, 159] width 8 height 8
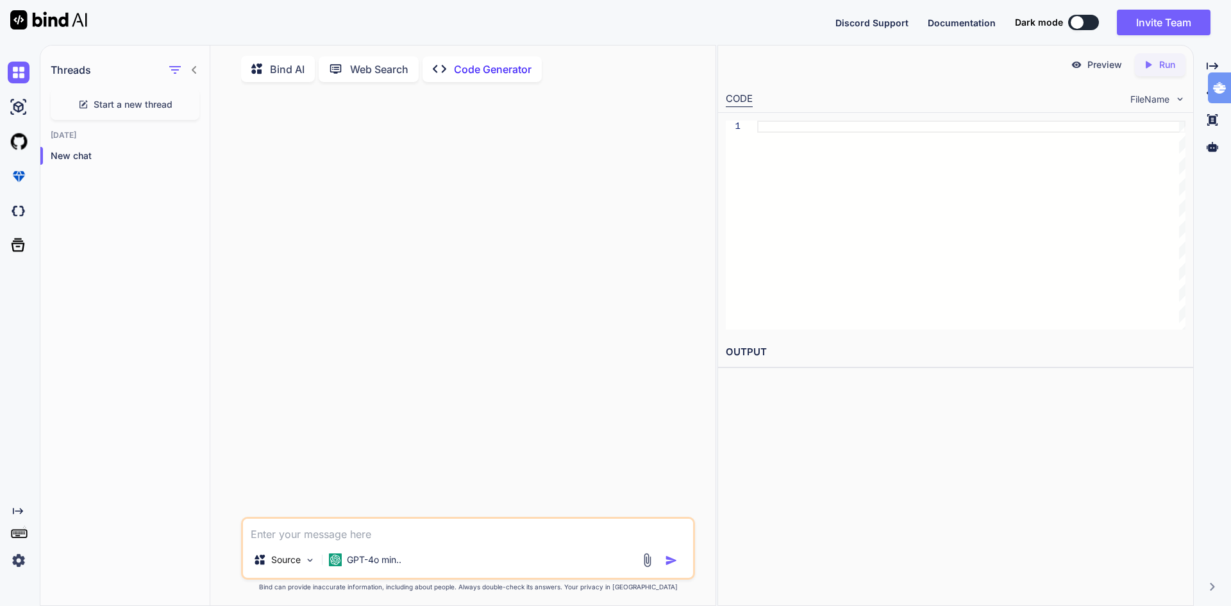
click at [348, 538] on textarea at bounding box center [468, 529] width 450 height 23
paste textarea "I currently don't have the capability to generate or embed images directly. How…"
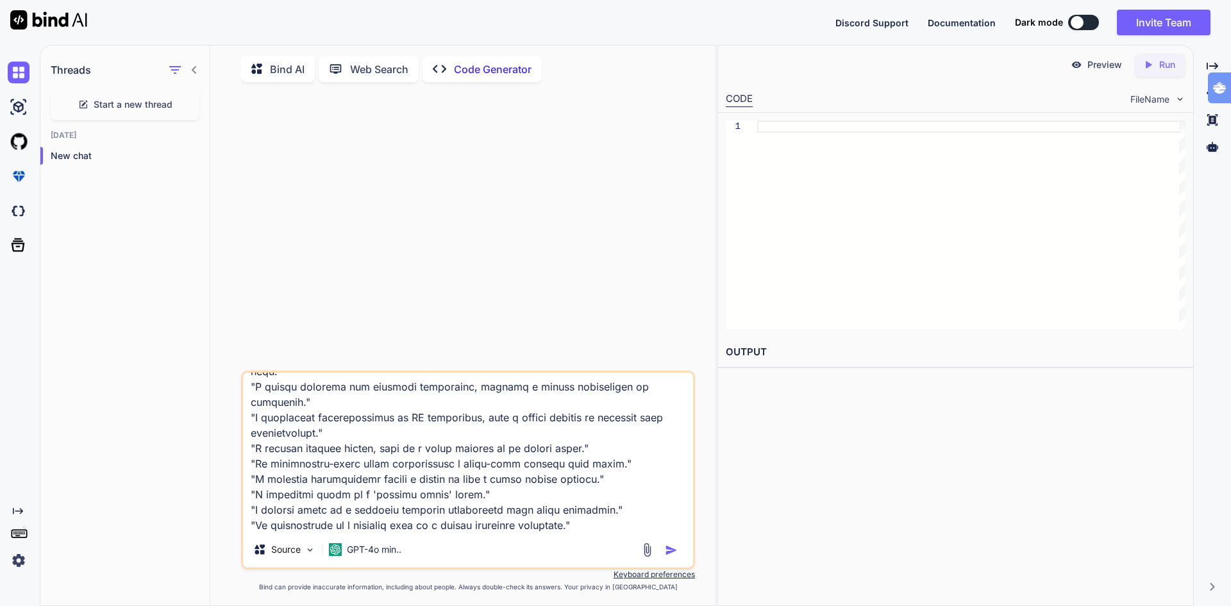
scroll to position [1248, 0]
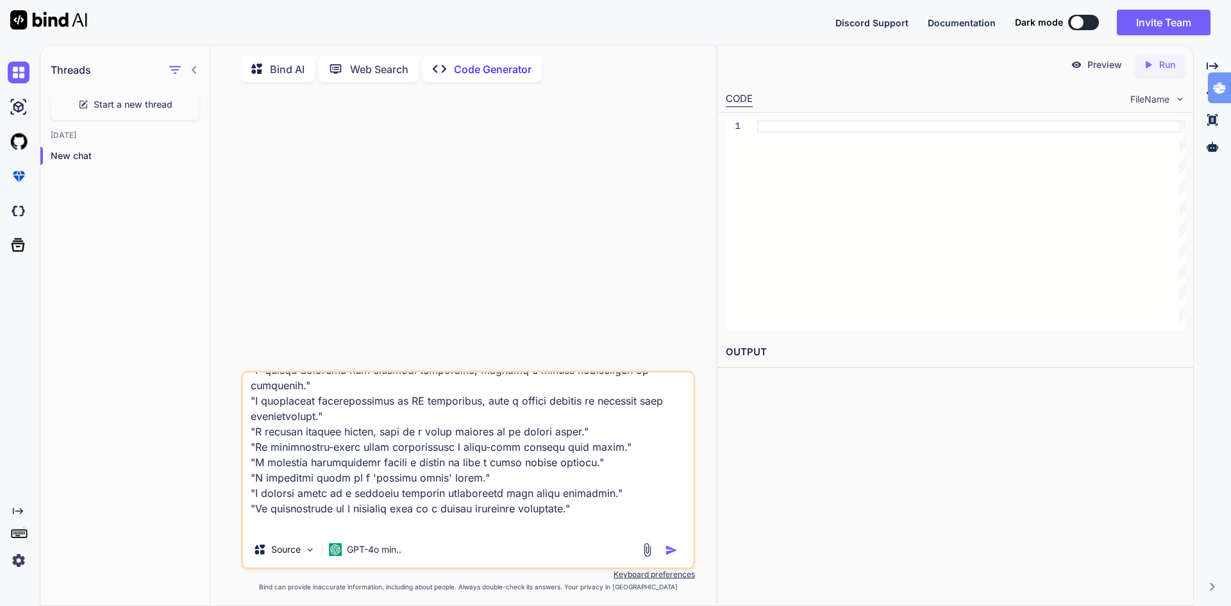
drag, startPoint x: 250, startPoint y: 483, endPoint x: 565, endPoint y: 636, distance: 350.6
click at [565, 605] on html "Discord Support Documentation Dark mode Invite Team Created with Pixso. Created…" at bounding box center [615, 303] width 1231 height 606
click at [386, 435] on textarea at bounding box center [468, 451] width 450 height 159
type textarea "I currently don't have the capability to generate or embed images directly. How…"
click at [15, 70] on img at bounding box center [19, 73] width 22 height 22
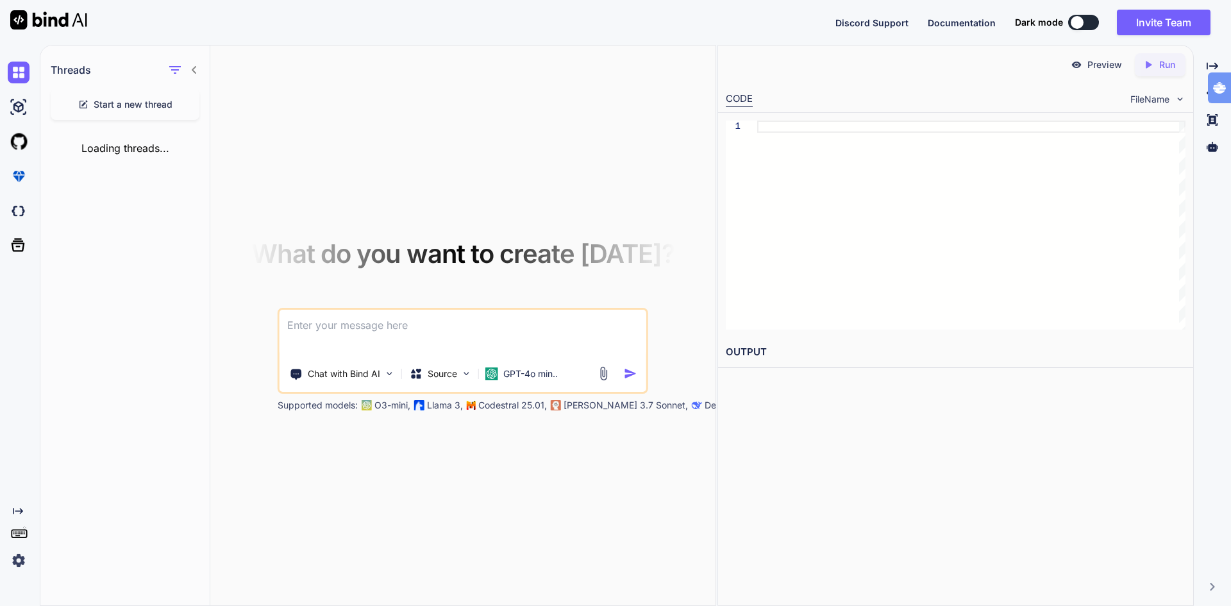
click at [126, 102] on span "Start a new thread" at bounding box center [133, 104] width 79 height 13
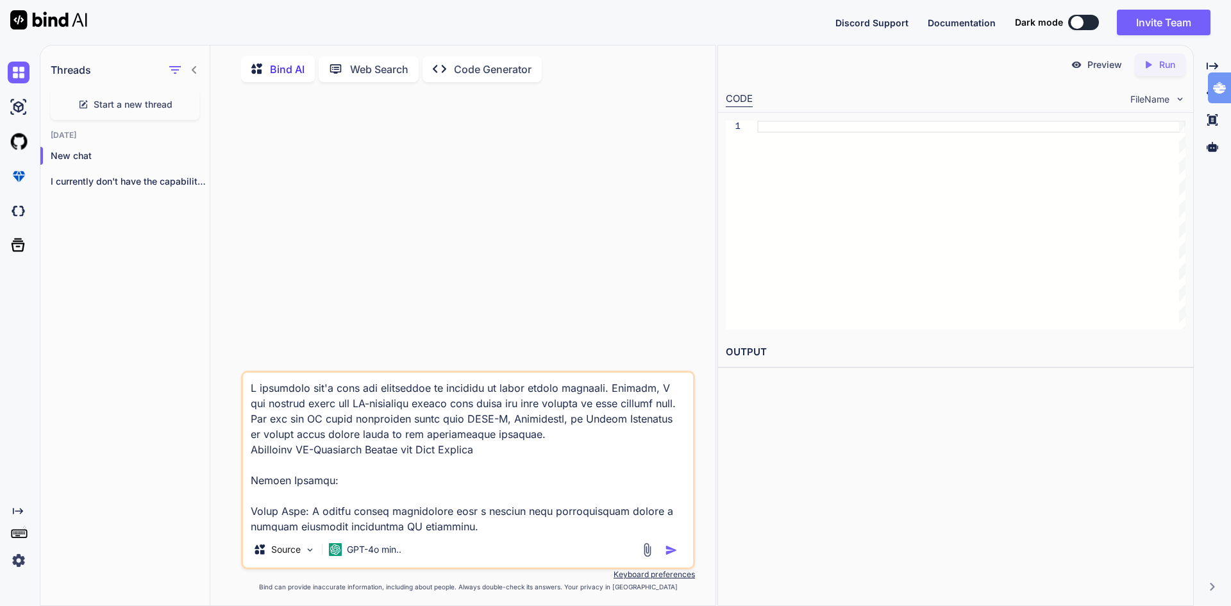
click at [480, 67] on p "Code Generator" at bounding box center [493, 69] width 78 height 15
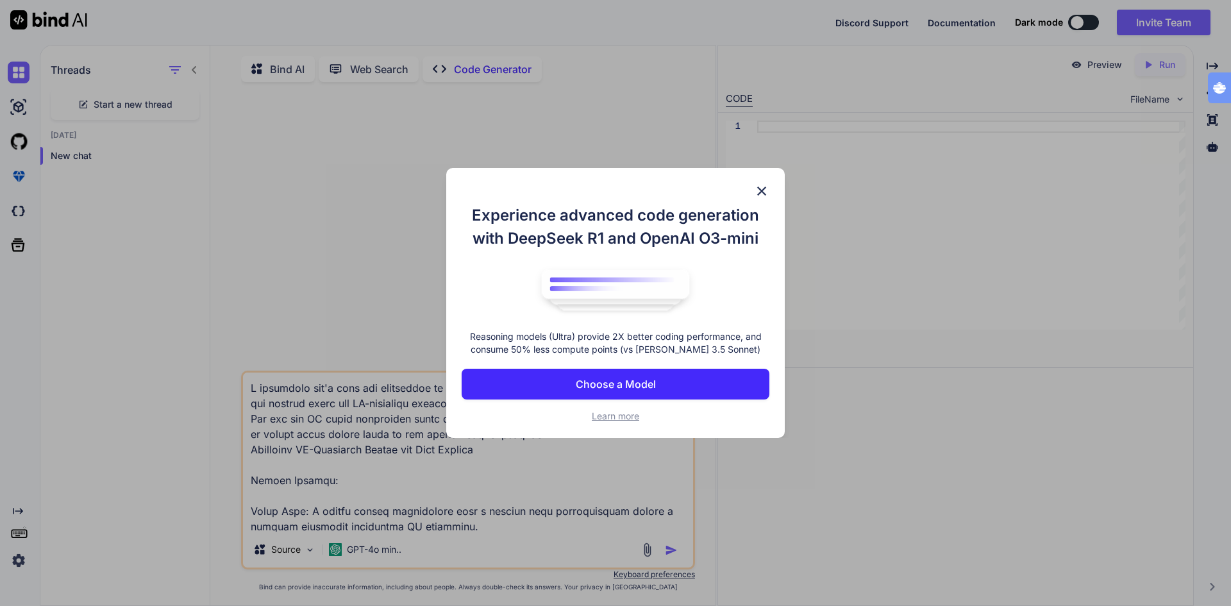
click at [766, 190] on img at bounding box center [761, 190] width 15 height 15
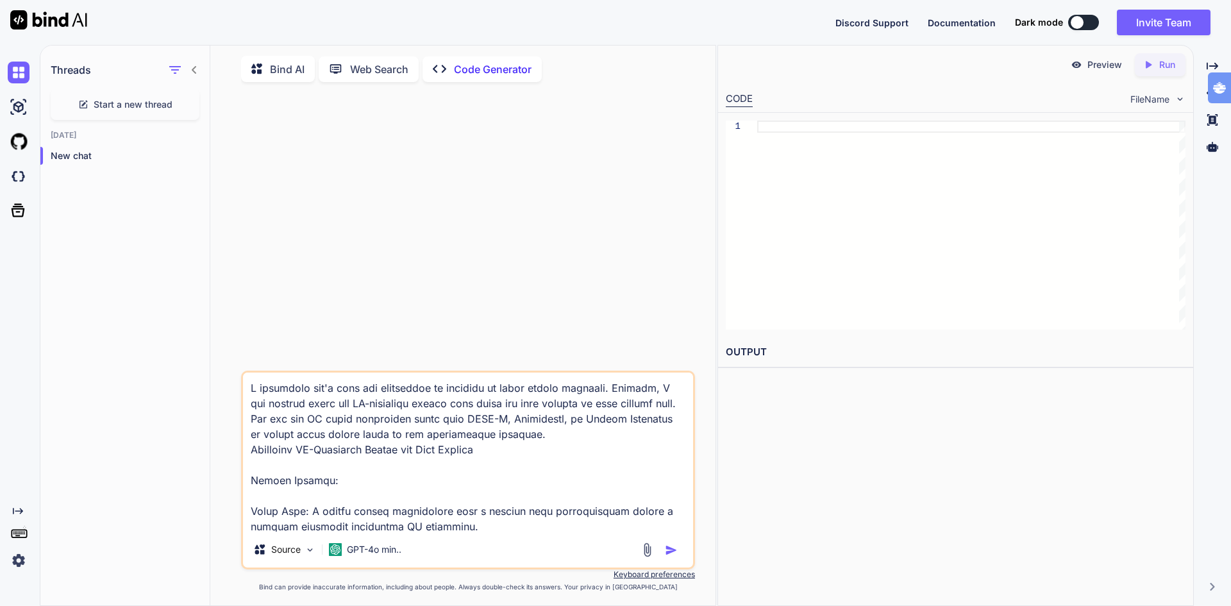
click at [24, 17] on img at bounding box center [48, 19] width 77 height 19
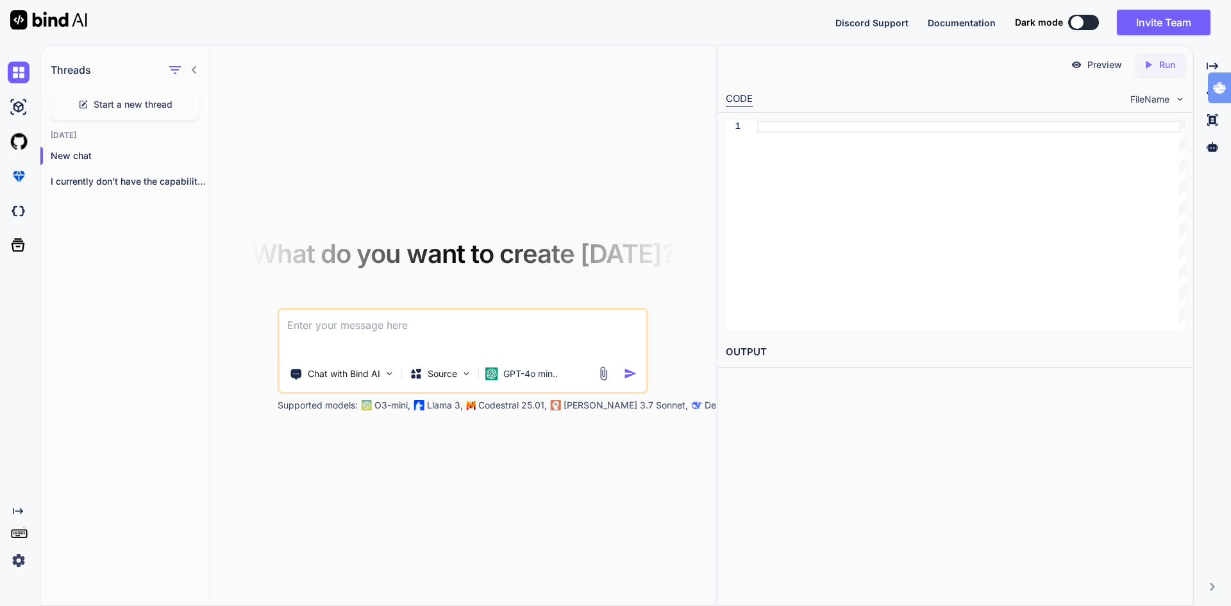
click at [24, 17] on img at bounding box center [48, 19] width 77 height 19
click at [112, 101] on span "Start a new thread" at bounding box center [133, 104] width 79 height 13
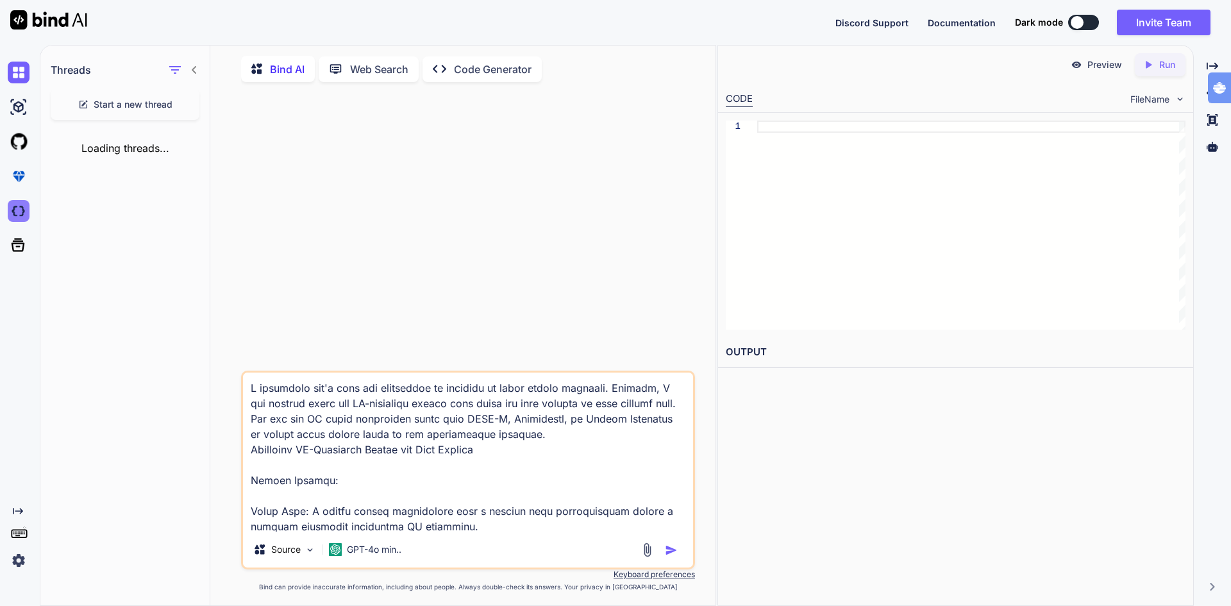
click at [19, 210] on img at bounding box center [19, 211] width 22 height 22
click at [22, 211] on img at bounding box center [19, 211] width 22 height 22
click at [477, 67] on p "Code Generator" at bounding box center [493, 69] width 78 height 15
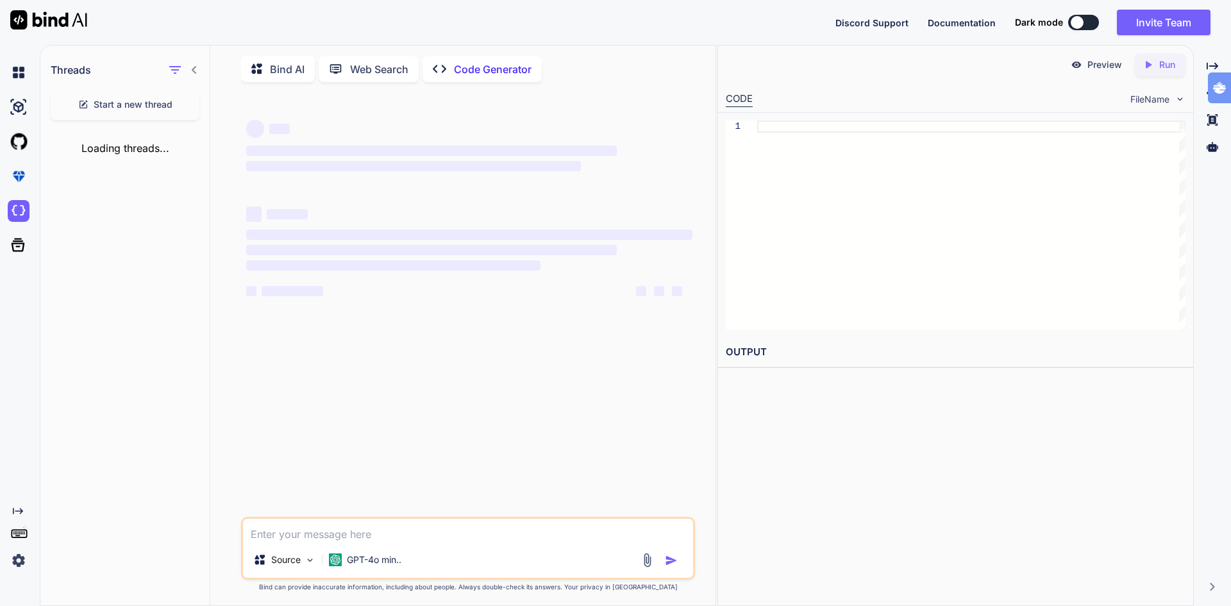
click at [479, 74] on p "Code Generator" at bounding box center [493, 69] width 78 height 15
click at [886, 22] on span "Discord Support" at bounding box center [871, 22] width 73 height 11
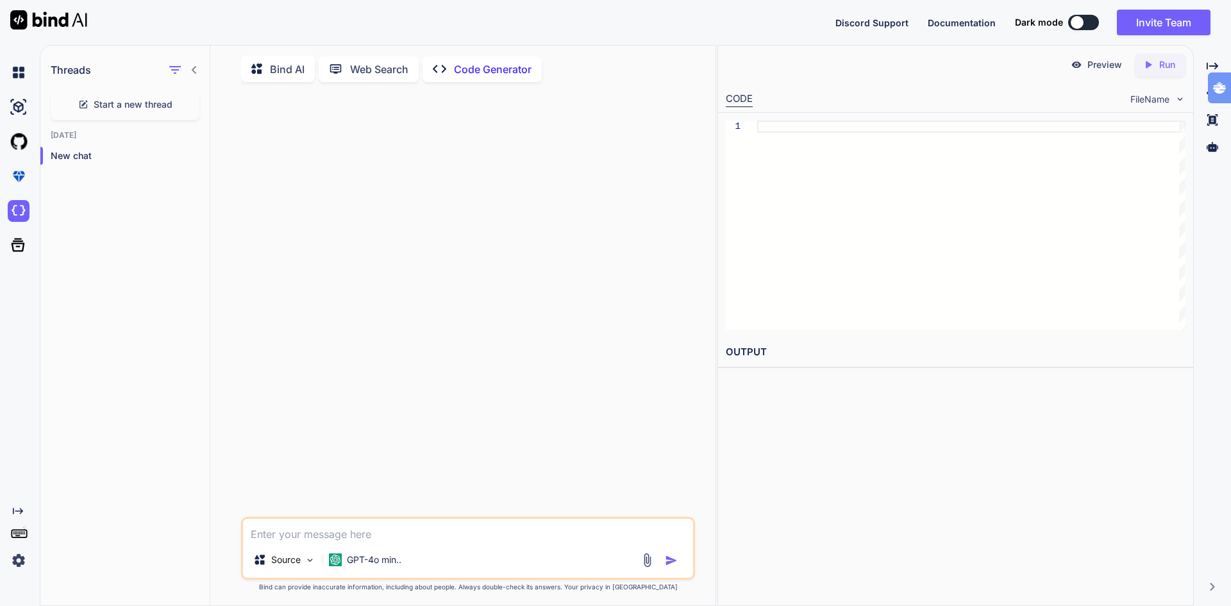
click at [490, 69] on p "Code Generator" at bounding box center [493, 69] width 78 height 15
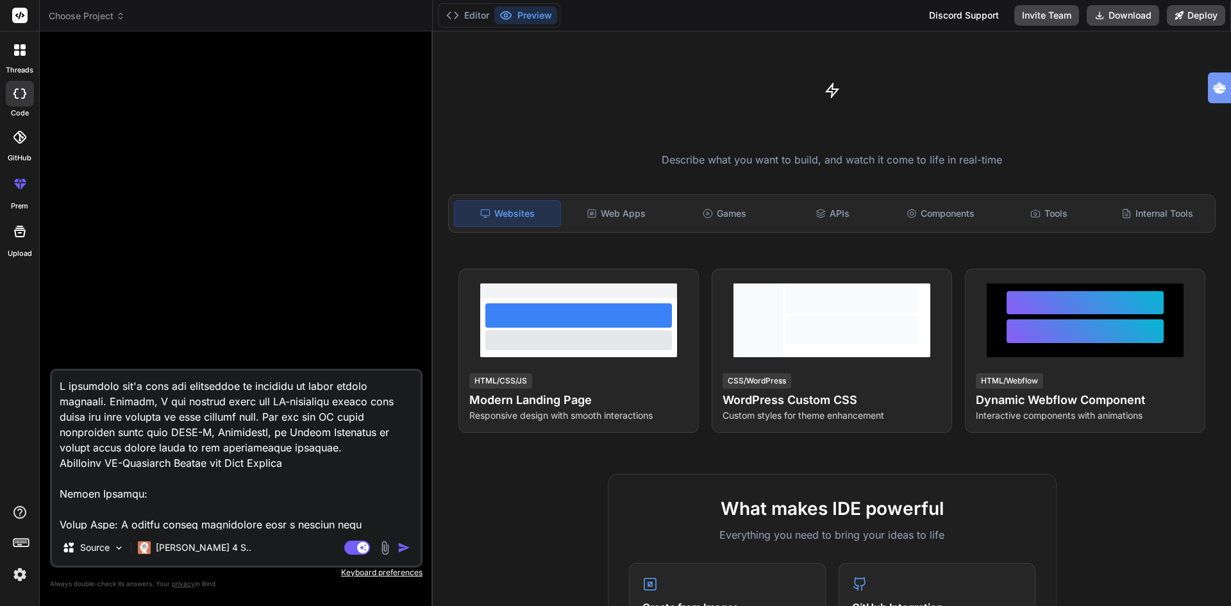
type textarea "x"
drag, startPoint x: 310, startPoint y: 464, endPoint x: 8, endPoint y: 363, distance: 318.4
click at [8, 363] on div "threads code GitHub prem Upload Choose Project Created with Pixso. Bind AI Web …" at bounding box center [615, 303] width 1231 height 606
type textarea "Header Section: Image Idea: A modern office environment with a diverse team col…"
type textarea "x"
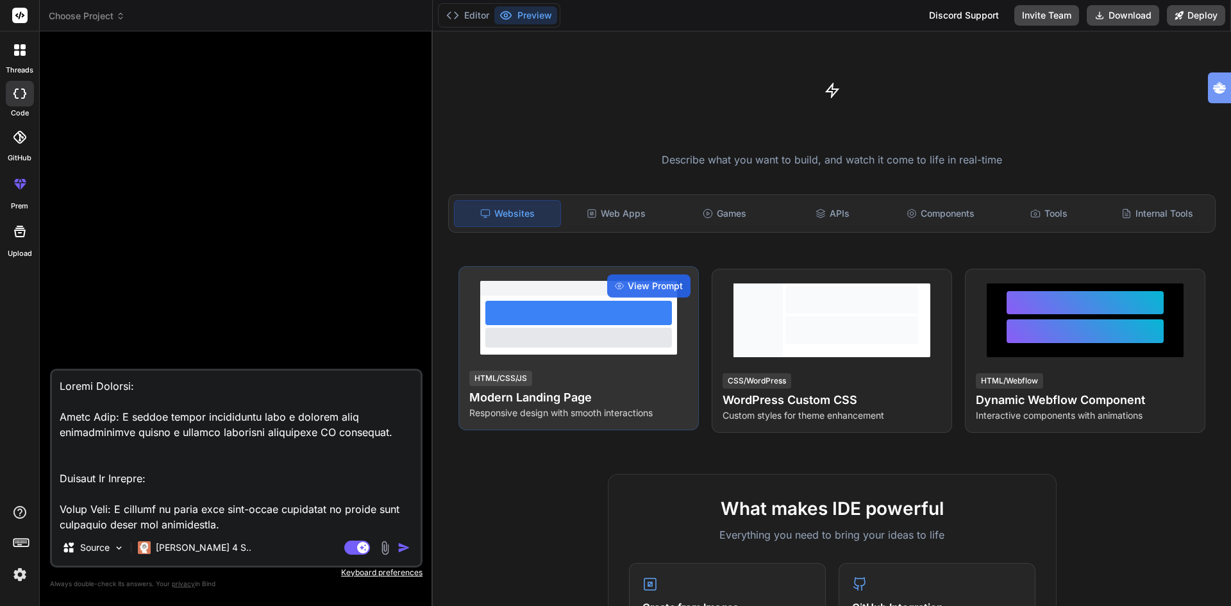
click at [526, 391] on h4 "Modern Landing Page" at bounding box center [578, 397] width 219 height 18
click at [635, 290] on span "View Prompt" at bounding box center [654, 285] width 55 height 13
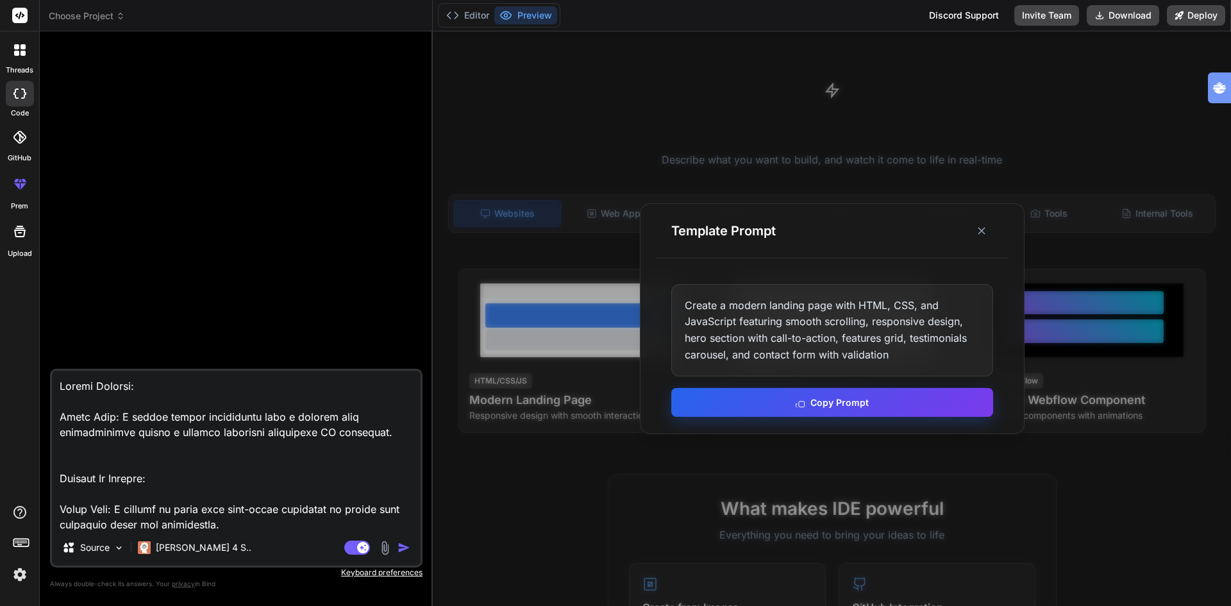
click at [881, 406] on button "Copy Prompt" at bounding box center [832, 402] width 322 height 29
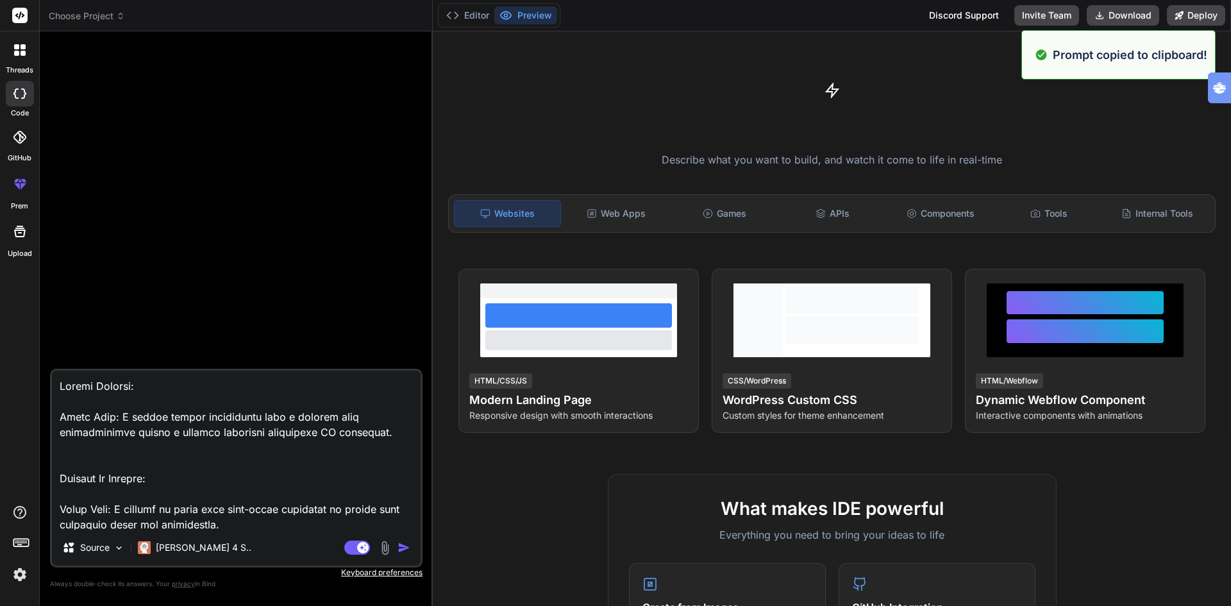
click at [165, 394] on textarea at bounding box center [236, 449] width 369 height 159
paste textarea "Create a modern landing page with HTML, CSS, and JavaScript featuring smooth sc…"
type textarea "Create a modern landing page with HTML, CSS, and JavaScript featuring smooth sc…"
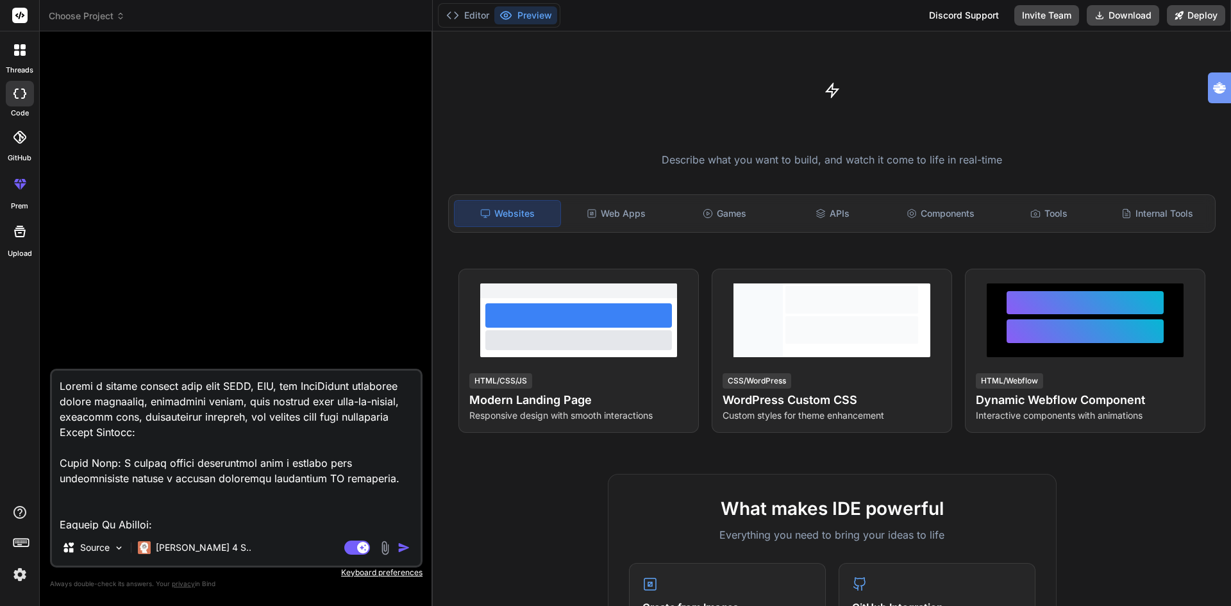
type textarea "x"
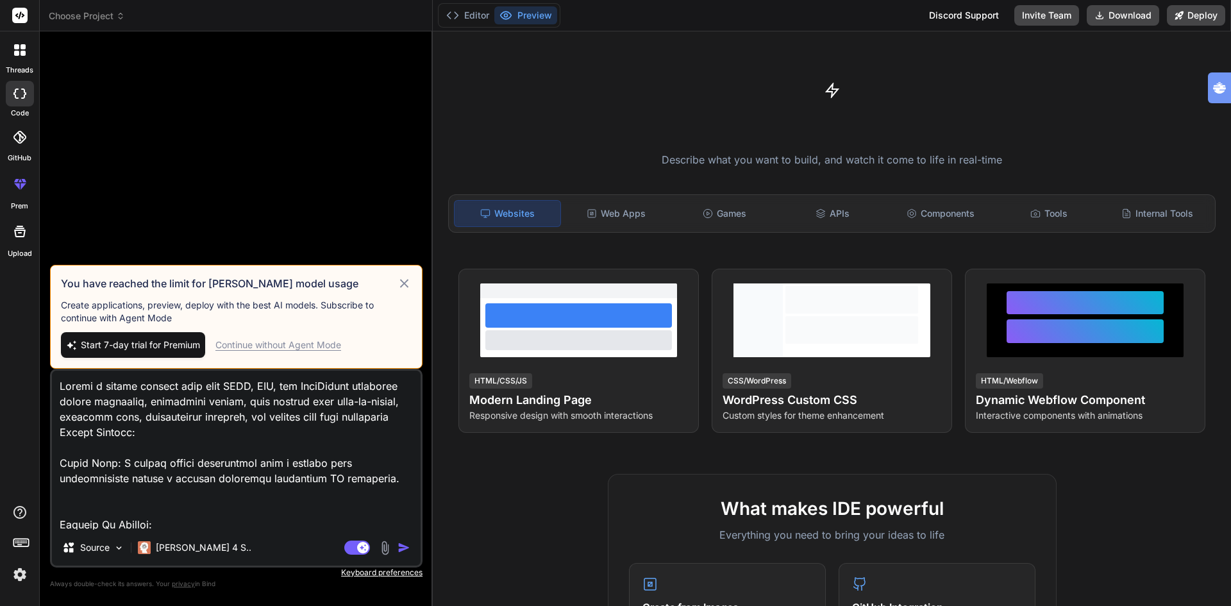
type textarea "Create a modern landing page with HTML, CSS, and JavaScript featuring smooth sc…"
click at [245, 343] on div "Continue without Agent Mode" at bounding box center [278, 344] width 126 height 13
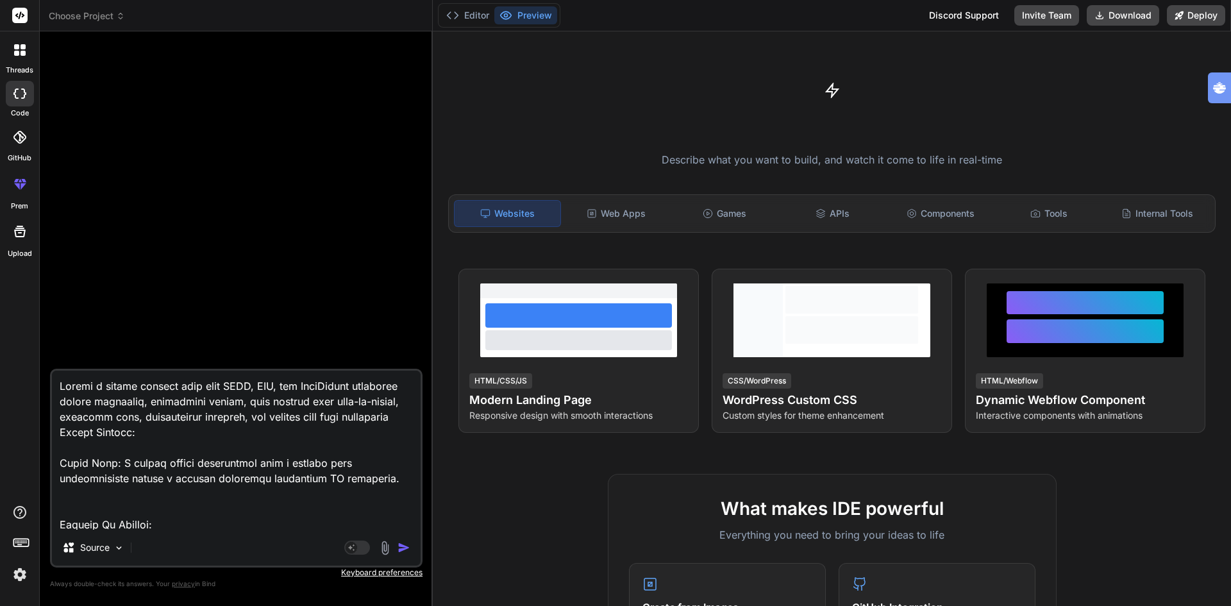
click at [400, 545] on img "button" at bounding box center [403, 547] width 13 height 13
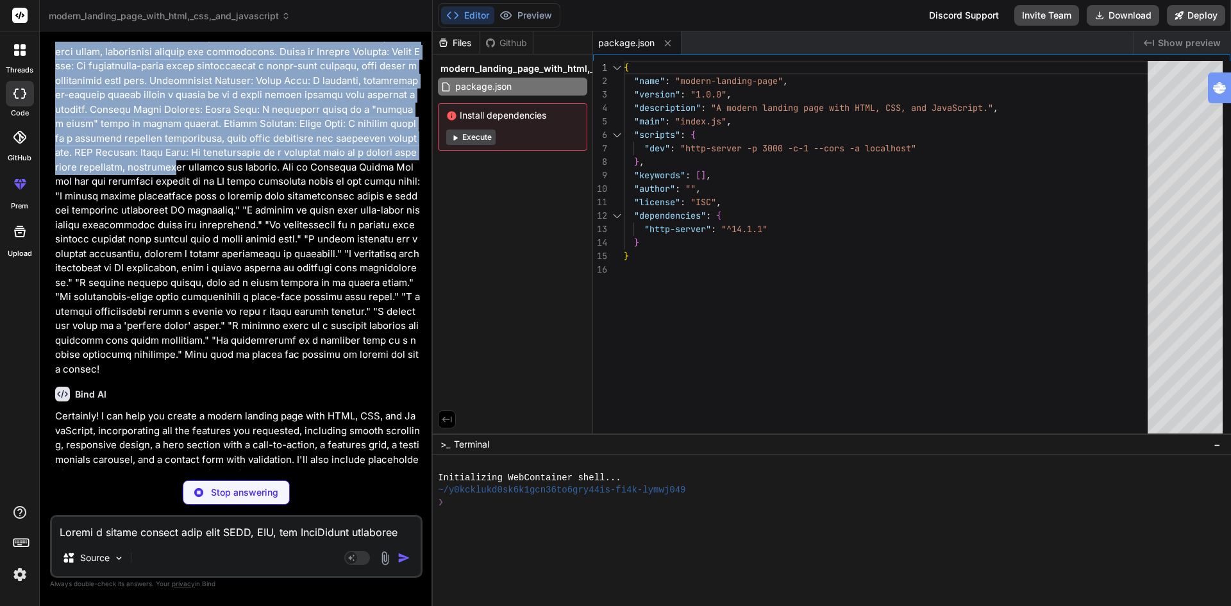
scroll to position [256, 0]
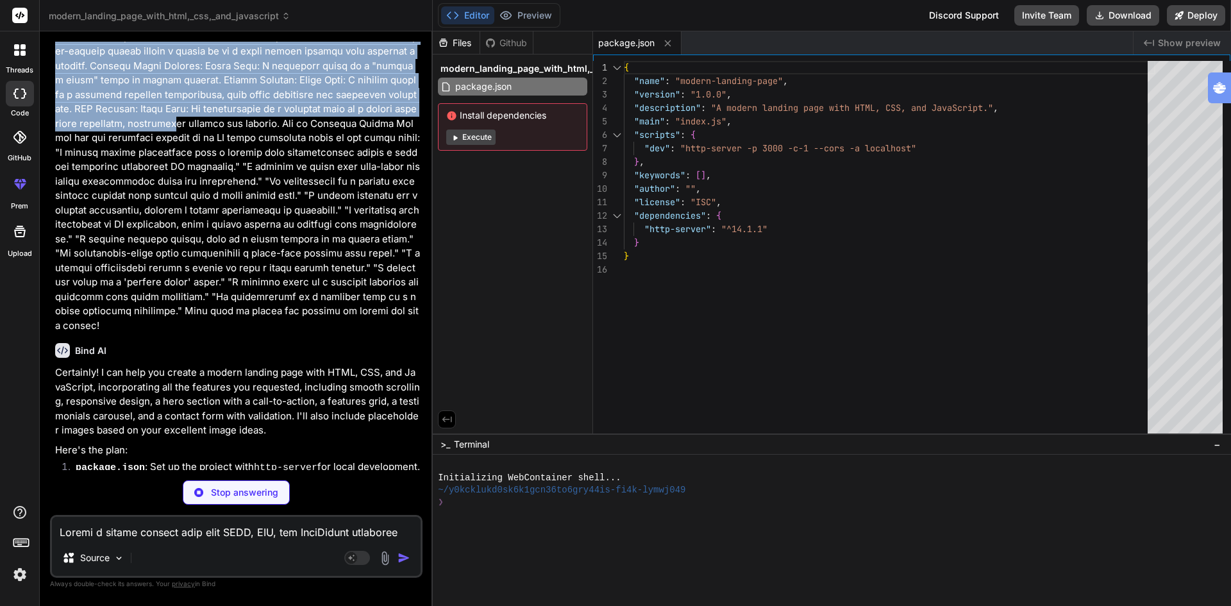
drag, startPoint x: 55, startPoint y: 76, endPoint x: 392, endPoint y: 306, distance: 408.5
click at [392, 306] on p at bounding box center [237, 73] width 365 height 519
copy p "Create a modern landing page with HTML, CSS, and JavaScript featuring smooth sc…"
type textarea "x"
type textarea "<div class="footer-bottom"> <p>&copy; 2023 Beacon AI. All rights reserved.</p> …"
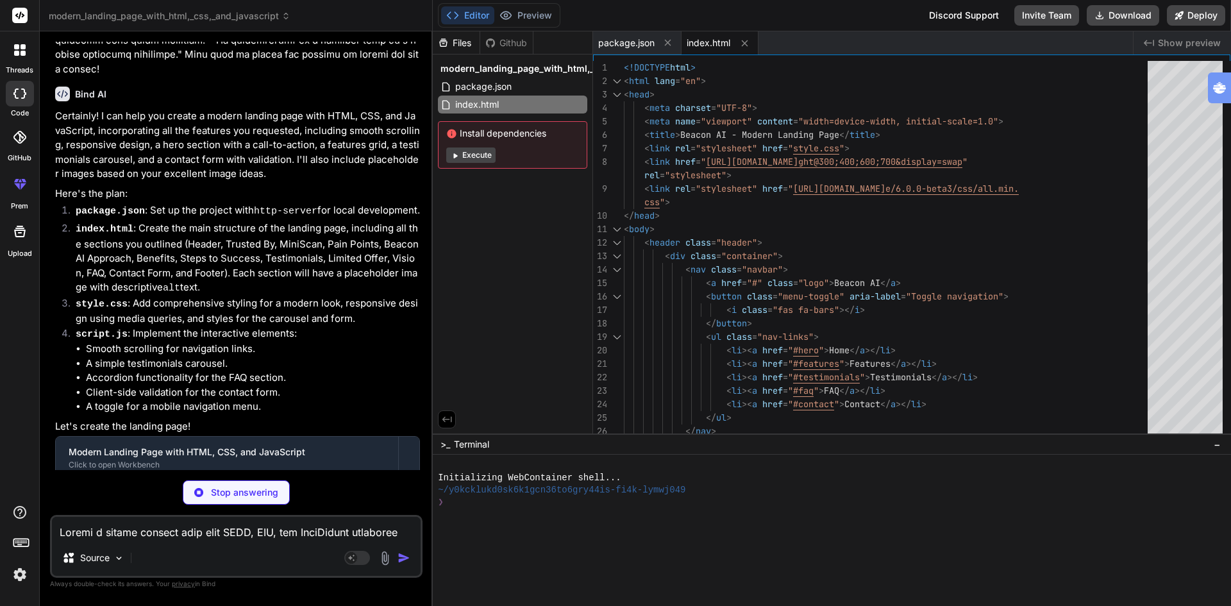
scroll to position [583, 0]
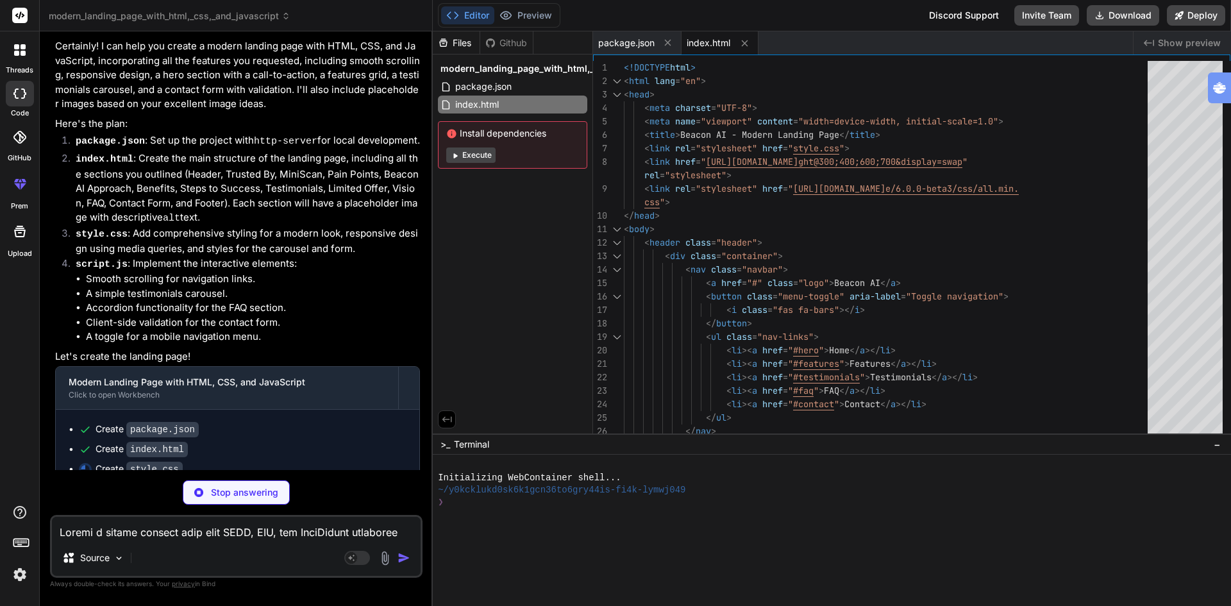
type textarea "x"
type textarea "margin-right: 10px; } }"
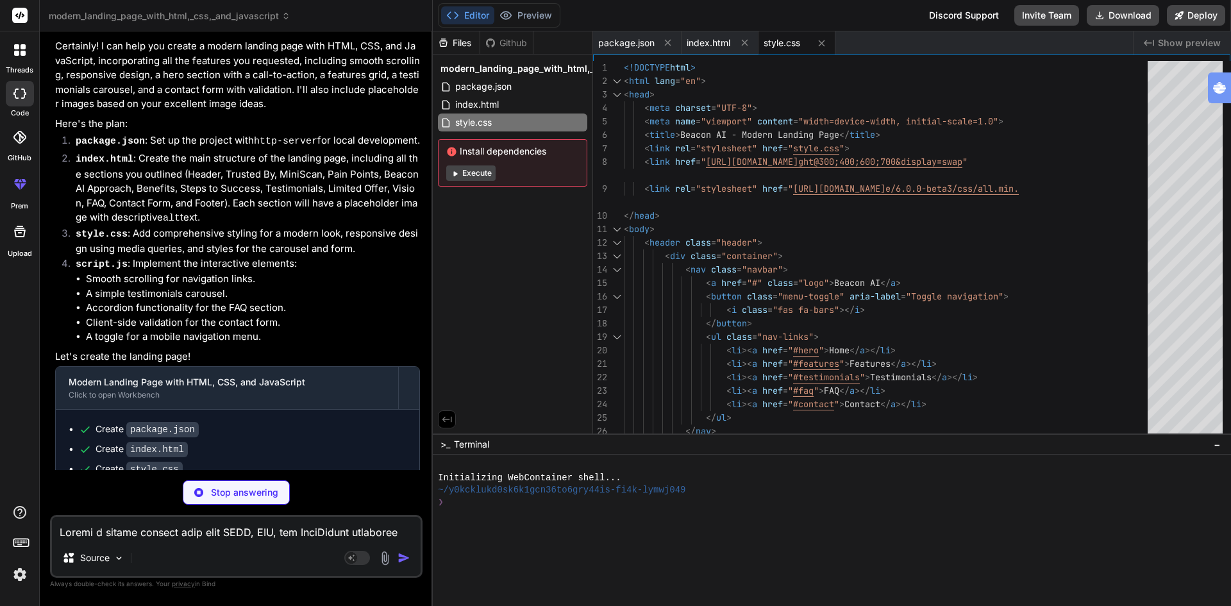
type textarea "x"
type textarea "updateCountdown(); // Initial call to display immediately } });"
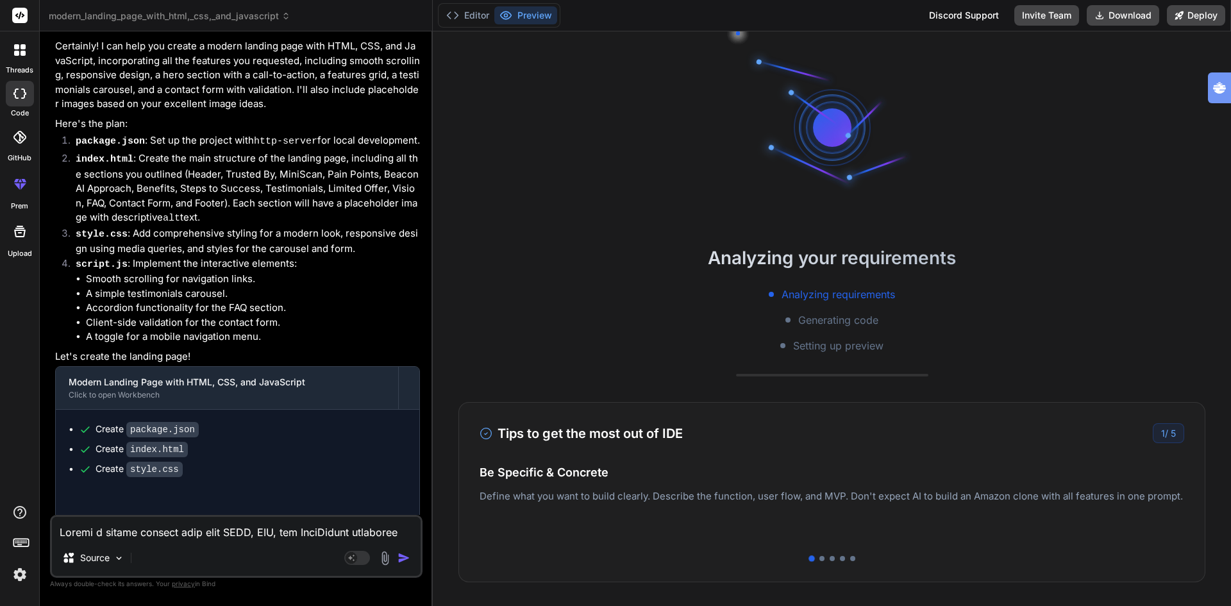
type textarea "x"
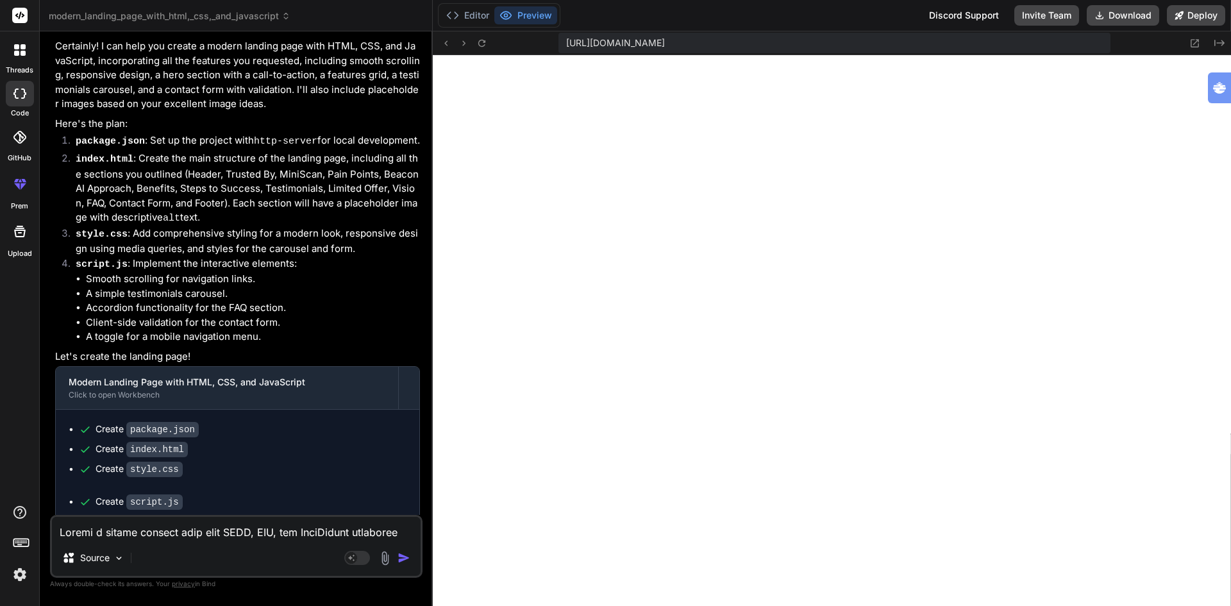
scroll to position [560, 0]
click at [142, 533] on textarea at bounding box center [236, 528] width 369 height 23
type textarea "h"
type textarea "x"
type textarea "he"
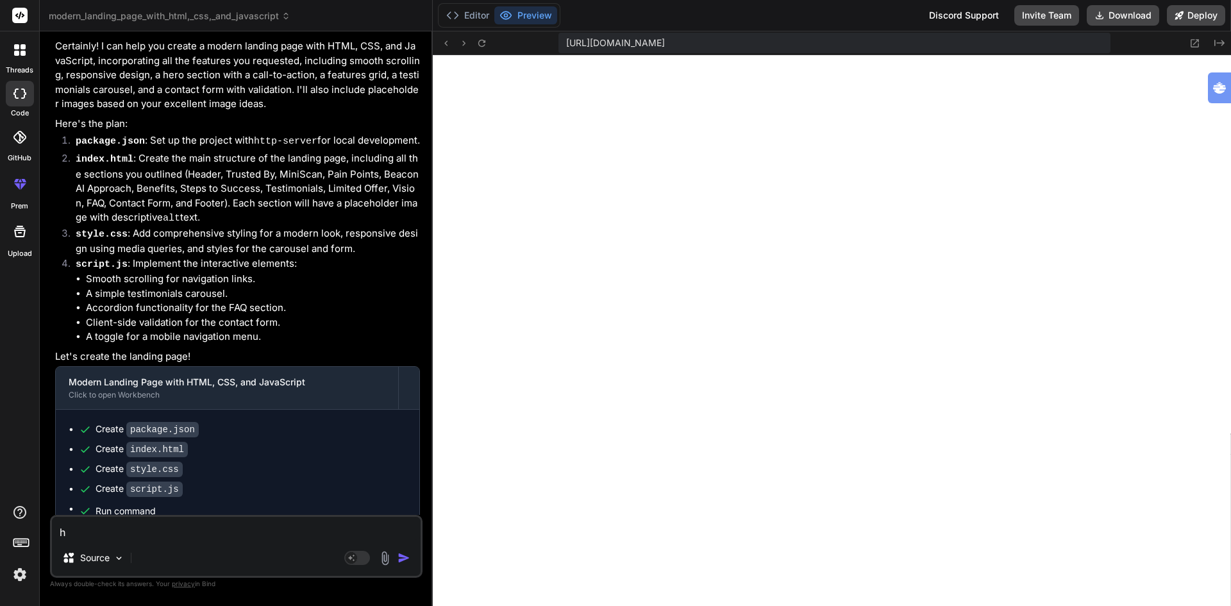
type textarea "x"
type textarea "her"
type textarea "x"
type textarea "here"
type textarea "x"
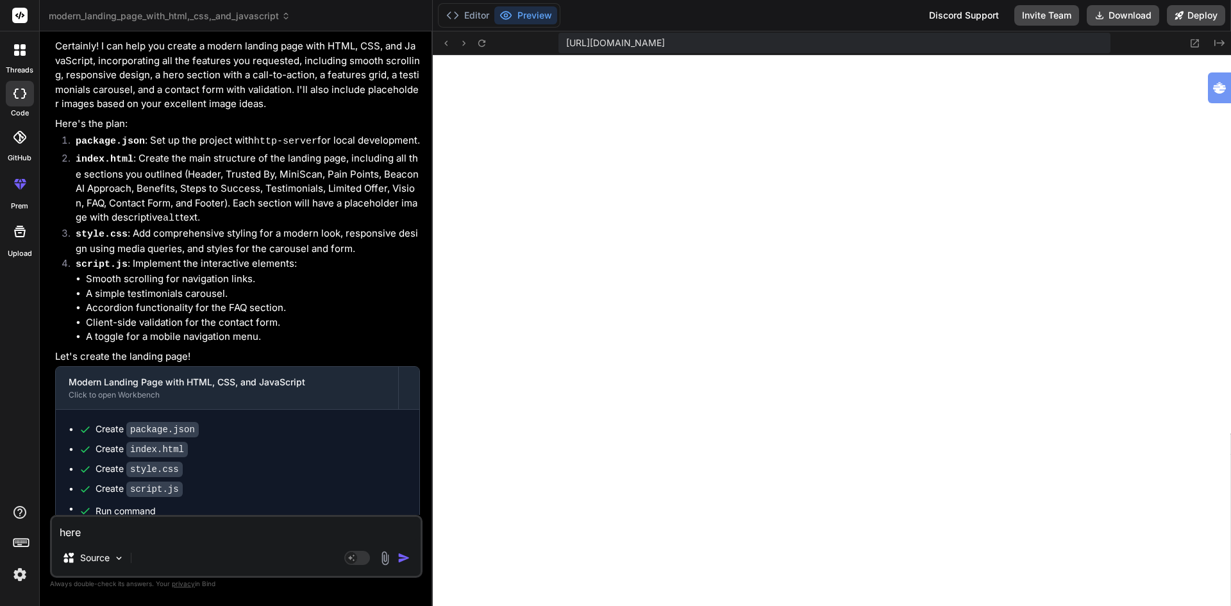
type textarea "here"
type textarea "x"
type textarea "here i"
type textarea "x"
type textarea "here is"
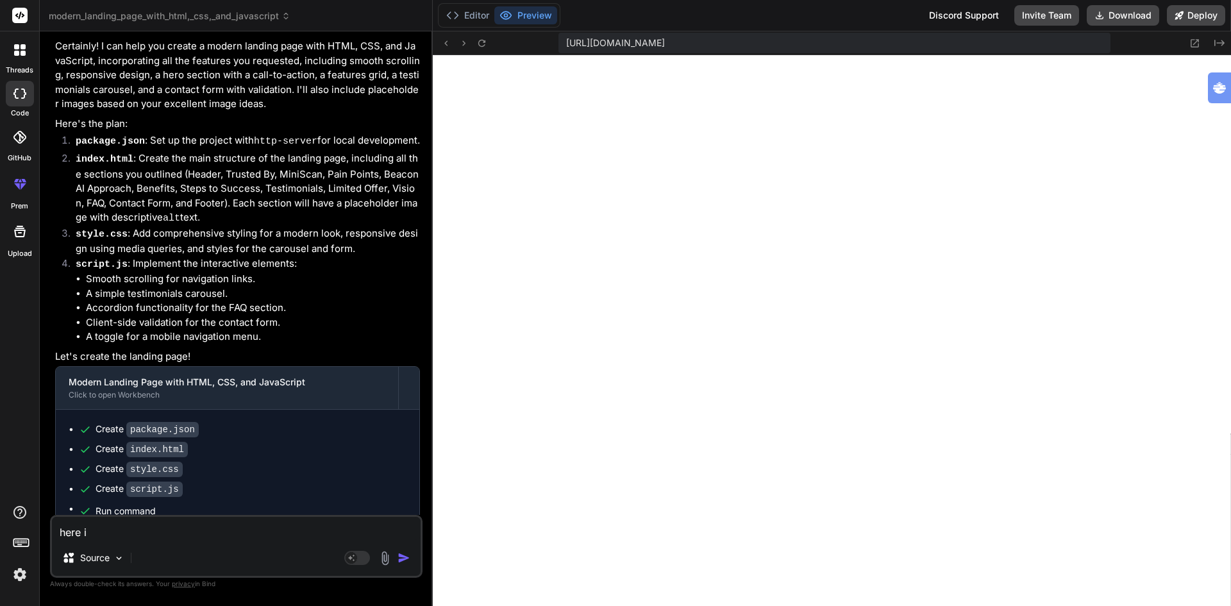
type textarea "x"
type textarea "here is"
type textarea "x"
type textarea "here is t"
type textarea "x"
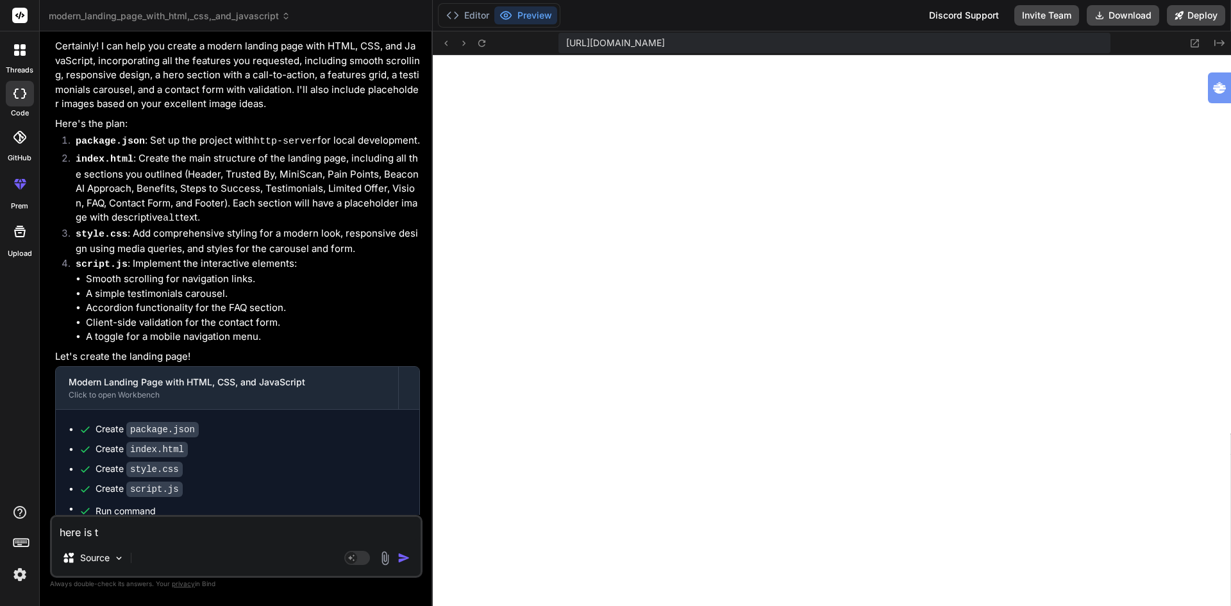
type textarea "here is th"
type textarea "x"
type textarea "here is the"
type textarea "x"
type textarea "here is the"
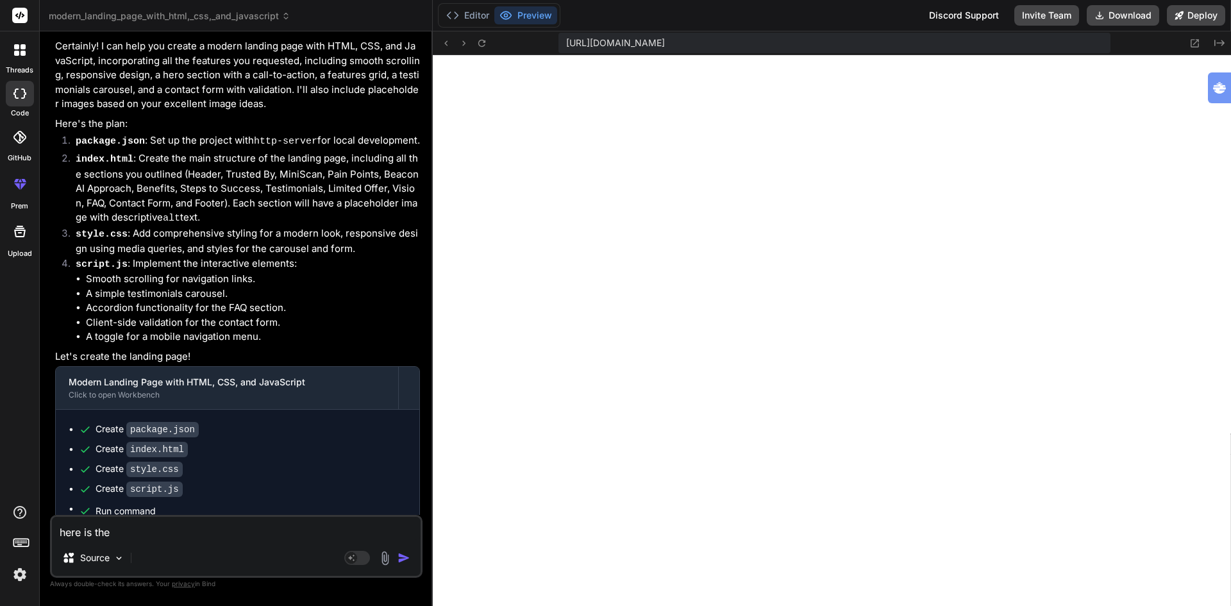
type textarea "x"
type textarea "here is the c"
type textarea "x"
type textarea "here is the co"
type textarea "x"
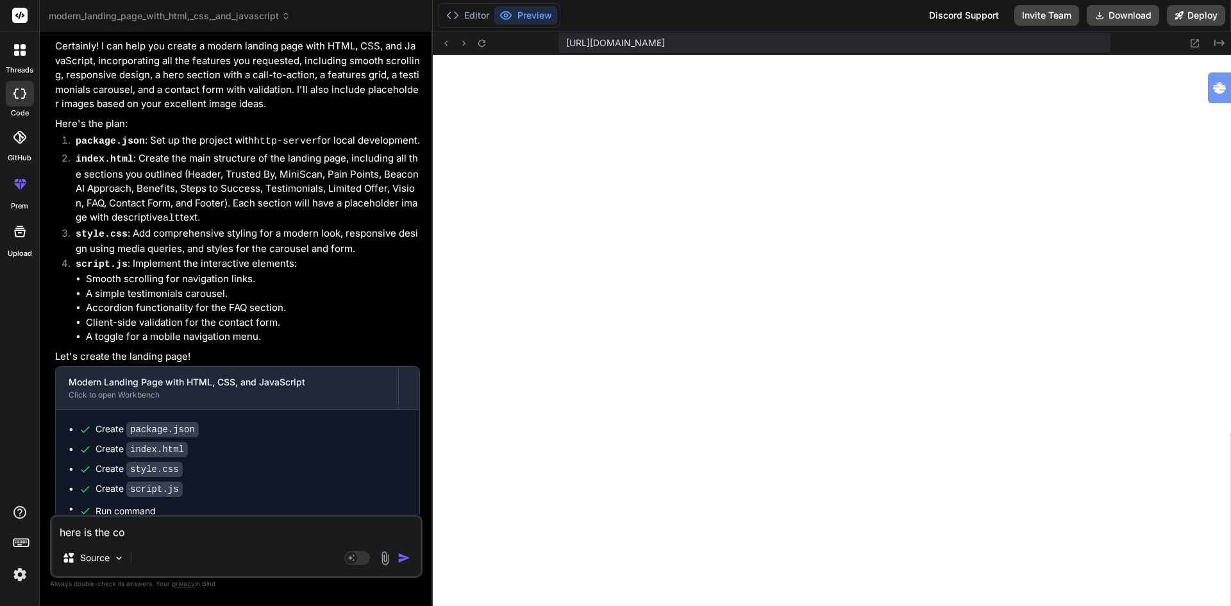
type textarea "here is the cop"
type textarea "x"
type textarea "here is the copy"
type textarea "x"
type textarea "here is the copy."
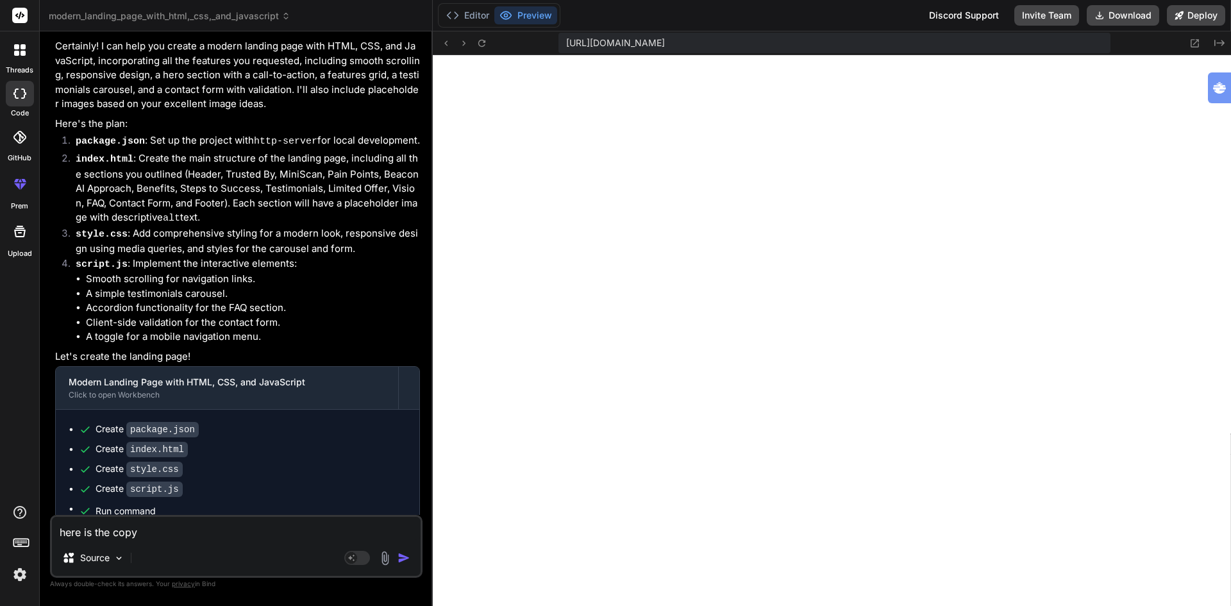
type textarea "x"
type textarea "here is the copy."
type textarea "x"
type textarea "here is the copy. A"
type textarea "x"
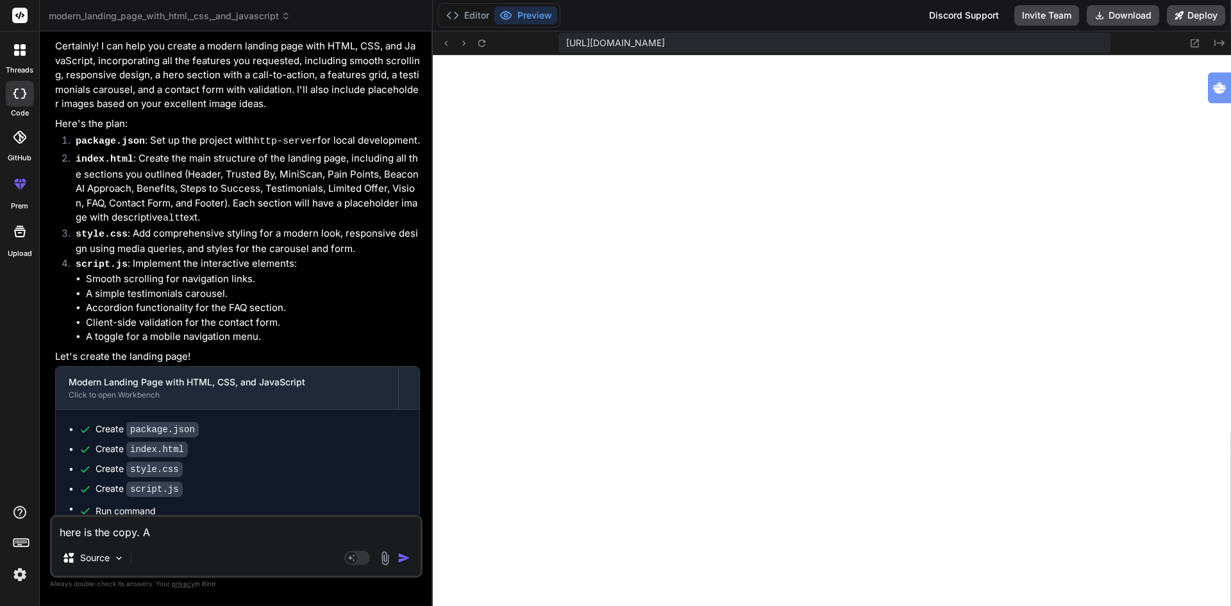
type textarea "here is the copy. Ad"
type textarea "x"
type textarea "here is the copy. Adj"
type textarea "x"
type textarea "here is the copy. Adju"
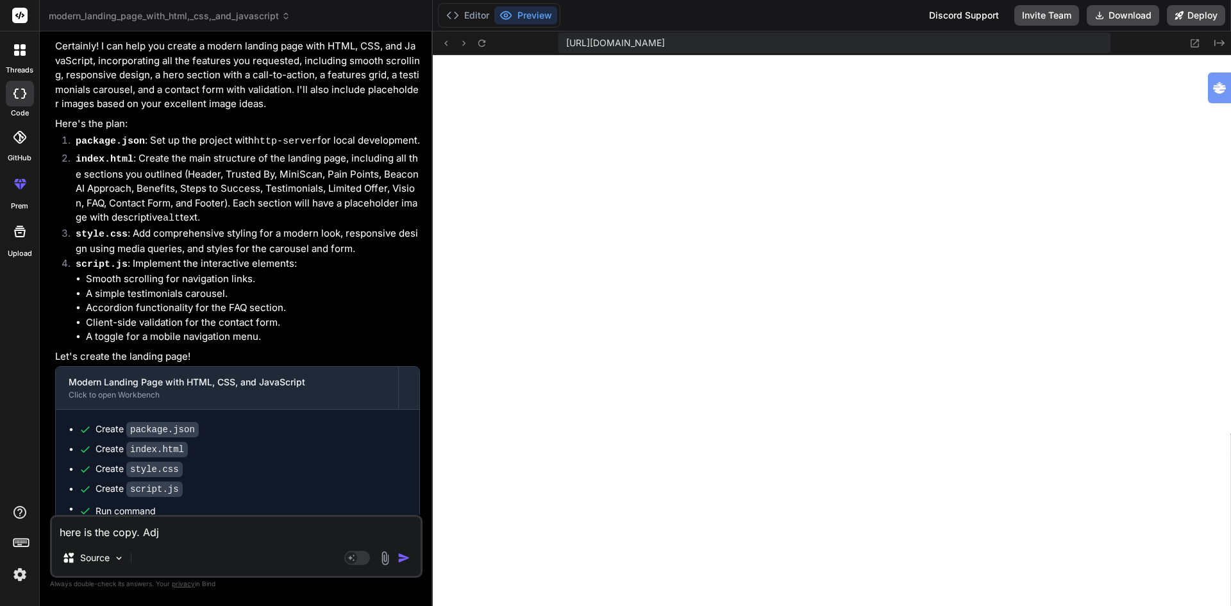
type textarea "x"
type textarea "here is the copy. Adjus"
type textarea "x"
type textarea "here is the copy. Adjust"
type textarea "x"
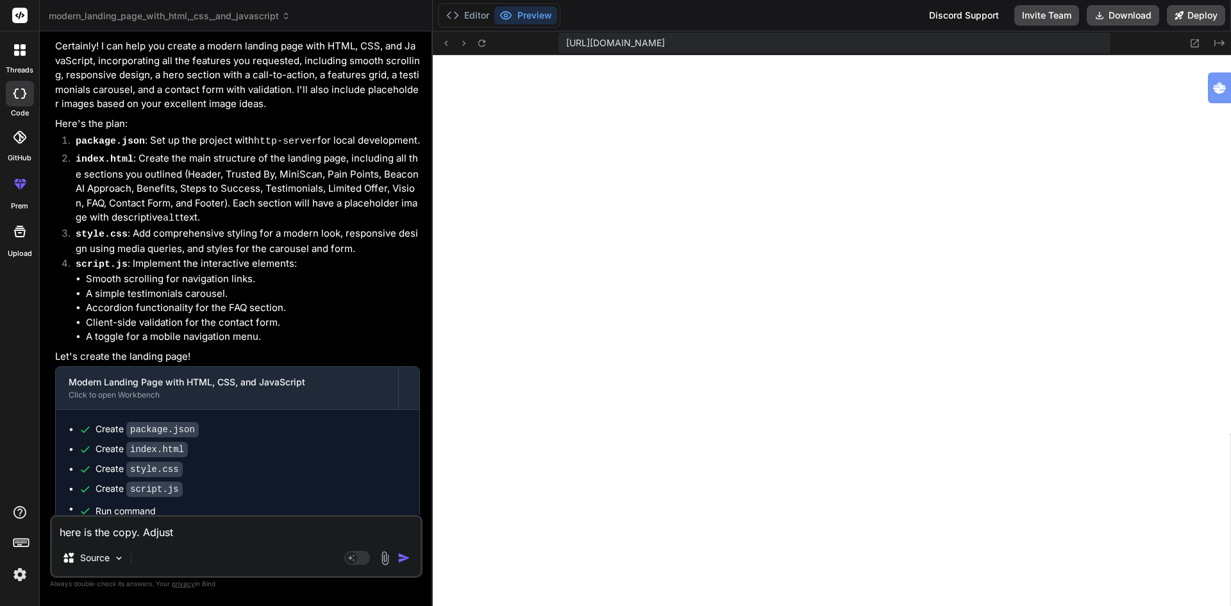
type textarea "here is the copy. Adjust"
type textarea "x"
type textarea "here is the copy. Adjust t"
type textarea "x"
type textarea "here is the copy. Adjust th"
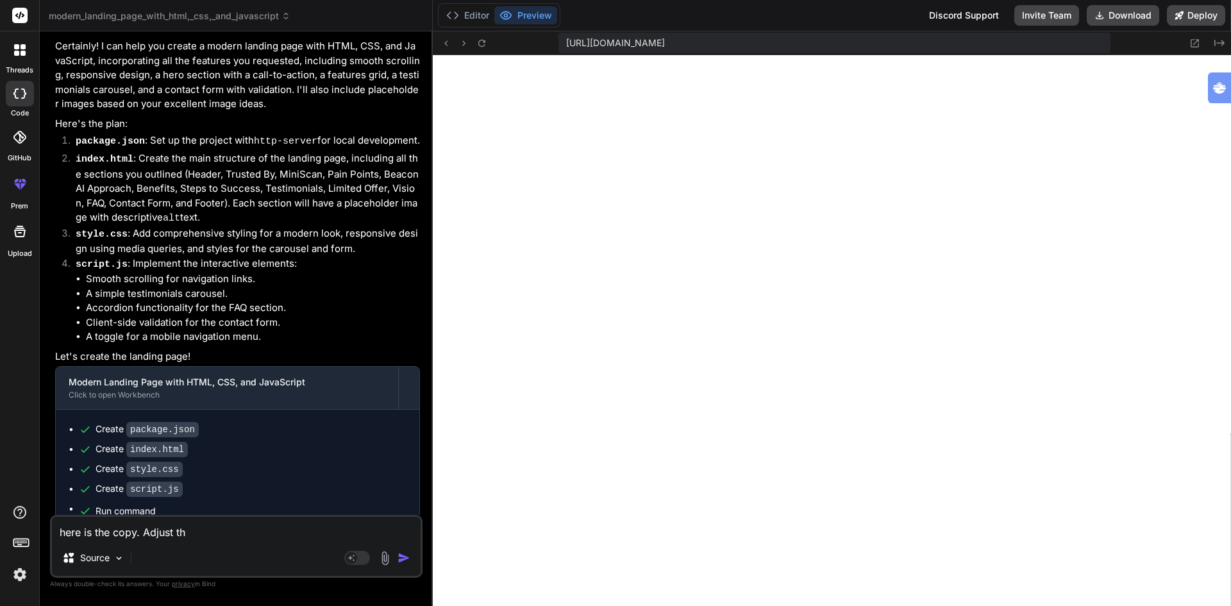
type textarea "x"
type textarea "here is the copy. Adjust the"
type textarea "x"
type textarea "here is the copy. Adjust the"
type textarea "x"
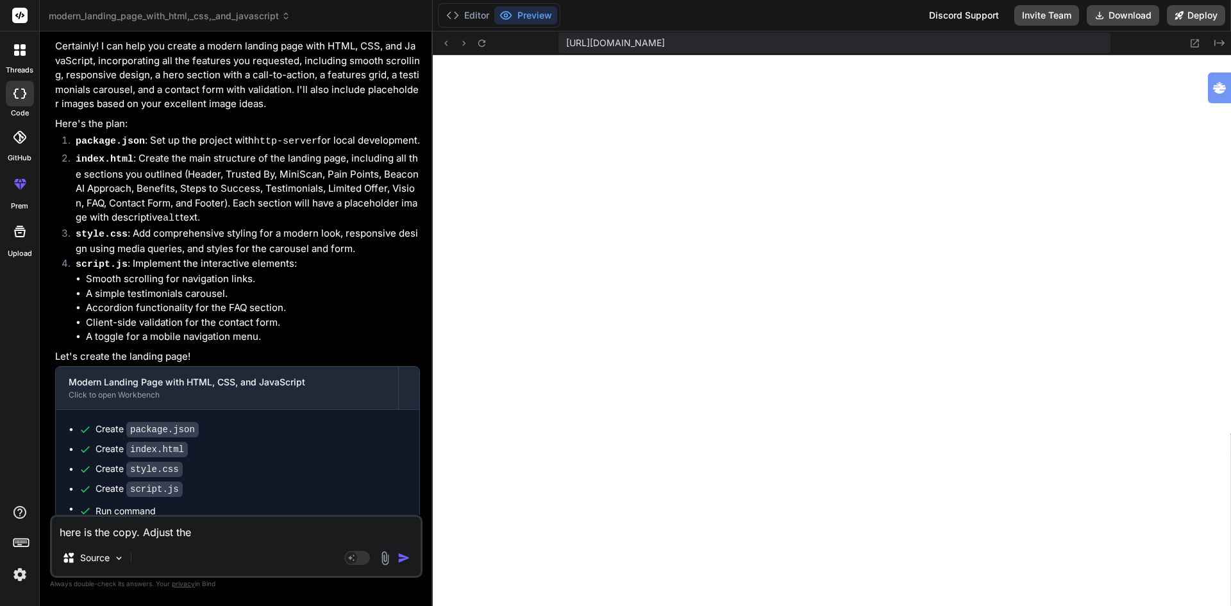
type textarea "here is the copy. Adjust the c"
type textarea "x"
type textarea "here is the copy. Adjust the co"
type textarea "x"
type textarea "here is the copy. Adjust the cop"
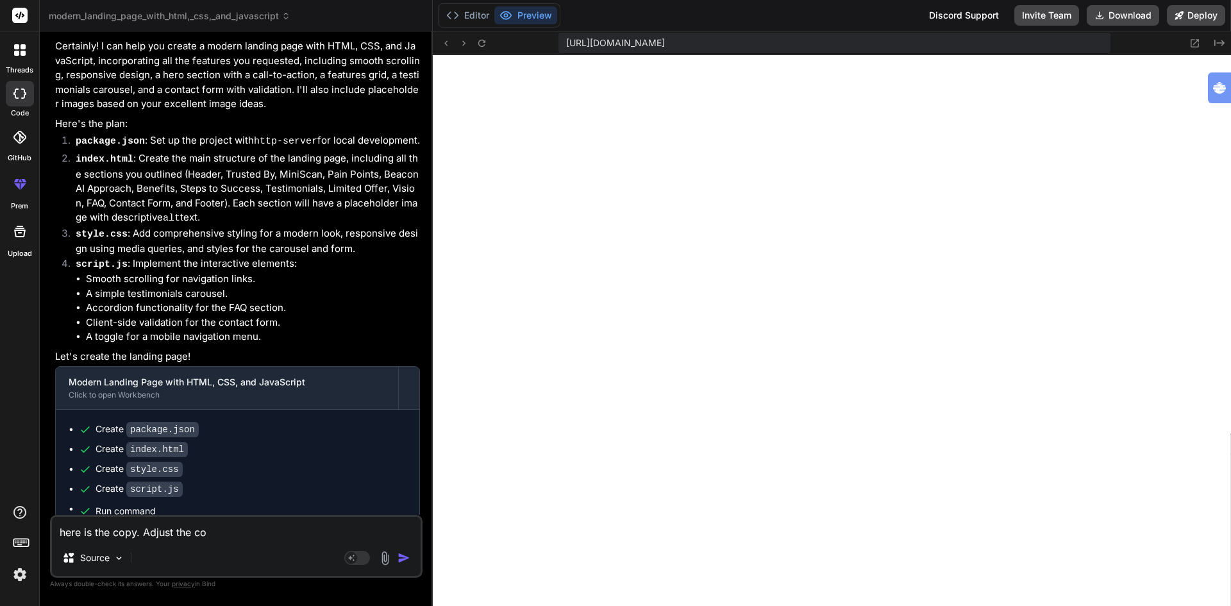
type textarea "x"
type textarea "here is the copy. Adjust the copy"
type textarea "x"
type textarea "here is the copy. Adjust the copy"
type textarea "x"
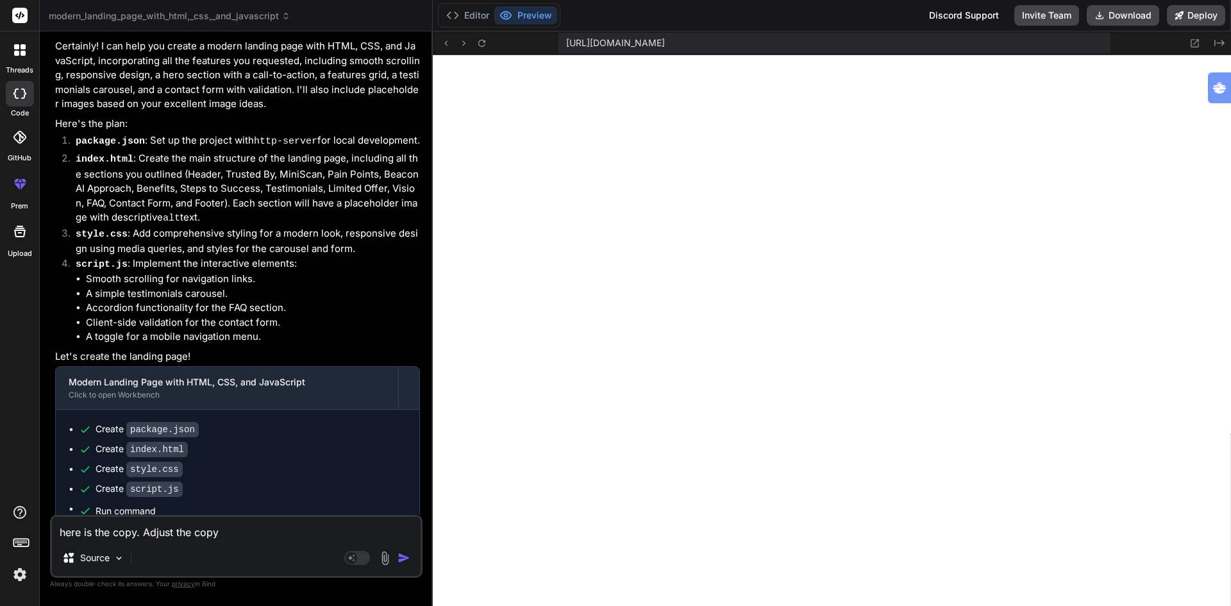
type textarea "here is the copy. Adjust the copy w"
type textarea "x"
type textarea "here is the copy. Adjust the copy wi"
type textarea "x"
type textarea "here is the copy. Adjust the copy wit"
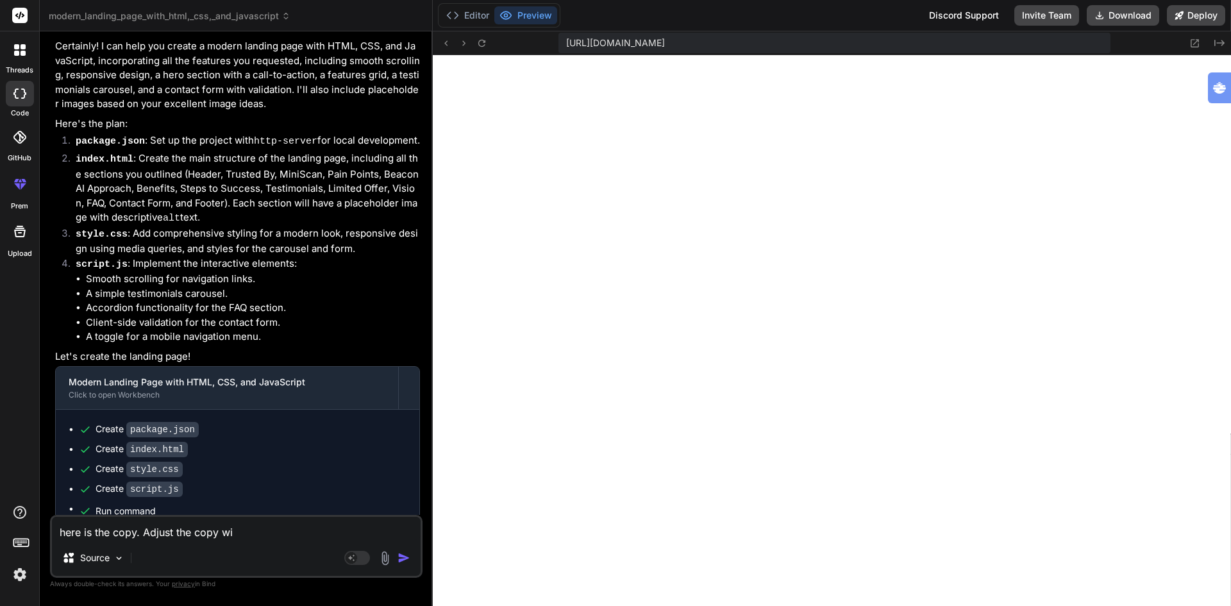
type textarea "x"
type textarea "here is the copy. Adjust the copy with"
type textarea "x"
type textarea "here is the copy. Adjust the copy with"
type textarea "x"
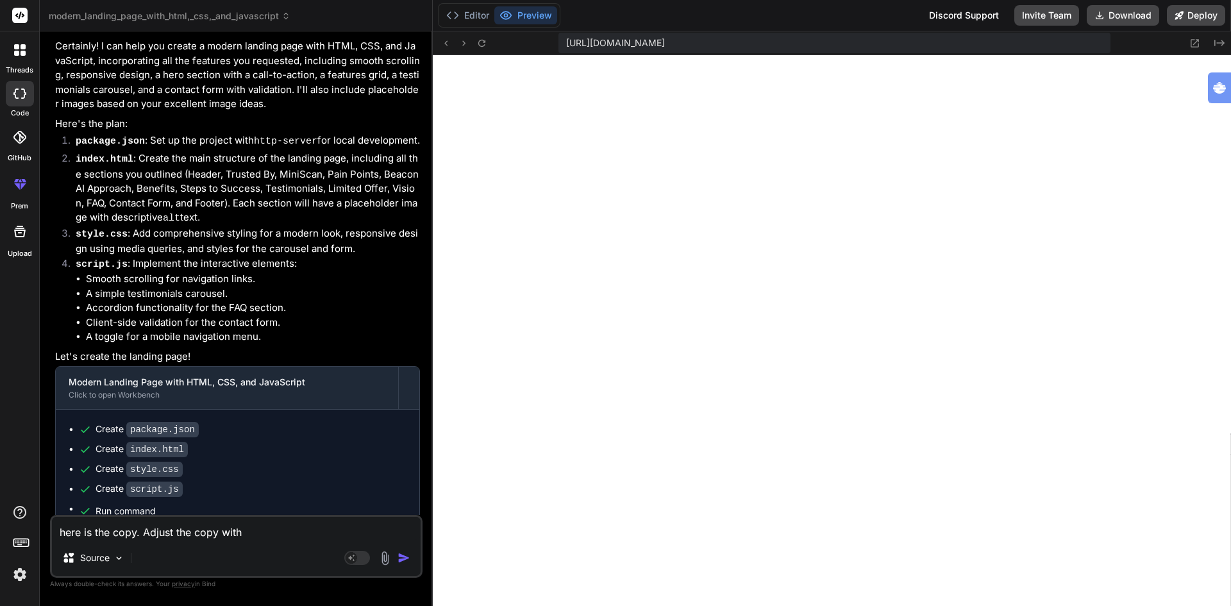
type textarea "here is the copy. Adjust the copy with t"
type textarea "x"
type textarea "here is the copy. Adjust the copy with th"
type textarea "x"
type textarea "here is the copy. Adjust the copy with thi"
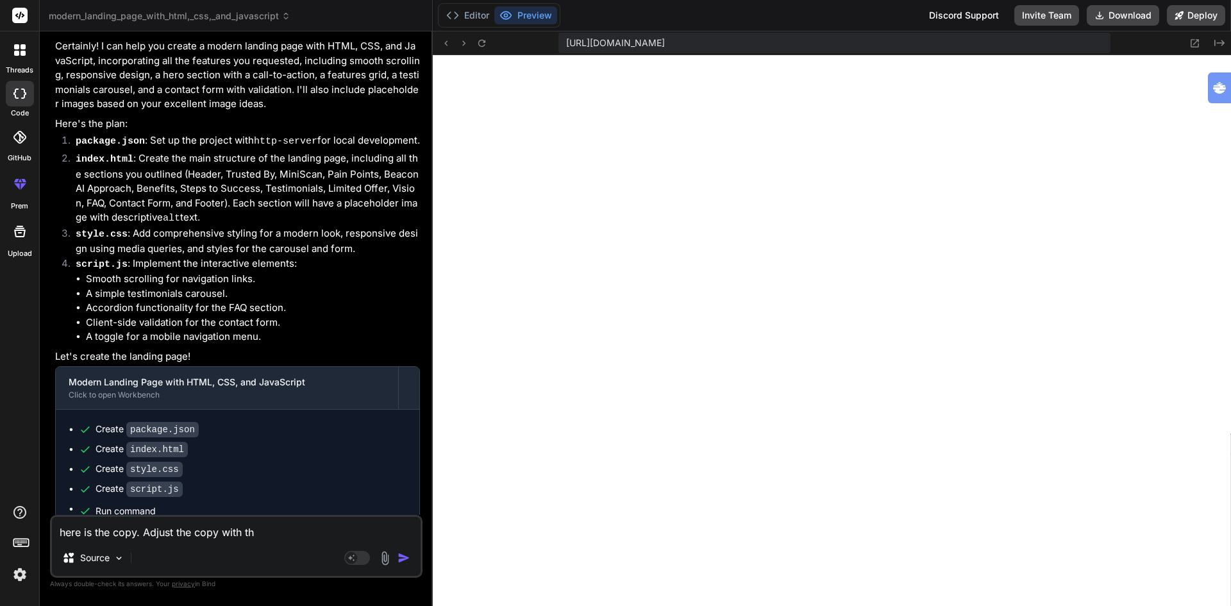
type textarea "x"
type textarea "here is the copy. Adjust the copy with this"
type textarea "x"
type textarea "here is the copy. Adjust the copy with this"
type textarea "x"
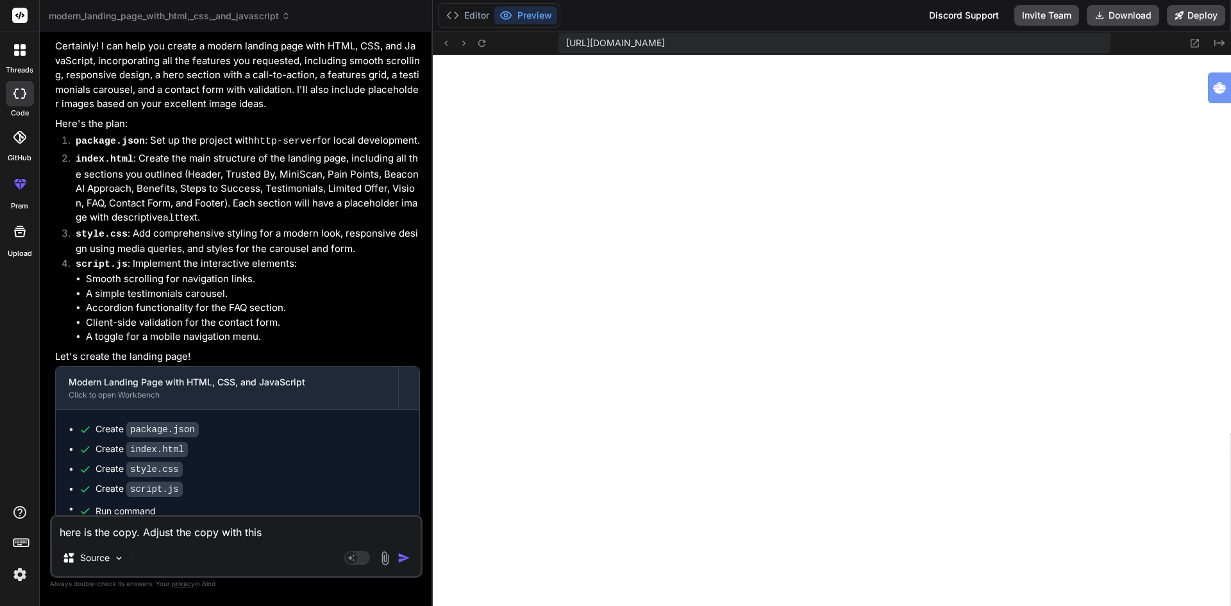
type textarea "here is the copy. Adjust the copy with this c"
type textarea "x"
type textarea "here is the copy. Adjust the copy with this co"
type textarea "x"
type textarea "here is the copy. Adjust the copy with this con"
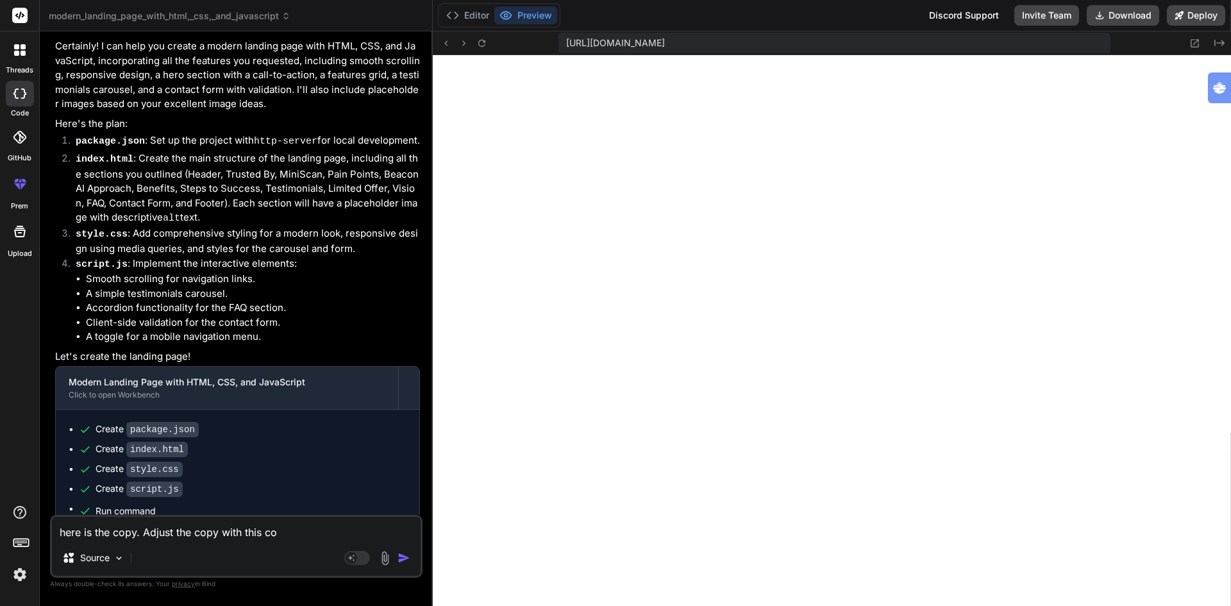
type textarea "x"
type textarea "here is the copy. Adjust the copy with this cont"
type textarea "x"
type textarea "here is the copy. Adjust the copy with this [PERSON_NAME]"
type textarea "x"
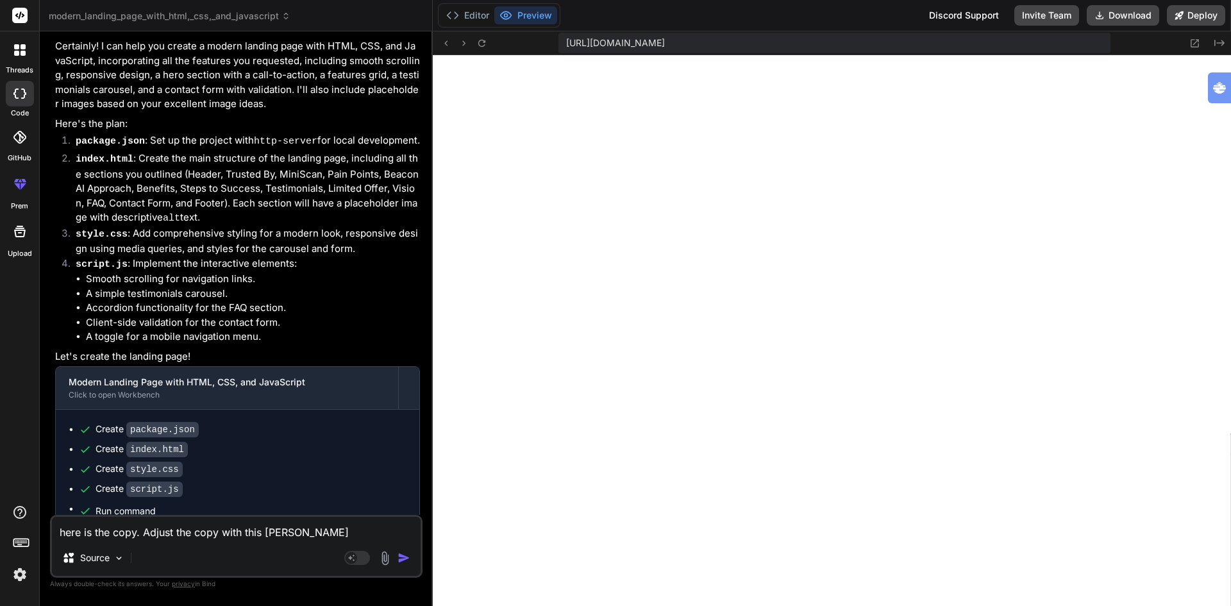
type textarea "here is the copy. Adjust the copy with this conten"
type textarea "x"
type textarea "here is the copy. Adjust the copy with this content"
type textarea "x"
type textarea "here is the copy. Adjust the copy with this content:"
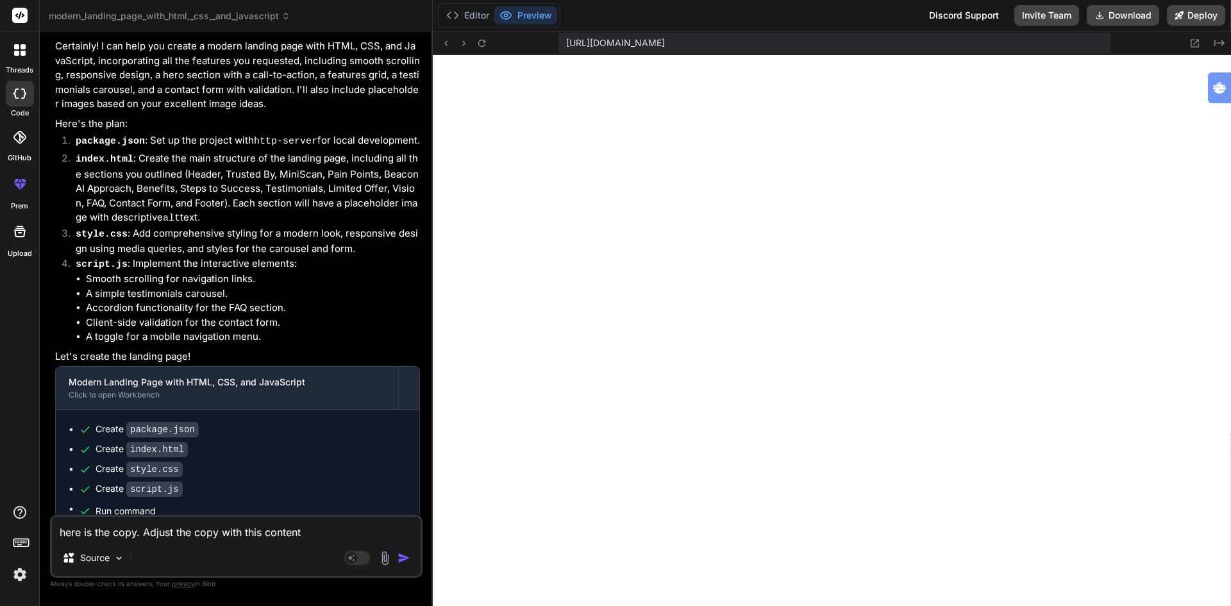
type textarea "x"
type textarea "here is the copy. Adjust the copy with this content:"
type textarea "x"
type textarea "here is the copy. Adjust the copy with this content: ""
type textarea "x"
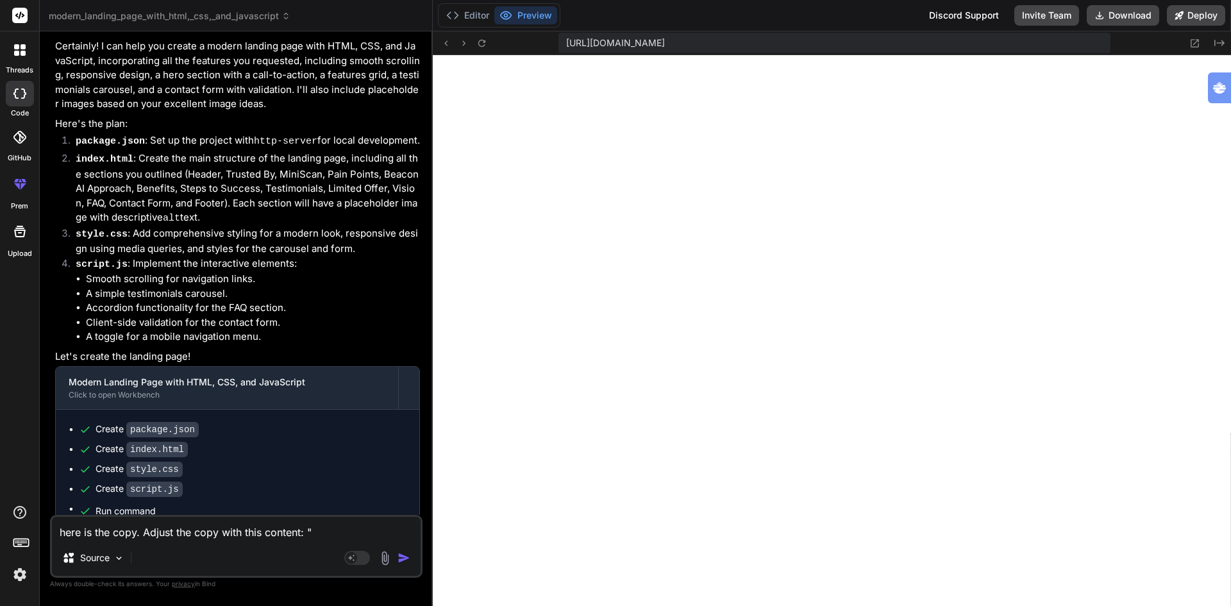
paste textarea "Loremi DO sitame® Consec 65 adi elitse doe TE inci utlabor 60–15% etdolor magna…"
type textarea "lore ip dol sita. Consec adi elit sedd eius tempori: "Utlabo ET dolore® Magnaa …"
type textarea "x"
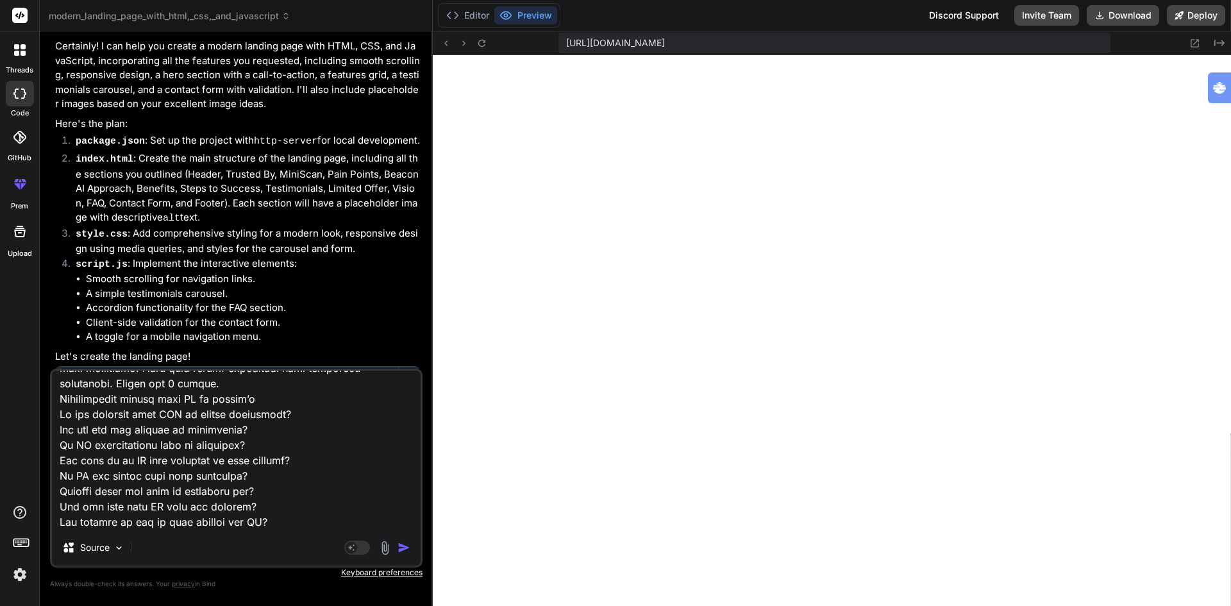
type textarea "lore ip dol sita. Consec adi elit sedd eius tempori: "Utlabo ET dolore® Magnaa …"
type textarea "x"
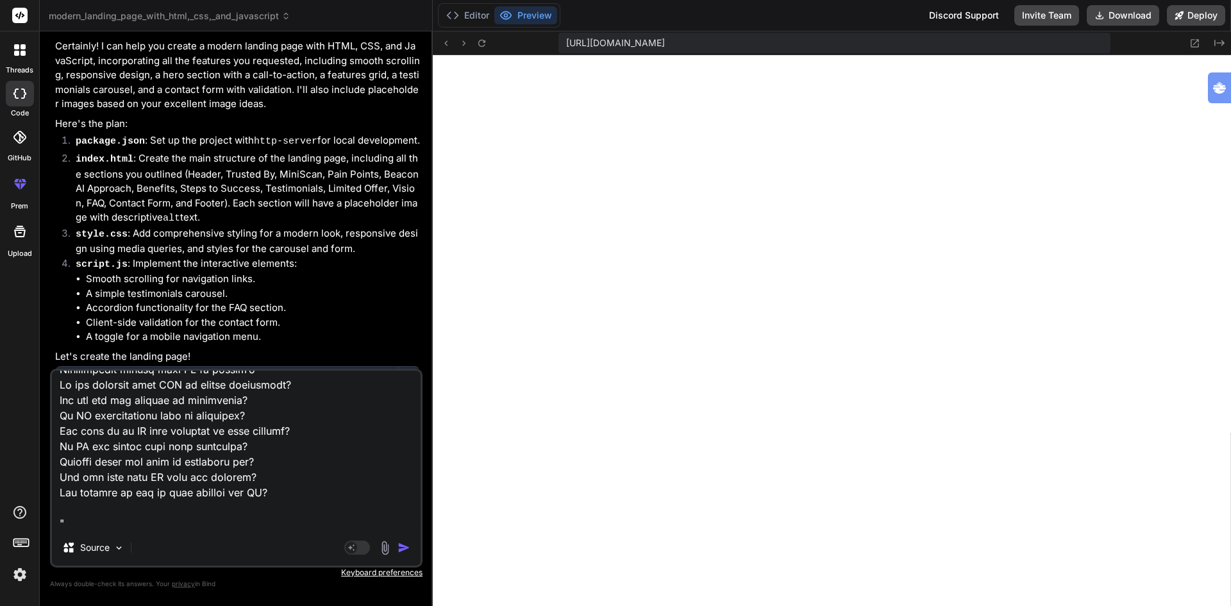
type textarea "lore ip dol sita. Consec adi elit sedd eius tempori: "Utlabo ET dolore® Magnaa …"
type textarea "x"
type textarea "lore ip dol sita. Consec adi elit sedd eius tempori: "Utlabo ET dolore® Magnaa …"
type textarea "x"
type textarea "lore ip dol sita. Consec adi elit sedd eius tempori: "Utlabo ET dolore® Magnaa …"
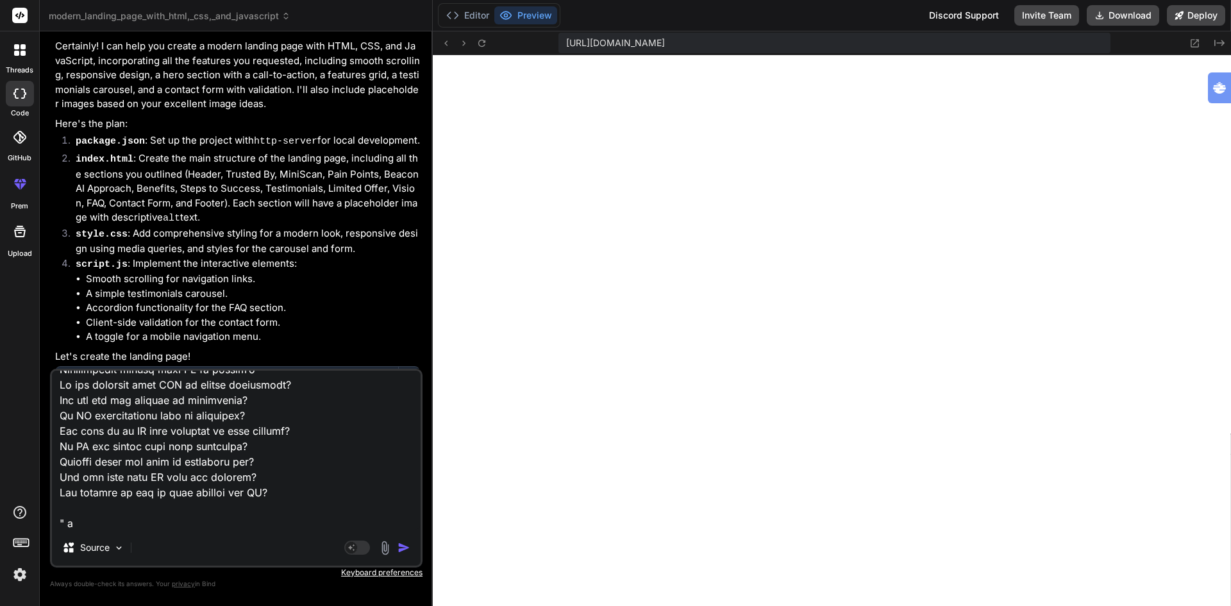
type textarea "x"
type textarea "lore ip dol sita. Consec adi elit sedd eius tempori: "Utlabo ET dolore® Magnaa …"
type textarea "x"
type textarea "lore ip dol sita. Consec adi elit sedd eius tempori: "Utlabo ET dolore® Magnaa …"
type textarea "x"
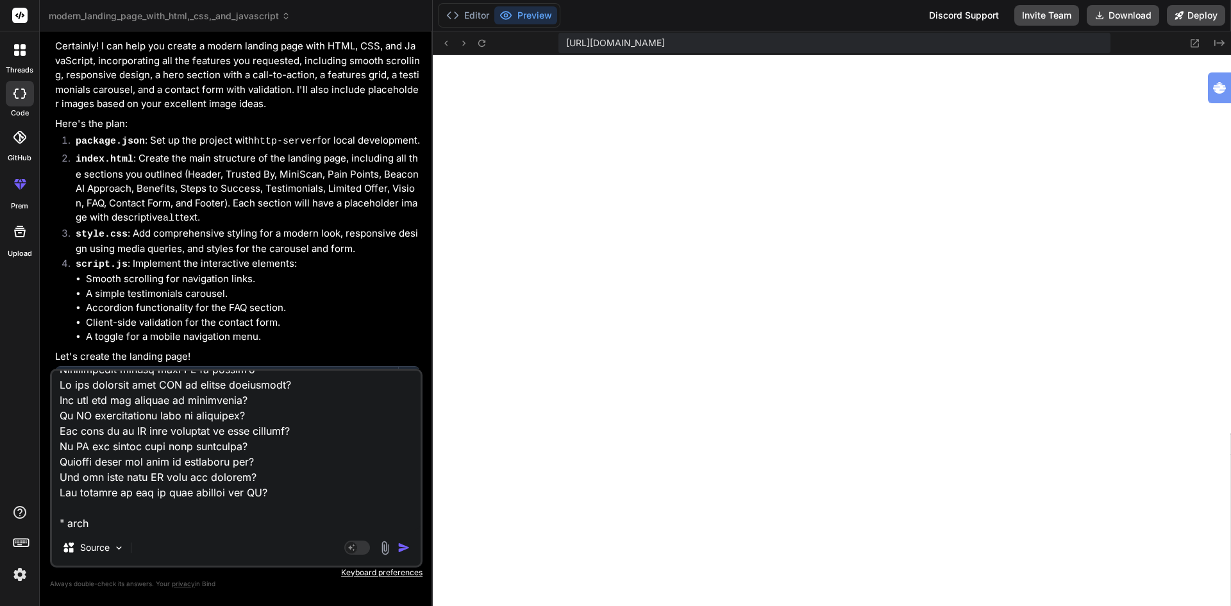
type textarea "lore ip dol sita. Consec adi elit sedd eius tempori: "Utlabo ET dolore® Magnaa …"
type textarea "x"
type textarea "lore ip dol sita. Consec adi elit sedd eius tempori: "Utlabo ET dolore® Magnaa …"
type textarea "x"
type textarea "lore ip dol sita. Consec adi elit sedd eius tempori: "Utlabo ET dolore® Magnaa …"
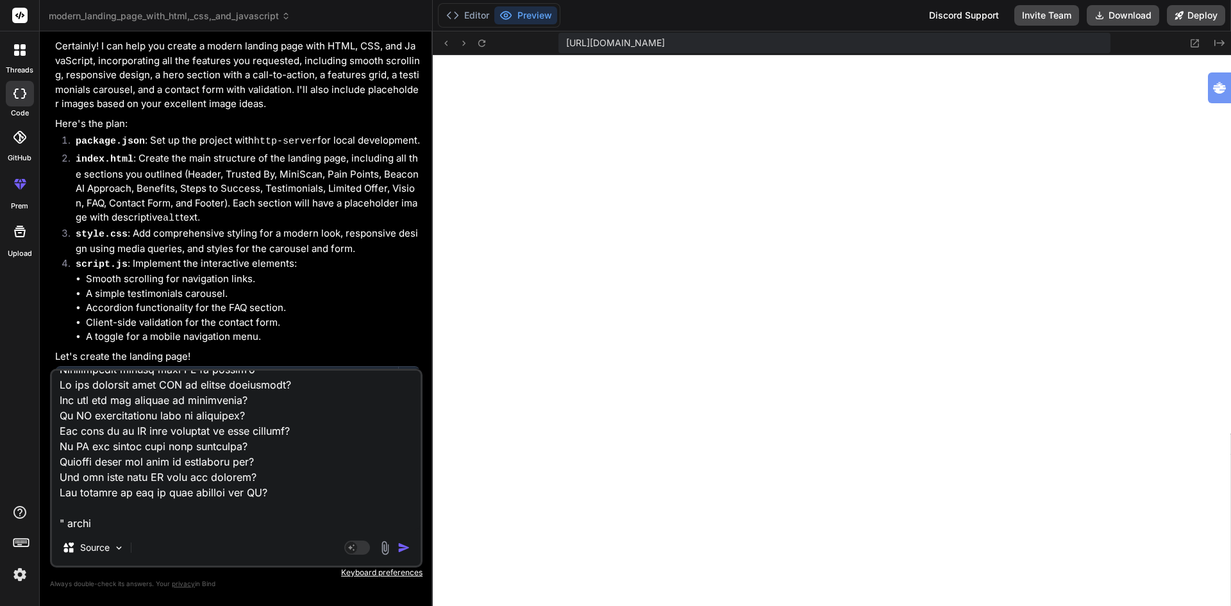
type textarea "x"
type textarea "lore ip dol sita. Consec adi elit sedd eius tempori: "Utlabo ET dolore® Magnaa …"
type textarea "x"
type textarea "lore ip dol sita. Consec adi elit sedd eius tempori: "Utlabo ET dolore® Magnaa …"
type textarea "x"
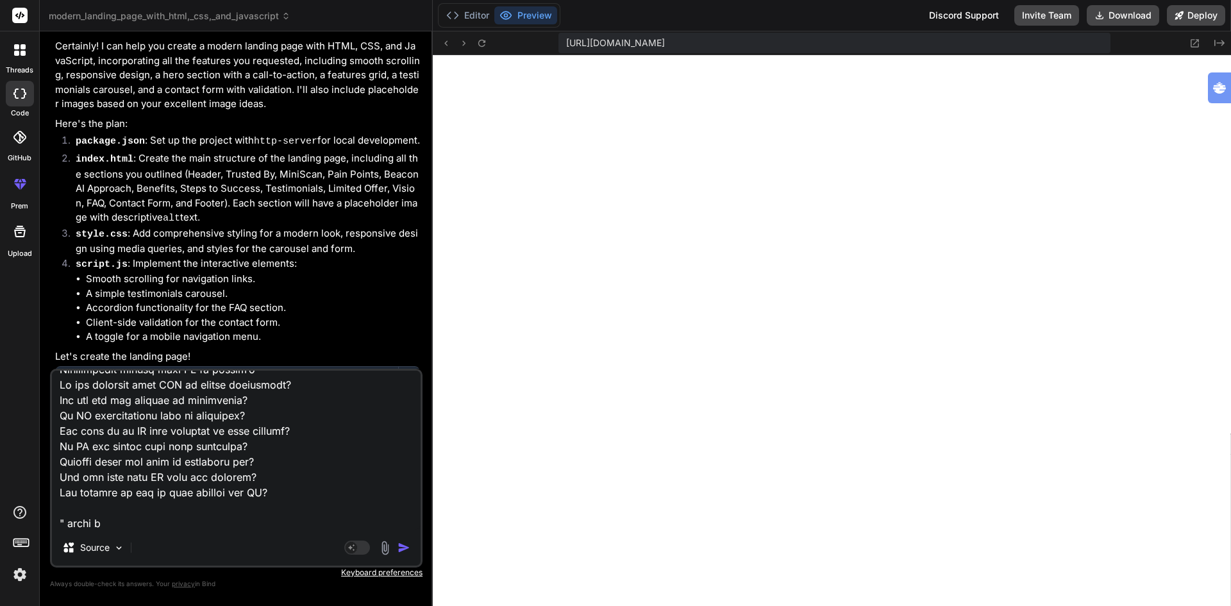
type textarea "lore ip dol sita. Consec adi elit sedd eius tempori: "Utlabo ET dolore® Magnaa …"
type textarea "x"
type textarea "lore ip dol sita. Consec adi elit sedd eius tempori: "Utlabo ET dolore® Magnaa …"
type textarea "x"
type textarea "lore ip dol sita. Consec adi elit sedd eius tempori: "Utlabo ET dolore® Magnaa …"
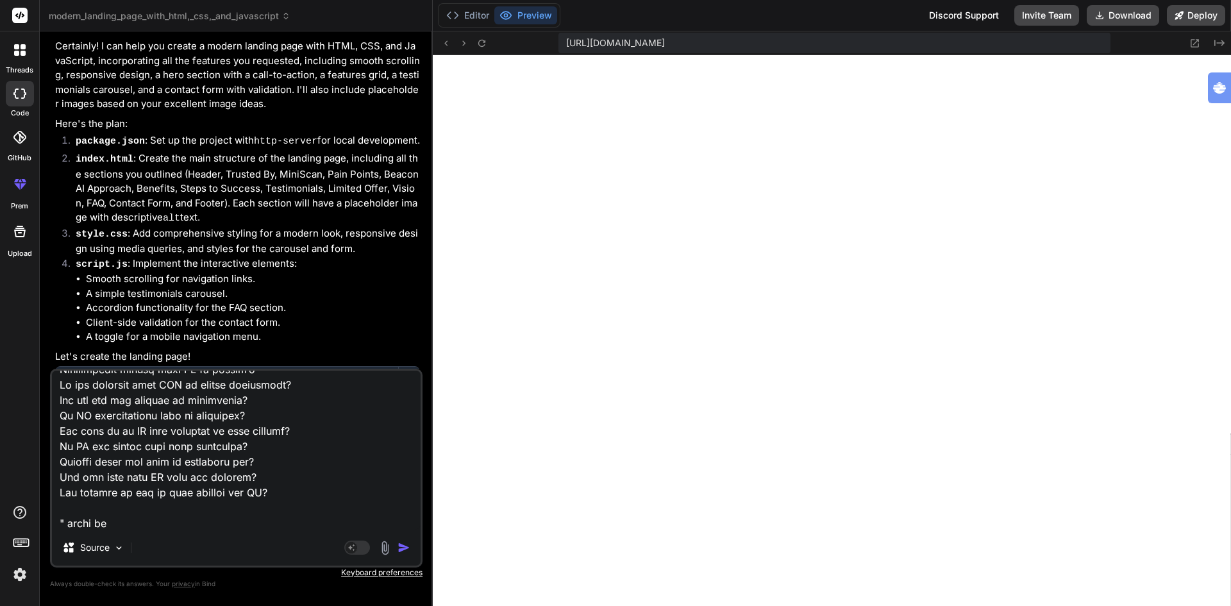
type textarea "x"
type textarea "lore ip dol sita. Consec adi elit sedd eius tempori: "Utlabo ET dolore® Magnaa …"
type textarea "x"
type textarea "lore ip dol sita. Consec adi elit sedd eius tempori: "Utlabo ET dolore® Magnaa …"
type textarea "x"
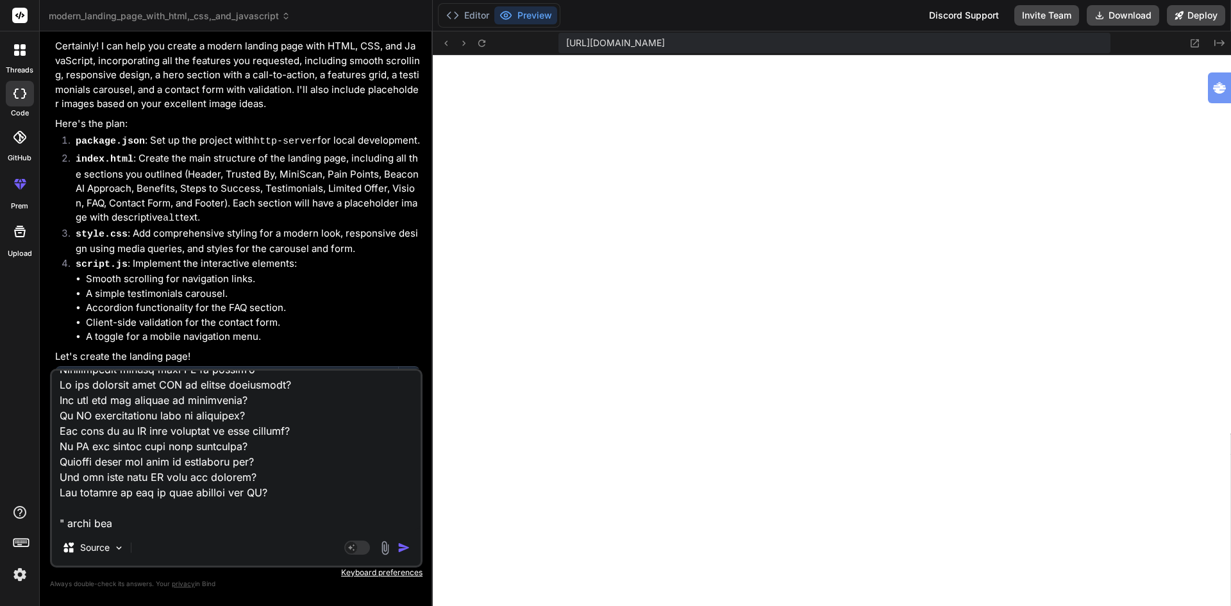
type textarea "lore ip dol sita. Consec adi elit sedd eius tempori: "Utlabo ET dolore® Magnaa …"
type textarea "x"
type textarea "lore ip dol sita. Consec adi elit sedd eius tempori: "Utlabo ET dolore® Magnaa …"
type textarea "x"
type textarea "lore ip dol sita. Consec adi elit sedd eius tempori: "Utlabo ET dolore® Magnaa …"
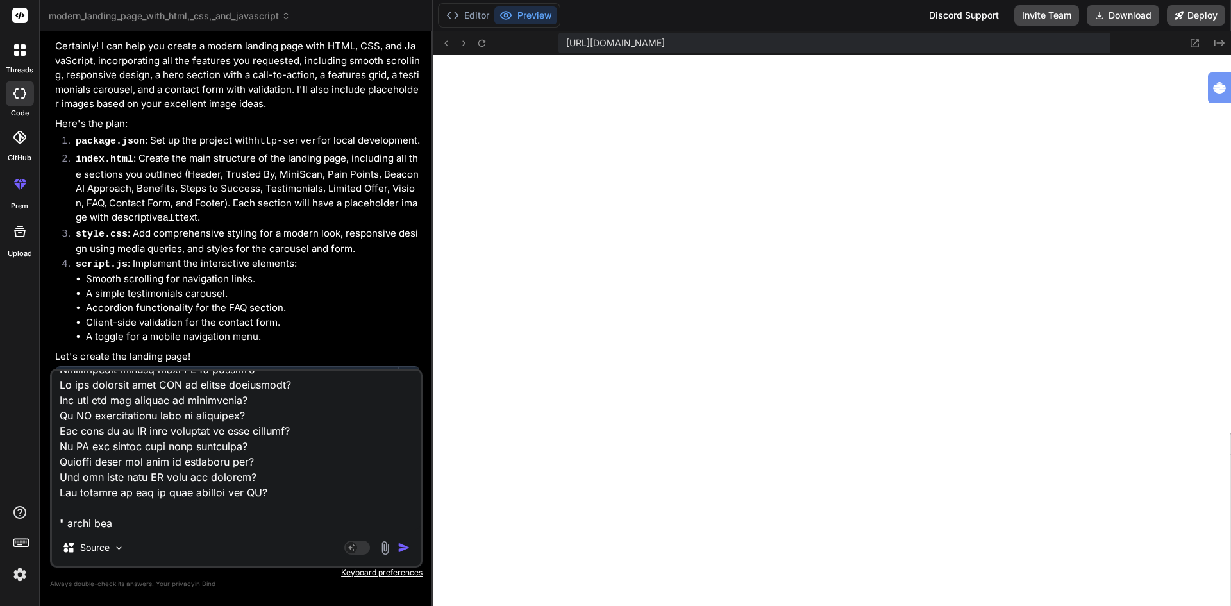
type textarea "x"
type textarea "lore ip dol sita. Consec adi elit sedd eius tempori: "Utlabo ET dolore® Magnaa …"
type textarea "x"
type textarea "lore ip dol sita. Consec adi elit sedd eius tempori: "Utlabo ET dolore® Magnaa …"
type textarea "x"
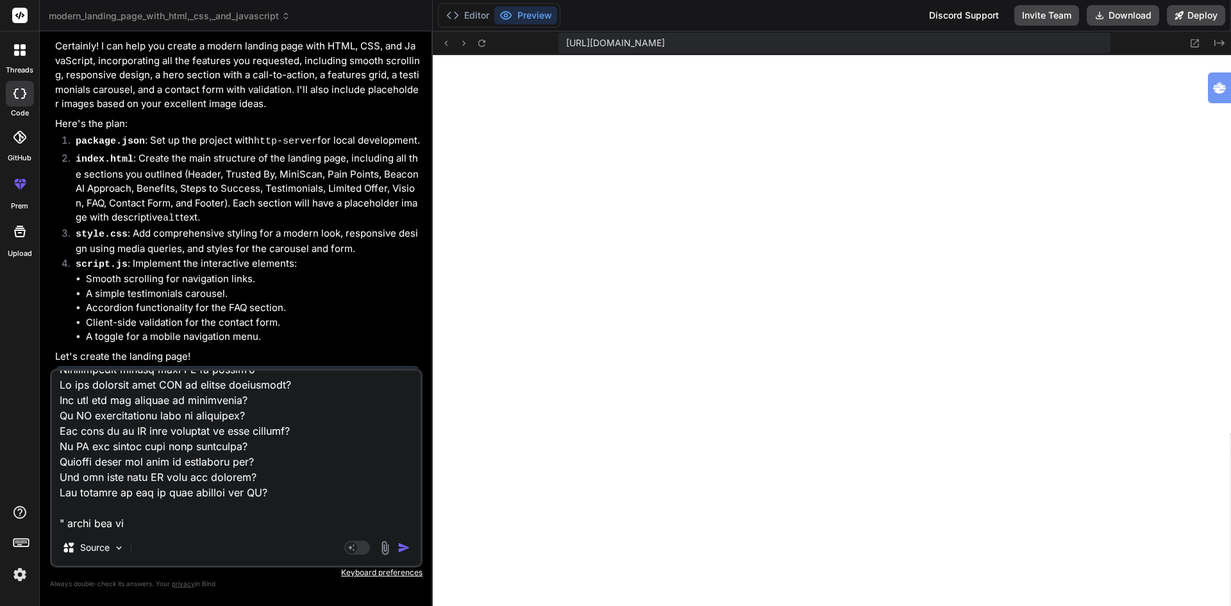
type textarea "lore ip dol sita. Consec adi elit sedd eius tempori: "Utlabo ET dolore® Magnaa …"
type textarea "x"
type textarea "lore ip dol sita. Consec adi elit sedd eius tempori: "Utlabo ET dolore® Magnaa …"
type textarea "x"
type textarea "lore ip dol sita. Consec adi elit sedd eius tempori: "Utlabo ET dolore® Magnaa …"
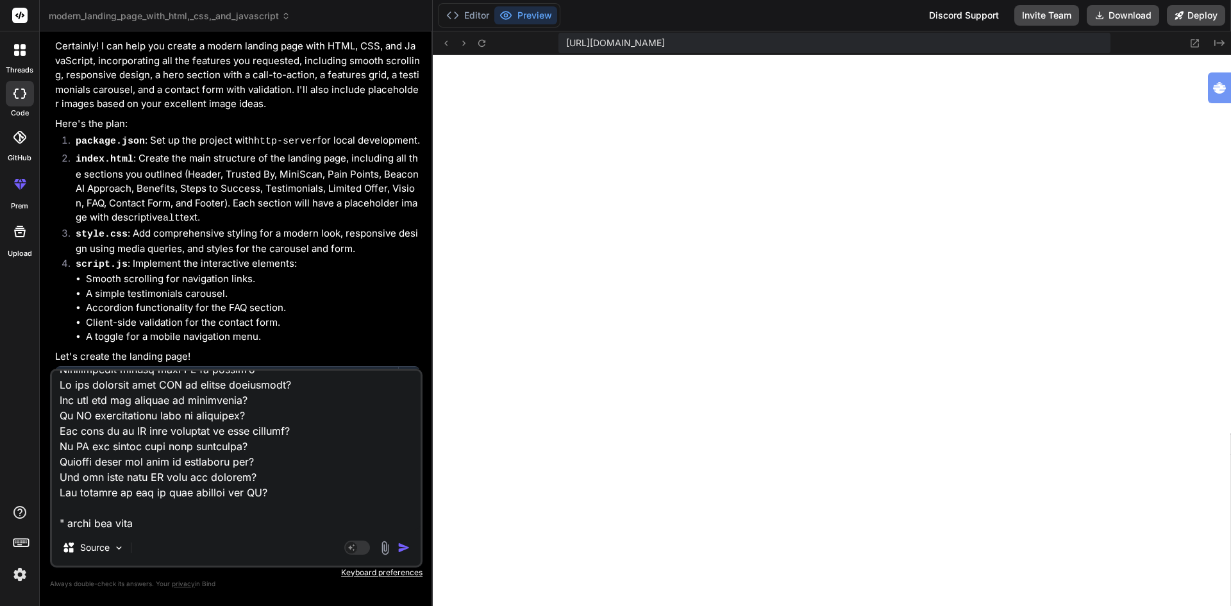
type textarea "x"
type textarea "lore ip dol sita. Consec adi elit sedd eius tempori: "Utlabo ET dolore® Magnaa …"
type textarea "x"
type textarea "lore ip dol sita. Consec adi elit sedd eius tempori: "Utlabo ET dolore® Magnaa …"
type textarea "x"
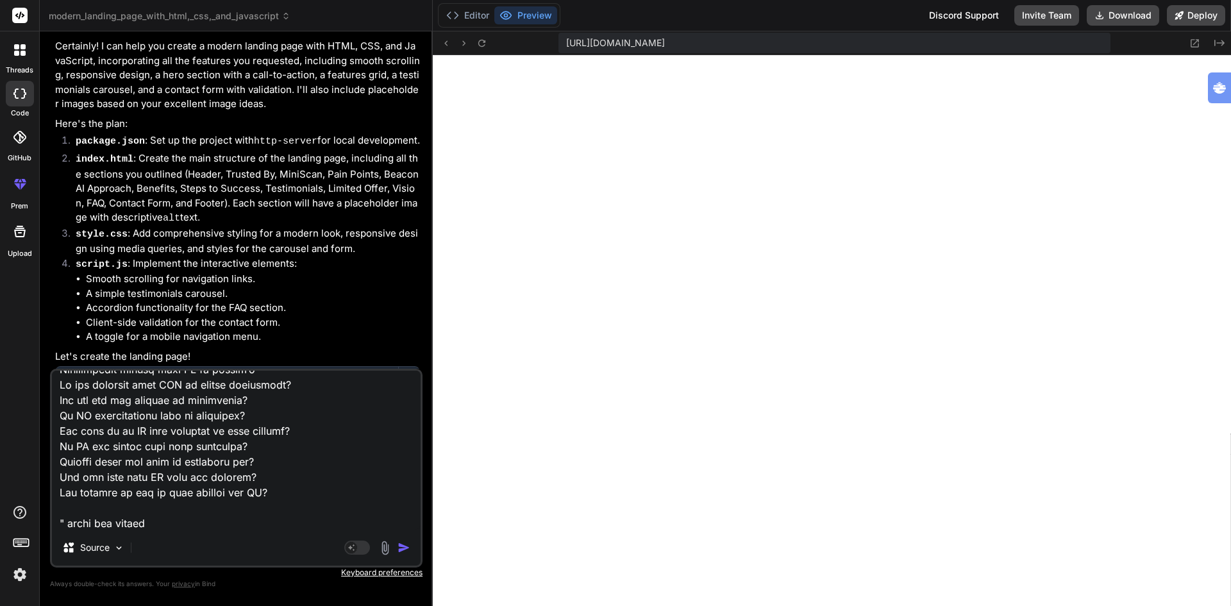
type textarea "lore ip dol sita. Consec adi elit sedd eius tempori: "Utlabo ET dolore® Magnaa …"
type textarea "x"
type textarea "lore ip dol sita. Consec adi elit sedd eius tempori: "Utlabo ET dolore® Magnaa …"
type textarea "x"
type textarea "lore ip dol sita. Consec adi elit sedd eius tempori: "Utlabo ET dolore® Magnaa …"
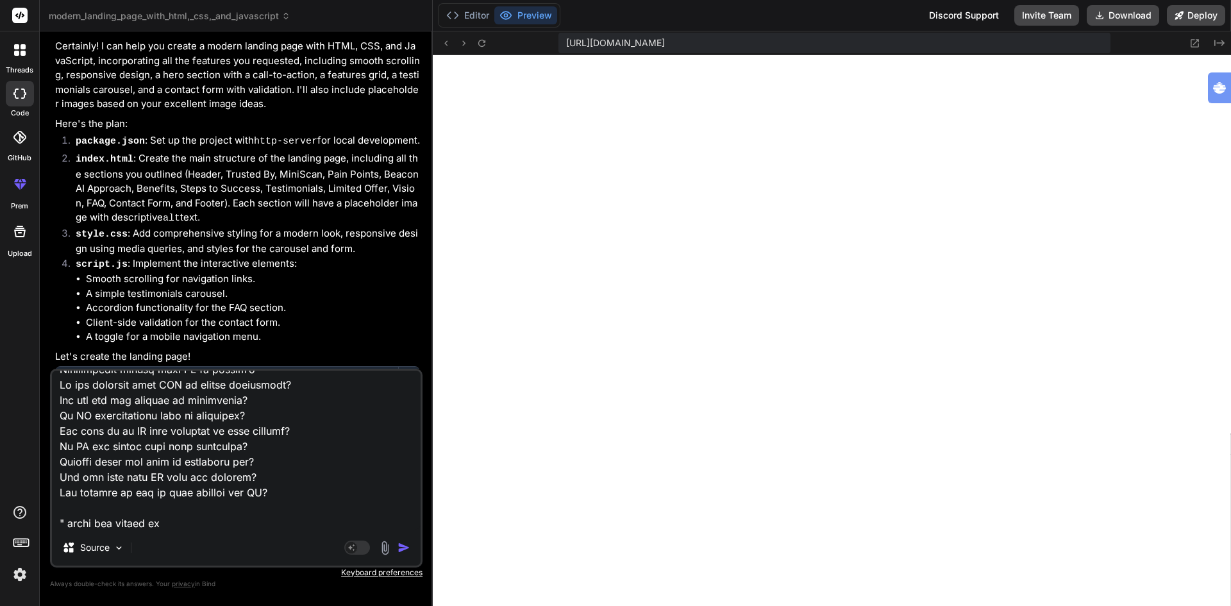
type textarea "x"
type textarea "lore ip dol sita. Consec adi elit sedd eius tempori: "Utlabo ET dolore® Magnaa …"
type textarea "x"
type textarea "lore ip dol sita. Consec adi elit sedd eius tempori: "Utlabo ET dolore® Magnaa …"
type textarea "x"
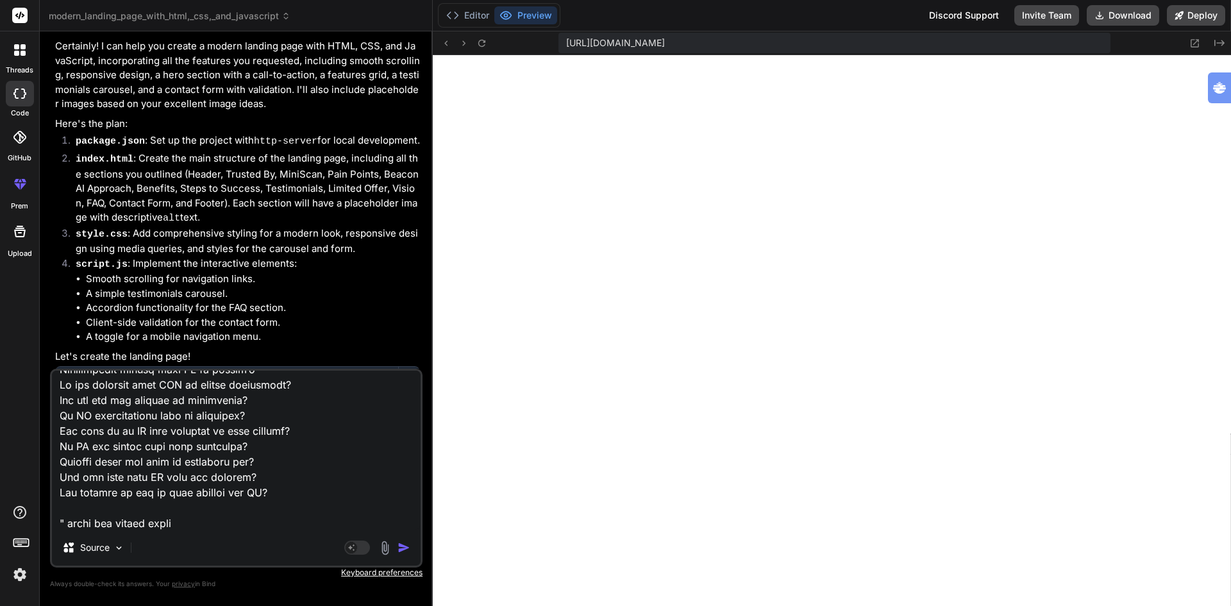
type textarea "lore ip dol sita. Consec adi elit sedd eius tempori: "Utlabo ET dolore® Magnaa …"
type textarea "x"
type textarea "lore ip dol sita. Consec adi elit sedd eius tempori: "Utlabo ET dolore® Magnaa …"
type textarea "x"
type textarea "lore ip dol sita. Consec adi elit sedd eius tempori: "Utlabo ET dolore® Magnaa …"
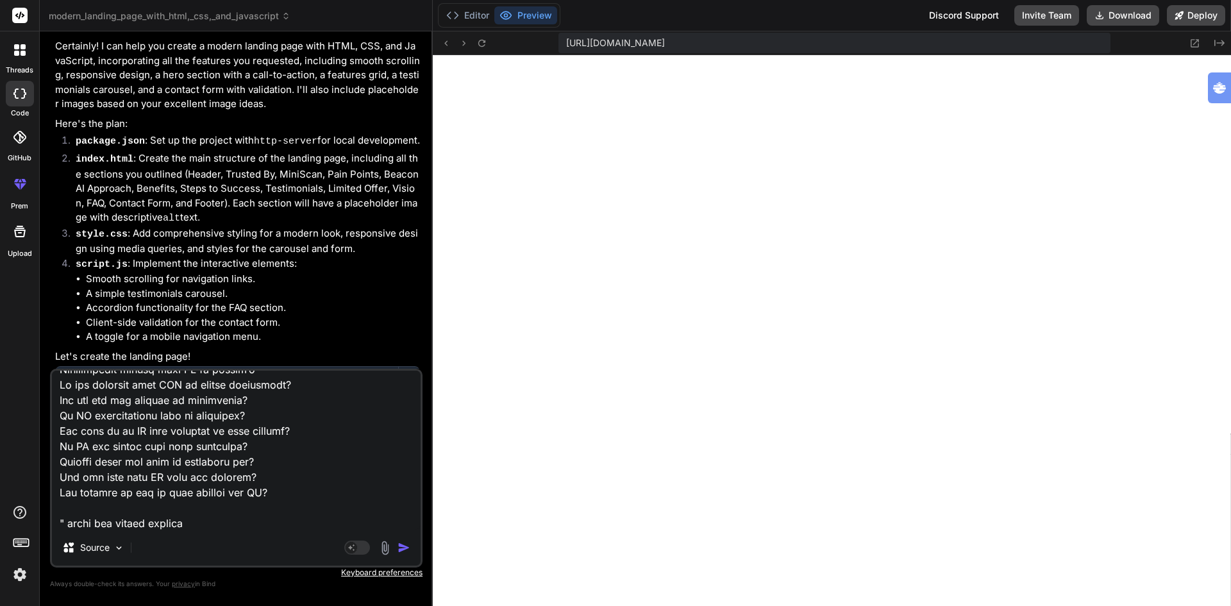
type textarea "x"
type textarea "lore ip dol sita. Consec adi elit sedd eius tempori: "Utlabo ET dolore® Magnaa …"
type textarea "x"
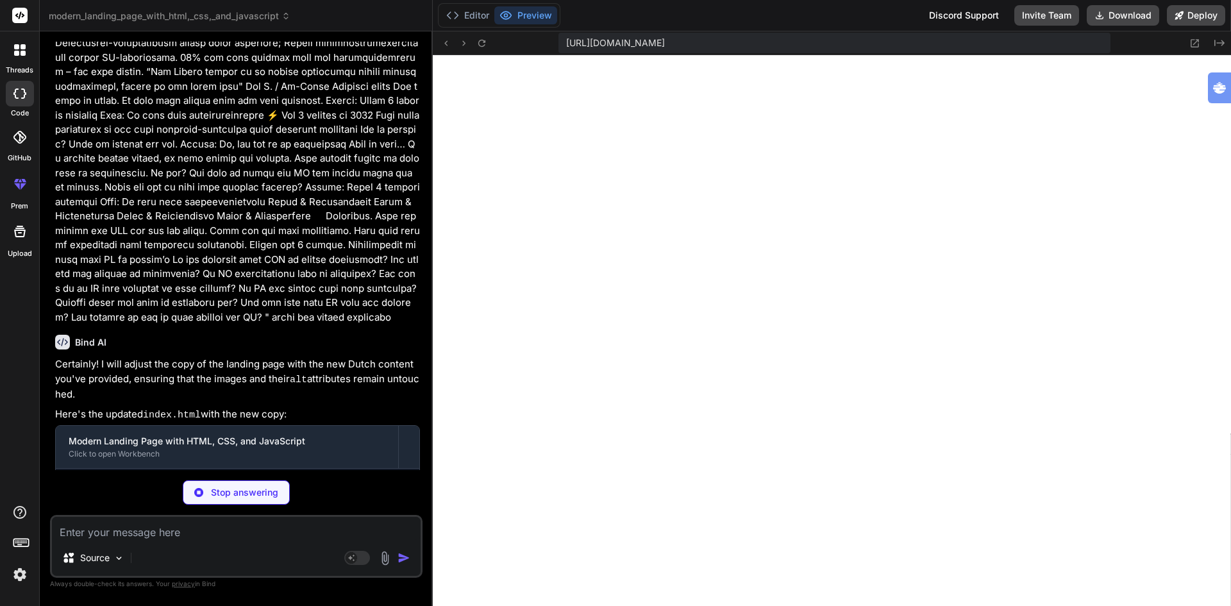
scroll to position [1909, 0]
type textarea "x"
type textarea "</div> </footer> <script src="script.js"></script> </body> </html>"
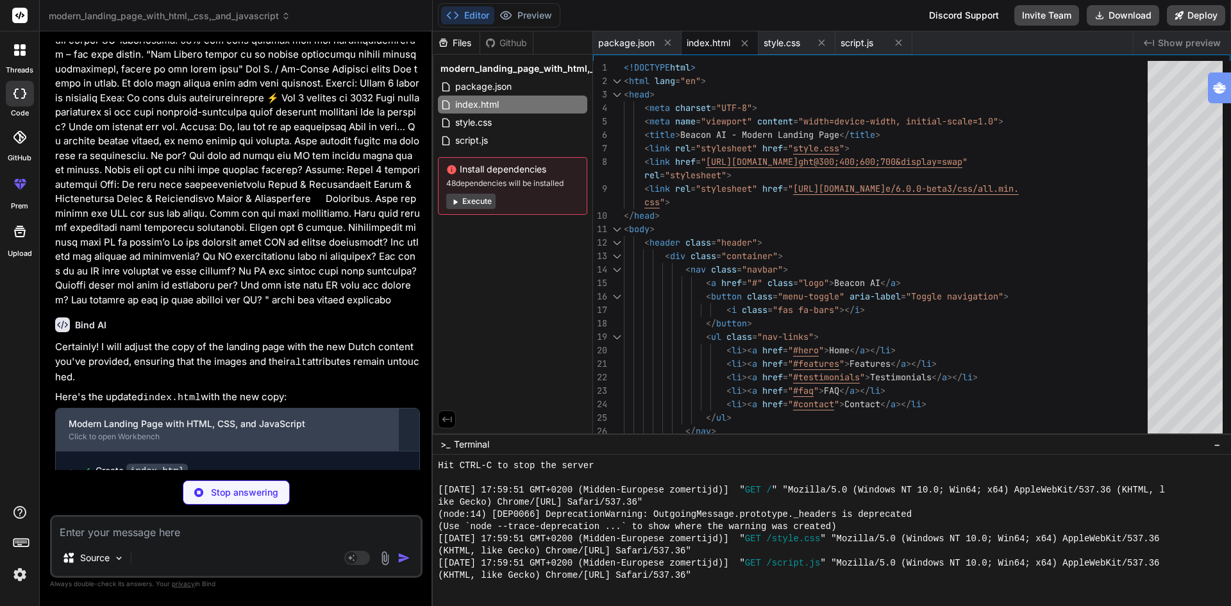
scroll to position [1929, 0]
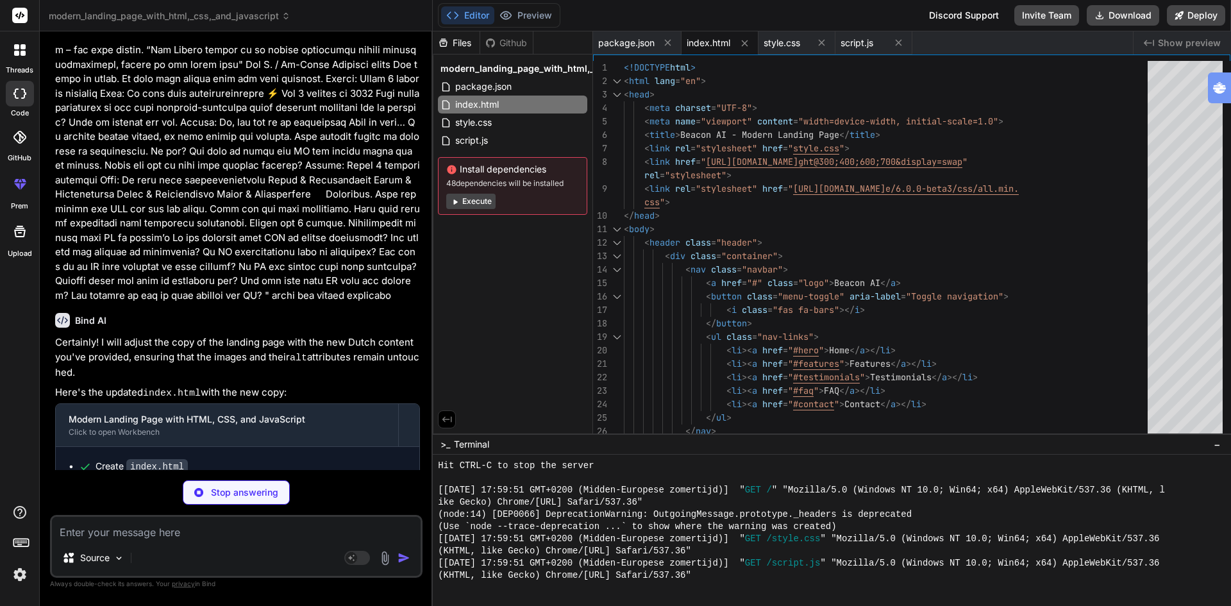
type textarea "x"
type textarea "}"
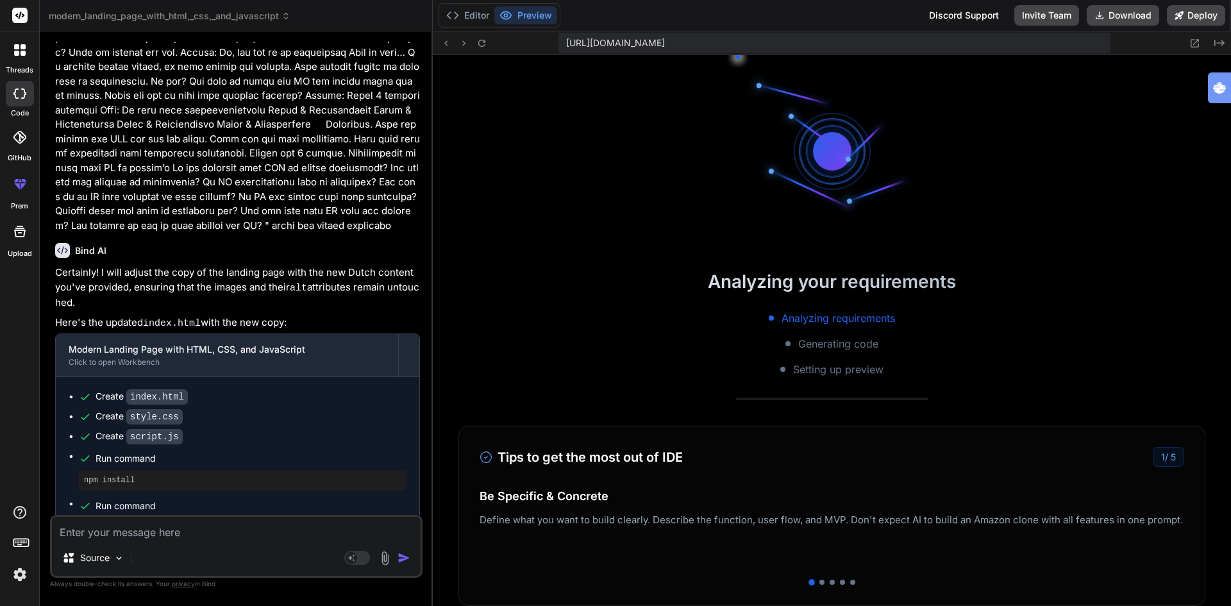
scroll to position [1327, 0]
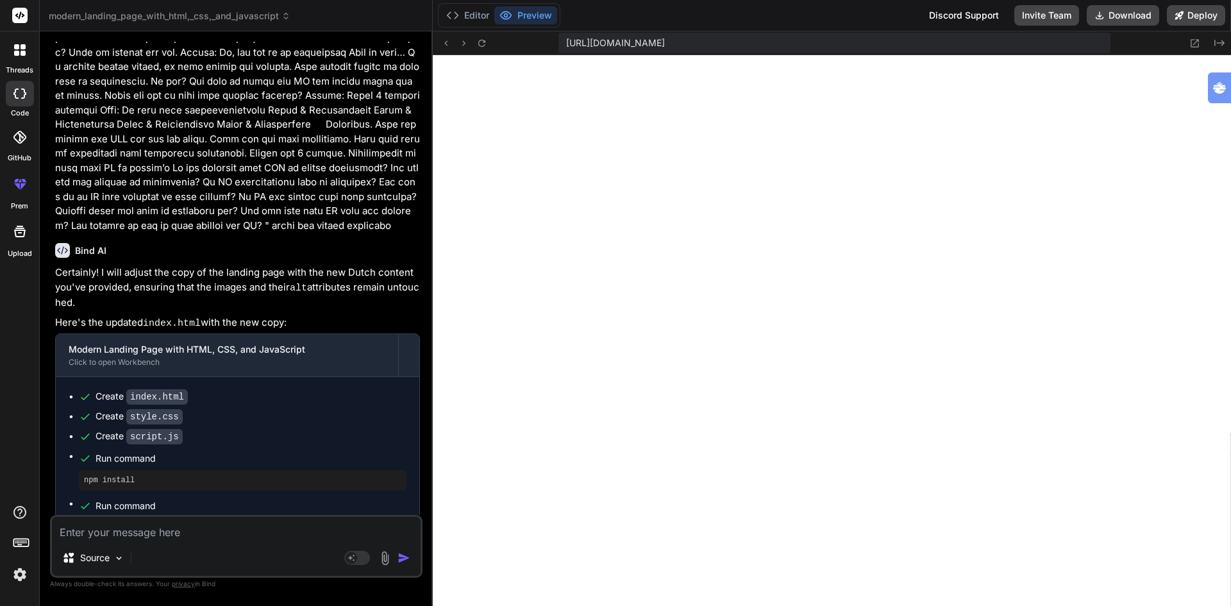
click at [290, 537] on textarea at bounding box center [236, 528] width 369 height 23
paste textarea "Wat dit jou oplevert:"
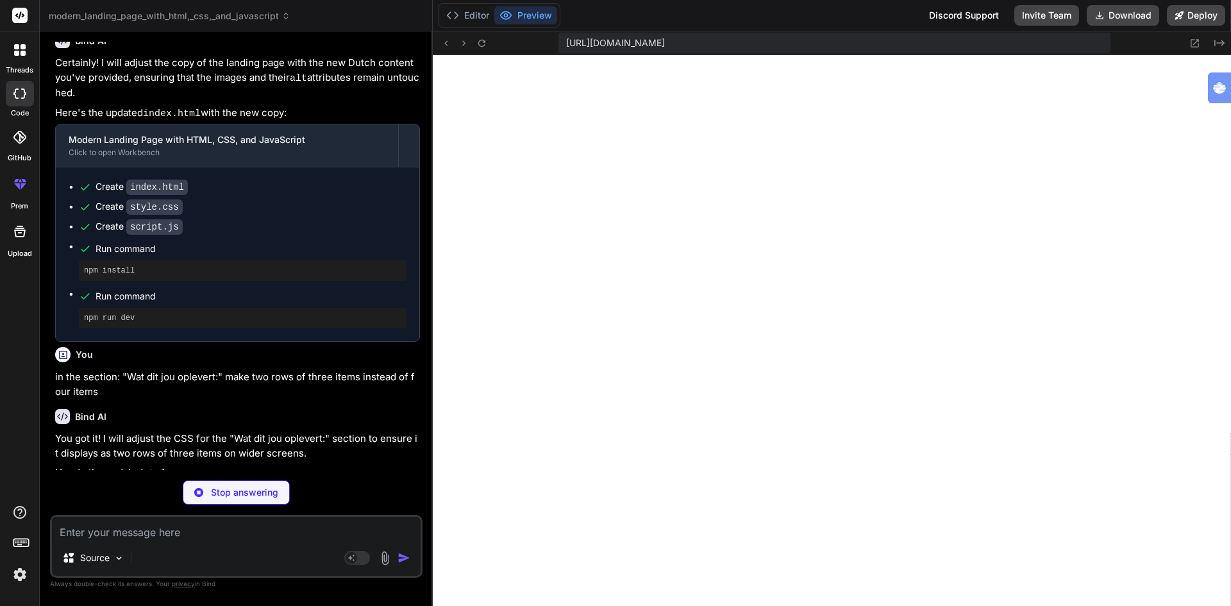
scroll to position [2268, 0]
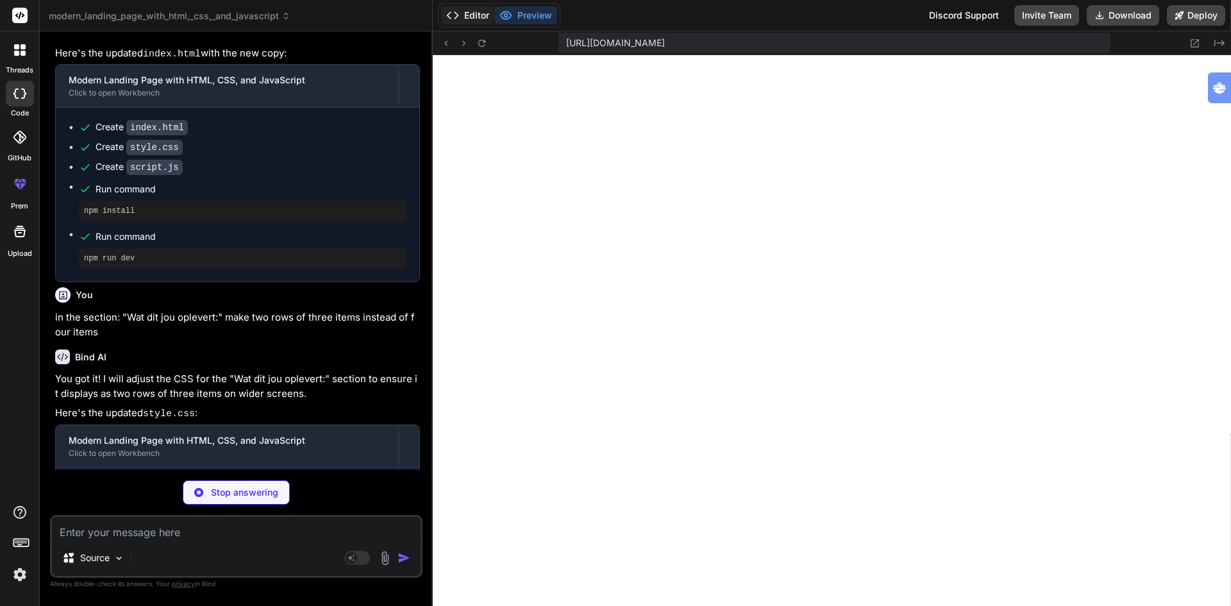
click at [469, 12] on button "Editor" at bounding box center [467, 15] width 53 height 18
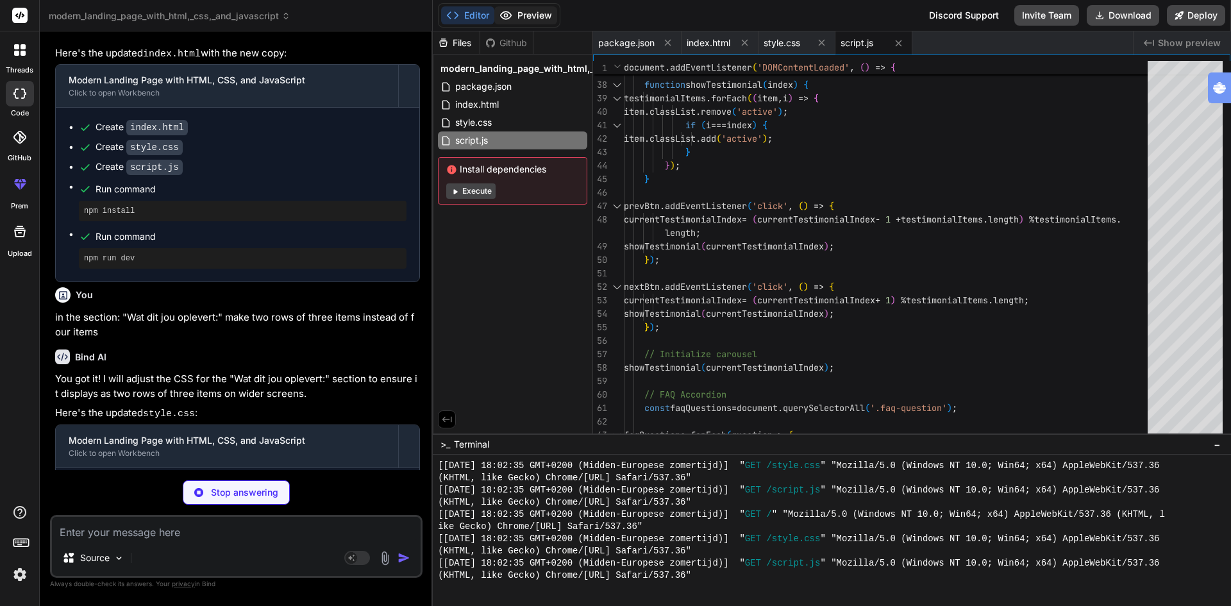
click at [526, 12] on button "Preview" at bounding box center [525, 15] width 63 height 18
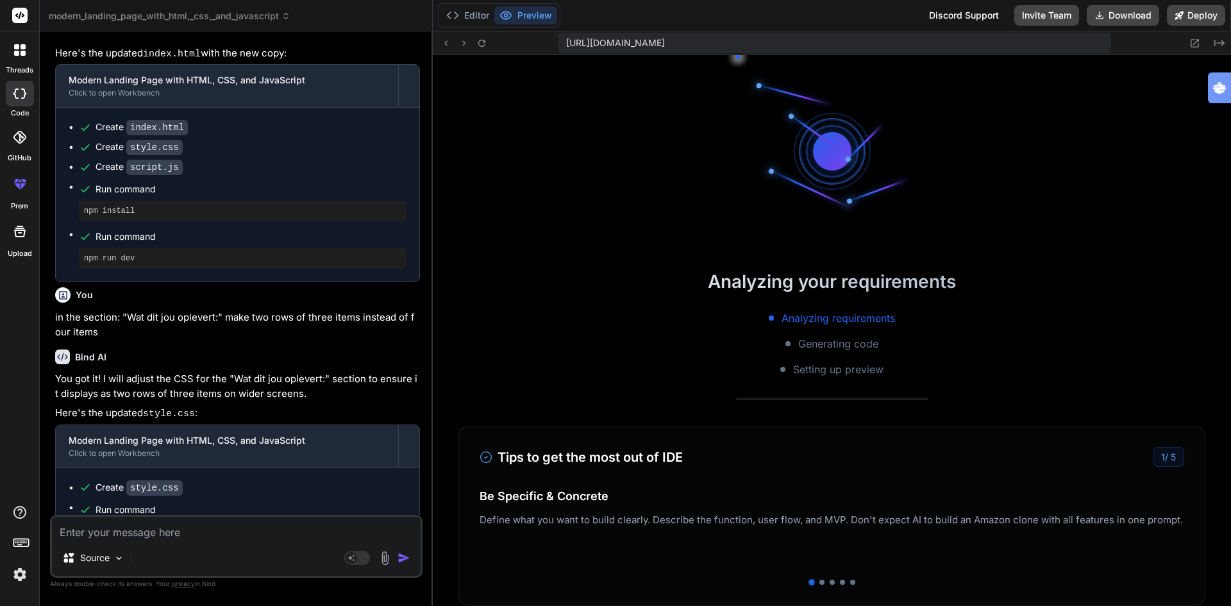
scroll to position [1863, 0]
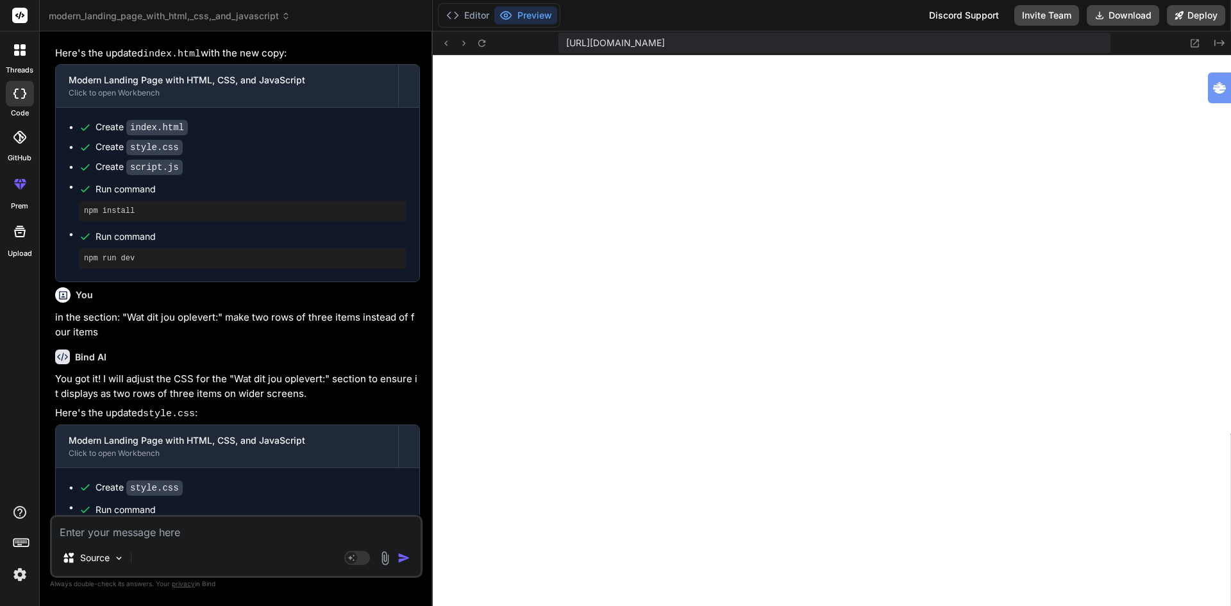
click at [132, 530] on textarea at bounding box center [236, 528] width 369 height 23
click at [171, 529] on textarea at bounding box center [236, 528] width 369 height 23
paste textarea "Nog 4 plekken in [DATE]"
click at [397, 535] on textarea "in the section :"Nog 4 plekken in [DATE]" Remove the countdown. And" at bounding box center [236, 528] width 369 height 23
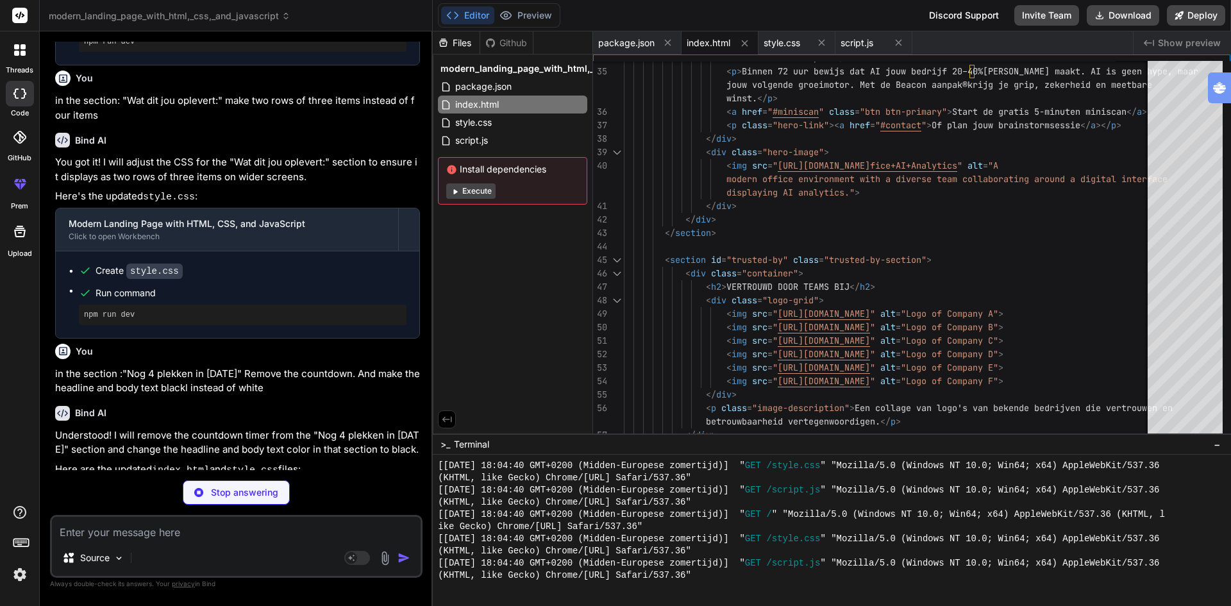
scroll to position [2559, 0]
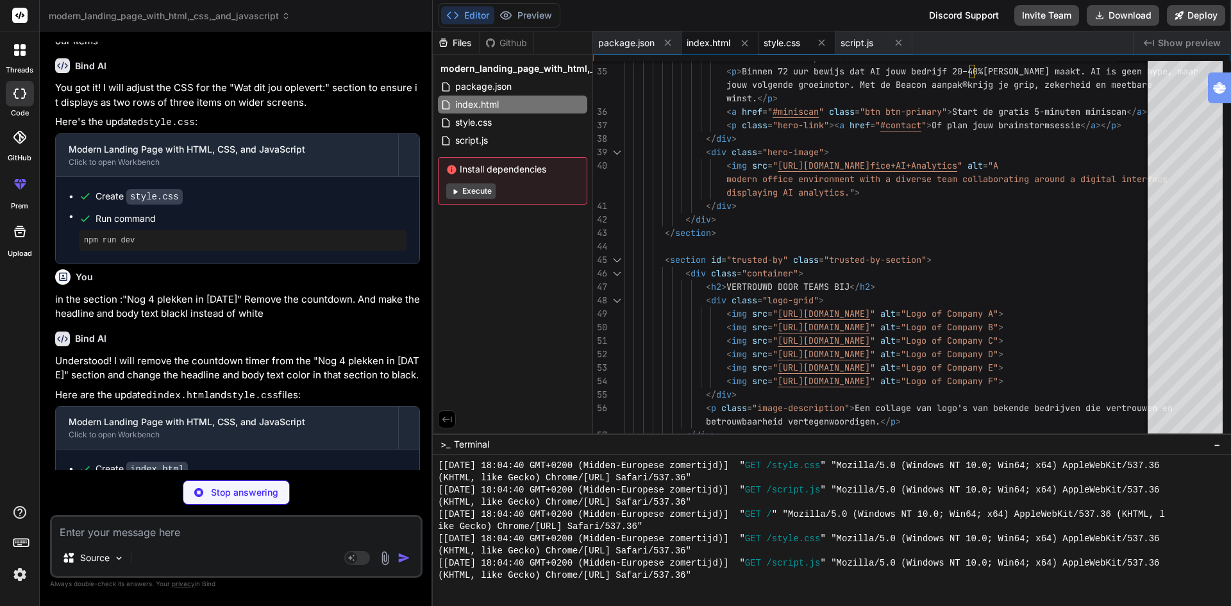
click at [781, 42] on span "style.css" at bounding box center [781, 43] width 37 height 13
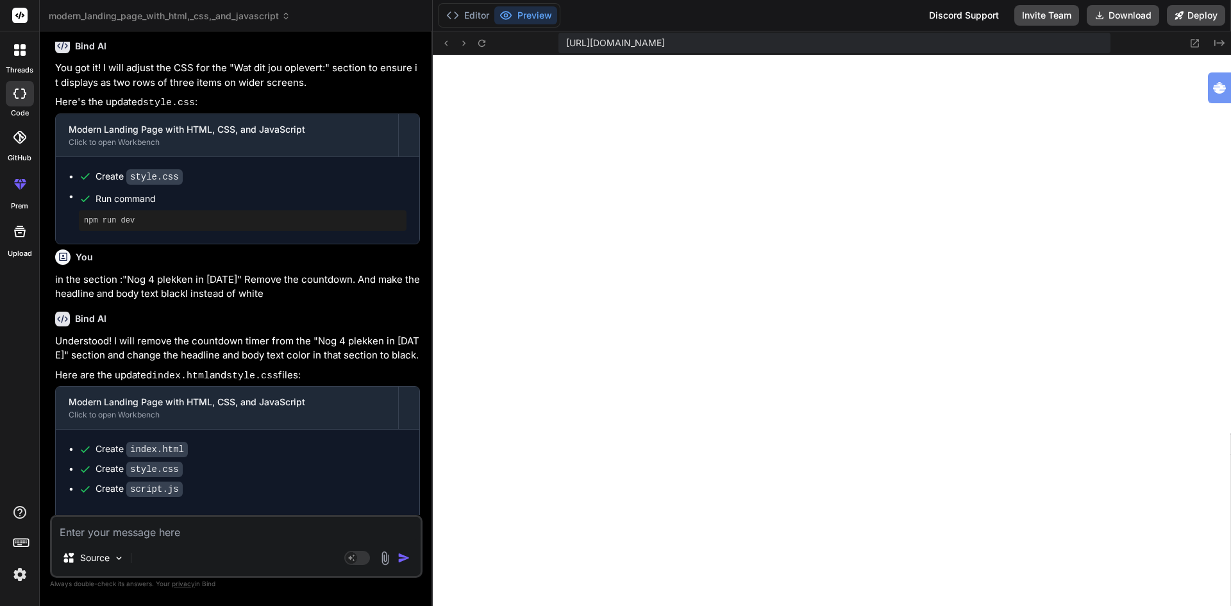
scroll to position [2399, 0]
click at [1195, 17] on button "Deploy" at bounding box center [1195, 15] width 58 height 21
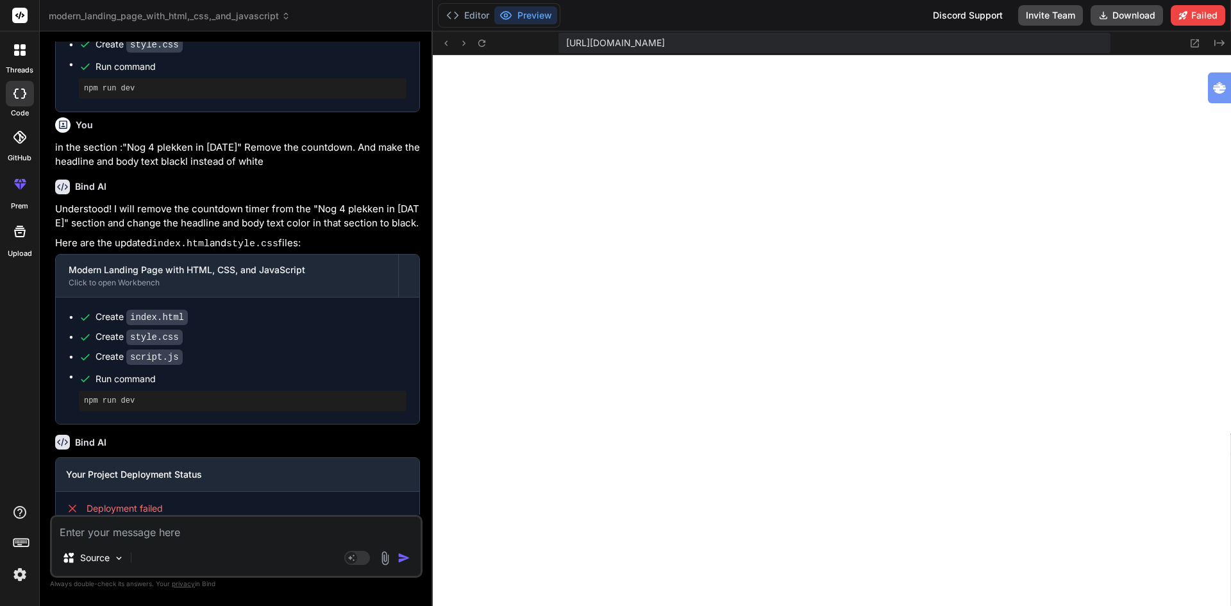
scroll to position [2729, 0]
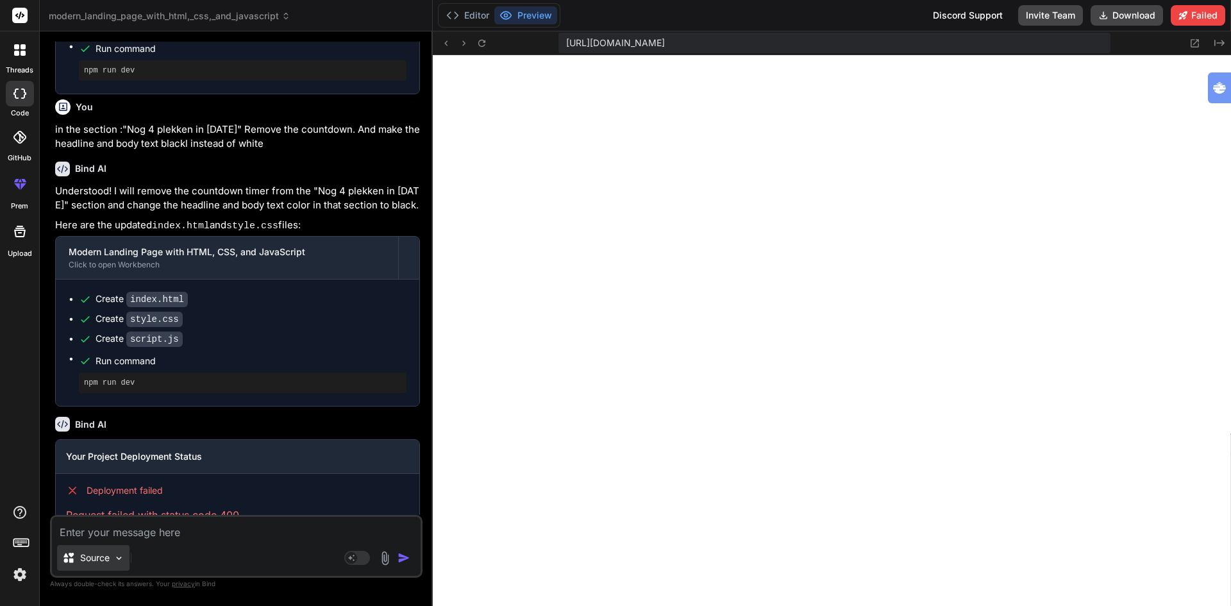
click at [81, 559] on p "Source" at bounding box center [94, 557] width 29 height 13
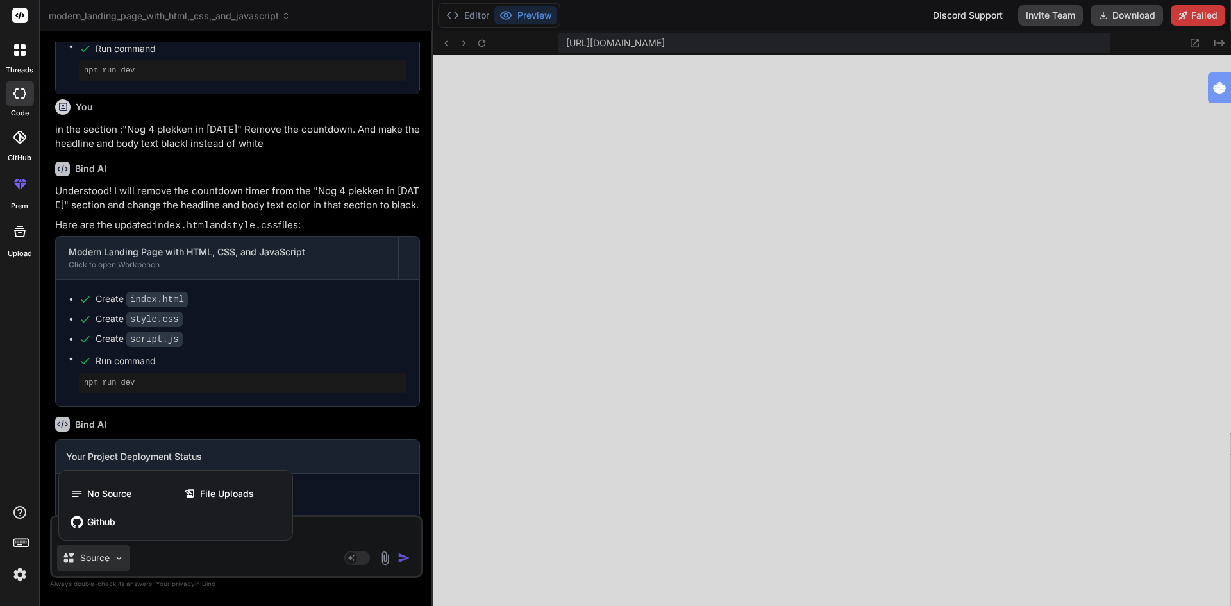
click at [81, 559] on div at bounding box center [615, 303] width 1231 height 606
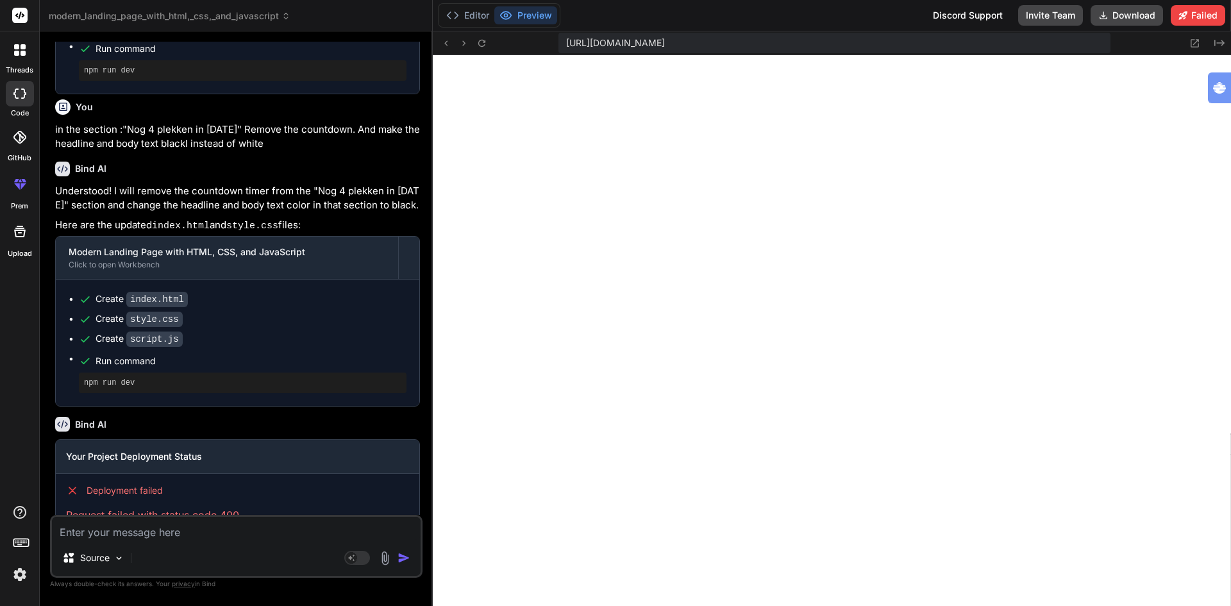
click at [20, 186] on icon at bounding box center [19, 183] width 15 height 15
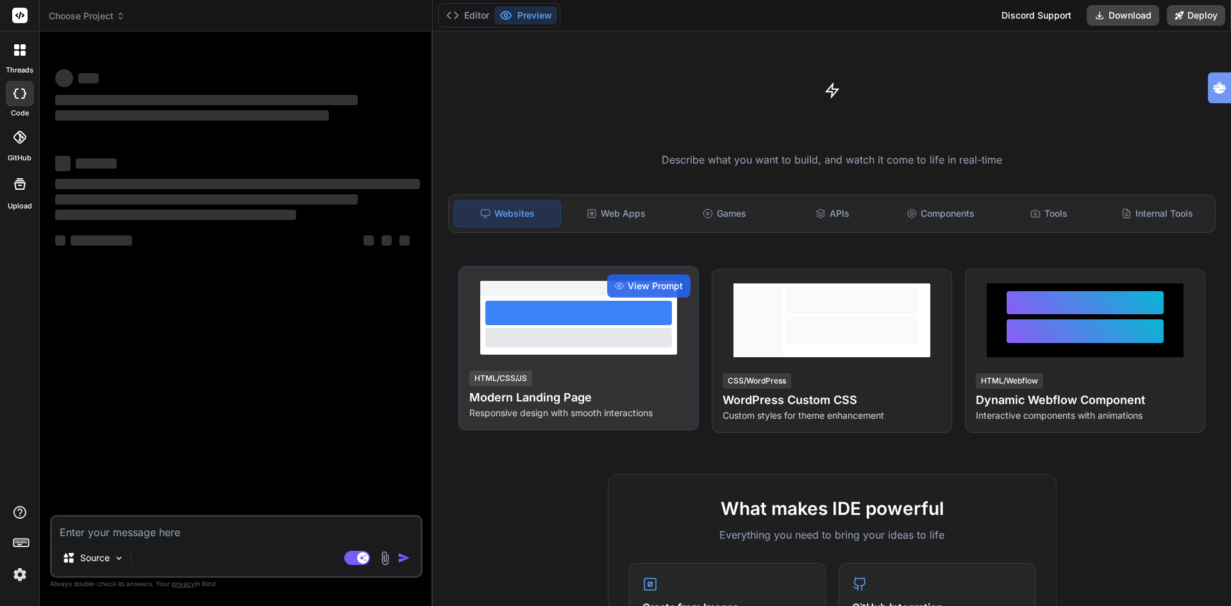
click at [517, 393] on h4 "Modern Landing Page" at bounding box center [578, 397] width 219 height 18
click at [637, 288] on span "View Prompt" at bounding box center [654, 285] width 55 height 13
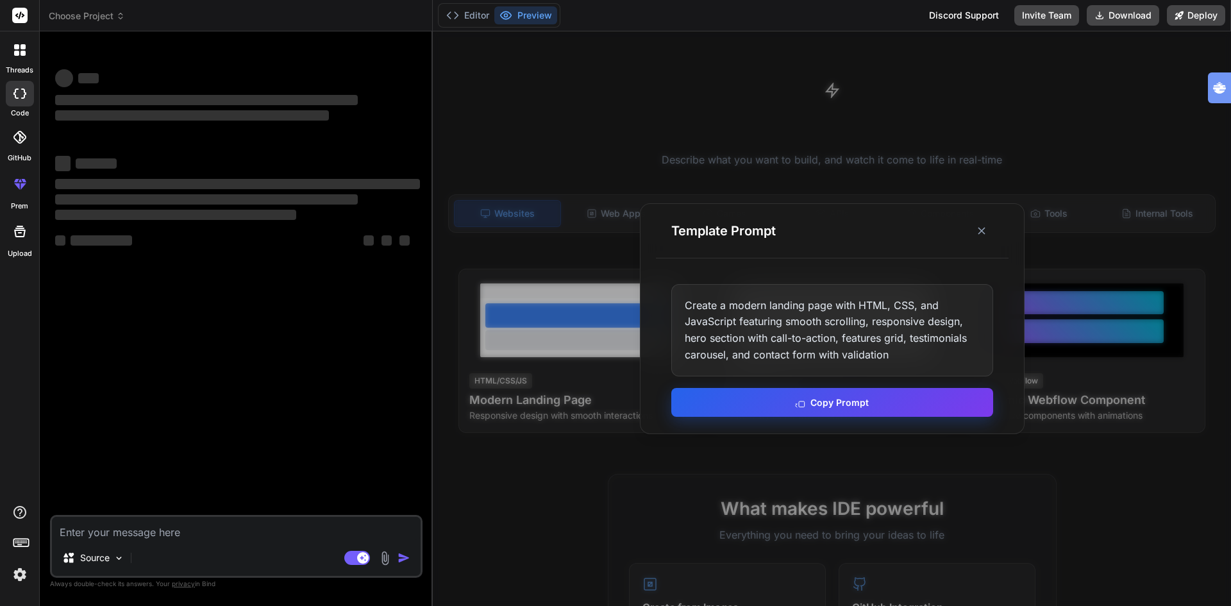
click at [790, 400] on button "Copy Prompt" at bounding box center [832, 402] width 322 height 29
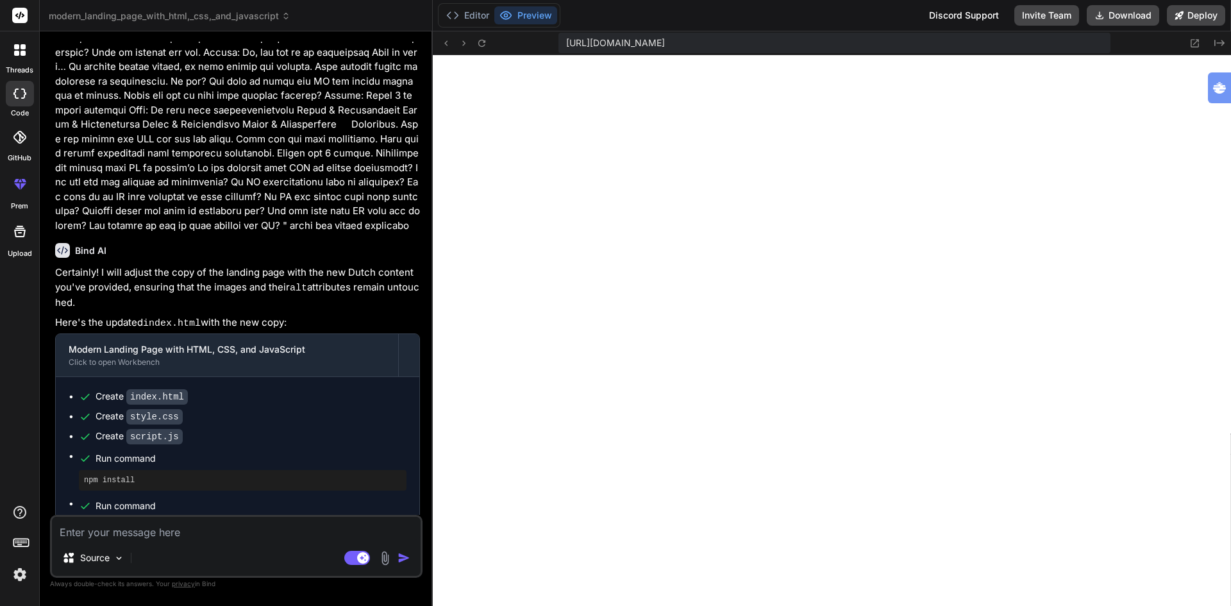
scroll to position [438, 0]
click at [1193, 15] on button "Deploy" at bounding box center [1195, 15] width 58 height 21
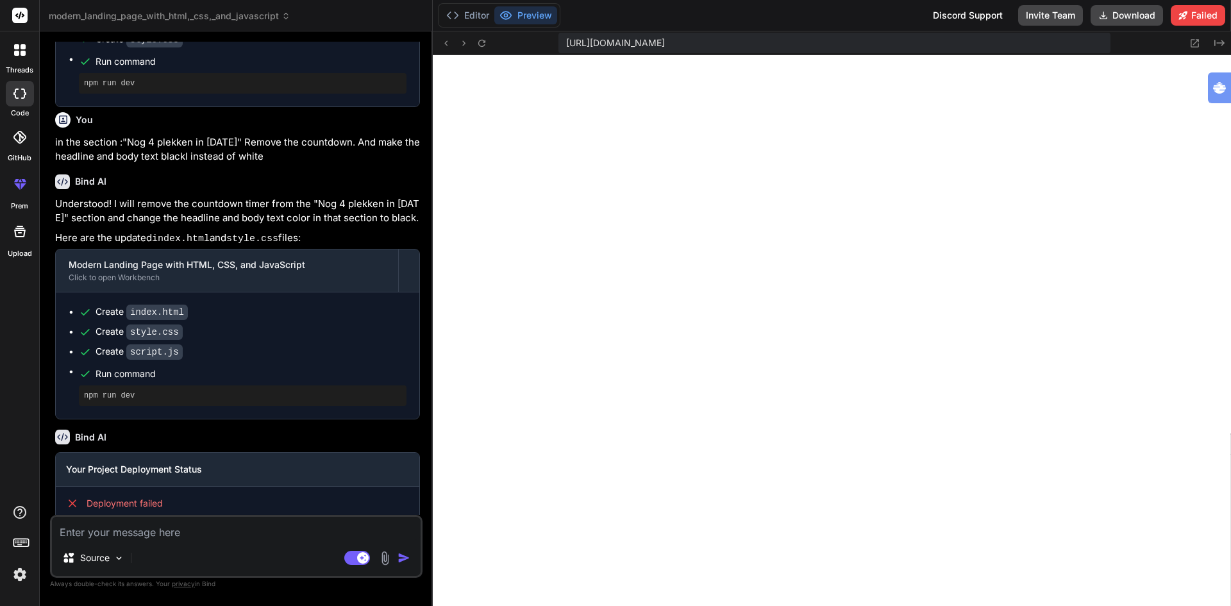
scroll to position [2729, 0]
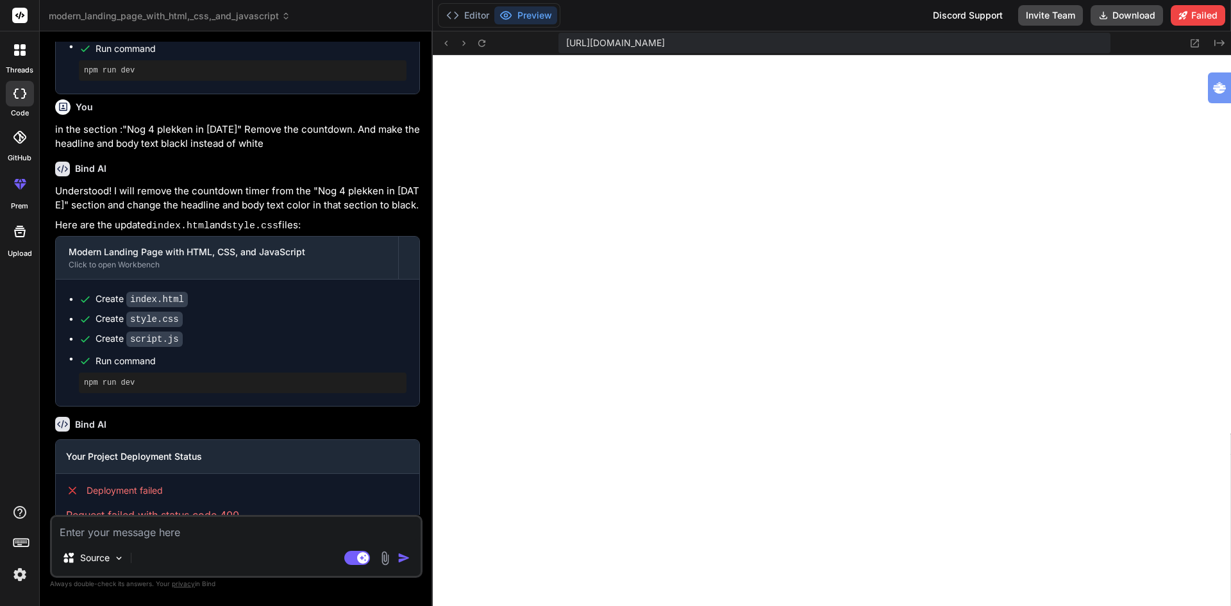
click at [20, 570] on img at bounding box center [20, 574] width 22 height 22
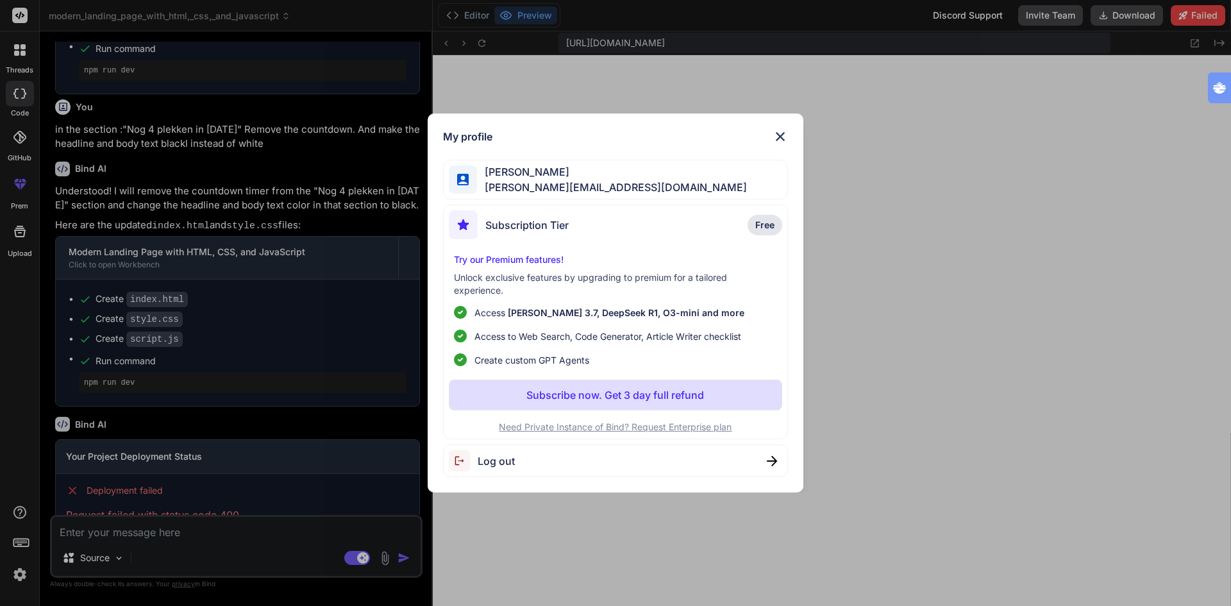
click at [20, 570] on div "My profile Ton Tognolli tognolli@kpnmail.nl Subscription Tier Free Try our Prem…" at bounding box center [615, 303] width 1231 height 606
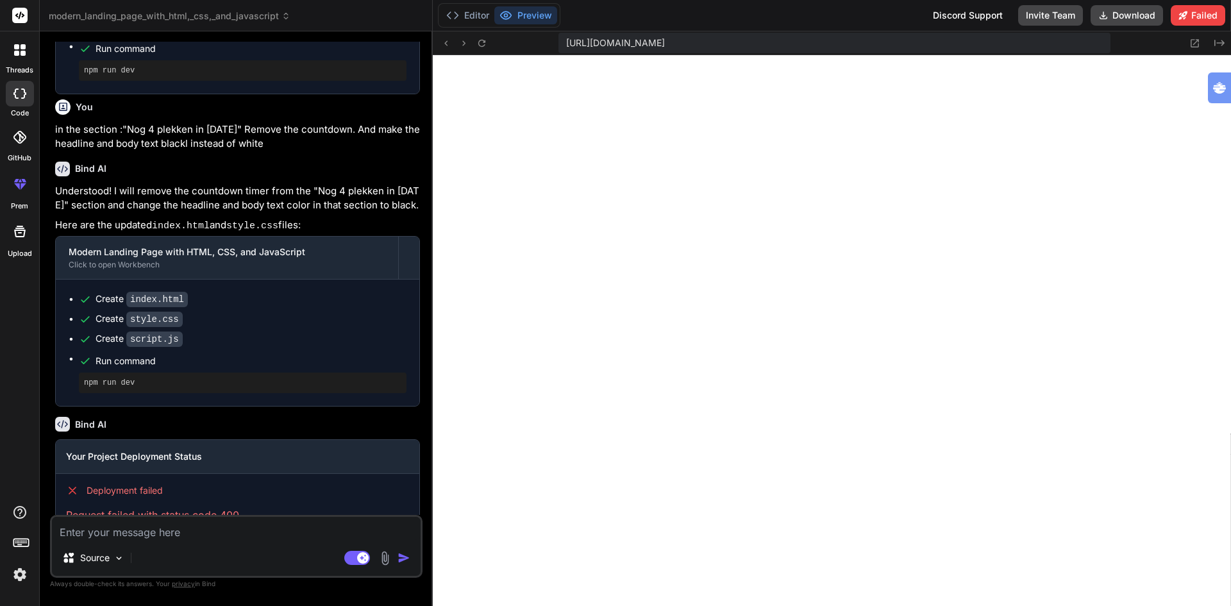
click at [20, 233] on icon at bounding box center [20, 232] width 12 height 12
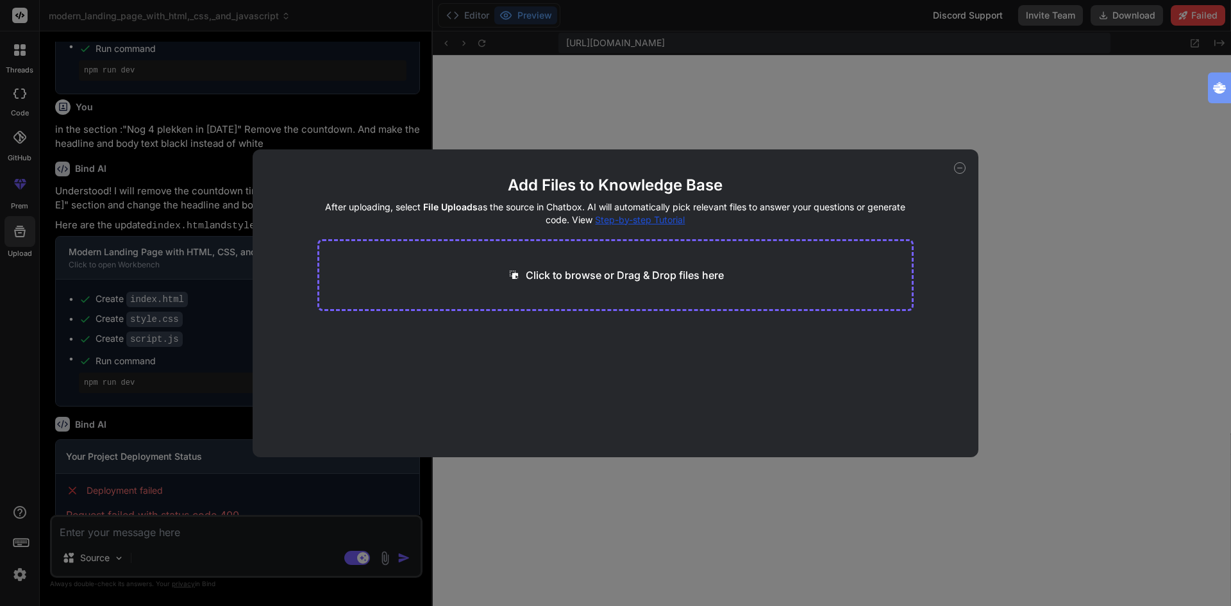
click at [12, 280] on div "Add Files to Knowledge Base After uploading, select File Uploads as the source …" at bounding box center [615, 303] width 1231 height 606
type textarea "x"
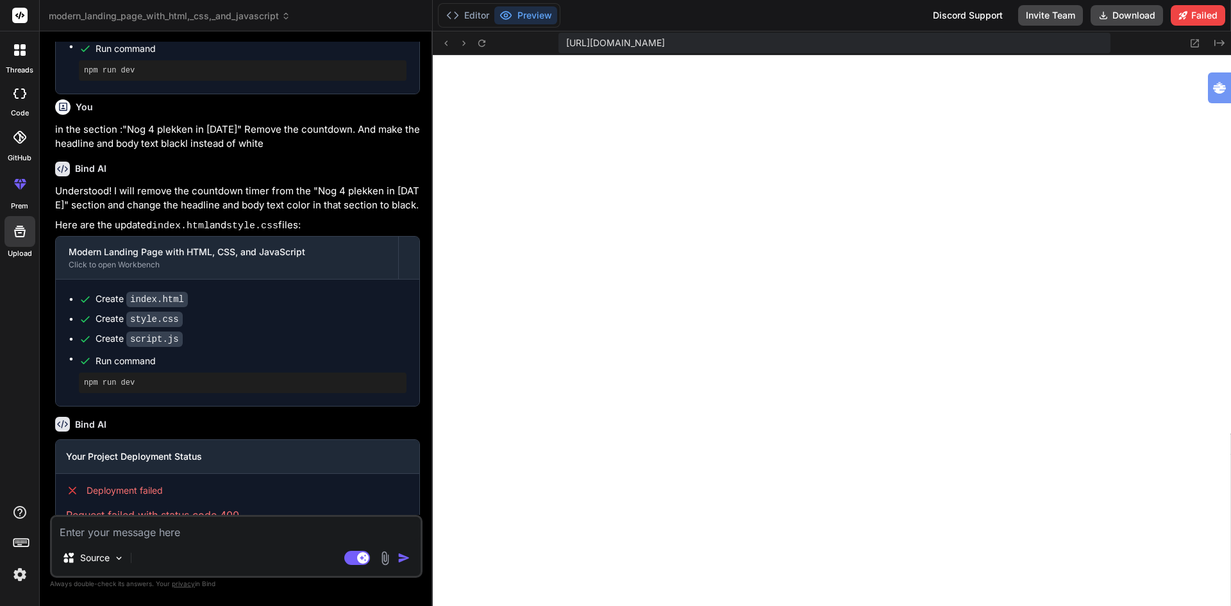
click at [15, 143] on icon at bounding box center [19, 137] width 13 height 13
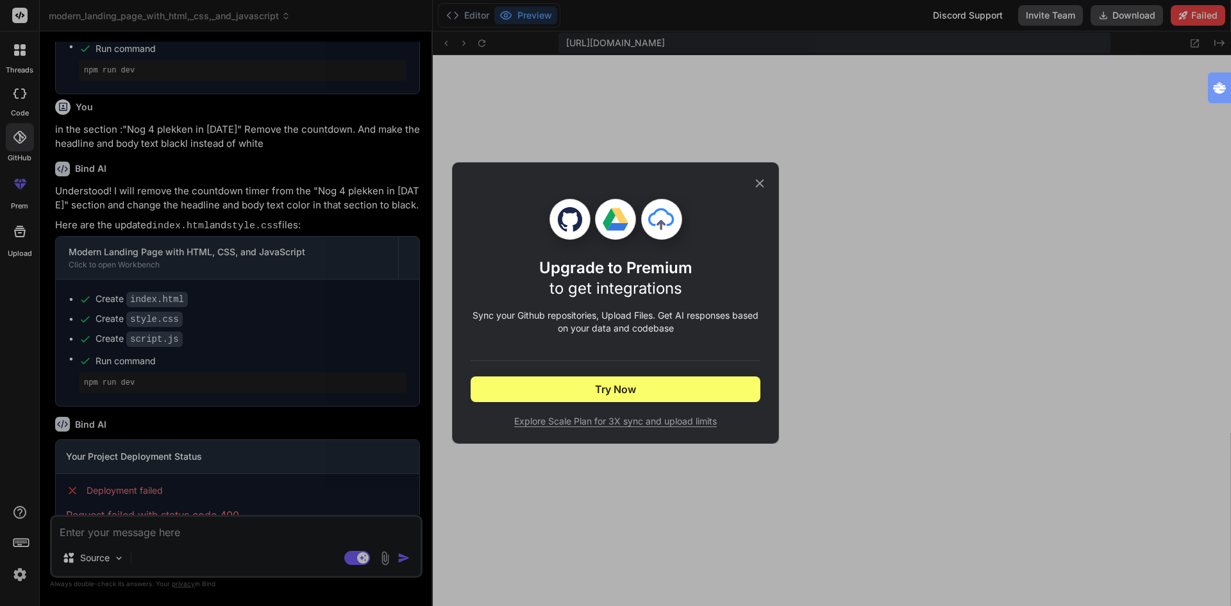
click at [759, 186] on icon at bounding box center [759, 183] width 14 height 14
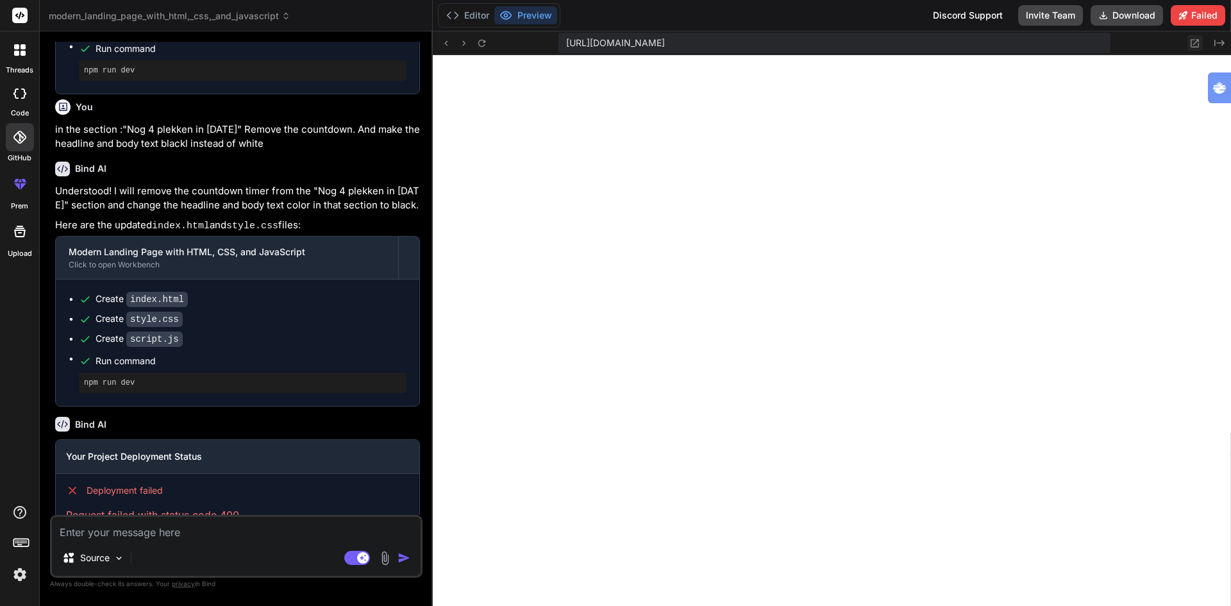
click at [1192, 40] on icon at bounding box center [1194, 43] width 11 height 11
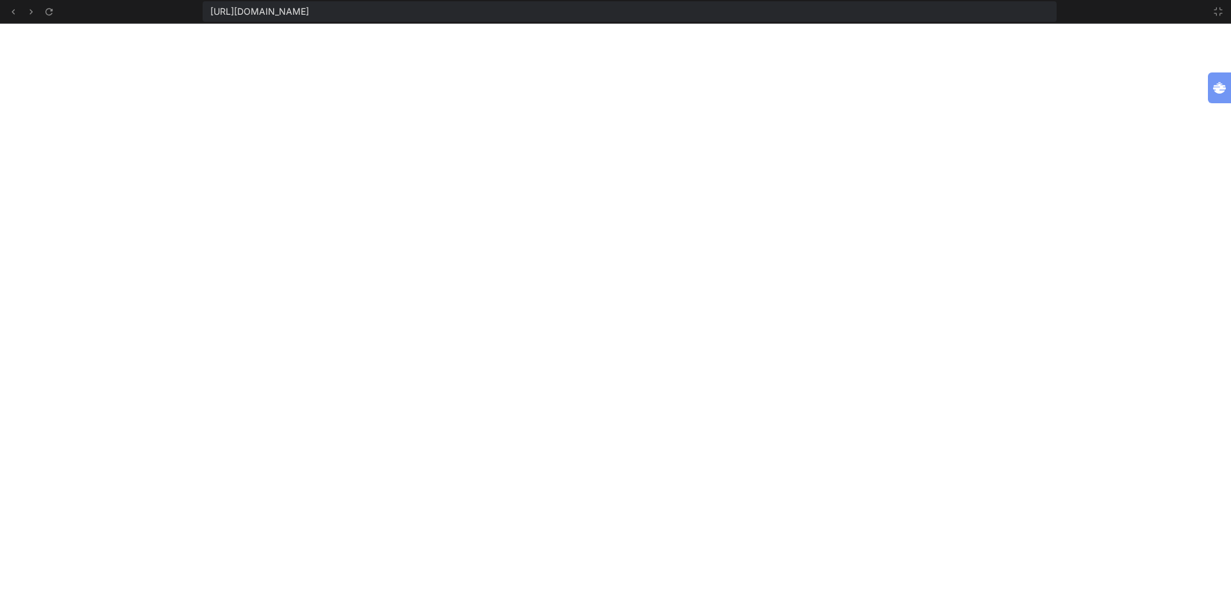
scroll to position [511, 0]
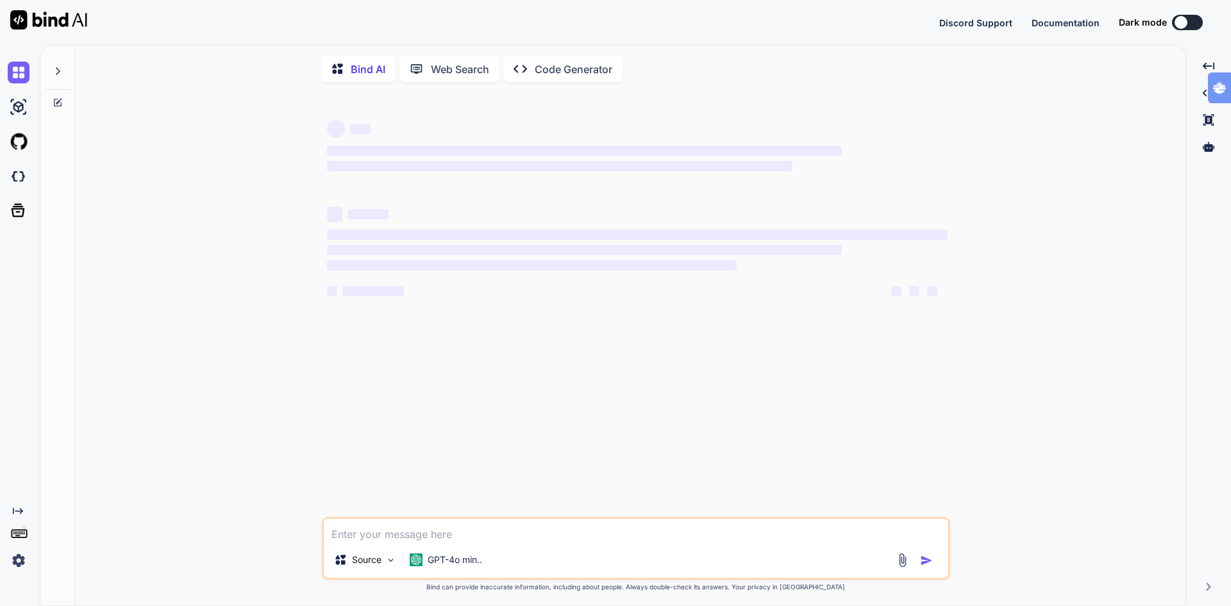
click at [573, 74] on p "Code Generator" at bounding box center [574, 69] width 78 height 15
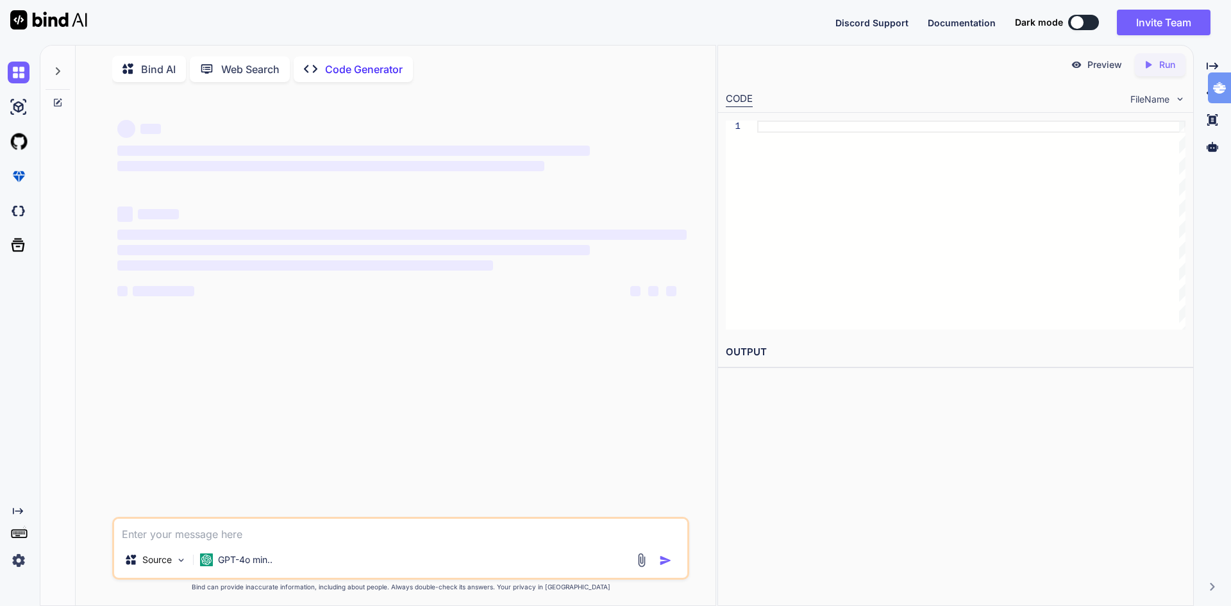
click at [62, 67] on icon at bounding box center [58, 71] width 10 height 10
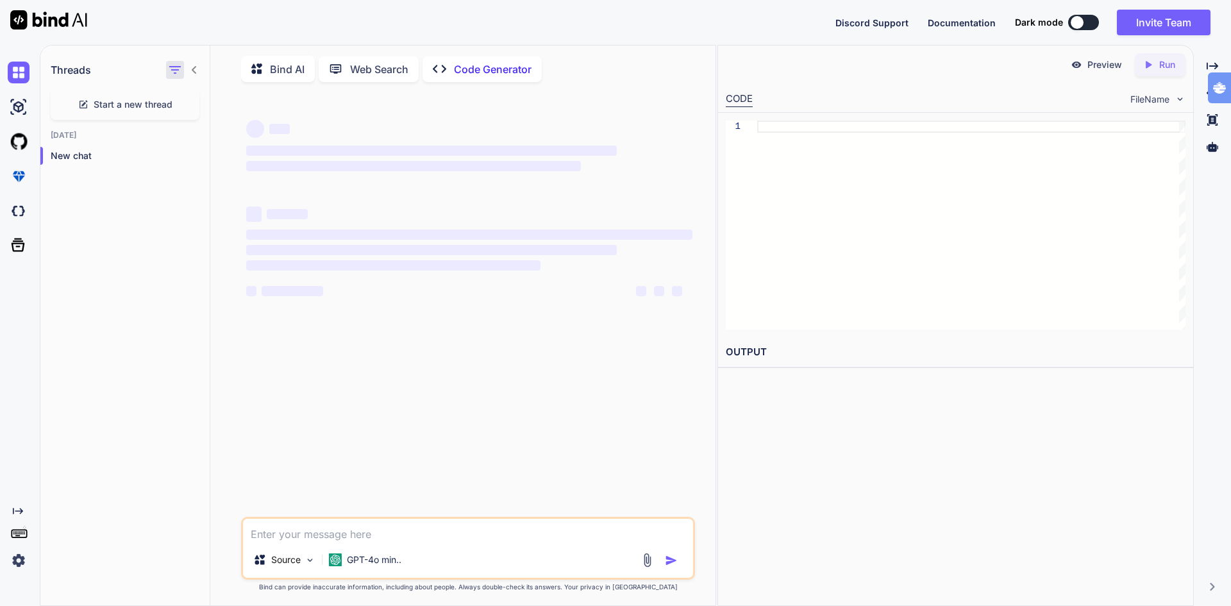
click at [173, 74] on icon "button" at bounding box center [174, 69] width 15 height 15
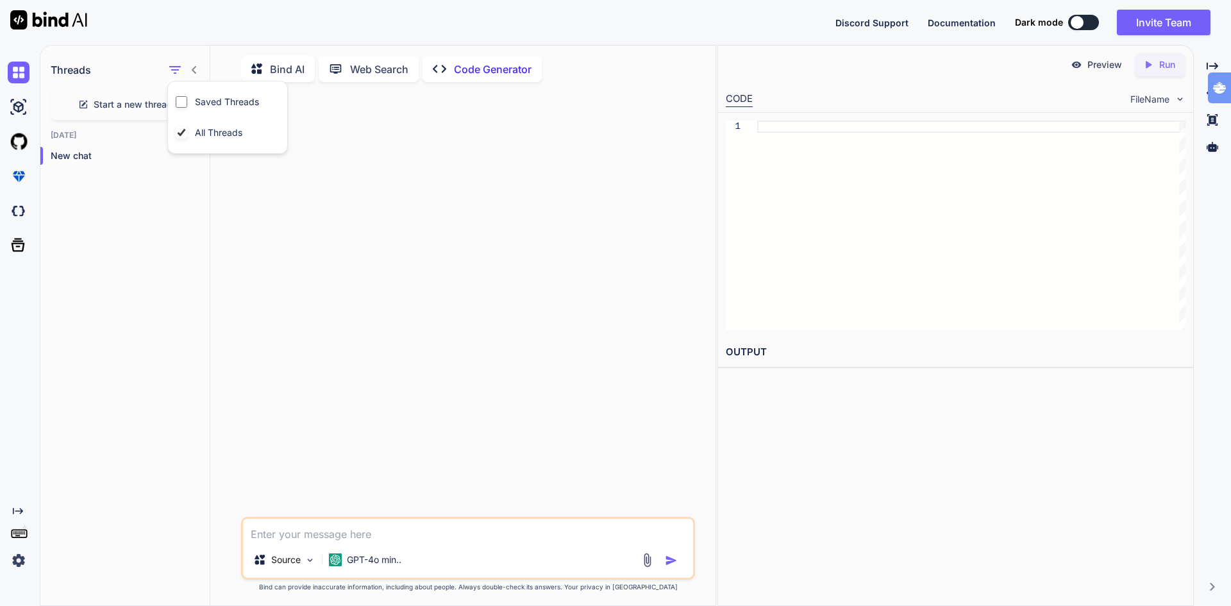
click at [196, 28] on div "Discord Support Documentation Dark mode Invite Team Created with Pixso." at bounding box center [615, 22] width 1231 height 45
click at [191, 70] on icon at bounding box center [194, 70] width 10 height 10
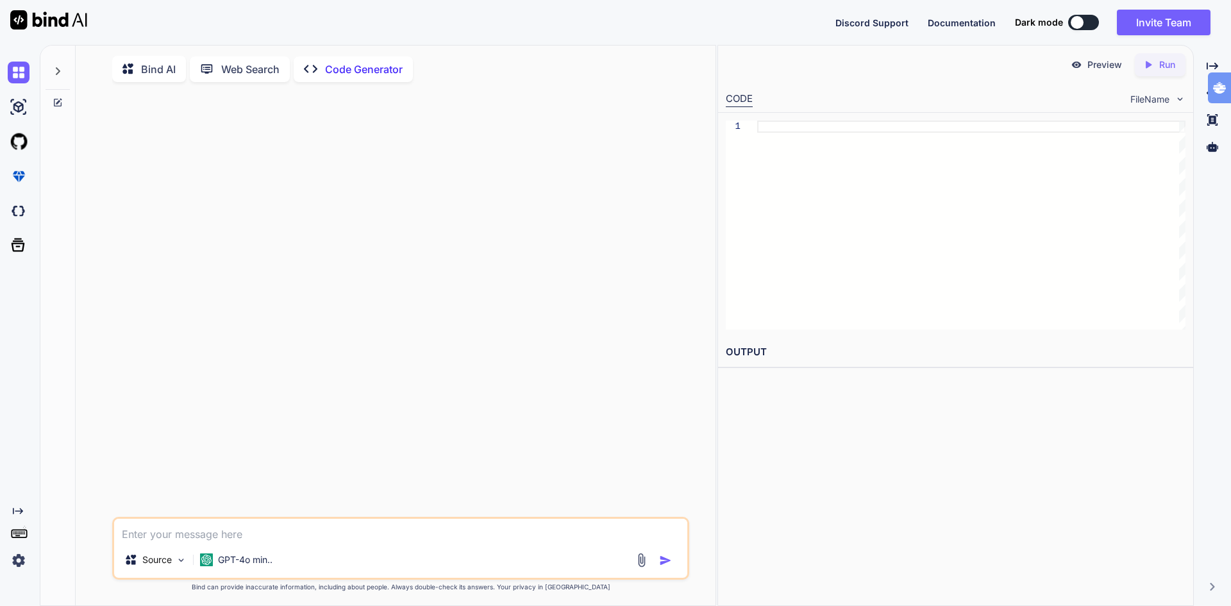
click at [345, 72] on p "Code Generator" at bounding box center [364, 69] width 78 height 15
type textarea "x"
click at [18, 104] on img at bounding box center [19, 107] width 22 height 22
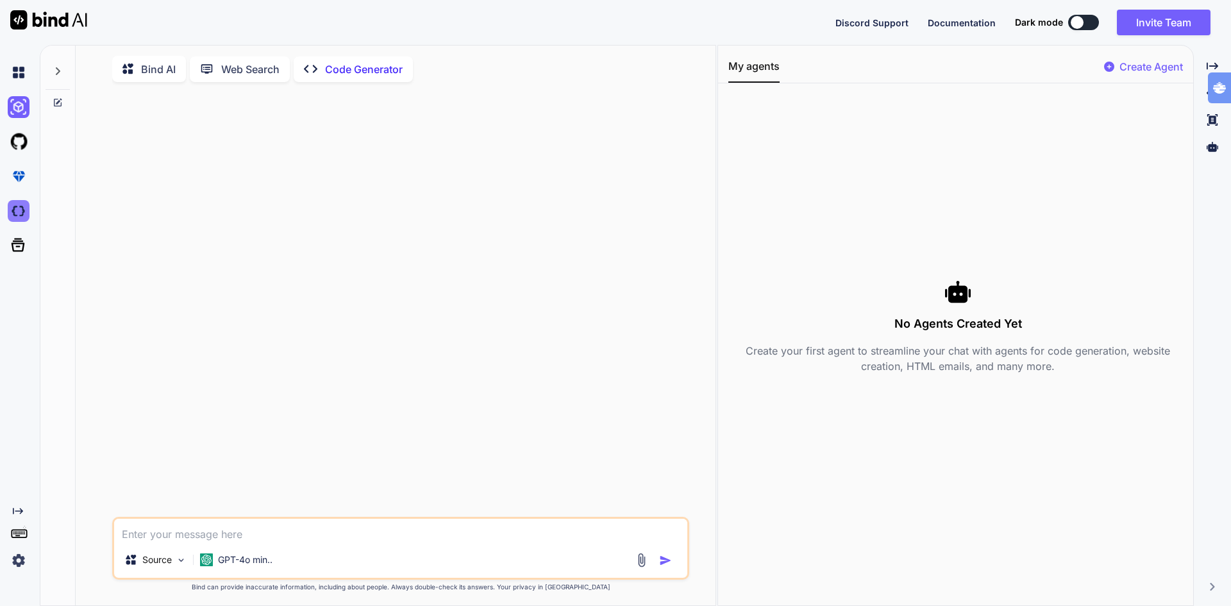
click at [17, 208] on img at bounding box center [19, 211] width 22 height 22
click at [372, 69] on p "Code Generator" at bounding box center [364, 69] width 78 height 15
click at [360, 68] on p "Code Generator" at bounding box center [364, 69] width 78 height 15
click at [59, 69] on icon at bounding box center [58, 71] width 10 height 10
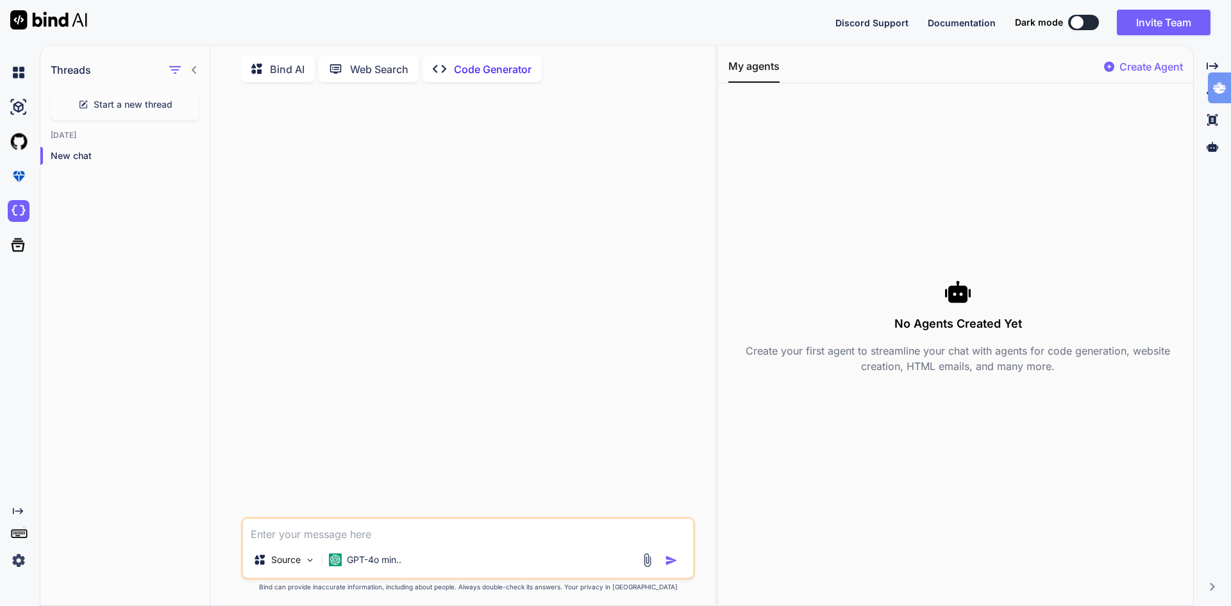
click at [192, 68] on icon at bounding box center [194, 70] width 10 height 10
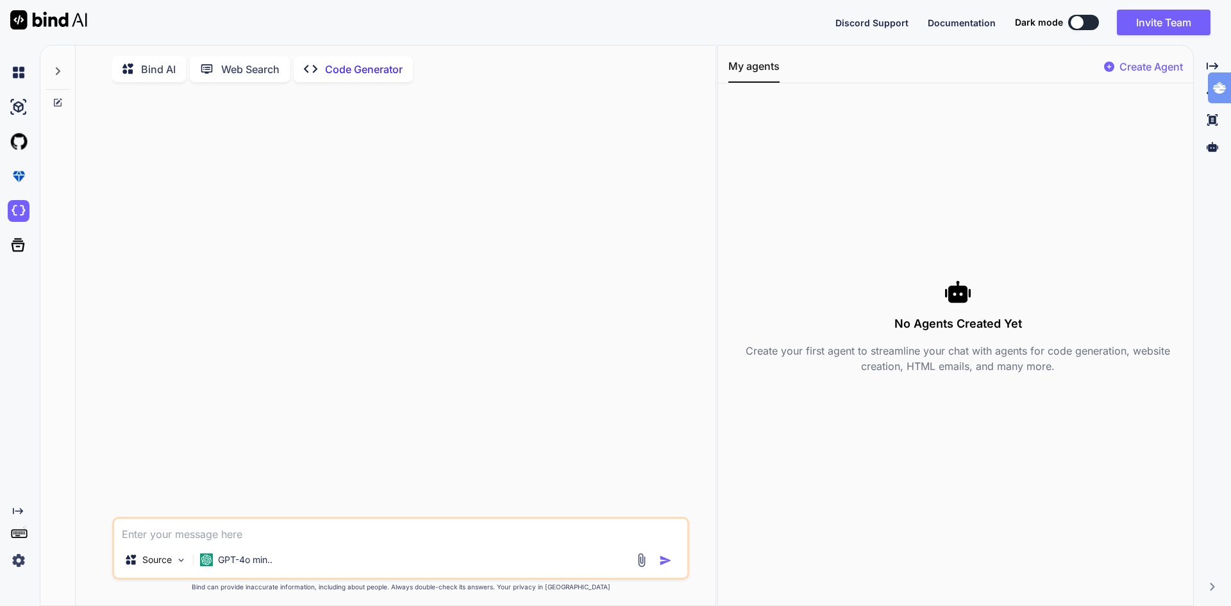
drag, startPoint x: 374, startPoint y: 70, endPoint x: 367, endPoint y: 71, distance: 7.1
click at [375, 70] on p "Code Generator" at bounding box center [364, 69] width 78 height 15
click at [55, 73] on icon at bounding box center [58, 71] width 10 height 10
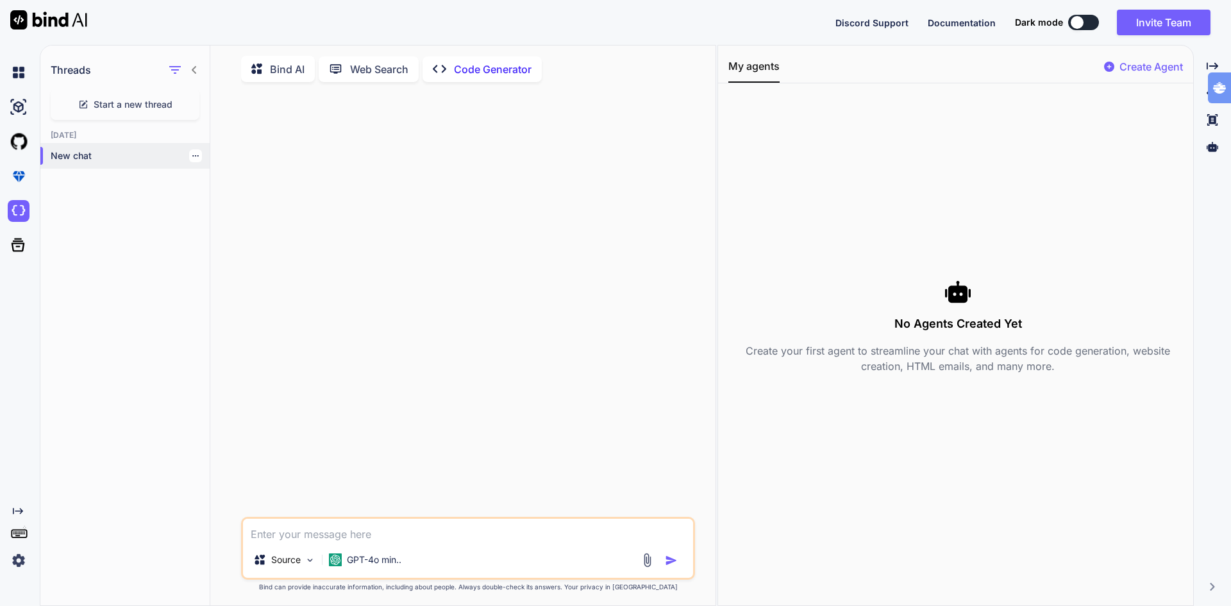
click at [72, 155] on p "New chat" at bounding box center [130, 155] width 159 height 13
click at [20, 244] on icon at bounding box center [18, 245] width 18 height 18
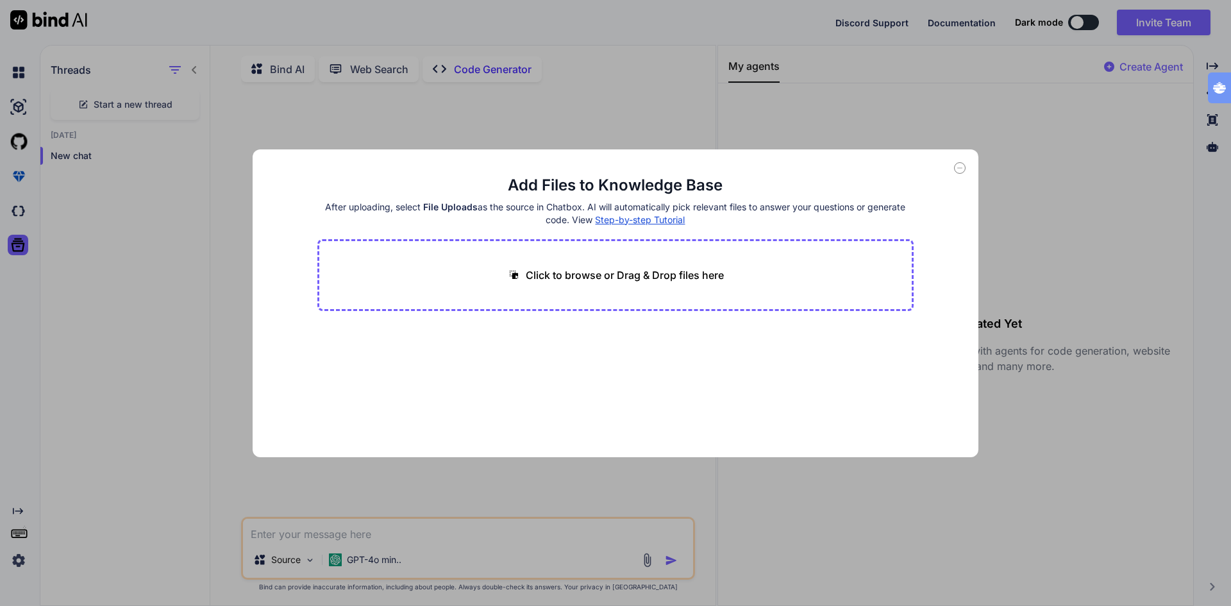
click at [176, 232] on div "Add Files to Knowledge Base After uploading, select File Uploads as the source …" at bounding box center [615, 303] width 1231 height 606
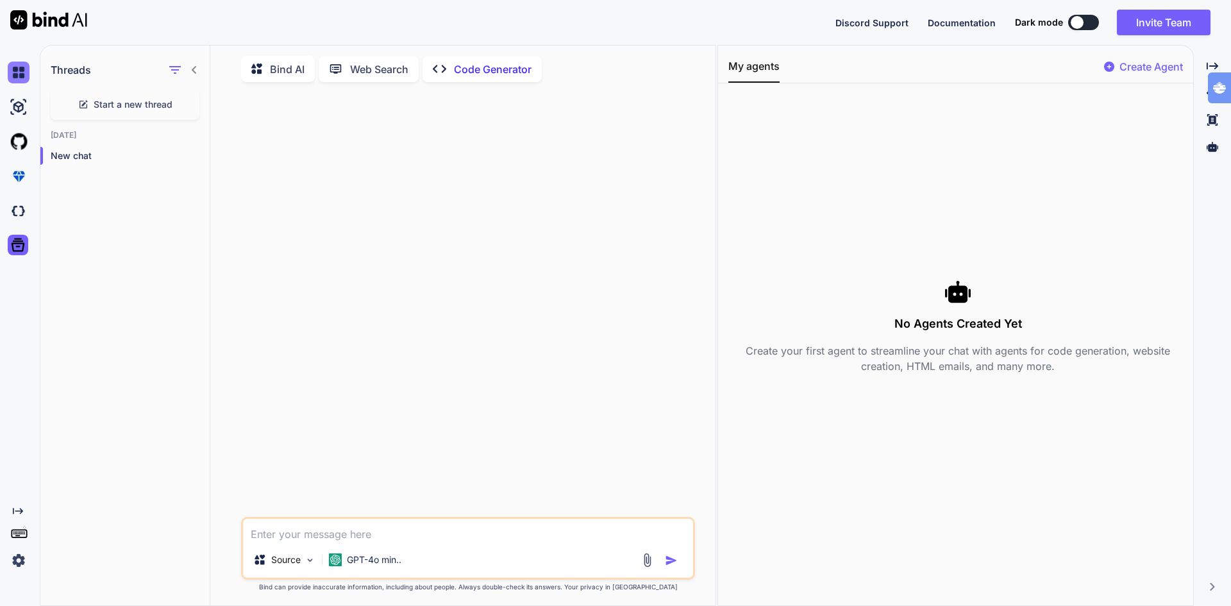
click at [18, 69] on img at bounding box center [19, 73] width 22 height 22
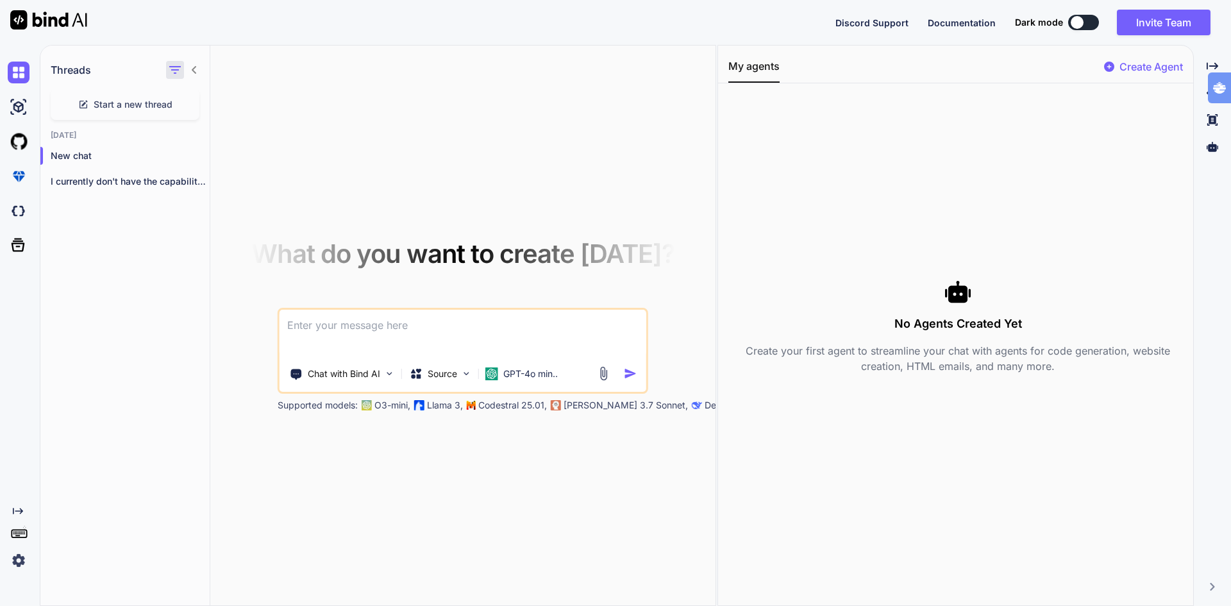
click at [176, 72] on icon "button" at bounding box center [174, 69] width 15 height 15
click at [336, 83] on div "What do you want to create [DATE]? Chat with Bind AI Source GPT-4o min.. Suppor…" at bounding box center [462, 326] width 505 height 561
click at [23, 113] on img at bounding box center [19, 107] width 22 height 22
click at [17, 148] on img at bounding box center [19, 142] width 22 height 22
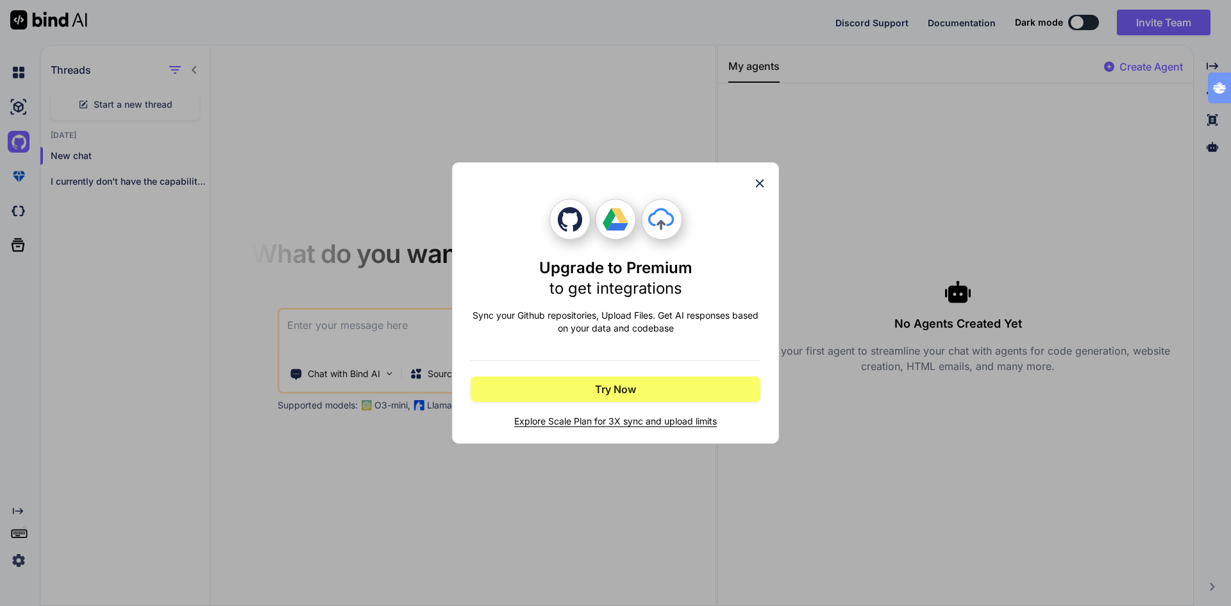
click at [18, 168] on div "Upgrade to Premium to get integrations Sync your Github repositories, Upload Fi…" at bounding box center [615, 303] width 1231 height 606
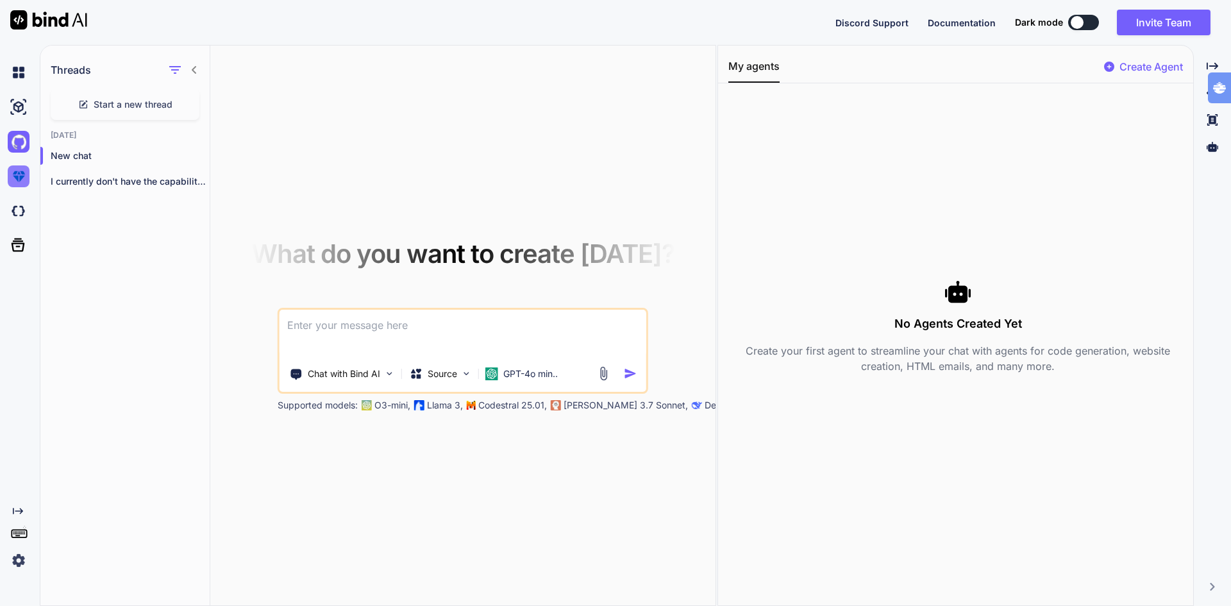
click at [19, 178] on img at bounding box center [19, 176] width 22 height 22
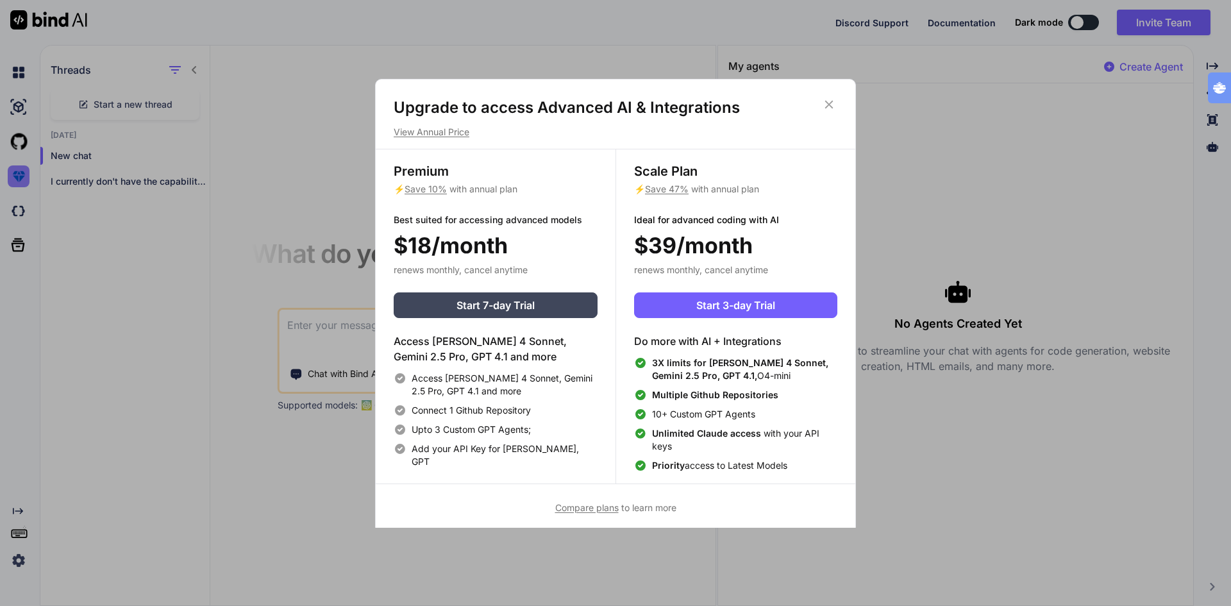
click at [19, 178] on div "Upgrade to access Advanced AI & Integrations View Annual Price Premium ⚡ Save 1…" at bounding box center [615, 303] width 1231 height 606
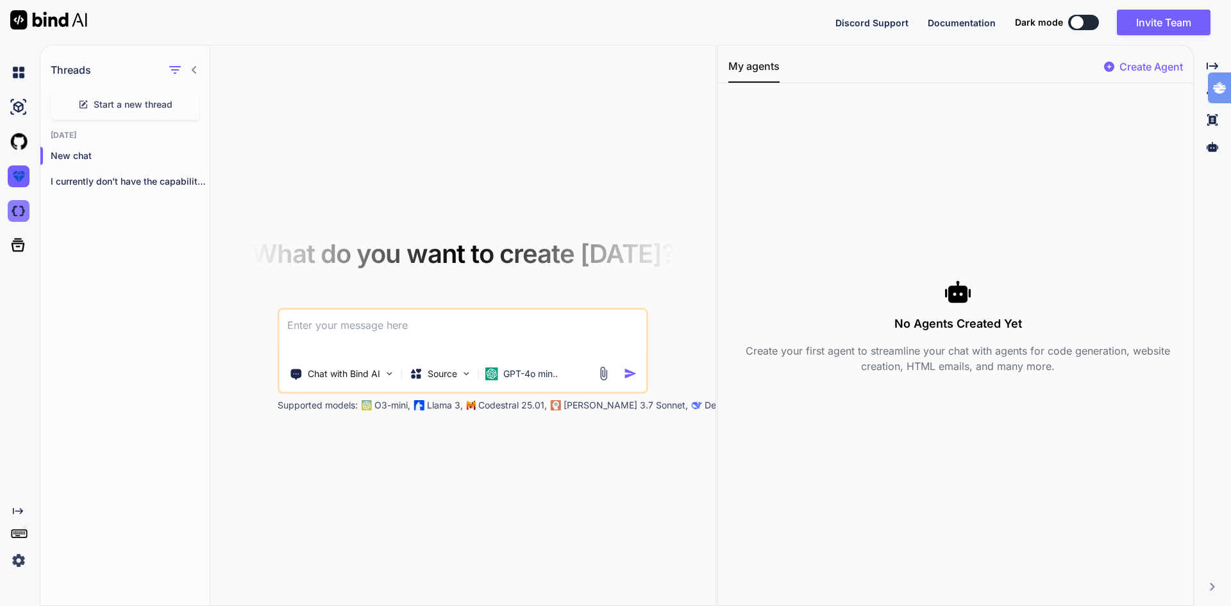
click at [15, 209] on img at bounding box center [19, 211] width 22 height 22
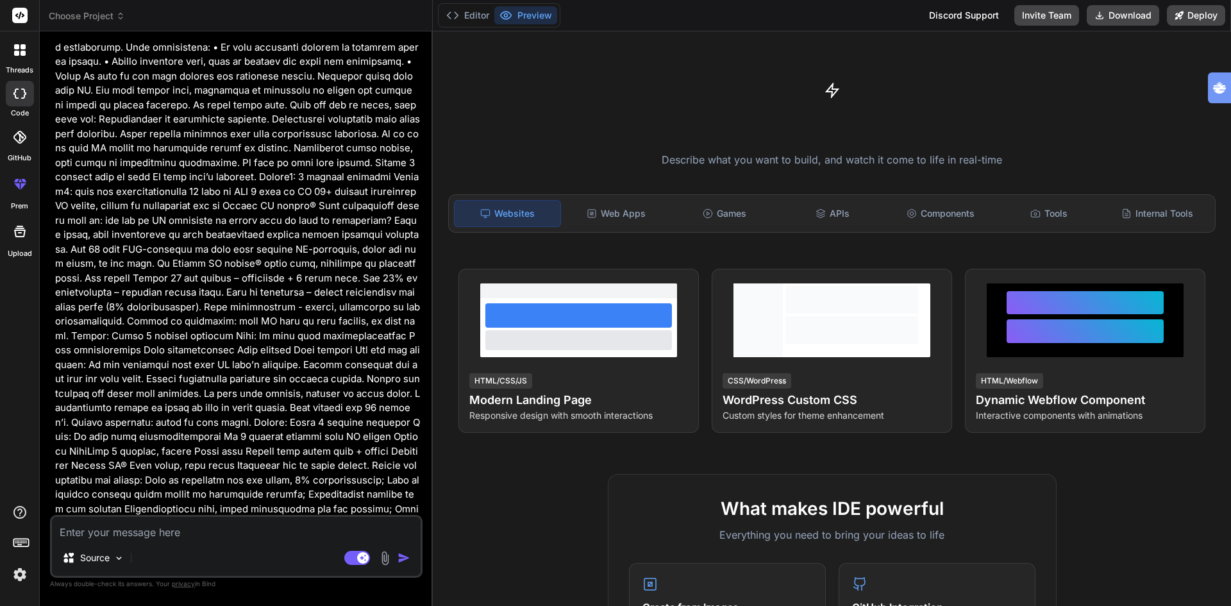
click at [98, 15] on span "Choose Project" at bounding box center [87, 16] width 76 height 13
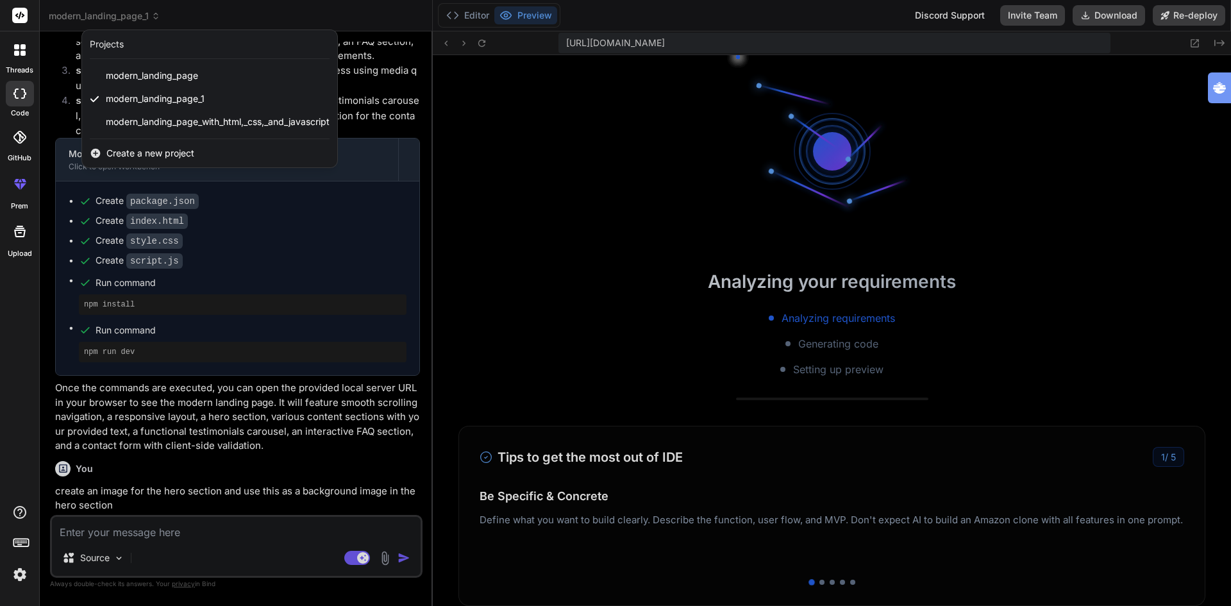
scroll to position [438, 0]
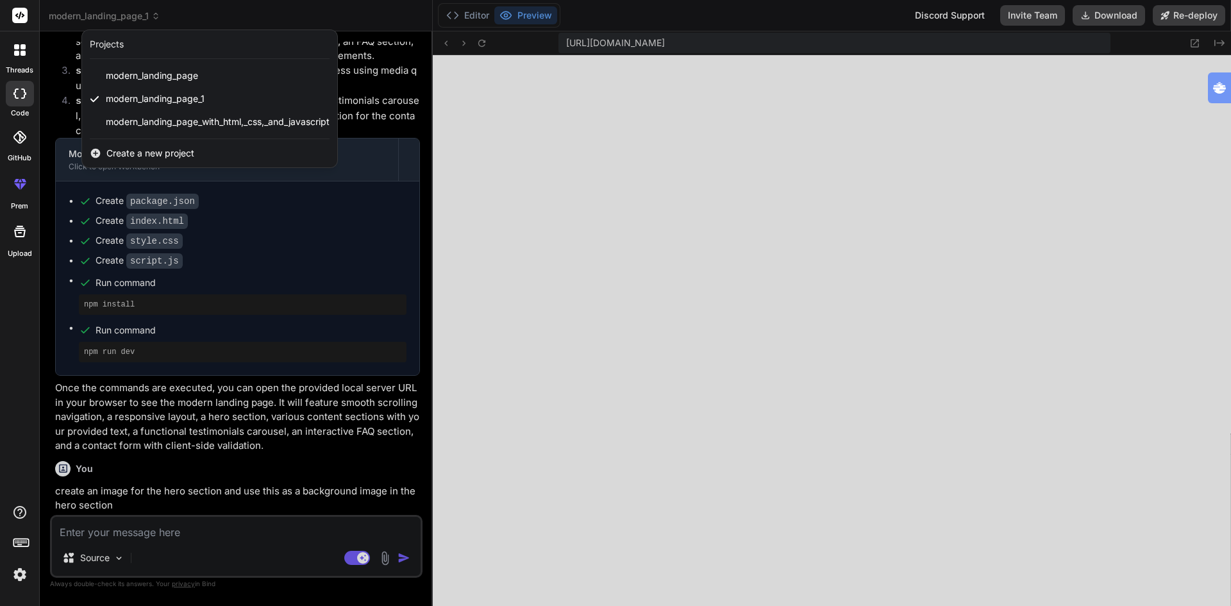
click at [1114, 329] on div at bounding box center [615, 303] width 1231 height 606
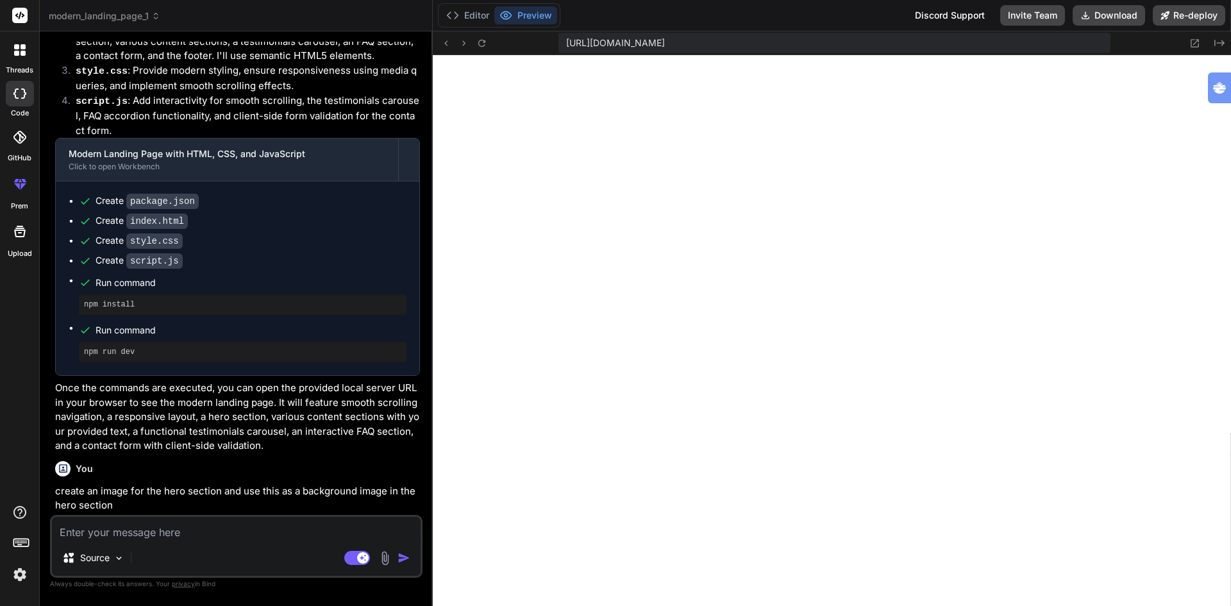
click at [125, 15] on span "modern_landing_page_1" at bounding box center [105, 16] width 112 height 13
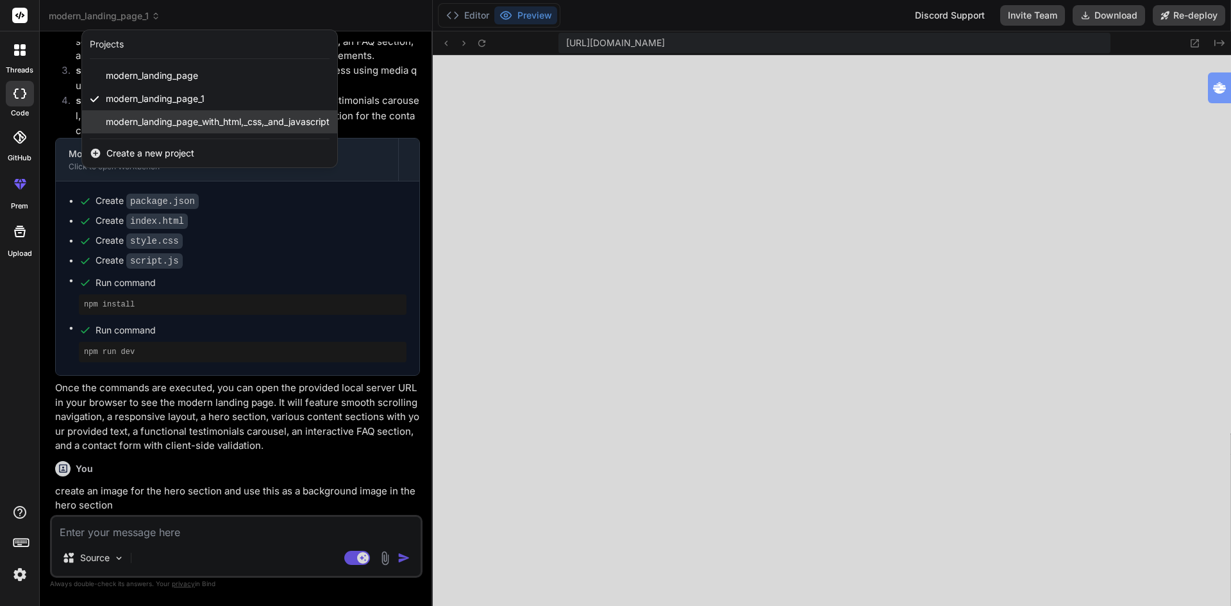
click at [152, 120] on span "modern_landing_page_with_html,_css,_and_javascript" at bounding box center [218, 121] width 224 height 13
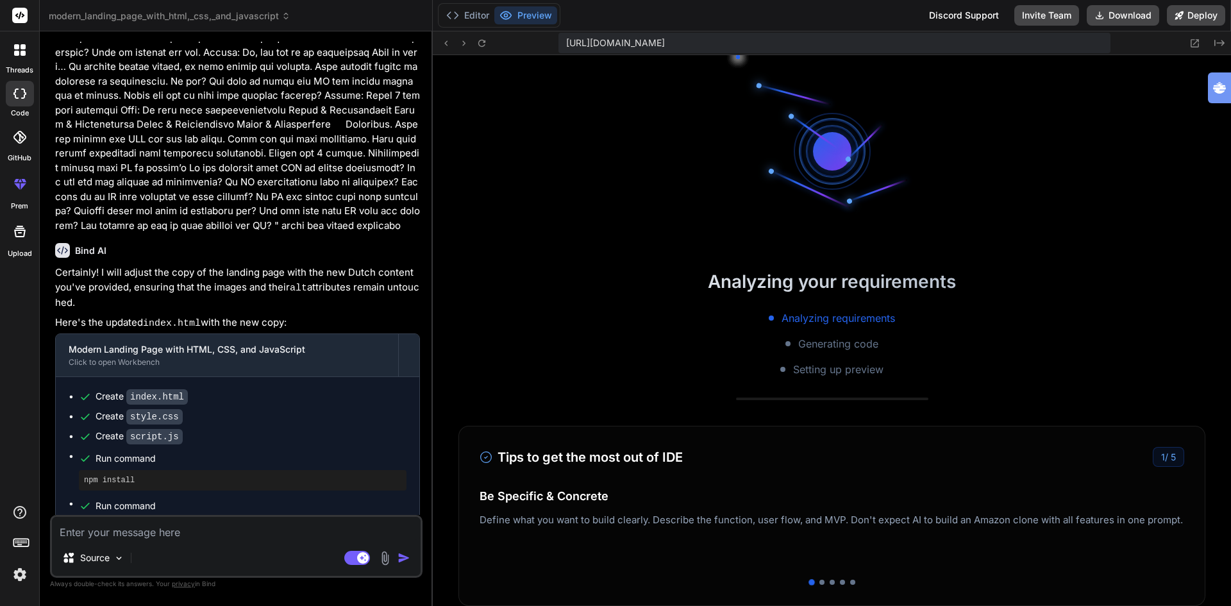
scroll to position [1120, 0]
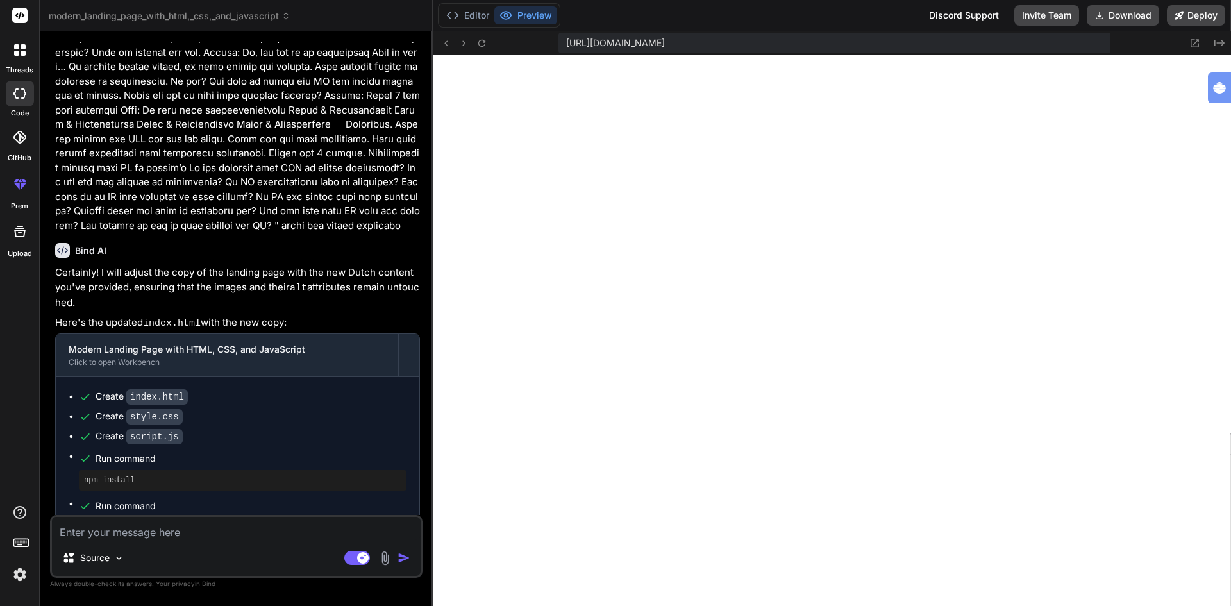
click at [272, 17] on span "modern_landing_page_with_html,_css,_and_javascript" at bounding box center [170, 16] width 242 height 13
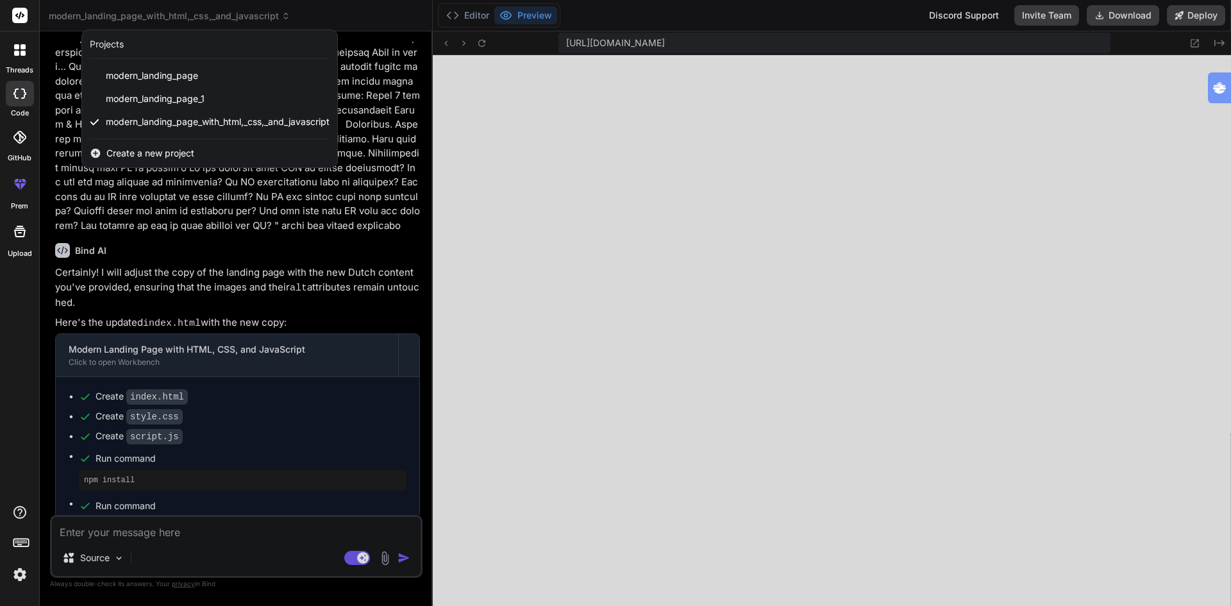
drag, startPoint x: 189, startPoint y: 100, endPoint x: 663, endPoint y: 11, distance: 481.9
click at [663, 11] on div at bounding box center [615, 303] width 1231 height 606
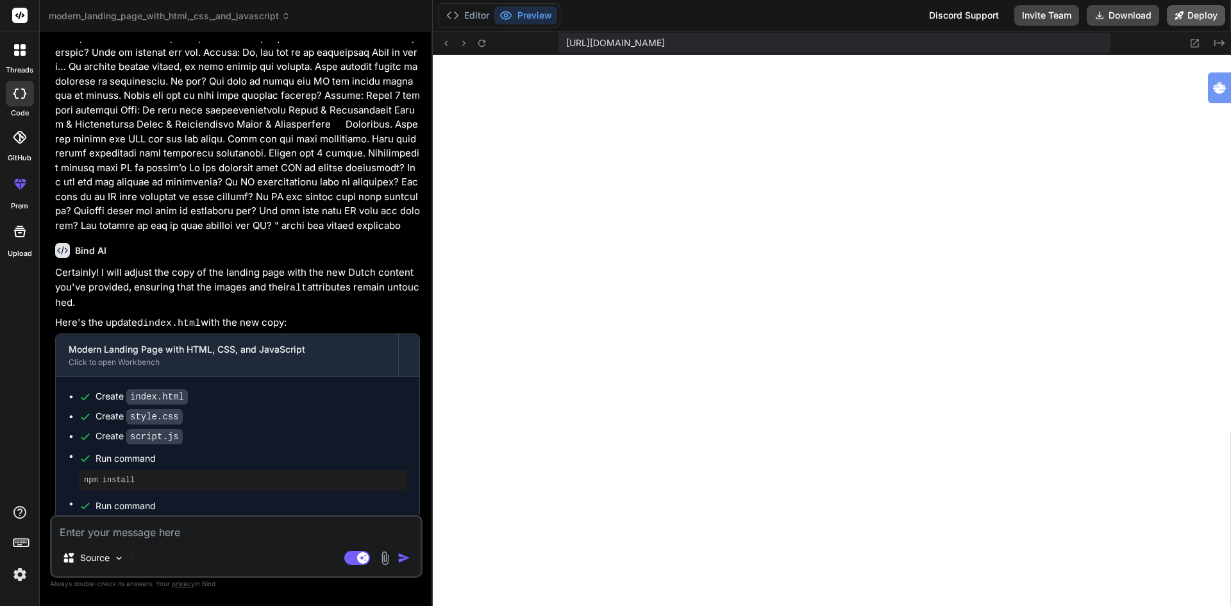
click at [1200, 12] on button "Deploy" at bounding box center [1195, 15] width 58 height 21
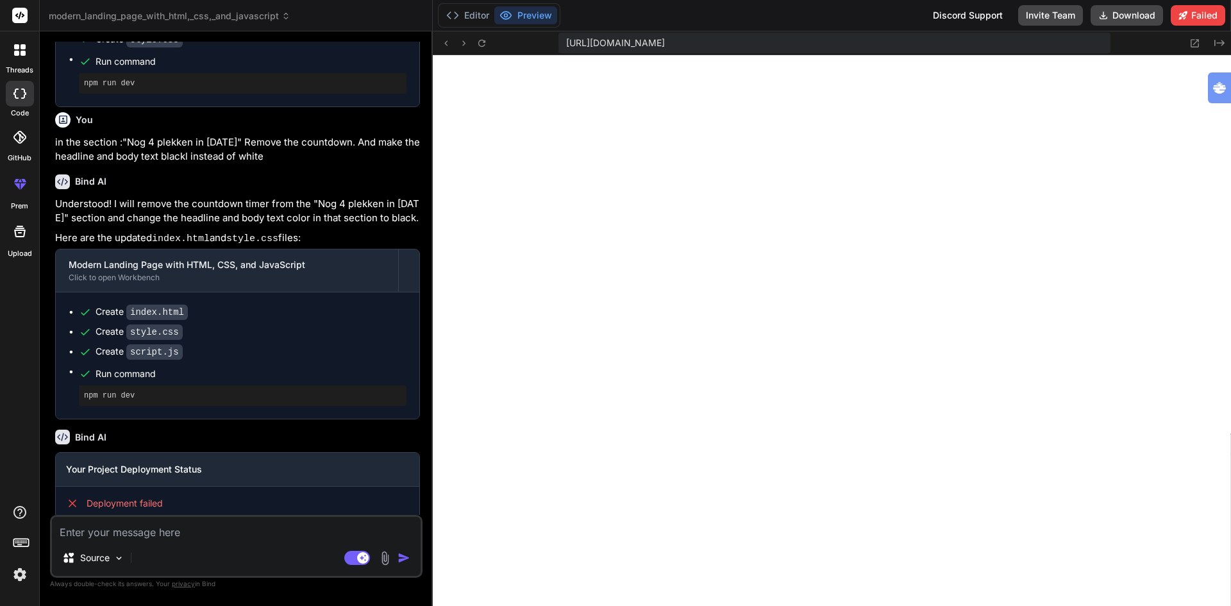
scroll to position [2729, 0]
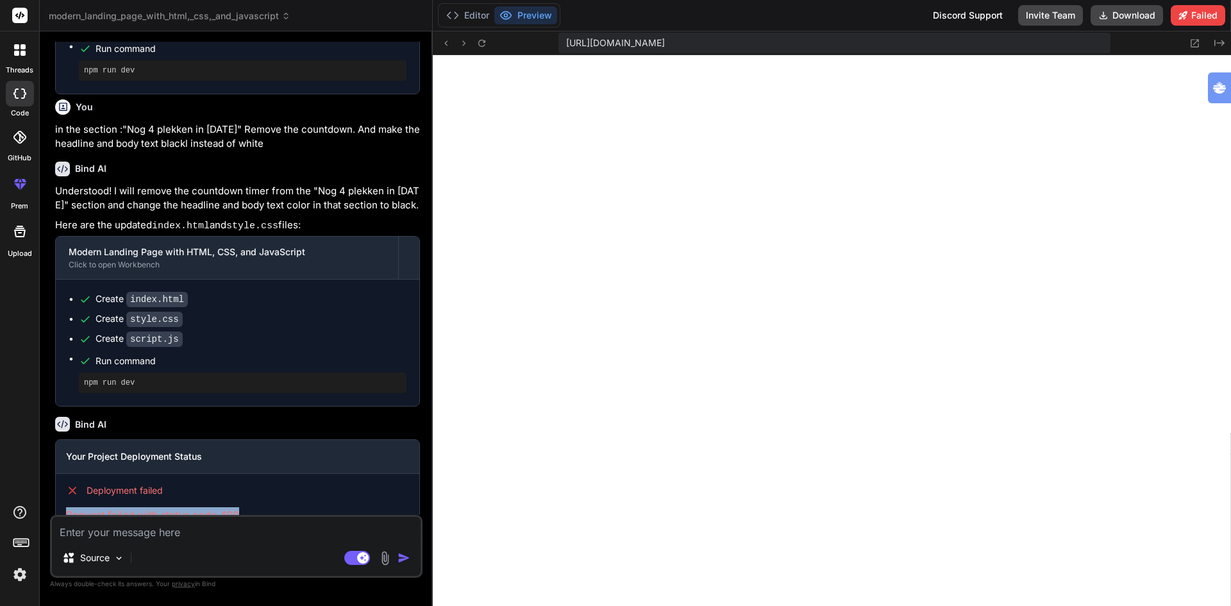
drag, startPoint x: 247, startPoint y: 480, endPoint x: 60, endPoint y: 474, distance: 187.3
click at [60, 474] on div "Deployment failed Request failed with status code 400" at bounding box center [237, 503] width 363 height 59
copy p "Request failed with status code 400"
click at [539, 14] on button "Preview" at bounding box center [525, 15] width 63 height 18
click at [532, 15] on button "Preview" at bounding box center [525, 15] width 63 height 18
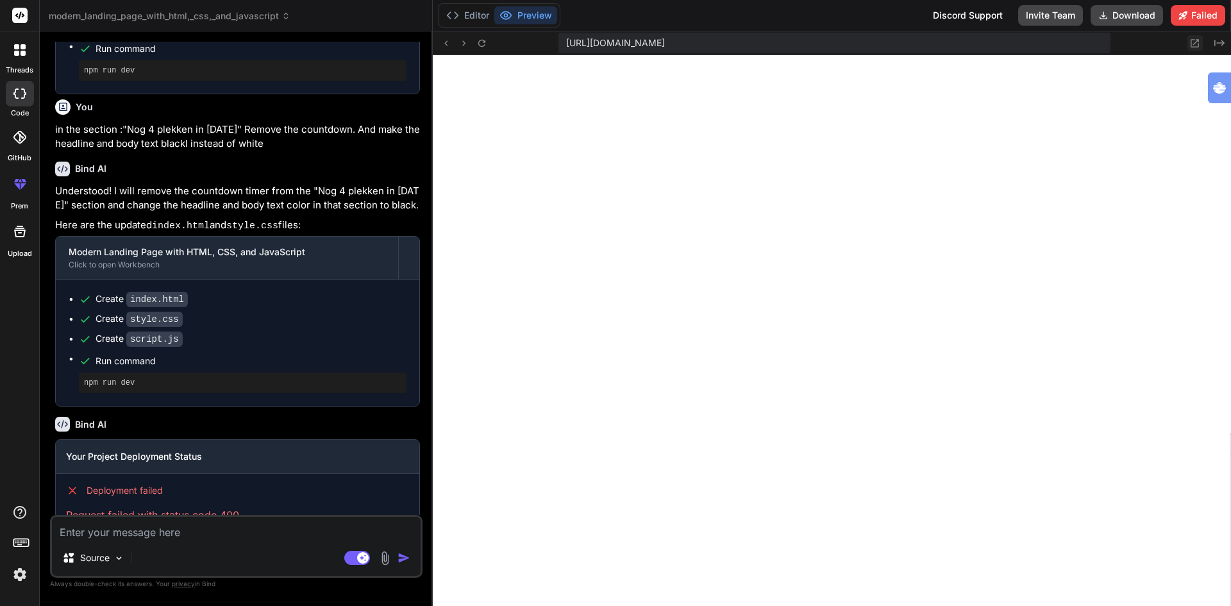
click at [1193, 43] on icon at bounding box center [1194, 43] width 11 height 11
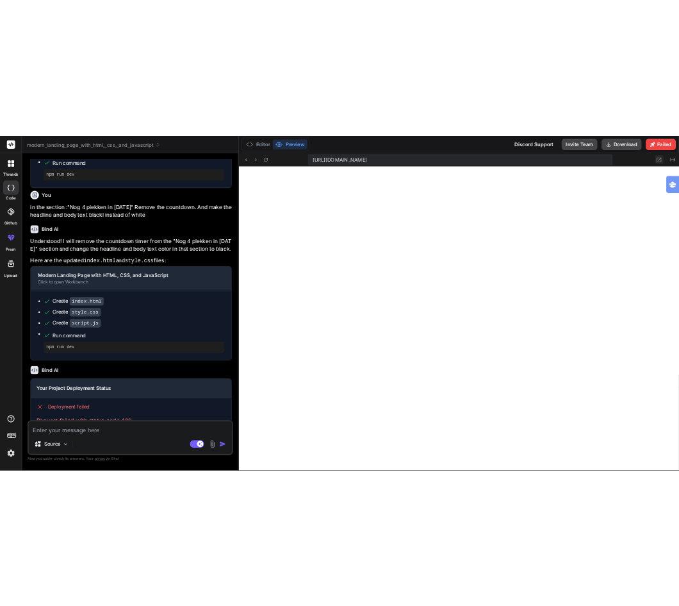
scroll to position [1193, 0]
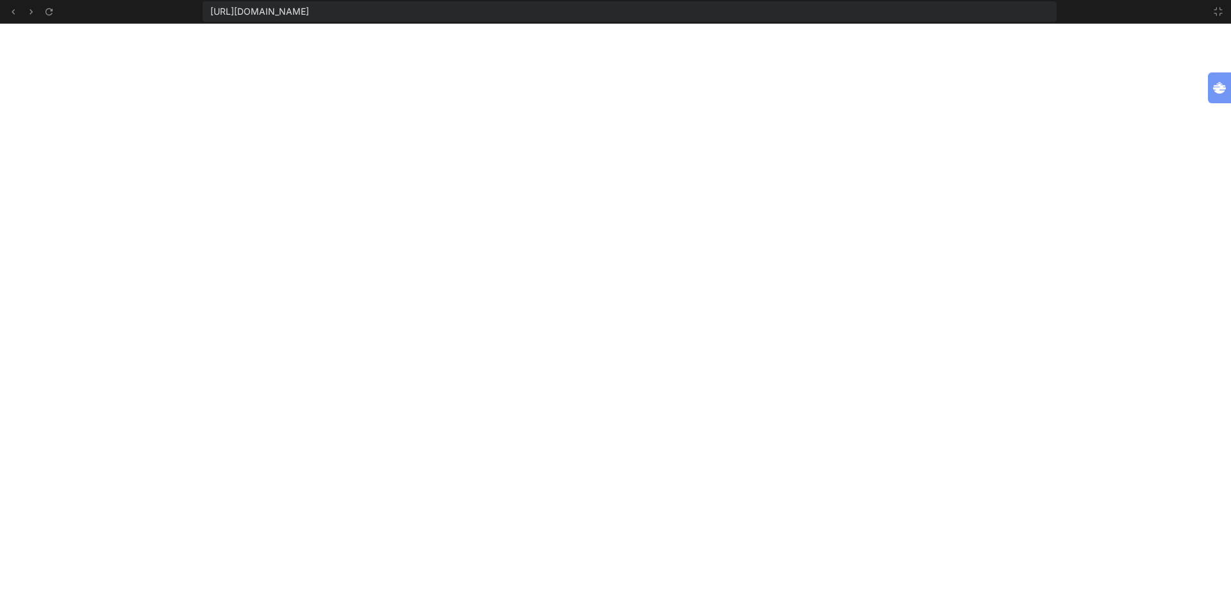
click at [309, 12] on span "https://u3uk0f35zsjjbn9cprh6fq9h0p4tm2-wnxx-ics7bbk6--3000--96435430.local-corp…" at bounding box center [259, 11] width 99 height 13
click at [679, 11] on div "https://u3uk0f35zsjjbn9cprh6fq9h0p4tm2-wnxx-ics7bbk6--3000--96435430.local-corp…" at bounding box center [630, 11] width 854 height 21
drag, startPoint x: 679, startPoint y: 11, endPoint x: 213, endPoint y: 3, distance: 466.0
click at [213, 3] on div "https://u3uk0f35zsjjbn9cprh6fq9h0p4tm2-wnxx-ics7bbk6--3000--96435430.local-corp…" at bounding box center [630, 11] width 854 height 21
copy div "https://u3uk0f35zsjjbn9cprh6fq9h0p4tm2-wnxx-ics7bbk6--3000--96435430.local-corp…"
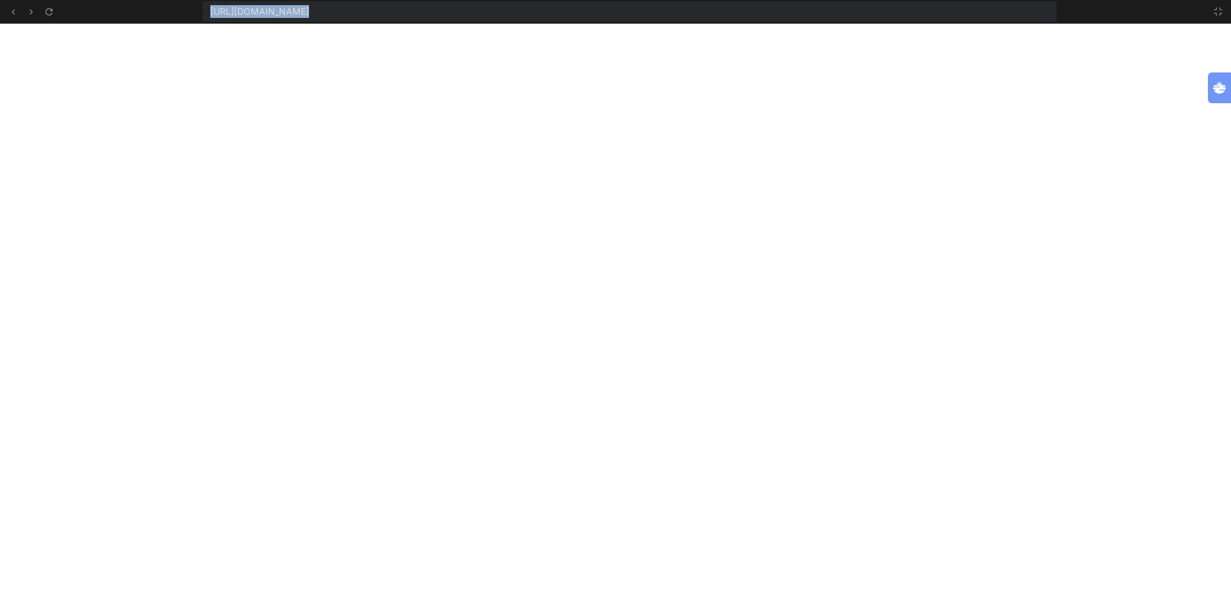
click at [309, 13] on span "https://u3uk0f35zsjjbn9cprh6fq9h0p4tm2-wnxx-ics7bbk6--3000--96435430.local-corp…" at bounding box center [259, 11] width 99 height 13
drag, startPoint x: 719, startPoint y: 12, endPoint x: 206, endPoint y: 6, distance: 512.7
click at [206, 6] on div "https://u3uk0f35zsjjbn9cprh6fq9h0p4tm2-wnxx-ics7bbk6--3000--96435430.local-corp…" at bounding box center [630, 11] width 854 height 21
click at [13, 12] on icon at bounding box center [13, 11] width 11 height 11
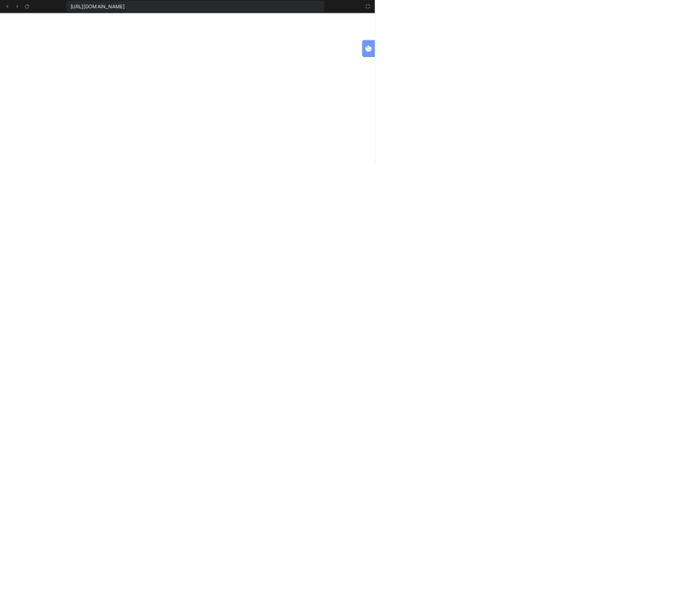
type textarea "x"
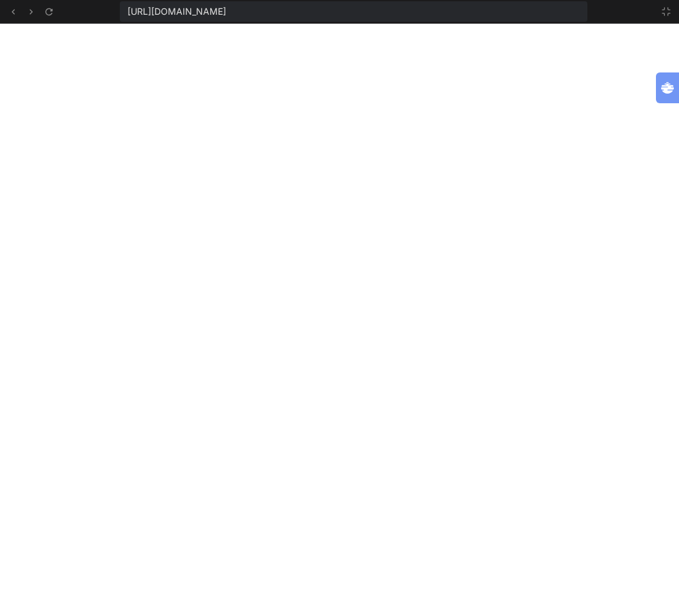
scroll to position [1376, 0]
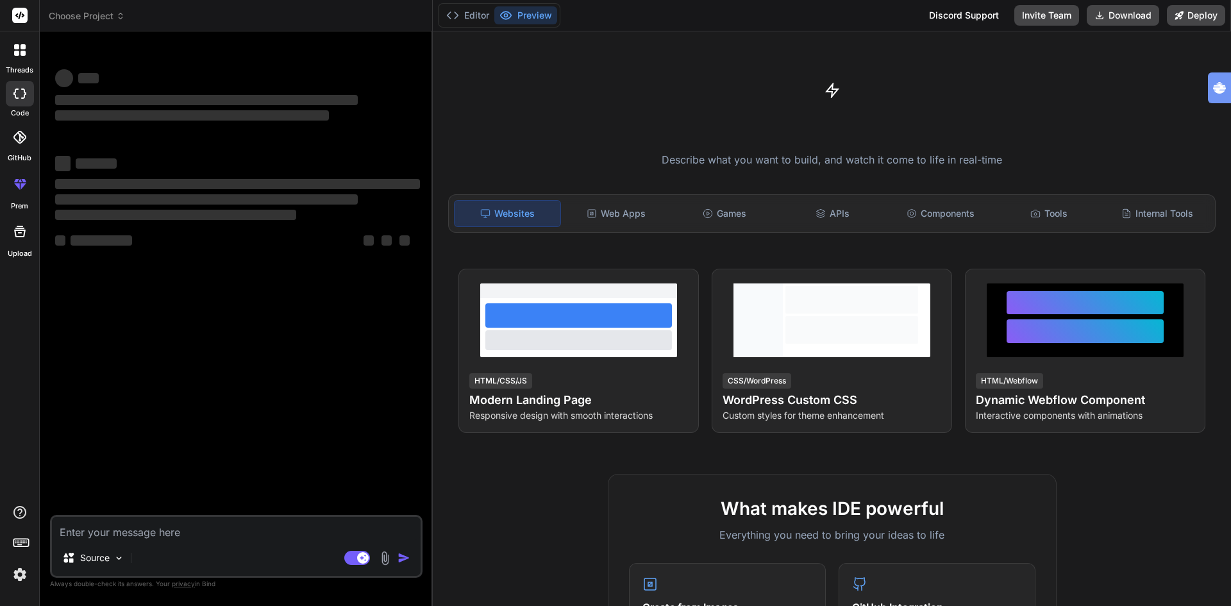
click at [119, 17] on icon at bounding box center [120, 16] width 9 height 9
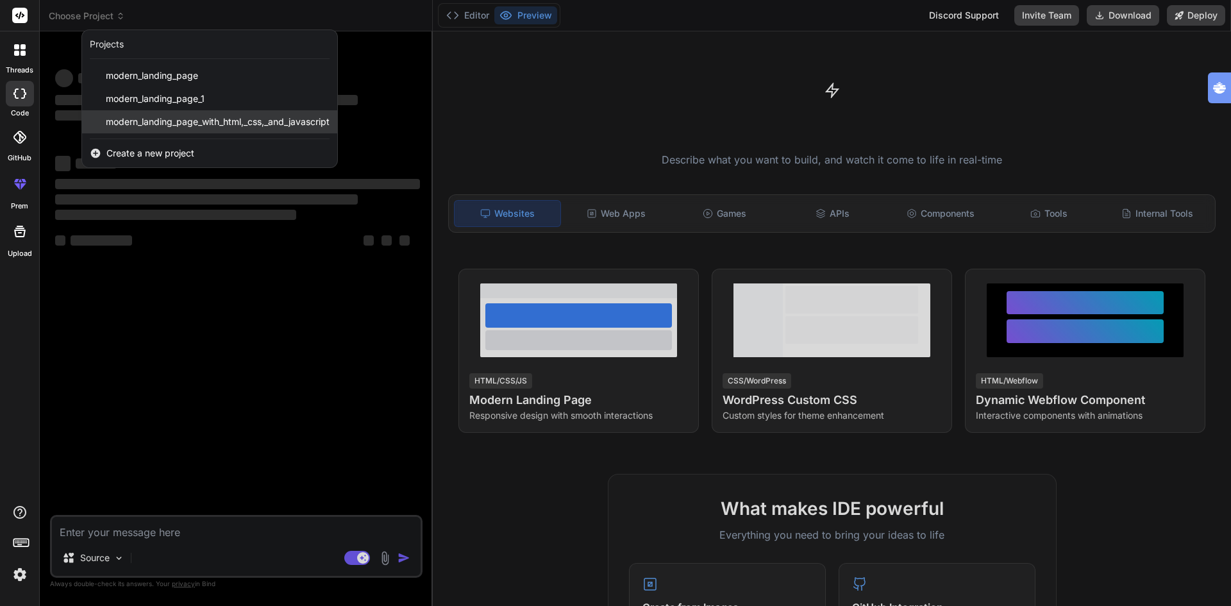
click at [224, 116] on span "modern_landing_page_with_html,_css,_and_javascript" at bounding box center [218, 121] width 224 height 13
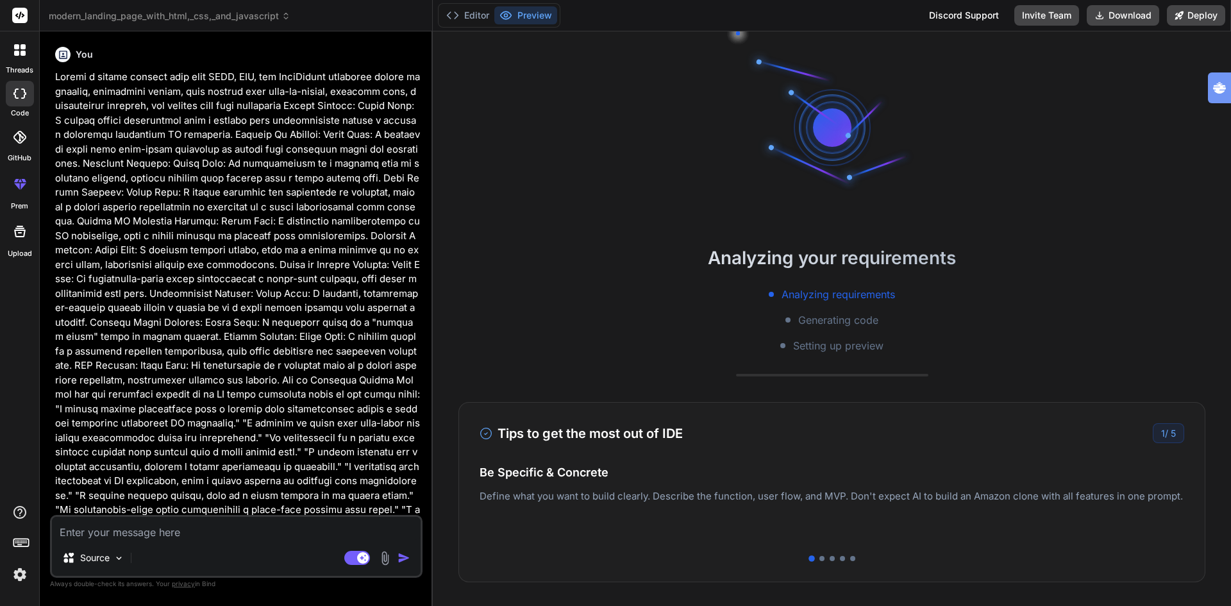
click at [149, 263] on p at bounding box center [237, 329] width 365 height 519
drag, startPoint x: 220, startPoint y: 308, endPoint x: 43, endPoint y: 73, distance: 294.7
click at [43, 73] on div "Bind AI Web Search Created with Pixso. Code Generator You Bind AI Certainly! I …" at bounding box center [236, 318] width 393 height 574
copy p "Create a modern landing page with HTML, CSS, and JavaScript featuring smooth sc…"
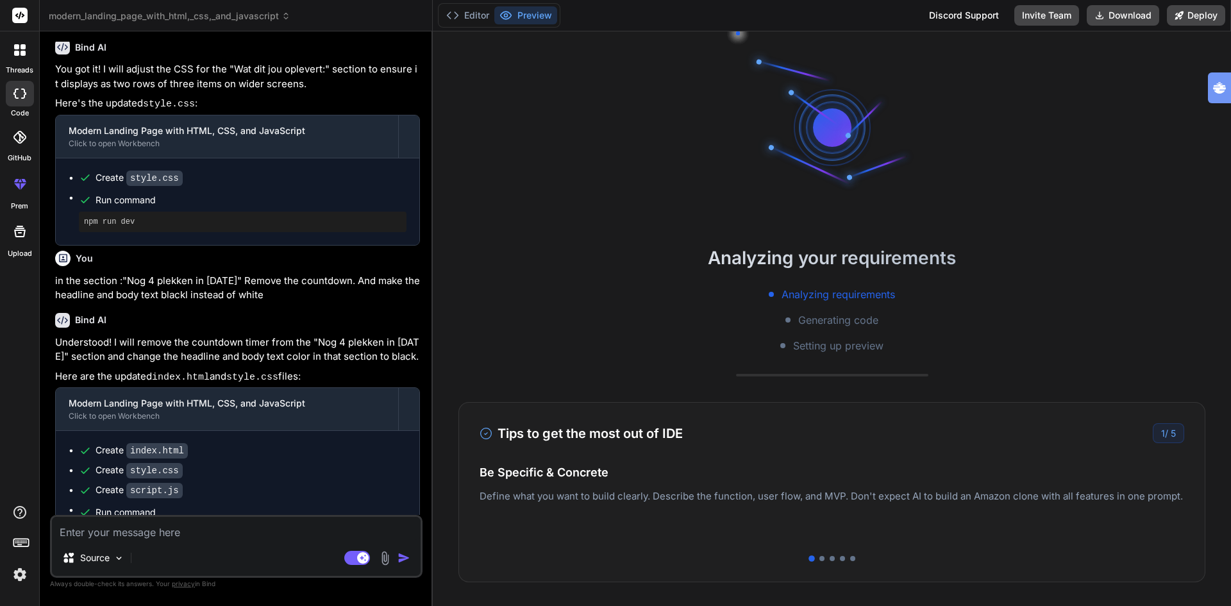
scroll to position [2582, 0]
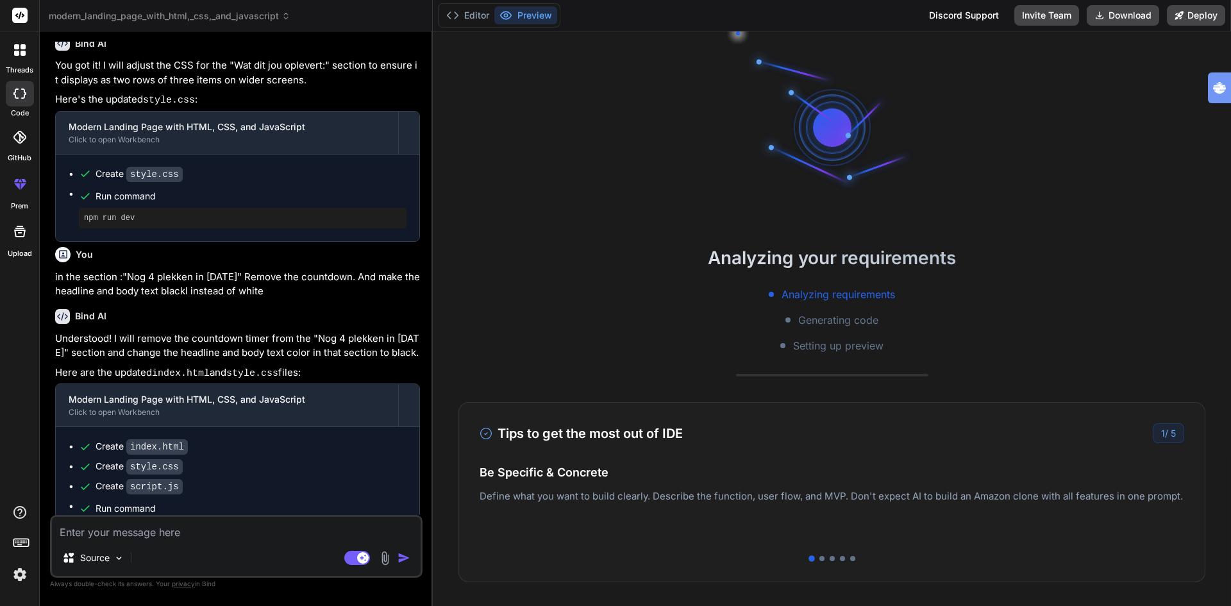
type textarea "x"
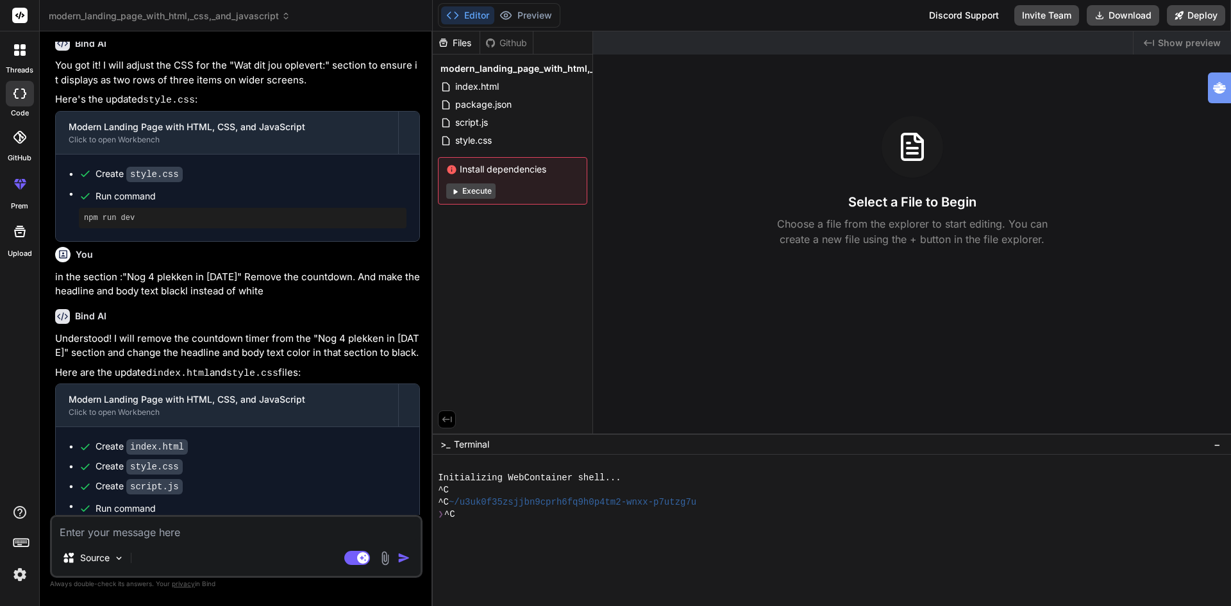
click at [175, 538] on textarea at bounding box center [236, 528] width 369 height 23
type textarea "r"
type textarea "x"
type textarea "re"
type textarea "x"
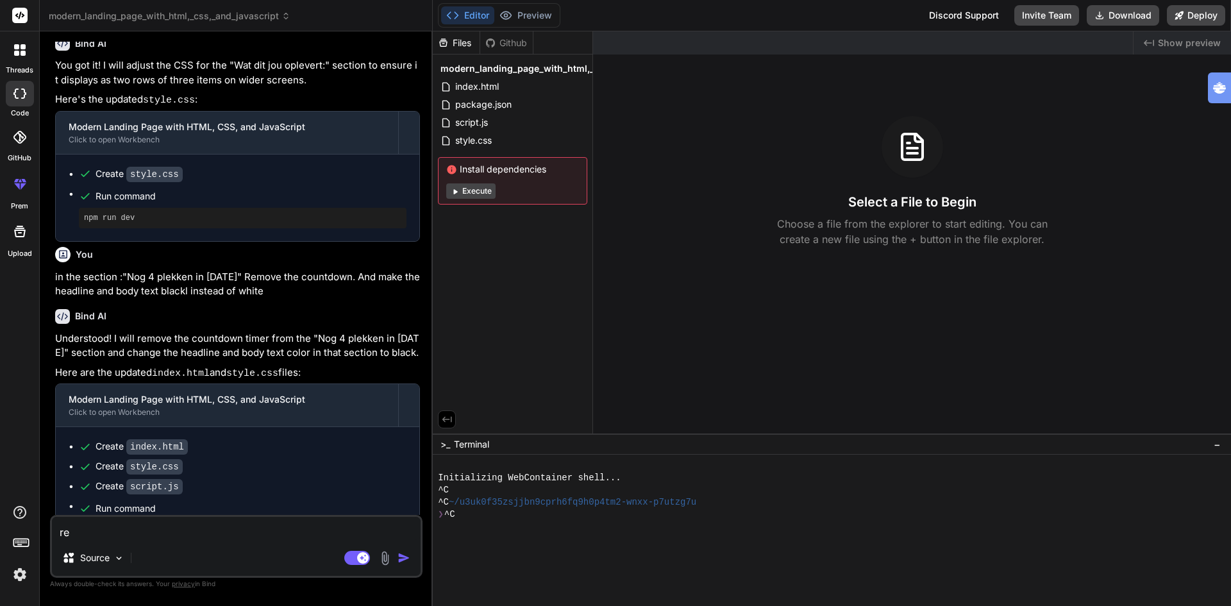
type textarea "rem"
type textarea "x"
type textarea "remo"
type textarea "x"
type textarea "remov"
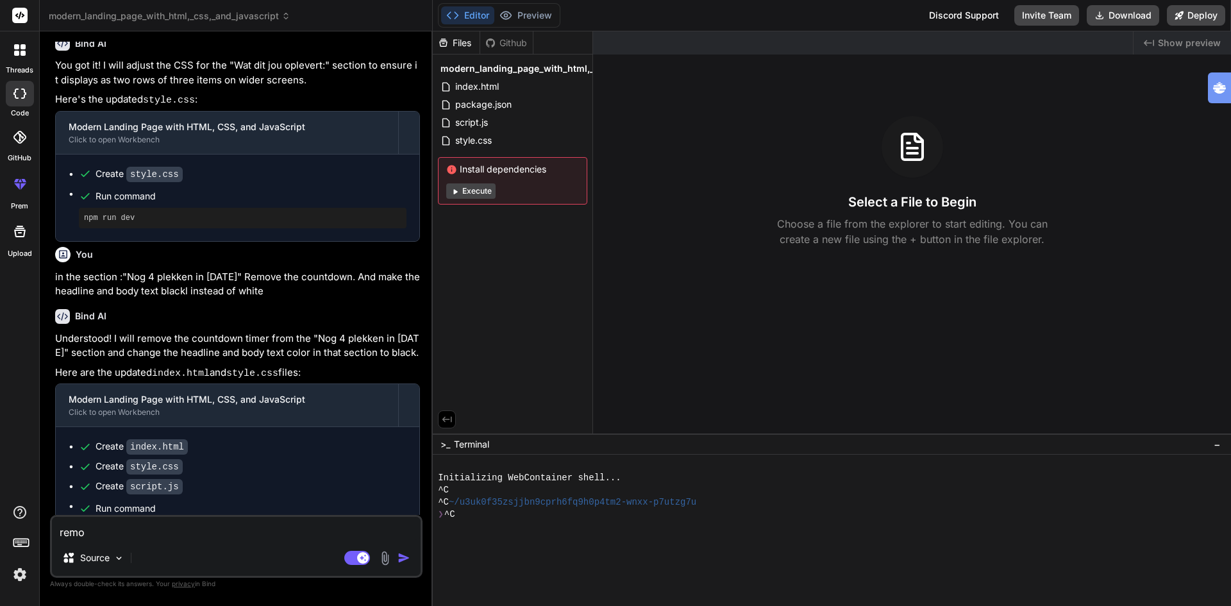
type textarea "x"
type textarea "remove"
type textarea "x"
type textarea "remove"
type textarea "x"
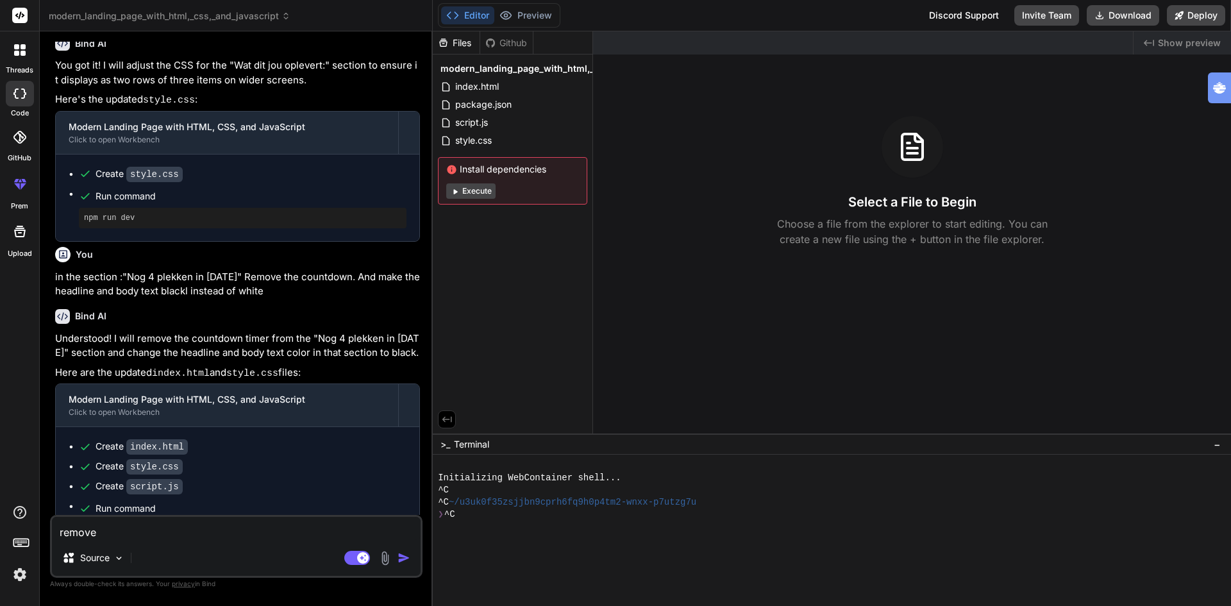
type textarea "remove t"
type textarea "x"
type textarea "remove th"
type textarea "x"
type textarea "remove the"
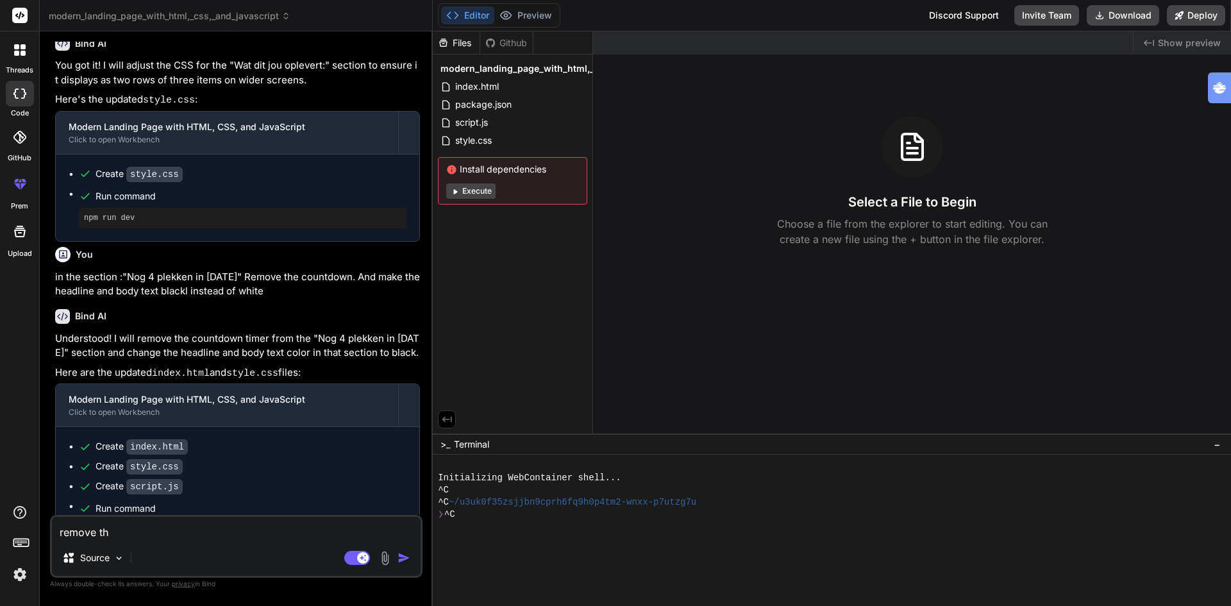
type textarea "x"
type textarea "remove the"
type textarea "x"
paste textarea "<div class="offer-image"> <img src="https://via.placeholder.com/500x350?text=Co…"
type textarea "remove the <div class="offer-image"> <img src="https://via.placeholder.com/500x…"
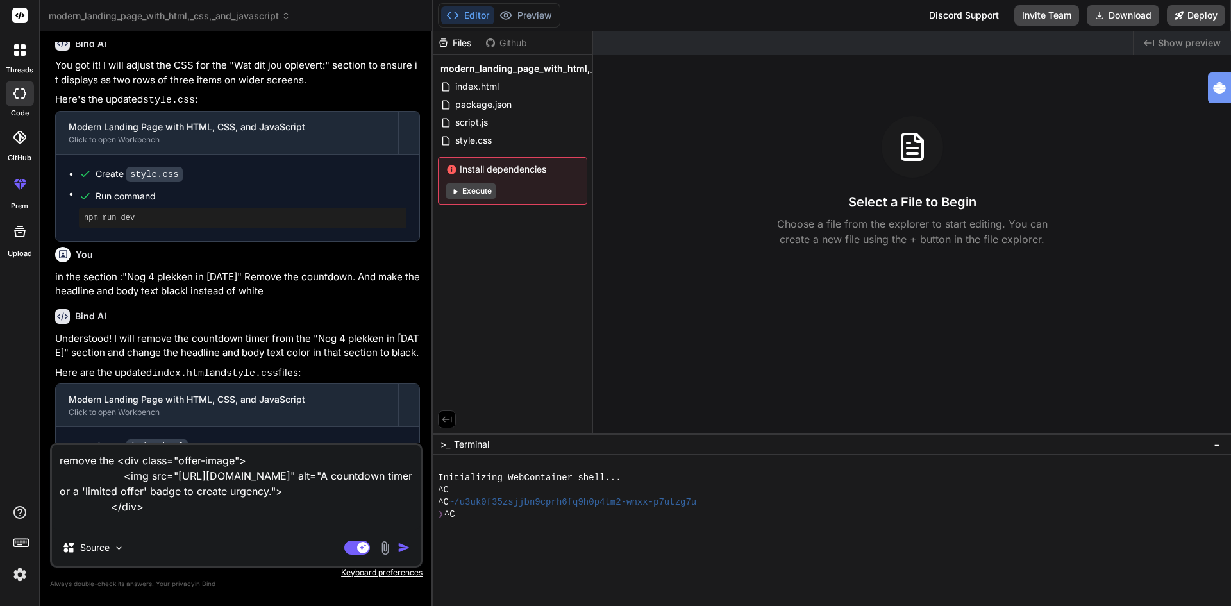
type textarea "x"
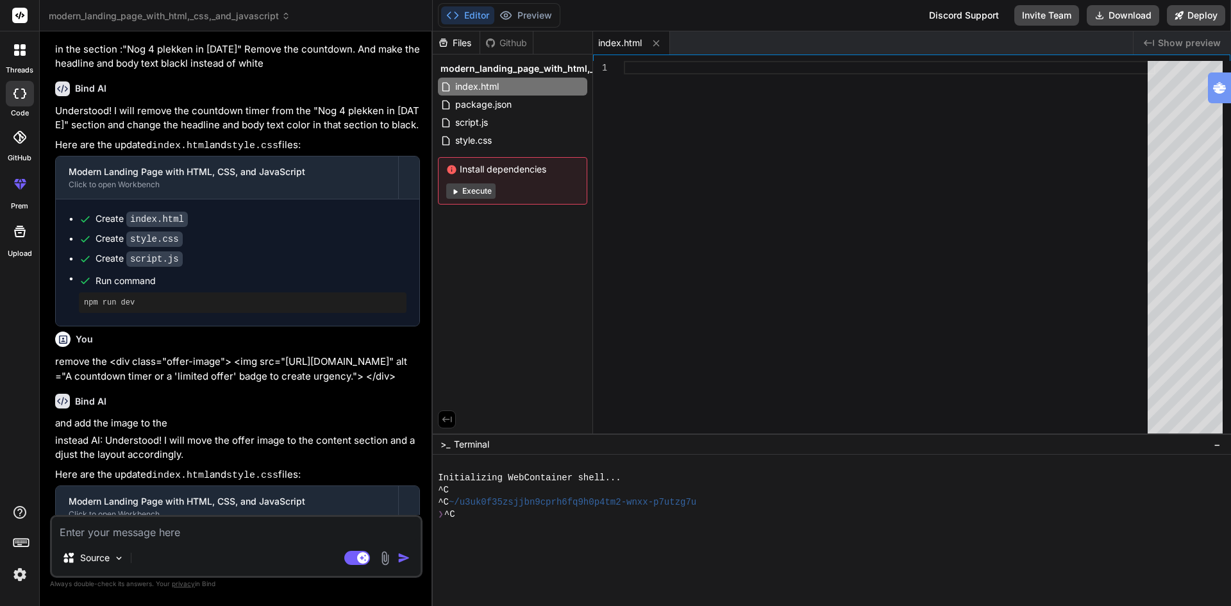
scroll to position [2871, 0]
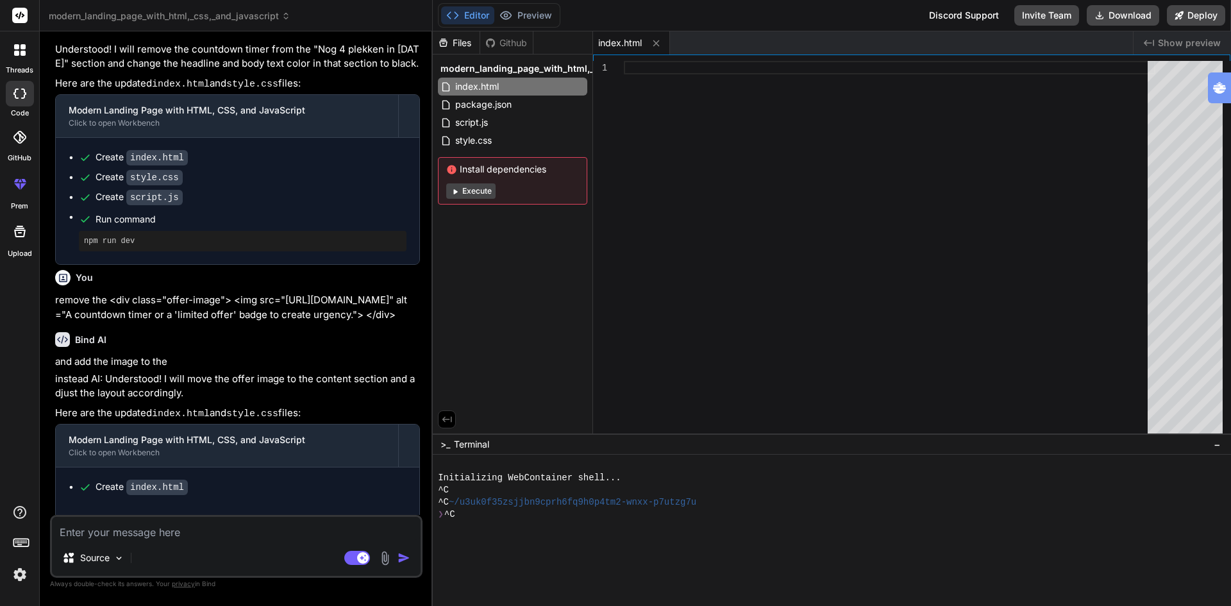
click at [610, 541] on div at bounding box center [825, 539] width 775 height 12
click at [126, 13] on span "modern_landing_page_with_html,_css,_and_javascript" at bounding box center [170, 16] width 242 height 13
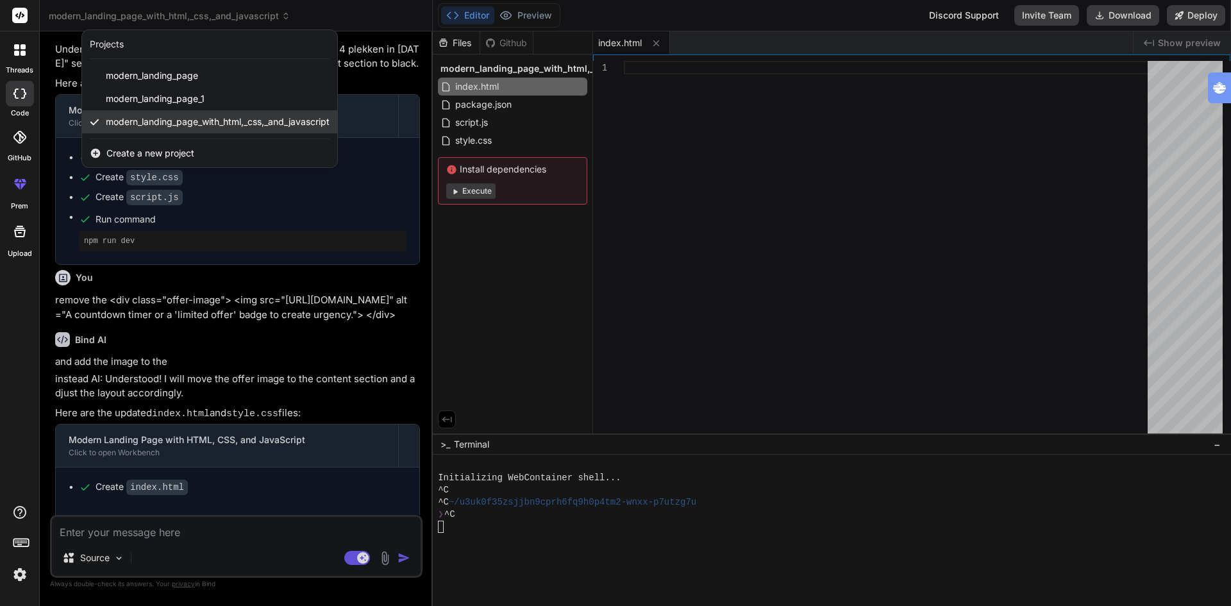
click at [155, 117] on span "modern_landing_page_with_html,_css,_and_javascript" at bounding box center [218, 121] width 224 height 13
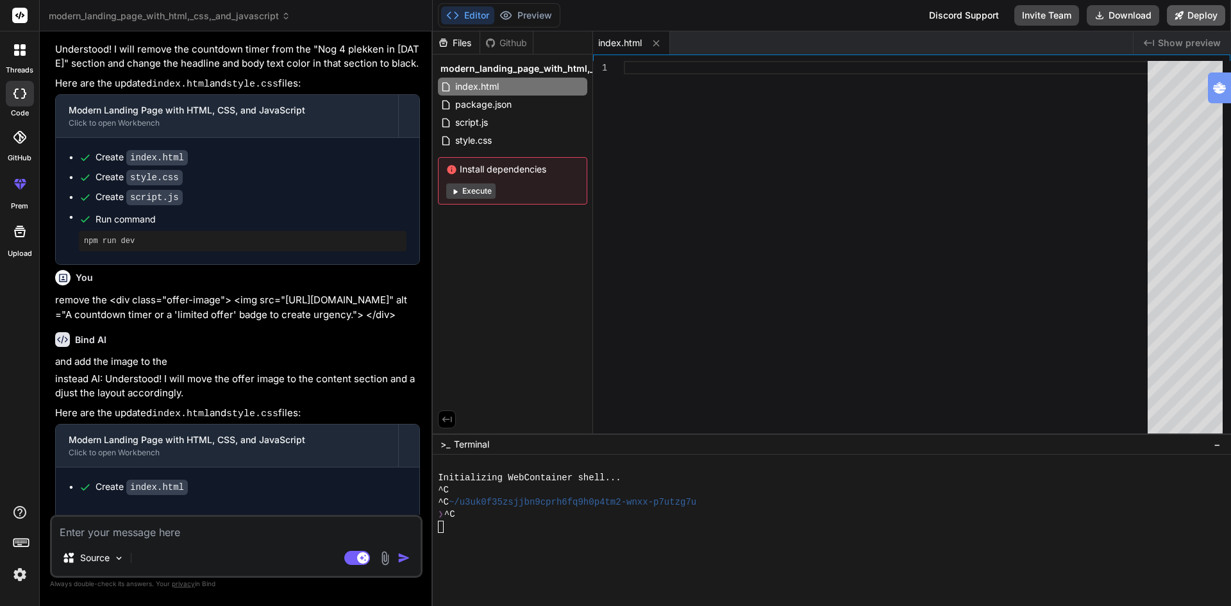
click at [1192, 13] on button "Deploy" at bounding box center [1195, 15] width 58 height 21
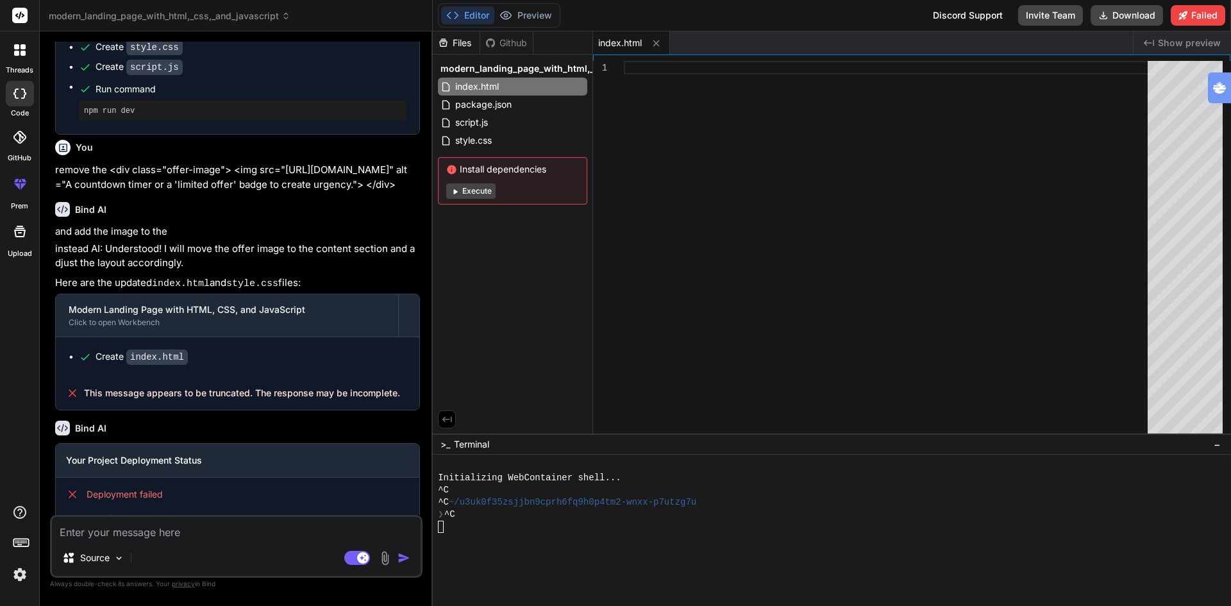
scroll to position [3018, 0]
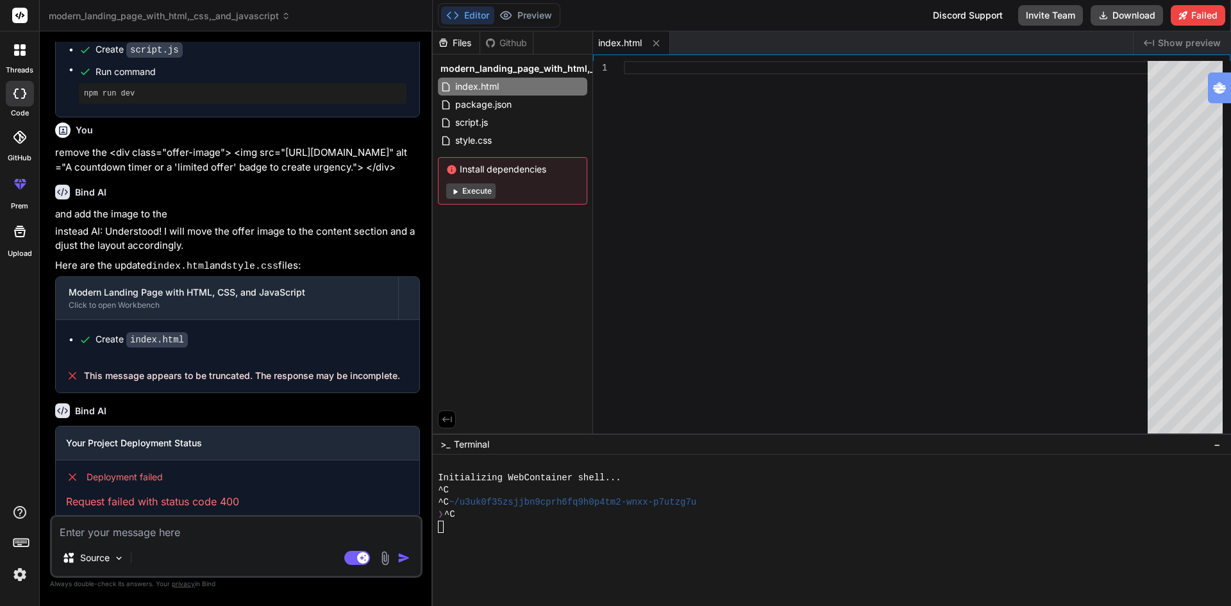
click at [108, 466] on div "Deployment failed Request failed with status code 400" at bounding box center [237, 489] width 363 height 59
drag, startPoint x: 128, startPoint y: 392, endPoint x: 144, endPoint y: 336, distance: 58.2
click at [128, 403] on div "Bind AI" at bounding box center [237, 410] width 365 height 15
click at [138, 332] on code "index.html" at bounding box center [157, 339] width 62 height 15
click at [129, 15] on span "modern_landing_page_with_html,_css,_and_javascript" at bounding box center [170, 16] width 242 height 13
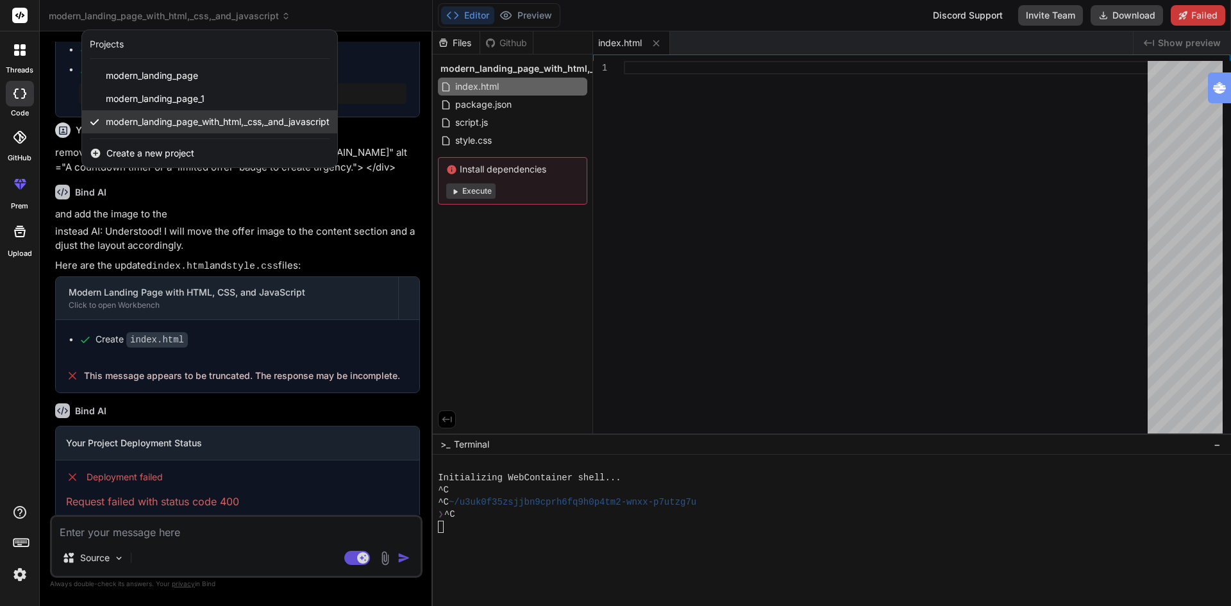
click at [151, 123] on span "modern_landing_page_with_html,_css,_and_javascript" at bounding box center [218, 121] width 224 height 13
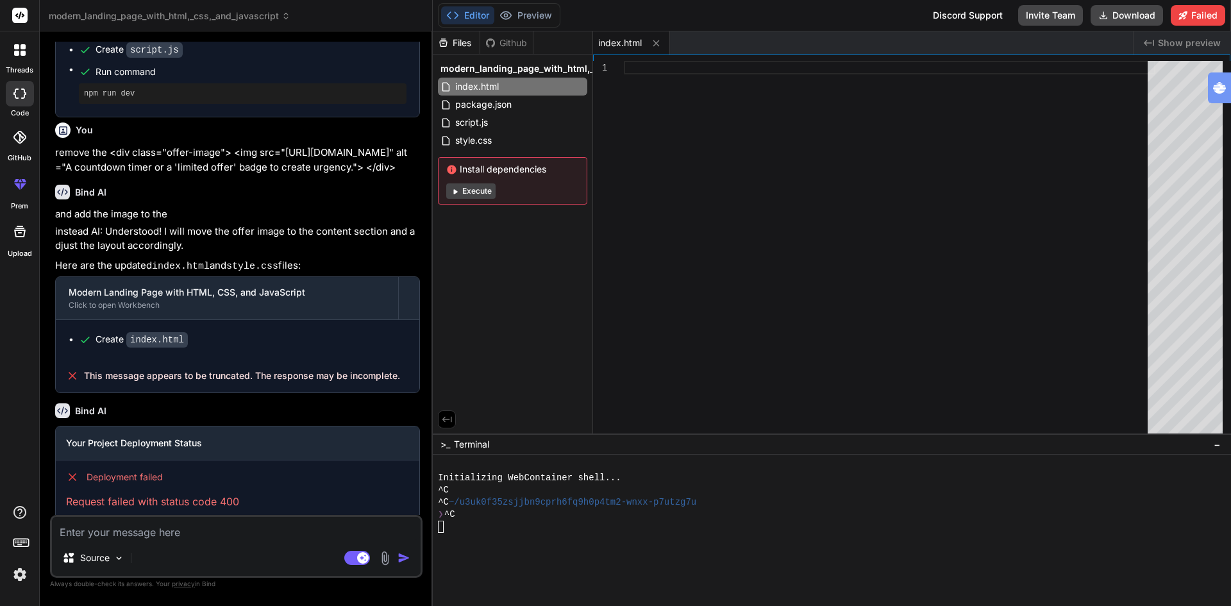
click at [852, 306] on div at bounding box center [889, 250] width 531 height 379
click at [1162, 46] on span "Show preview" at bounding box center [1188, 43] width 63 height 13
click at [1161, 40] on span "Show preview" at bounding box center [1188, 43] width 63 height 13
click at [1148, 44] on icon "Created with Pixso." at bounding box center [1148, 43] width 10 height 10
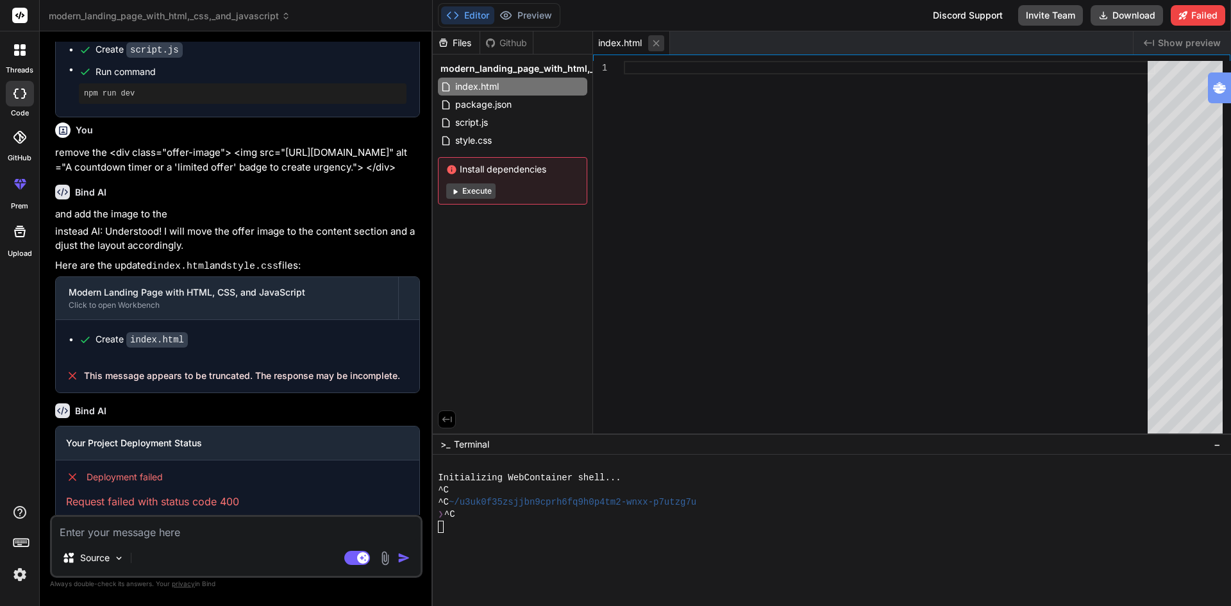
click at [657, 42] on icon at bounding box center [656, 43] width 6 height 6
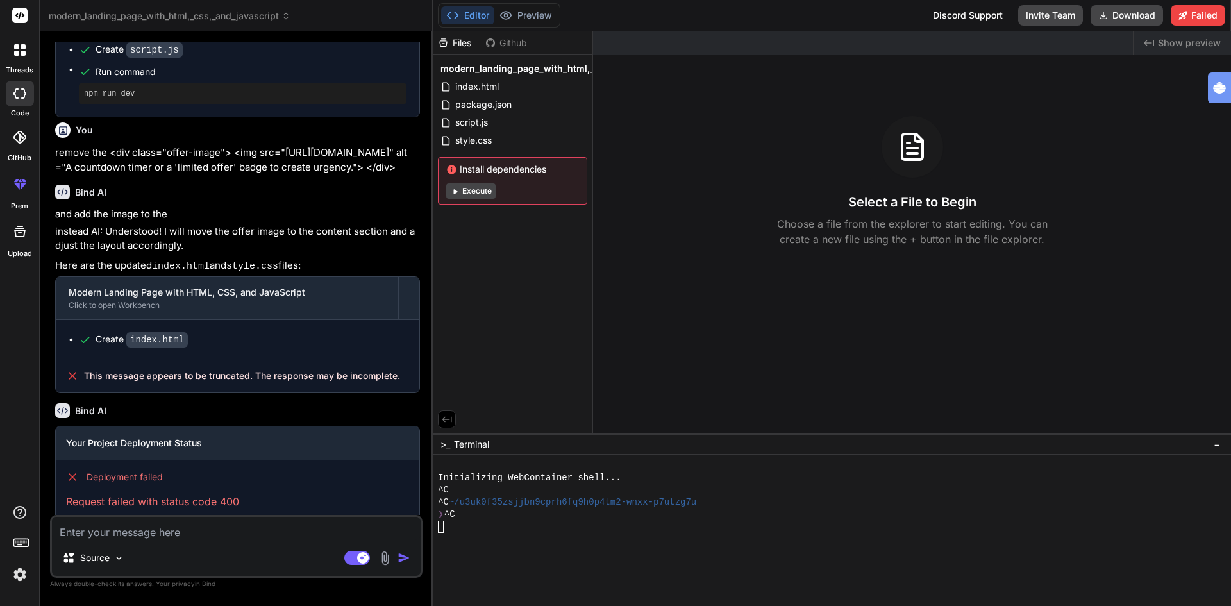
click at [517, 42] on div "Github" at bounding box center [506, 43] width 53 height 13
click at [449, 35] on div "Files" at bounding box center [456, 42] width 47 height 23
click at [461, 41] on div "Files" at bounding box center [456, 43] width 47 height 13
click at [460, 79] on span "index.html" at bounding box center [477, 86] width 46 height 15
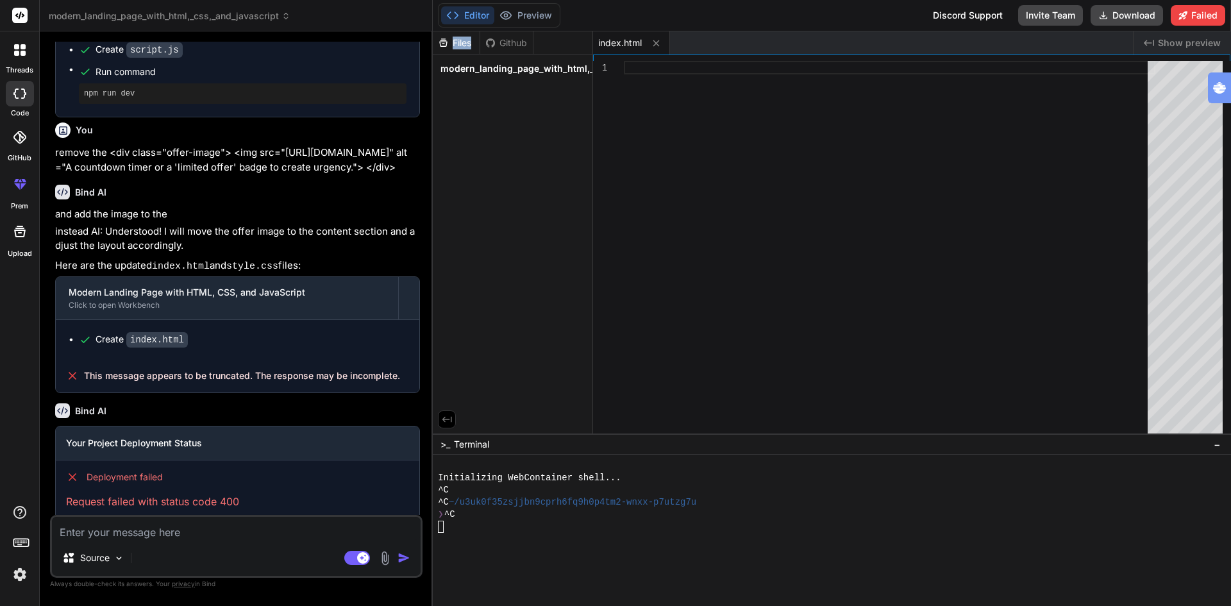
click at [465, 72] on span "modern_landing_page_with_html,_css,_and_javascript" at bounding box center [561, 68] width 242 height 13
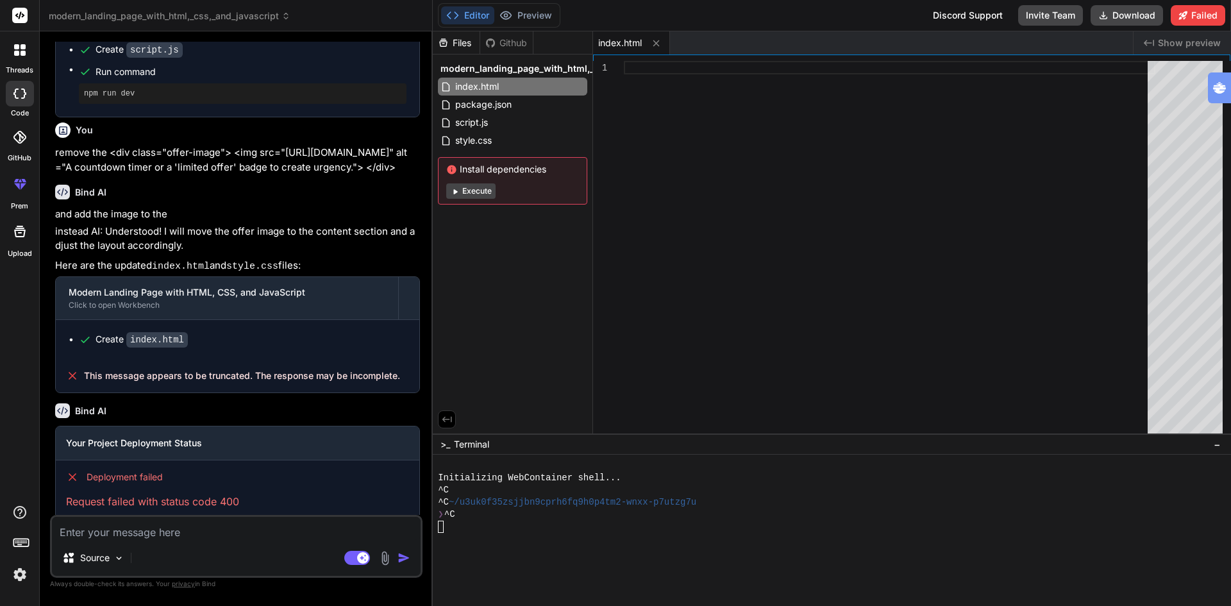
click at [254, 19] on span "modern_landing_page_with_html,_css,_and_javascript" at bounding box center [170, 16] width 242 height 13
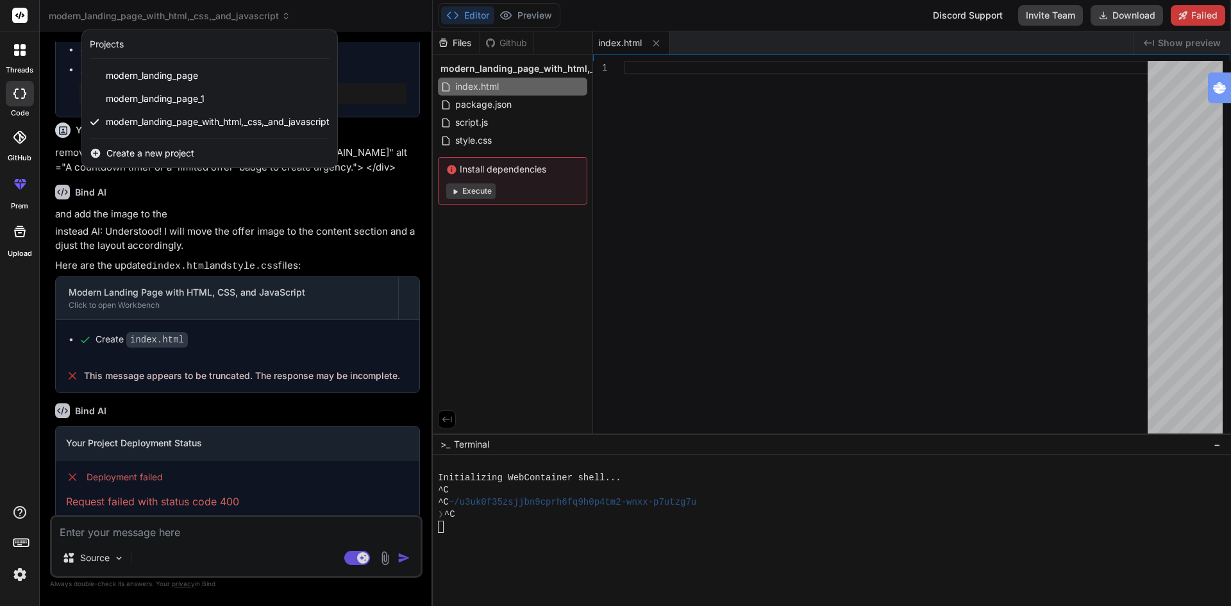
click at [15, 56] on div at bounding box center [19, 50] width 27 height 27
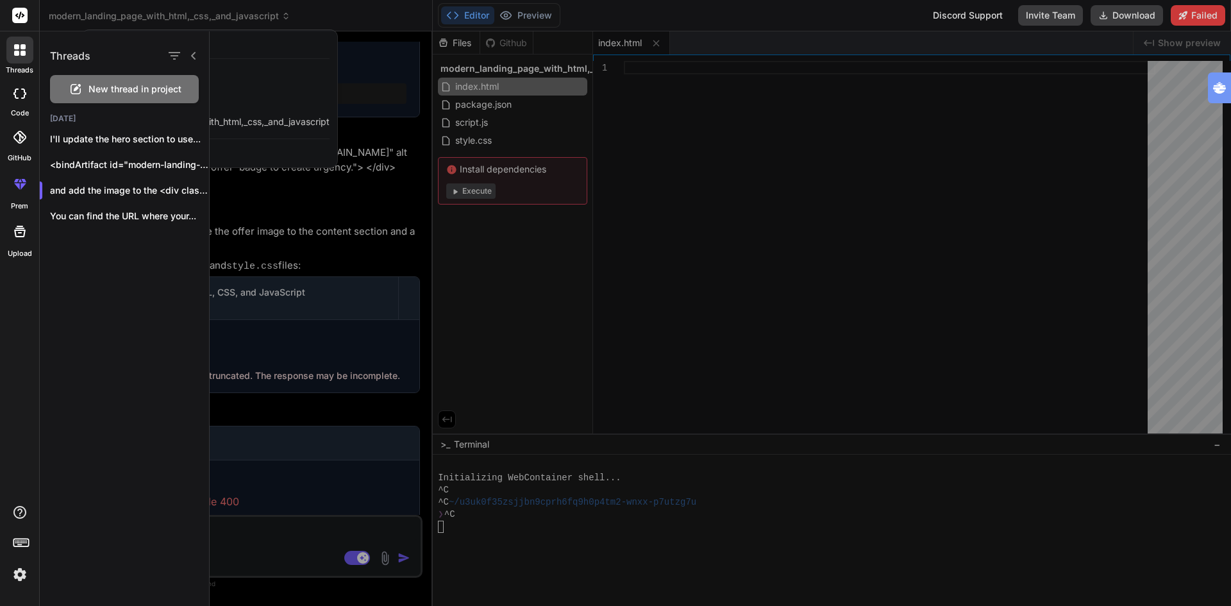
click at [17, 91] on icon at bounding box center [19, 93] width 13 height 10
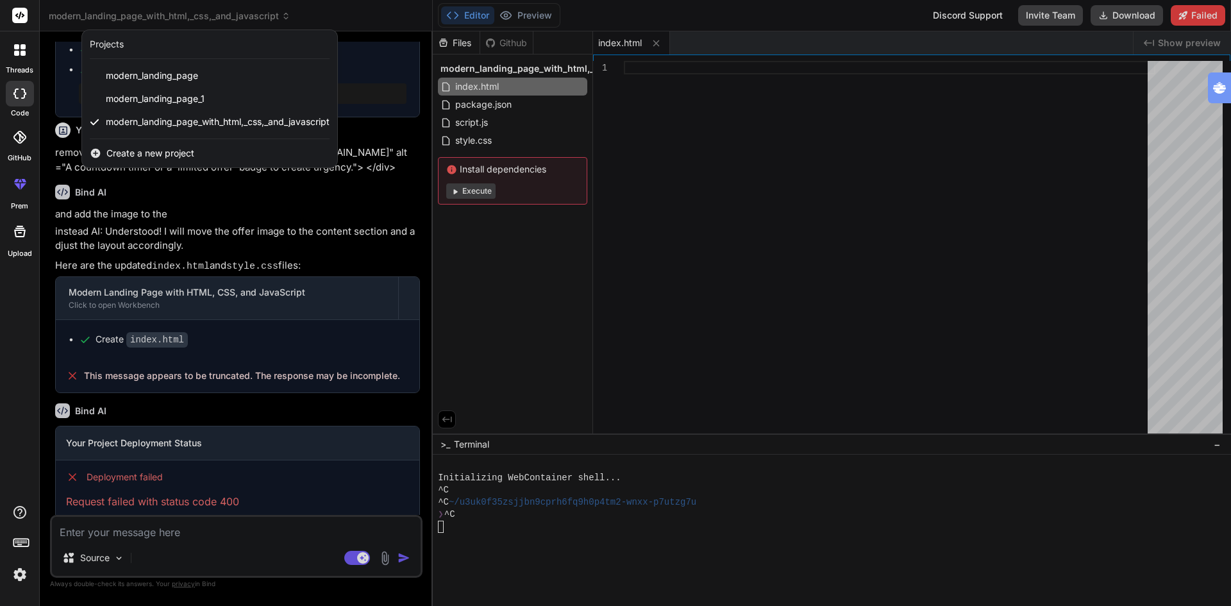
click at [15, 56] on div at bounding box center [19, 50] width 27 height 27
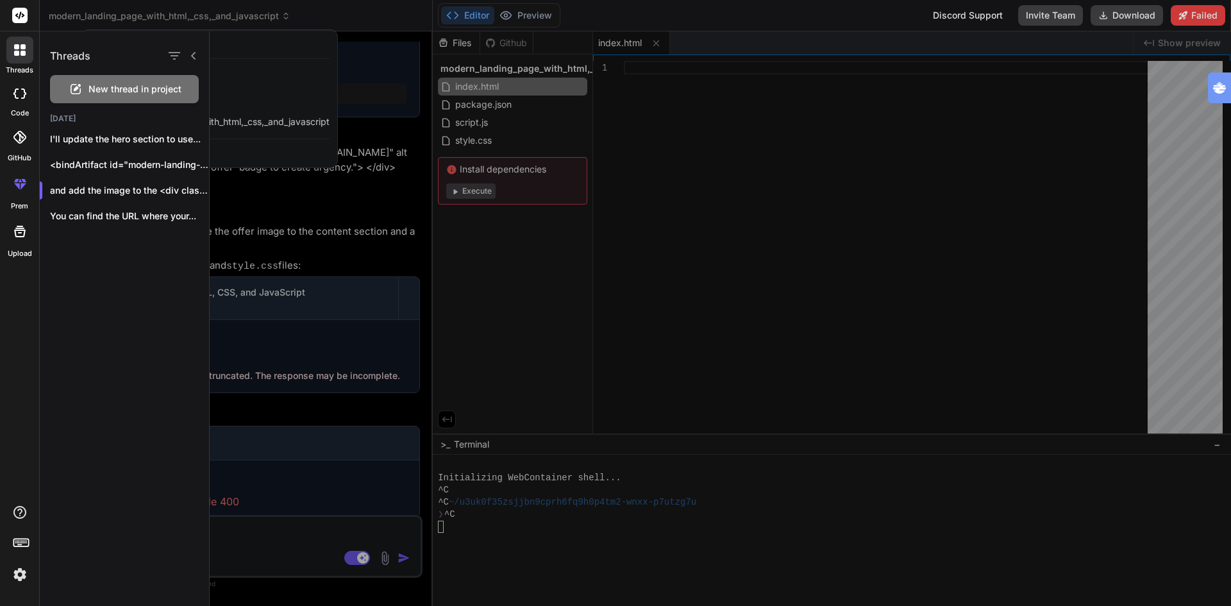
click at [129, 87] on span "New thread in project" at bounding box center [134, 89] width 93 height 13
type textarea "x"
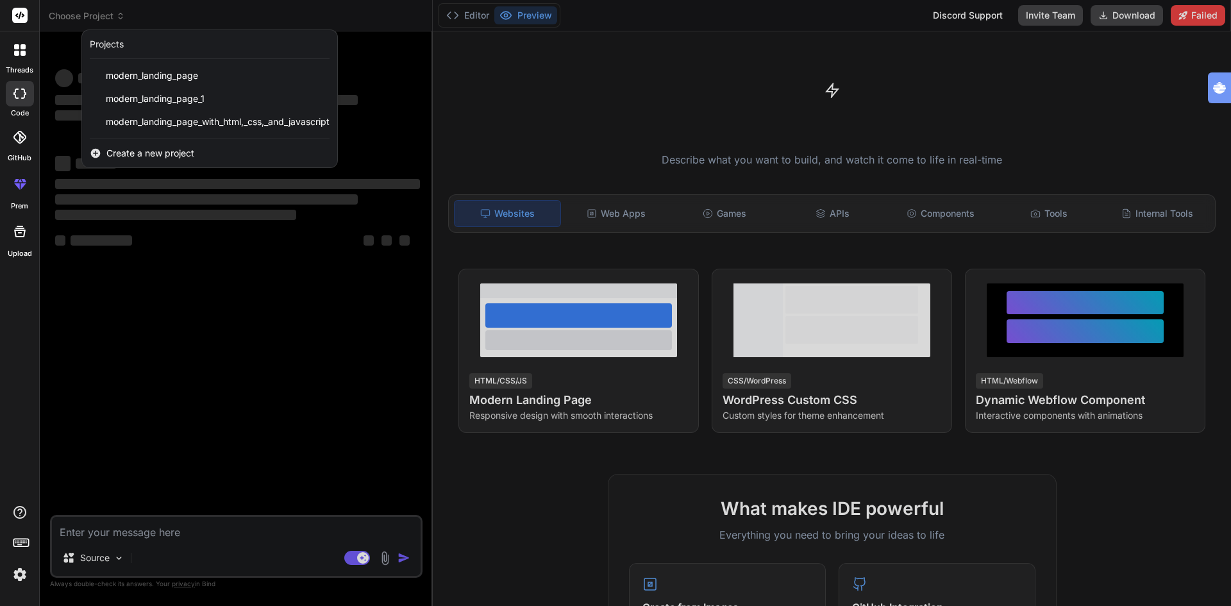
click at [504, 397] on div at bounding box center [615, 303] width 1231 height 606
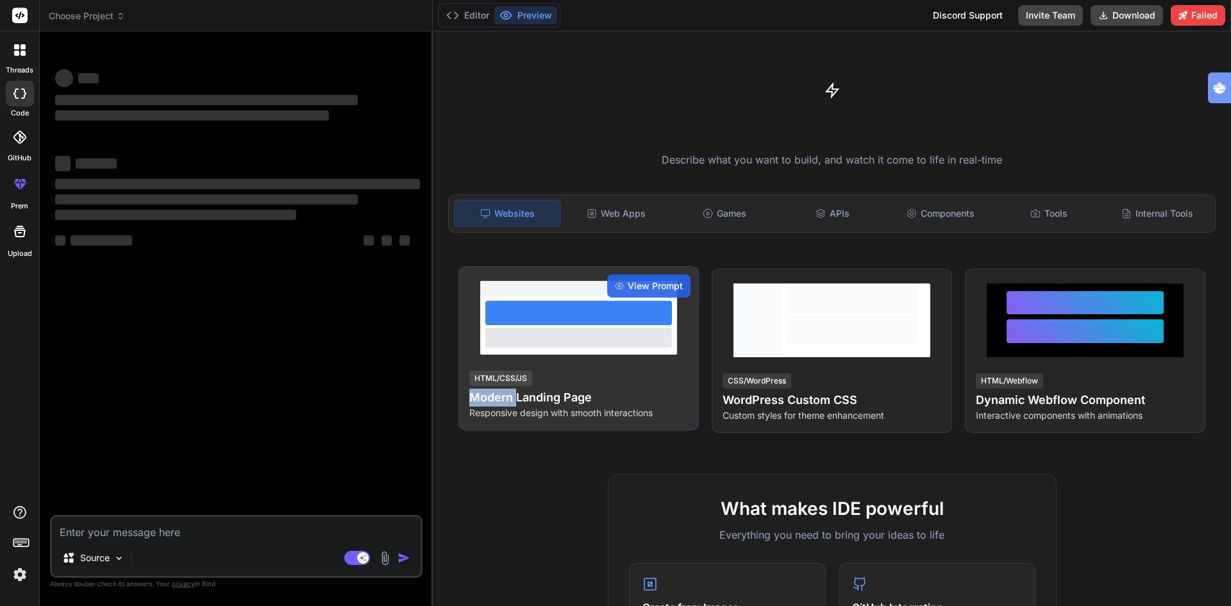
drag, startPoint x: 504, startPoint y: 397, endPoint x: 565, endPoint y: 286, distance: 126.7
click at [504, 396] on h4 "Modern Landing Page" at bounding box center [578, 397] width 219 height 18
click at [645, 285] on span "View Prompt" at bounding box center [654, 285] width 55 height 13
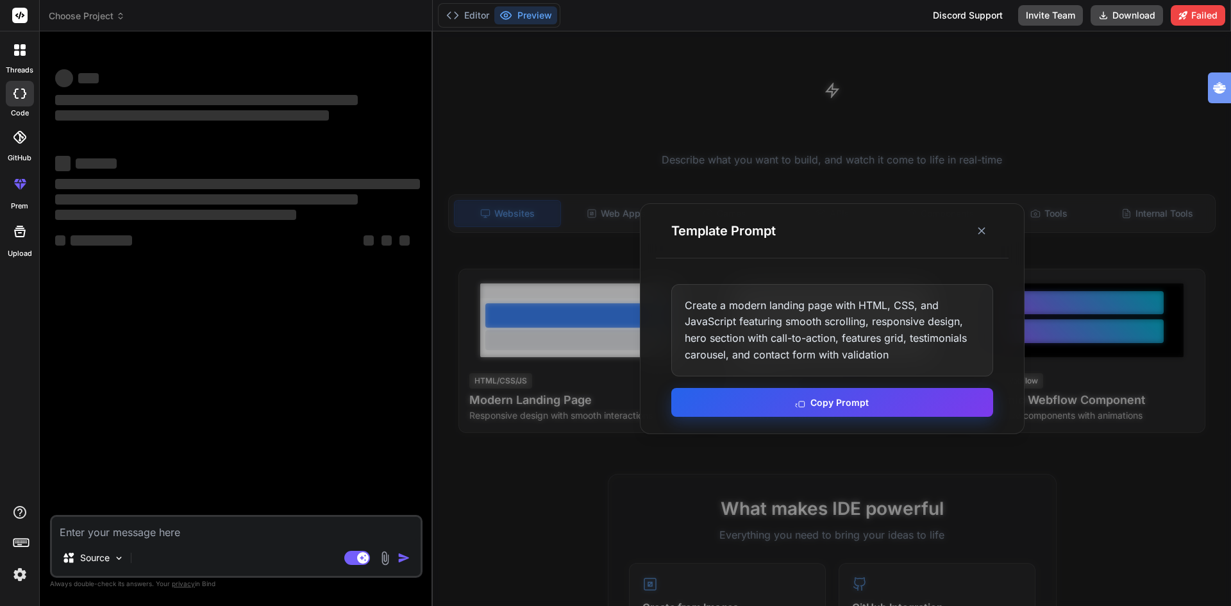
click at [835, 409] on button "Copy Prompt" at bounding box center [832, 402] width 322 height 29
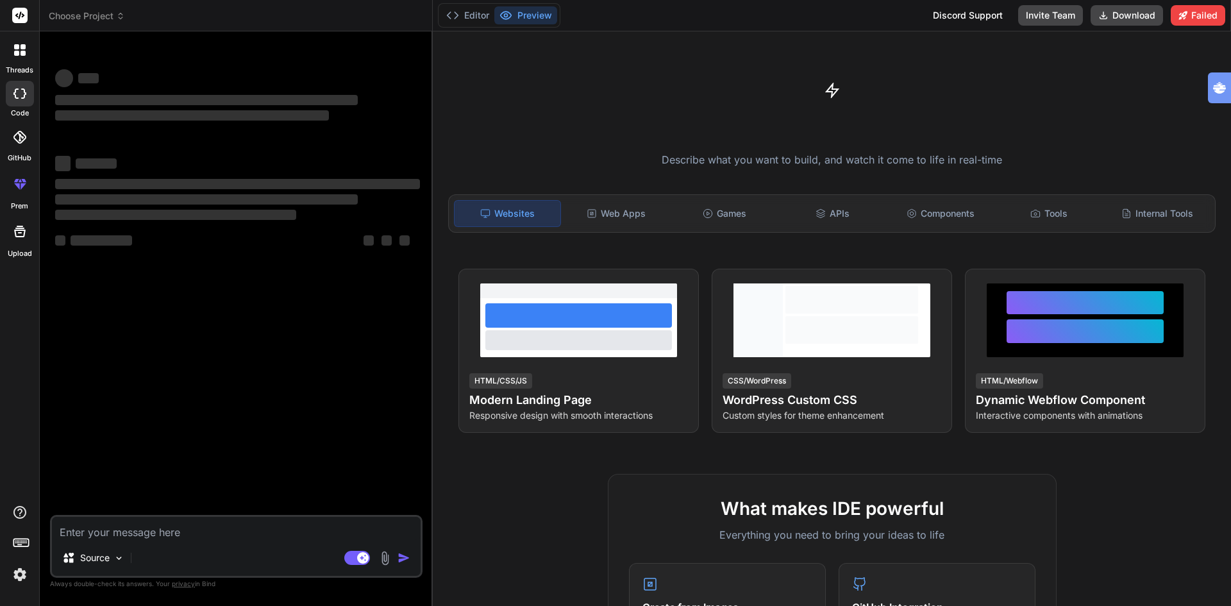
click at [147, 533] on textarea at bounding box center [236, 528] width 369 height 23
paste textarea "Create a modern landing page with HTML, CSS, and JavaScript featuring smooth sc…"
type textarea "Create a modern landing page with HTML, CSS, and JavaScript featuring smooth sc…"
type textarea "x"
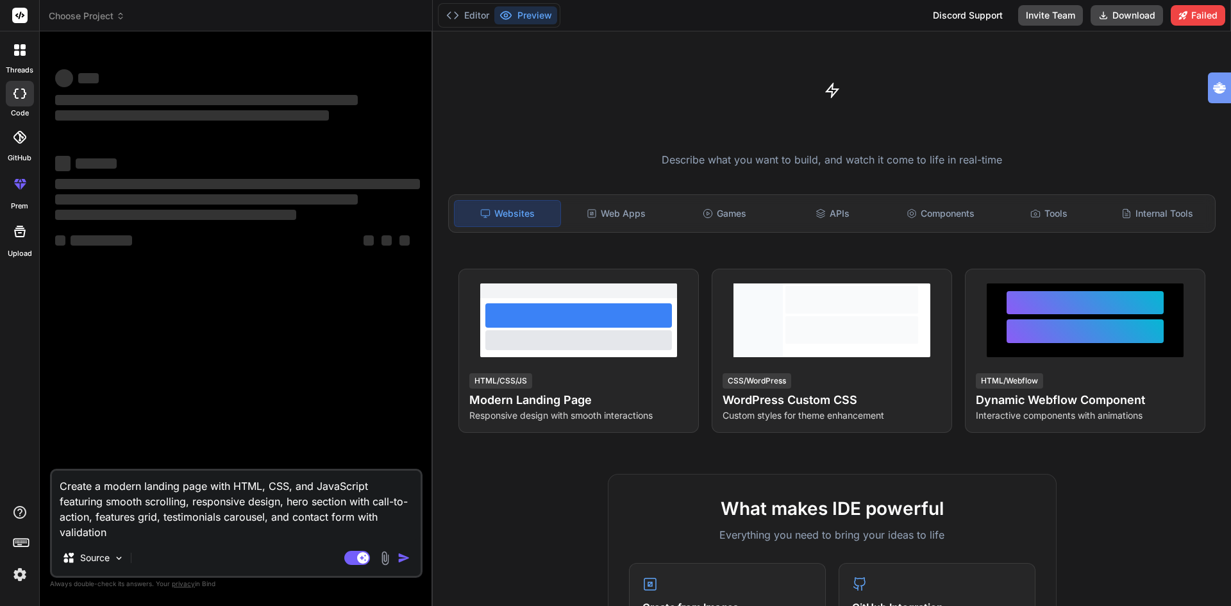
type textarea "Create a modern landing page with HTML, CSS, and JavaScript featuring smooth sc…"
type textarea "x"
type textarea "Create a modern landing page with HTML, CSS, and JavaScript featuring smooth sc…"
type textarea "x"
type textarea "Create a modern landing page with HTML, CSS, and JavaScript featuring smooth sc…"
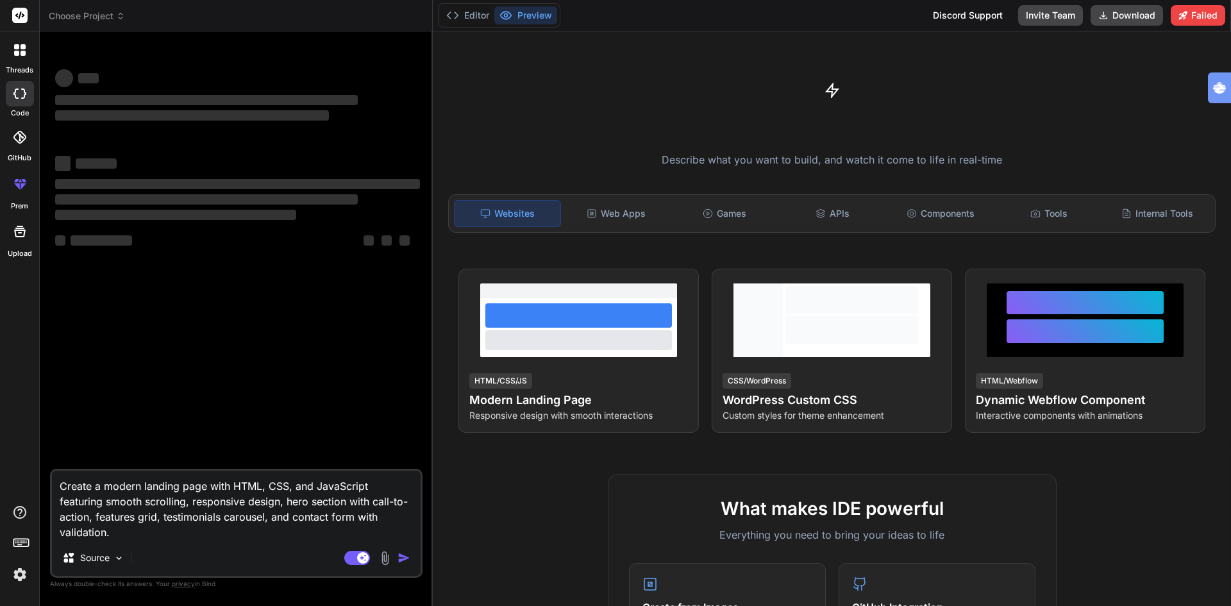
type textarea "x"
type textarea "Create a modern landing page with HTML, CSS, and JavaScript featuring smooth sc…"
type textarea "x"
type textarea "Create a modern landing page with HTML, CSS, and JavaScript featuring smooth sc…"
type textarea "x"
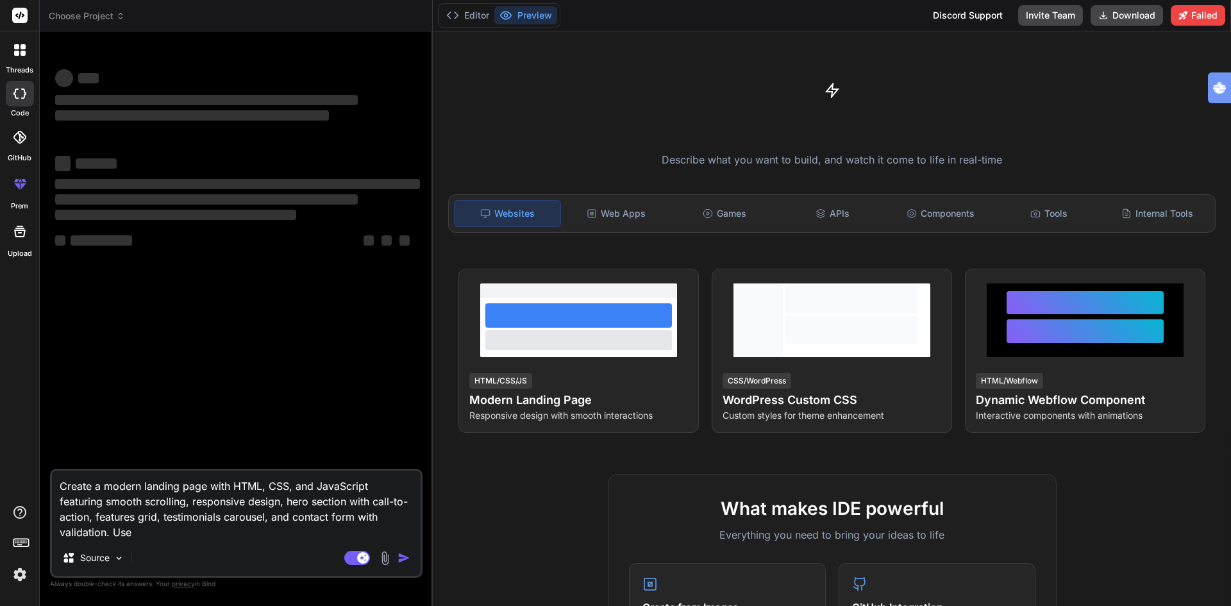
type textarea "Create a modern landing page with HTML, CSS, and JavaScript featuring smooth sc…"
type textarea "x"
type textarea "Create a modern landing page with HTML, CSS, and JavaScript featuring smooth sc…"
type textarea "x"
type textarea "Create a modern landing page with HTML, CSS, and JavaScript featuring smooth sc…"
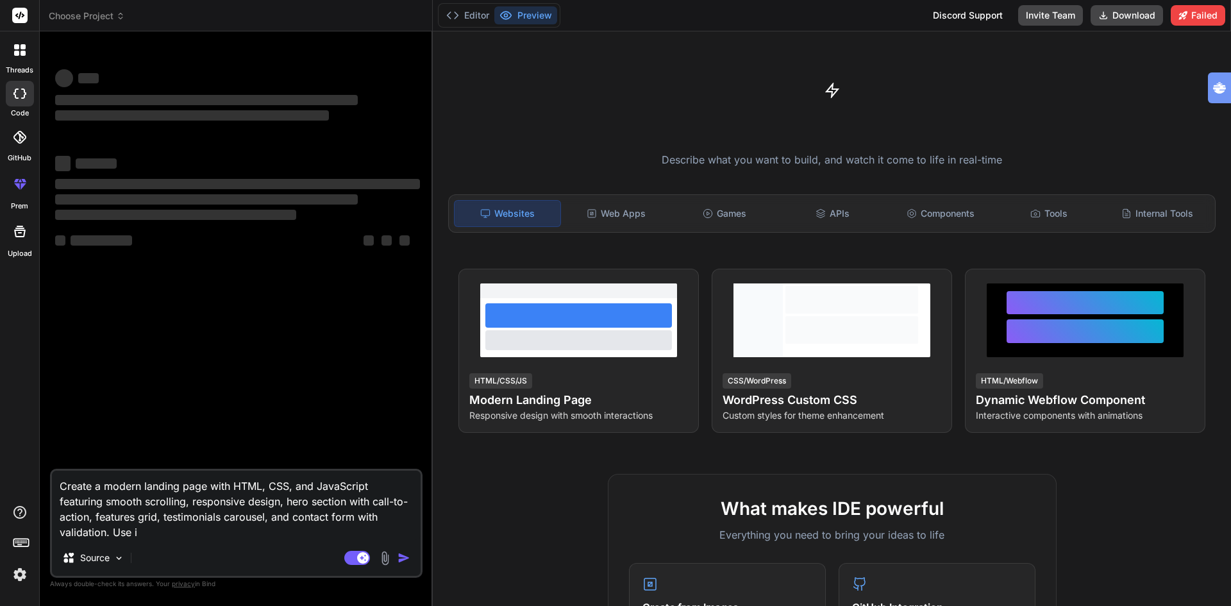
type textarea "x"
type textarea "Create a modern landing page with HTML, CSS, and JavaScript featuring smooth sc…"
type textarea "x"
type textarea "Create a modern landing page with HTML, CSS, and JavaScript featuring smooth sc…"
type textarea "x"
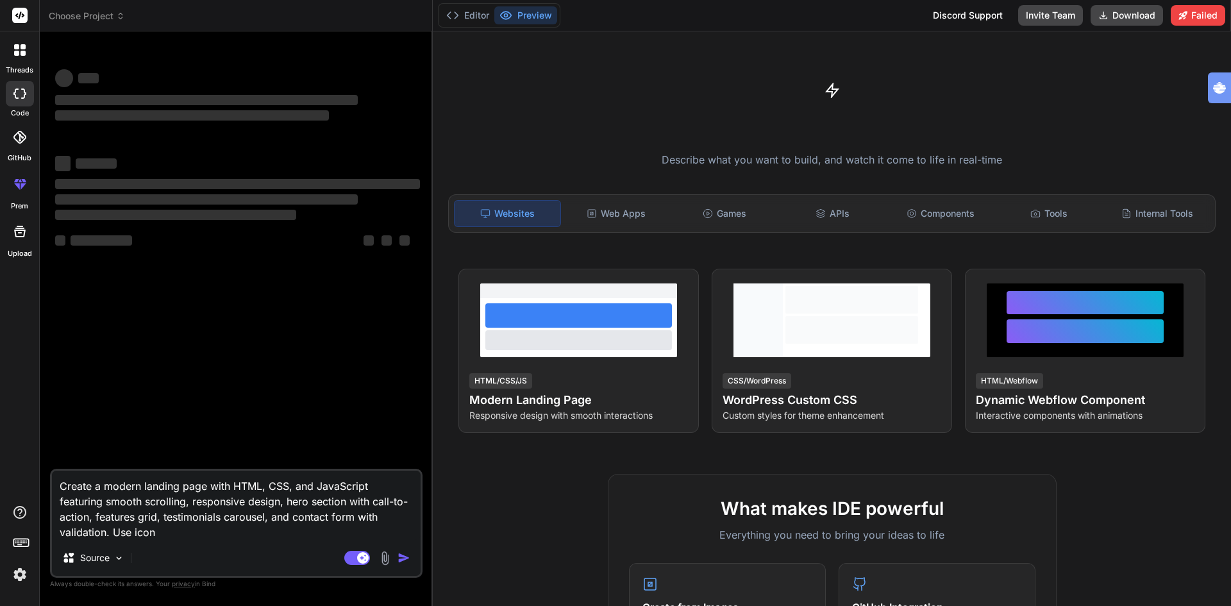
type textarea "Create a modern landing page with HTML, CSS, and JavaScript featuring smooth sc…"
type textarea "x"
type textarea "Create a modern landing page with HTML, CSS, and JavaScript featuring smooth sc…"
type textarea "x"
type textarea "Create a modern landing page with HTML, CSS, and JavaScript featuring smooth sc…"
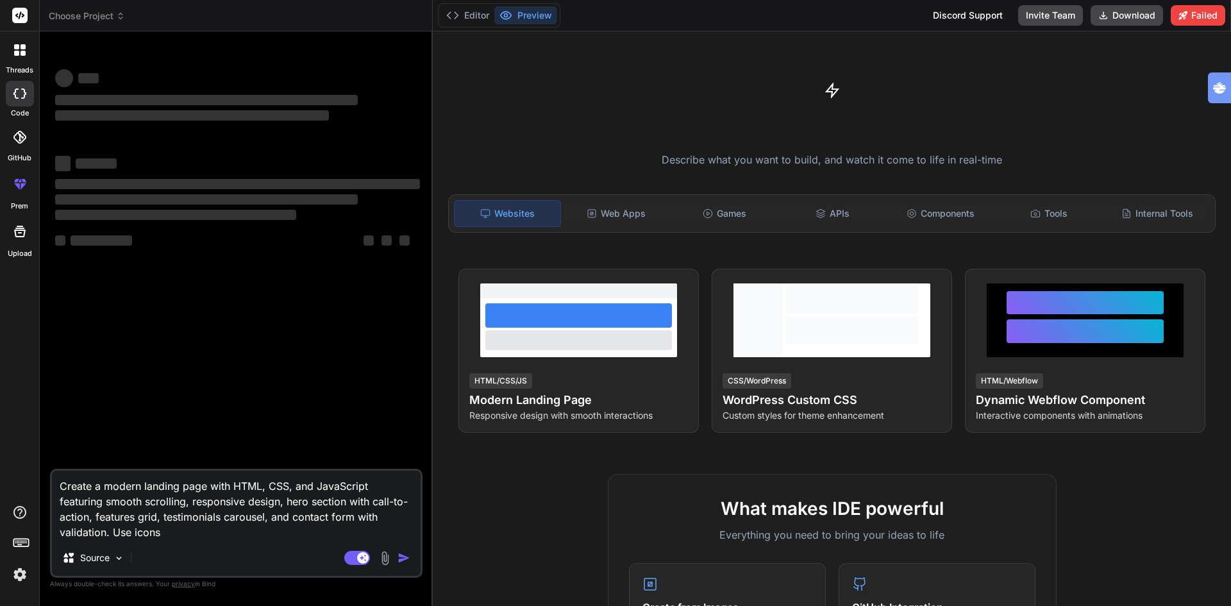
type textarea "x"
type textarea "Create a modern landing page with HTML, CSS, and JavaScript featuring smooth sc…"
type textarea "x"
type textarea "Create a modern landing page with HTML, CSS, and JavaScript featuring smooth sc…"
type textarea "x"
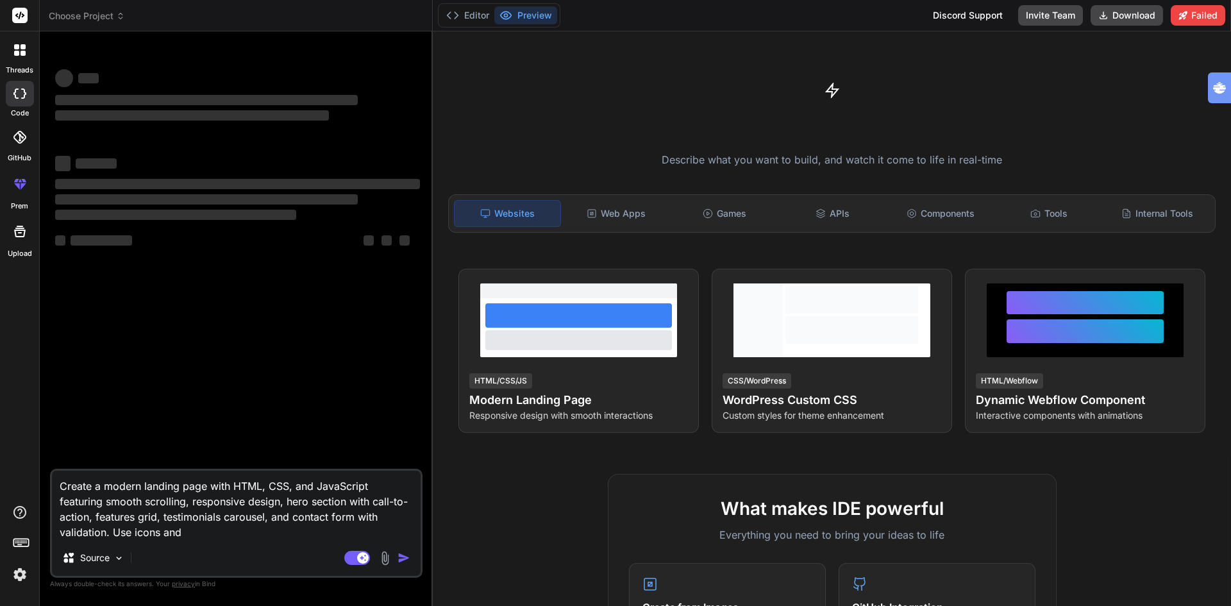
type textarea "Create a modern landing page with HTML, CSS, and JavaScript featuring smooth sc…"
type textarea "x"
type textarea "Create a modern landing page with HTML, CSS, and JavaScript featuring smooth sc…"
type textarea "x"
type textarea "Create a modern landing page with HTML, CSS, and JavaScript featuring smooth sc…"
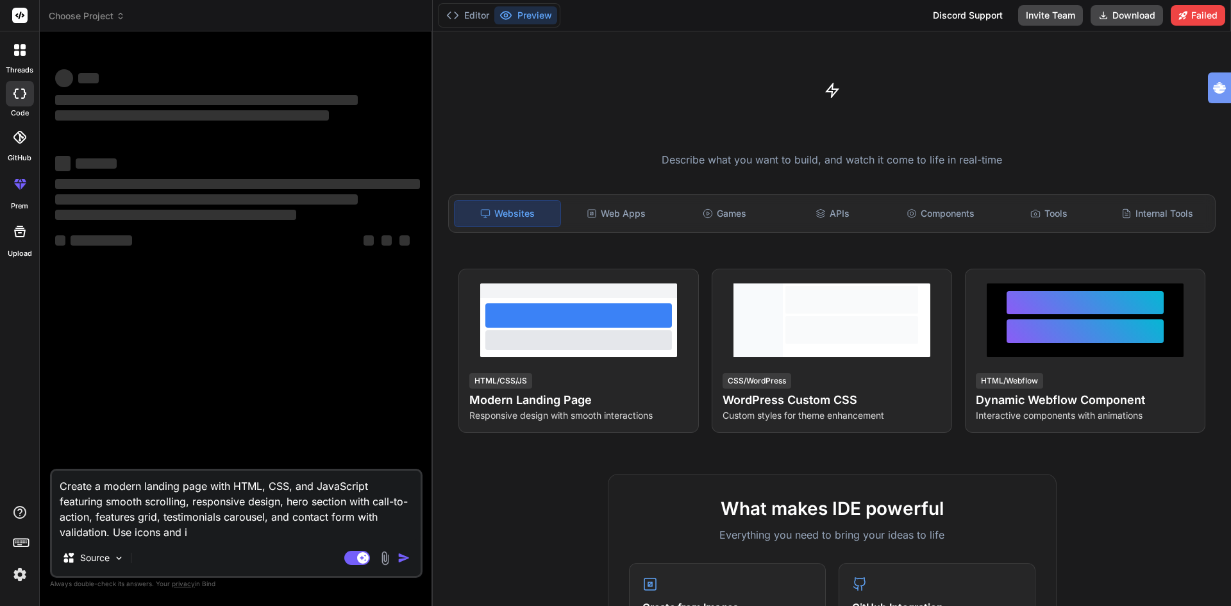
type textarea "x"
type textarea "Create a modern landing page with HTML, CSS, and JavaScript featuring smooth sc…"
type textarea "x"
type textarea "Create a modern landing page with HTML, CSS, and JavaScript featuring smooth sc…"
type textarea "x"
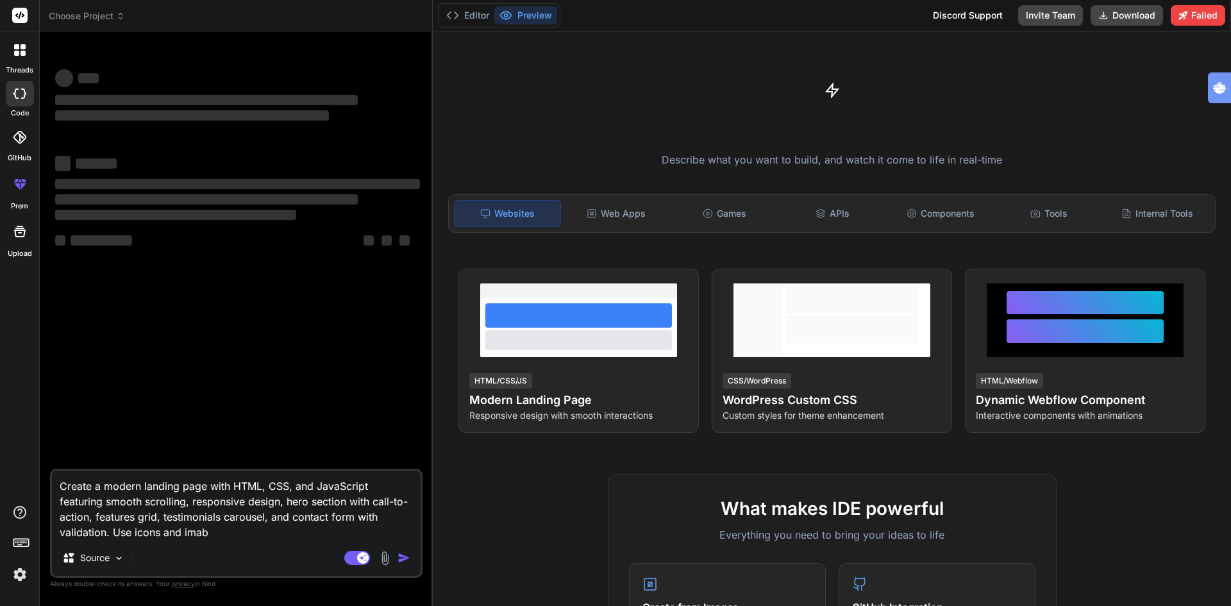
type textarea "Create a modern landing page with HTML, CSS, and JavaScript featuring smooth sc…"
type textarea "x"
type textarea "Create a modern landing page with HTML, CSS, and JavaScript featuring smooth sc…"
type textarea "x"
type textarea "Create a modern landing page with HTML, CSS, and JavaScript featuring smooth sc…"
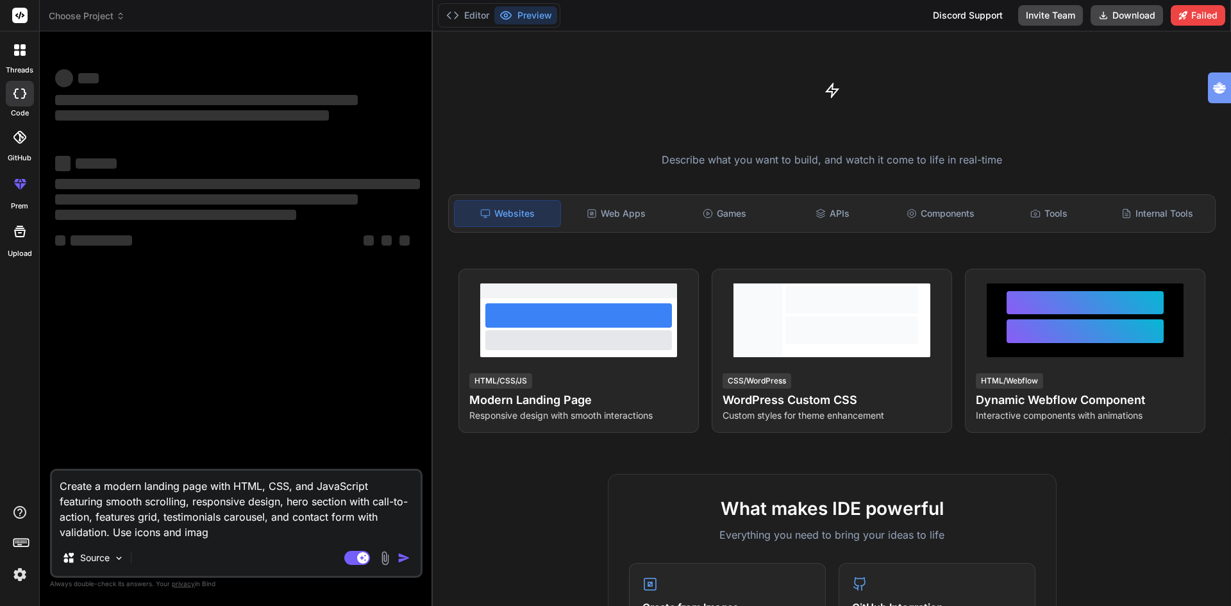
type textarea "x"
type textarea "Create a modern landing page with HTML, CSS, and JavaScript featuring smooth sc…"
type textarea "x"
type textarea "Create a modern landing page with HTML, CSS, and JavaScript featuring smooth sc…"
type textarea "x"
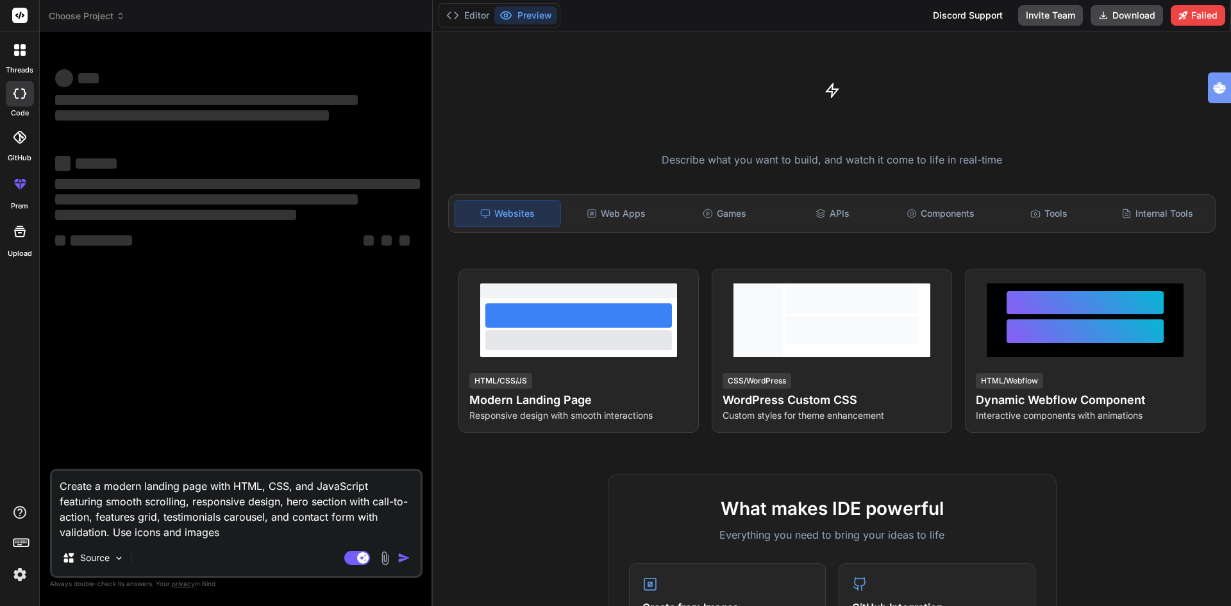
type textarea "Create a modern landing page with HTML, CSS, and JavaScript featuring smooth sc…"
type textarea "x"
type textarea "Create a modern landing page with HTML, CSS, and JavaScript featuring smooth sc…"
type textarea "x"
type textarea "Create a modern landing page with HTML, CSS, and JavaScript featuring smooth sc…"
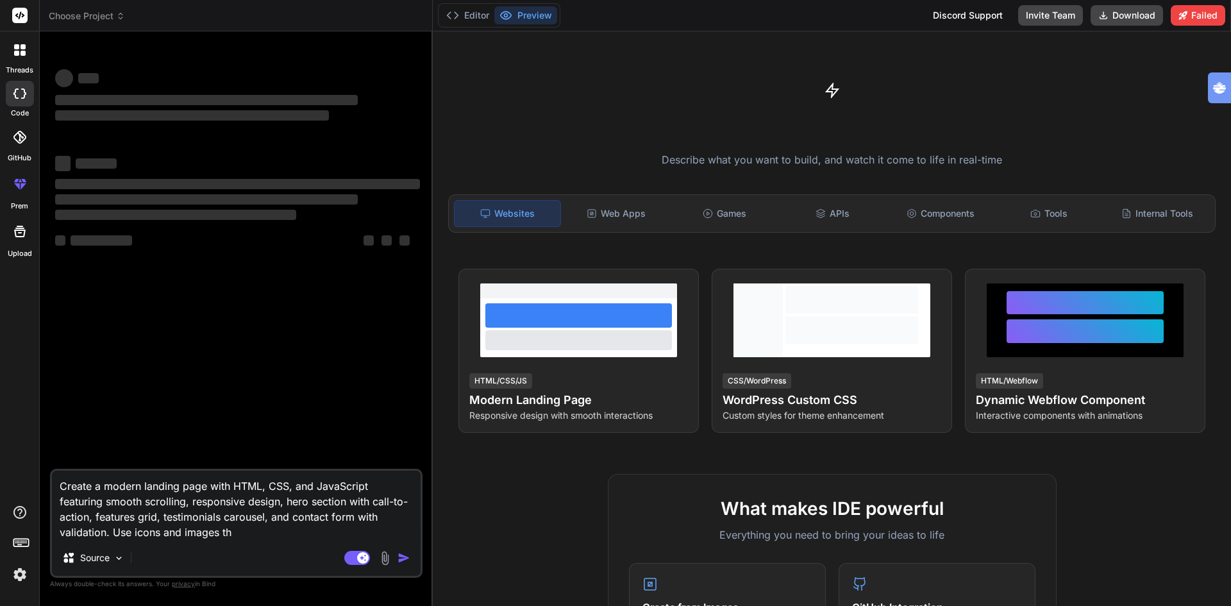
type textarea "x"
type textarea "Create a modern landing page with HTML, CSS, and JavaScript featuring smooth sc…"
type textarea "x"
type textarea "Create a modern landing page with HTML, CSS, and JavaScript featuring smooth sc…"
type textarea "x"
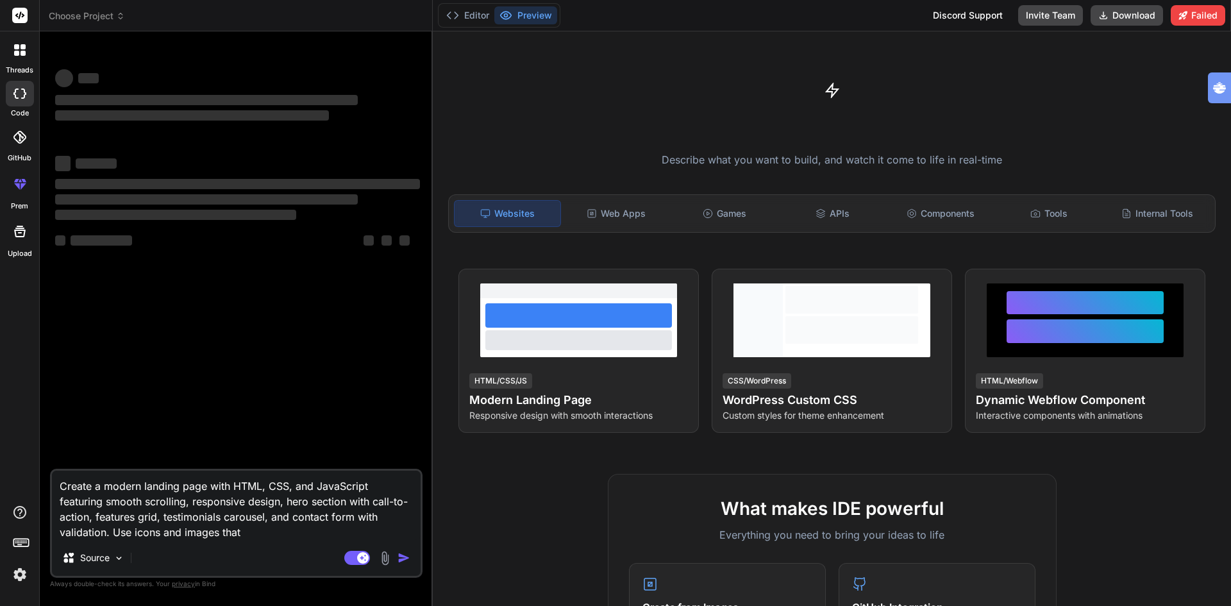
type textarea "Create a modern landing page with HTML, CSS, and JavaScript featuring smooth sc…"
type textarea "x"
type textarea "Create a modern landing page with HTML, CSS, and JavaScript featuring smooth sc…"
type textarea "x"
type textarea "Create a modern landing page with HTML, CSS, and JavaScript featuring smooth sc…"
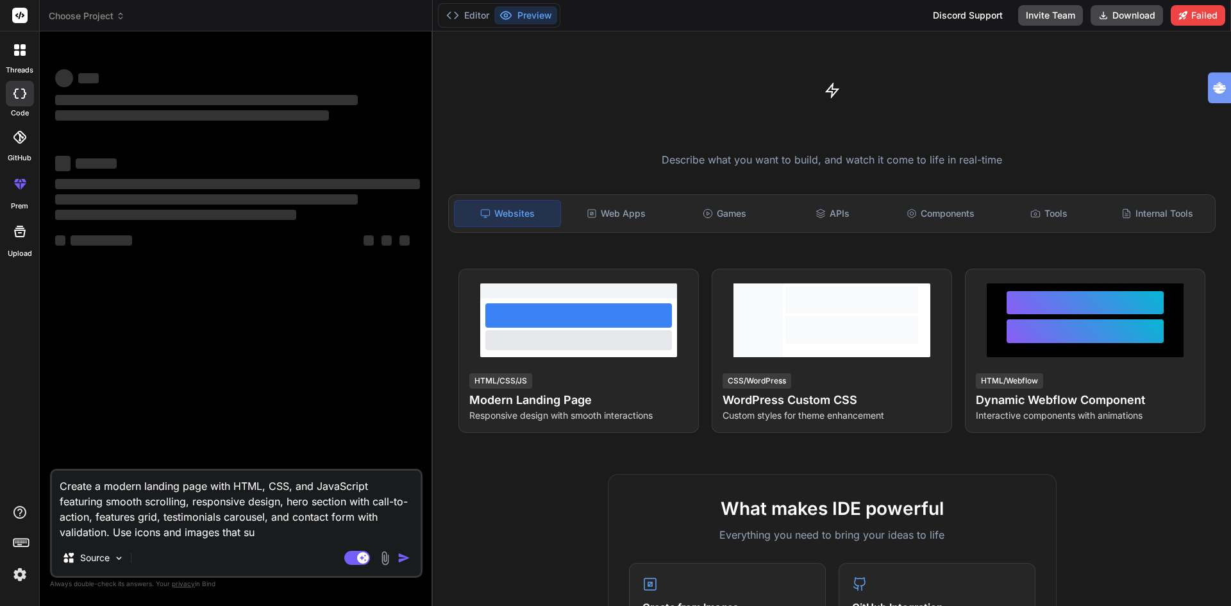
type textarea "x"
type textarea "Create a modern landing page with HTML, CSS, and JavaScript featuring smooth sc…"
type textarea "x"
type textarea "Create a modern landing page with HTML, CSS, and JavaScript featuring smooth sc…"
type textarea "x"
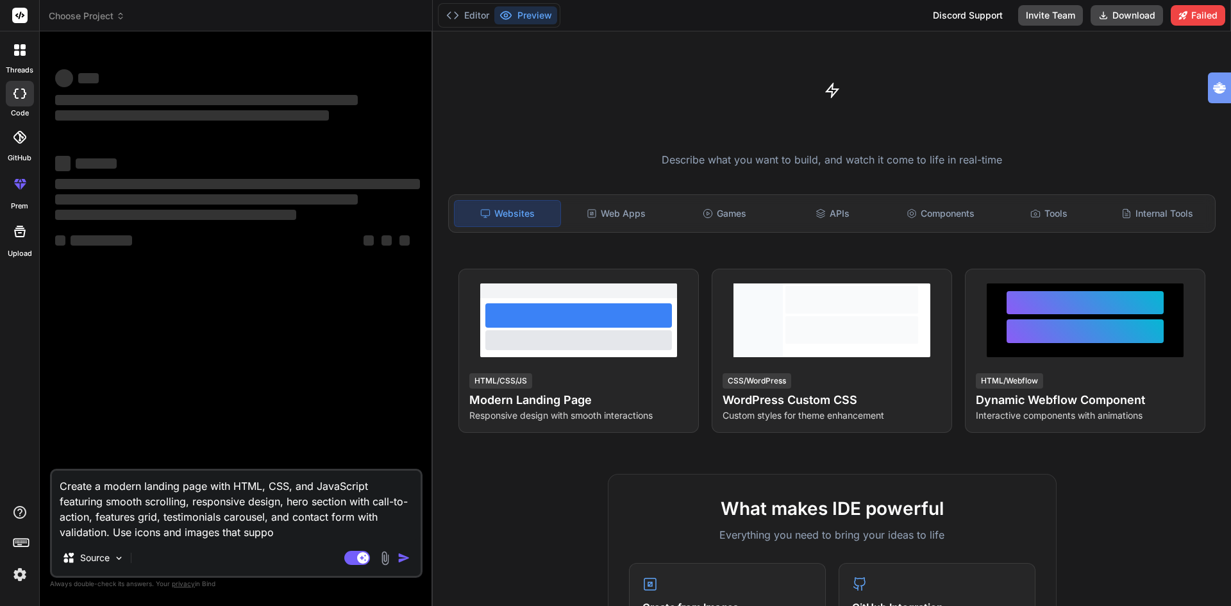
type textarea "Create a modern landing page with HTML, CSS, and JavaScript featuring smooth sc…"
type textarea "x"
type textarea "Create a modern landing page with HTML, CSS, and JavaScript featuring smooth sc…"
type textarea "x"
type textarea "Create a modern landing page with HTML, CSS, and JavaScript featuring smooth sc…"
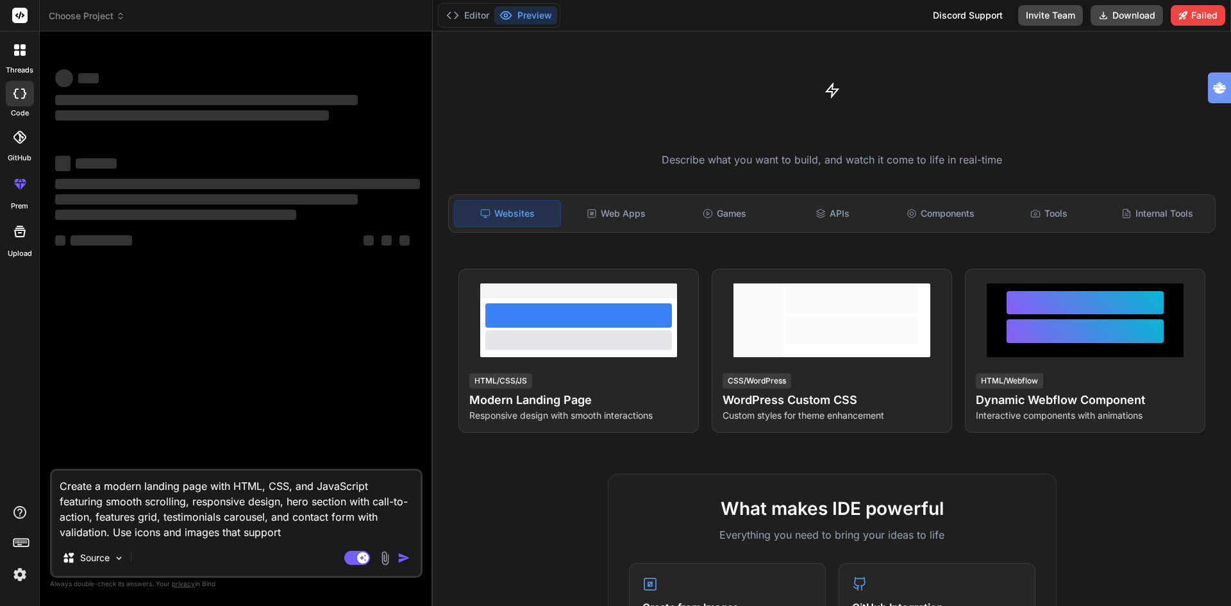
type textarea "x"
type textarea "Create a modern landing page with HTML, CSS, and JavaScript featuring smooth sc…"
type textarea "x"
type textarea "Create a modern landing page with HTML, CSS, and JavaScript featuring smooth sc…"
type textarea "x"
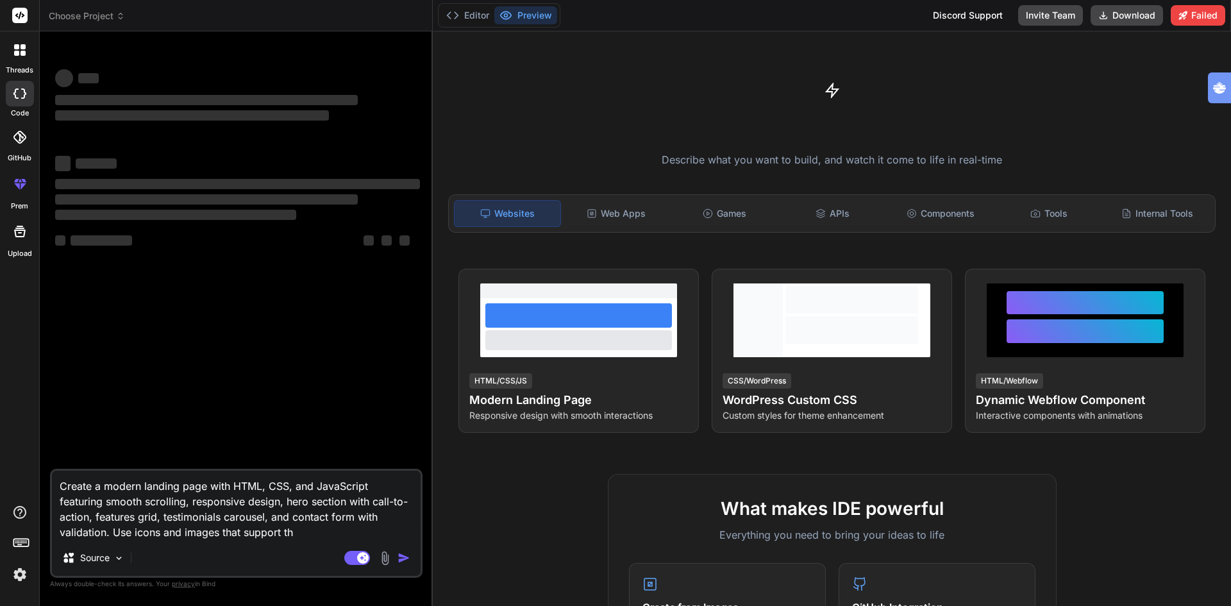
type textarea "Create a modern landing page with HTML, CSS, and JavaScript featuring smooth sc…"
type textarea "x"
type textarea "Create a modern landing page with HTML, CSS, and JavaScript featuring smooth sc…"
type textarea "x"
type textarea "Create a modern landing page with HTML, CSS, and JavaScript featuring smooth sc…"
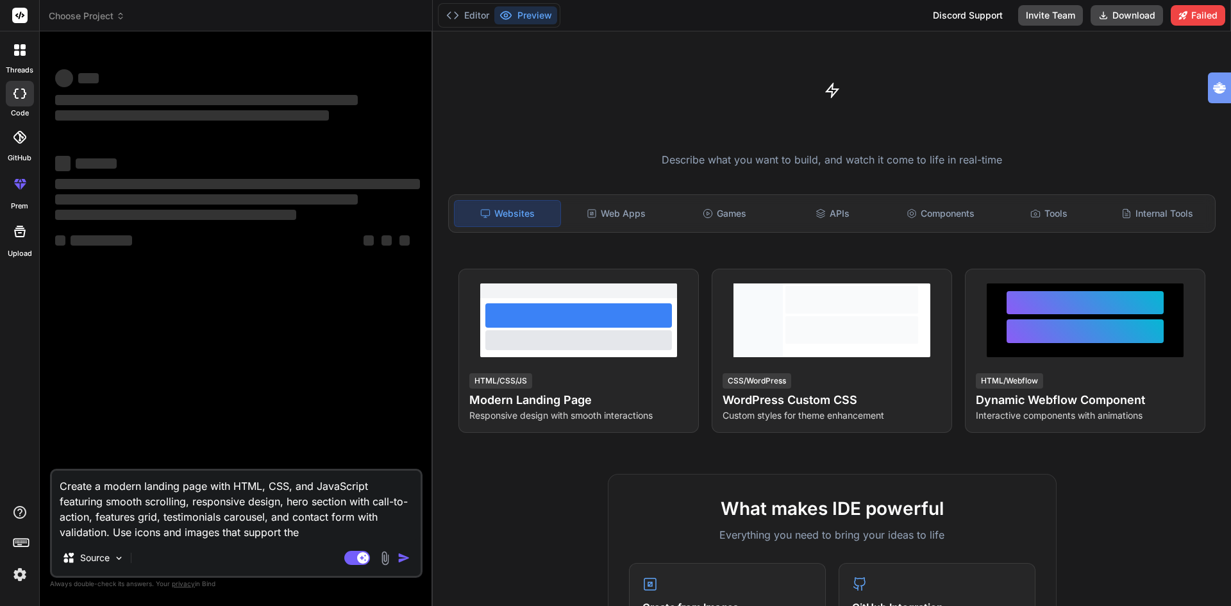
type textarea "x"
type textarea "Create a modern landing page with HTML, CSS, and JavaScript featuring smooth sc…"
type textarea "x"
type textarea "Create a modern landing page with HTML, CSS, and JavaScript featuring smooth sc…"
type textarea "x"
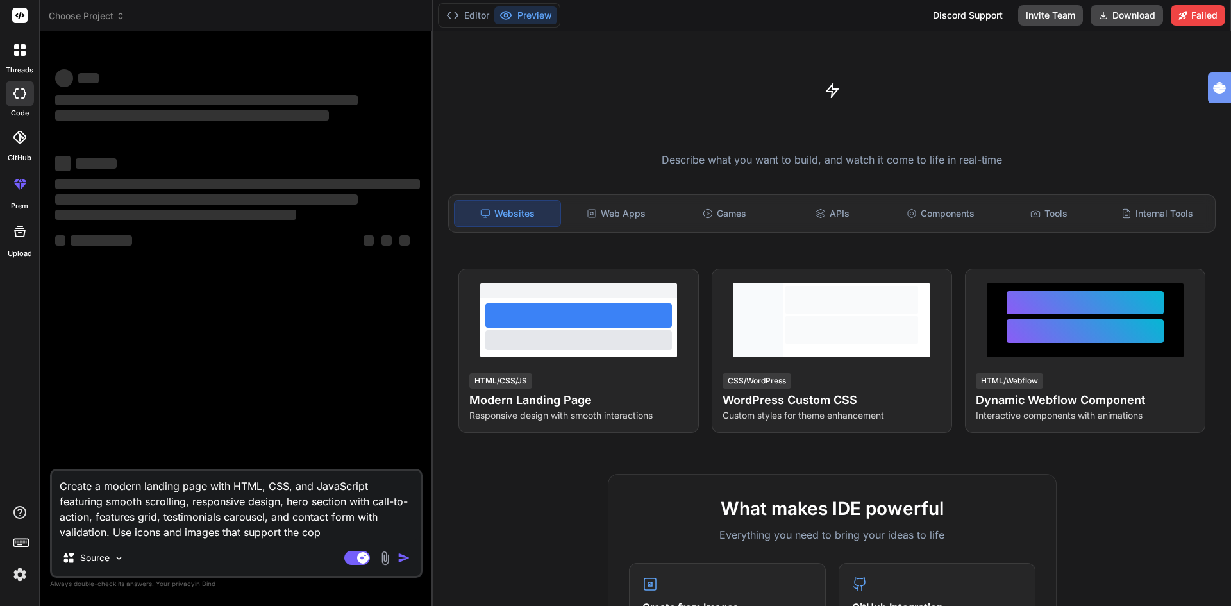
type textarea "Create a modern landing page with HTML, CSS, and JavaScript featuring smooth sc…"
type textarea "x"
type textarea "Create a modern landing page with HTML, CSS, and JavaScript featuring smooth sc…"
type textarea "x"
type textarea "Create a modern landing page with HTML, CSS, and JavaScript featuring smooth sc…"
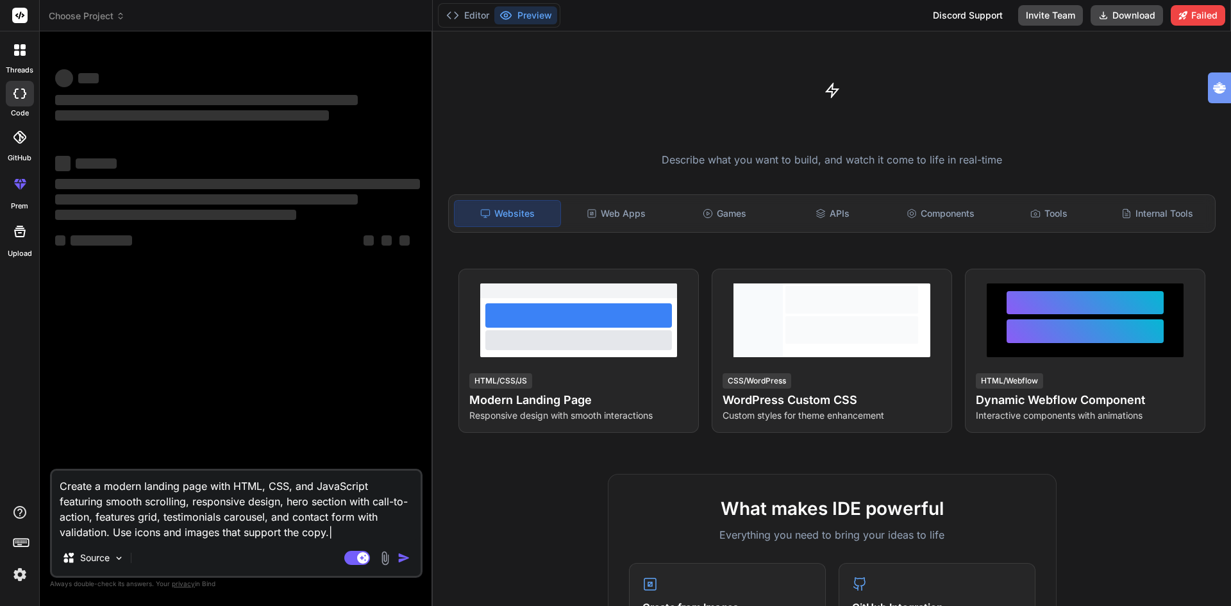
type textarea "x"
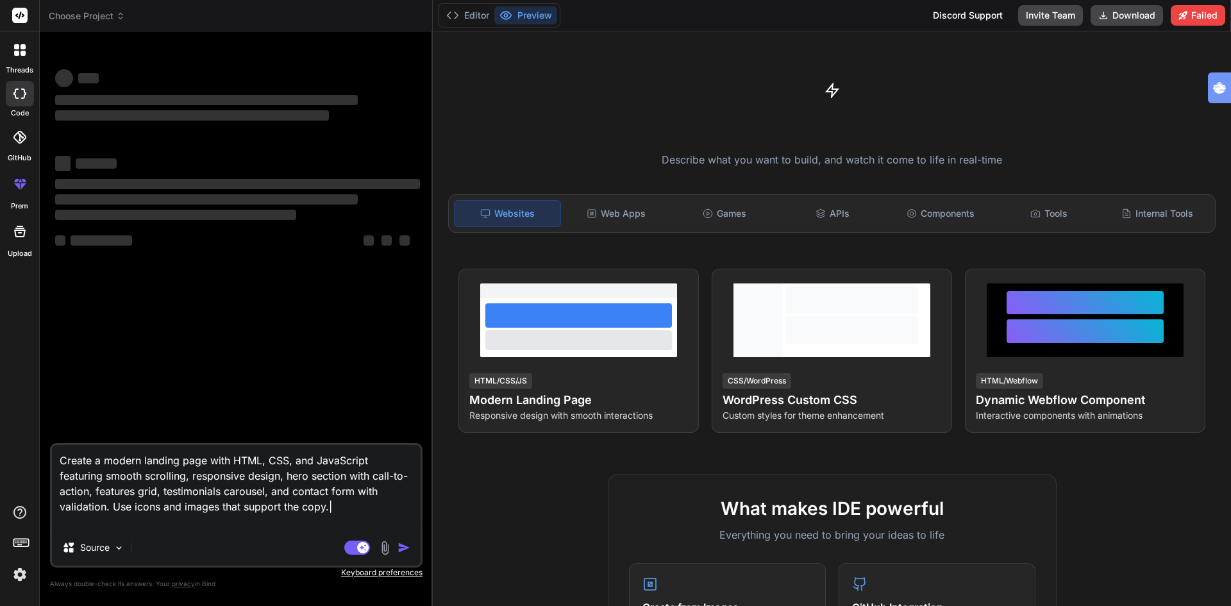
type textarea "Create a modern landing page with HTML, CSS, and JavaScript featuring smooth sc…"
type textarea "x"
type textarea "Create a modern landing page with HTML, CSS, and JavaScript featuring smooth sc…"
type textarea "x"
type textarea "Create a modern landing page with HTML, CSS, and JavaScript featuring smooth sc…"
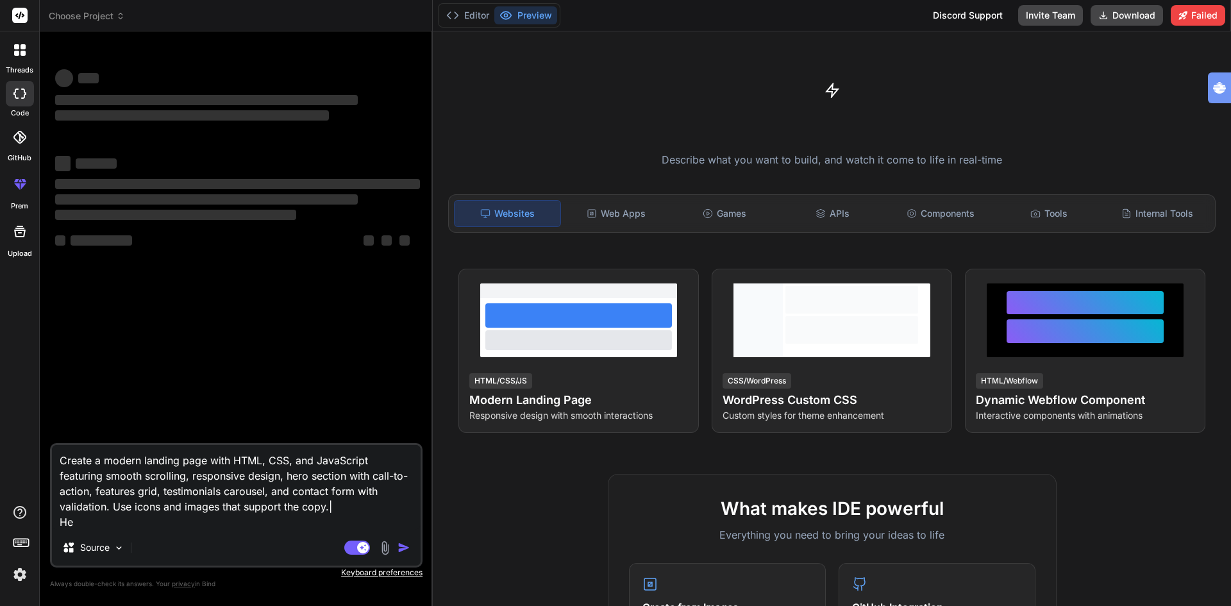
type textarea "x"
type textarea "Create a modern landing page with HTML, CSS, and JavaScript featuring smooth sc…"
type textarea "x"
type textarea "Create a modern landing page with HTML, CSS, and JavaScript featuring smooth sc…"
type textarea "x"
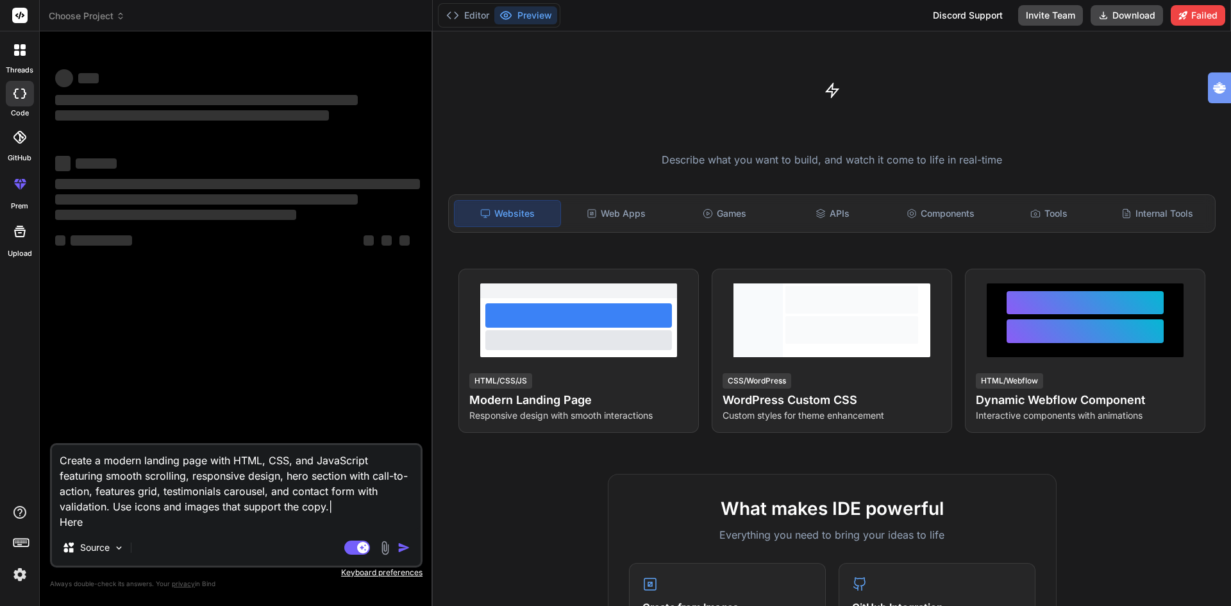
type textarea "Create a modern landing page with HTML, CSS, and JavaScript featuring smooth sc…"
type textarea "x"
type textarea "Create a modern landing page with HTML, CSS, and JavaScript featuring smooth sc…"
type textarea "x"
type textarea "Create a modern landing page with HTML, CSS, and JavaScript featuring smooth sc…"
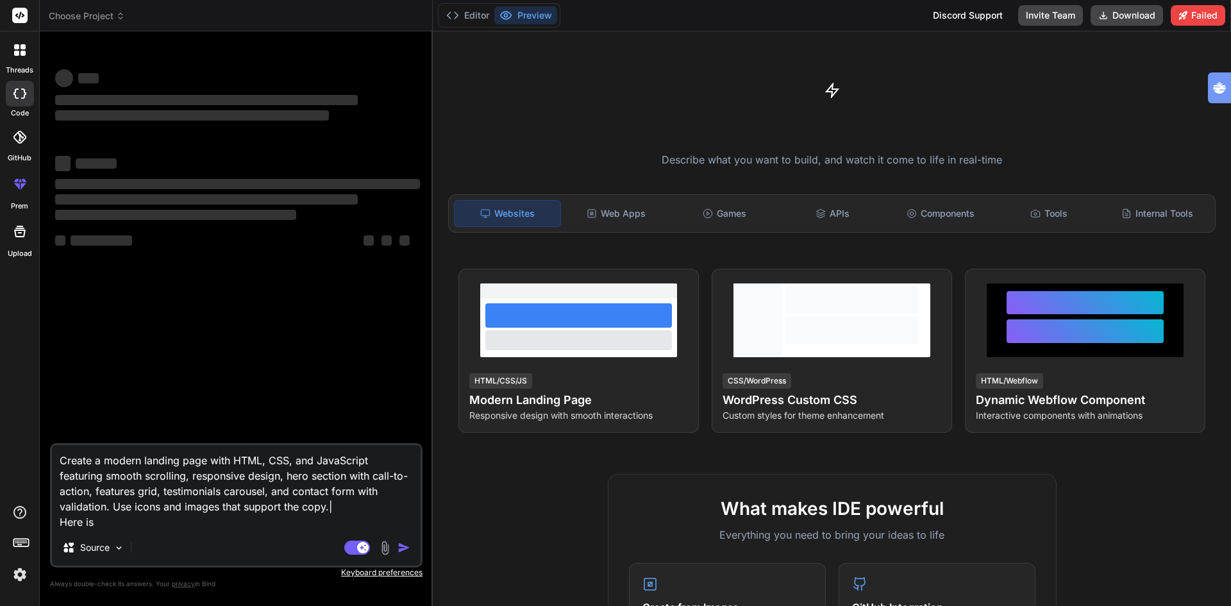
type textarea "x"
type textarea "Create a modern landing page with HTML, CSS, and JavaScript featuring smooth sc…"
type textarea "x"
type textarea "Create a modern landing page with HTML, CSS, and JavaScript featuring smooth sc…"
type textarea "x"
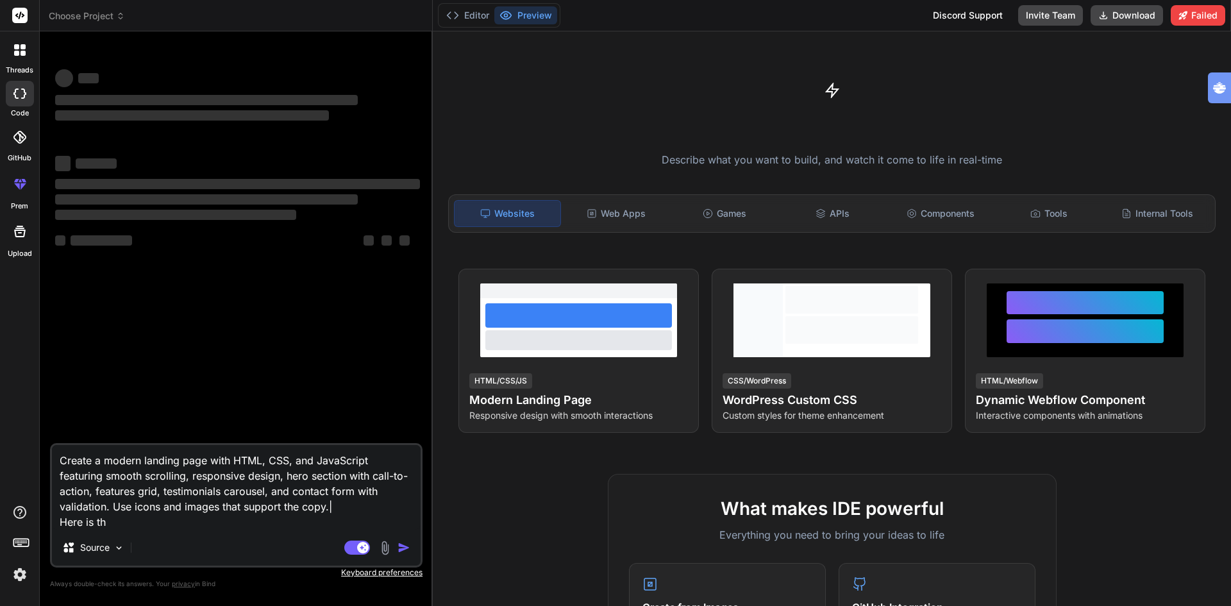
type textarea "Create a modern landing page with HTML, CSS, and JavaScript featuring smooth sc…"
type textarea "x"
type textarea "Create a modern landing page with HTML, CSS, and JavaScript featuring smooth sc…"
type textarea "x"
type textarea "Create a modern landing page with HTML, CSS, and JavaScript featuring smooth sc…"
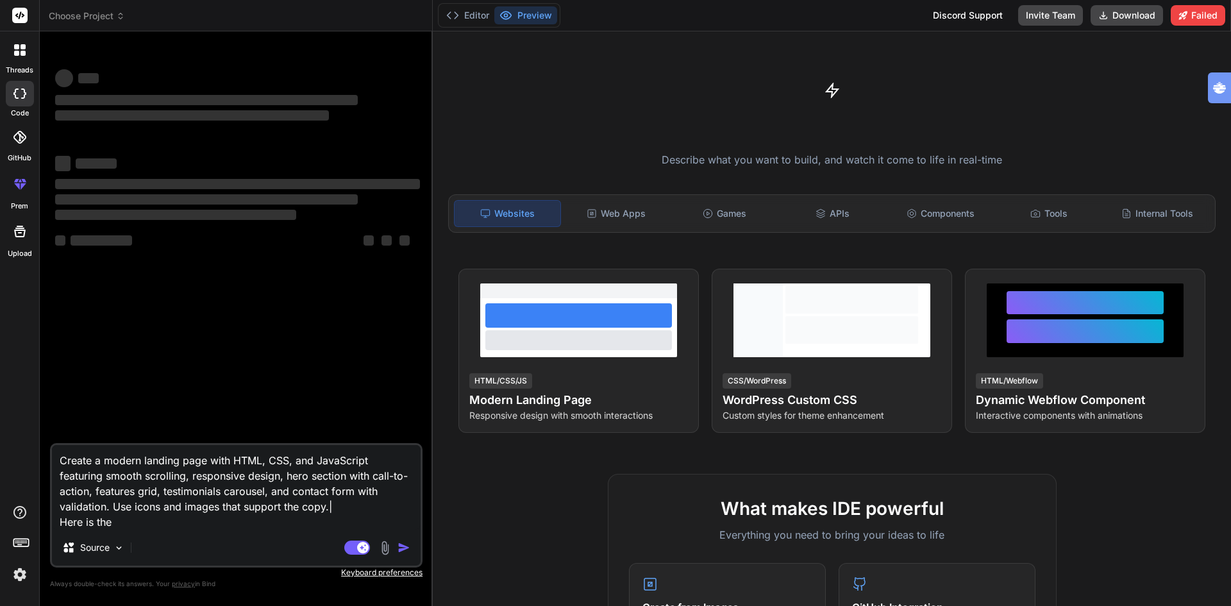
type textarea "x"
type textarea "Create a modern landing page with HTML, CSS, and JavaScript featuring smooth sc…"
type textarea "x"
type textarea "Create a modern landing page with HTML, CSS, and JavaScript featuring smooth sc…"
type textarea "x"
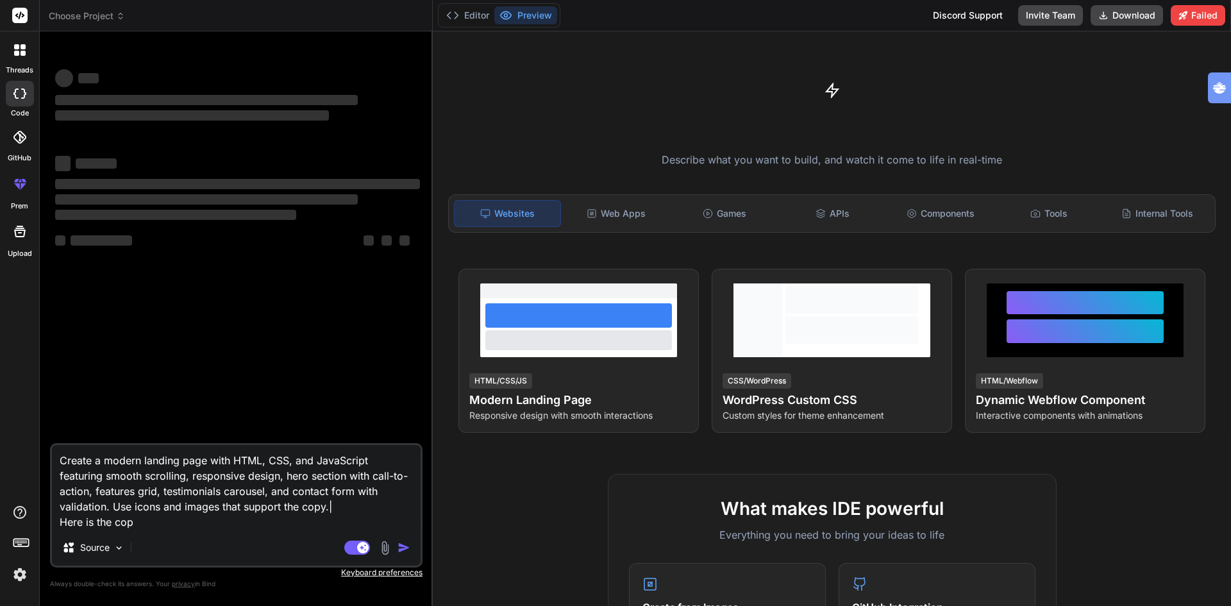
type textarea "Create a modern landing page with HTML, CSS, and JavaScript featuring smooth sc…"
type textarea "x"
type textarea "Create a modern landing page with HTML, CSS, and JavaScript featuring smooth sc…"
type textarea "x"
type textarea "Create a modern landing page with HTML, CSS, and JavaScript featuring smooth sc…"
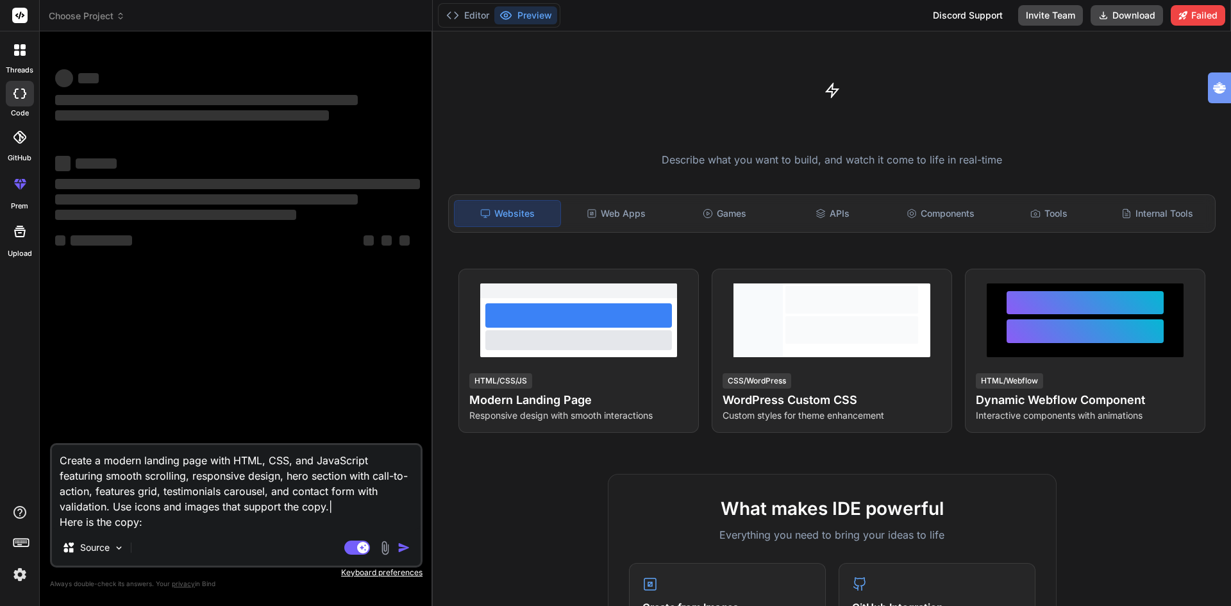
type textarea "x"
type textarea "Create a modern landing page with HTML, CSS, and JavaScript featuring smooth sc…"
type textarea "x"
paste textarea "Beacon AI aanpak® Binnen 72 uur bewijs dat AI jouw bedrijf 20–40% sneller maakt…"
type textarea "Create a modern landing page with HTML, CSS, and JavaScript featuring smooth sc…"
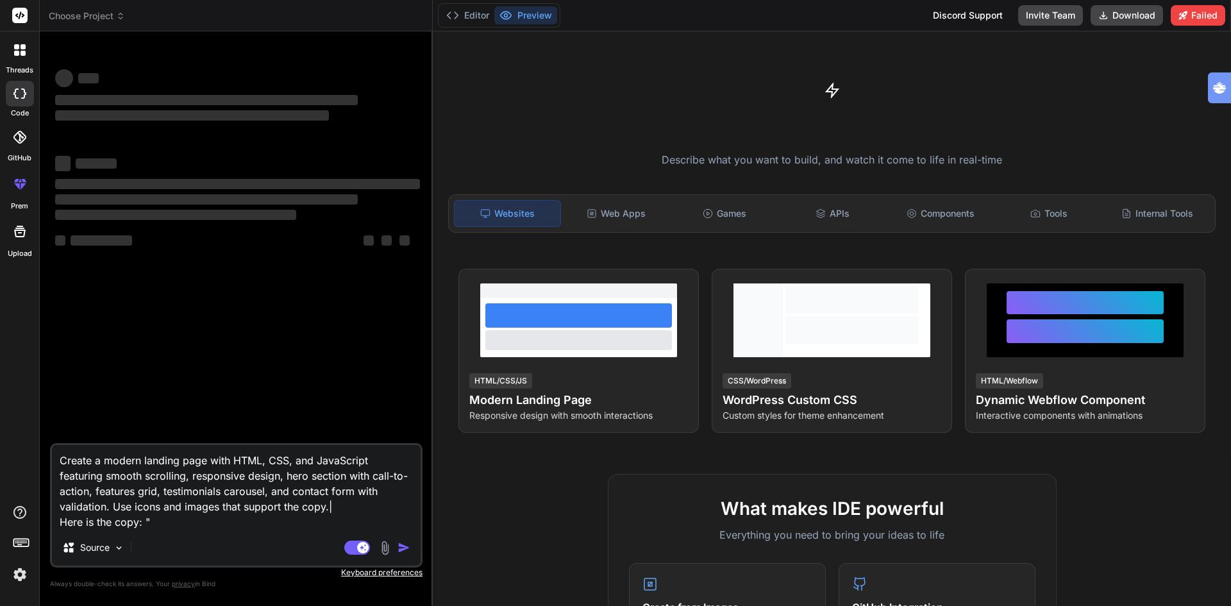
type textarea "x"
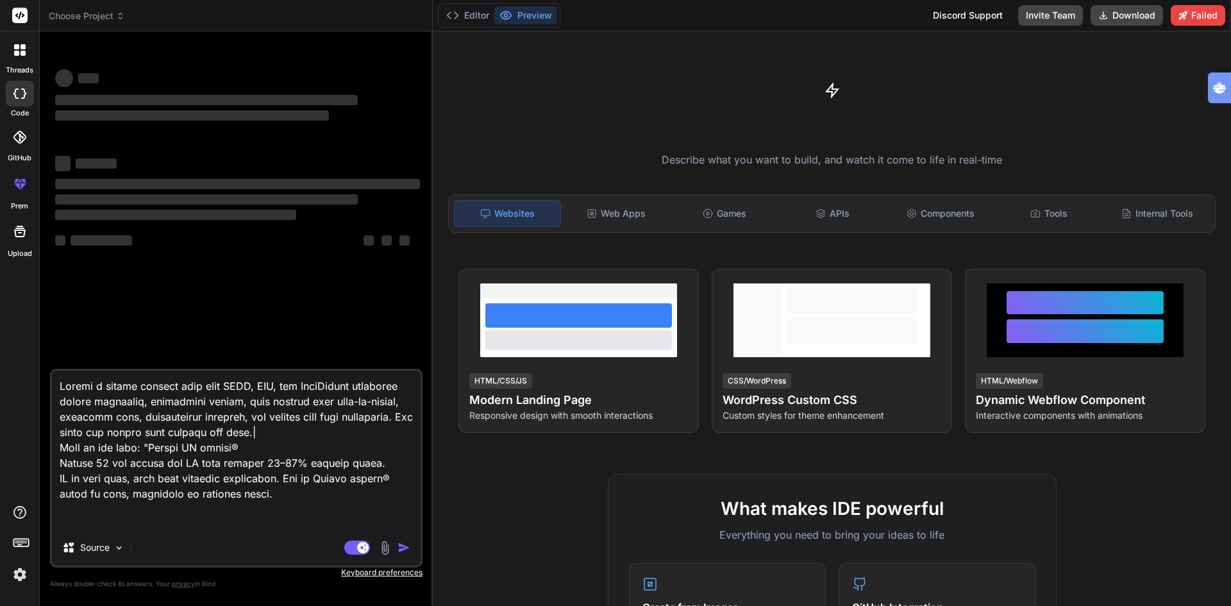
scroll to position [2416, 0]
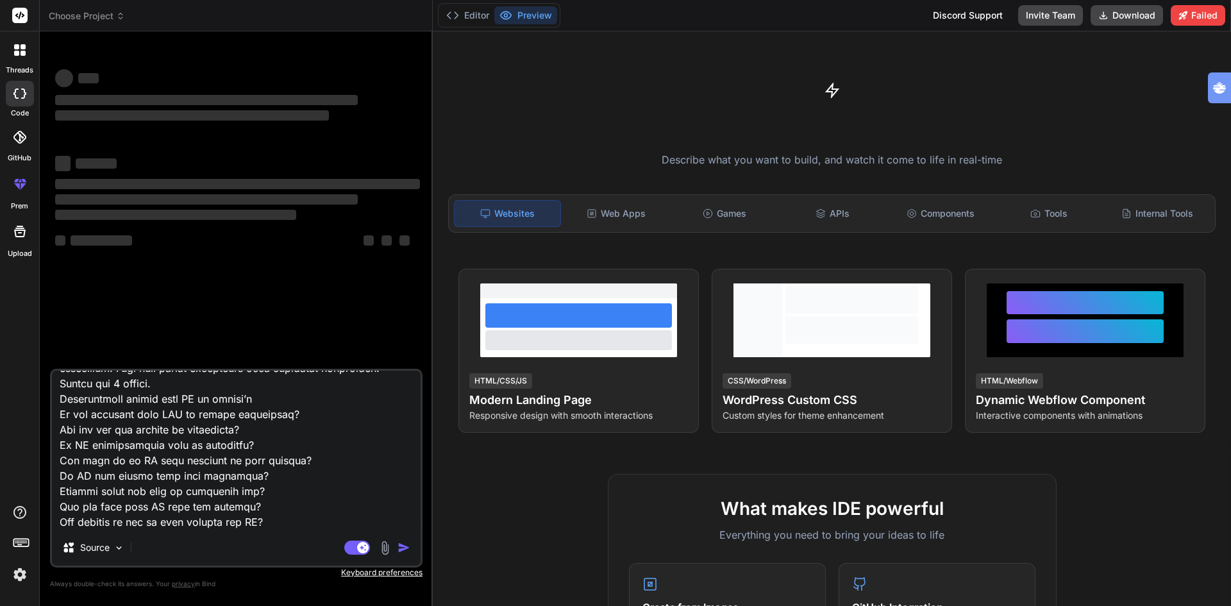
type textarea "Create a modern landing page with HTML, CSS, and JavaScript featuring smooth sc…"
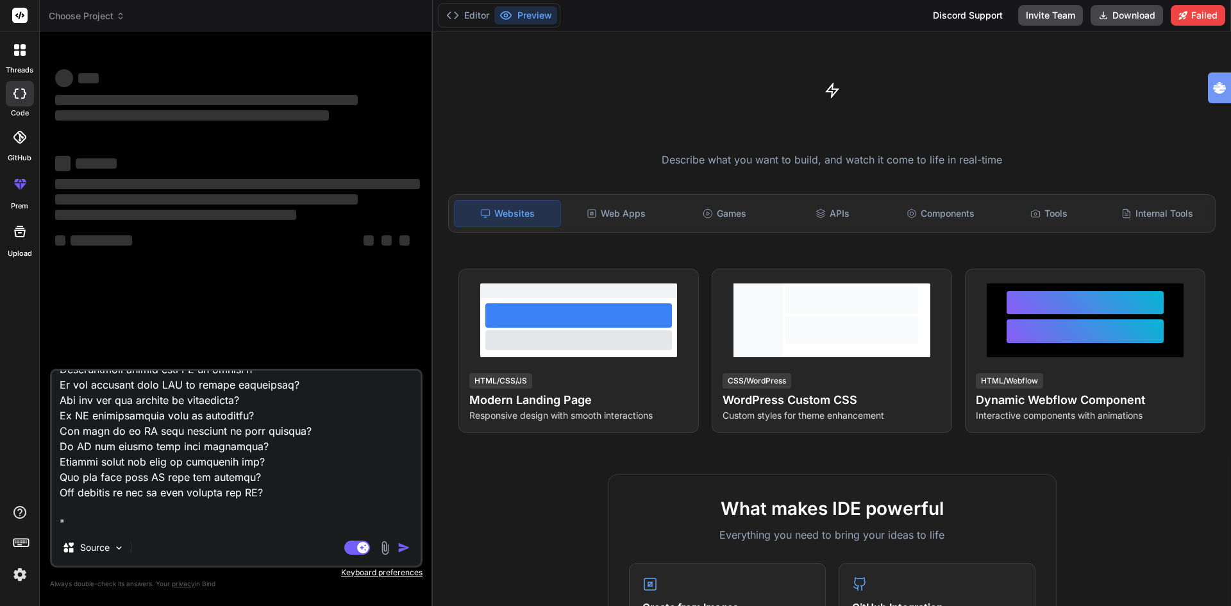
type textarea "x"
click at [364, 440] on textarea at bounding box center [236, 449] width 369 height 159
click at [94, 519] on textarea at bounding box center [236, 449] width 369 height 159
type textarea "Create a modern landing page with HTML, CSS, and JavaScript featuring smooth sc…"
type textarea "x"
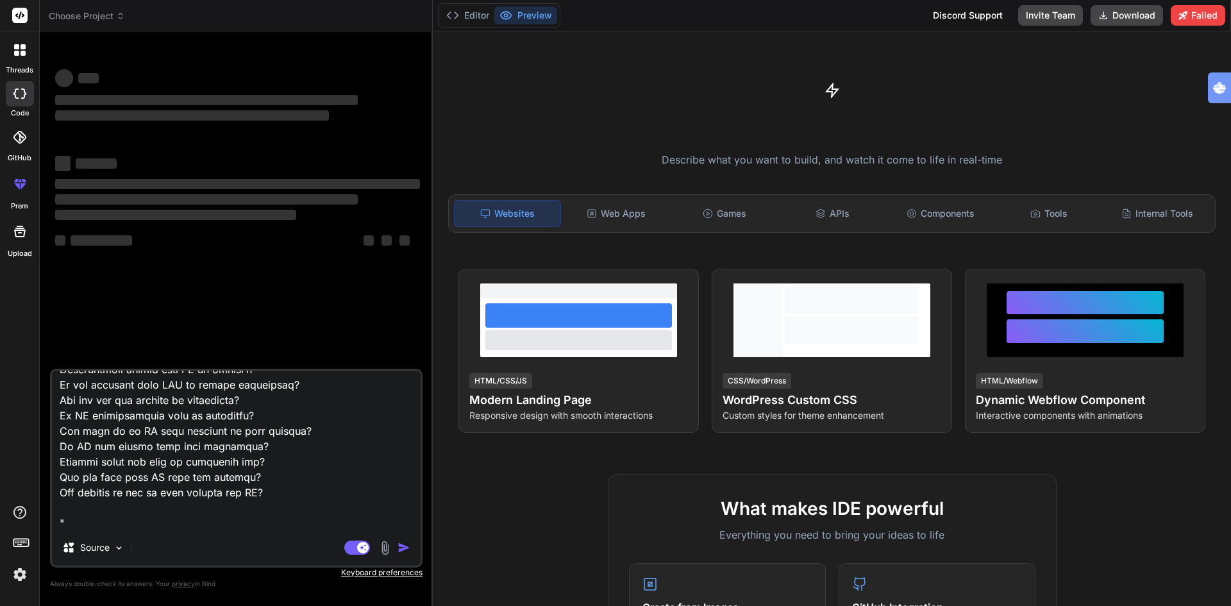
scroll to position [2432, 0]
type textarea "Create a modern landing page with HTML, CSS, and JavaScript featuring smooth sc…"
click at [96, 548] on p "Source" at bounding box center [94, 547] width 29 height 13
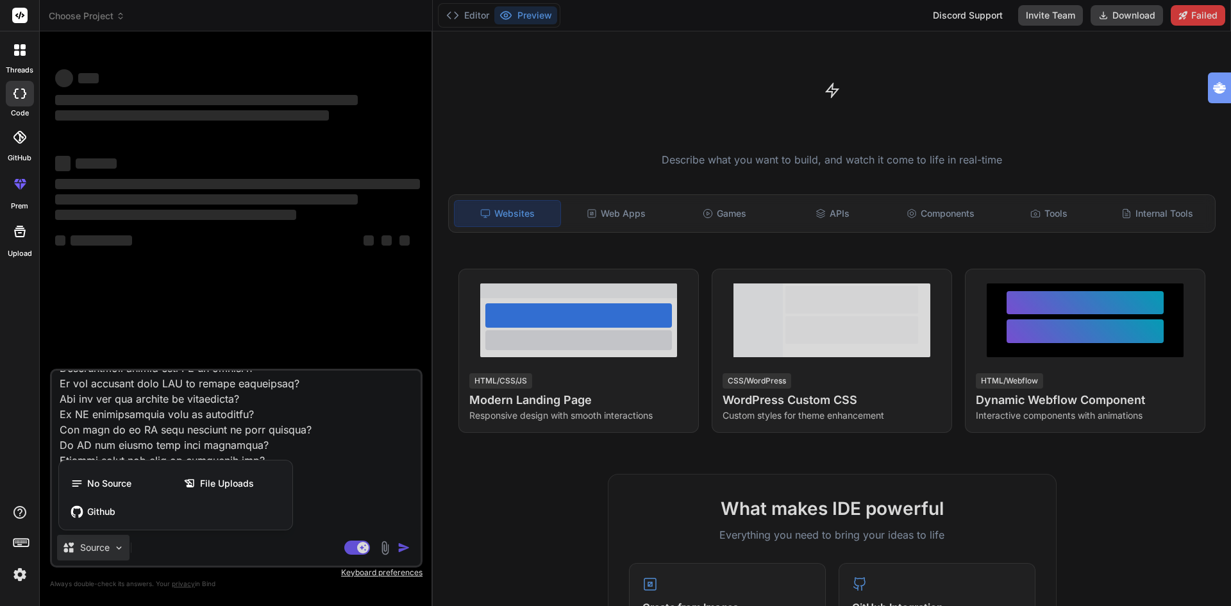
click at [320, 417] on div at bounding box center [615, 303] width 1231 height 606
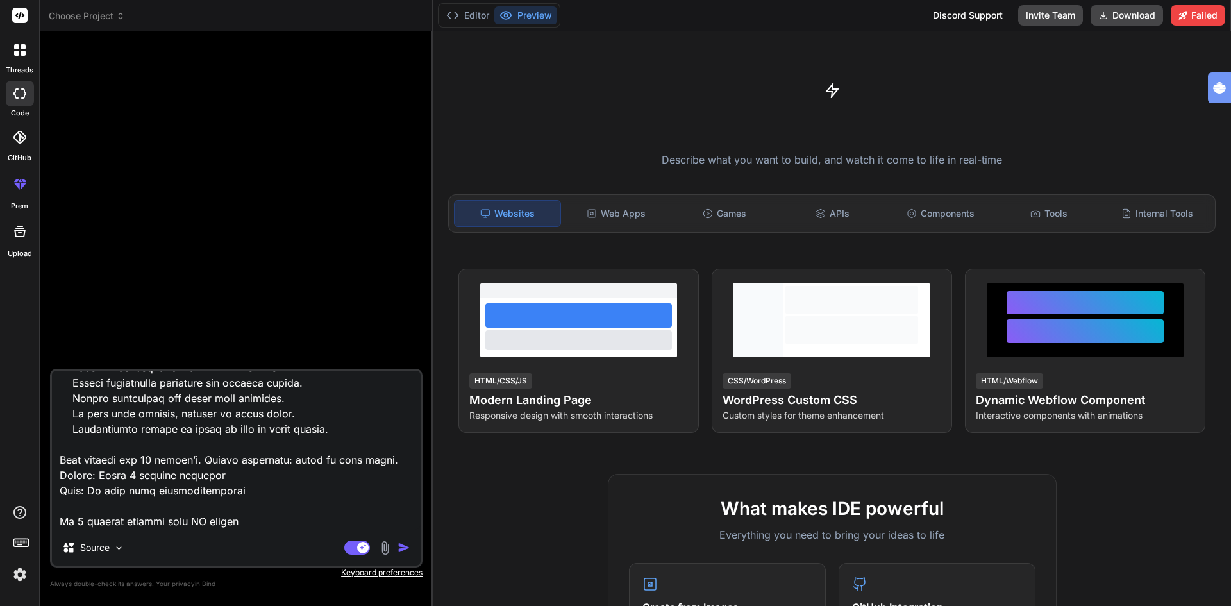
scroll to position [1022, 0]
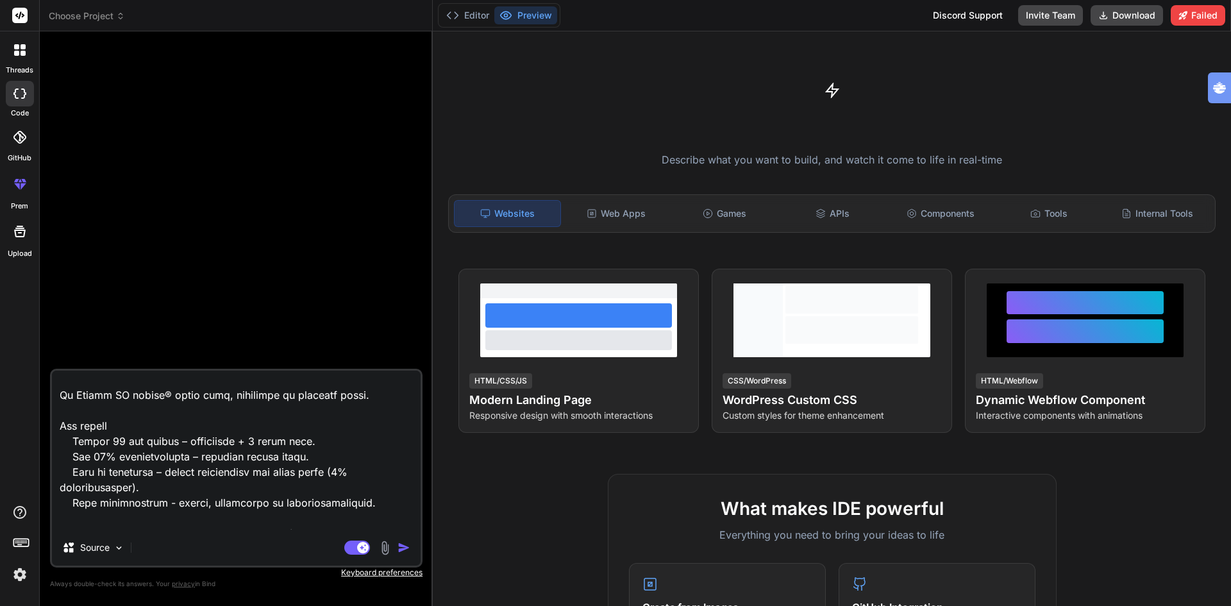
click at [403, 549] on img "button" at bounding box center [403, 547] width 13 height 13
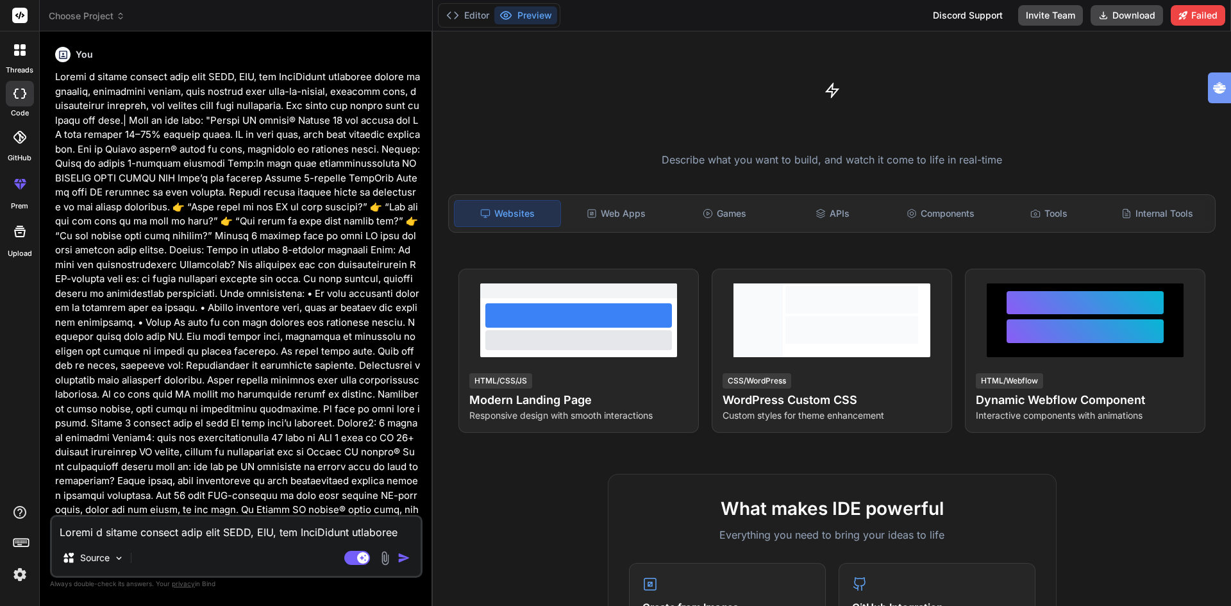
click at [408, 557] on img "button" at bounding box center [403, 557] width 13 height 13
click at [401, 556] on img "button" at bounding box center [403, 557] width 13 height 13
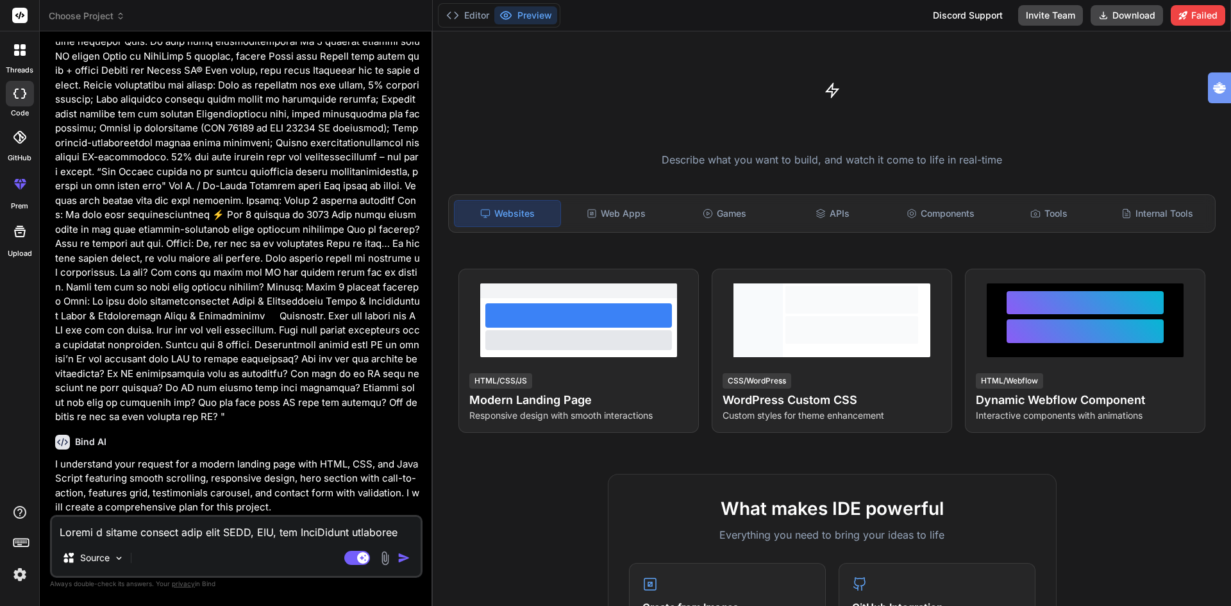
type textarea "x"
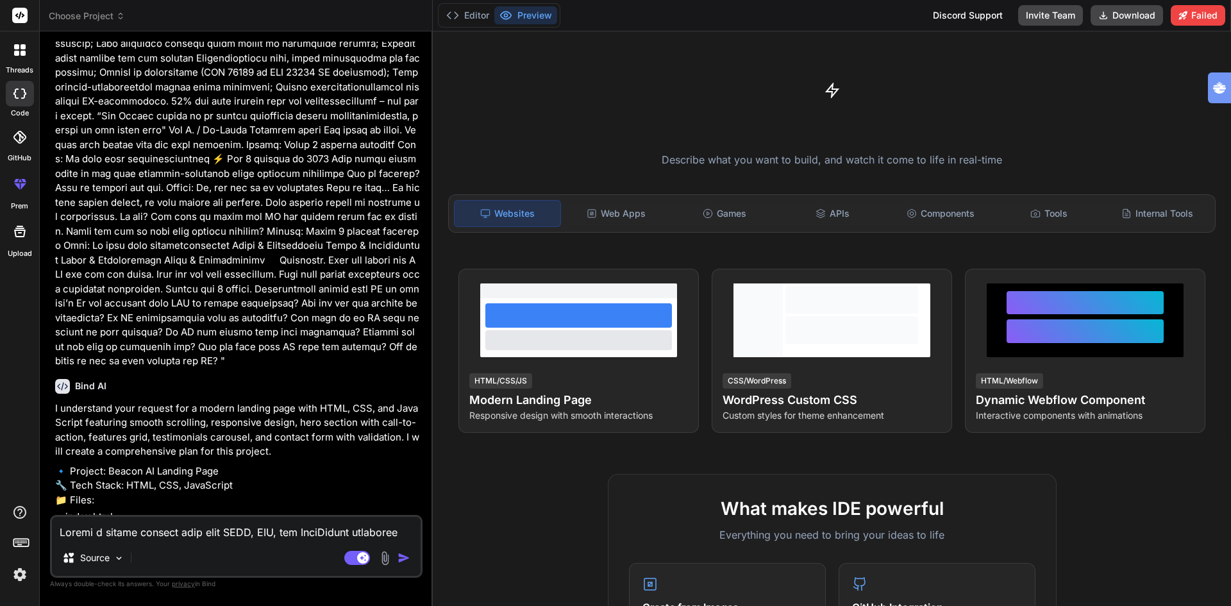
scroll to position [743, 0]
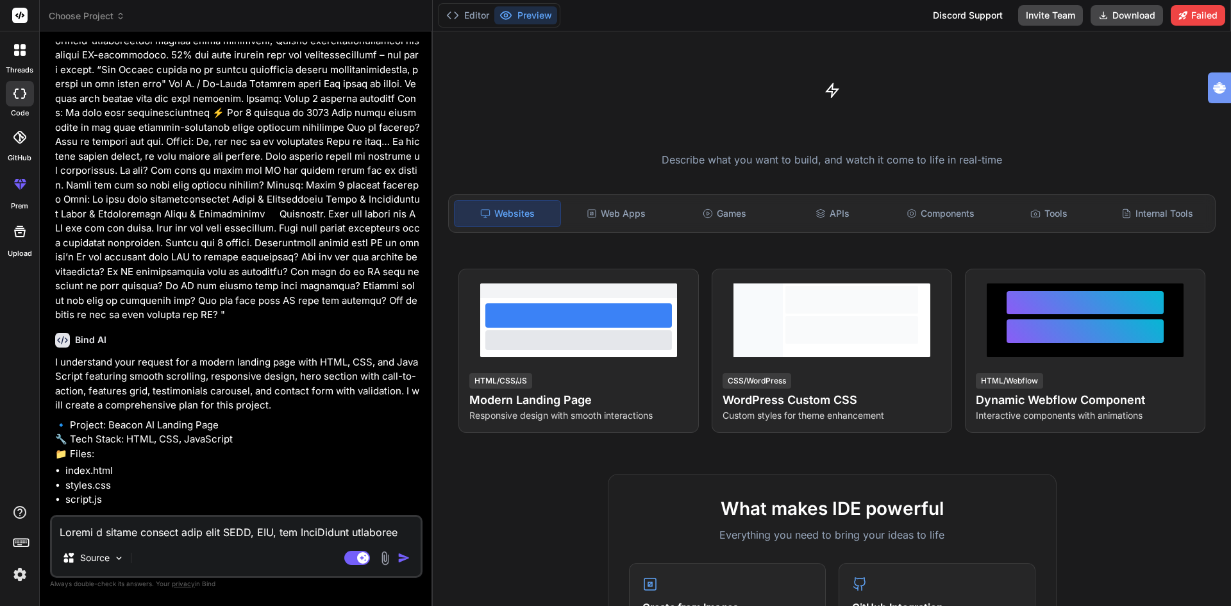
click at [401, 556] on img "button" at bounding box center [403, 557] width 13 height 13
click at [203, 531] on textarea at bounding box center [236, 528] width 369 height 23
type textarea "y"
type textarea "x"
type textarea "ye"
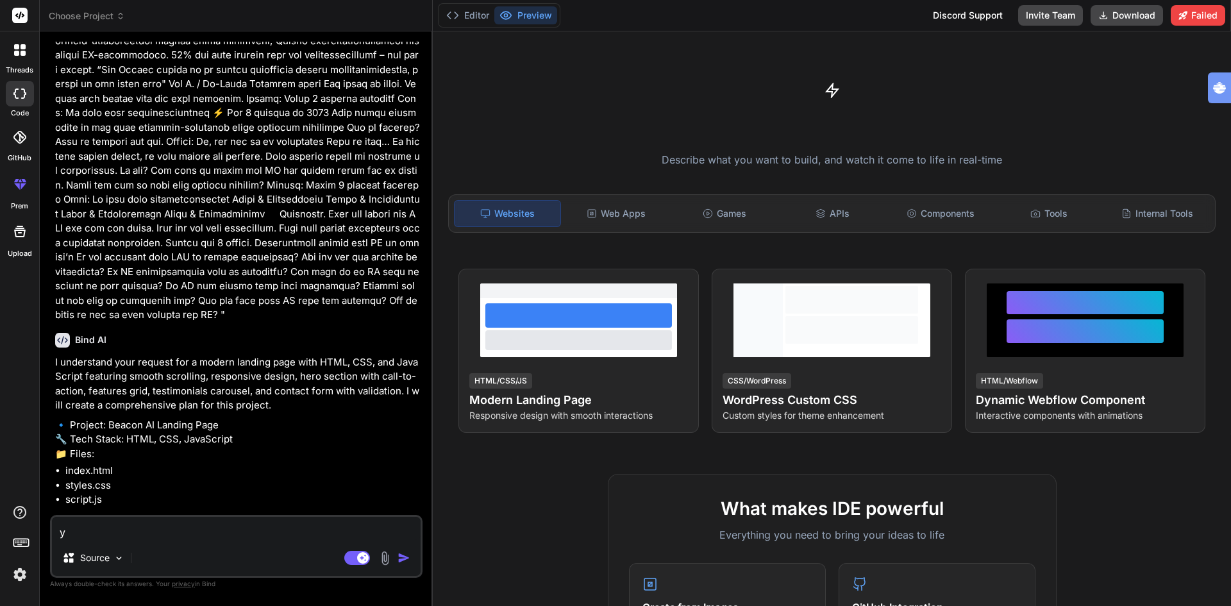
type textarea "x"
type textarea "yes"
type textarea "x"
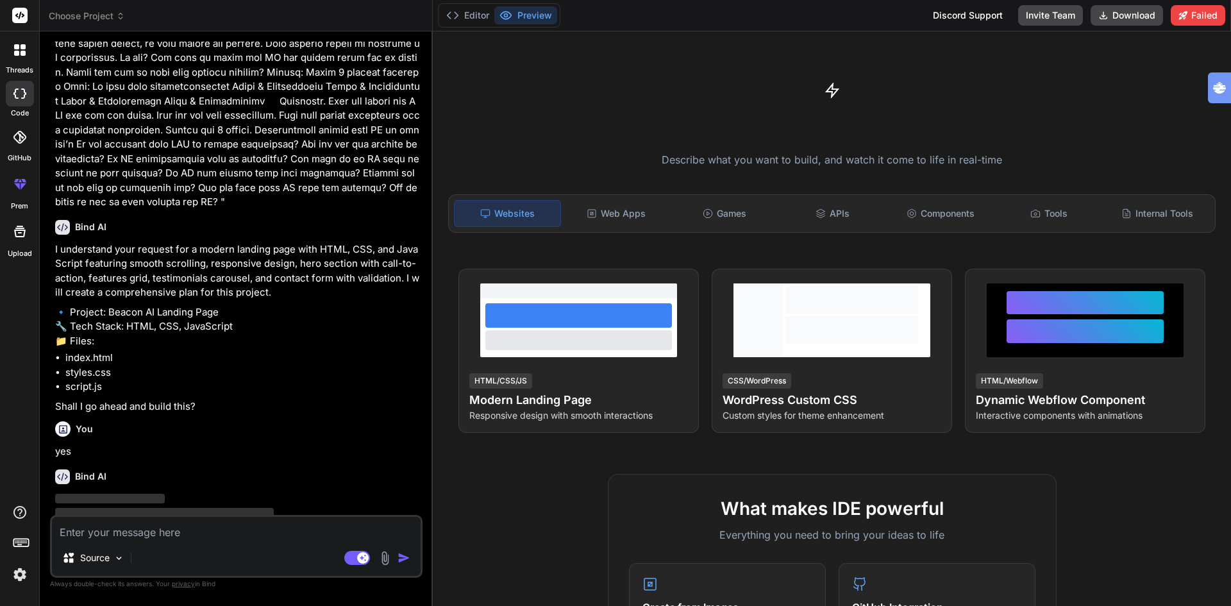
scroll to position [875, 0]
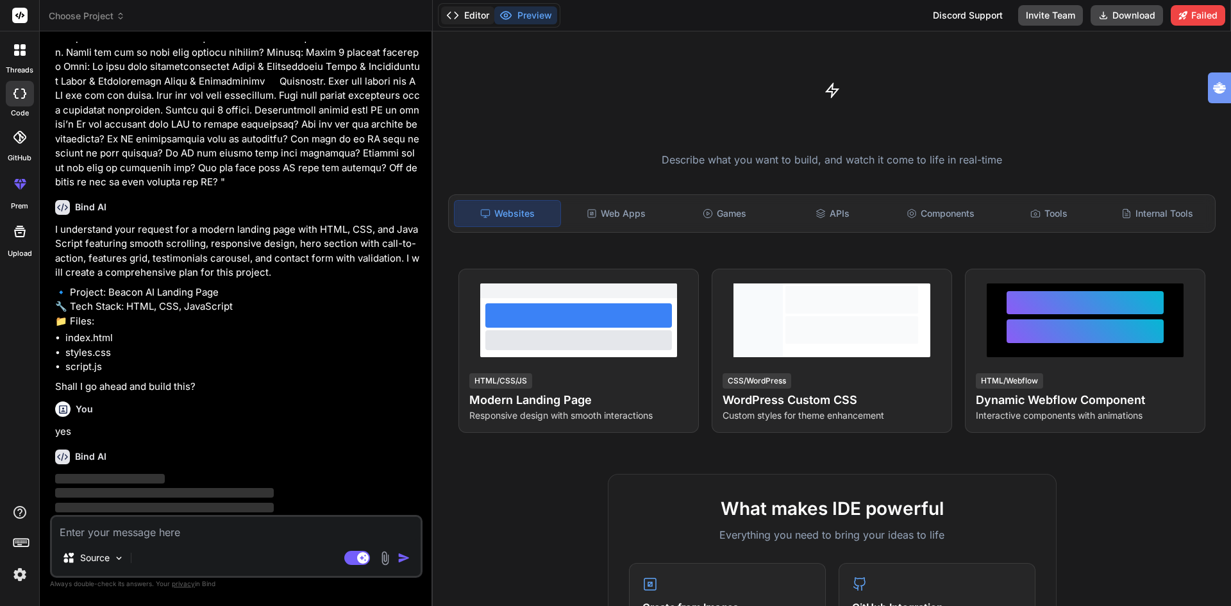
click at [479, 12] on button "Editor" at bounding box center [467, 15] width 53 height 18
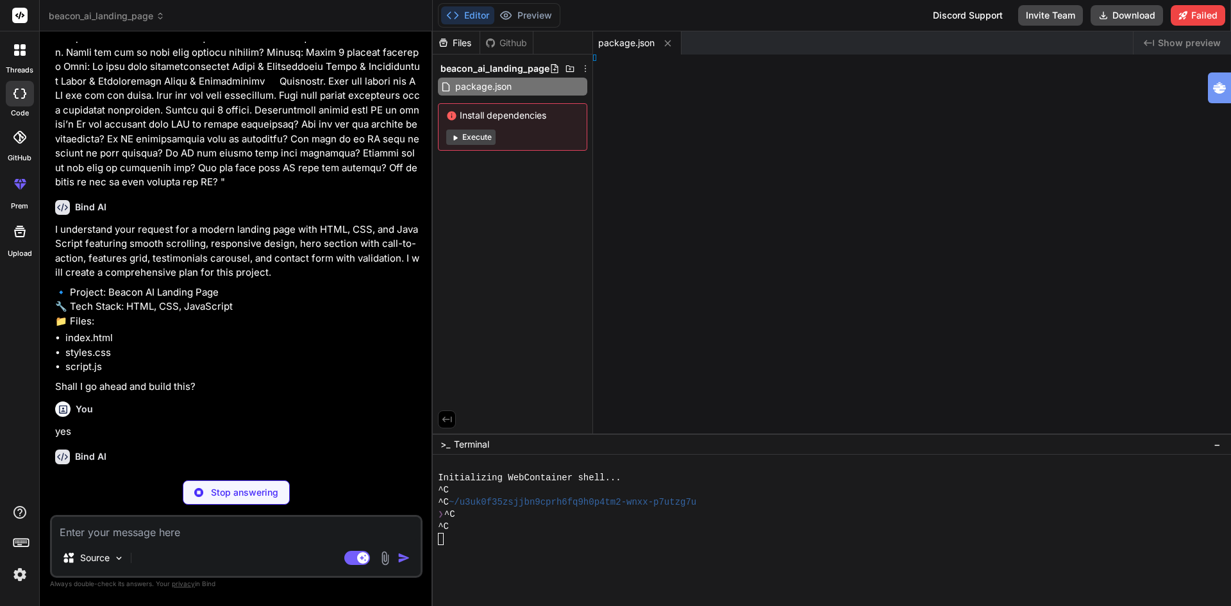
type textarea "x"
type textarea "tml>"
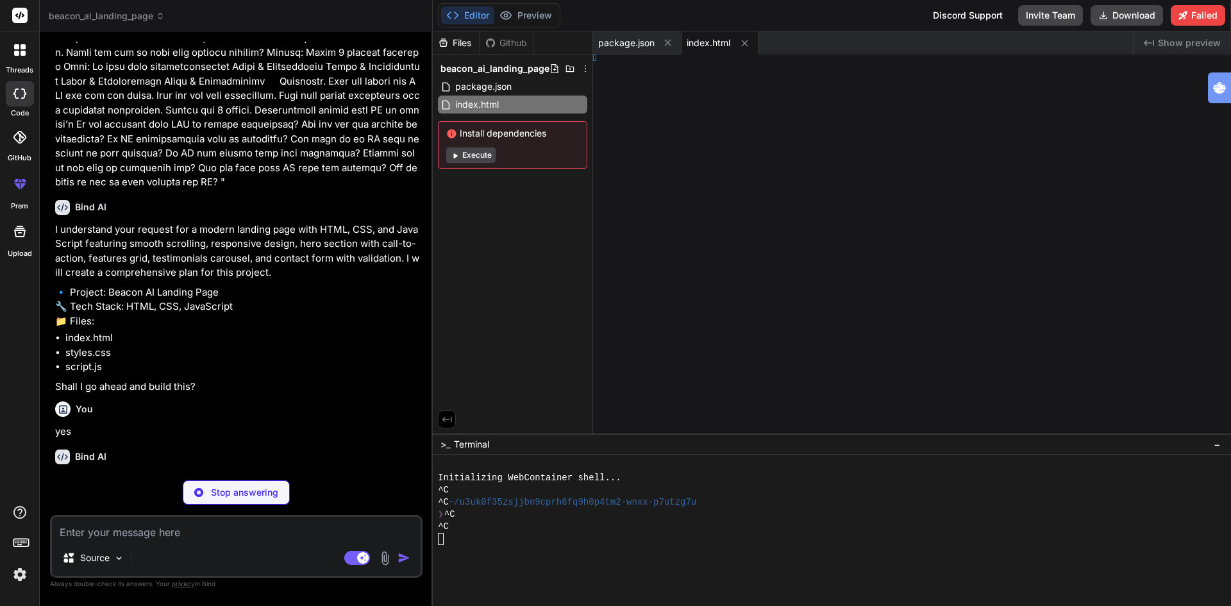
type textarea "x"
type textarea "} }"
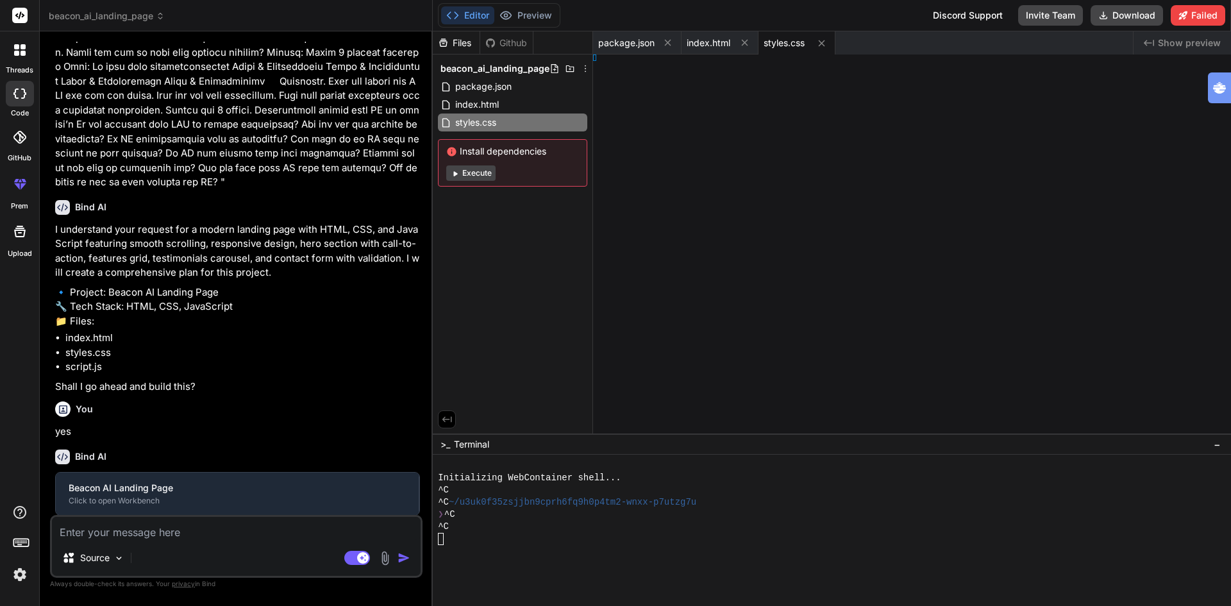
type textarea "x"
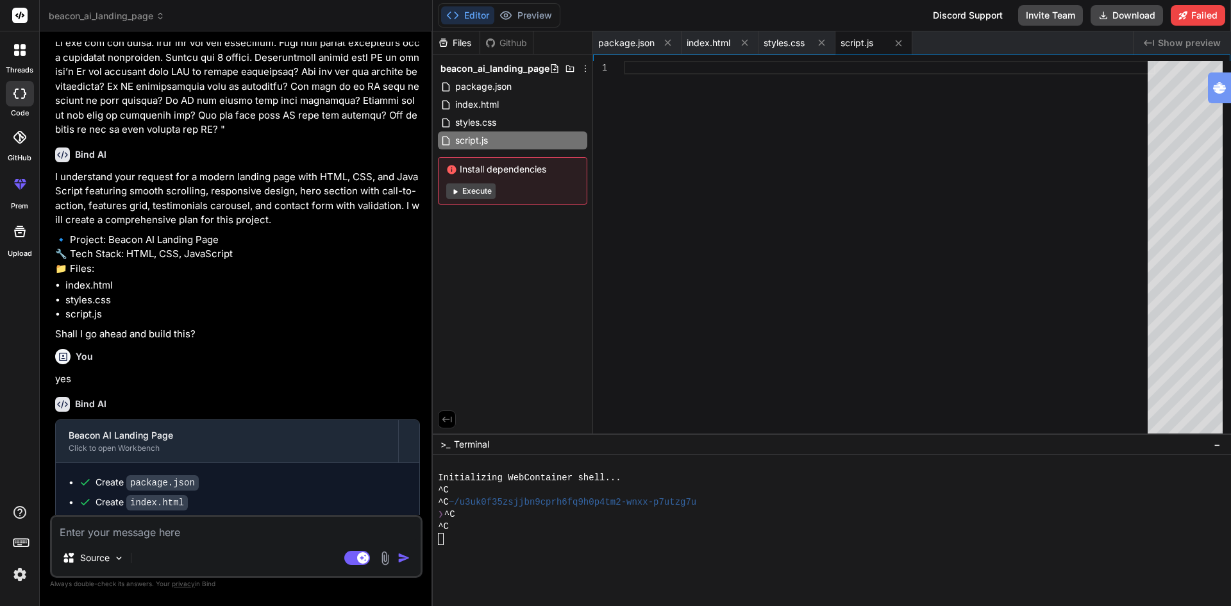
scroll to position [994, 0]
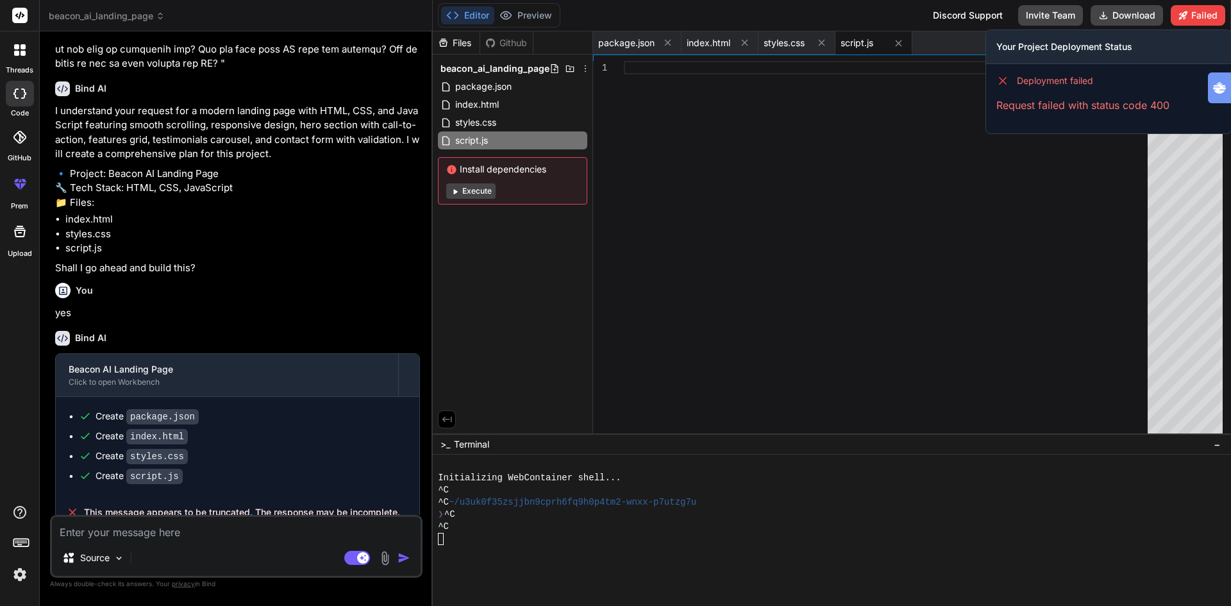
click at [1073, 197] on div at bounding box center [889, 250] width 531 height 379
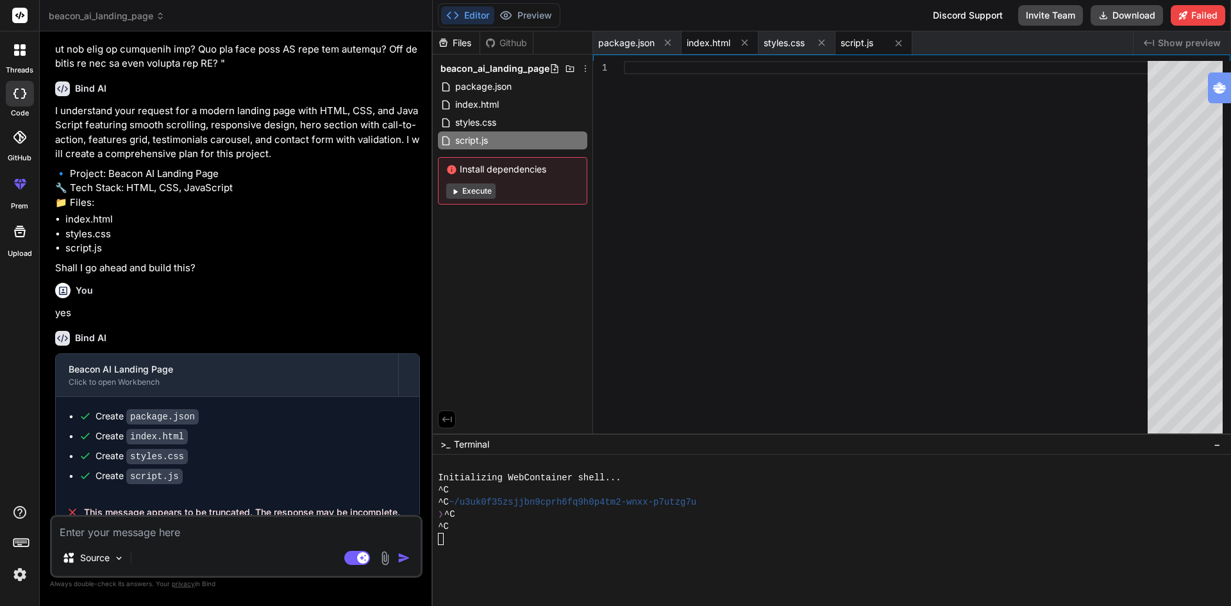
click at [719, 42] on span "index.html" at bounding box center [708, 43] width 44 height 13
type textarea "<div class="footer-bottom"> <p>&copy; 2023 Beacon AI. All rights reserved.</p> …"
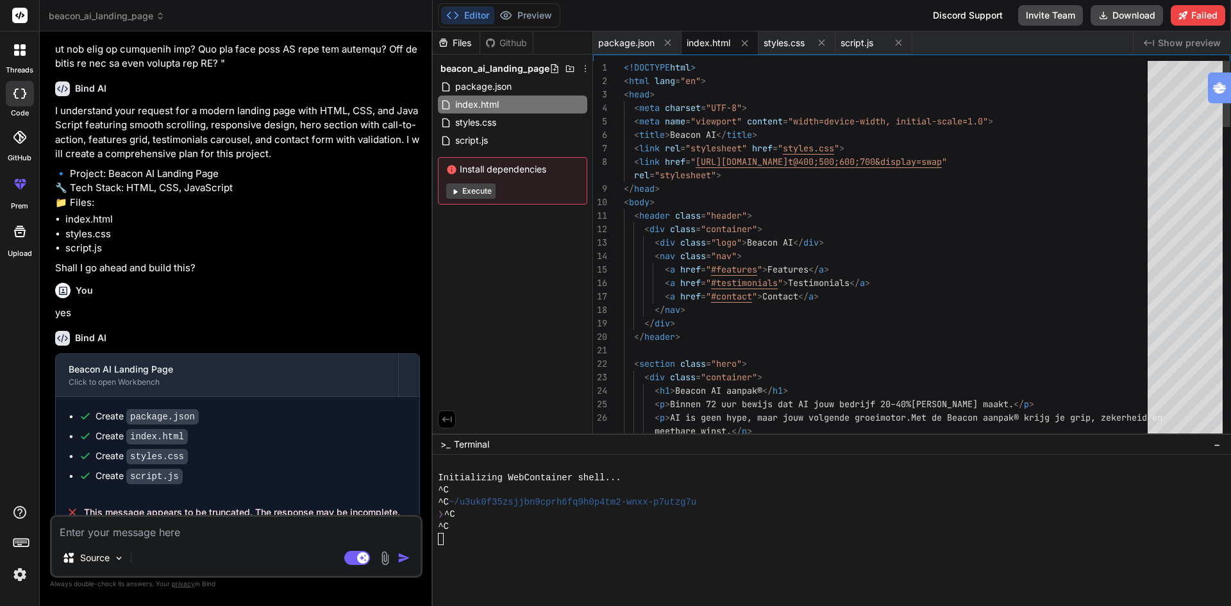
type textarea "x"
click at [536, 15] on button "Preview" at bounding box center [525, 15] width 63 height 18
click at [152, 531] on textarea at bounding box center [236, 528] width 369 height 23
type textarea "p"
type textarea "x"
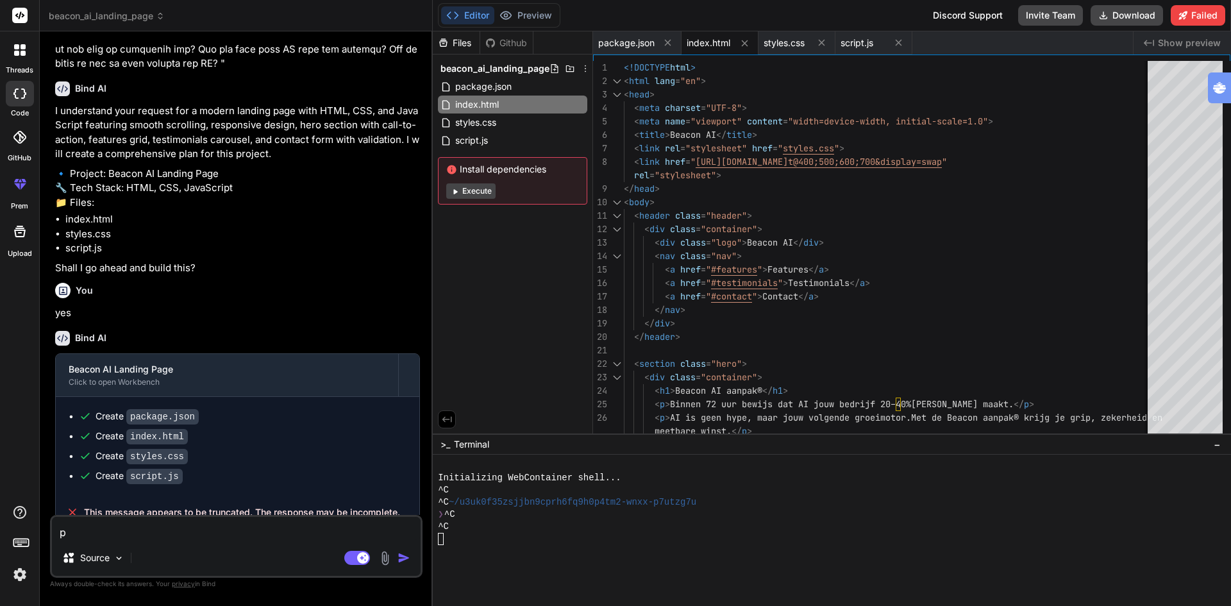
type textarea "pu"
type textarea "x"
type textarea "pub"
type textarea "x"
type textarea "publ"
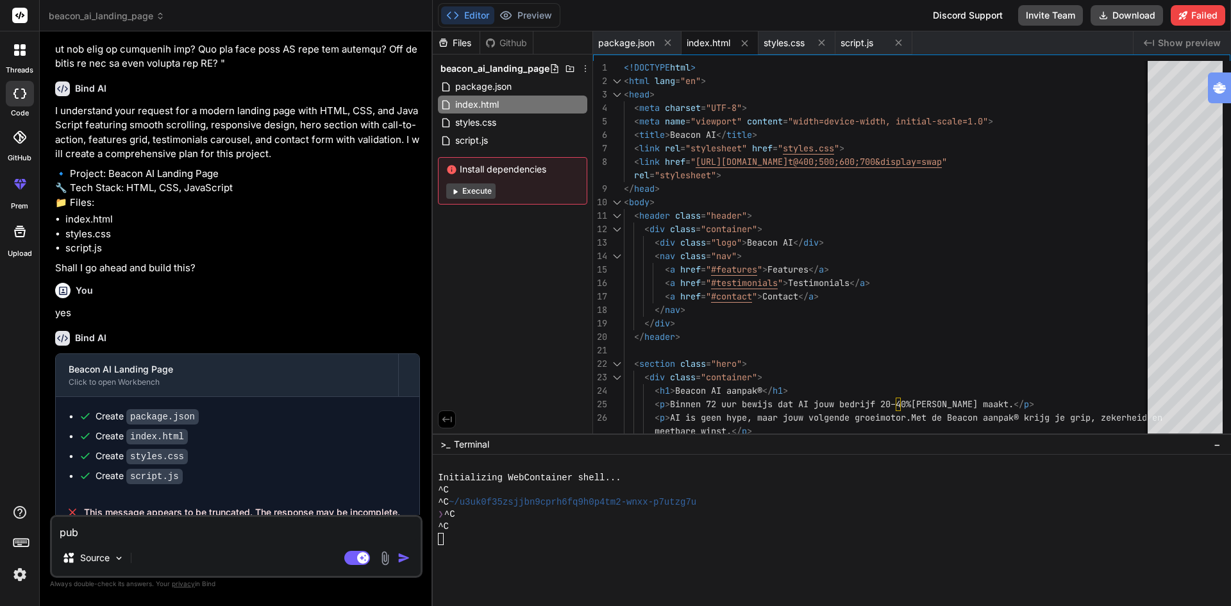
type textarea "x"
type textarea "publi"
type textarea "x"
type textarea "publis"
type textarea "x"
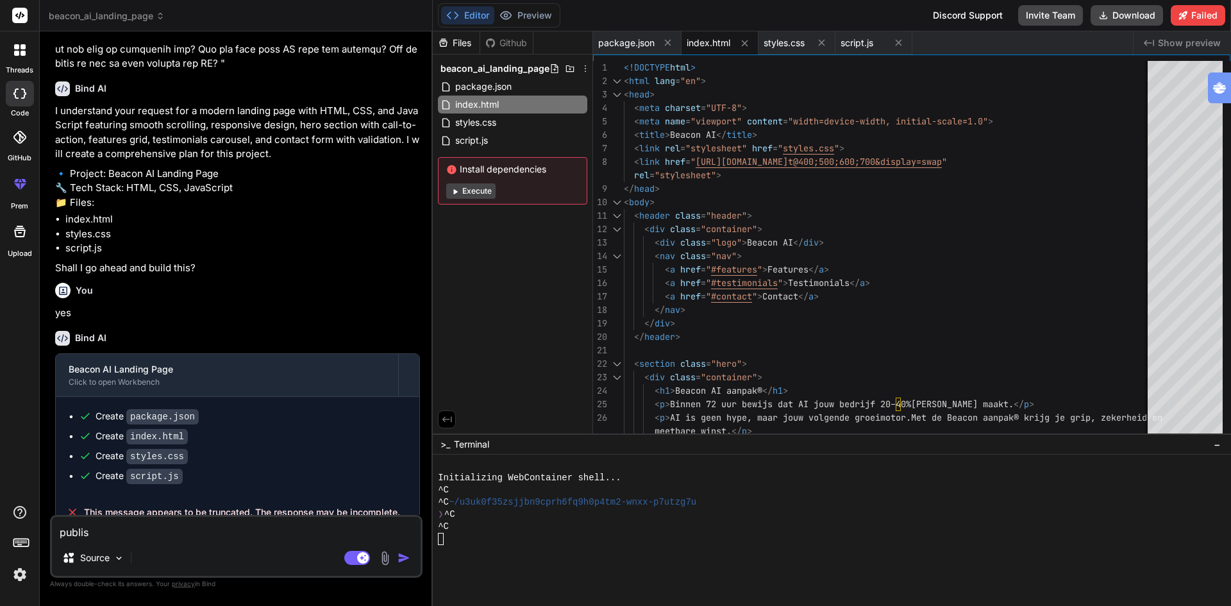
type textarea "publish"
type textarea "x"
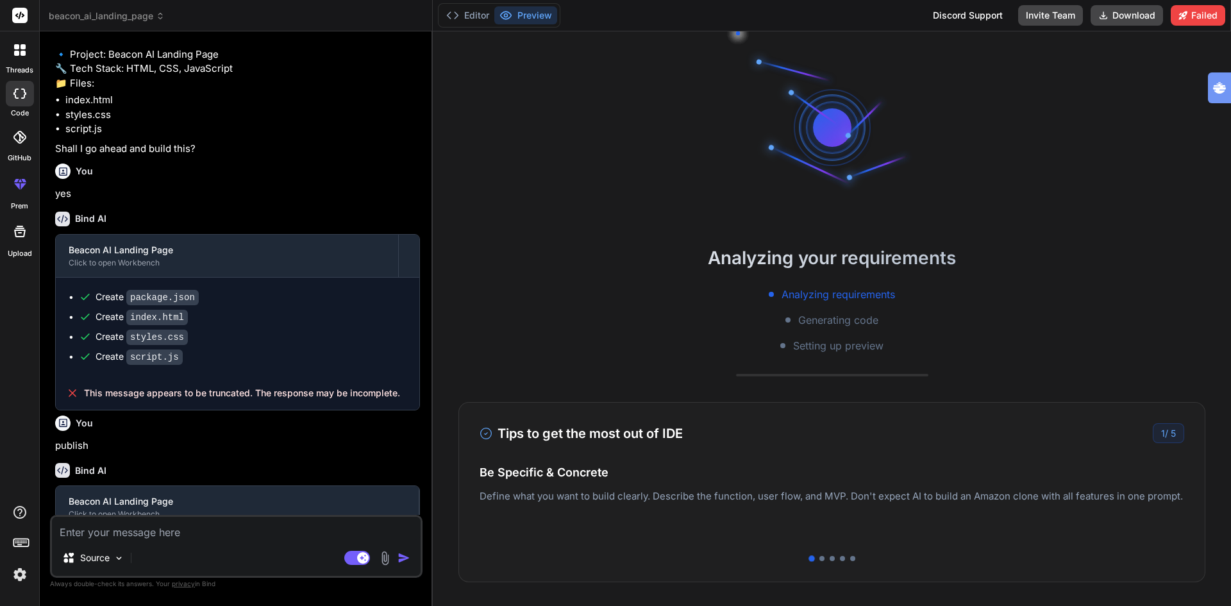
scroll to position [1127, 0]
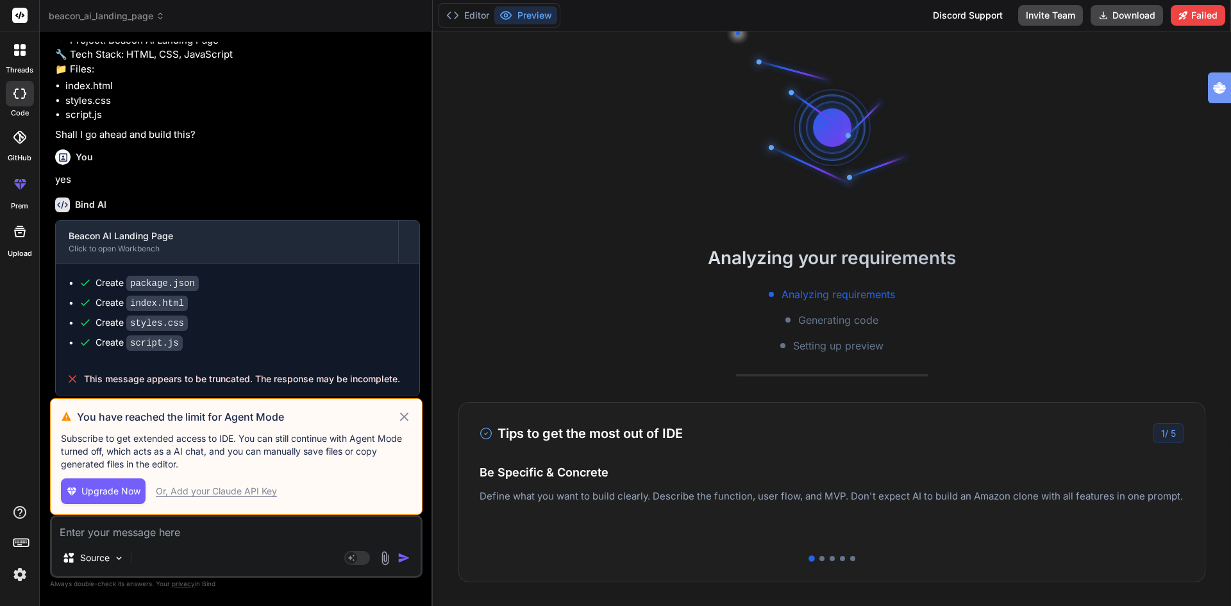
click at [403, 417] on icon at bounding box center [404, 416] width 8 height 8
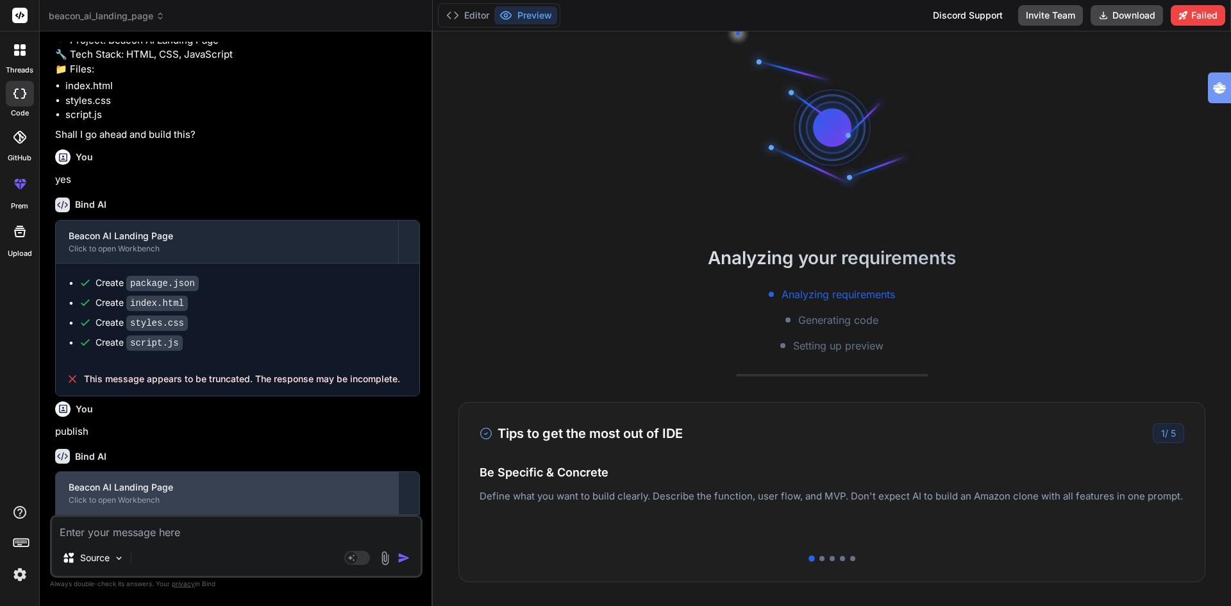
click at [125, 495] on div "Click to open Workbench" at bounding box center [227, 500] width 317 height 10
click at [131, 481] on div "Beacon AI Landing Page" at bounding box center [227, 487] width 317 height 13
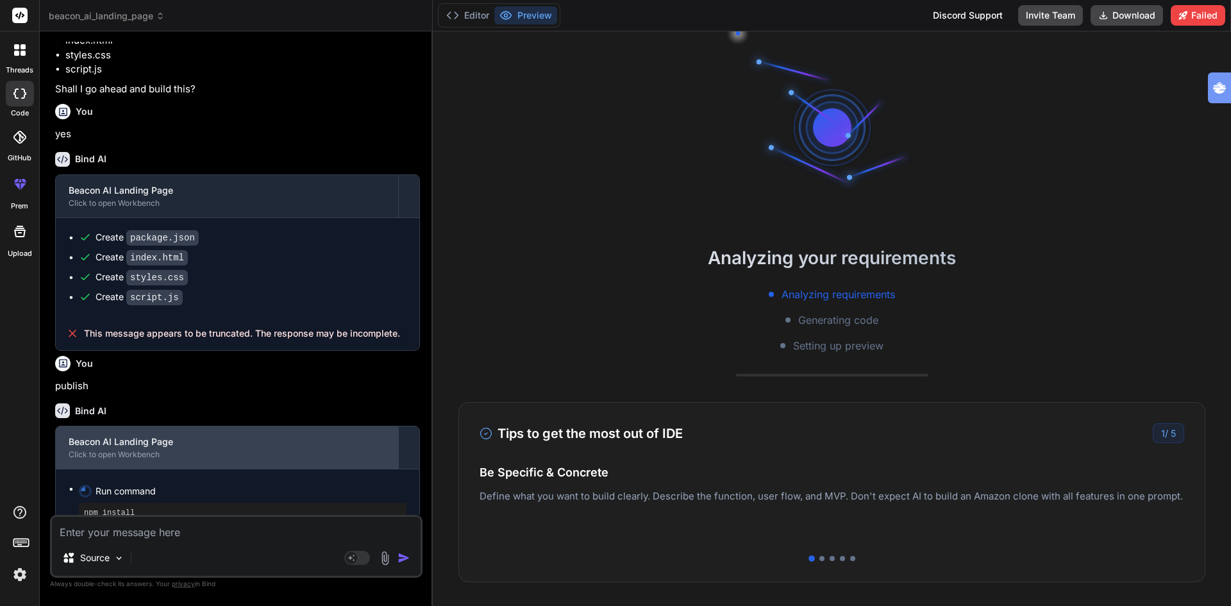
scroll to position [1228, 0]
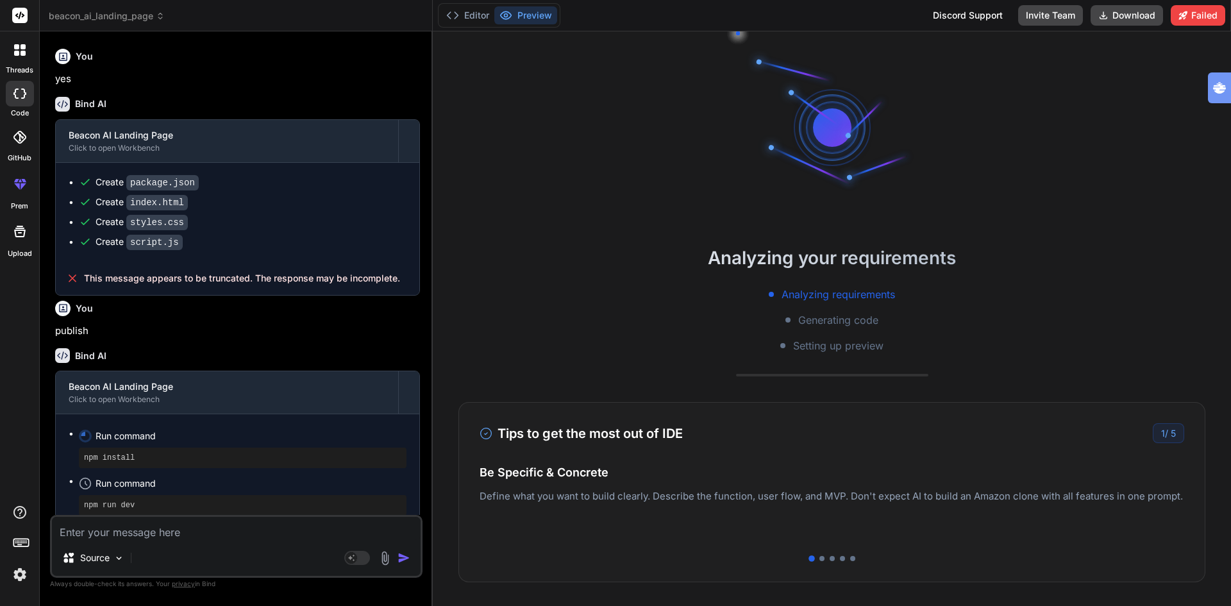
click at [816, 561] on div "Tips to get the most out of IDE 1 / 5 Be Specific & Concrete Define what you wa…" at bounding box center [831, 492] width 747 height 180
click at [824, 561] on div "Tips to get the most out of IDE 1 / 5 Be Specific & Concrete Define what you wa…" at bounding box center [831, 492] width 747 height 180
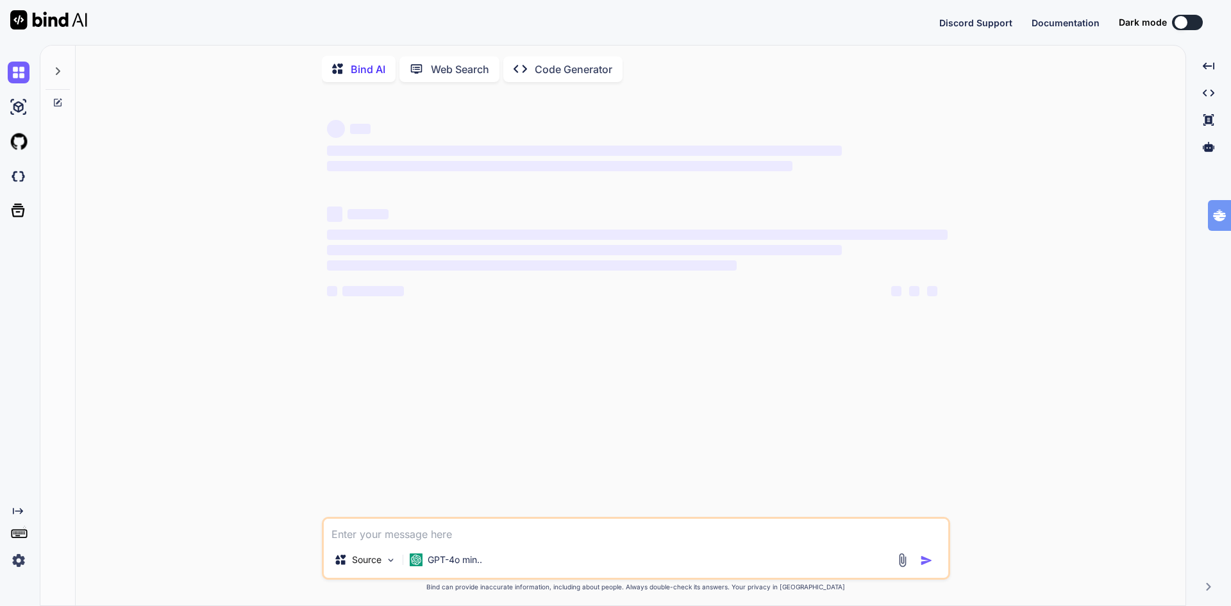
type textarea "x"
click at [17, 180] on img at bounding box center [19, 176] width 22 height 22
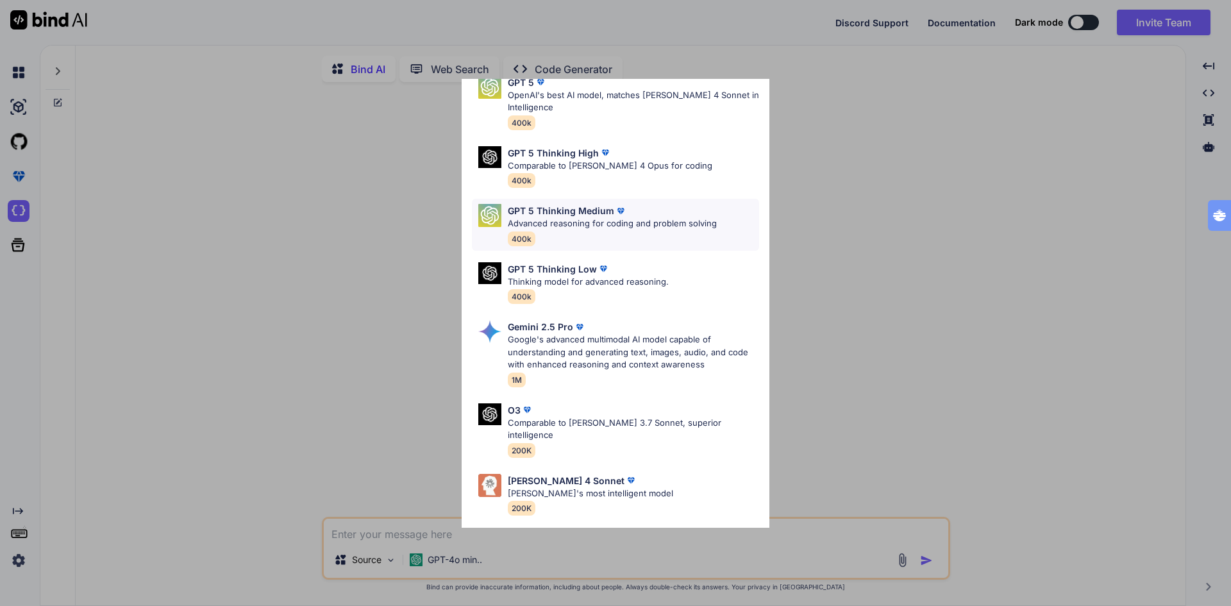
scroll to position [104, 0]
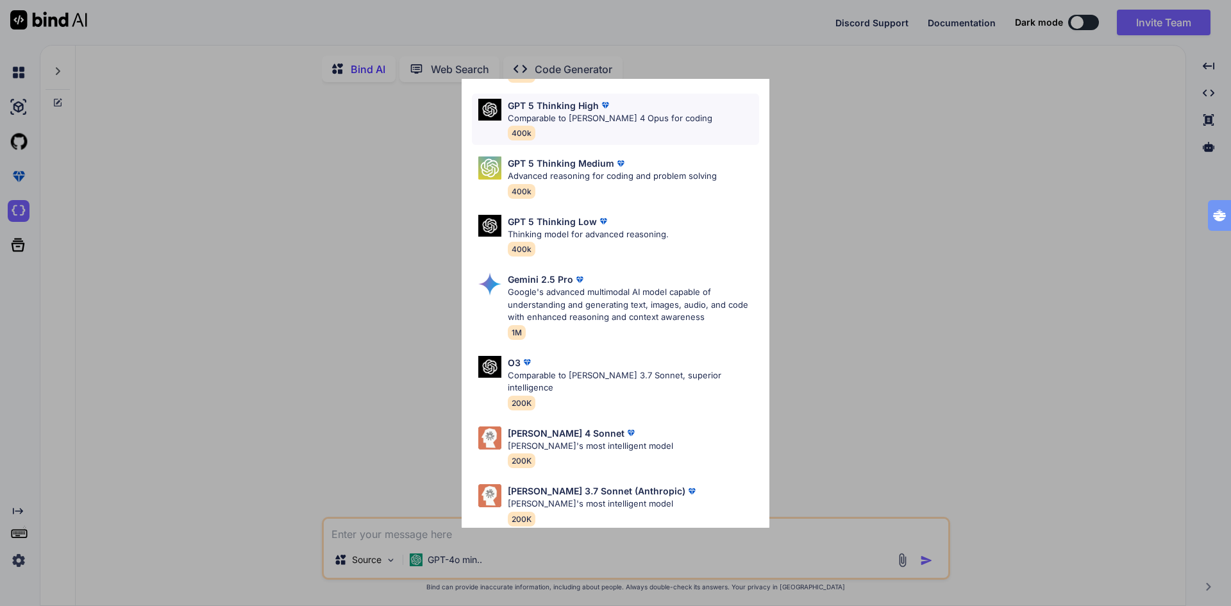
click at [741, 97] on div "GPT 5 Thinking High Comparable to [PERSON_NAME] 4 Opus for coding 400k" at bounding box center [615, 120] width 287 height 52
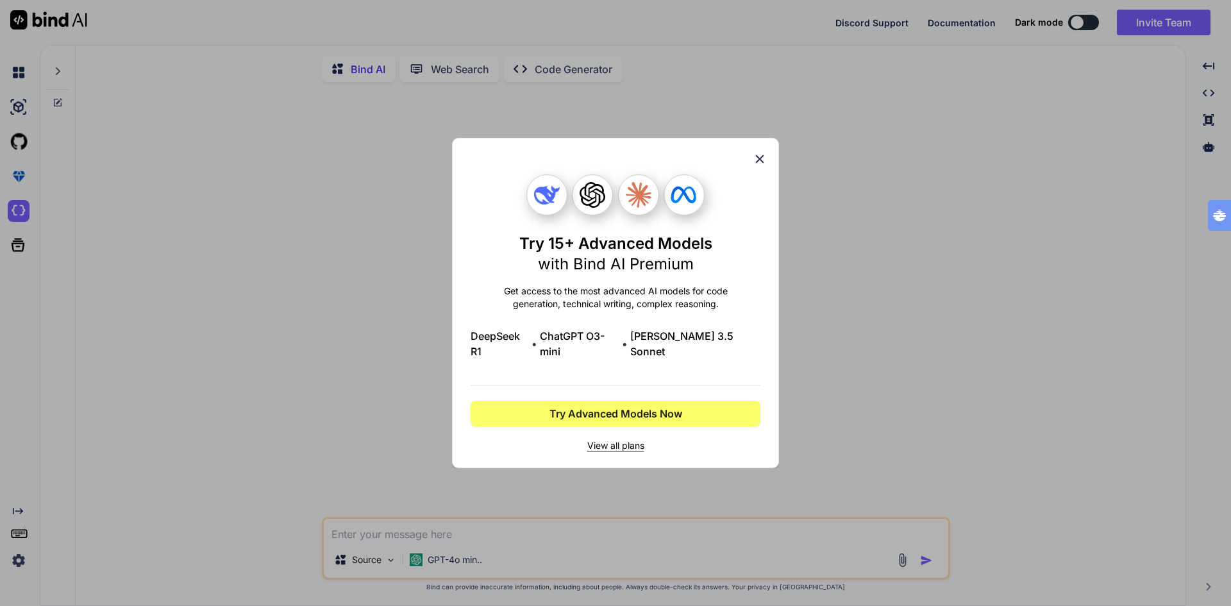
scroll to position [0, 0]
click at [916, 217] on div "Try 15+ Advanced Models with Bind AI Premium Get access to the most advanced AI…" at bounding box center [615, 303] width 1231 height 606
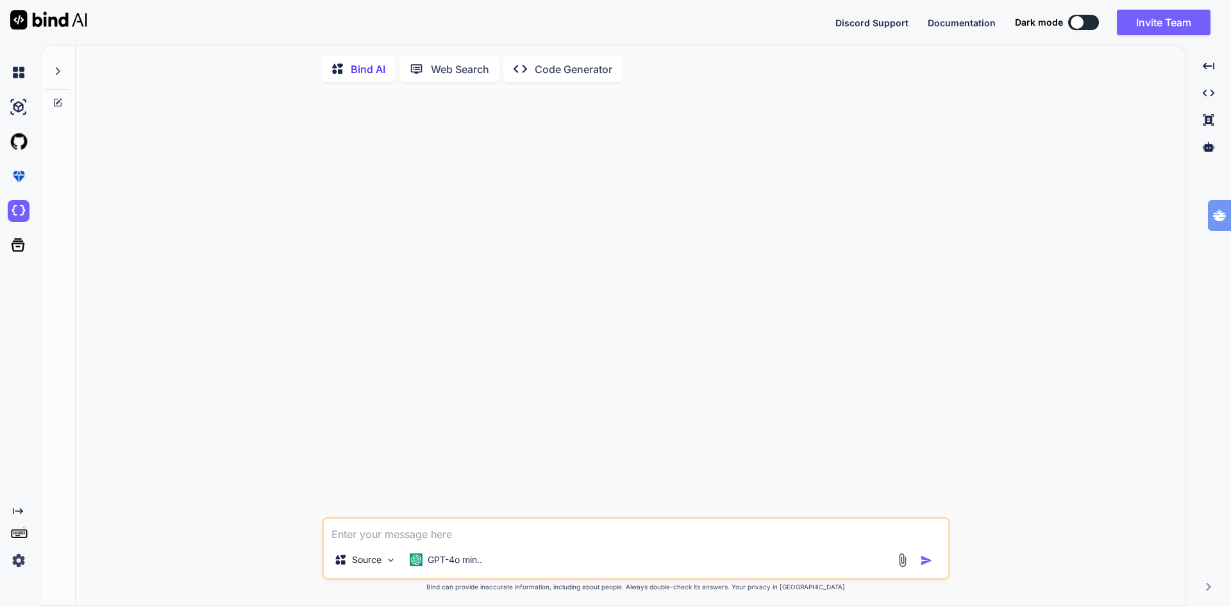
click at [584, 68] on p "Code Generator" at bounding box center [574, 69] width 78 height 15
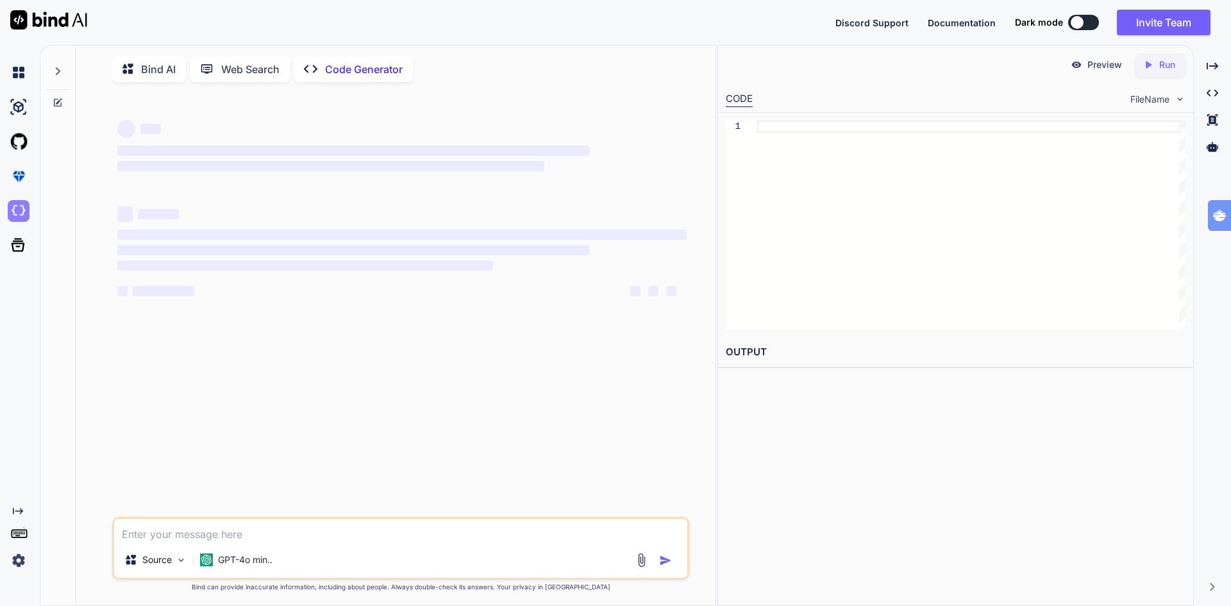
click at [15, 210] on img at bounding box center [19, 211] width 22 height 22
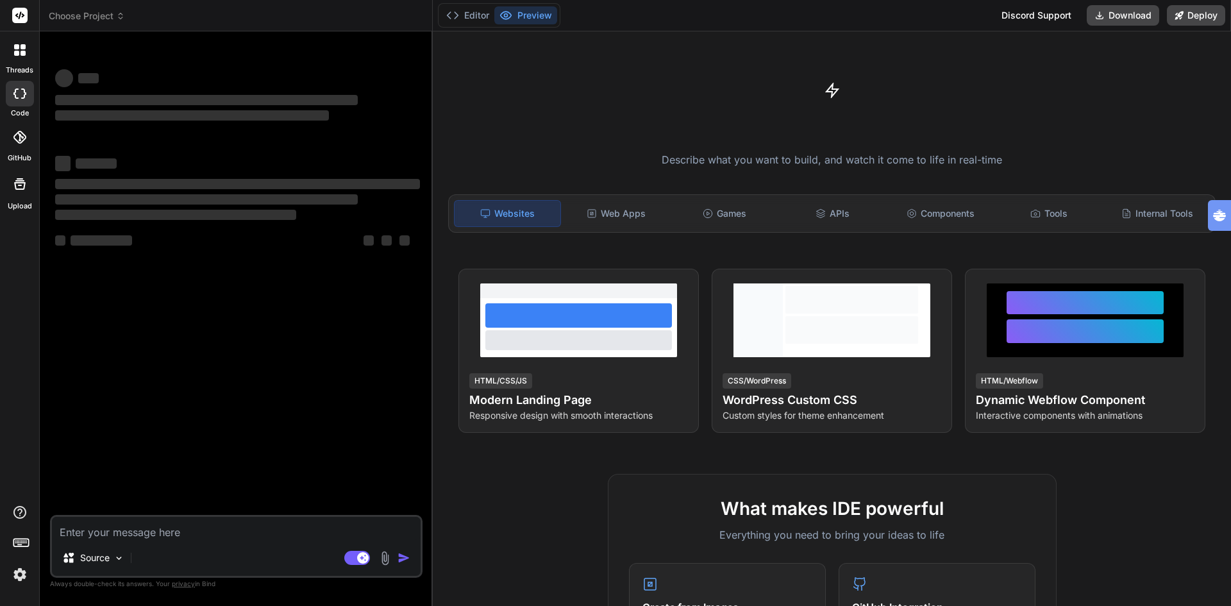
click at [113, 14] on span "Choose Project" at bounding box center [87, 16] width 76 height 13
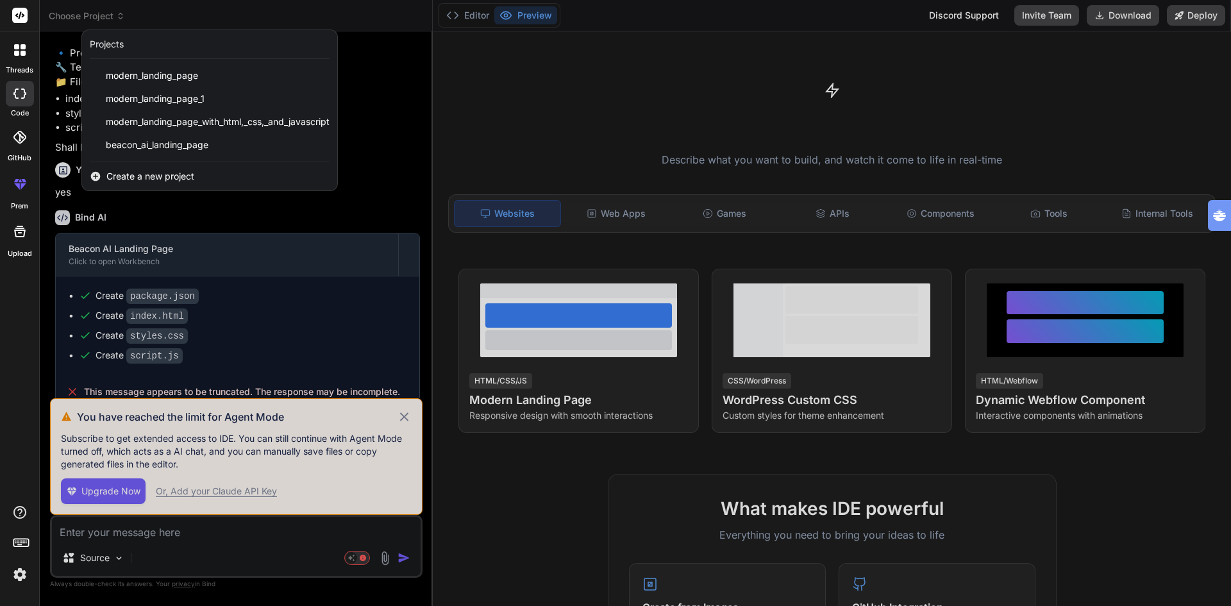
scroll to position [1131, 0]
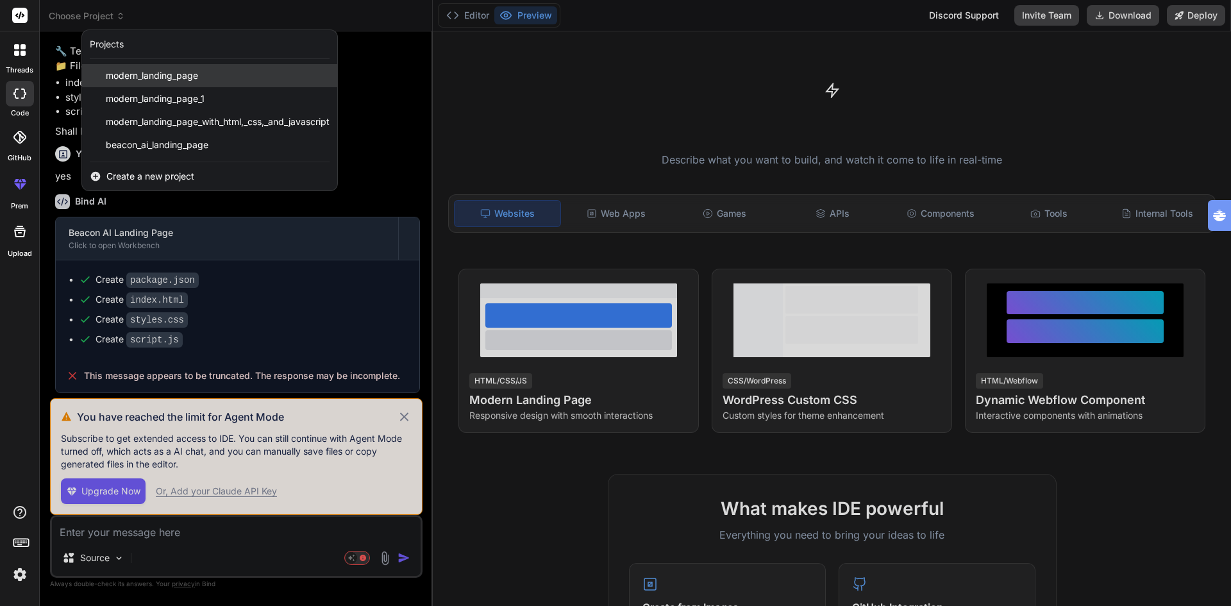
click at [333, 77] on div "modern_landing_page" at bounding box center [209, 75] width 255 height 23
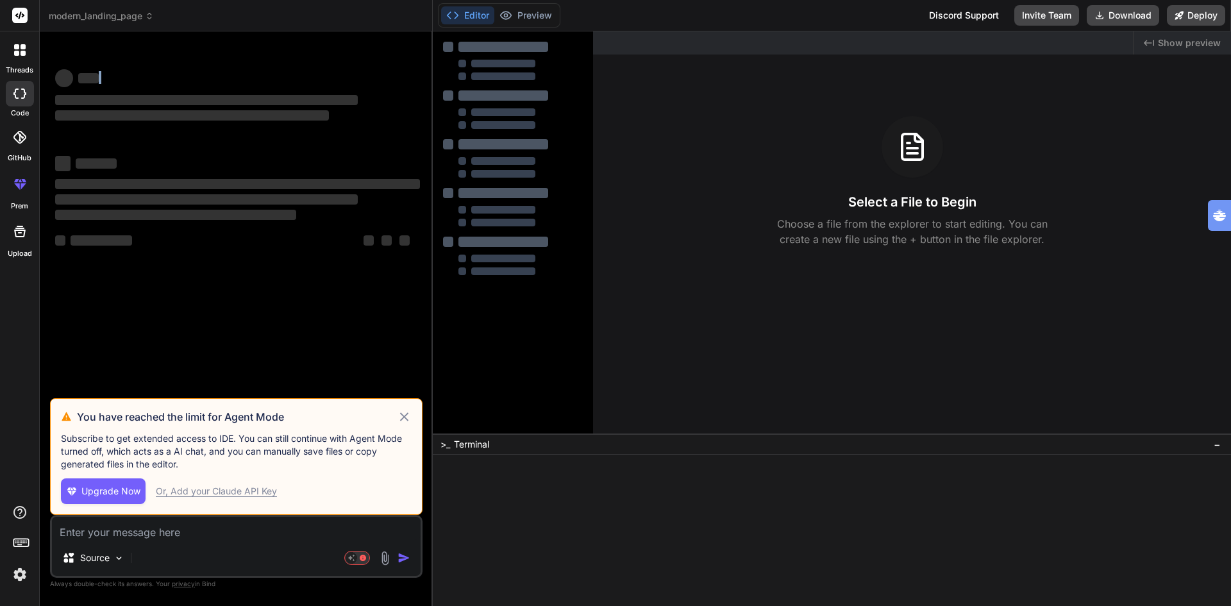
scroll to position [0, 0]
click at [333, 77] on div "‌ ‌" at bounding box center [237, 77] width 365 height 20
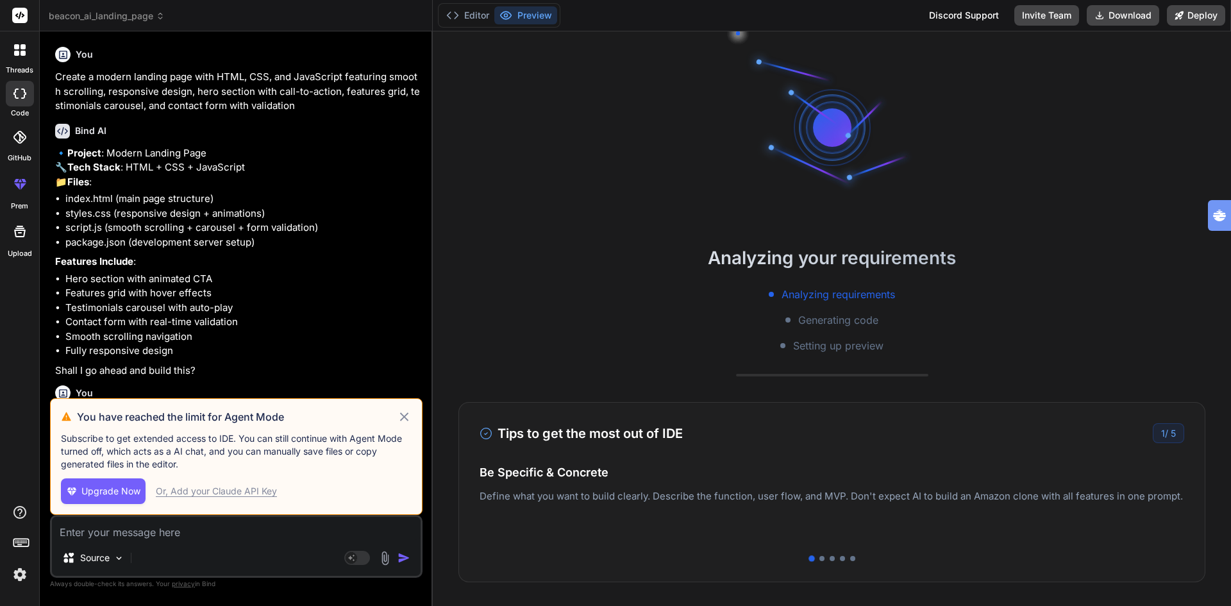
click at [220, 14] on div "beacon_ai_landing_page" at bounding box center [236, 16] width 374 height 13
click at [401, 415] on icon at bounding box center [404, 416] width 15 height 15
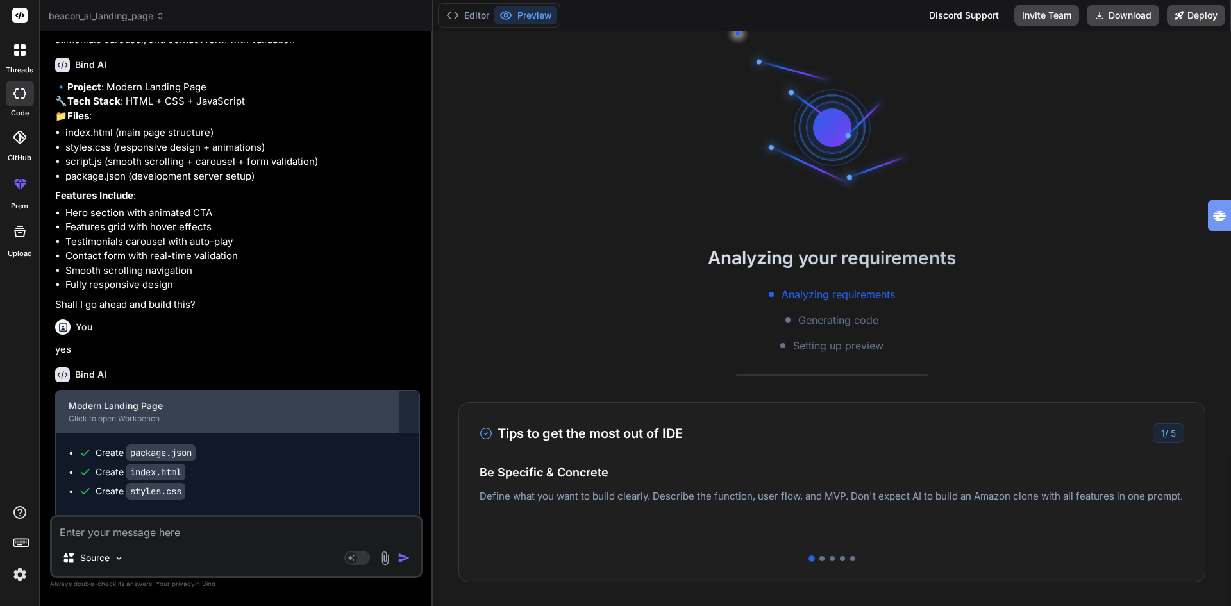
scroll to position [192, 0]
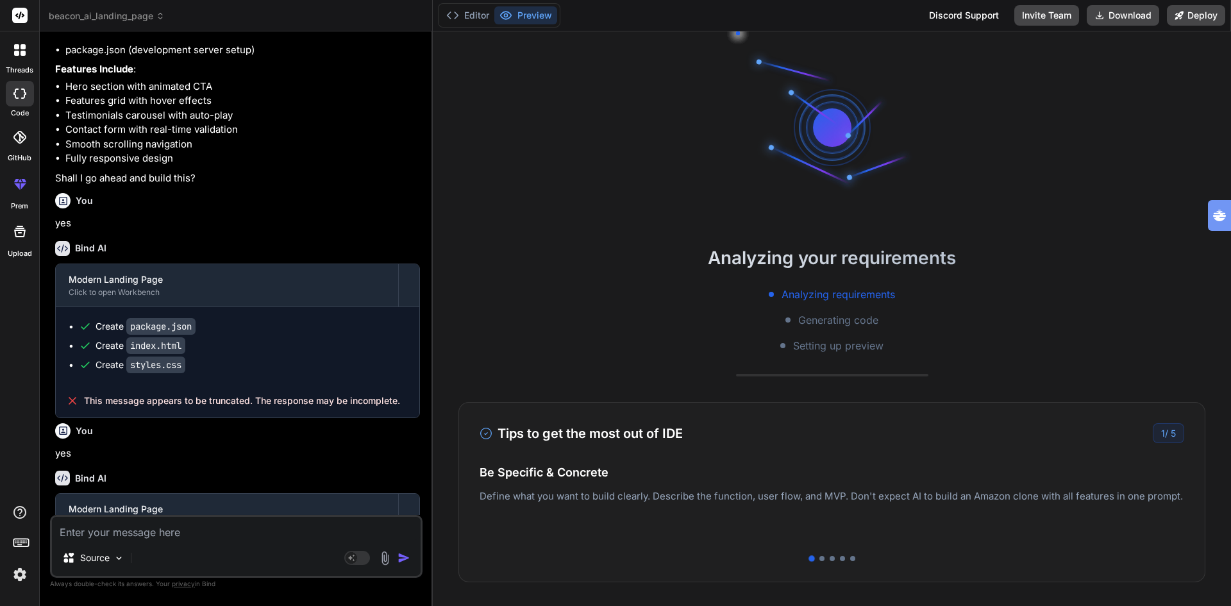
click at [163, 407] on span "This message appears to be truncated. The response may be incomplete." at bounding box center [242, 400] width 316 height 13
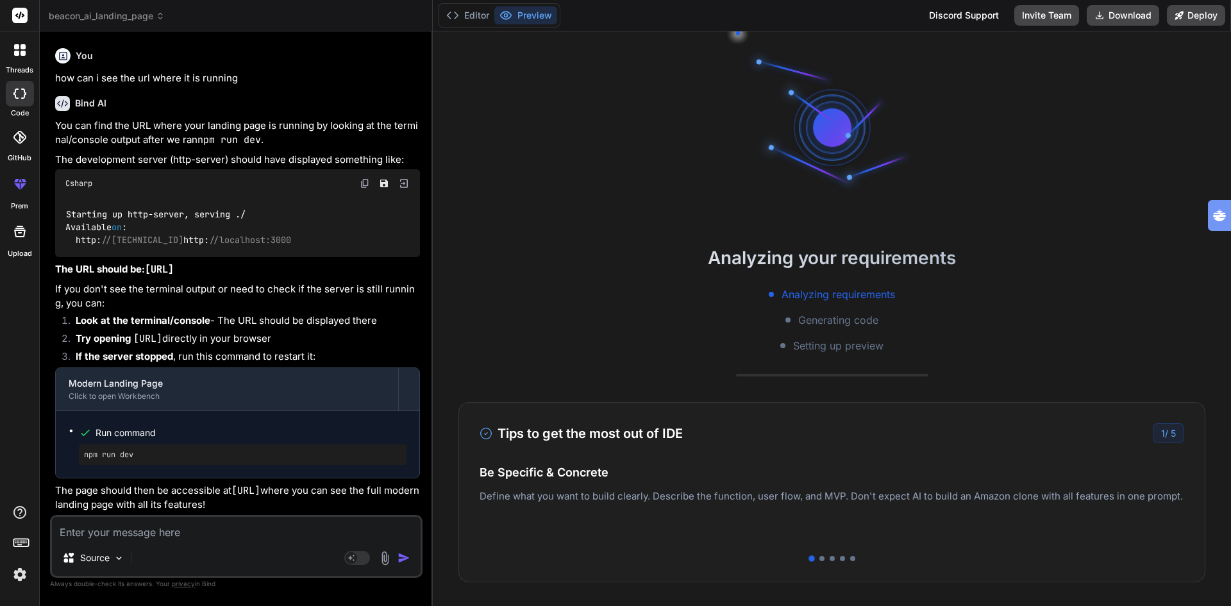
scroll to position [1205, 0]
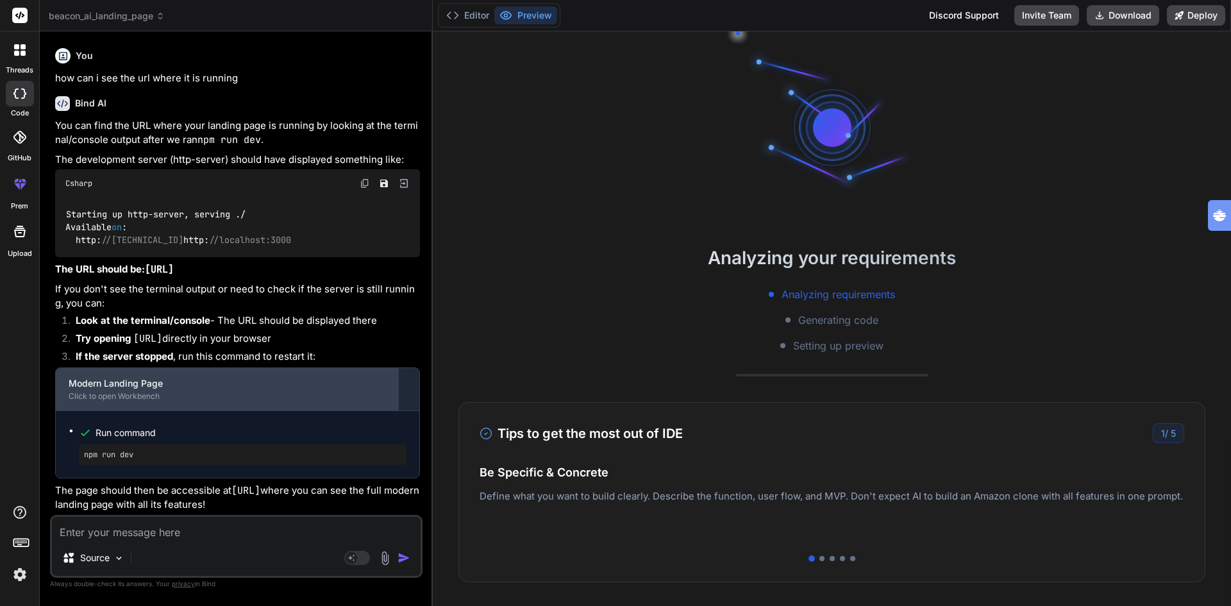
click at [98, 383] on div "Modern Landing Page" at bounding box center [227, 383] width 317 height 13
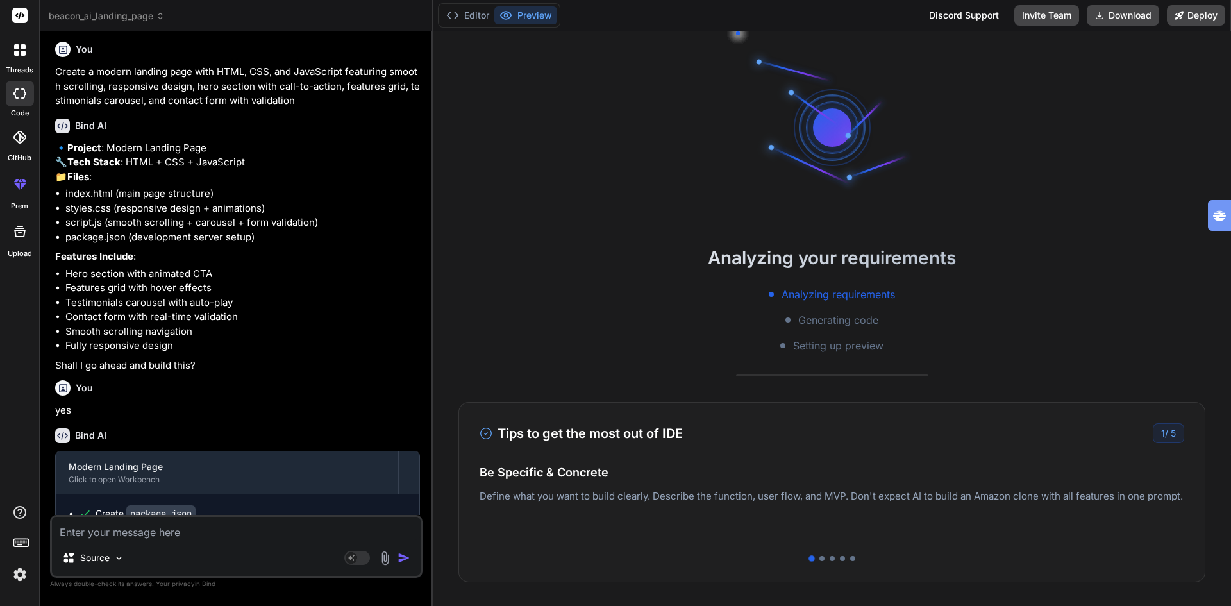
scroll to position [0, 0]
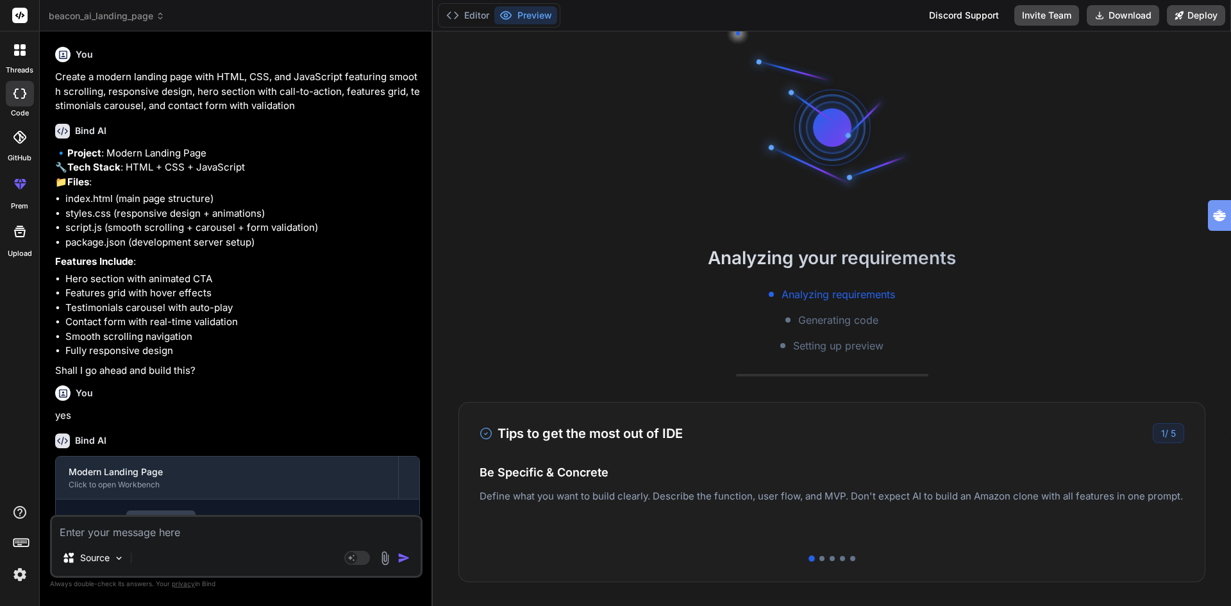
click at [93, 20] on span "beacon_ai_landing_page" at bounding box center [107, 16] width 116 height 13
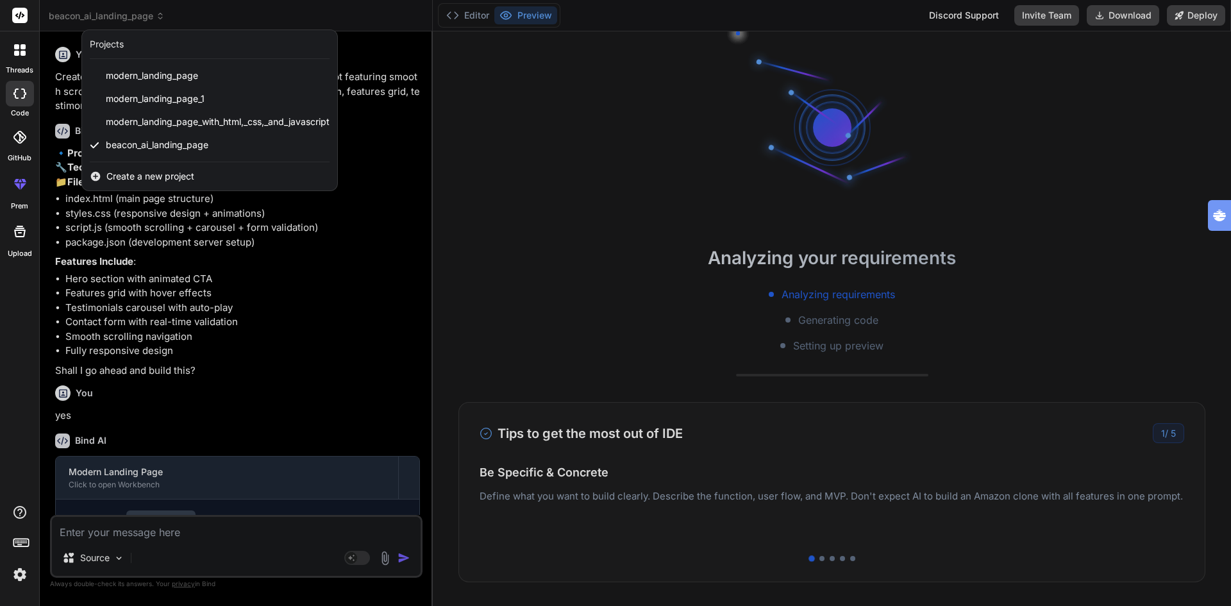
click at [114, 43] on div "Projects" at bounding box center [107, 44] width 34 height 13
click at [17, 17] on icon at bounding box center [20, 16] width 10 height 8
click at [21, 55] on icon at bounding box center [23, 53] width 5 height 5
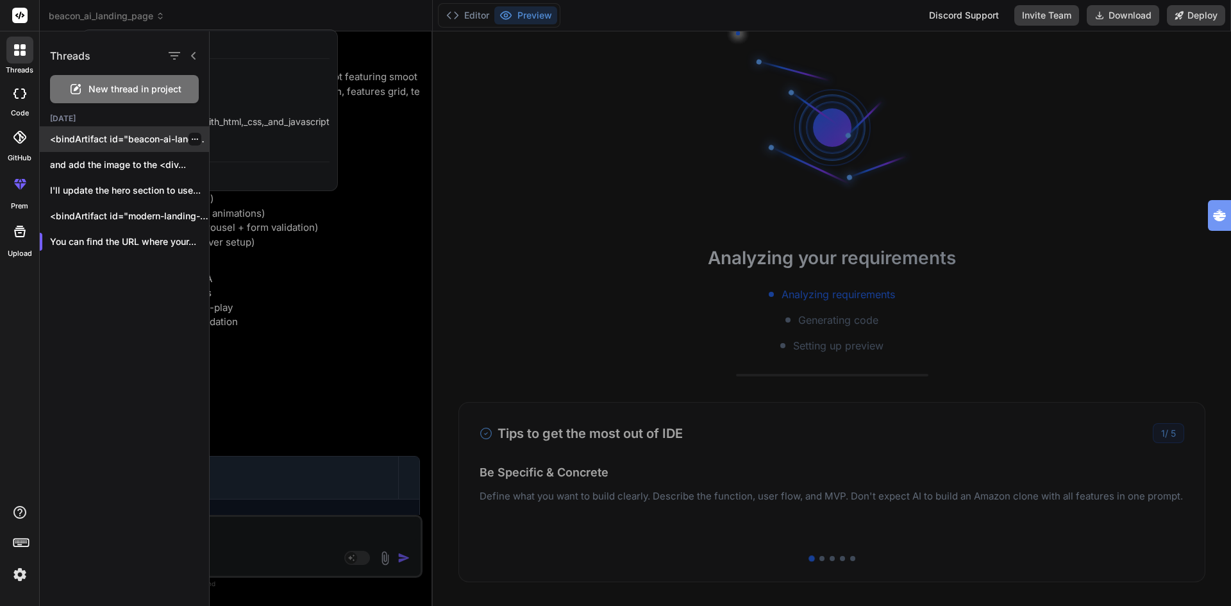
click at [191, 140] on icon "button" at bounding box center [195, 139] width 8 height 8
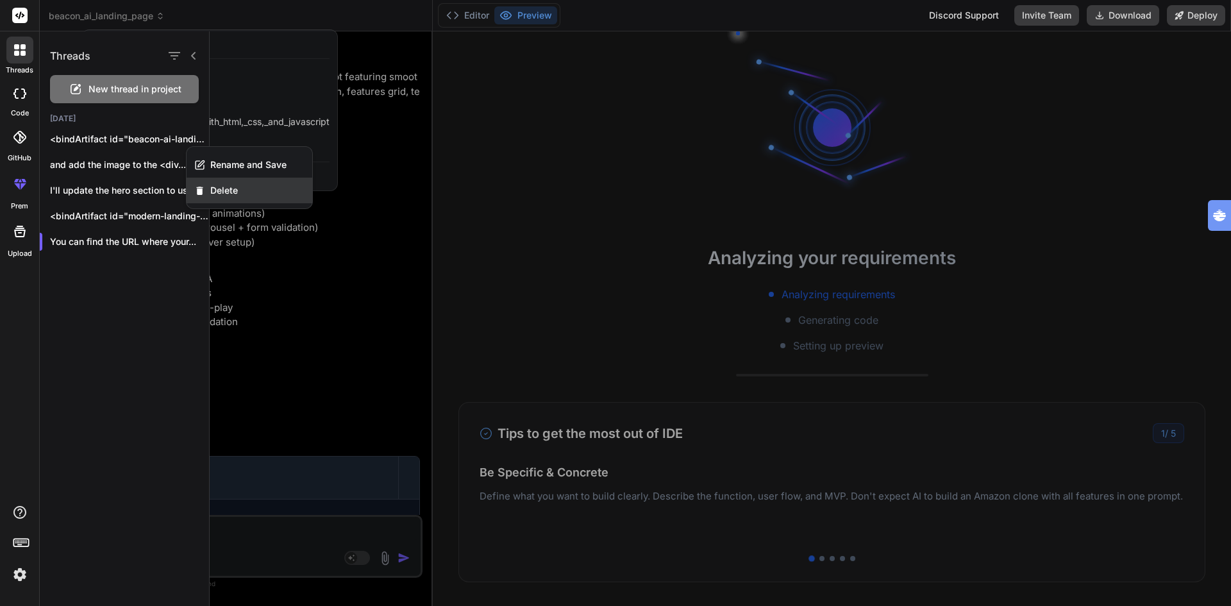
click at [215, 184] on span "Delete" at bounding box center [224, 190] width 28 height 13
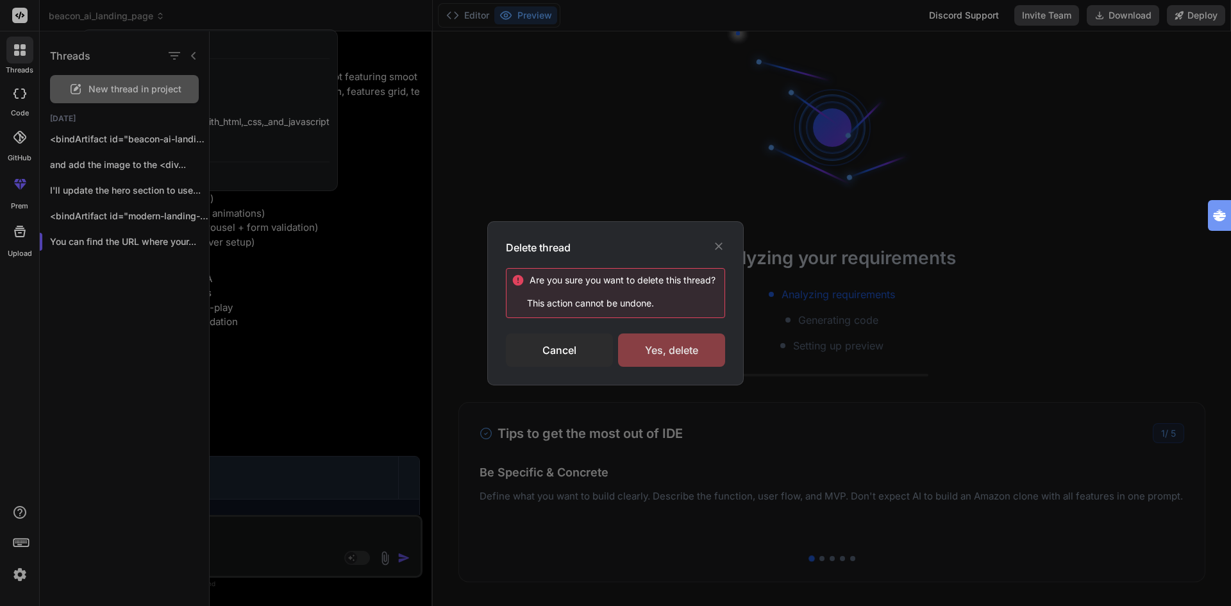
click at [668, 349] on div "Yes, delete" at bounding box center [671, 349] width 107 height 33
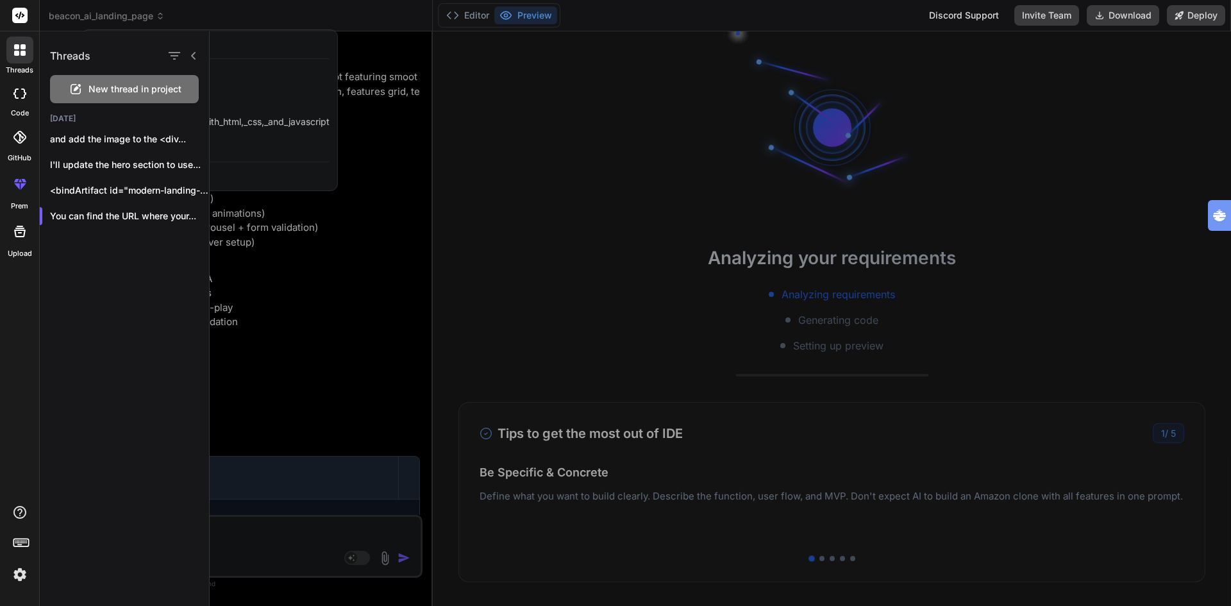
click at [6, 96] on div at bounding box center [20, 94] width 28 height 26
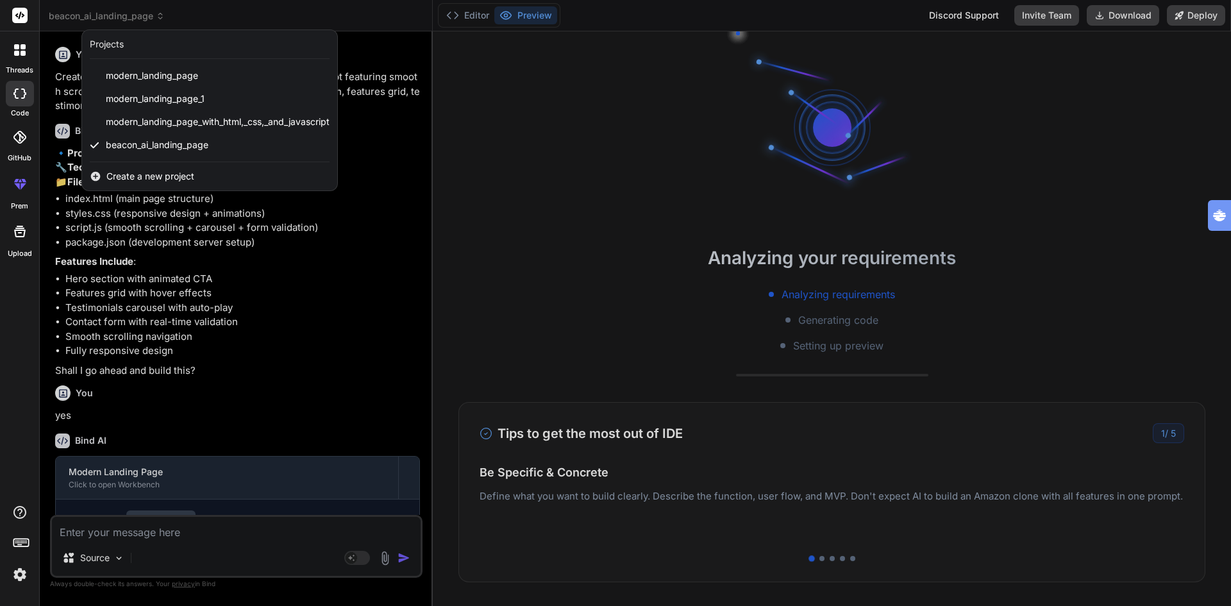
click at [113, 11] on div at bounding box center [615, 303] width 1231 height 606
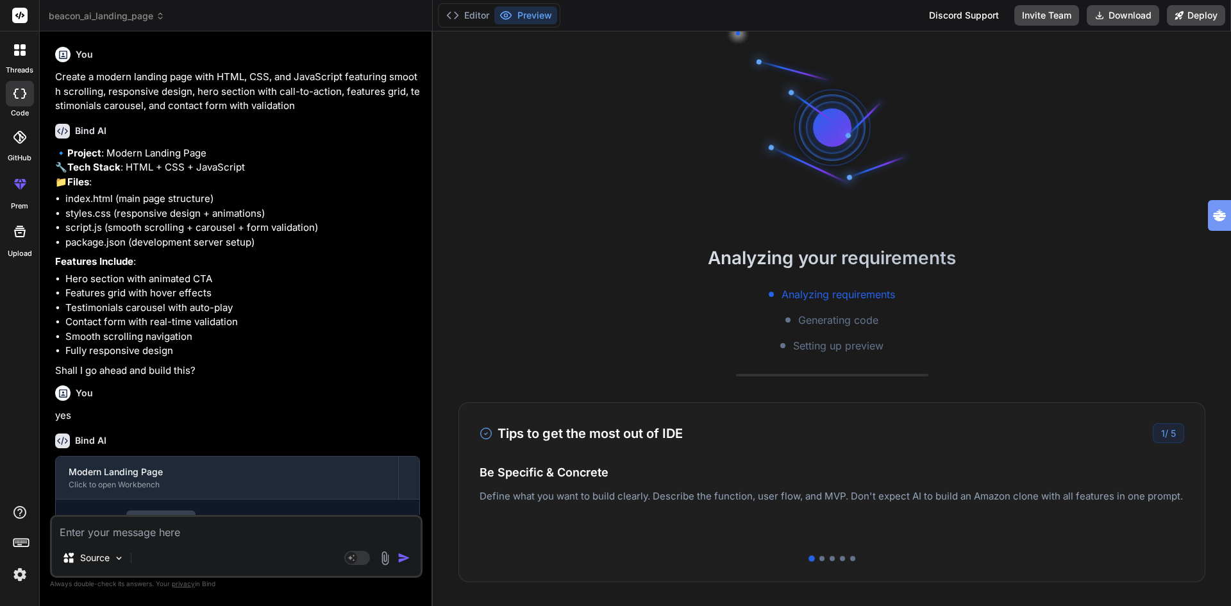
click at [129, 20] on span "beacon_ai_landing_page" at bounding box center [107, 16] width 116 height 13
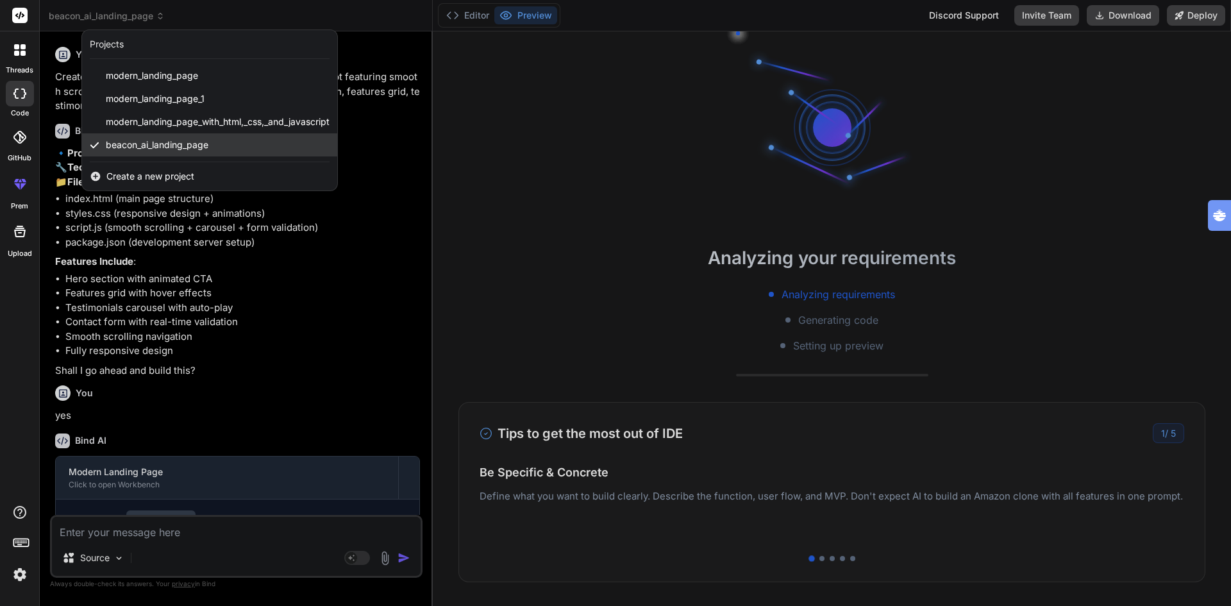
click at [132, 149] on span "beacon_ai_landing_page" at bounding box center [157, 144] width 103 height 13
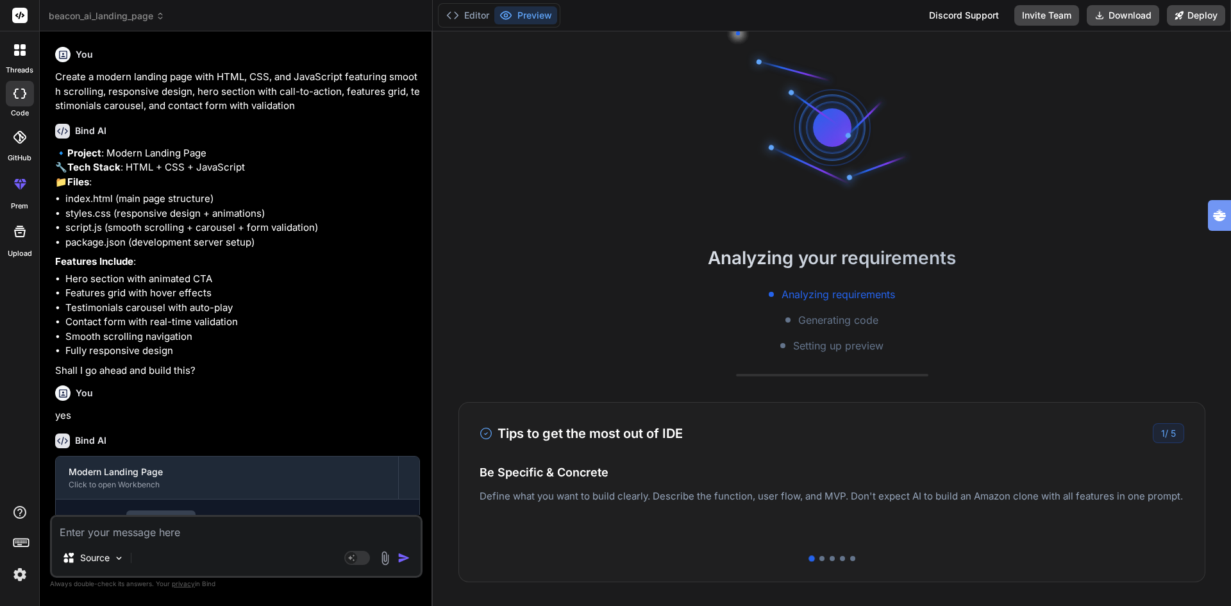
click at [118, 16] on span "beacon_ai_landing_page" at bounding box center [107, 16] width 116 height 13
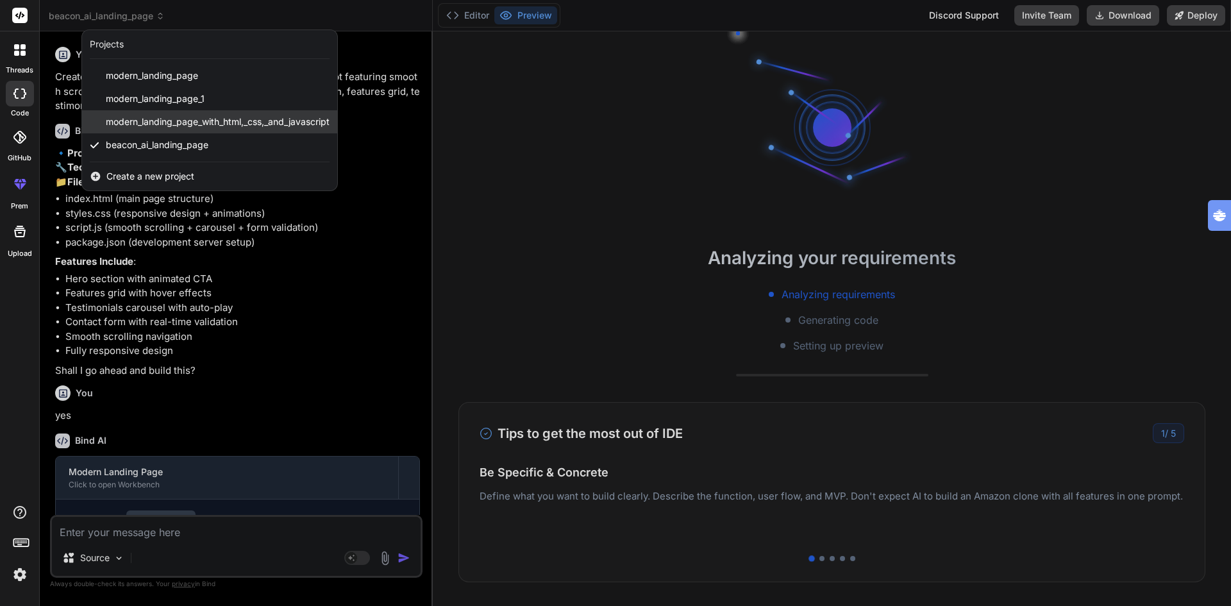
click at [135, 122] on span "modern_landing_page_with_html,_css,_and_javascript" at bounding box center [218, 121] width 224 height 13
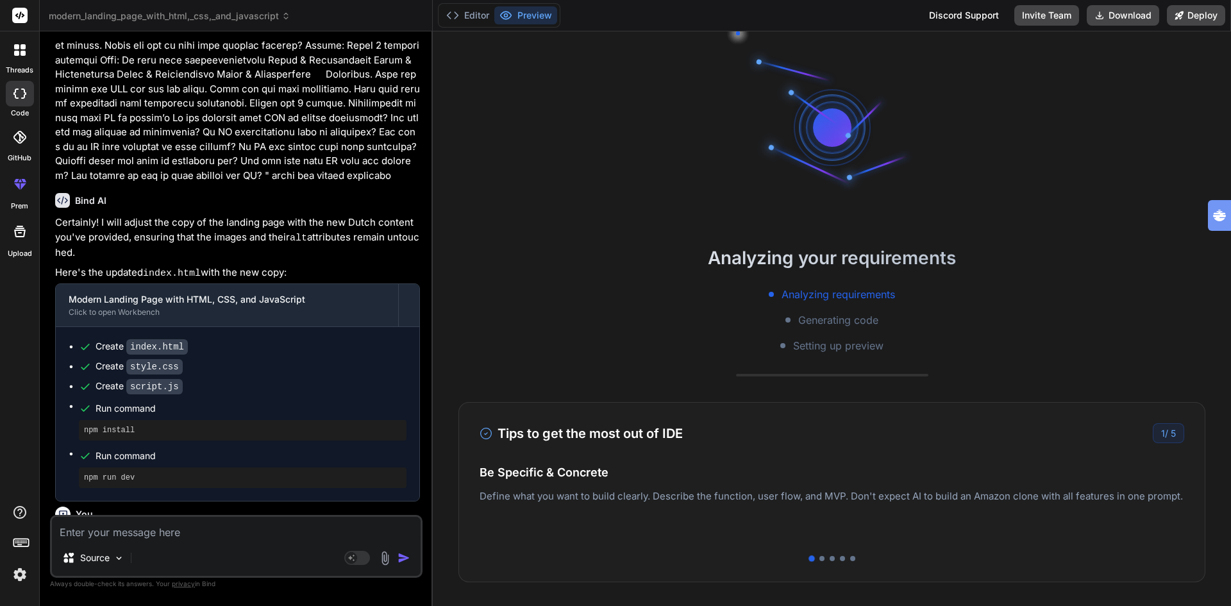
scroll to position [2050, 0]
click at [518, 12] on button "Preview" at bounding box center [525, 15] width 63 height 18
click at [1156, 439] on div "1 / 5" at bounding box center [1167, 433] width 31 height 20
click at [281, 17] on span "modern_landing_page_with_html,_css,_and_javascript" at bounding box center [170, 16] width 242 height 13
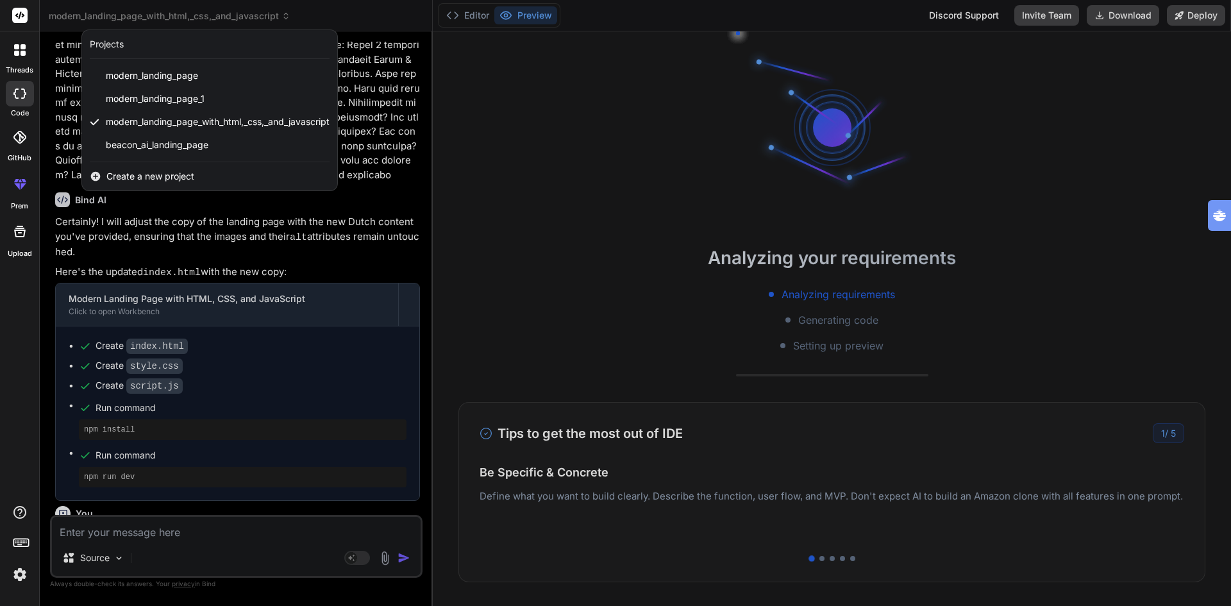
click at [472, 14] on div at bounding box center [615, 303] width 1231 height 606
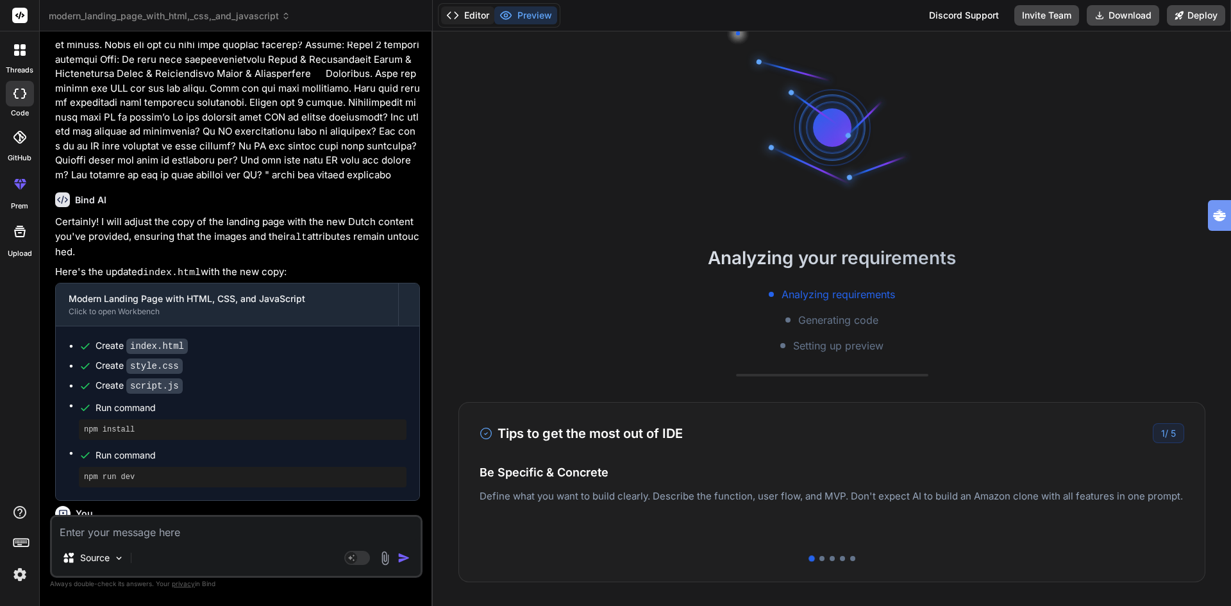
click at [470, 15] on button "Editor" at bounding box center [467, 15] width 53 height 18
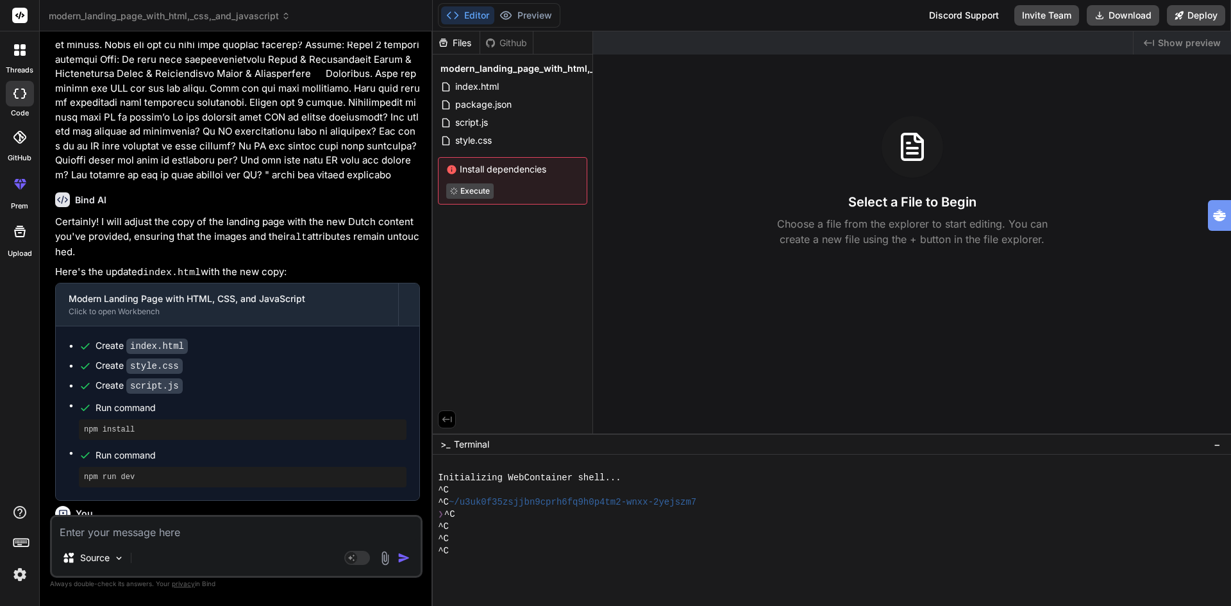
click at [15, 303] on div "threads code GitHub prem Upload" at bounding box center [20, 303] width 40 height 606
click at [18, 192] on div at bounding box center [19, 184] width 31 height 31
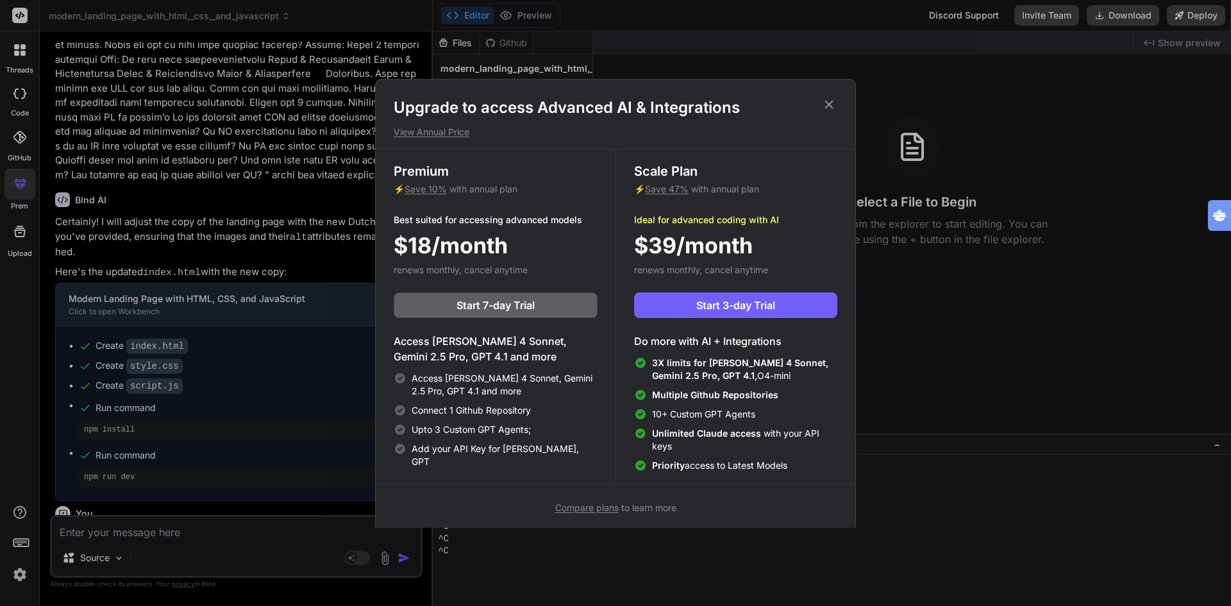
click at [827, 104] on icon at bounding box center [829, 104] width 14 height 14
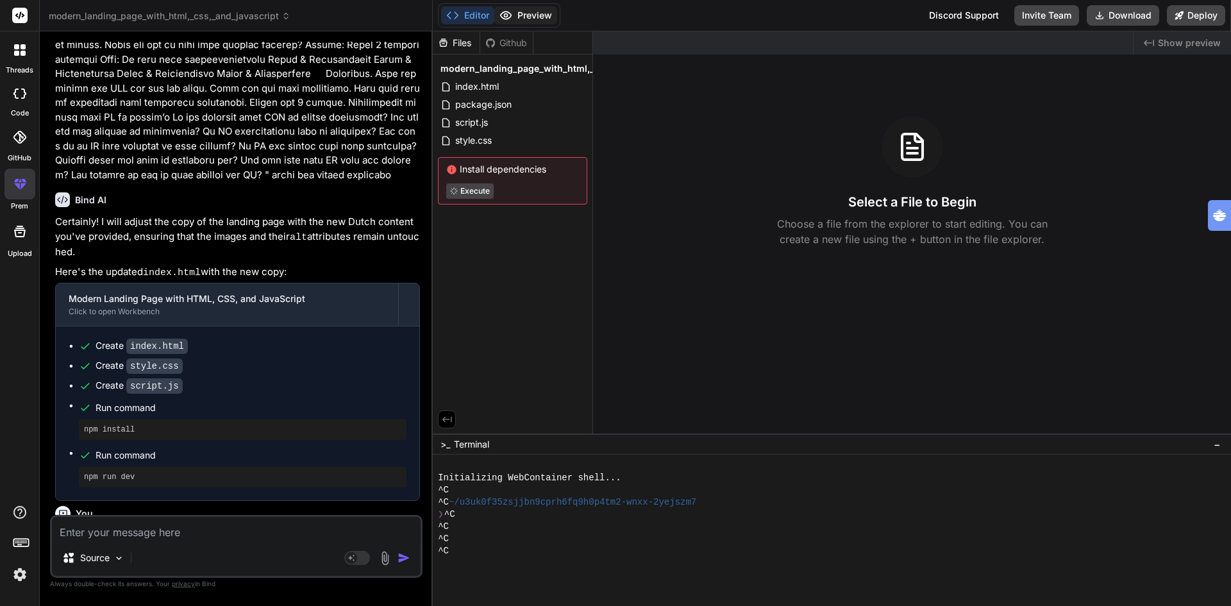
click at [537, 12] on button "Preview" at bounding box center [525, 15] width 63 height 18
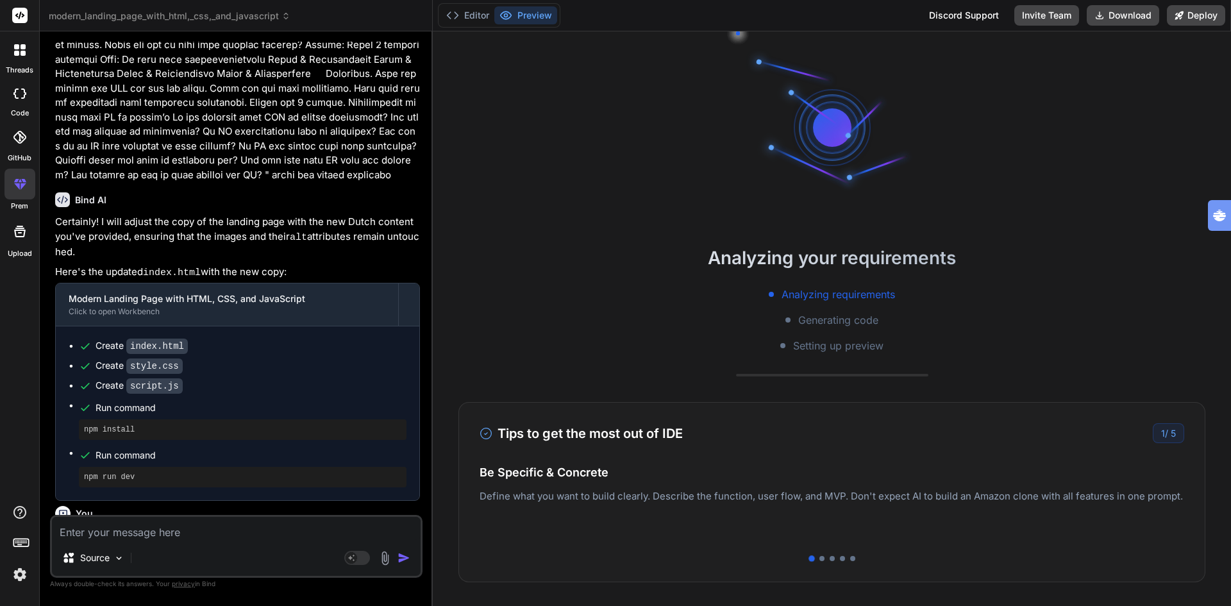
click at [430, 15] on div "modern_landing_page_with_html,_css,_and_javascript Created with Pixso." at bounding box center [236, 16] width 392 height 13
click at [290, 13] on icon at bounding box center [285, 16] width 9 height 9
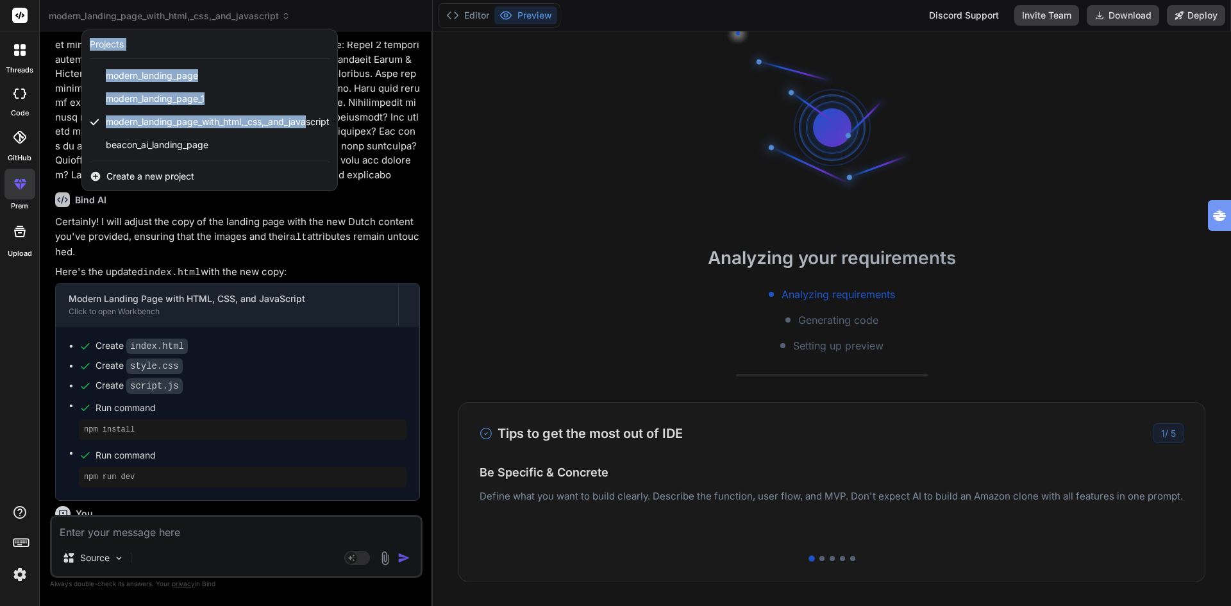
drag, startPoint x: 311, startPoint y: 119, endPoint x: 415, endPoint y: 121, distance: 103.8
click at [415, 31] on header "modern_landing_page_with_html,_css,_and_javascript Created with Pixso. Projects…" at bounding box center [236, 15] width 393 height 31
click at [634, 155] on div at bounding box center [615, 303] width 1231 height 606
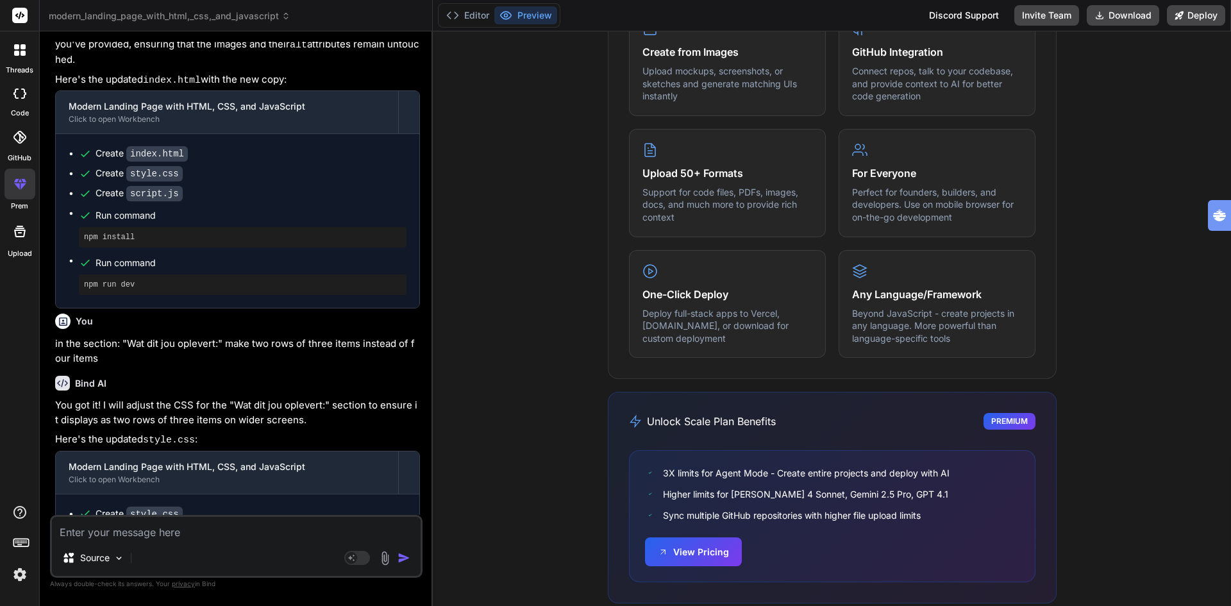
scroll to position [707, 0]
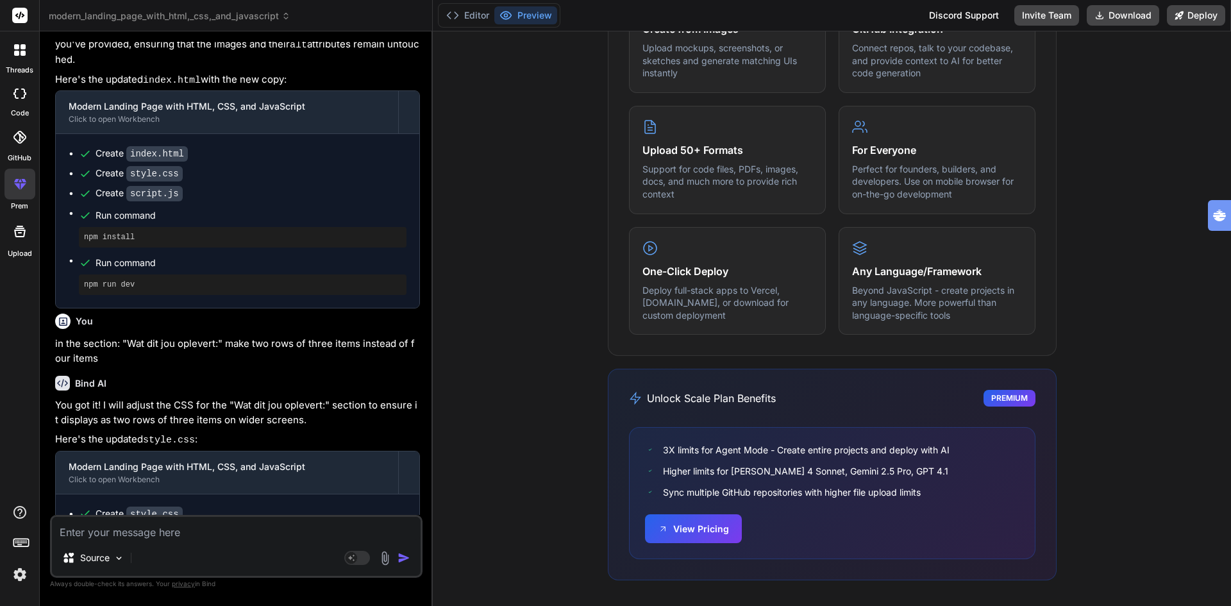
click at [676, 402] on h3 "Unlock Scale Plan Benefits" at bounding box center [702, 397] width 147 height 15
click at [698, 527] on button "View Pricing" at bounding box center [693, 527] width 97 height 29
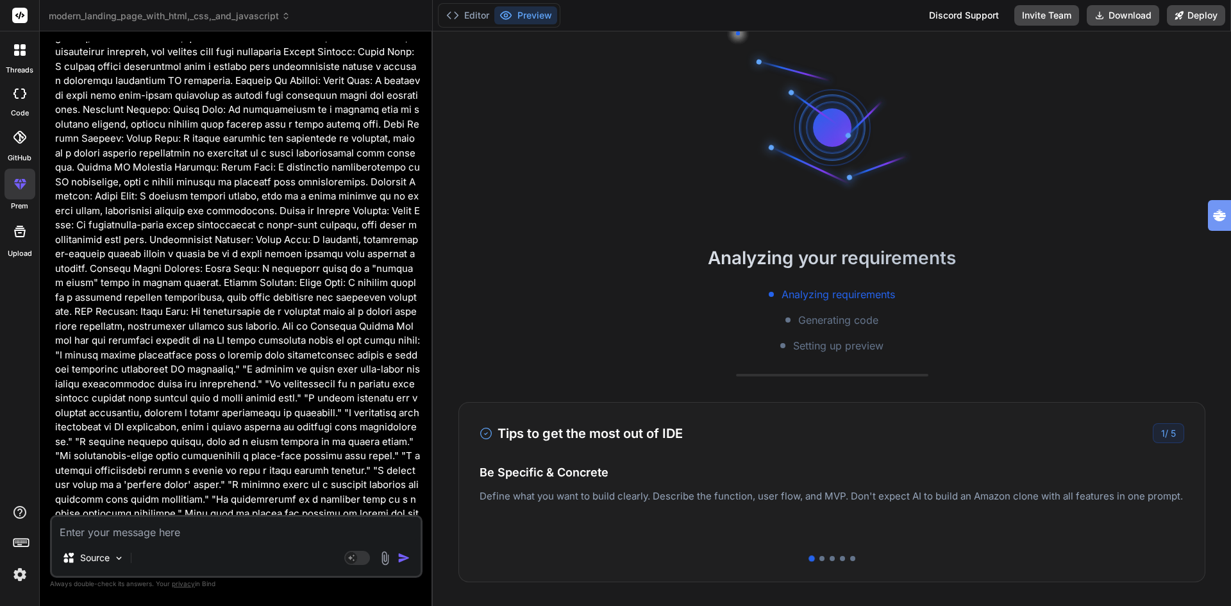
scroll to position [0, 0]
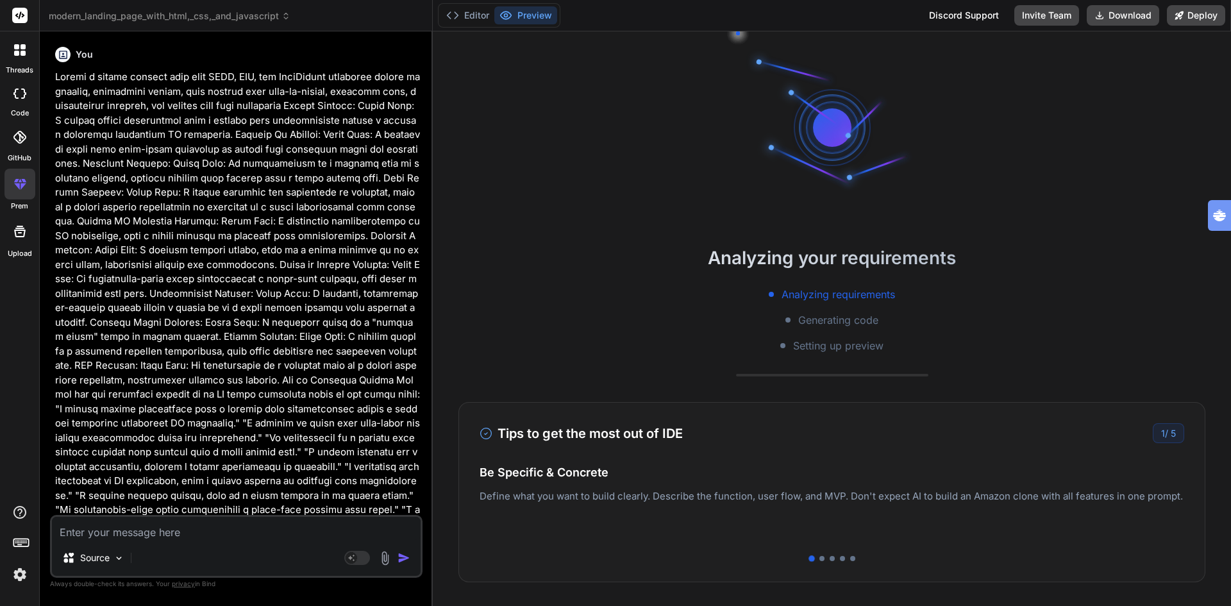
click at [21, 93] on icon at bounding box center [19, 93] width 13 height 10
click at [19, 100] on div at bounding box center [20, 94] width 28 height 26
click at [477, 12] on button "Editor" at bounding box center [467, 15] width 53 height 18
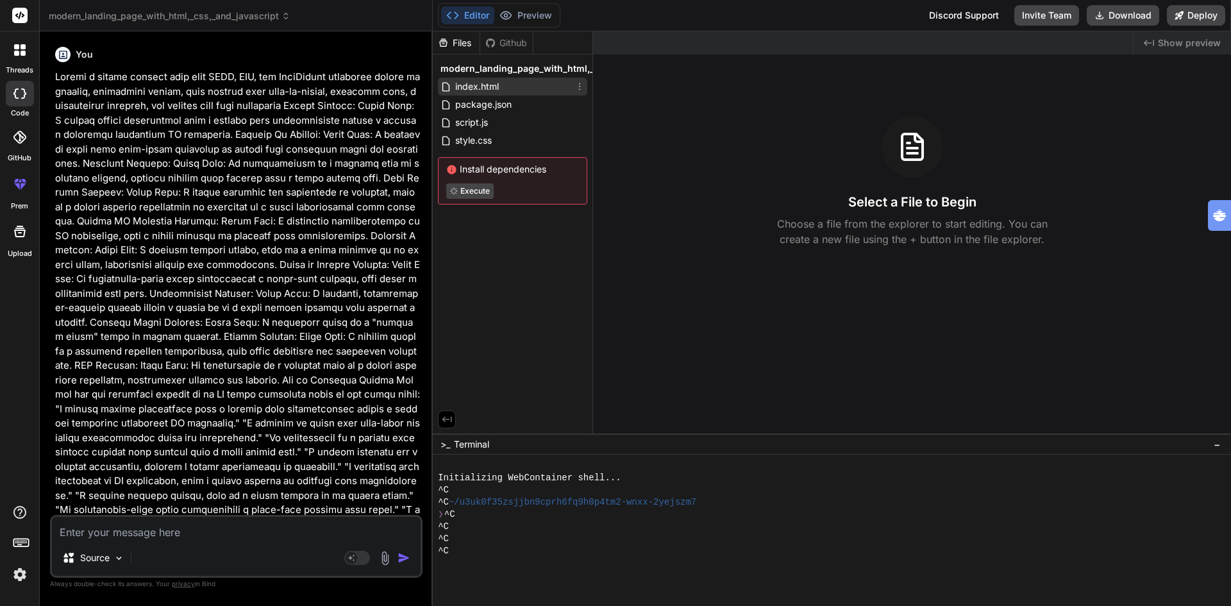
click at [578, 86] on icon at bounding box center [579, 86] width 10 height 10
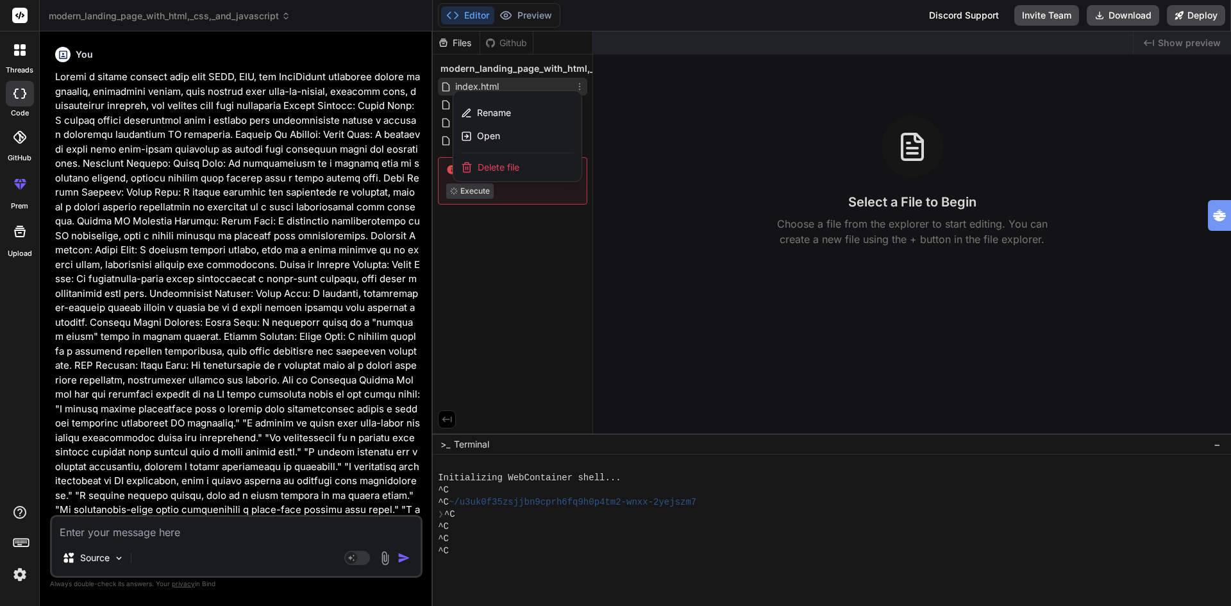
click at [653, 86] on div at bounding box center [832, 318] width 798 height 574
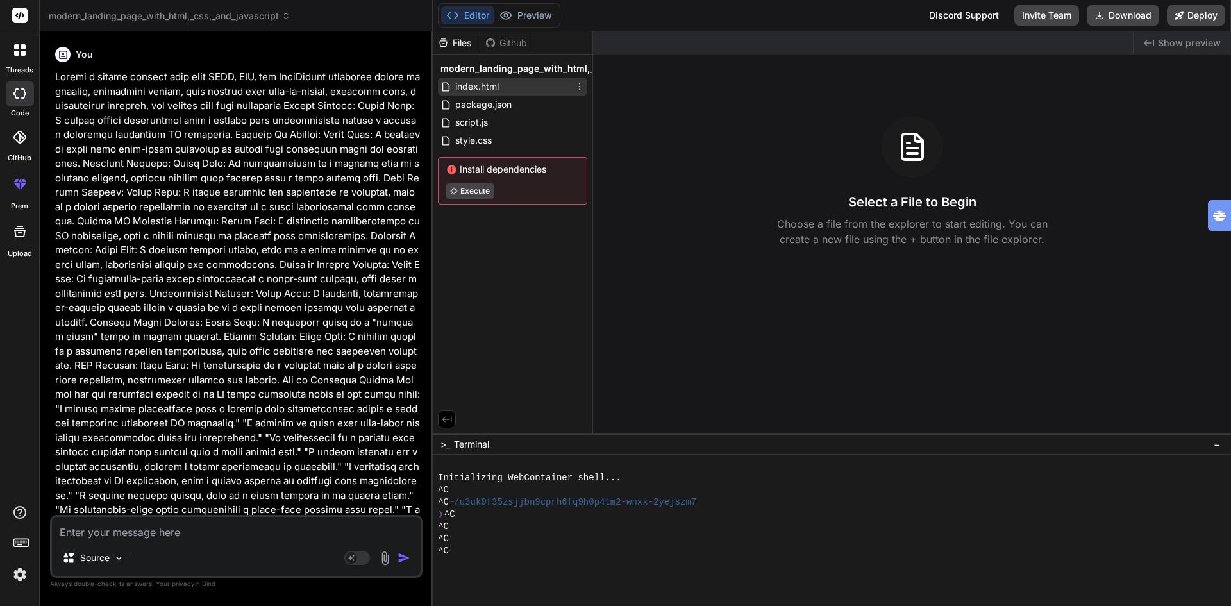
click at [593, 103] on div "Created with Pixso. Show preview Select a File to Begin Choose a file from the …" at bounding box center [912, 232] width 638 height 402
drag, startPoint x: 570, startPoint y: 67, endPoint x: 641, endPoint y: 69, distance: 71.2
click at [574, 67] on span "modern_landing_page_with_html,_css,_and_javascript" at bounding box center [561, 68] width 242 height 13
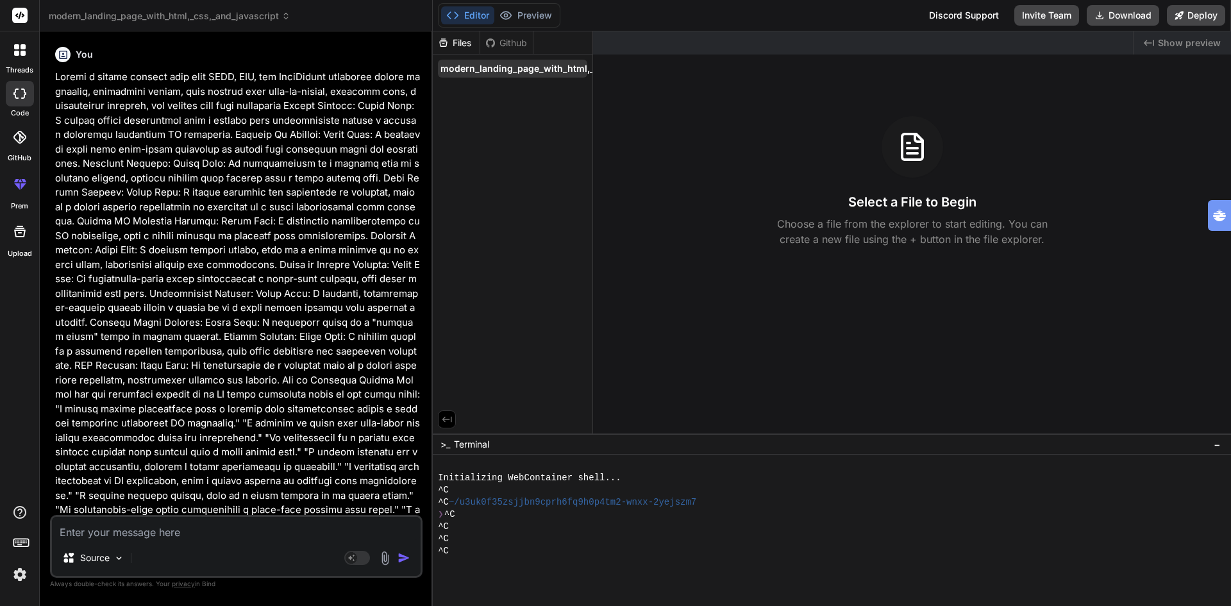
click at [512, 67] on span "modern_landing_page_with_html,_css,_and_javascript" at bounding box center [561, 68] width 242 height 13
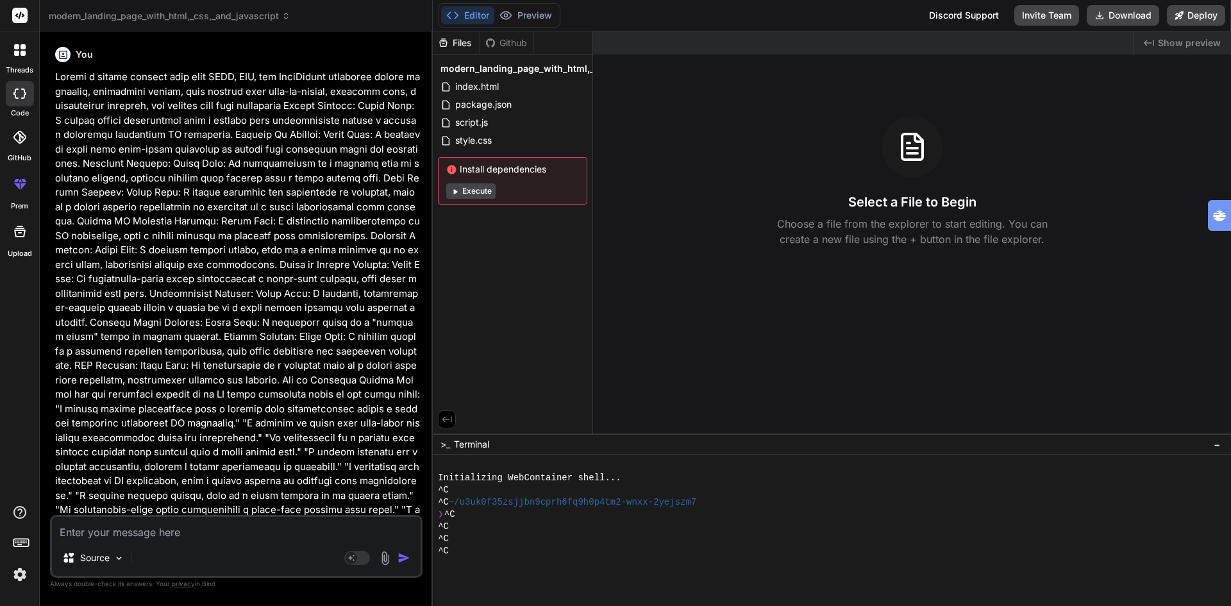
click at [512, 67] on span "modern_landing_page_with_html,_css,_and_javascript" at bounding box center [561, 68] width 242 height 13
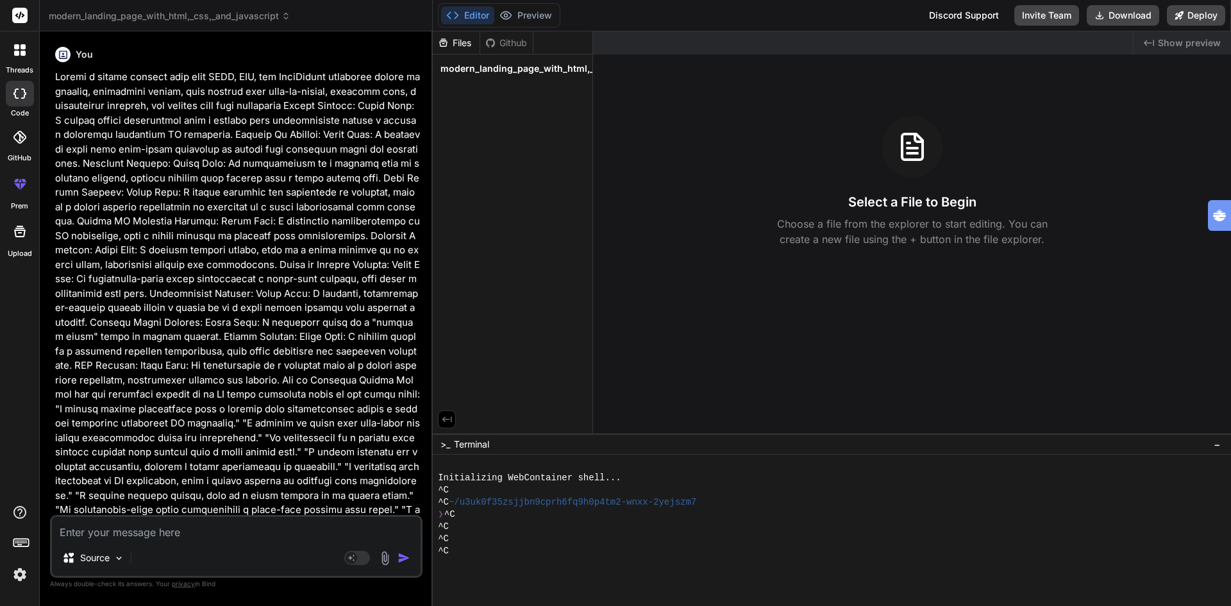
click at [512, 67] on span "modern_landing_page_with_html,_css,_and_javascript" at bounding box center [561, 68] width 242 height 13
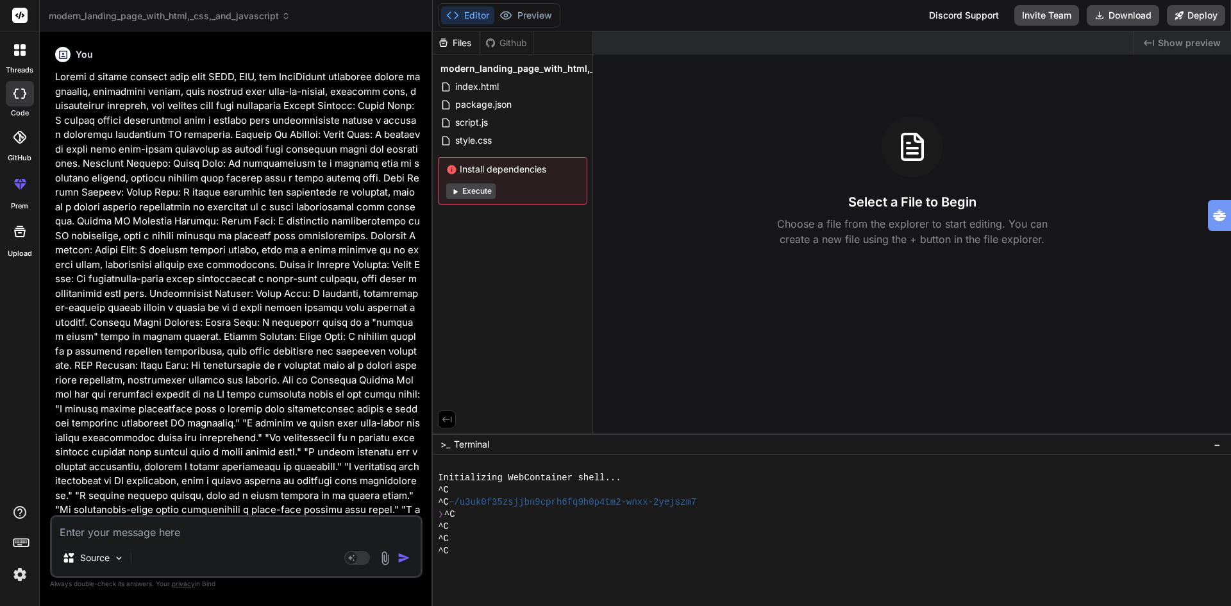
click at [512, 67] on span "modern_landing_page_with_html,_css,_and_javascript" at bounding box center [561, 68] width 242 height 13
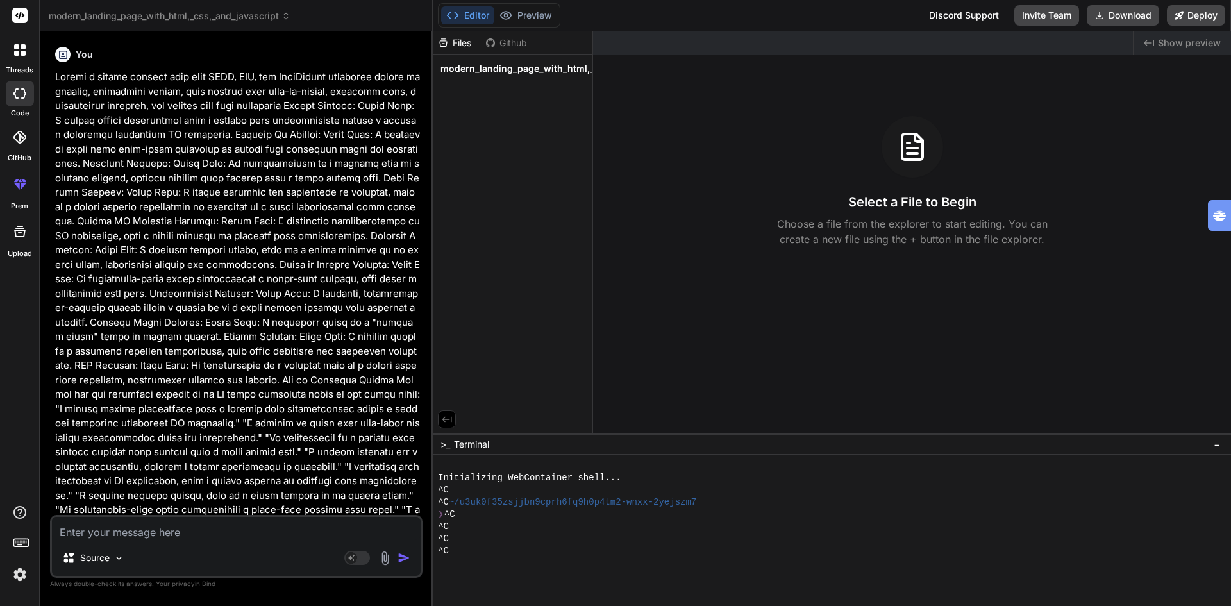
click at [512, 67] on span "modern_landing_page_with_html,_css,_and_javascript" at bounding box center [561, 68] width 242 height 13
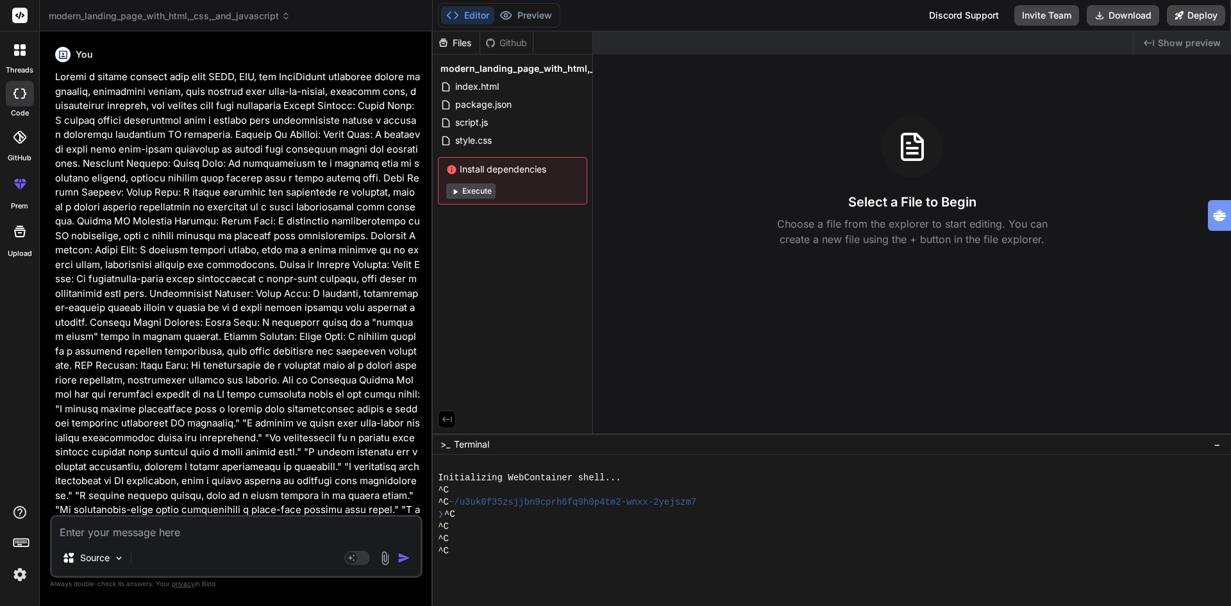
click at [448, 414] on icon at bounding box center [447, 419] width 12 height 12
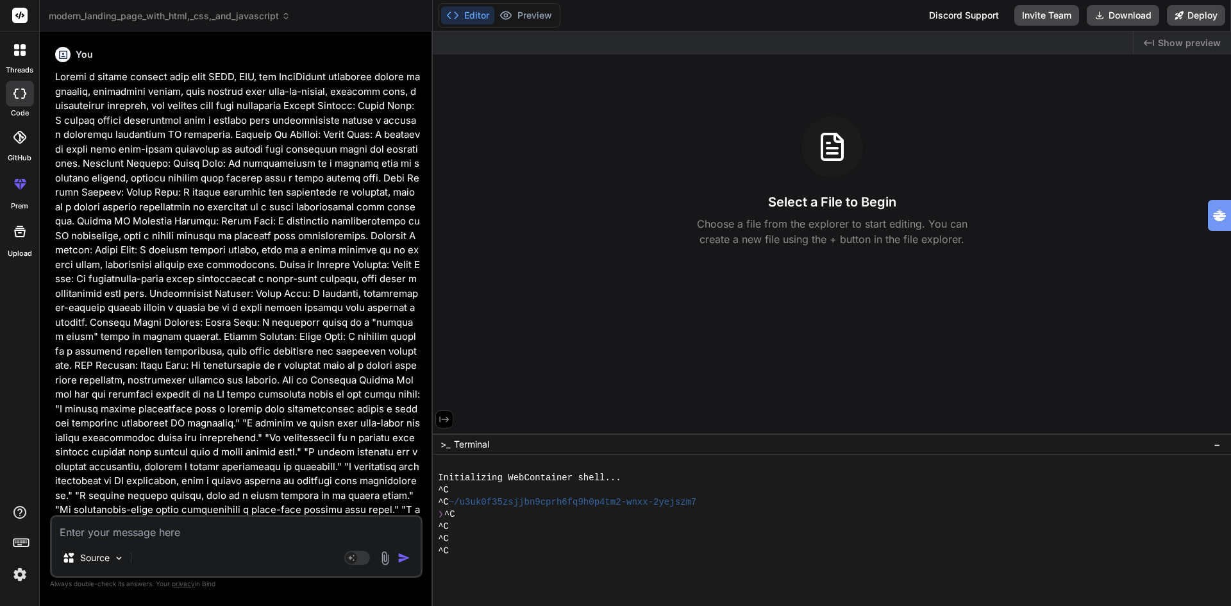
click at [448, 414] on icon at bounding box center [444, 419] width 12 height 12
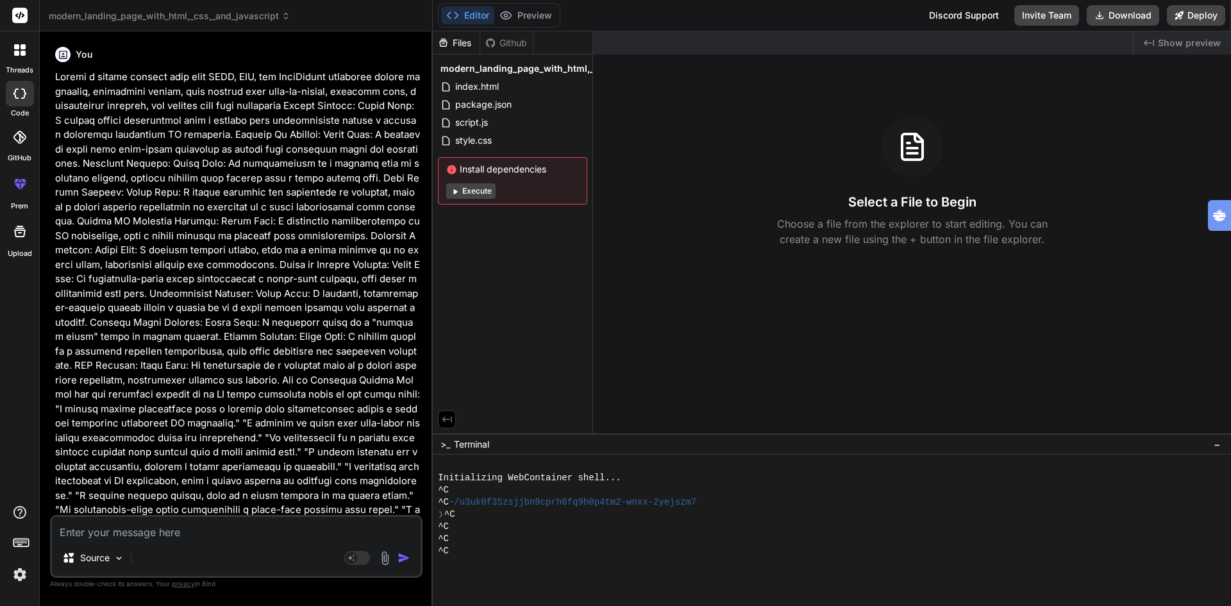
click at [736, 165] on div "Select a File to Begin Choose a file from the explorer to start editing. You ca…" at bounding box center [912, 181] width 638 height 131
click at [213, 15] on span "modern_landing_page_with_html,_css,_and_javascript" at bounding box center [170, 16] width 242 height 13
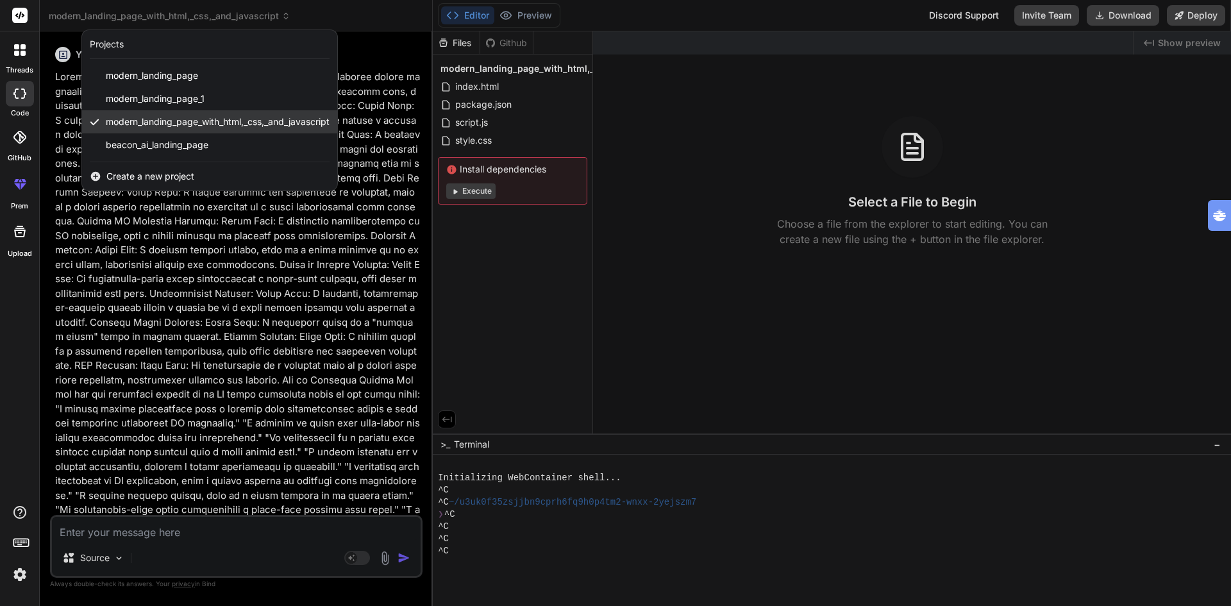
click at [172, 123] on span "modern_landing_page_with_html,_css,_and_javascript" at bounding box center [218, 121] width 224 height 13
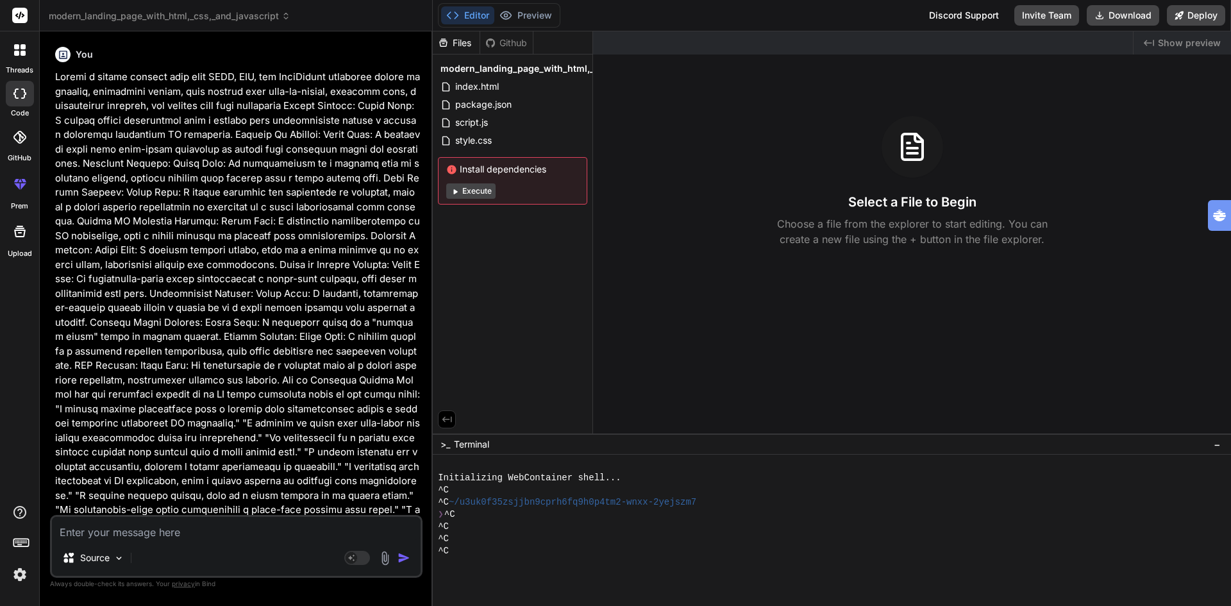
click at [174, 12] on span "modern_landing_page_with_html,_css,_and_javascript" at bounding box center [170, 16] width 242 height 13
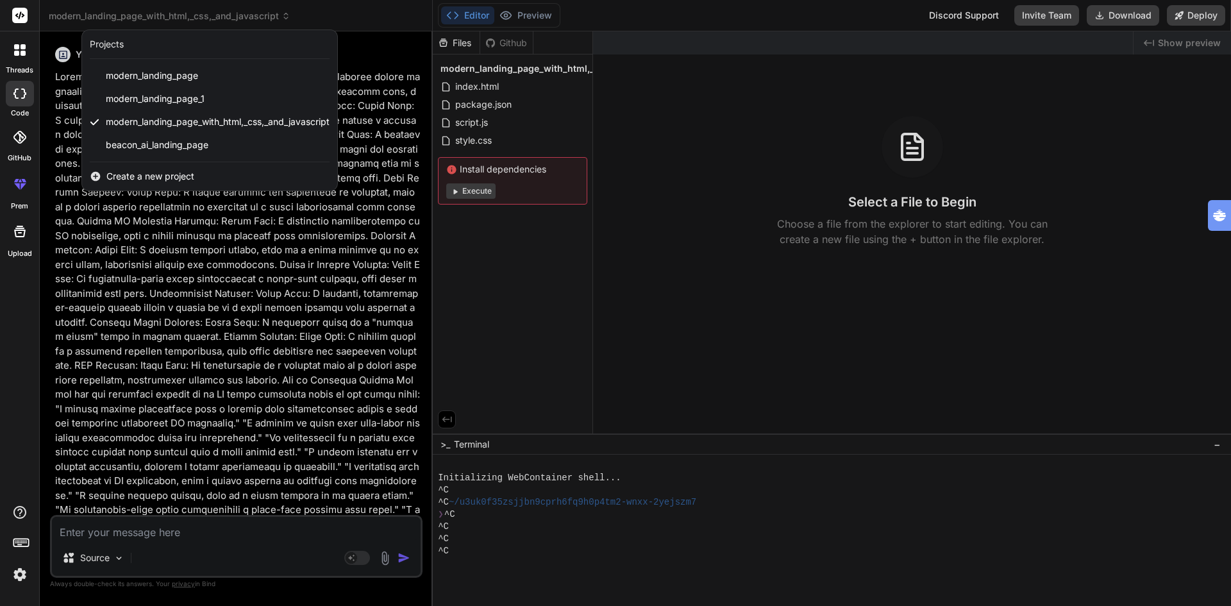
click at [174, 11] on div at bounding box center [615, 303] width 1231 height 606
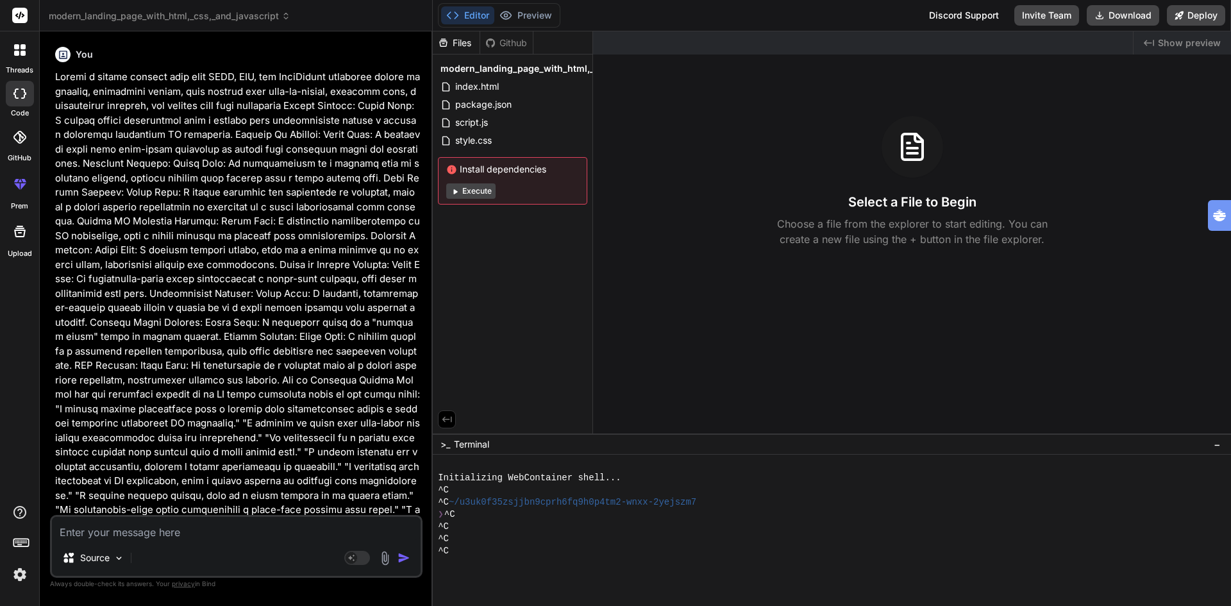
click at [279, 17] on span "modern_landing_page_with_html,_css,_and_javascript" at bounding box center [170, 16] width 242 height 13
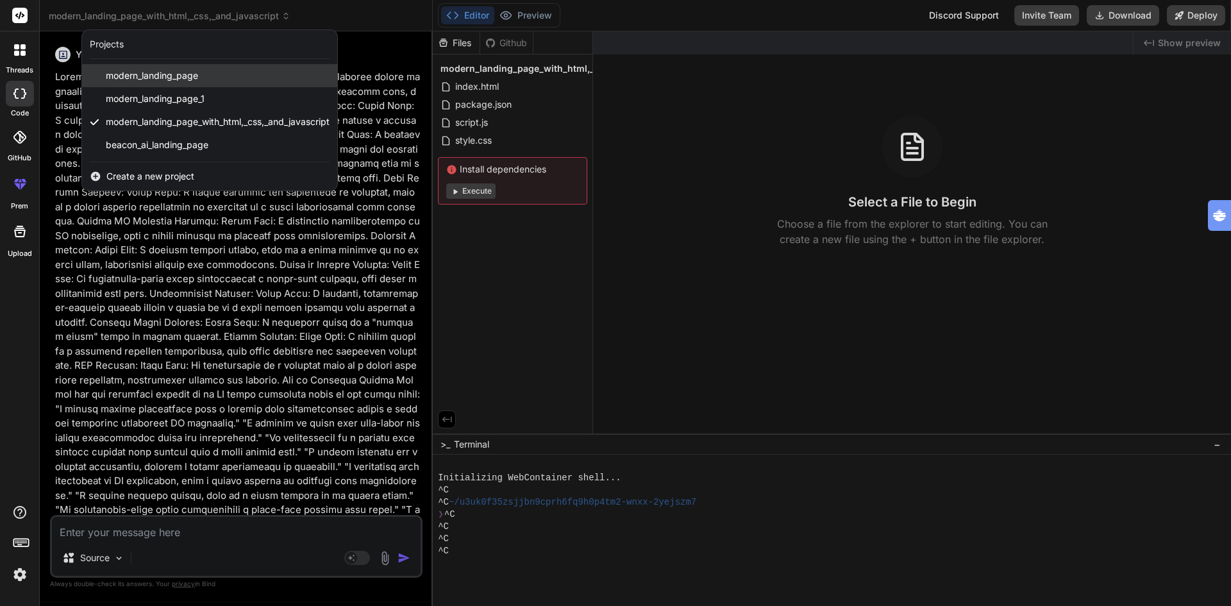
click at [186, 76] on span "modern_landing_page" at bounding box center [152, 75] width 92 height 13
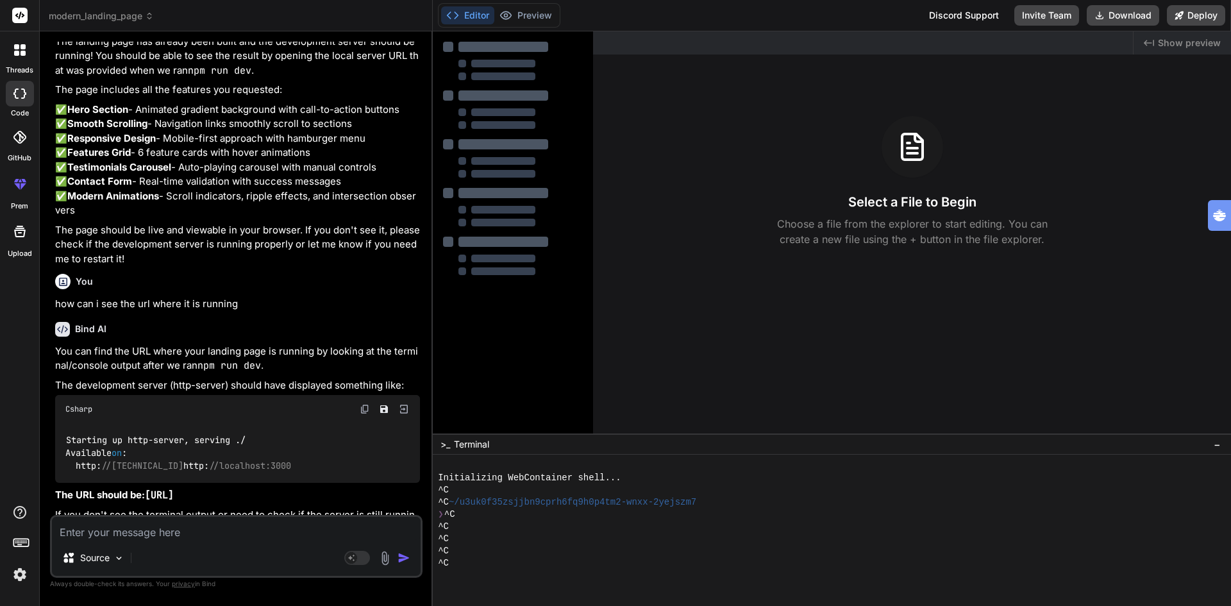
scroll to position [907, 0]
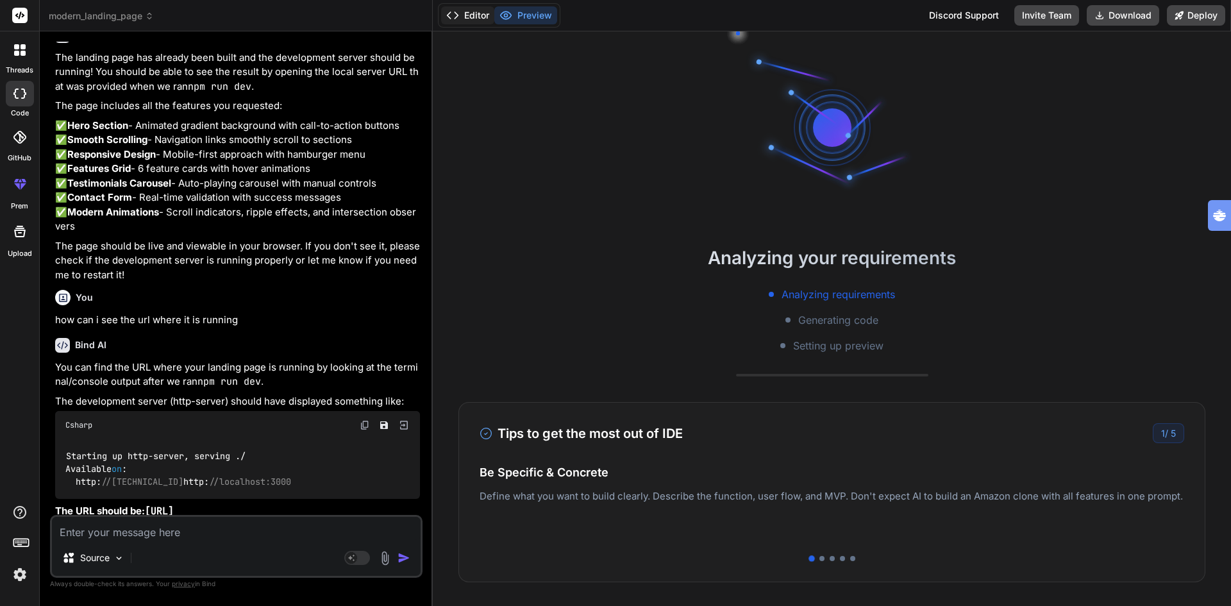
click at [477, 11] on button "Editor" at bounding box center [467, 15] width 53 height 18
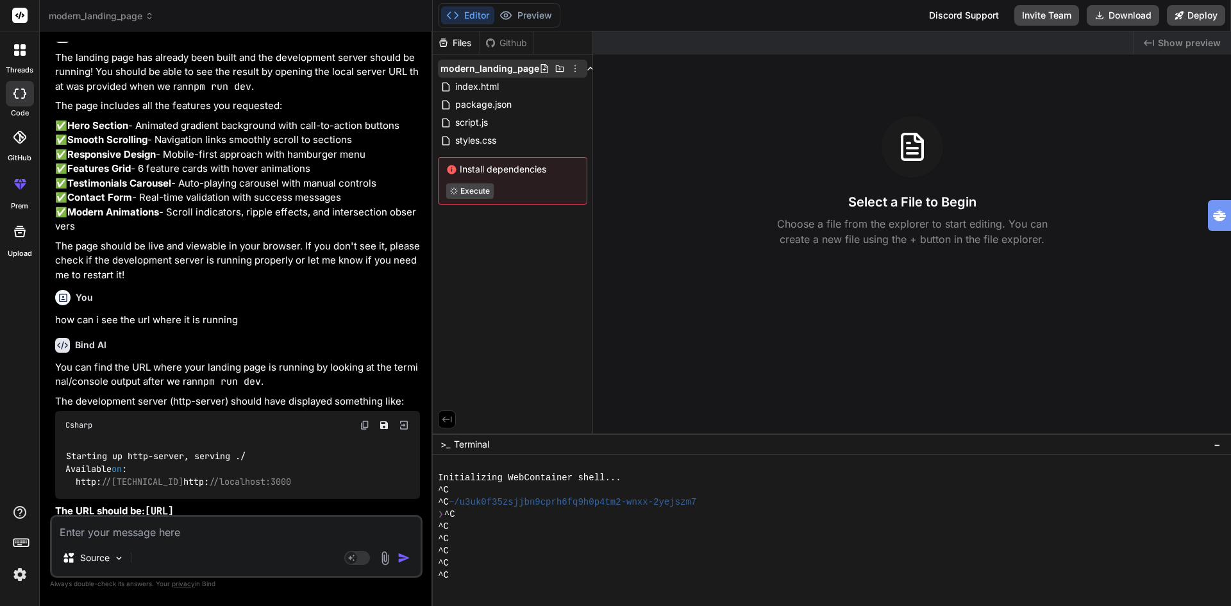
click at [576, 67] on icon at bounding box center [575, 68] width 10 height 10
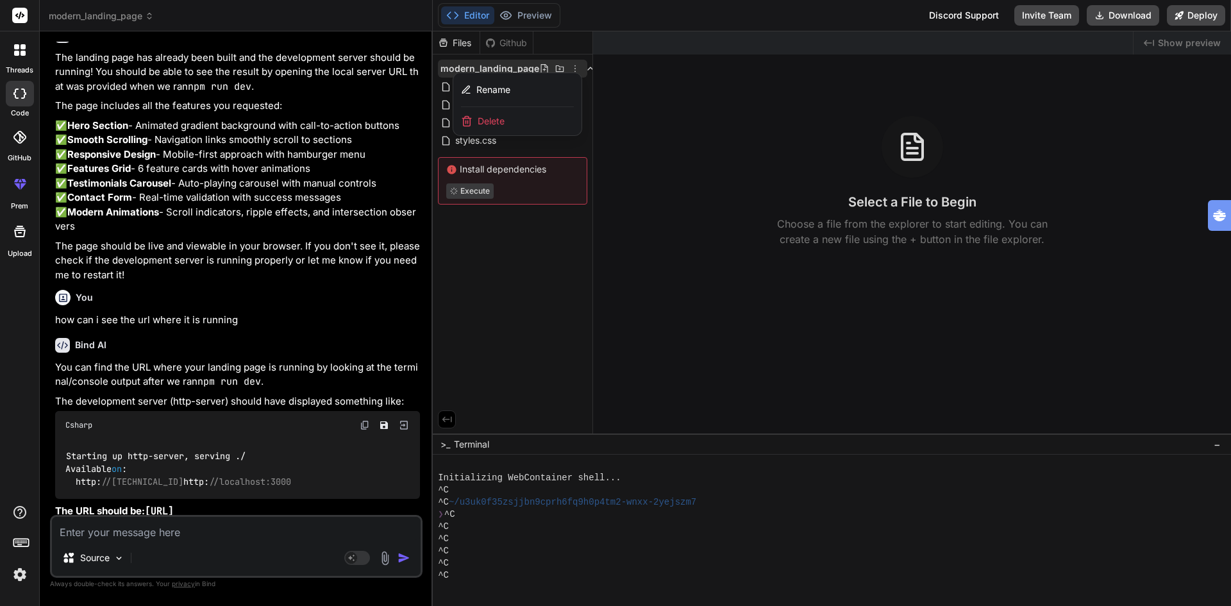
click at [642, 119] on div at bounding box center [832, 318] width 798 height 574
click at [126, 10] on span "modern_landing_page" at bounding box center [101, 16] width 105 height 13
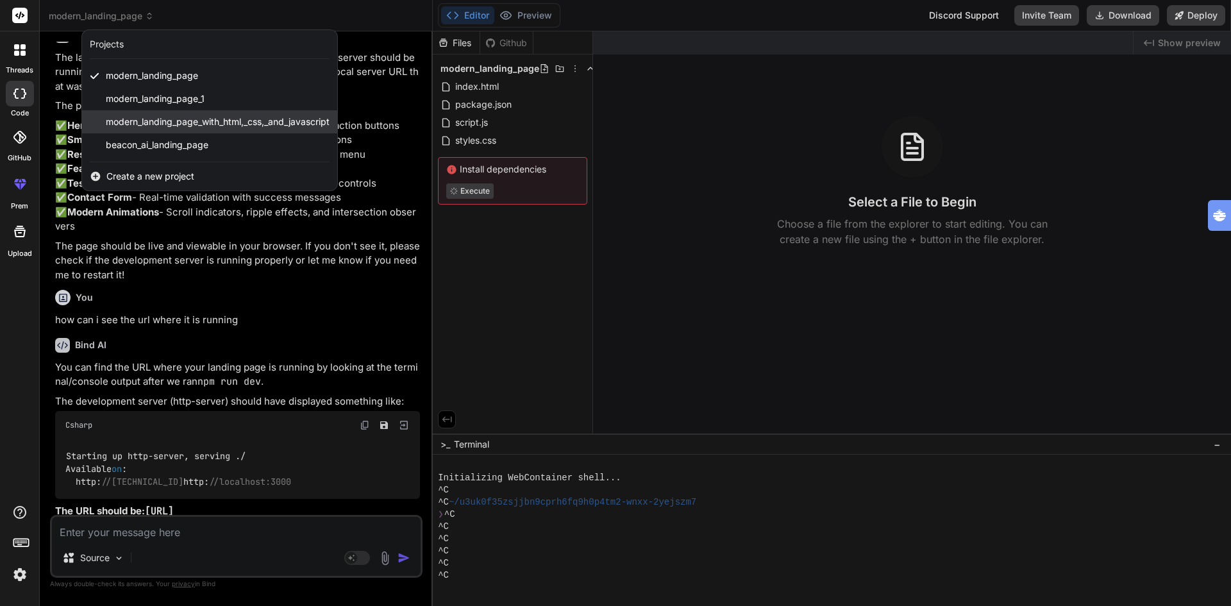
click at [149, 117] on span "modern_landing_page_with_html,_css,_and_javascript" at bounding box center [218, 121] width 224 height 13
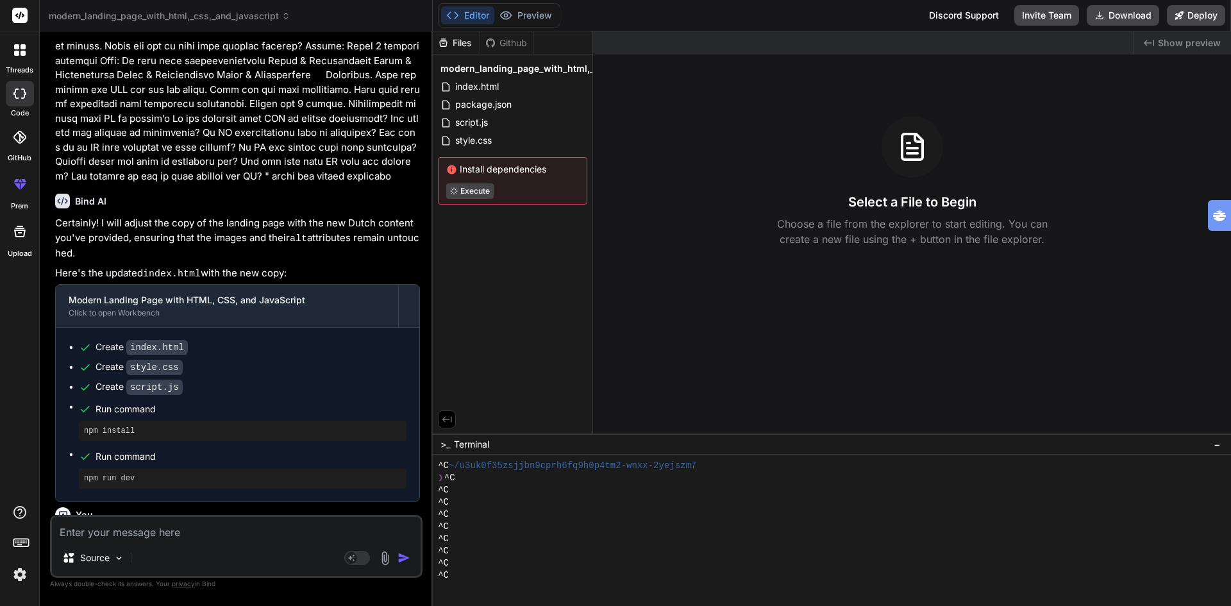
scroll to position [2050, 0]
click at [577, 67] on span "modern_landing_page_with_html,_css,_and_javascript" at bounding box center [561, 68] width 242 height 13
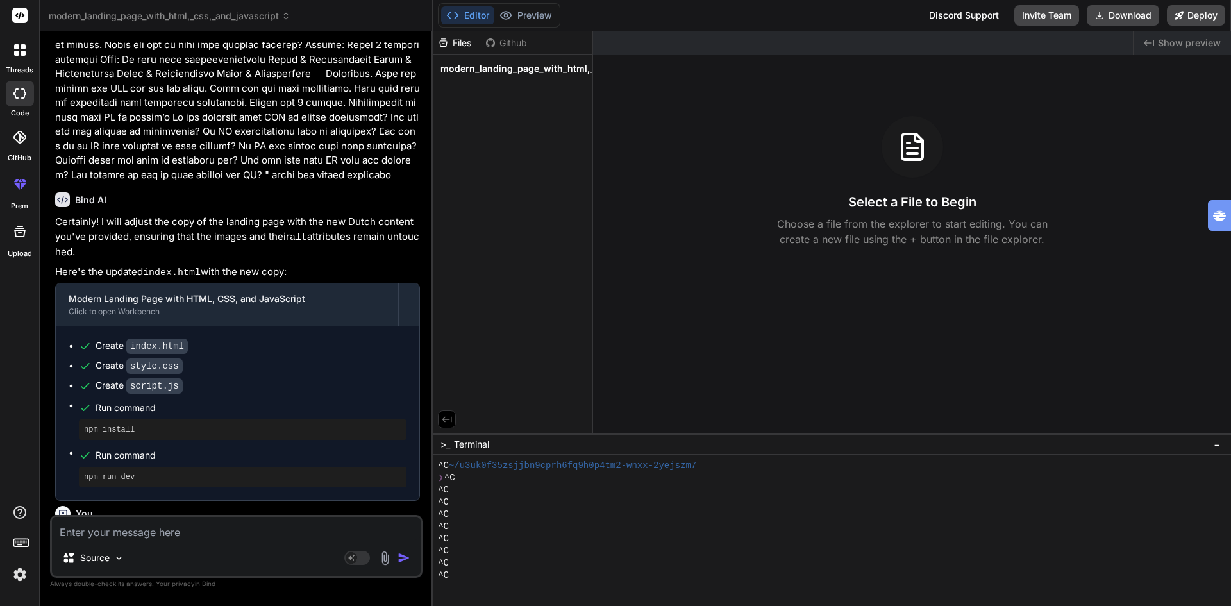
click at [577, 67] on span "modern_landing_page_with_html,_css,_and_javascript" at bounding box center [561, 68] width 242 height 13
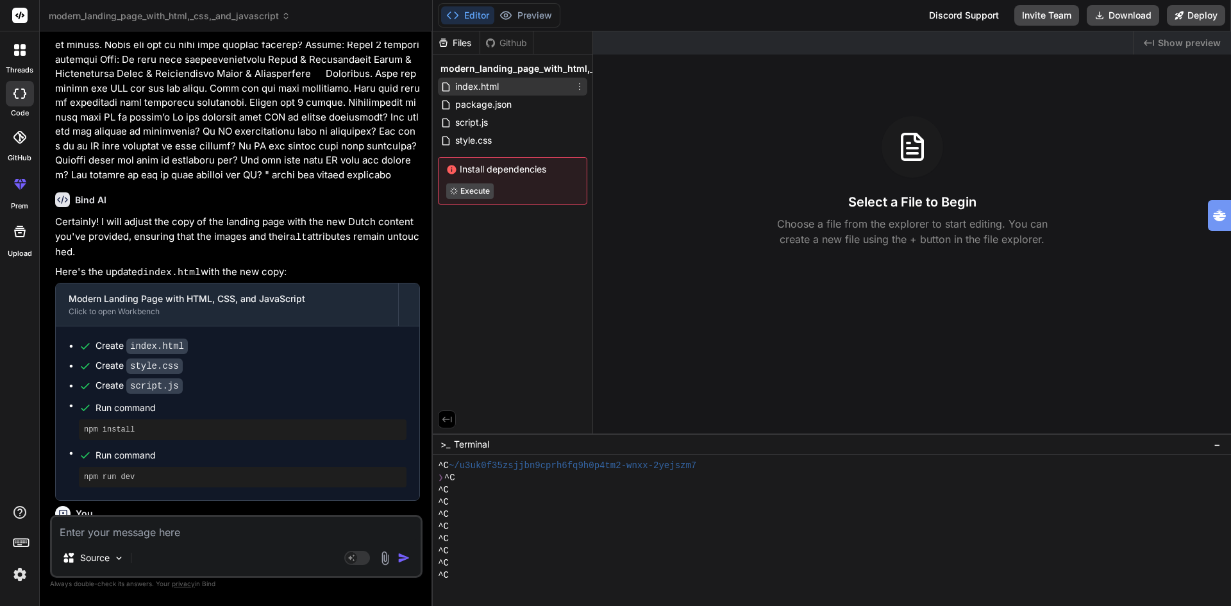
click at [463, 87] on span "index.html" at bounding box center [477, 86] width 46 height 15
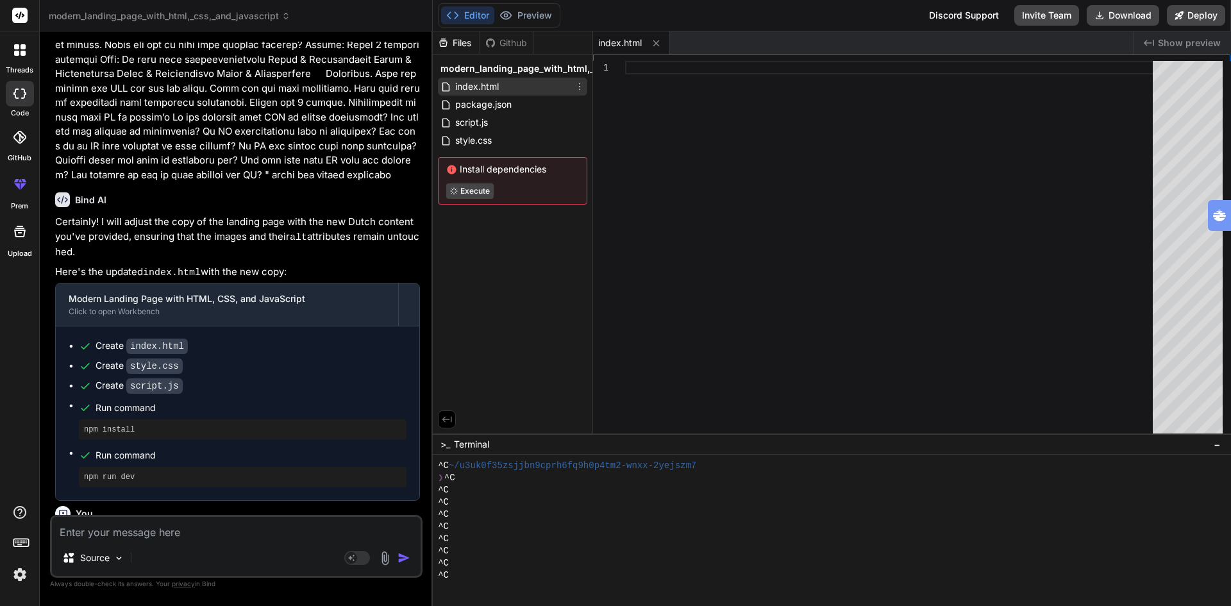
click at [579, 82] on icon at bounding box center [579, 86] width 10 height 10
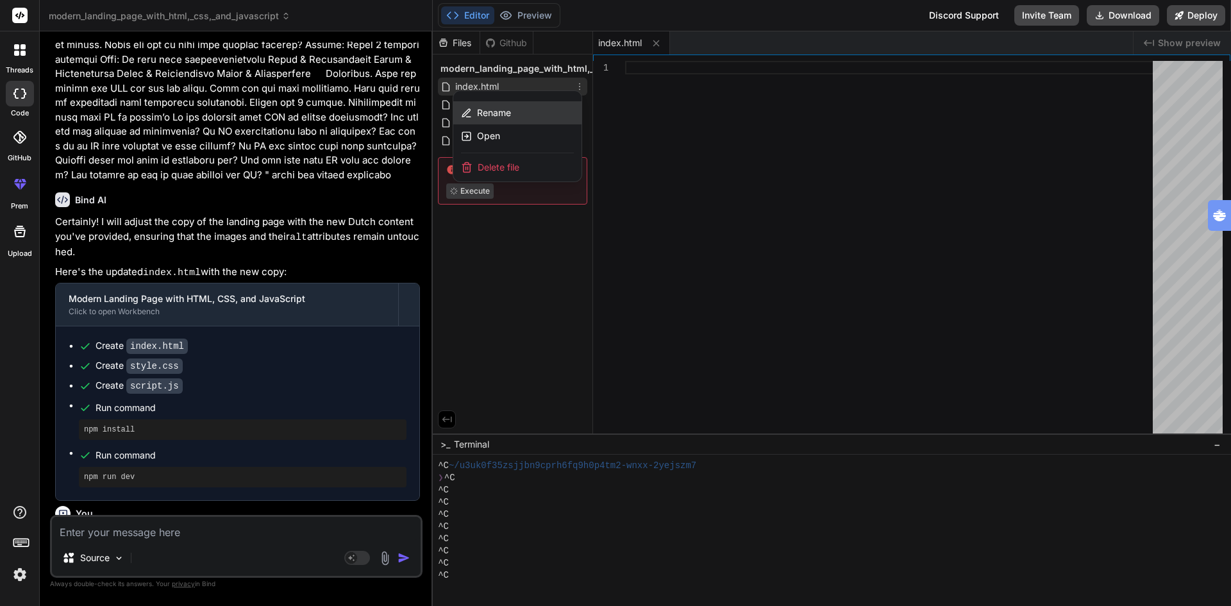
click at [506, 109] on span "Rename" at bounding box center [494, 112] width 34 height 13
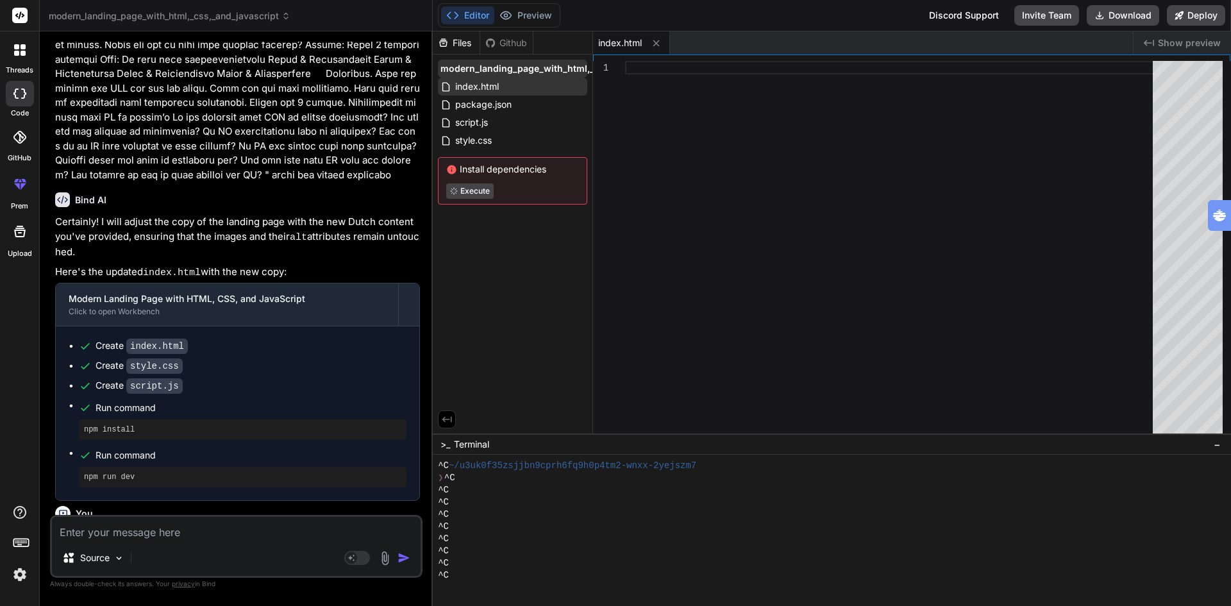
click at [535, 65] on span "modern_landing_page_with_html,_css,_and_javascript" at bounding box center [561, 68] width 242 height 13
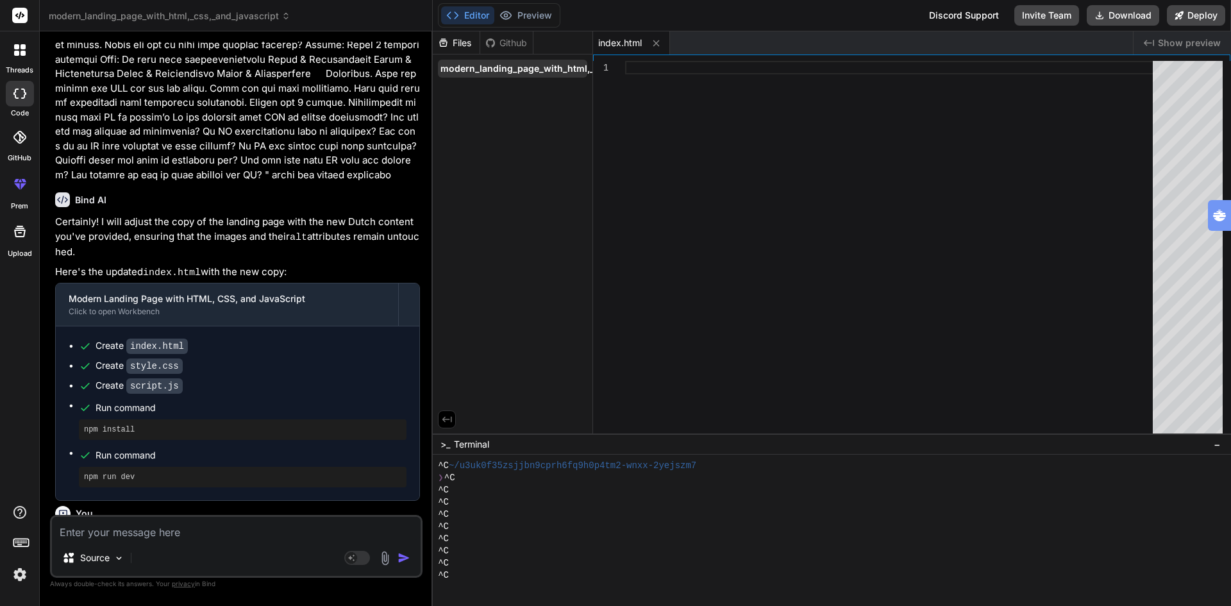
click at [572, 65] on span "modern_landing_page_with_html,_css,_and_javascript" at bounding box center [561, 68] width 242 height 13
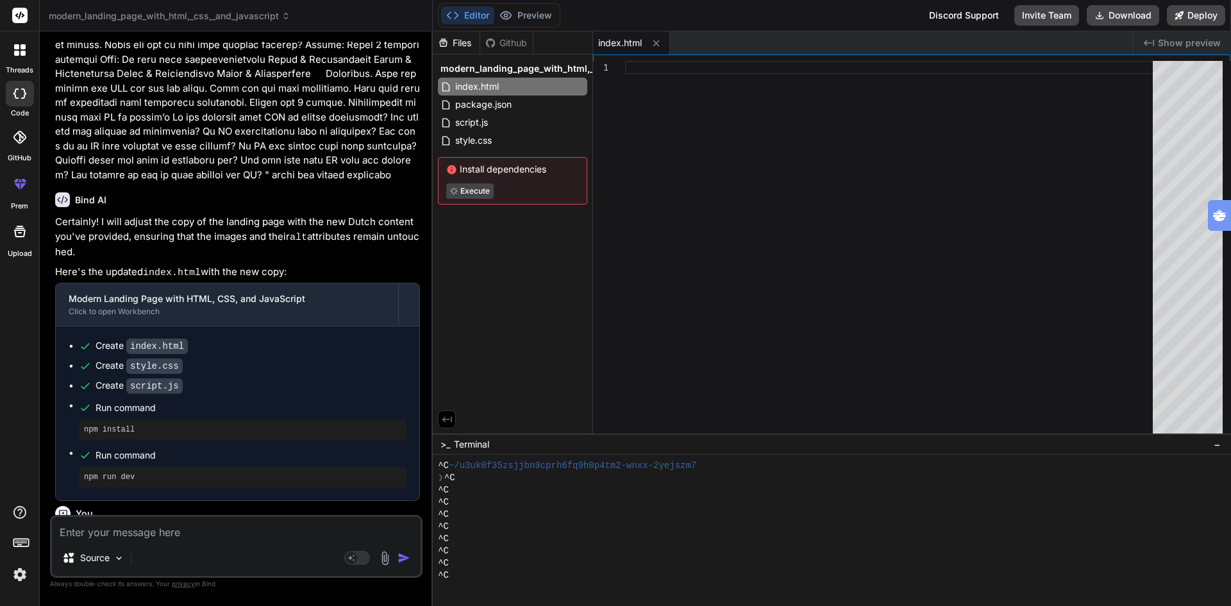
click at [572, 65] on span "modern_landing_page_with_html,_css,_and_javascript" at bounding box center [561, 68] width 242 height 13
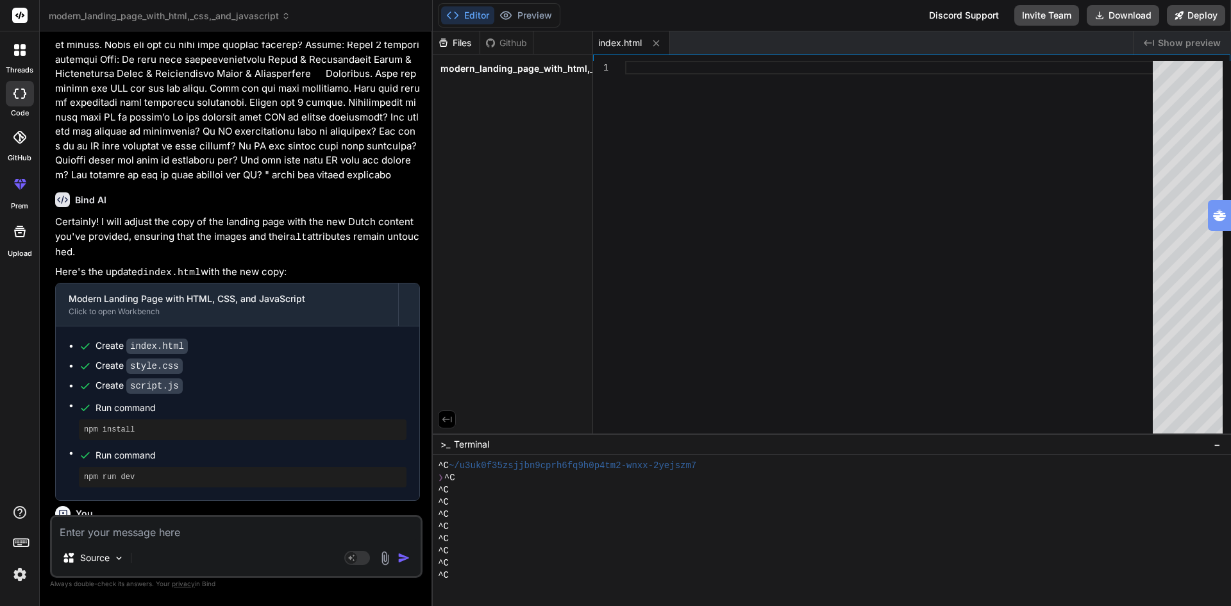
click at [572, 65] on span "modern_landing_page_with_html,_css,_and_javascript" at bounding box center [561, 68] width 242 height 13
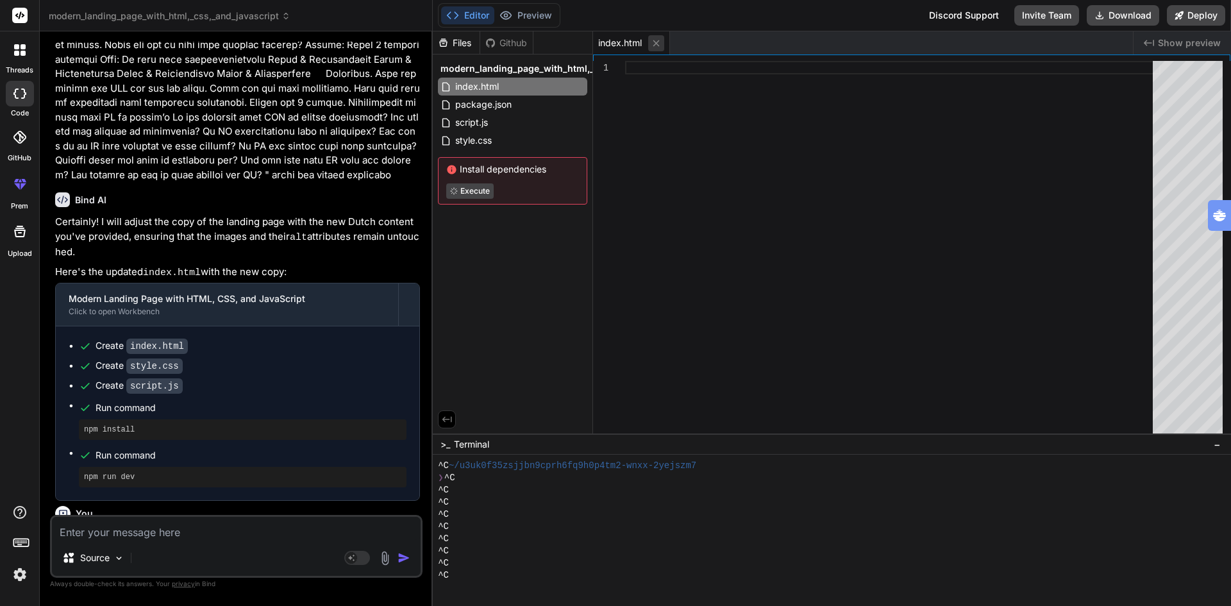
click at [654, 38] on icon at bounding box center [656, 43] width 11 height 11
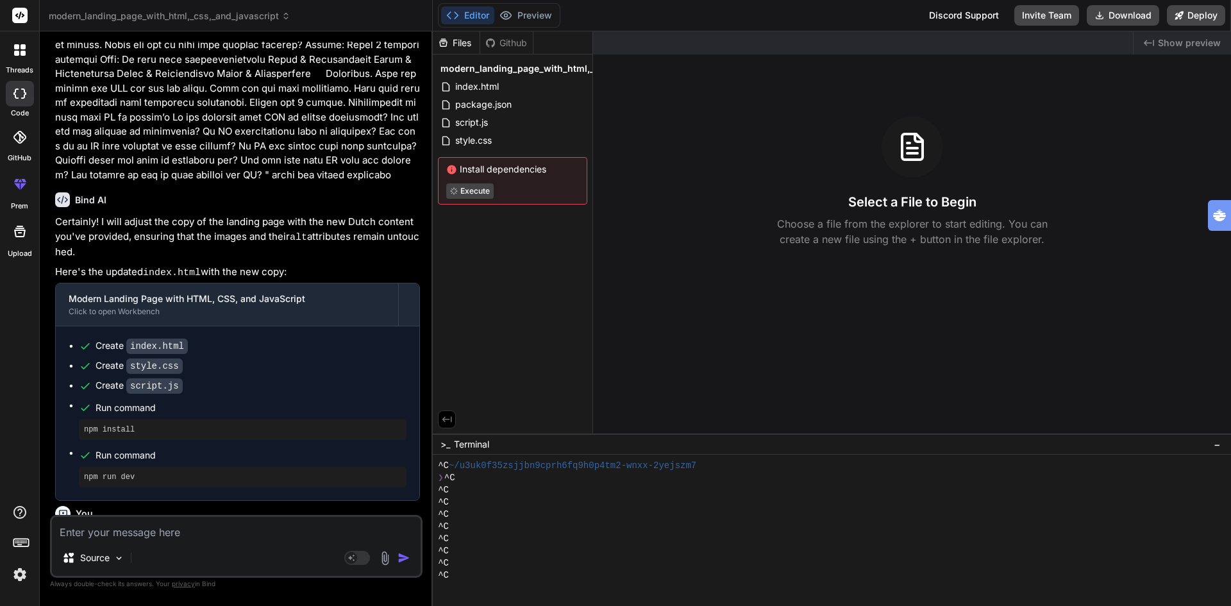
click at [589, 38] on div "Files Github" at bounding box center [513, 42] width 160 height 23
click at [519, 65] on span "modern_landing_page_with_html,_css,_and_javascript" at bounding box center [561, 68] width 242 height 13
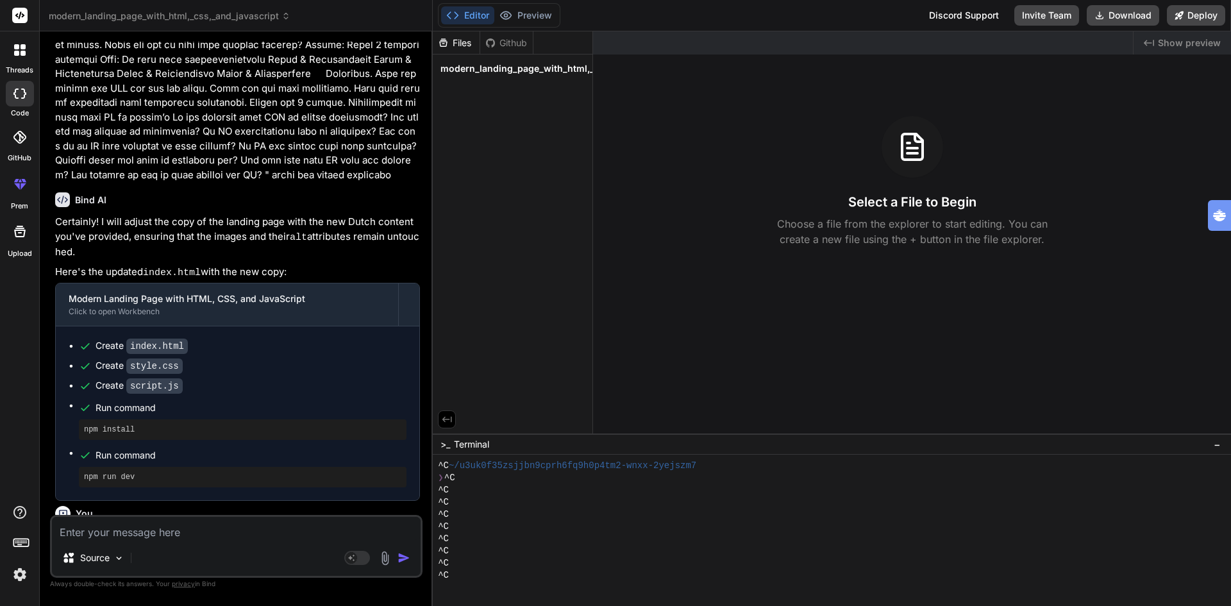
click at [519, 65] on span "modern_landing_page_with_html,_css,_and_javascript" at bounding box center [561, 68] width 242 height 13
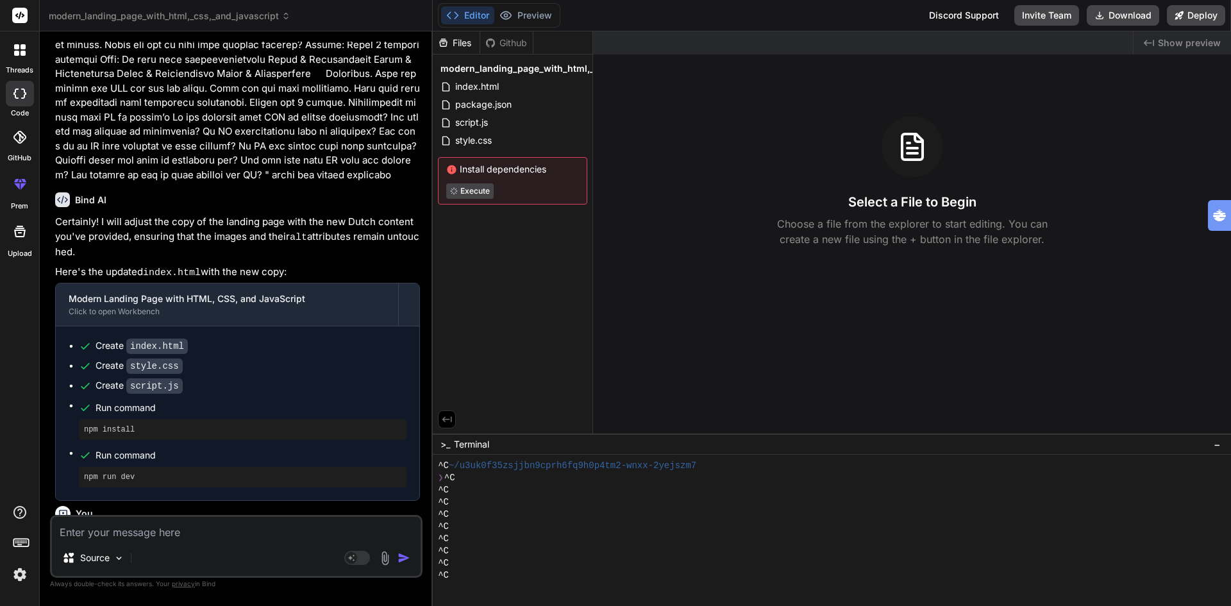
click at [459, 44] on div "Files" at bounding box center [456, 43] width 47 height 13
click at [1181, 42] on span "Show preview" at bounding box center [1188, 43] width 63 height 13
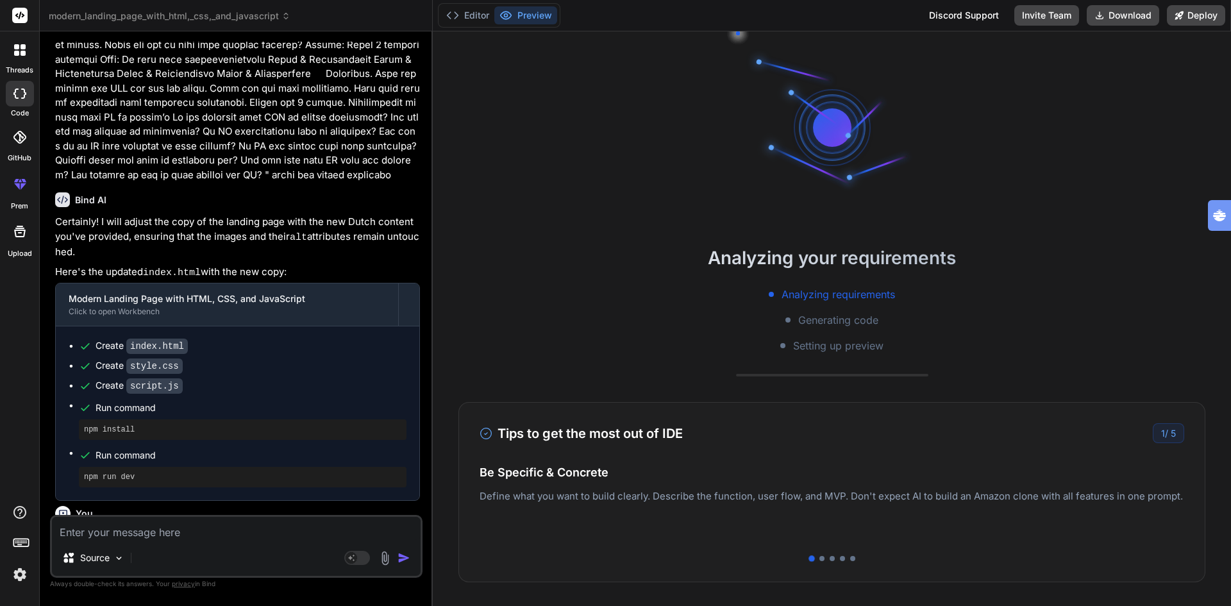
click at [515, 23] on button "Preview" at bounding box center [525, 15] width 63 height 18
click at [458, 17] on icon at bounding box center [452, 15] width 13 height 13
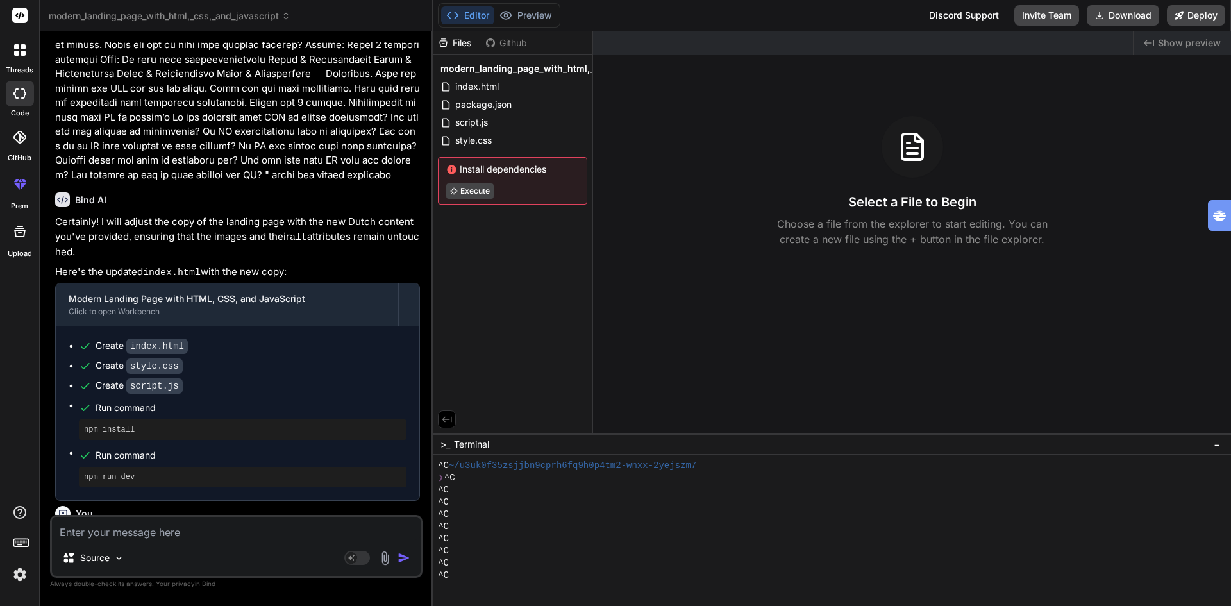
click at [459, 40] on div "Files" at bounding box center [456, 43] width 47 height 13
click at [533, 70] on span "modern_landing_page_with_html,_css,_and_javascript" at bounding box center [561, 68] width 242 height 13
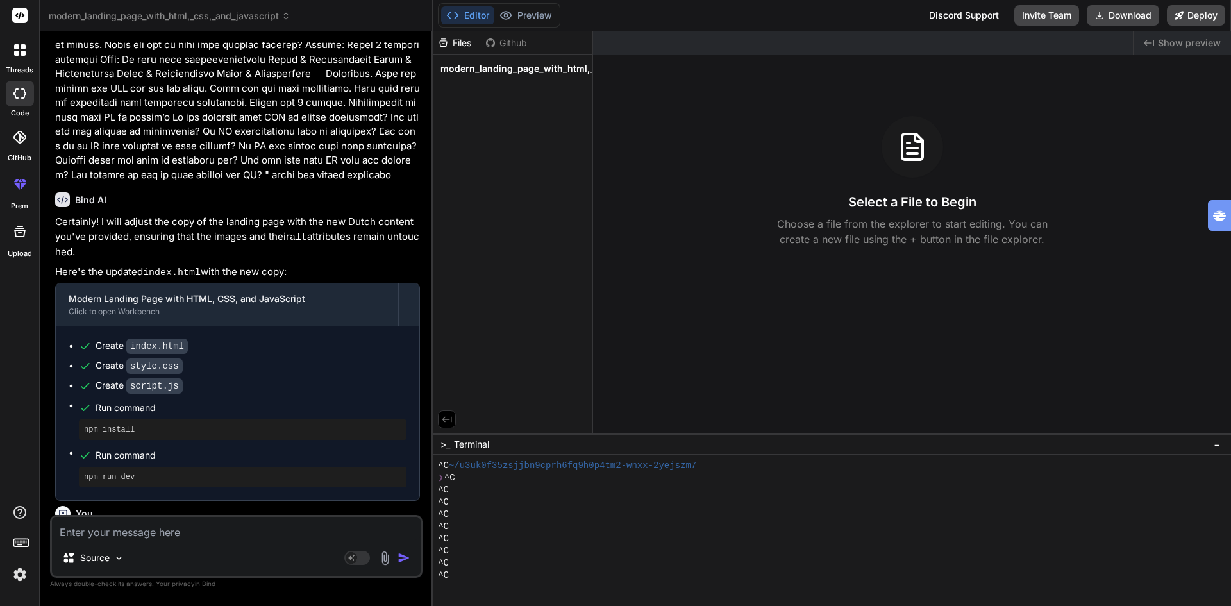
click at [533, 70] on span "modern_landing_page_with_html,_css,_and_javascript" at bounding box center [561, 68] width 242 height 13
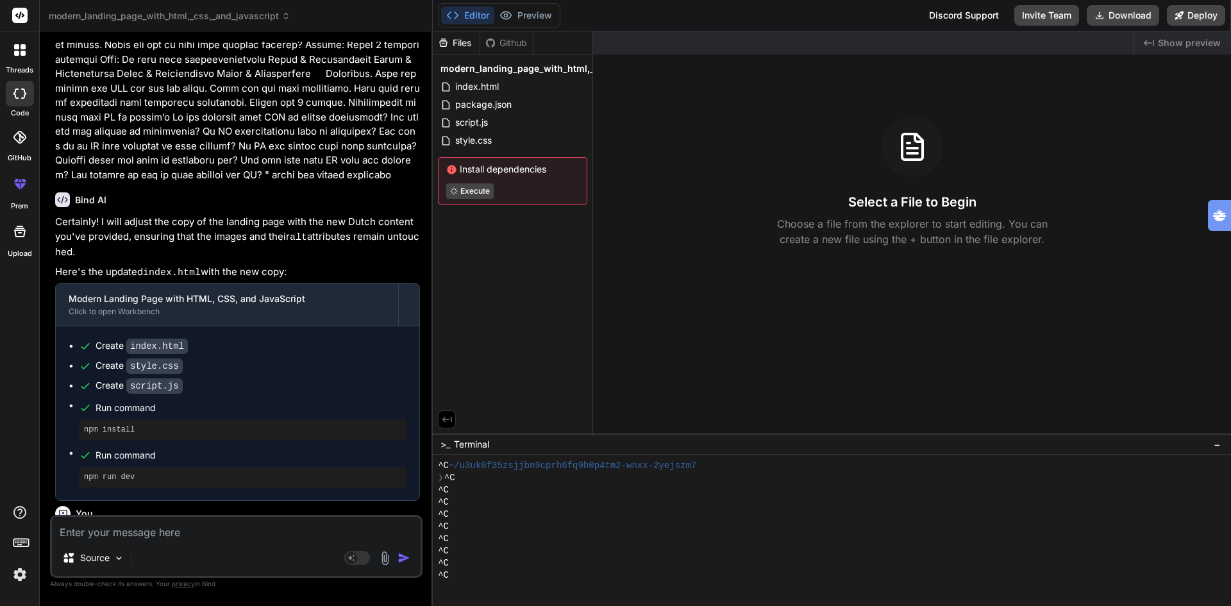
click at [533, 70] on span "modern_landing_page_with_html,_css,_and_javascript" at bounding box center [561, 68] width 242 height 13
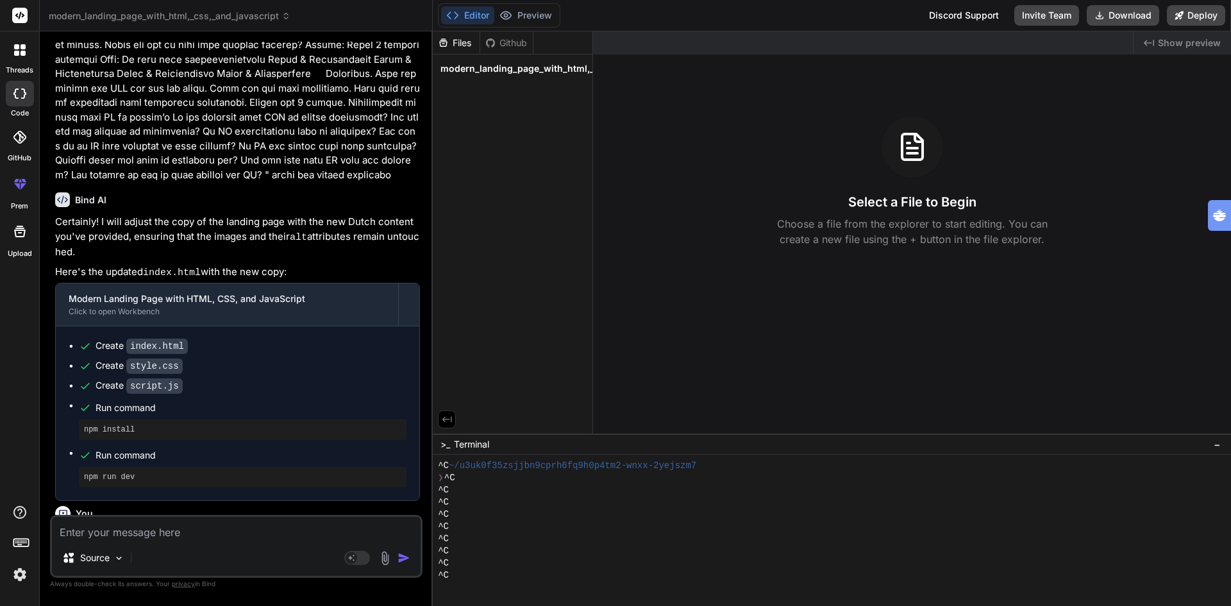
click at [533, 70] on span "modern_landing_page_with_html,_css,_and_javascript" at bounding box center [561, 68] width 242 height 13
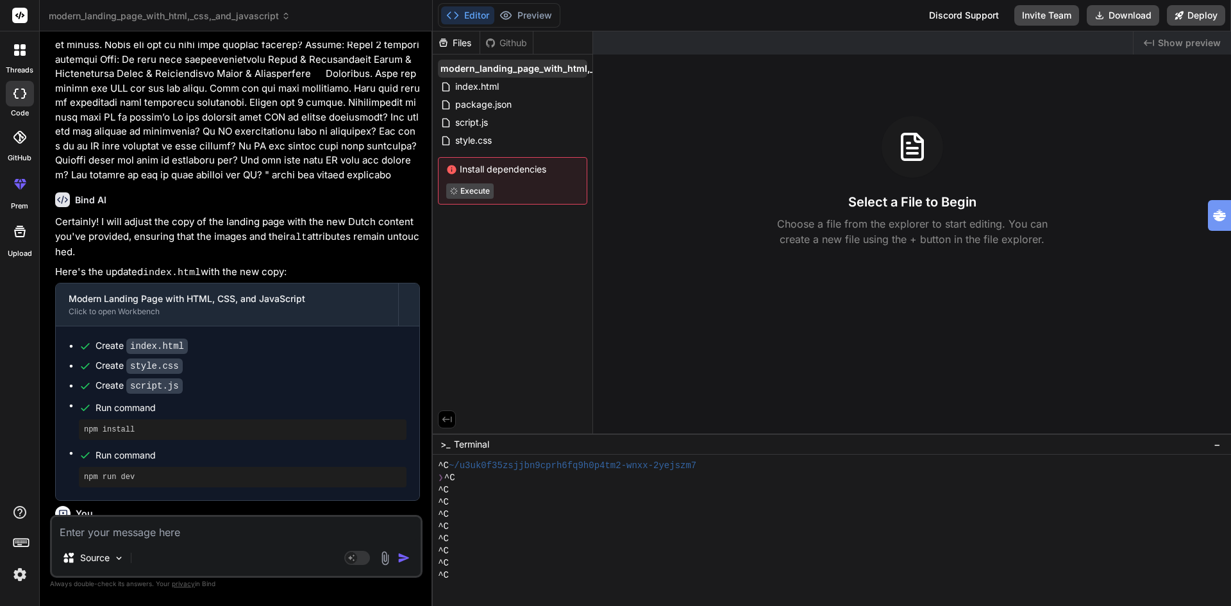
click at [533, 70] on span "modern_landing_page_with_html,_css,_and_javascript" at bounding box center [561, 68] width 242 height 13
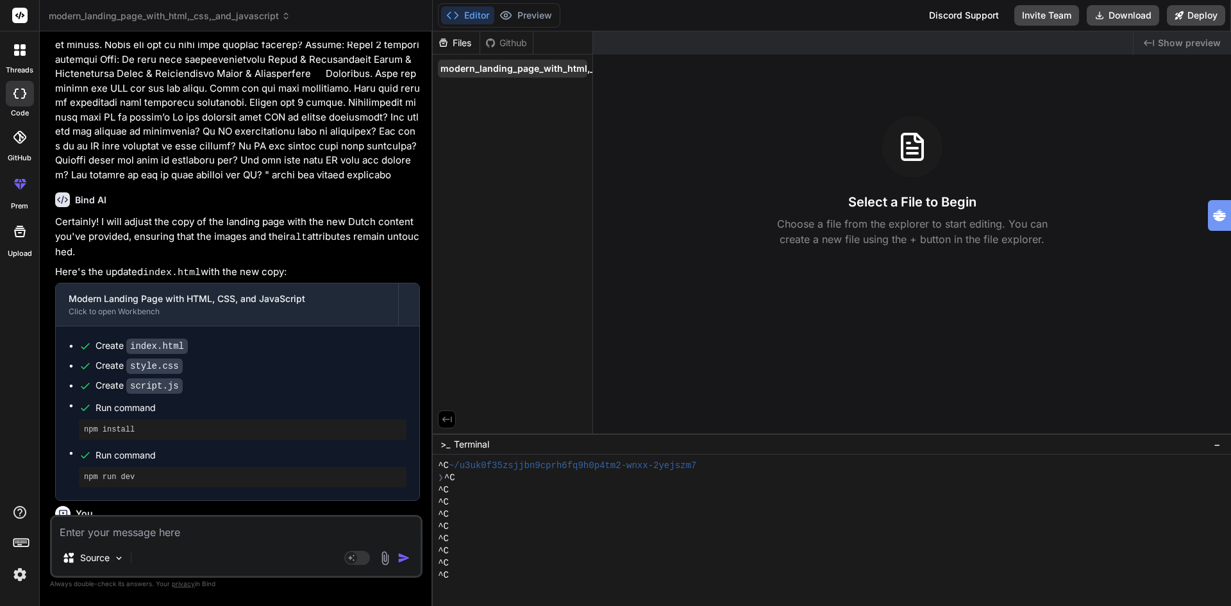
click at [525, 67] on span "modern_landing_page_with_html,_css,_and_javascript" at bounding box center [561, 68] width 242 height 13
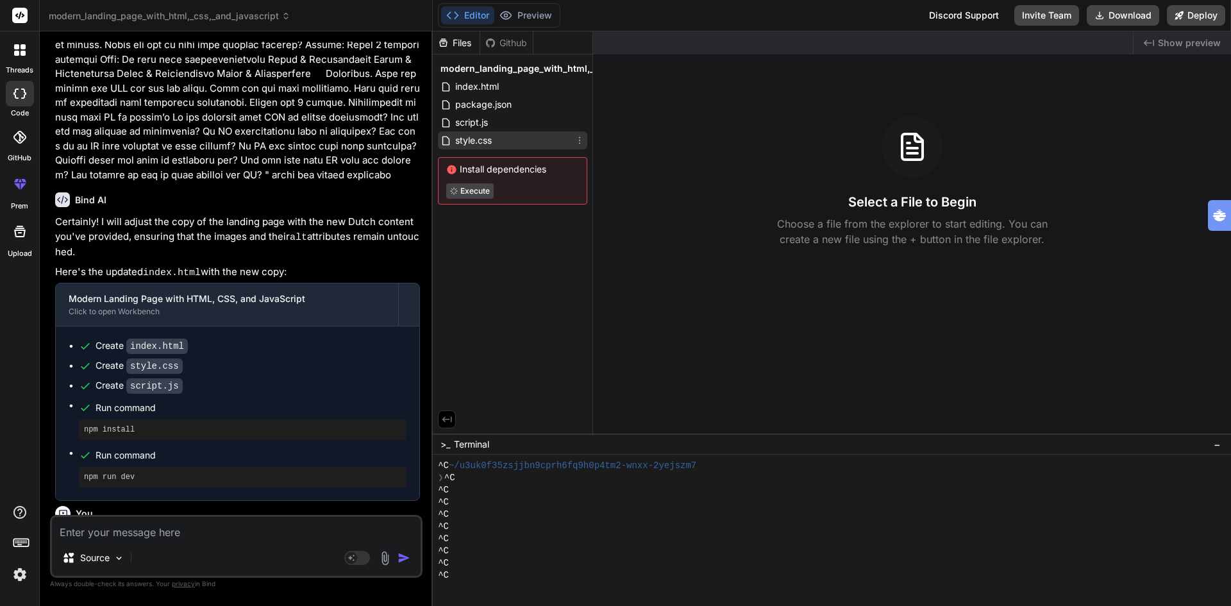
click at [580, 138] on icon at bounding box center [579, 140] width 10 height 10
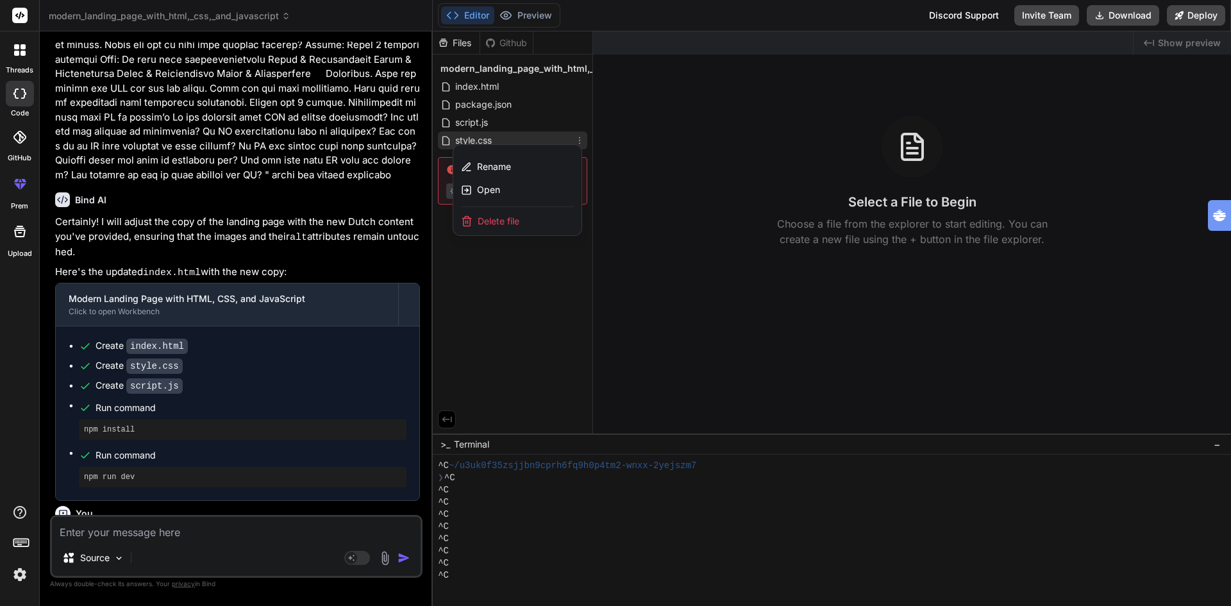
click at [676, 114] on div at bounding box center [832, 318] width 798 height 574
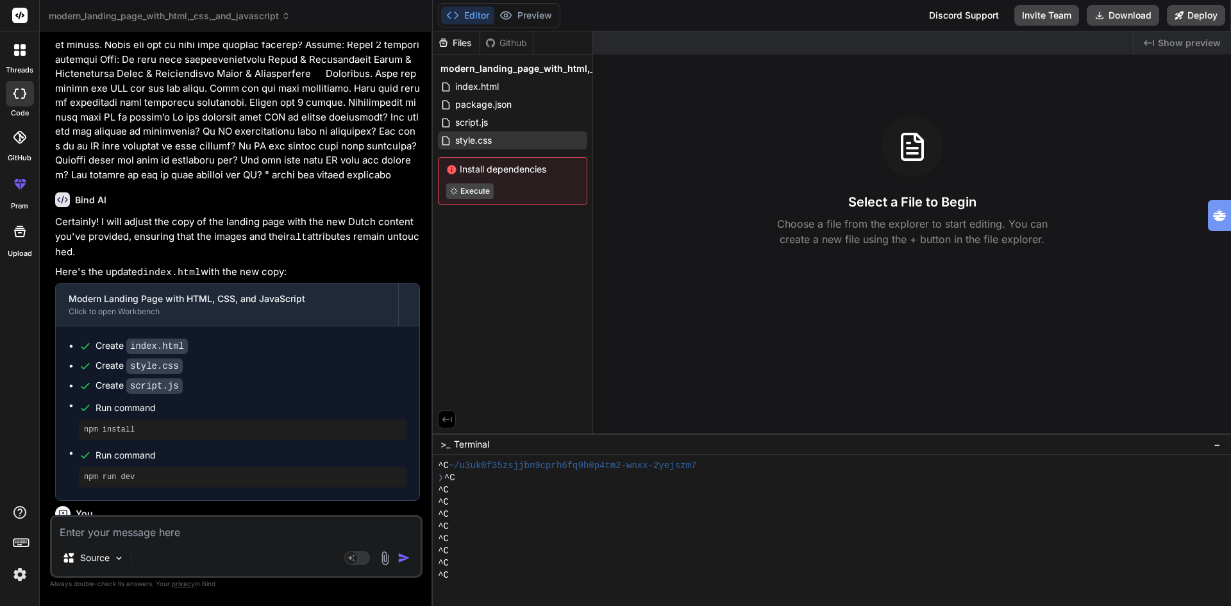
click at [501, 436] on div ">_ Terminal −" at bounding box center [832, 443] width 798 height 21
click at [490, 551] on div "^C" at bounding box center [825, 551] width 775 height 12
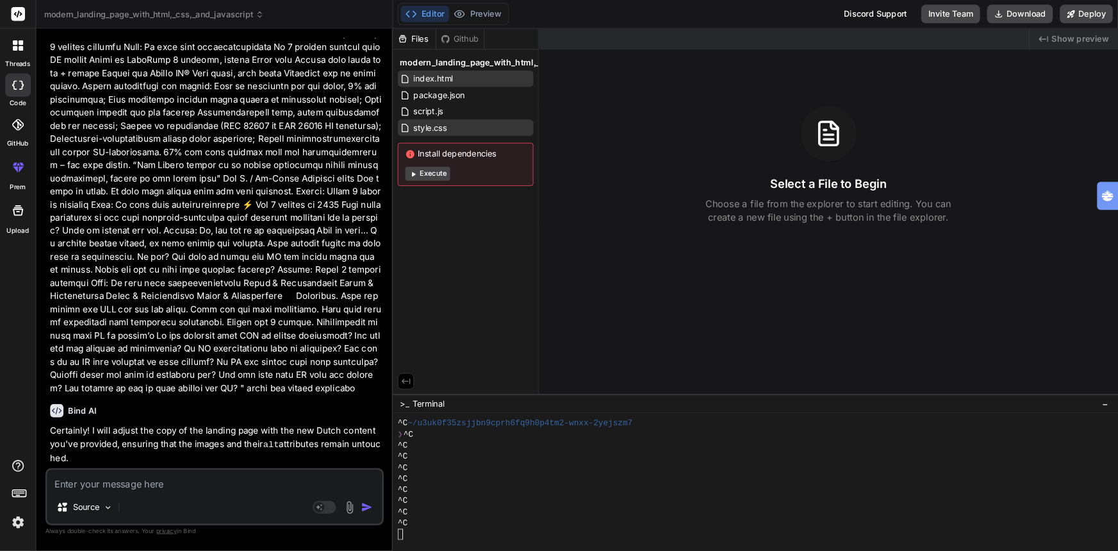
scroll to position [1793, 0]
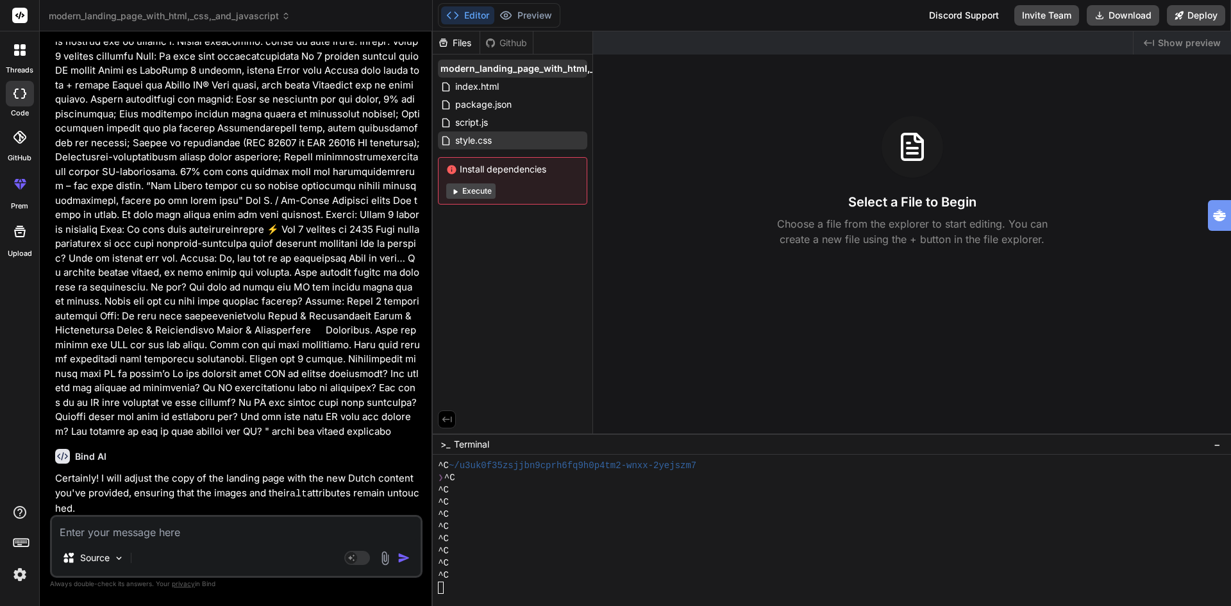
click at [582, 66] on span "modern_landing_page_with_html,_css,_and_javascript" at bounding box center [561, 68] width 242 height 13
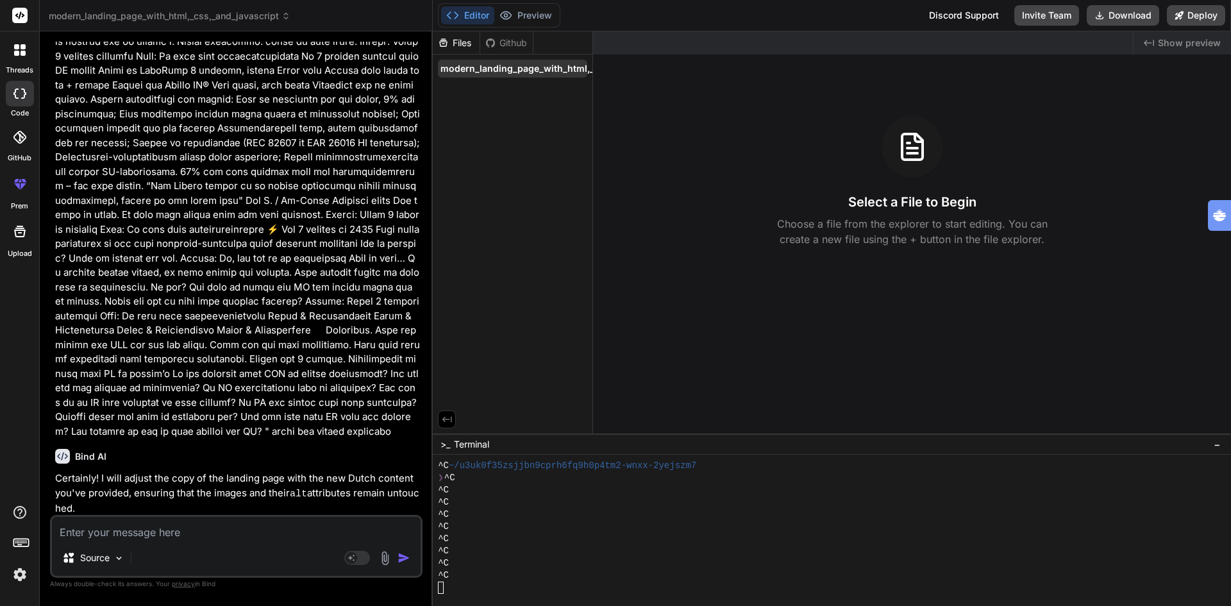
click at [587, 68] on span "modern_landing_page_with_html,_css,_and_javascript" at bounding box center [561, 68] width 242 height 13
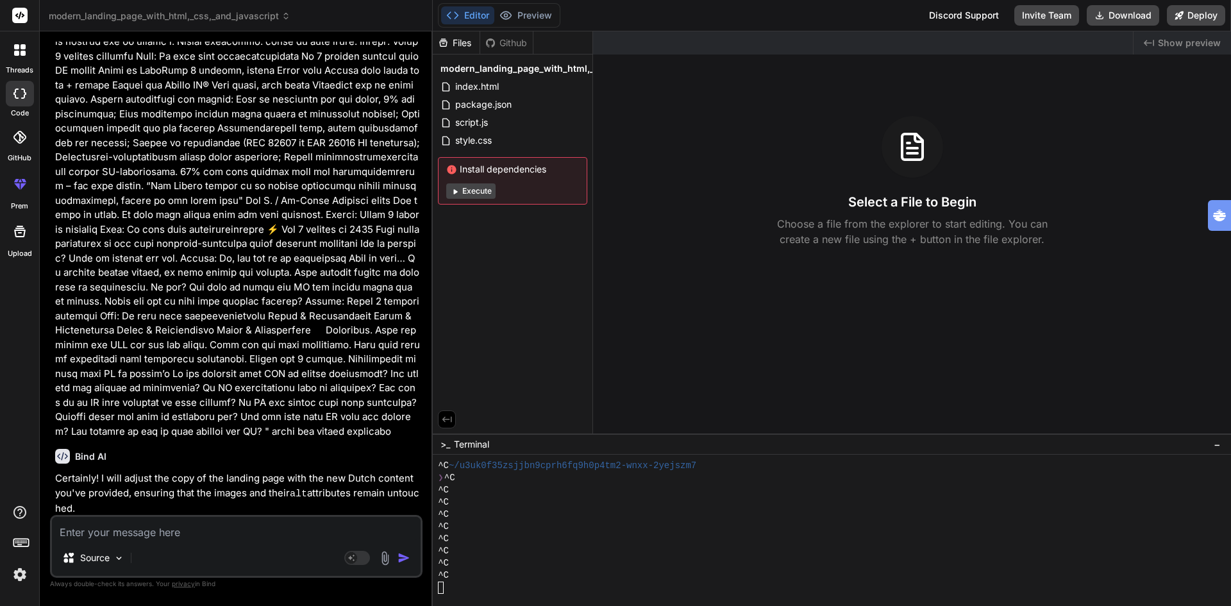
click at [587, 68] on span "modern_landing_page_with_html,_css,_and_javascript" at bounding box center [561, 68] width 242 height 13
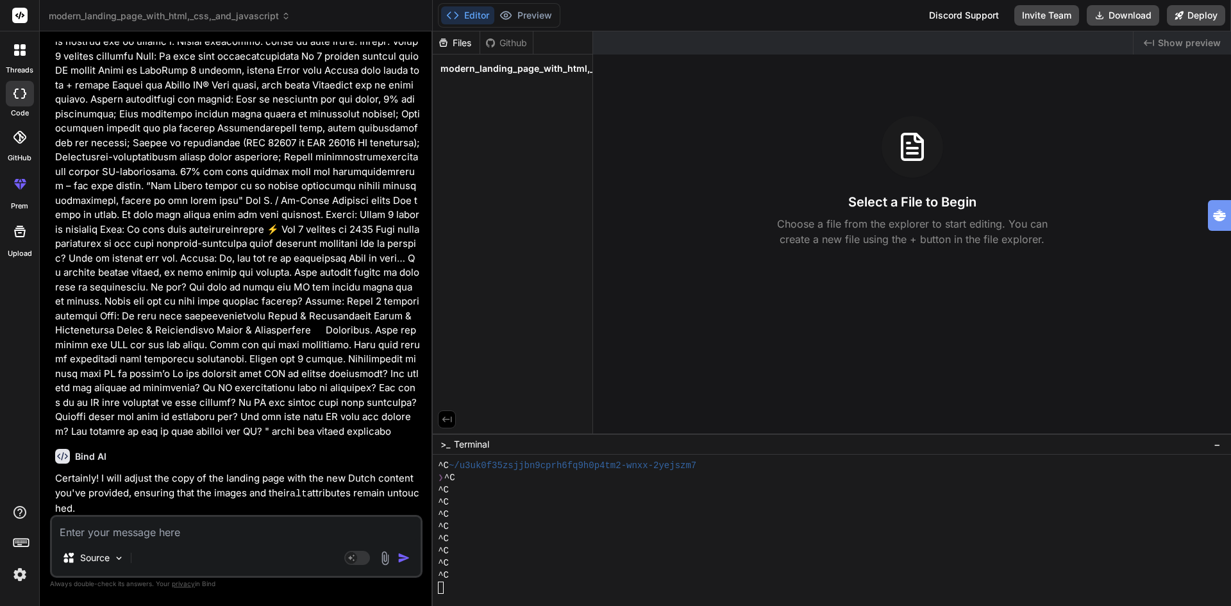
click at [504, 44] on div "Github" at bounding box center [506, 43] width 53 height 13
click at [467, 45] on div "Files" at bounding box center [456, 43] width 47 height 13
click at [458, 37] on div "Files" at bounding box center [456, 43] width 47 height 13
click at [474, 73] on span "modern_landing_page_with_html,_css,_and_javascript" at bounding box center [561, 68] width 242 height 13
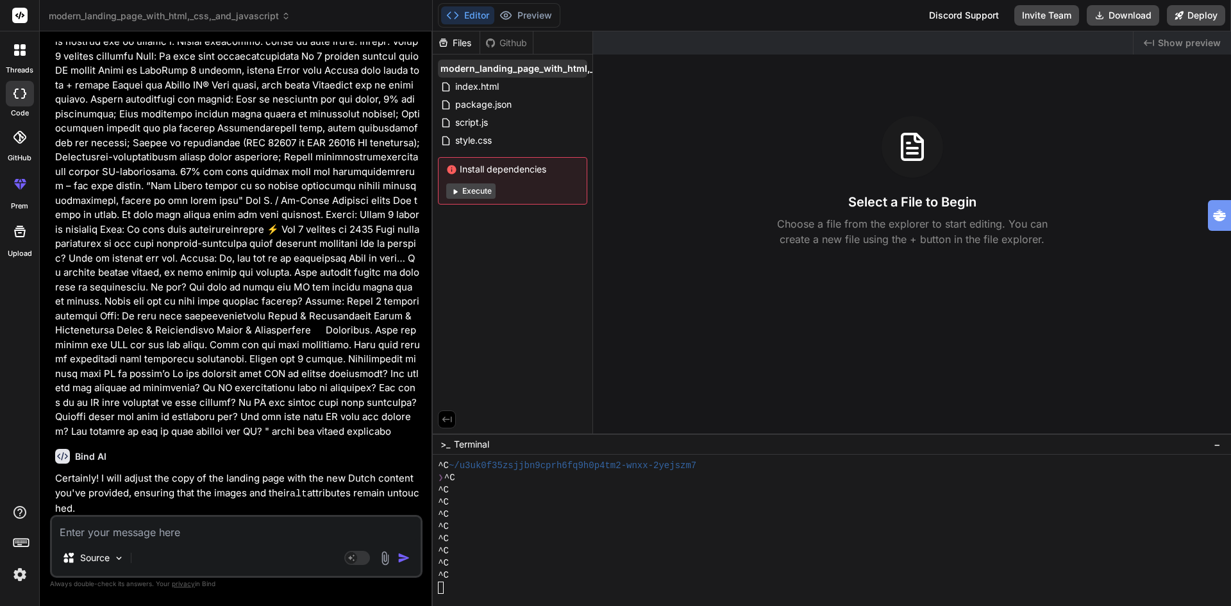
click at [533, 72] on span "modern_landing_page_with_html,_css,_and_javascript" at bounding box center [561, 68] width 242 height 13
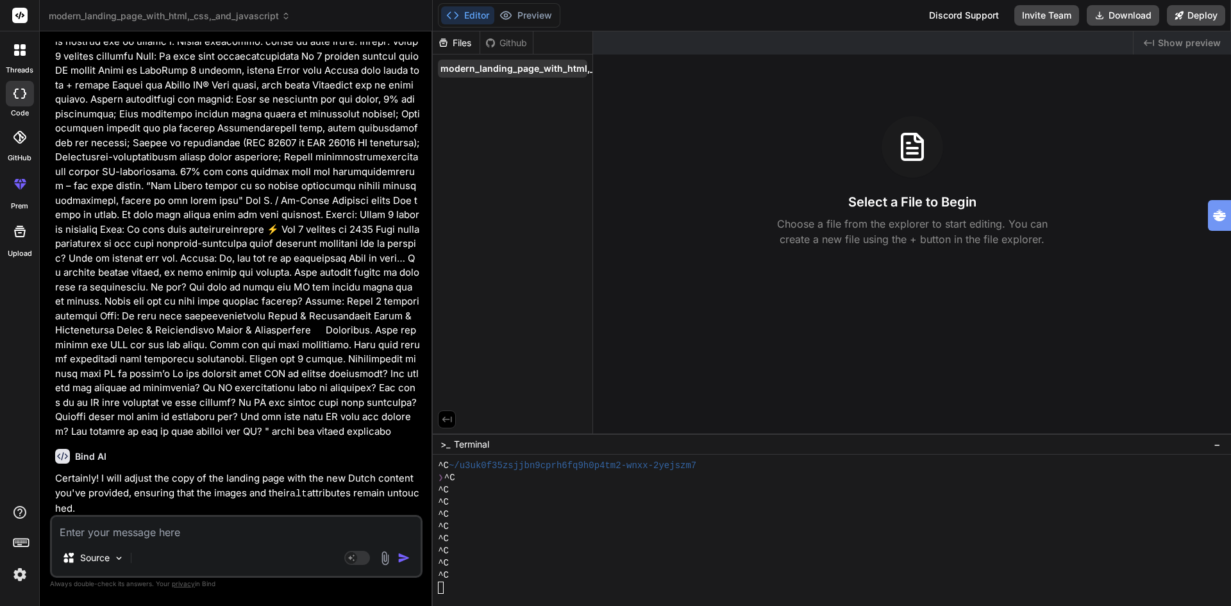
click at [539, 69] on span "modern_landing_page_with_html,_css,_and_javascript" at bounding box center [561, 68] width 242 height 13
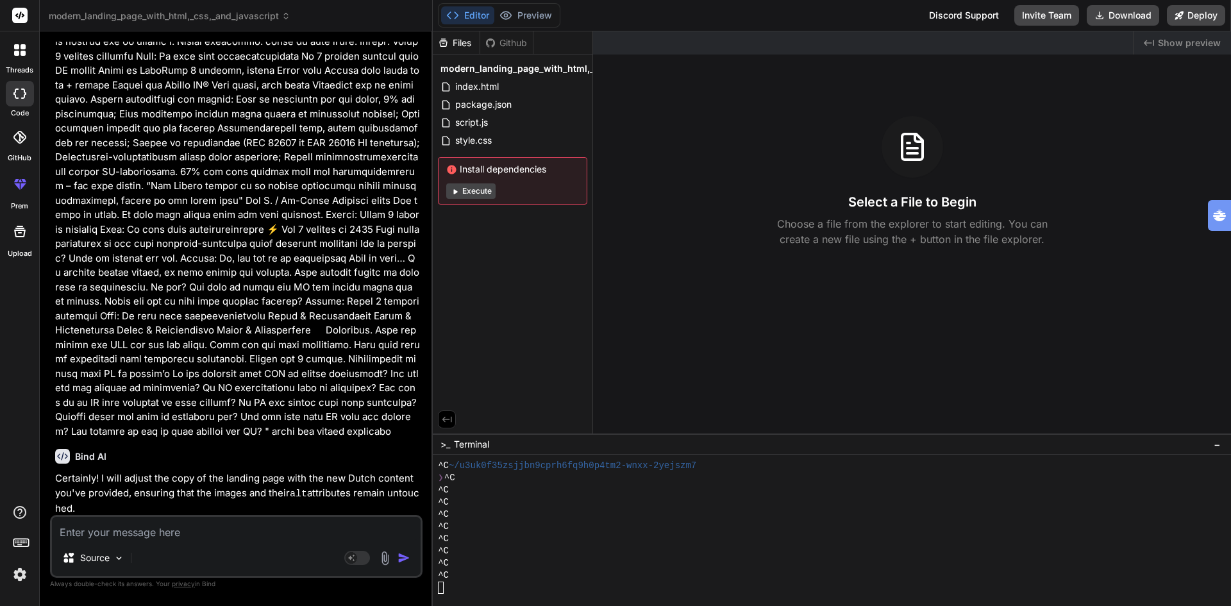
click at [539, 69] on span "modern_landing_page_with_html,_css,_and_javascript" at bounding box center [561, 68] width 242 height 13
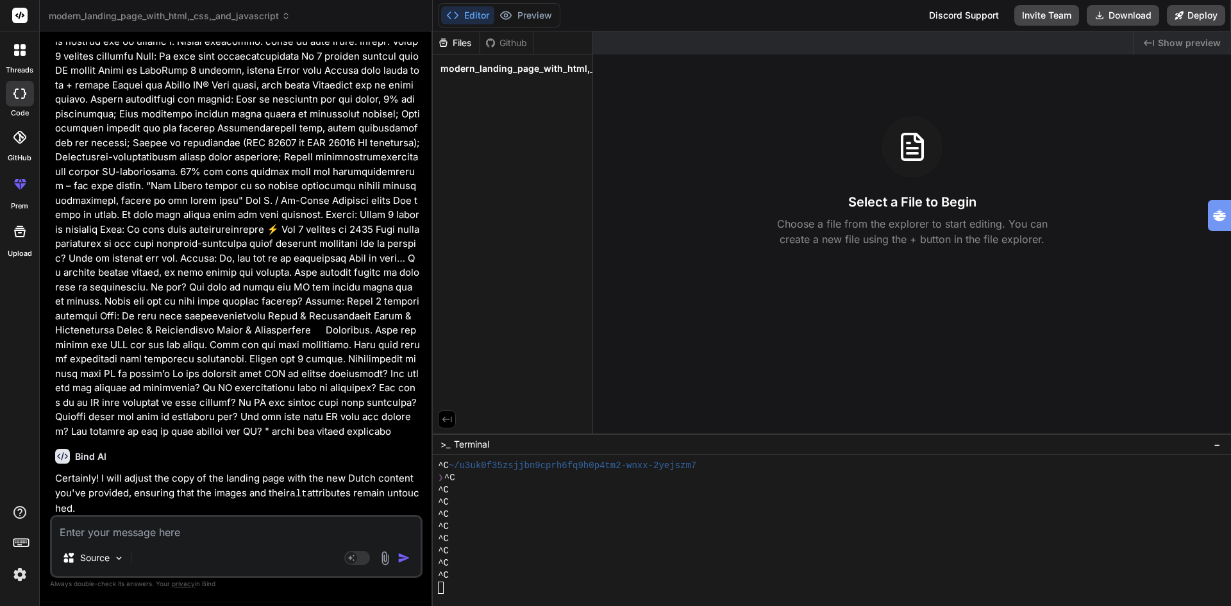
click at [539, 69] on span "modern_landing_page_with_html,_css,_and_javascript" at bounding box center [561, 68] width 242 height 13
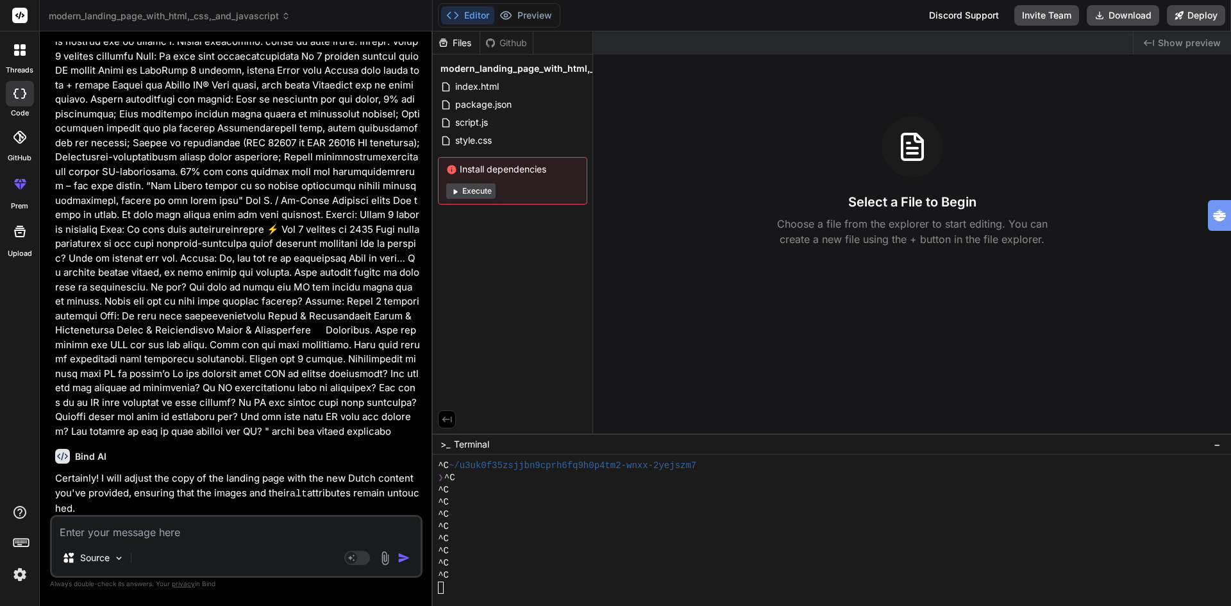
click at [539, 69] on span "modern_landing_page_with_html,_css,_and_javascript" at bounding box center [561, 68] width 242 height 13
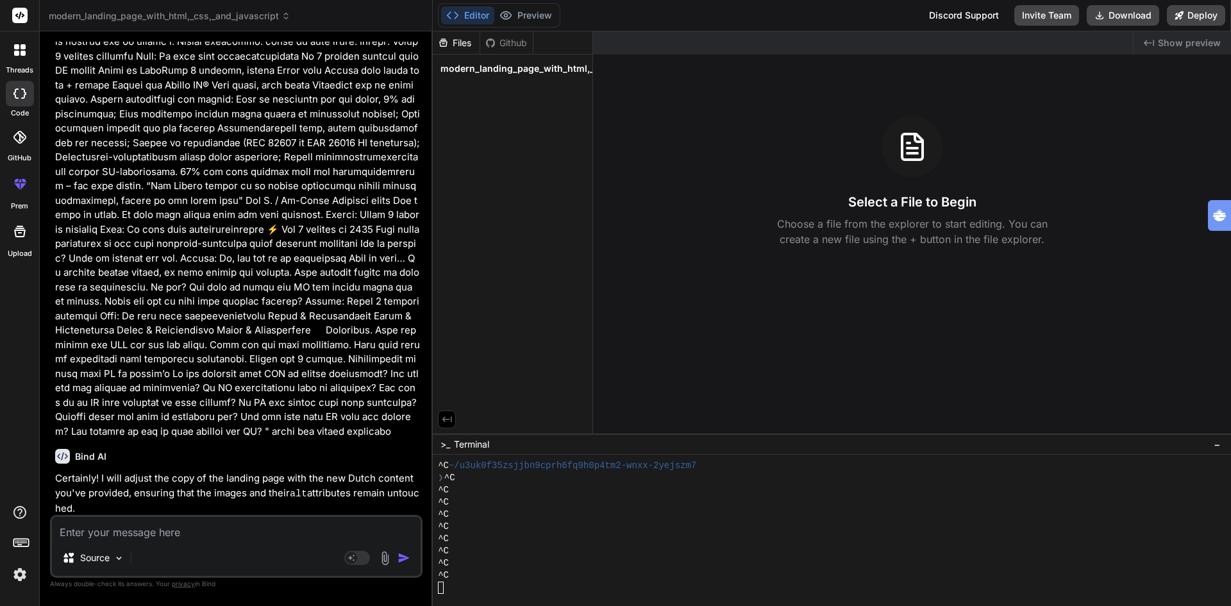
click at [539, 69] on span "modern_landing_page_with_html,_css,_and_javascript" at bounding box center [561, 68] width 242 height 13
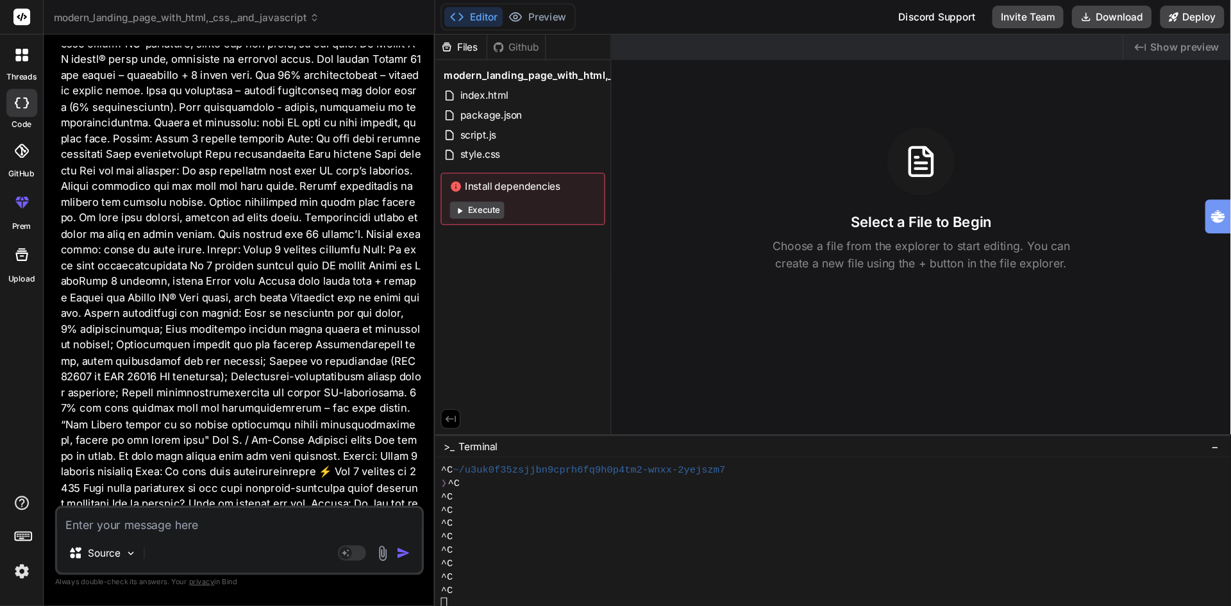
scroll to position [49, 0]
click at [137, 179] on p at bounding box center [218, 133] width 327 height 1067
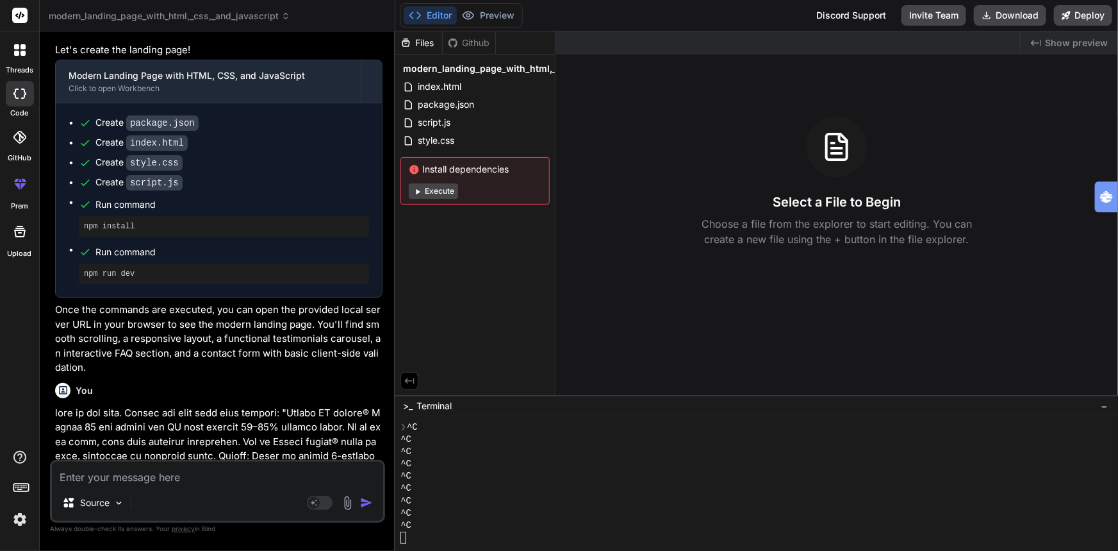
type textarea "x"
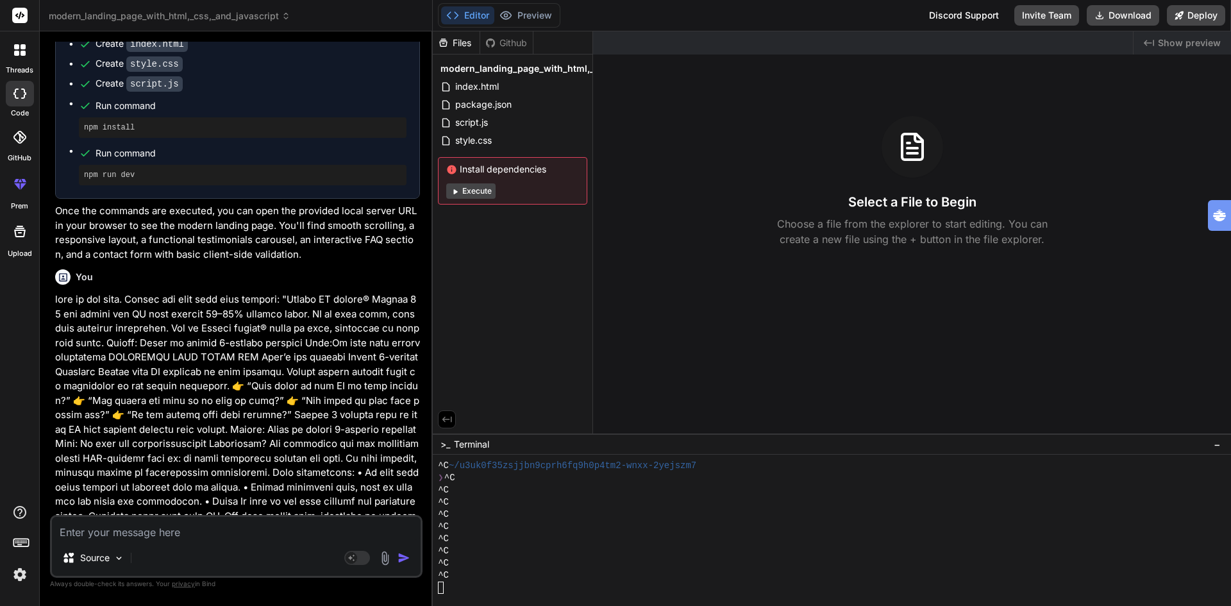
scroll to position [37, 0]
click at [1096, 176] on div "Select a File to Begin Choose a file from the explorer to start editing. You ca…" at bounding box center [912, 181] width 638 height 131
click at [477, 65] on span "modern_landing_page_with_html,_css,_and_javascript" at bounding box center [561, 68] width 242 height 13
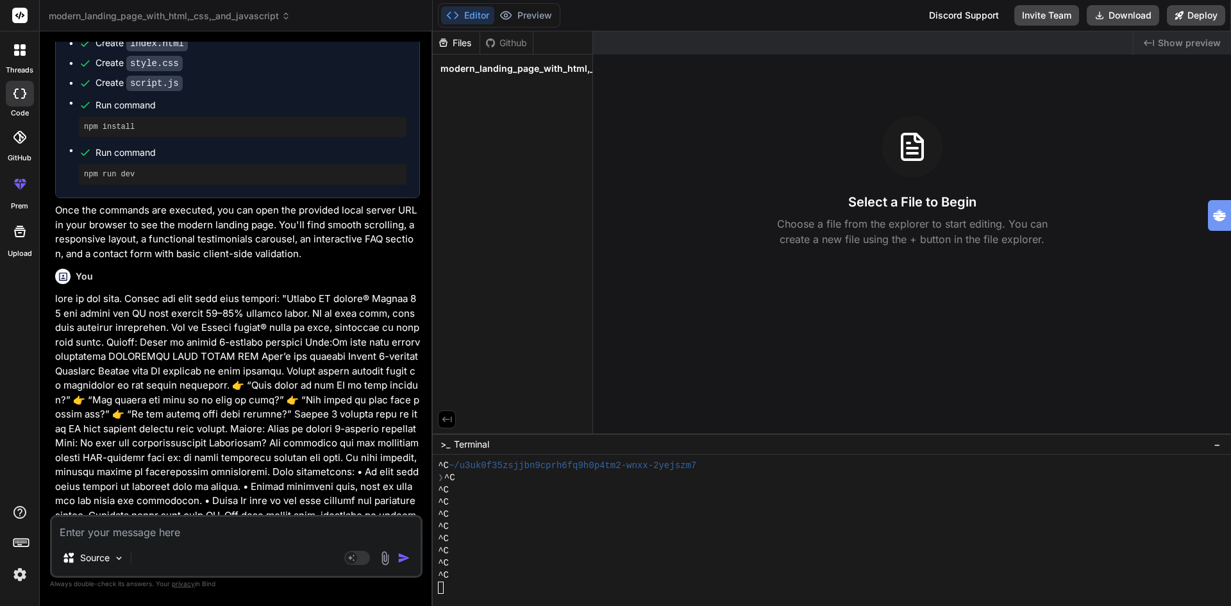
drag, startPoint x: 480, startPoint y: 68, endPoint x: 588, endPoint y: 58, distance: 108.1
click at [572, 69] on icon at bounding box center [577, 68] width 10 height 10
click at [572, 68] on div at bounding box center [832, 318] width 798 height 574
click at [572, 68] on icon at bounding box center [577, 68] width 10 height 10
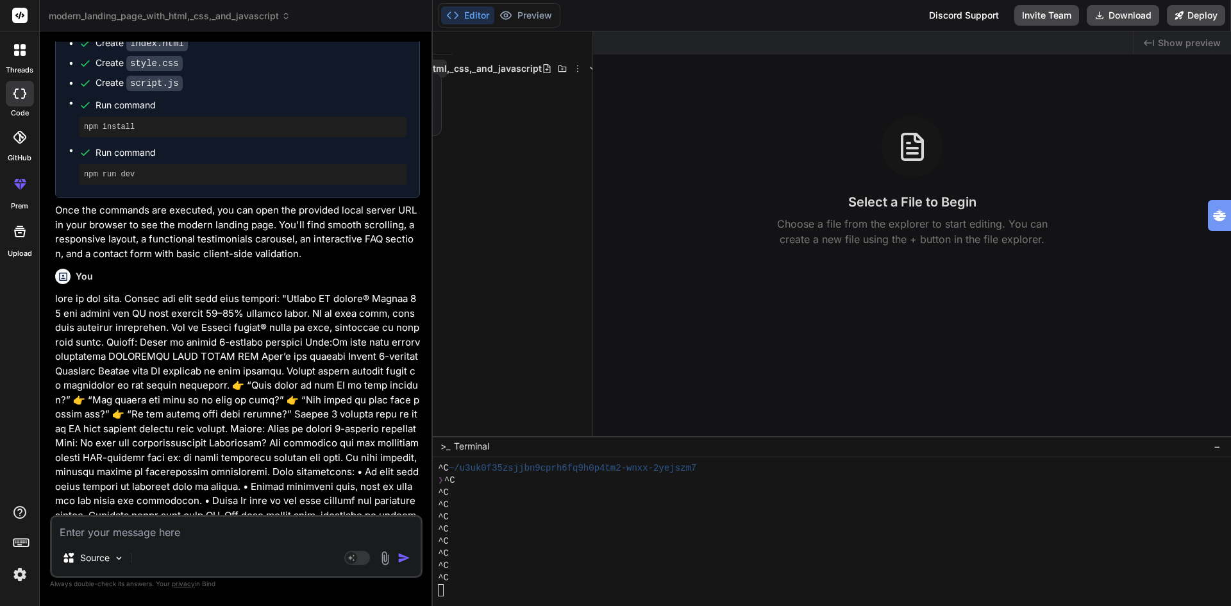
drag, startPoint x: 524, startPoint y: 433, endPoint x: 433, endPoint y: 443, distance: 91.7
click at [433, 443] on div at bounding box center [832, 318] width 798 height 574
click at [572, 67] on icon at bounding box center [577, 68] width 10 height 10
click at [495, 92] on span "Rename" at bounding box center [493, 89] width 34 height 13
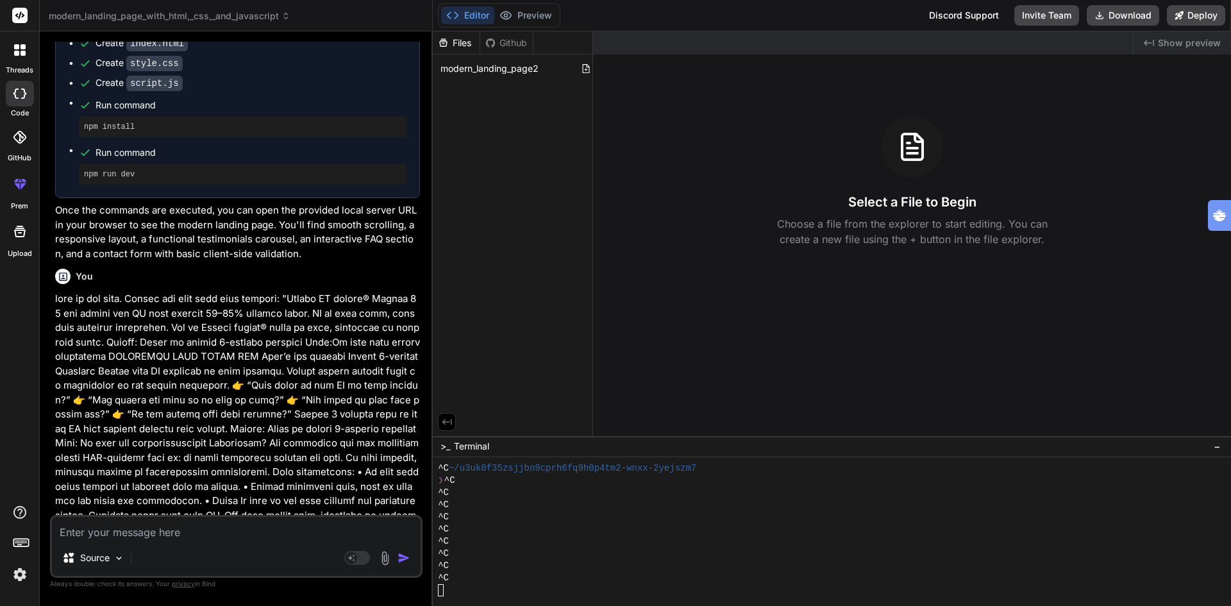
click at [570, 99] on div "Files Github modern_landing_page2" at bounding box center [513, 233] width 160 height 404
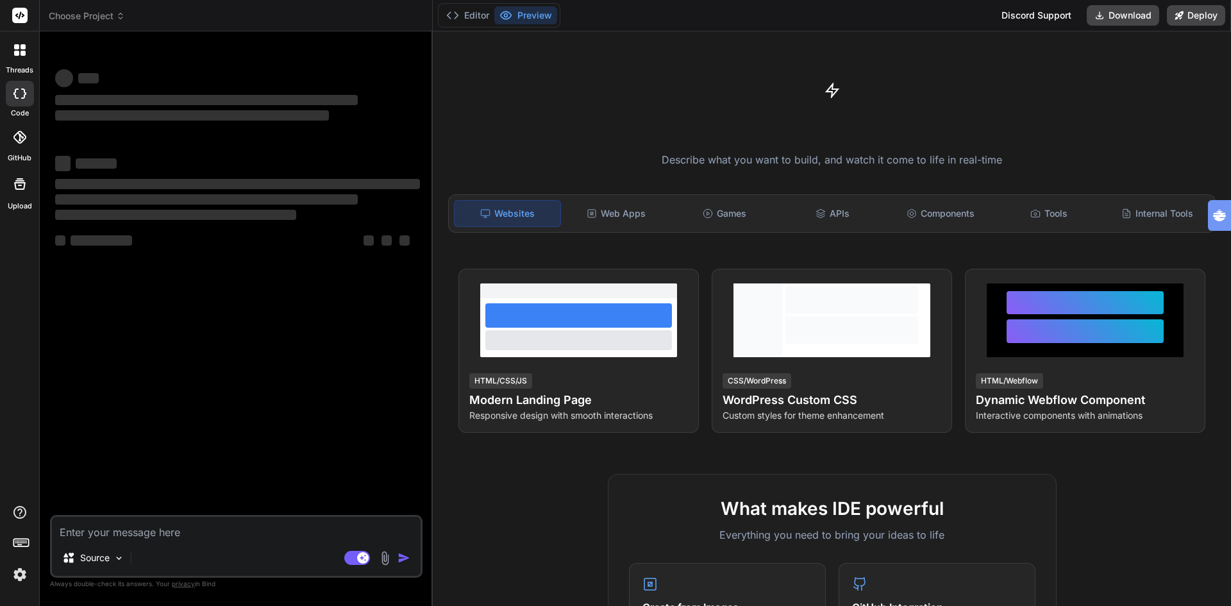
click at [92, 15] on span "Choose Project" at bounding box center [87, 16] width 76 height 13
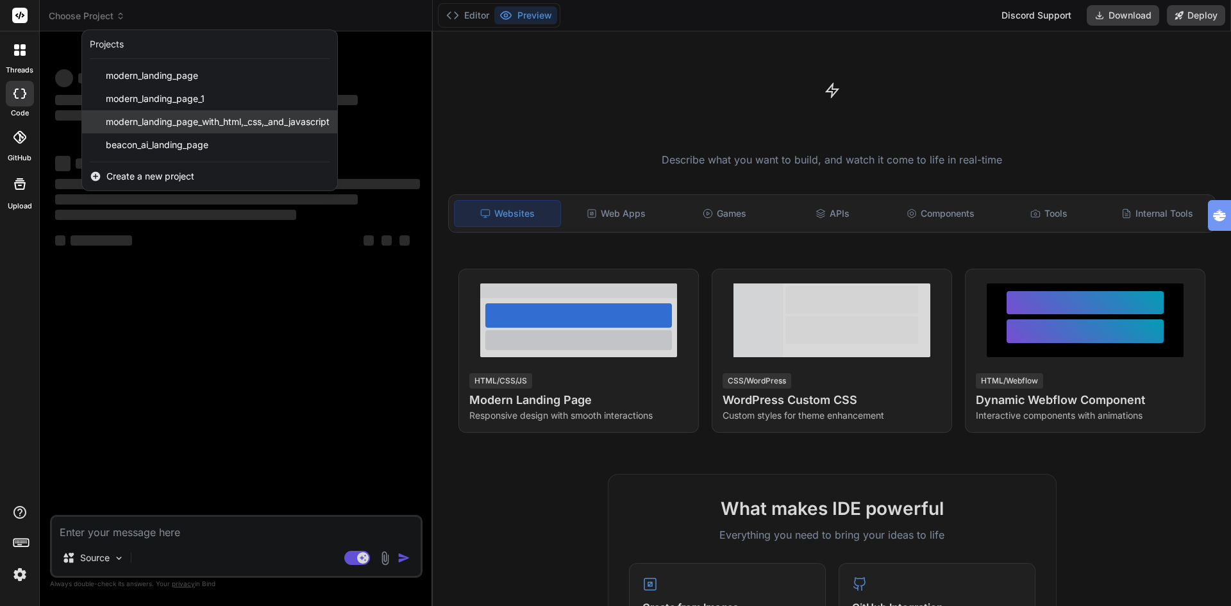
click at [239, 120] on span "modern_landing_page_with_html,_css,_and_javascript" at bounding box center [218, 121] width 224 height 13
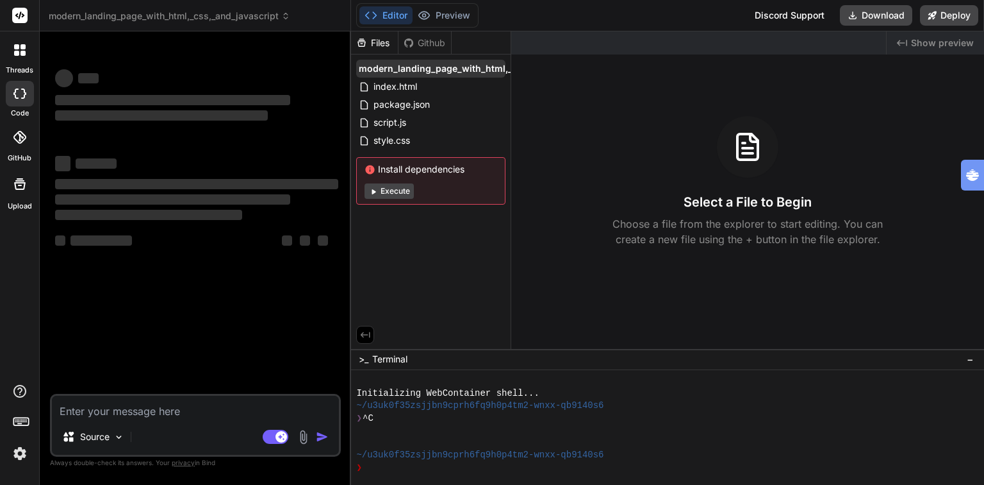
drag, startPoint x: 505, startPoint y: 74, endPoint x: 487, endPoint y: 70, distance: 18.5
click at [487, 70] on span "modern_landing_page_with_html,_css,_and_javascript" at bounding box center [480, 68] width 242 height 13
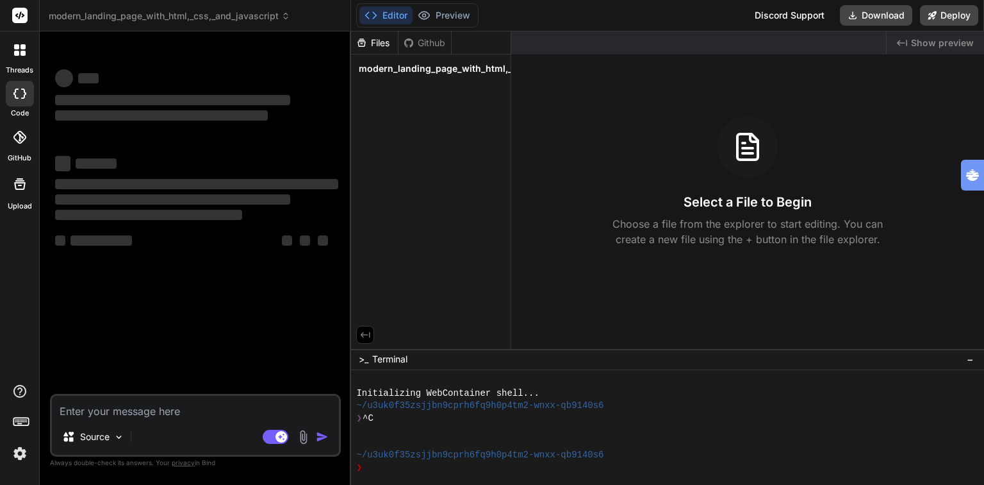
click at [487, 70] on span "modern_landing_page_with_html,_css,_and_javascript" at bounding box center [480, 68] width 242 height 13
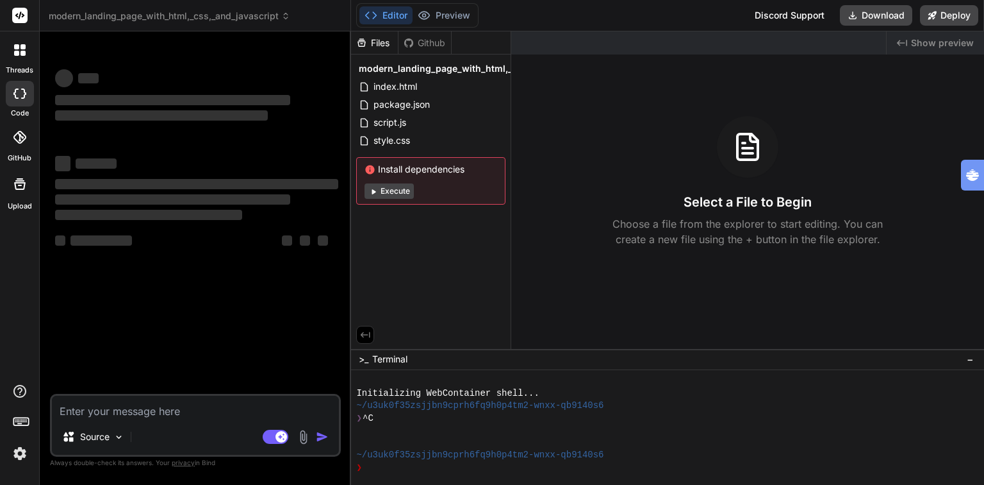
click at [487, 70] on span "modern_landing_page_with_html,_css,_and_javascript" at bounding box center [480, 68] width 242 height 13
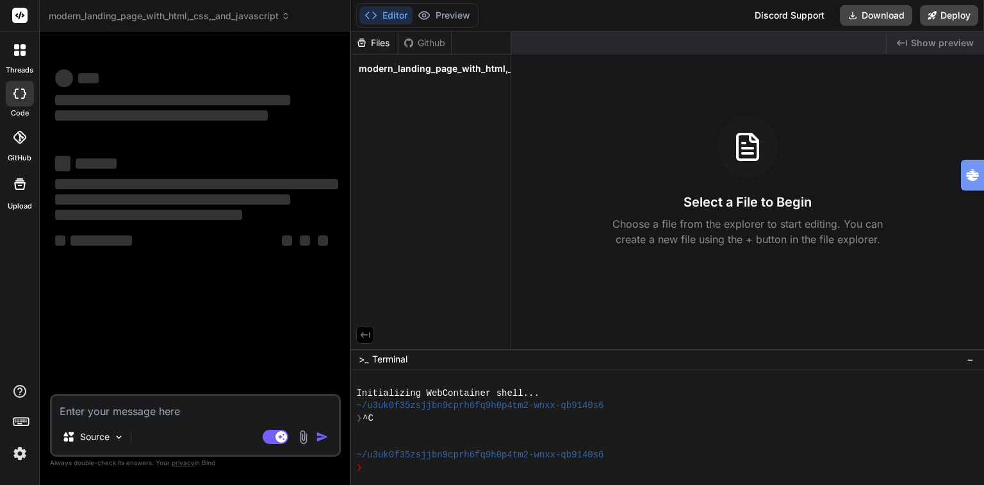
click at [487, 70] on span "modern_landing_page_with_html,_css,_and_javascript" at bounding box center [480, 68] width 242 height 13
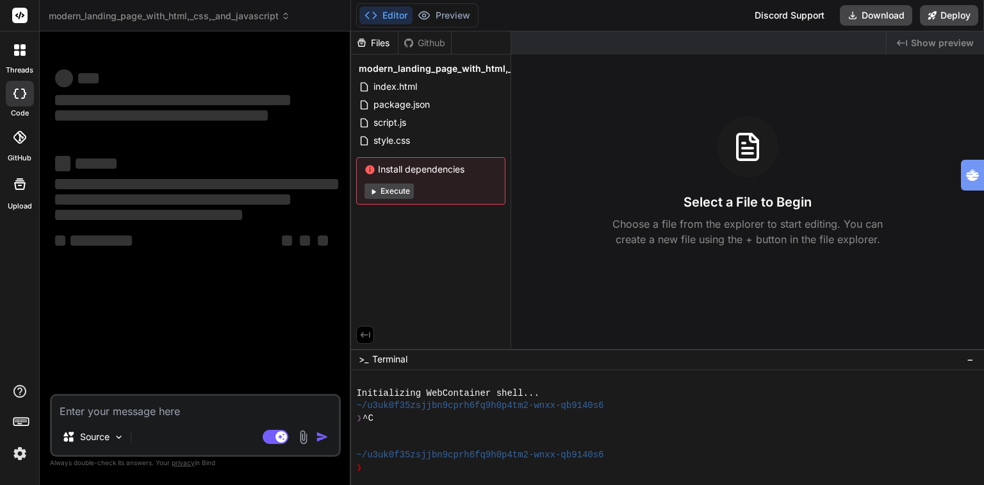
click at [487, 70] on span "modern_landing_page_with_html,_css,_and_javascript" at bounding box center [480, 68] width 242 height 13
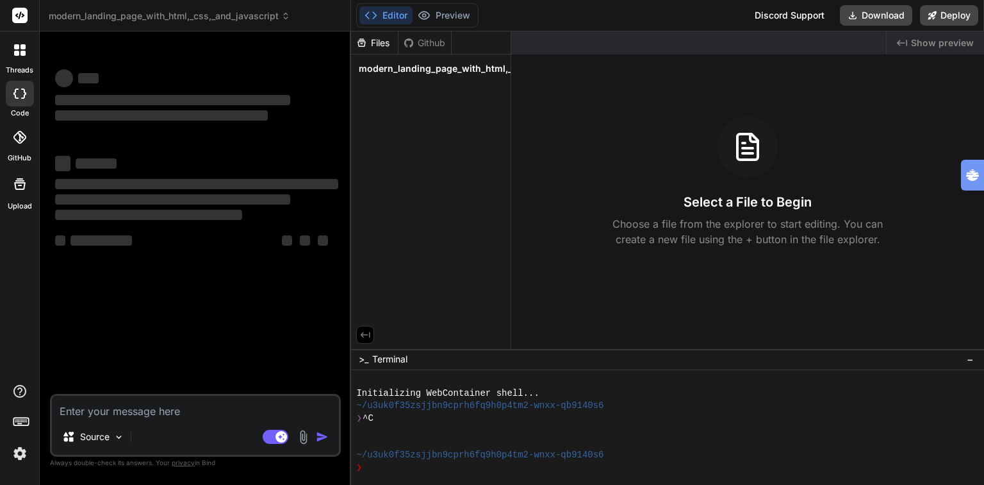
type textarea "x"
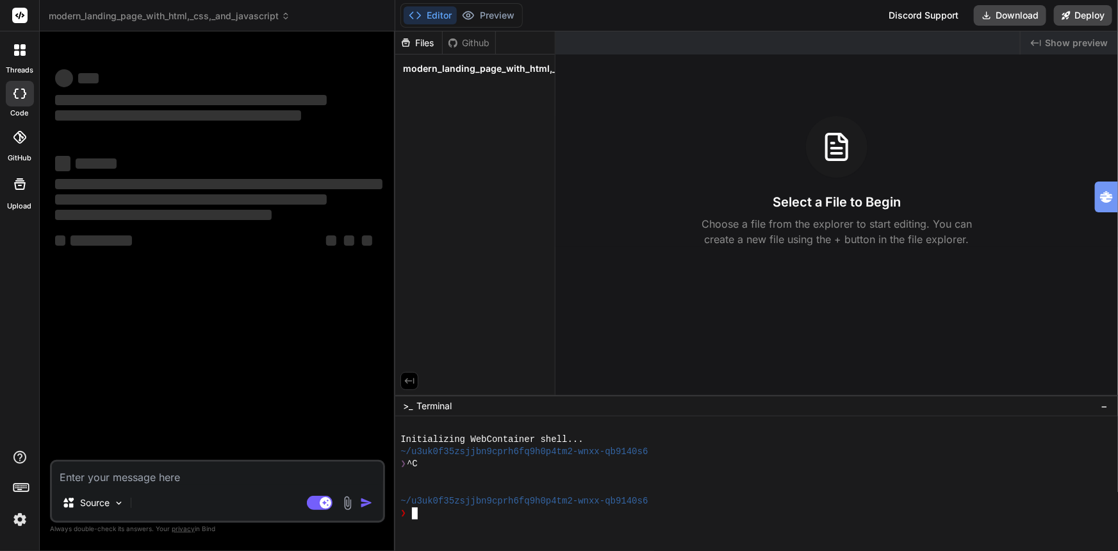
click at [492, 474] on div at bounding box center [751, 476] width 700 height 12
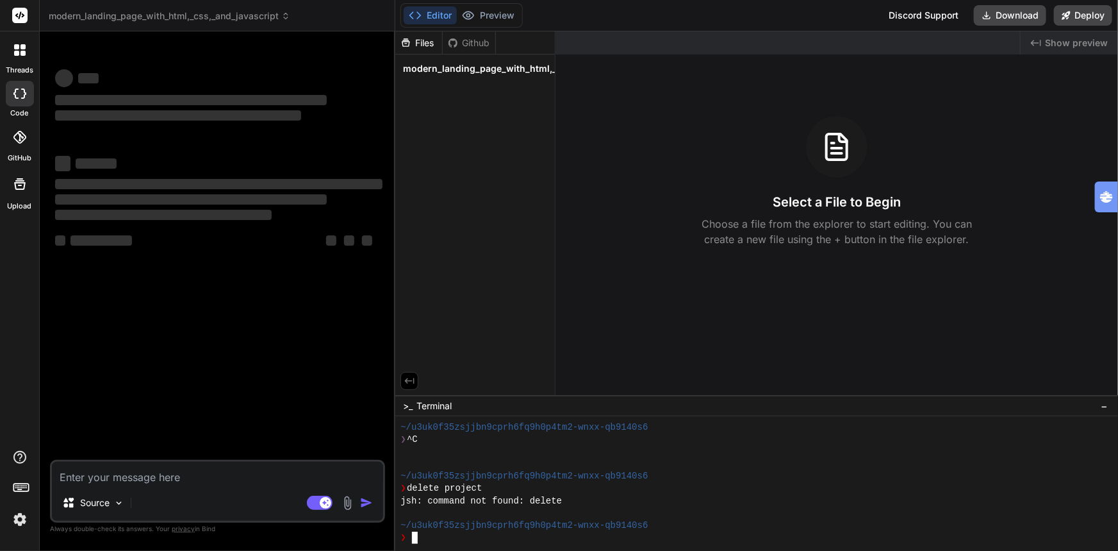
scroll to position [24, 0]
click at [104, 476] on textarea at bounding box center [217, 472] width 331 height 23
type textarea "d"
type textarea "x"
type textarea "de"
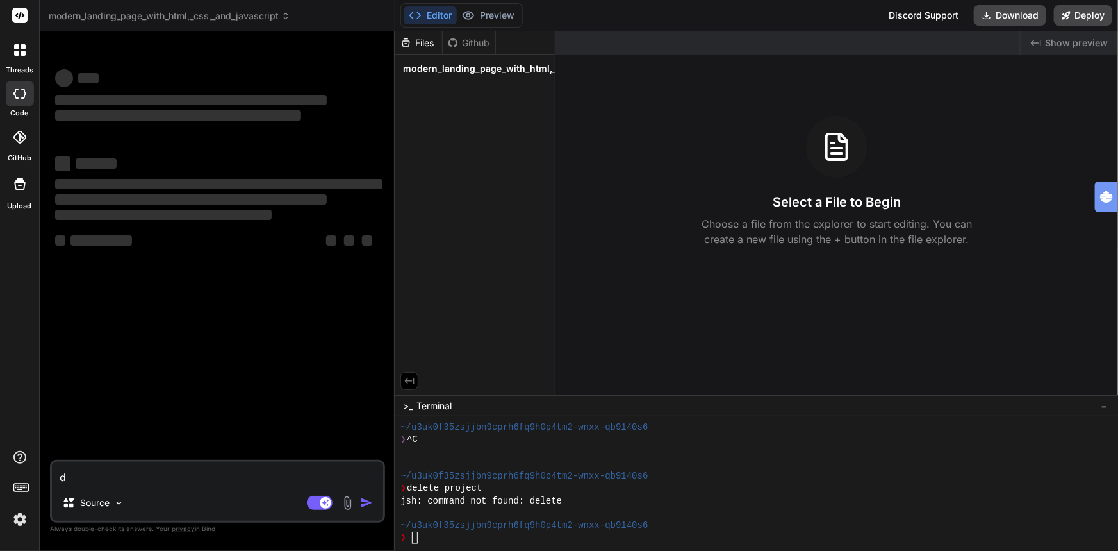
type textarea "x"
type textarea "del"
type textarea "x"
type textarea "dele"
type textarea "x"
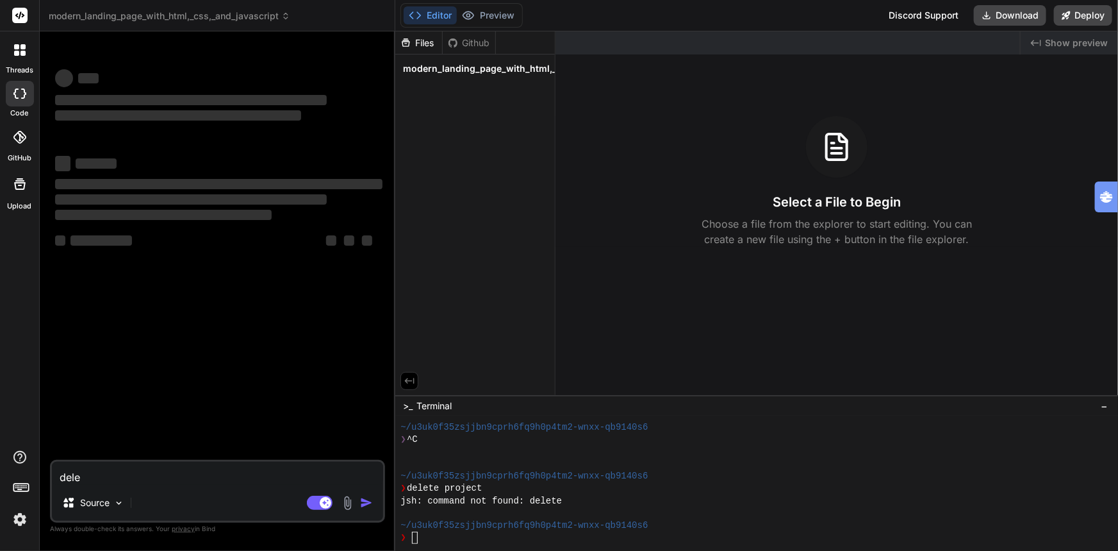
type textarea "delet"
type textarea "x"
type textarea "delete"
type textarea "x"
type textarea "delete"
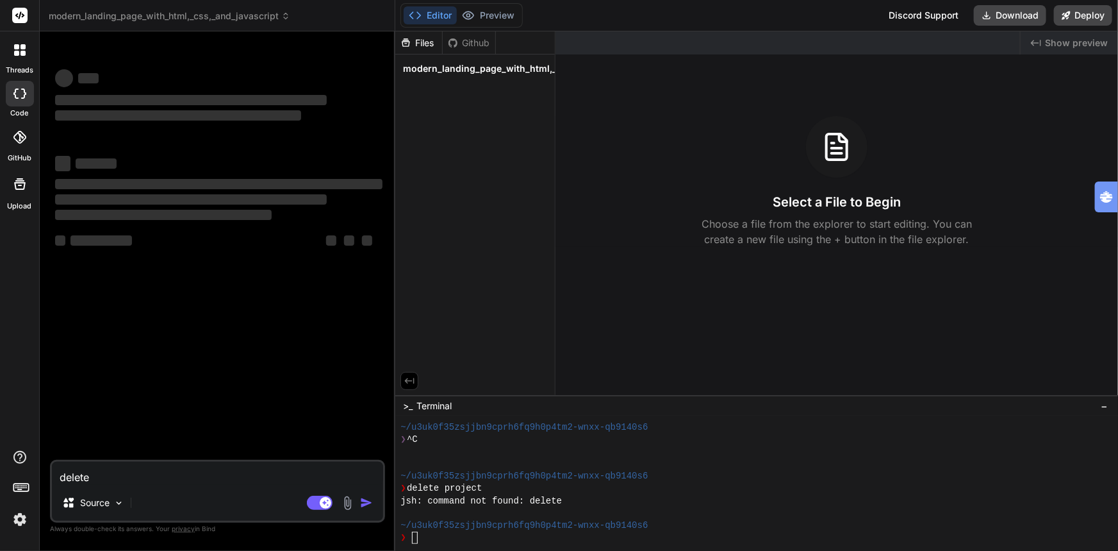
type textarea "x"
type textarea "delete t"
type textarea "x"
type textarea "delete th"
type textarea "x"
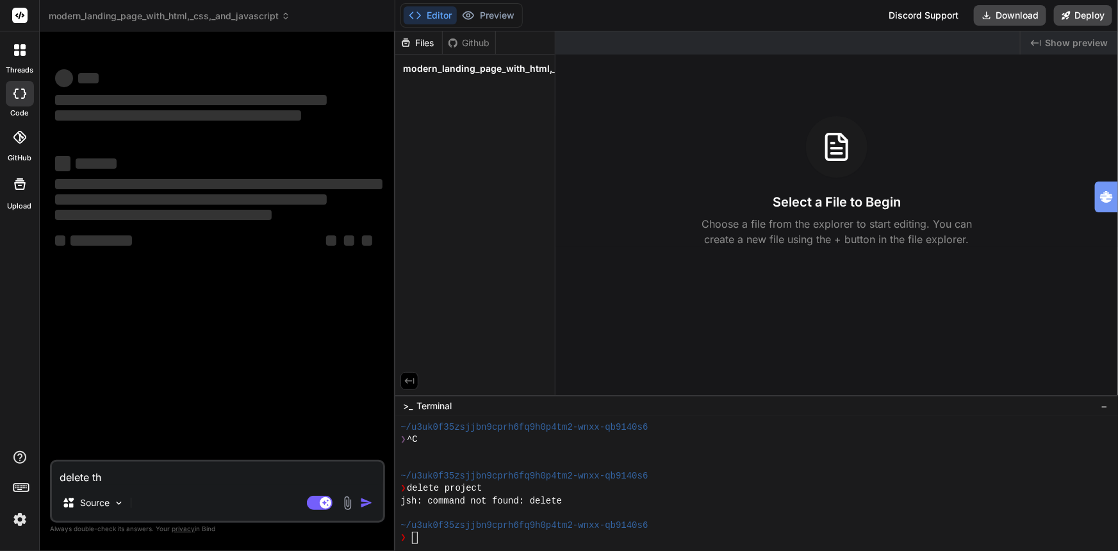
type textarea "delete thi"
type textarea "x"
type textarea "delete this"
type textarea "x"
type textarea "delete this"
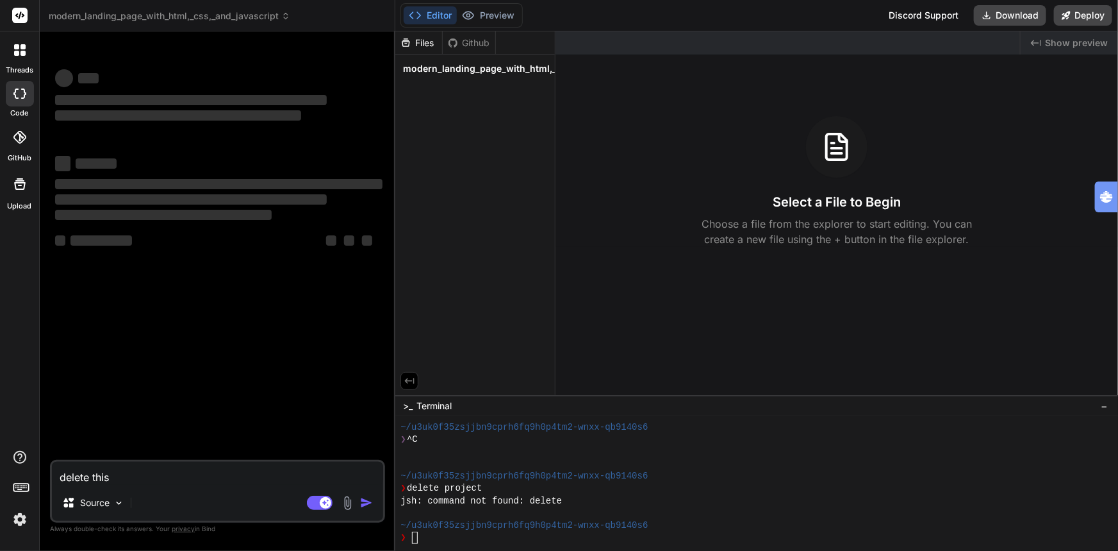
type textarea "x"
type textarea "delete this p"
type textarea "x"
type textarea "delete this pr"
type textarea "x"
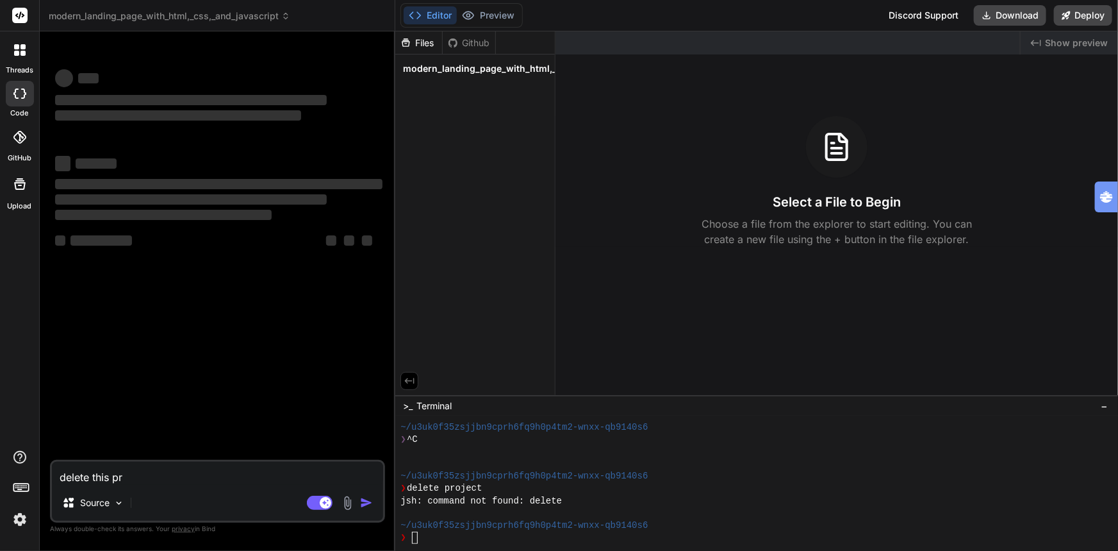
type textarea "delete this pro"
type textarea "x"
type textarea "delete this proj"
type textarea "x"
type textarea "delete this proje"
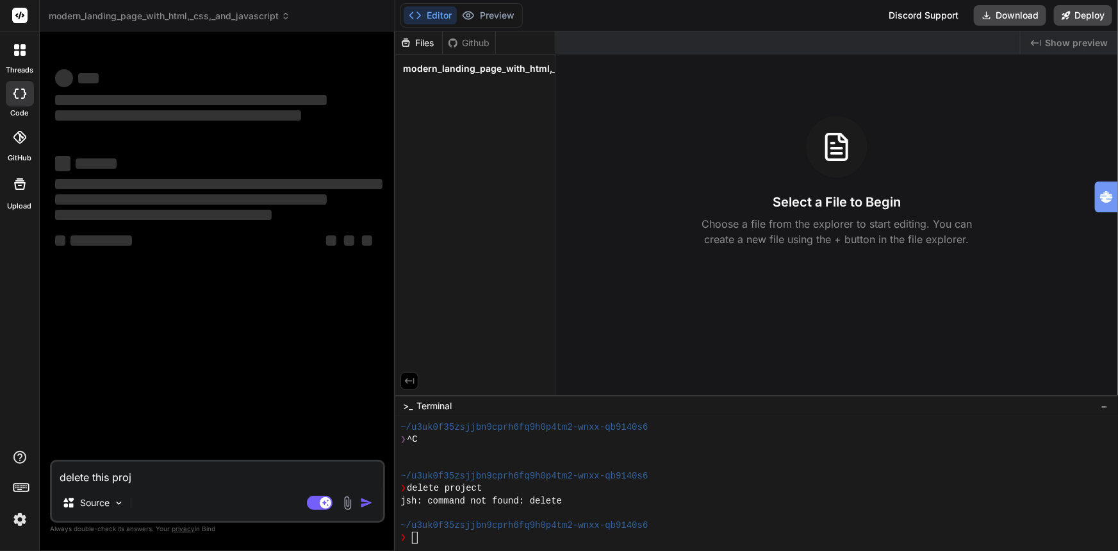
type textarea "x"
type textarea "delete this projec"
type textarea "x"
type textarea "delete this project"
type textarea "x"
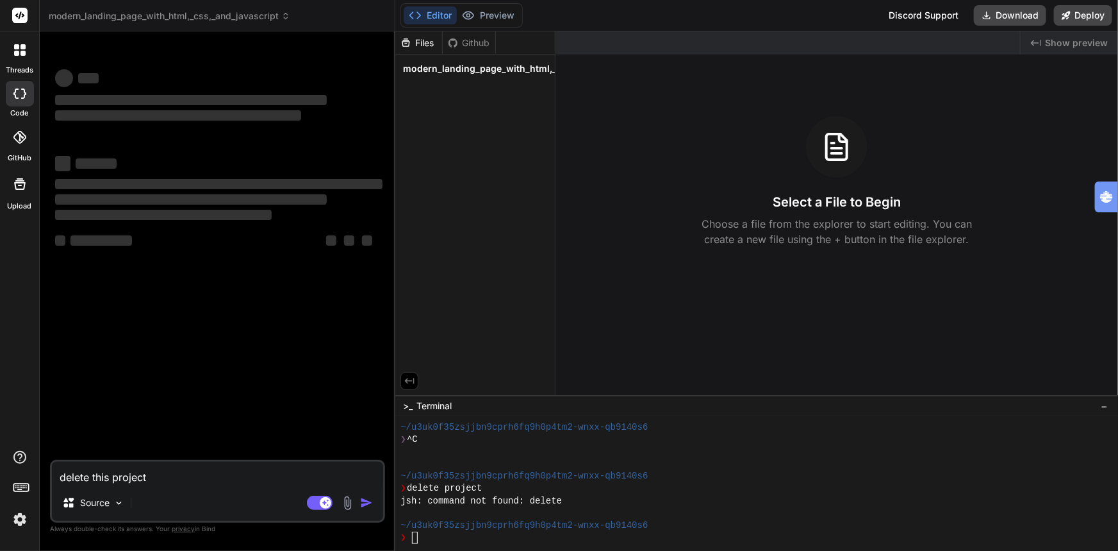
type textarea "delete this project"
click at [193, 18] on span "modern_landing_page_with_html,_css,_and_javascript" at bounding box center [170, 16] width 242 height 13
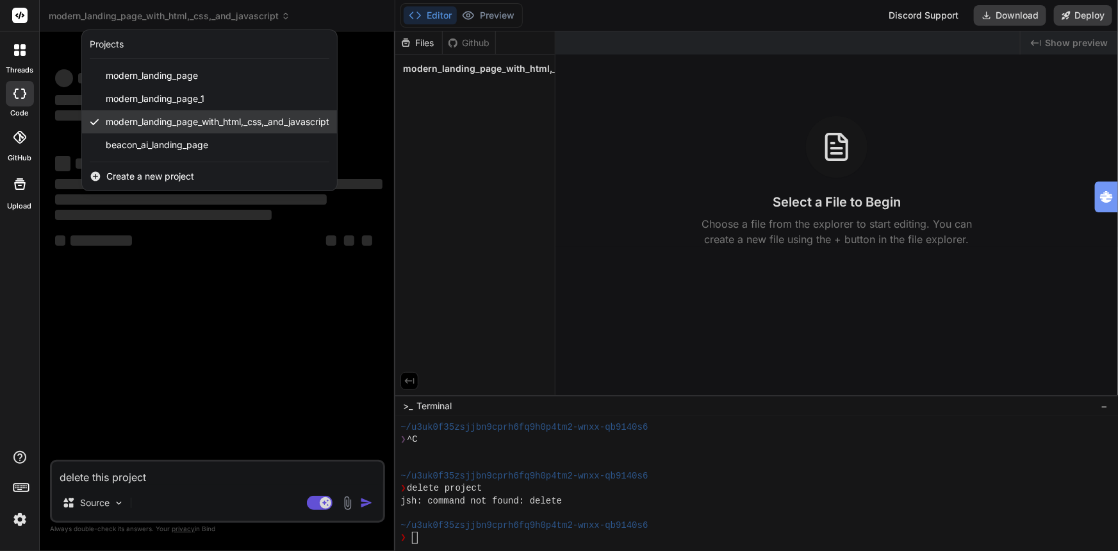
click at [337, 122] on div "modern_landing_page_with_html,_css,_and_javascript" at bounding box center [209, 121] width 255 height 23
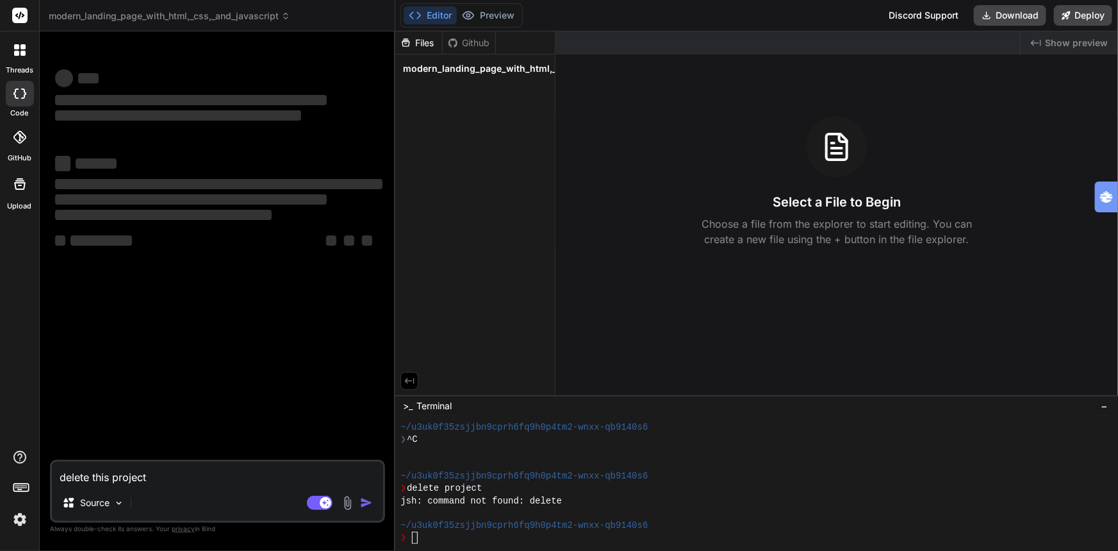
click at [236, 20] on span "modern_landing_page_with_html,_css,_and_javascript" at bounding box center [170, 16] width 242 height 13
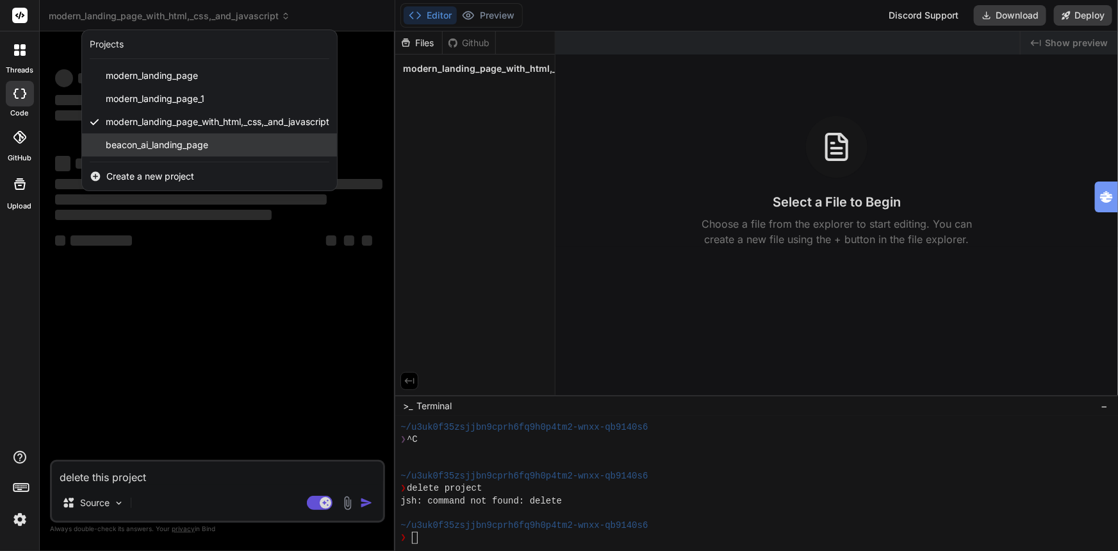
click at [172, 139] on span "beacon_ai_landing_page" at bounding box center [157, 144] width 103 height 13
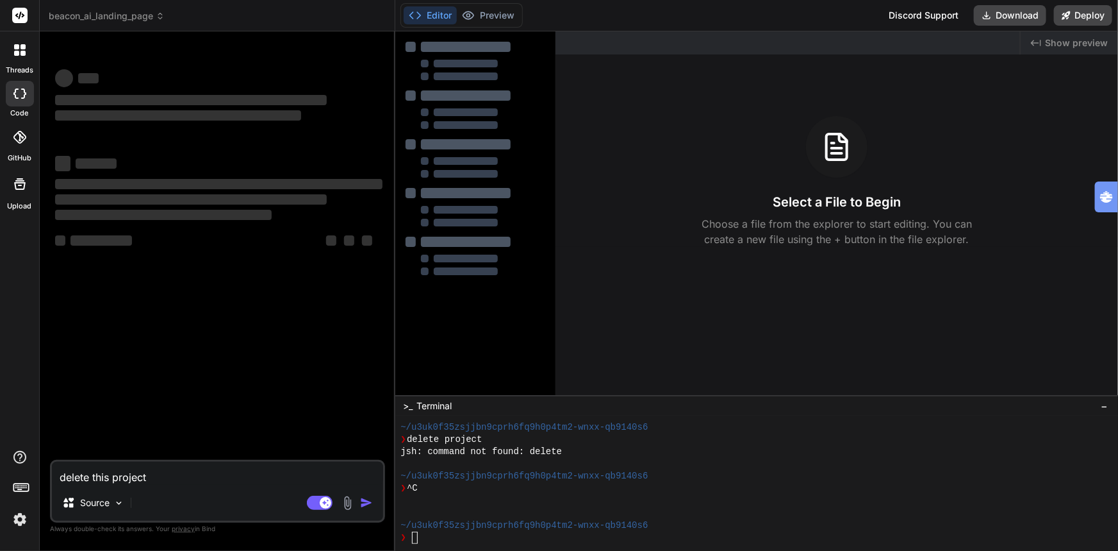
scroll to position [72, 0]
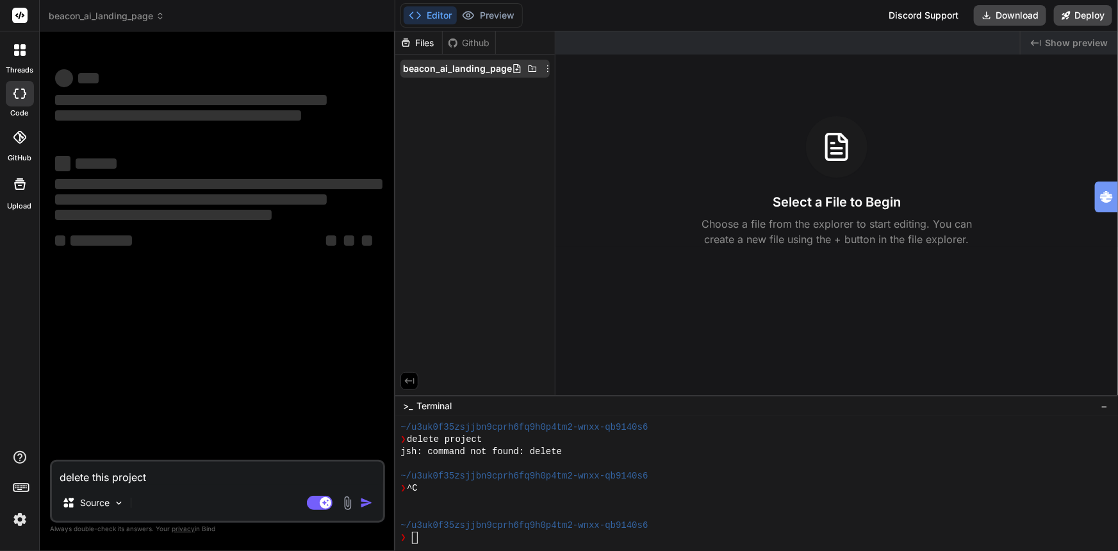
click at [545, 69] on icon at bounding box center [548, 68] width 10 height 10
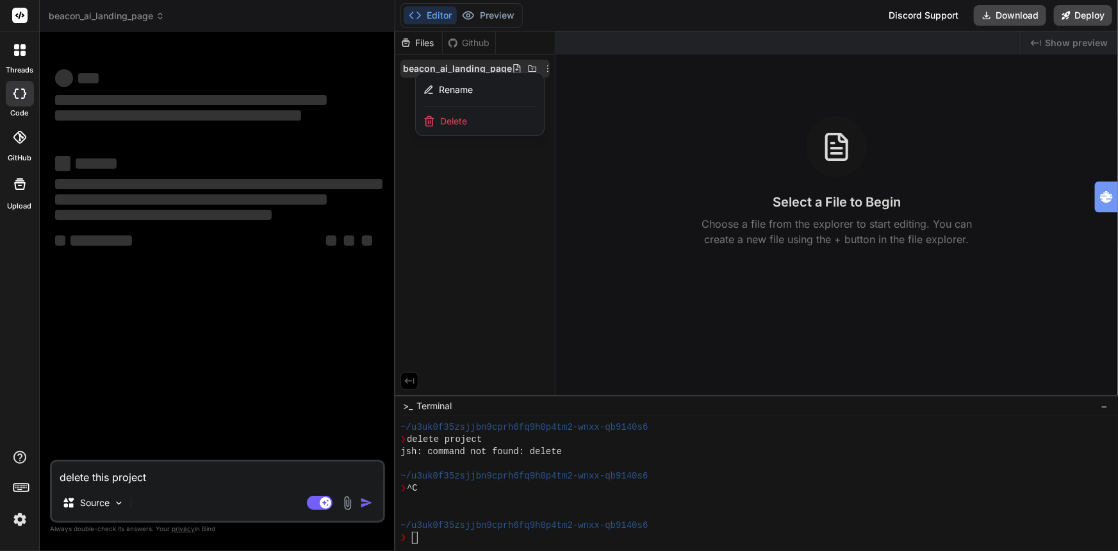
click at [626, 85] on div at bounding box center [756, 290] width 723 height 519
click at [128, 18] on span "beacon_ai_landing_page" at bounding box center [107, 16] width 116 height 13
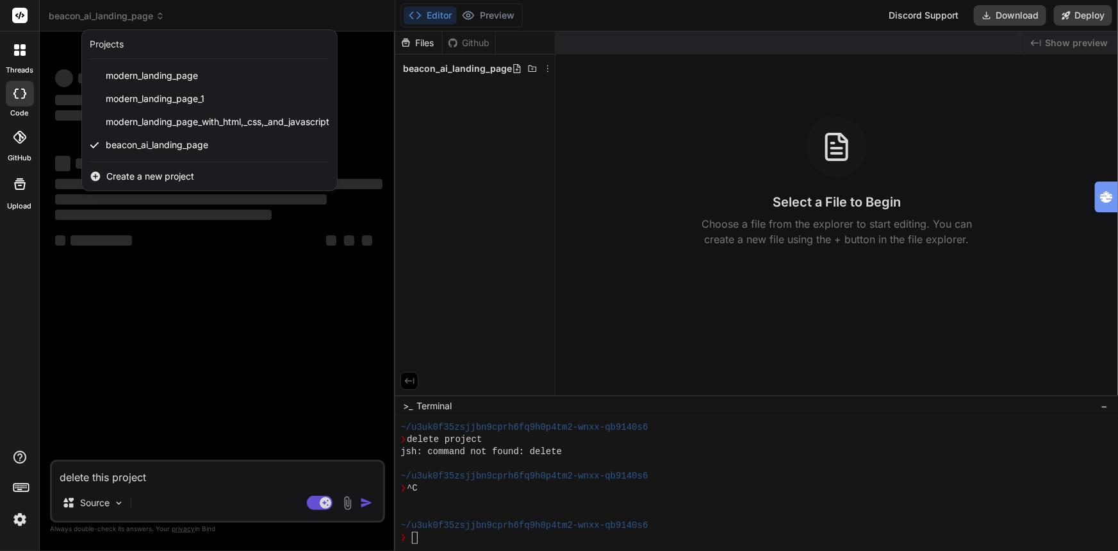
click at [513, 133] on div at bounding box center [559, 275] width 1118 height 551
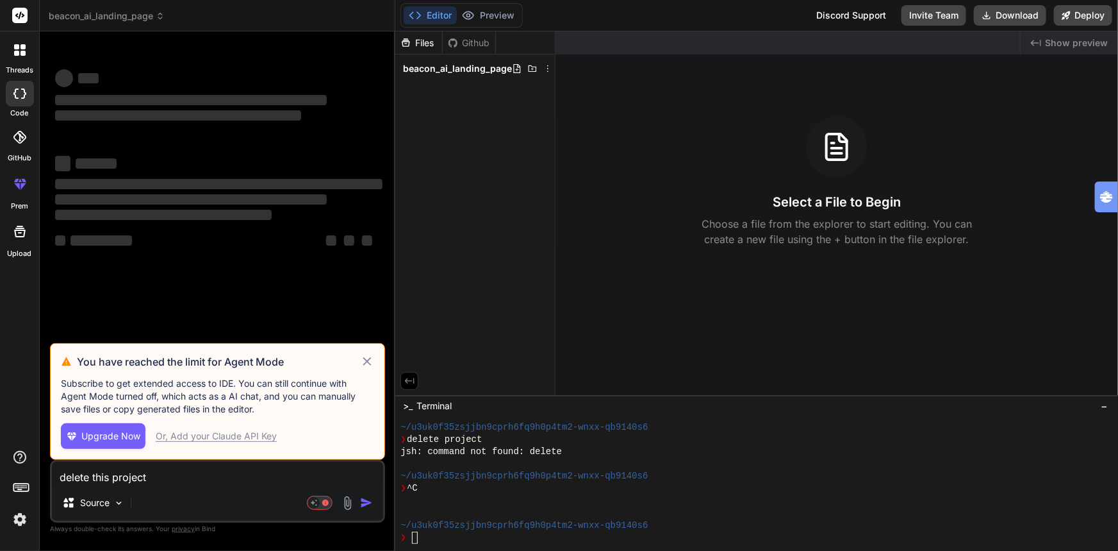
type textarea "x"
